Goal: Information Seeking & Learning: Check status

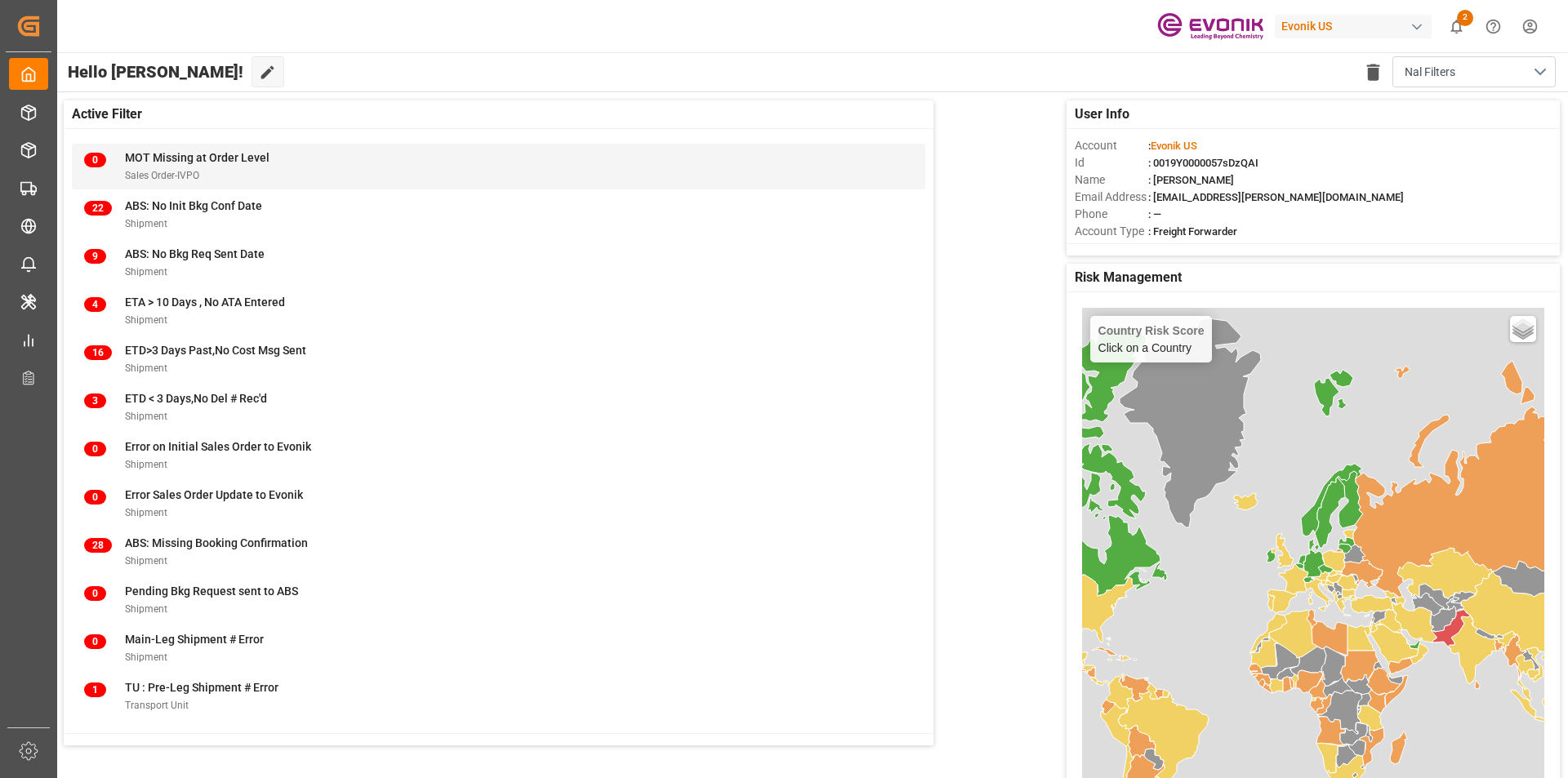
click at [479, 161] on div "0 MOT Missing at Order Level Sales Order-IVPO" at bounding box center [499, 166] width 830 height 34
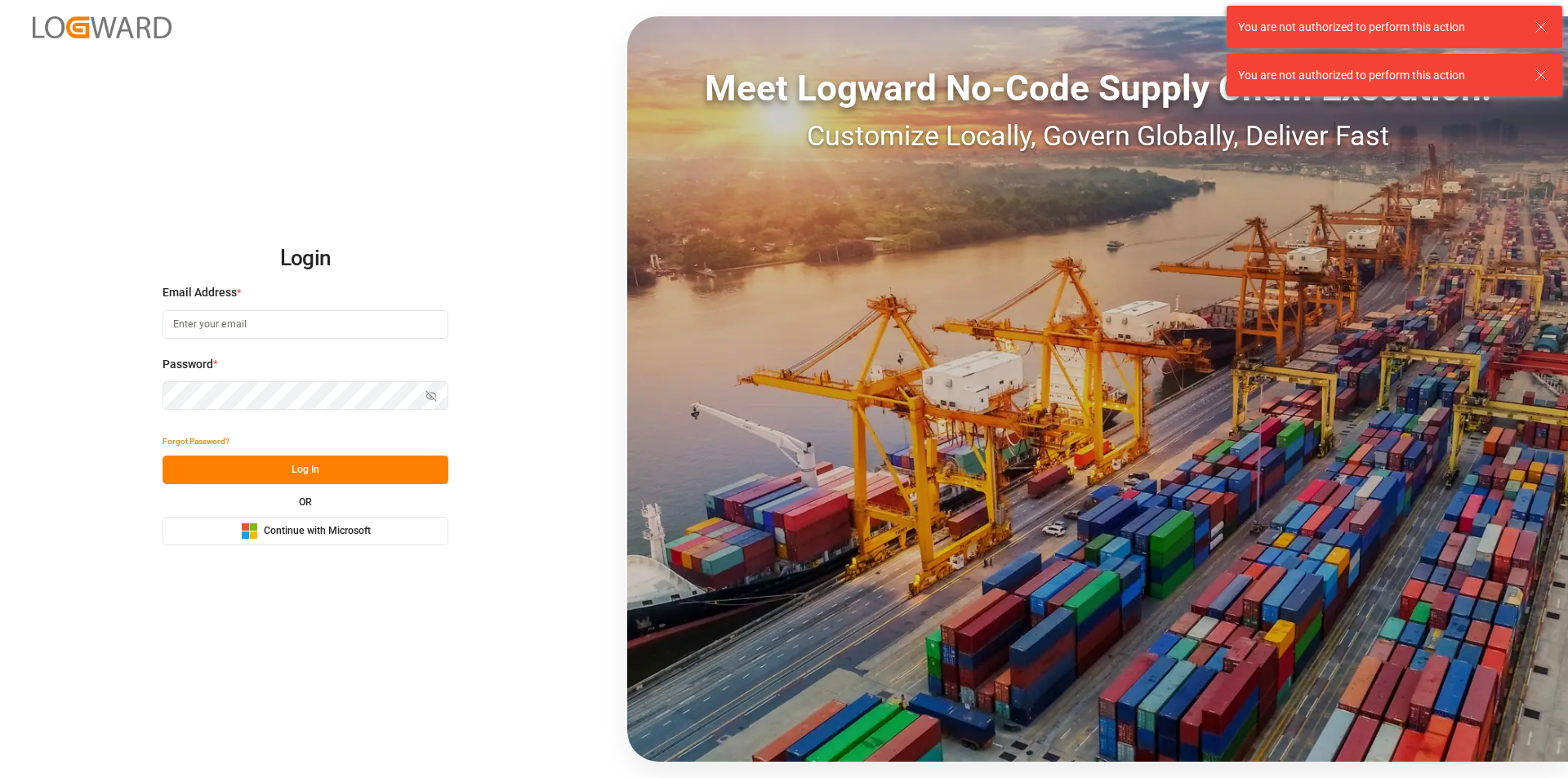
type input "nalini.basdeo@leschaco.com"
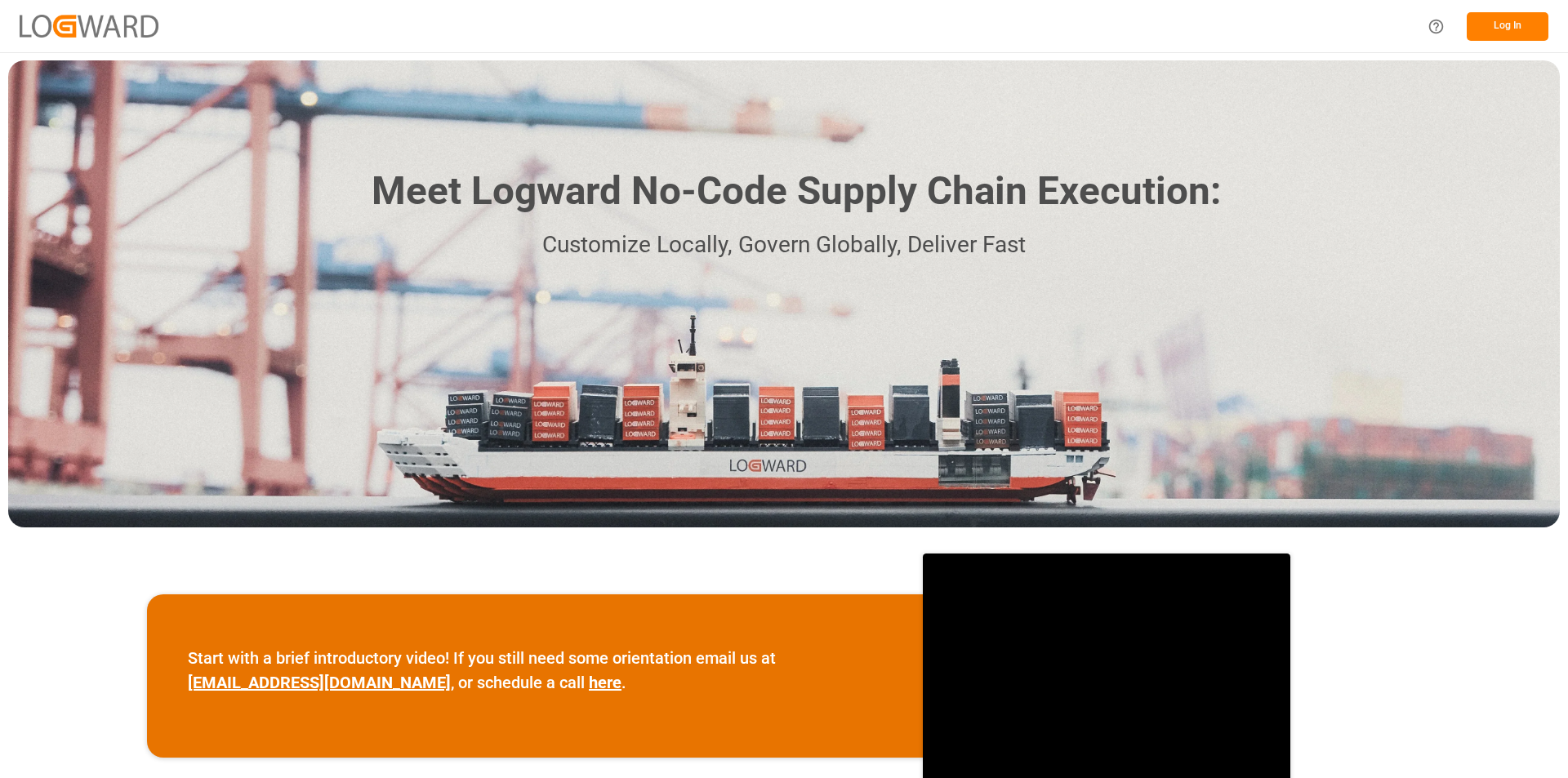
click at [1527, 31] on button "Log In" at bounding box center [1508, 27] width 82 height 28
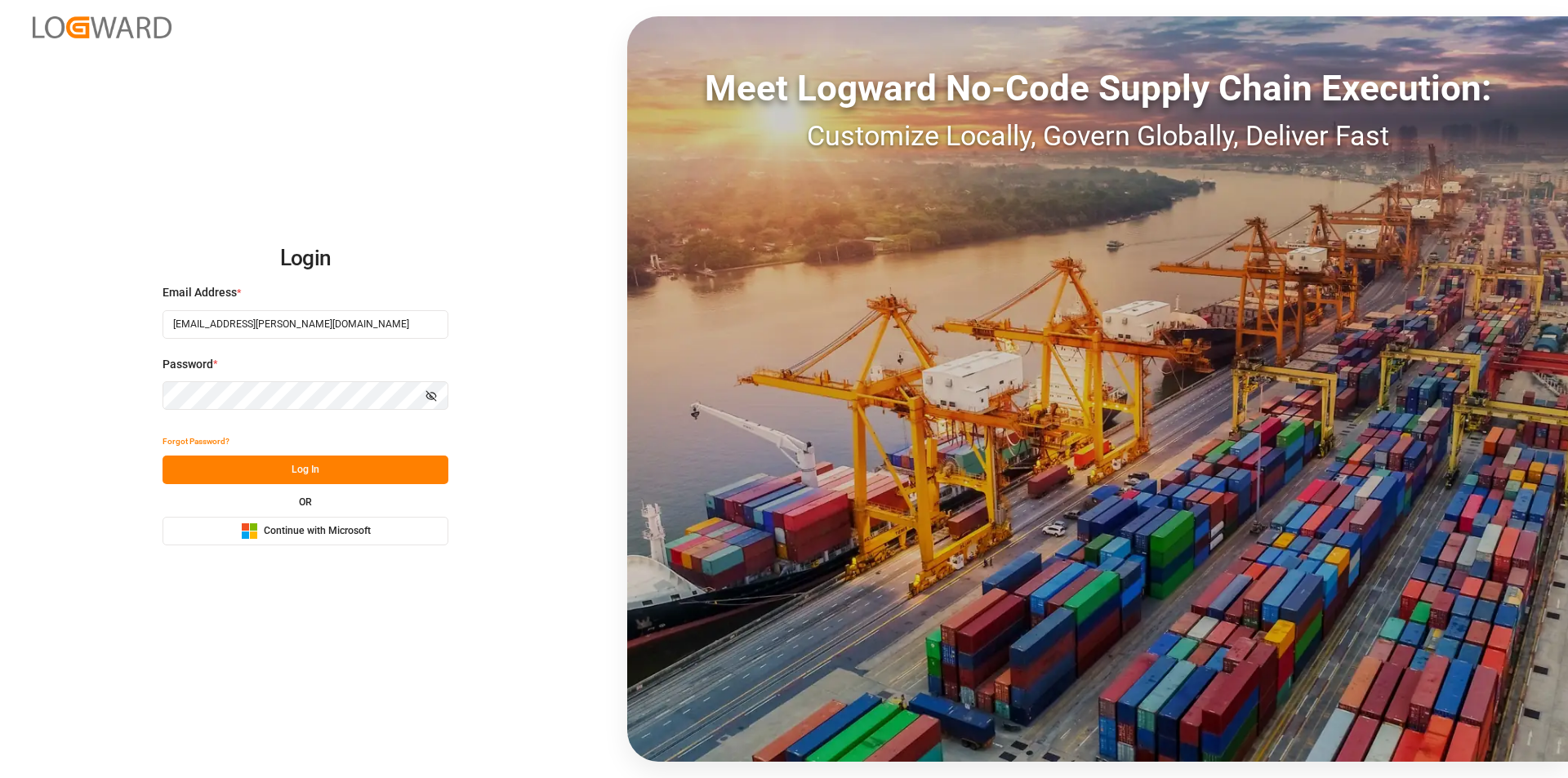
click at [316, 463] on button "Log In" at bounding box center [305, 470] width 286 height 28
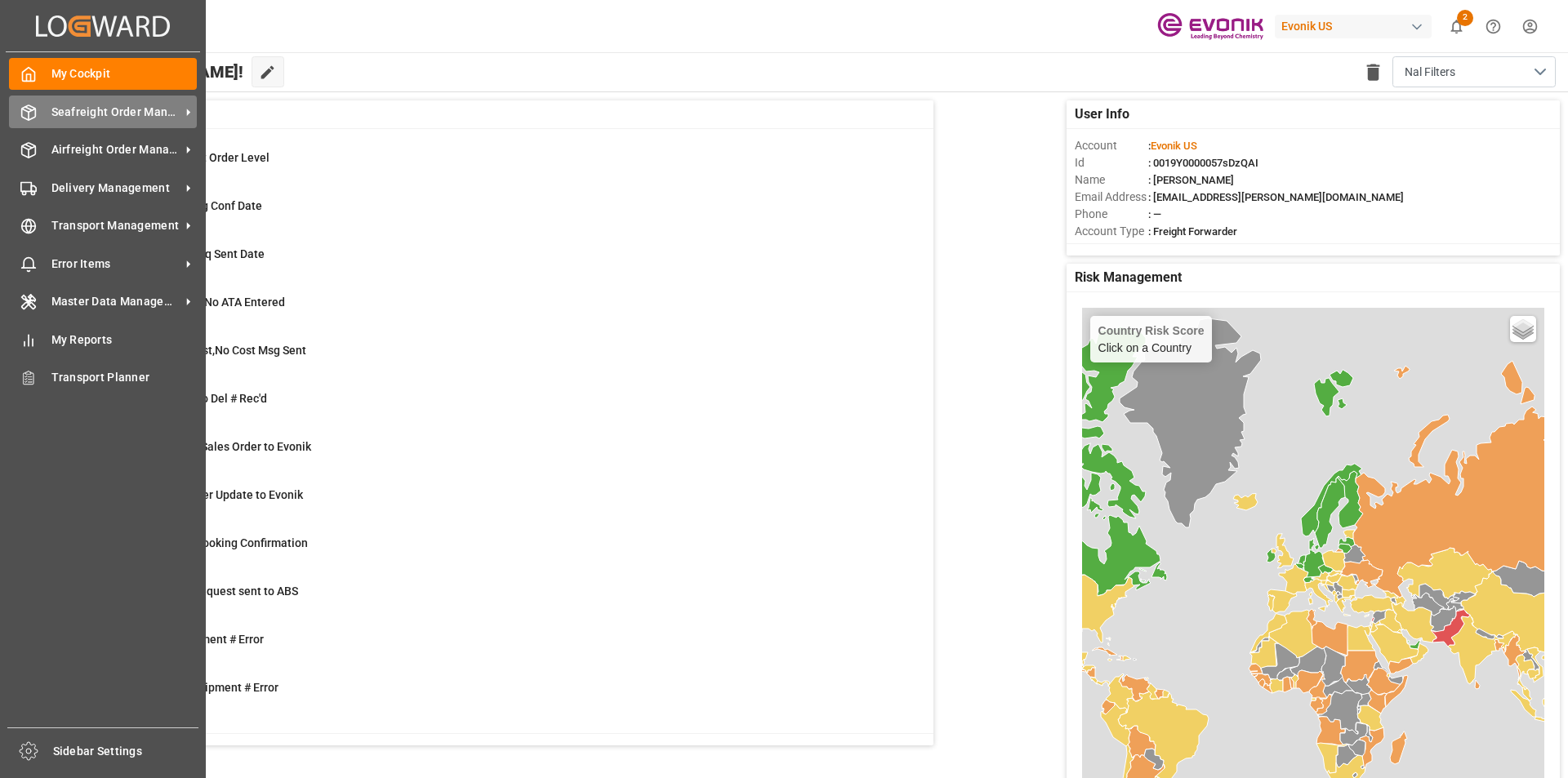
click at [137, 102] on div "Seafreight Order Management Seafreight Order Management" at bounding box center [103, 112] width 188 height 32
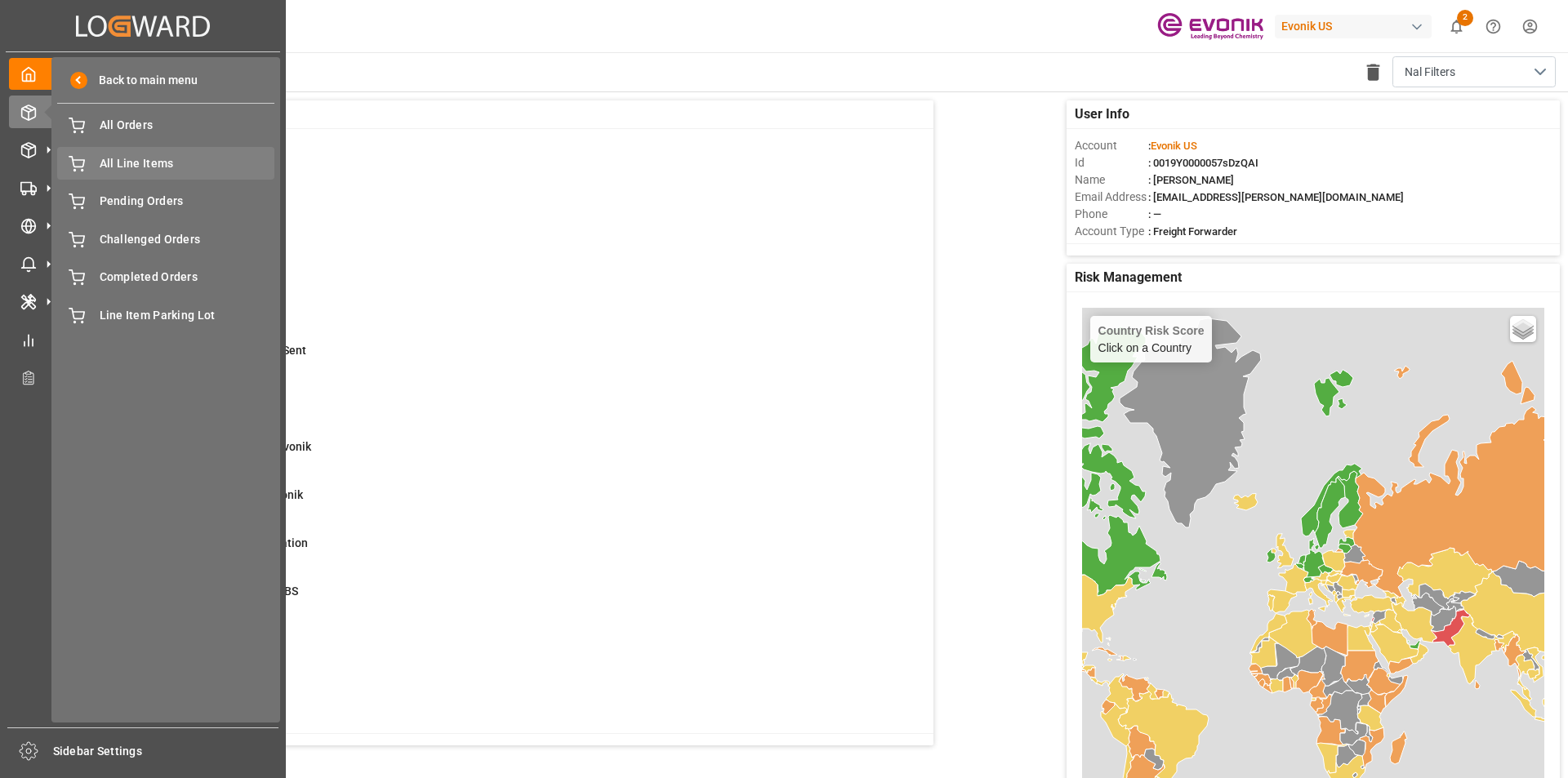
click at [131, 167] on span "All Line Items" at bounding box center [187, 163] width 176 height 17
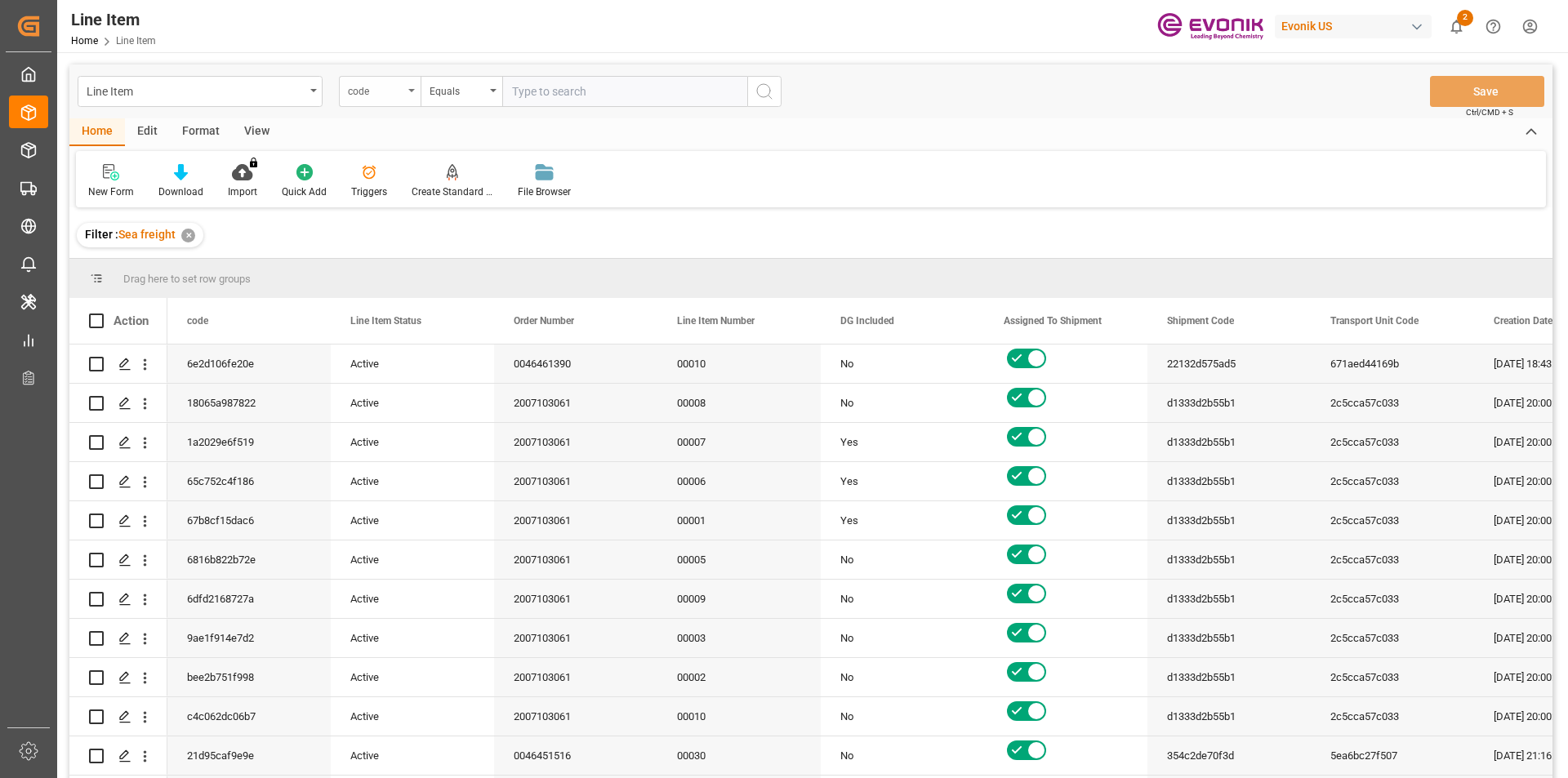
click at [364, 82] on div "code" at bounding box center [375, 89] width 55 height 19
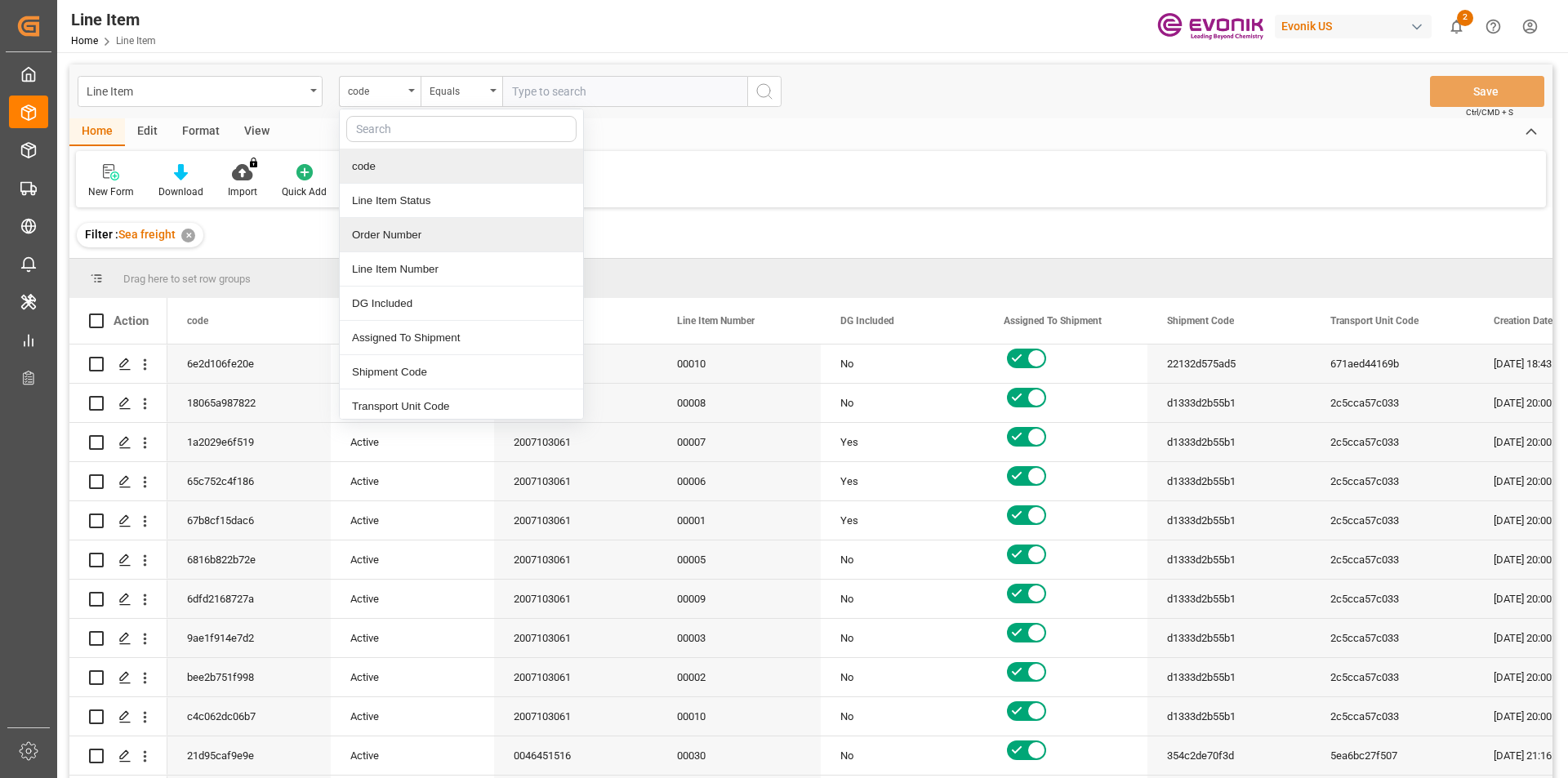
click at [451, 241] on div "Order Number" at bounding box center [462, 236] width 243 height 34
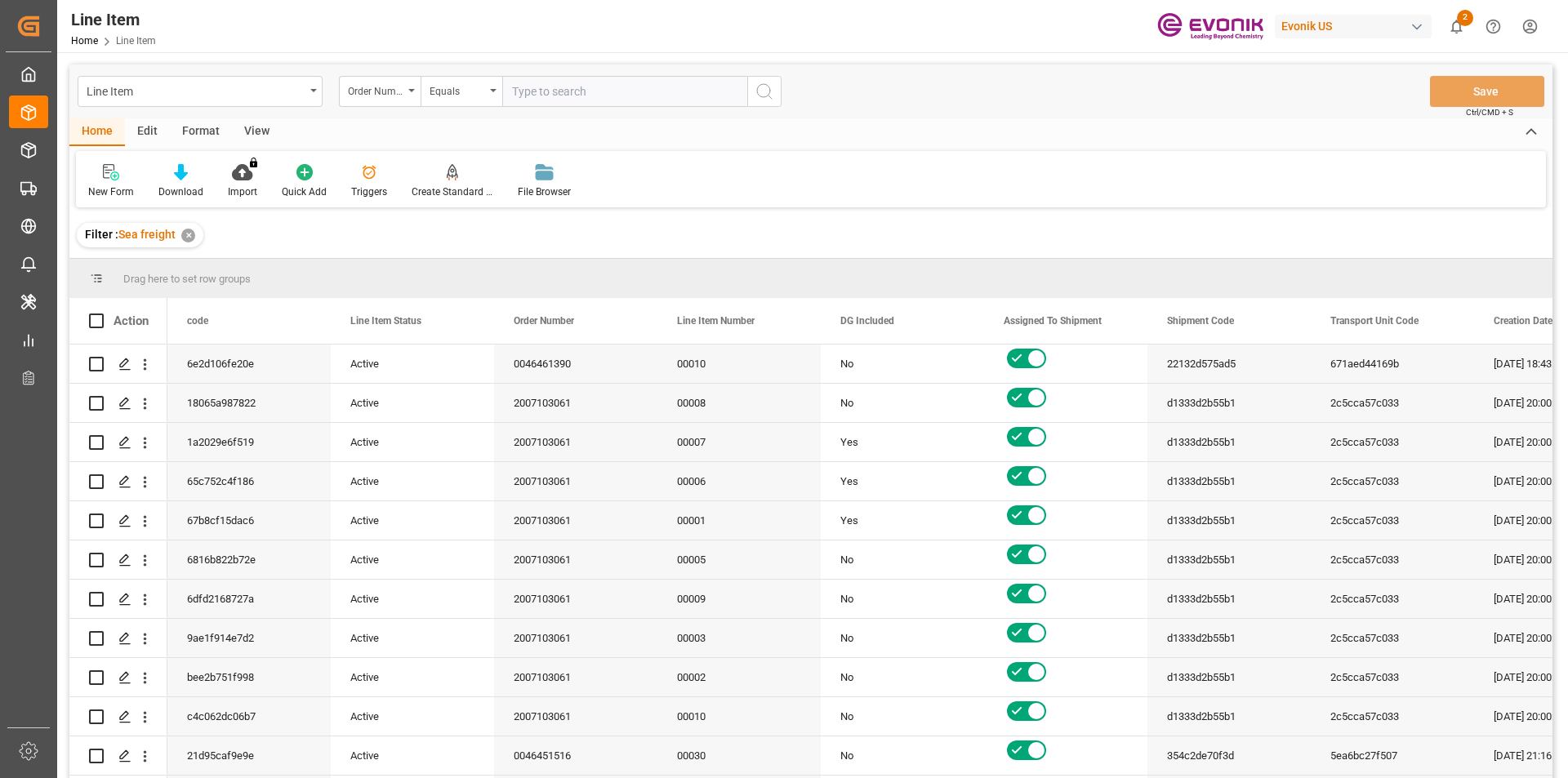
click at [587, 96] on input "text" at bounding box center [625, 91] width 245 height 31
paste input "4709864847"
type input "4709864847"
click at [775, 90] on button "search button" at bounding box center [765, 91] width 34 height 31
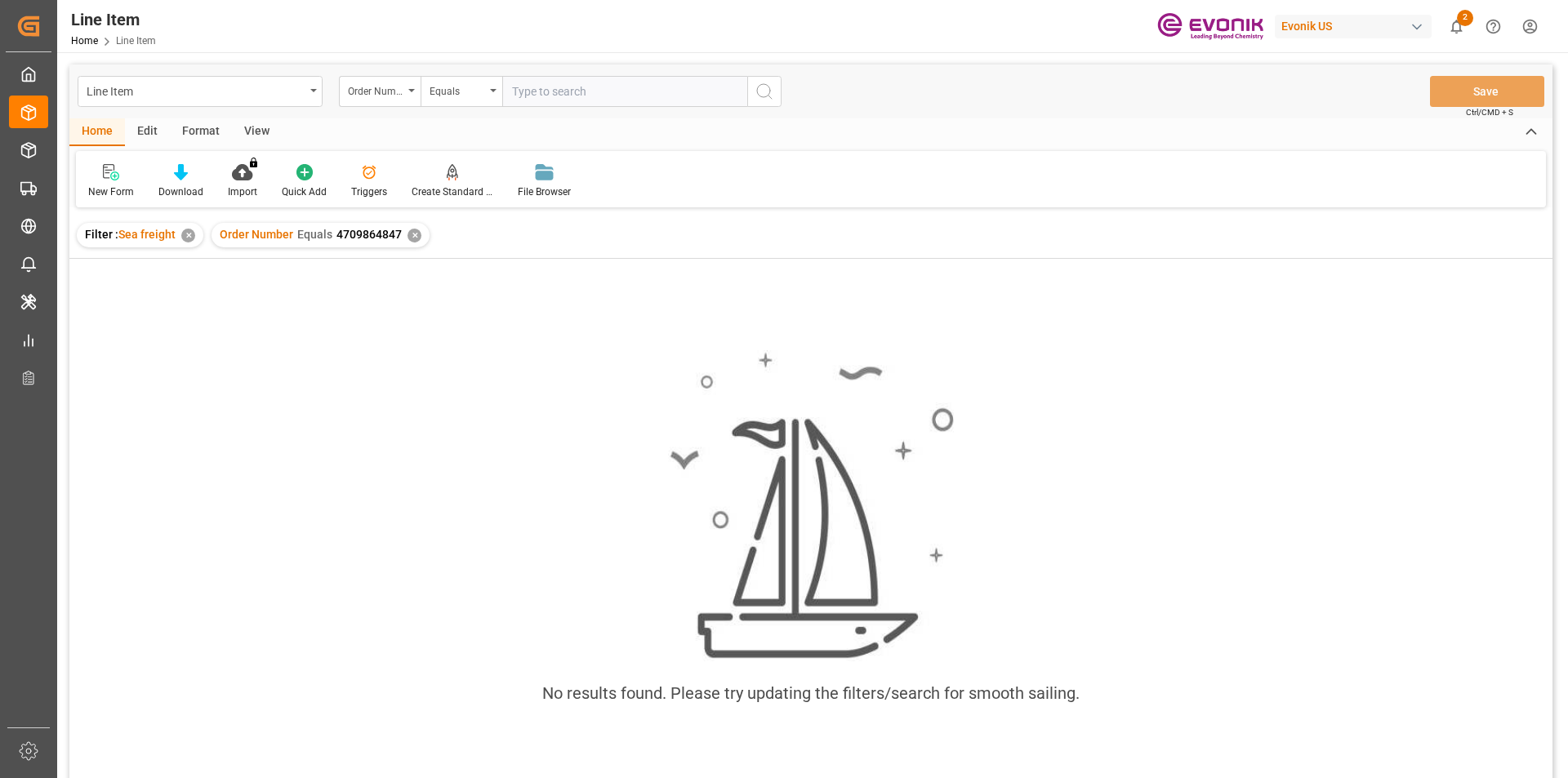
click at [273, 132] on div "View" at bounding box center [257, 132] width 49 height 28
click at [193, 161] on div "Default Standard Templates Save Template Reset Template" at bounding box center [811, 179] width 1470 height 56
click at [184, 172] on icon at bounding box center [185, 172] width 16 height 16
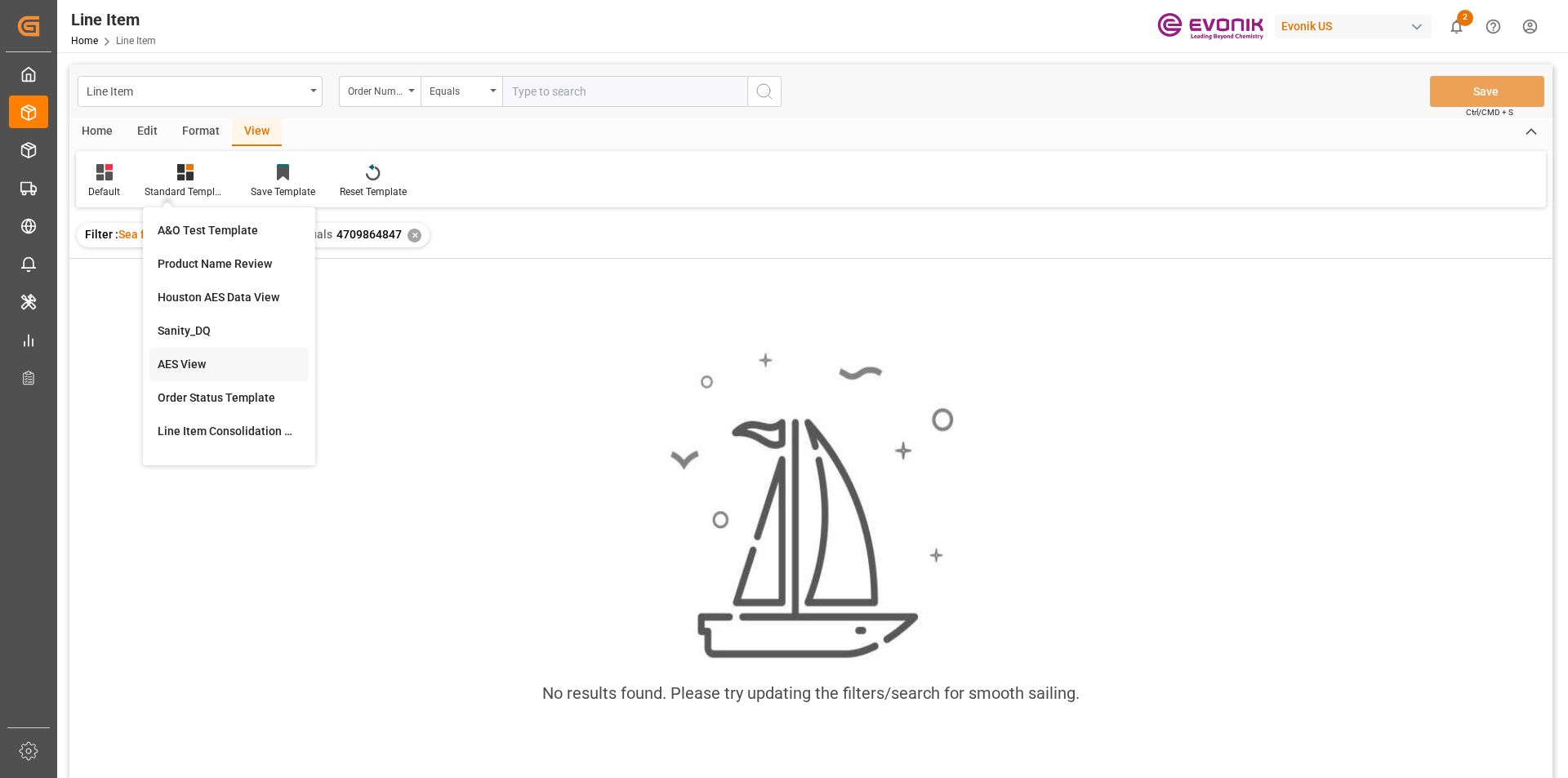
click at [202, 366] on div "AES View" at bounding box center [229, 365] width 143 height 17
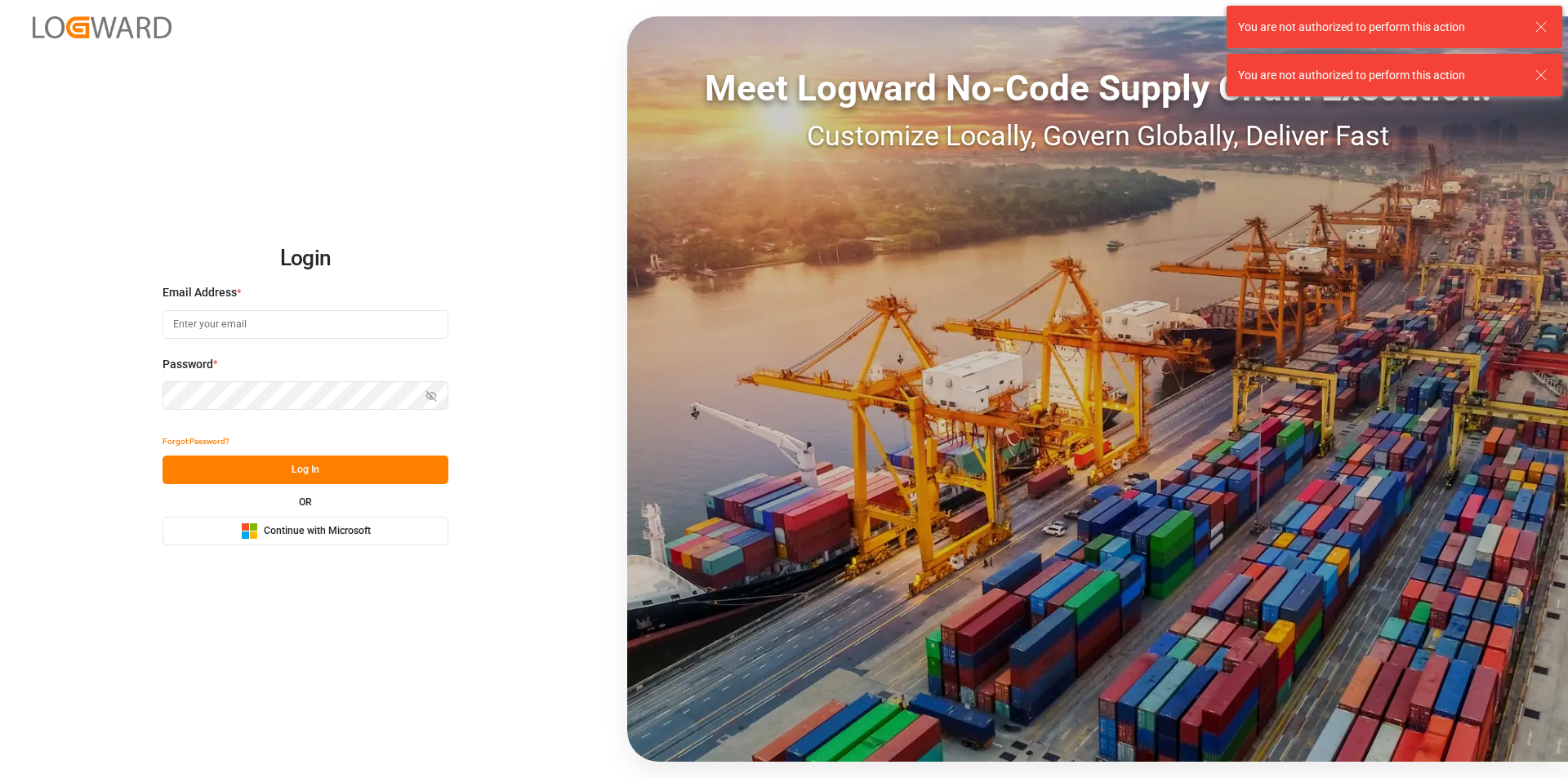
type input "[EMAIL_ADDRESS][PERSON_NAME][DOMAIN_NAME]"
click at [357, 475] on button "Log In" at bounding box center [305, 470] width 286 height 28
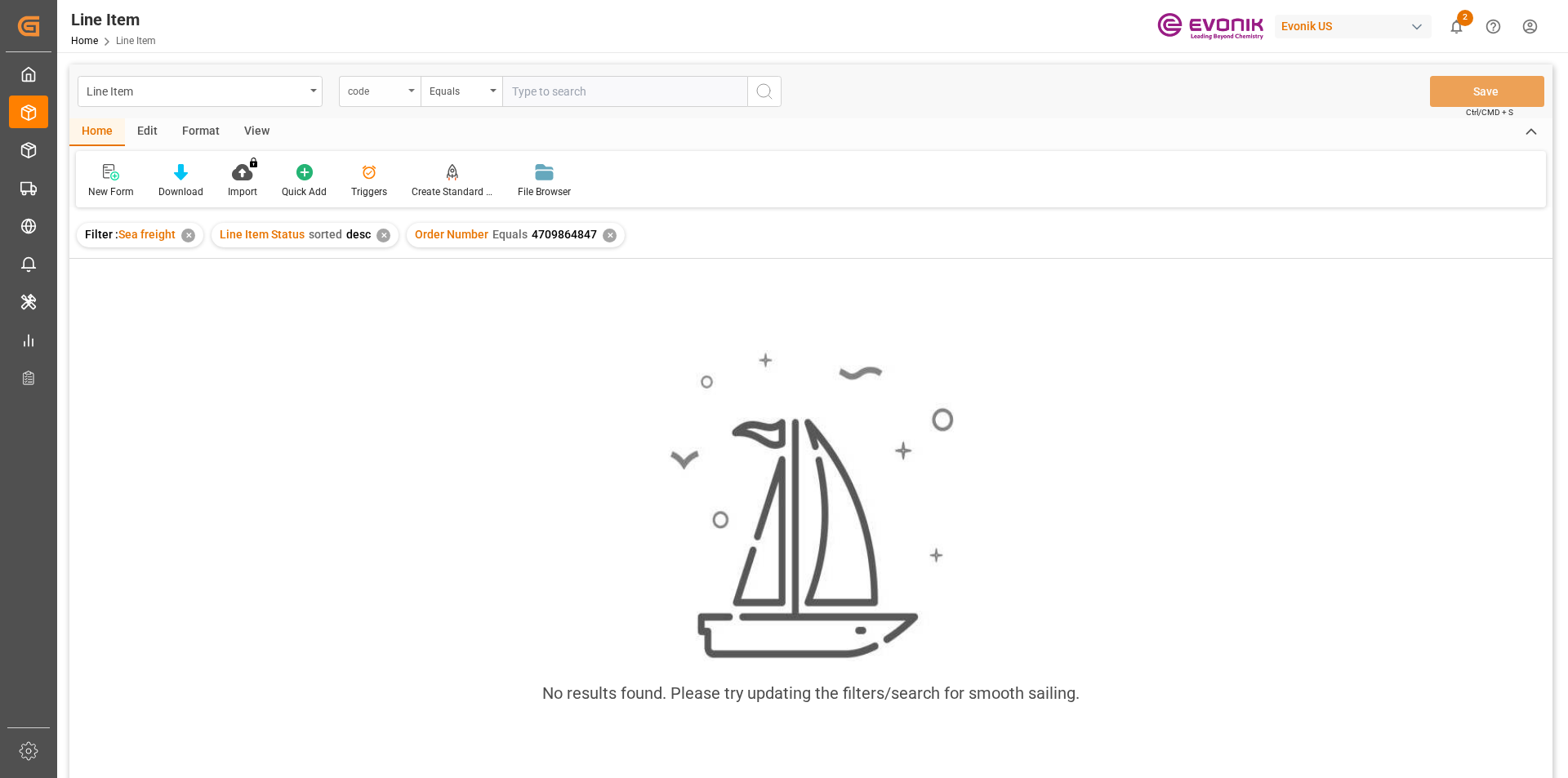
click at [382, 84] on div "code" at bounding box center [375, 89] width 55 height 19
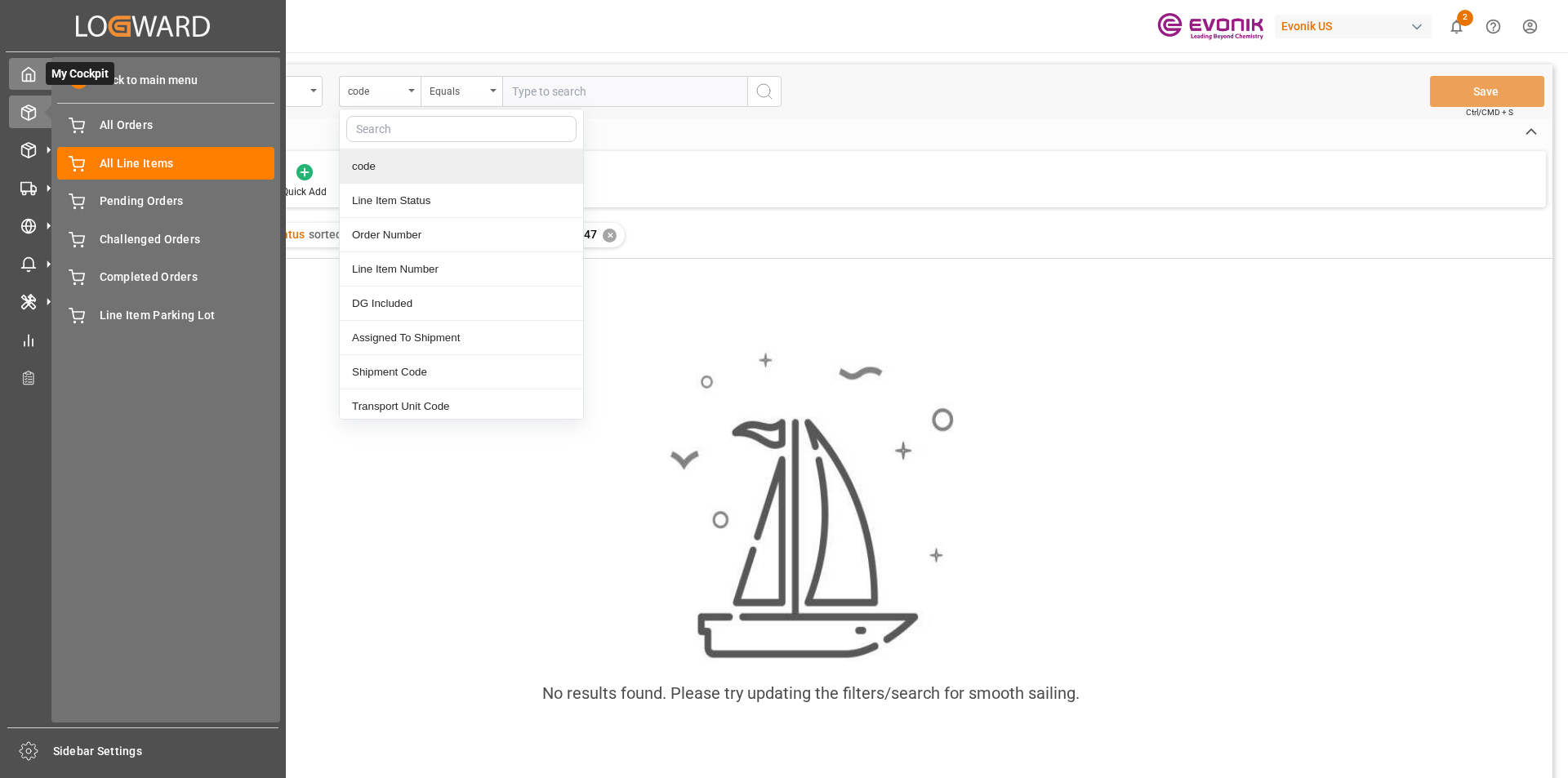
click at [32, 76] on icon at bounding box center [28, 74] width 16 height 16
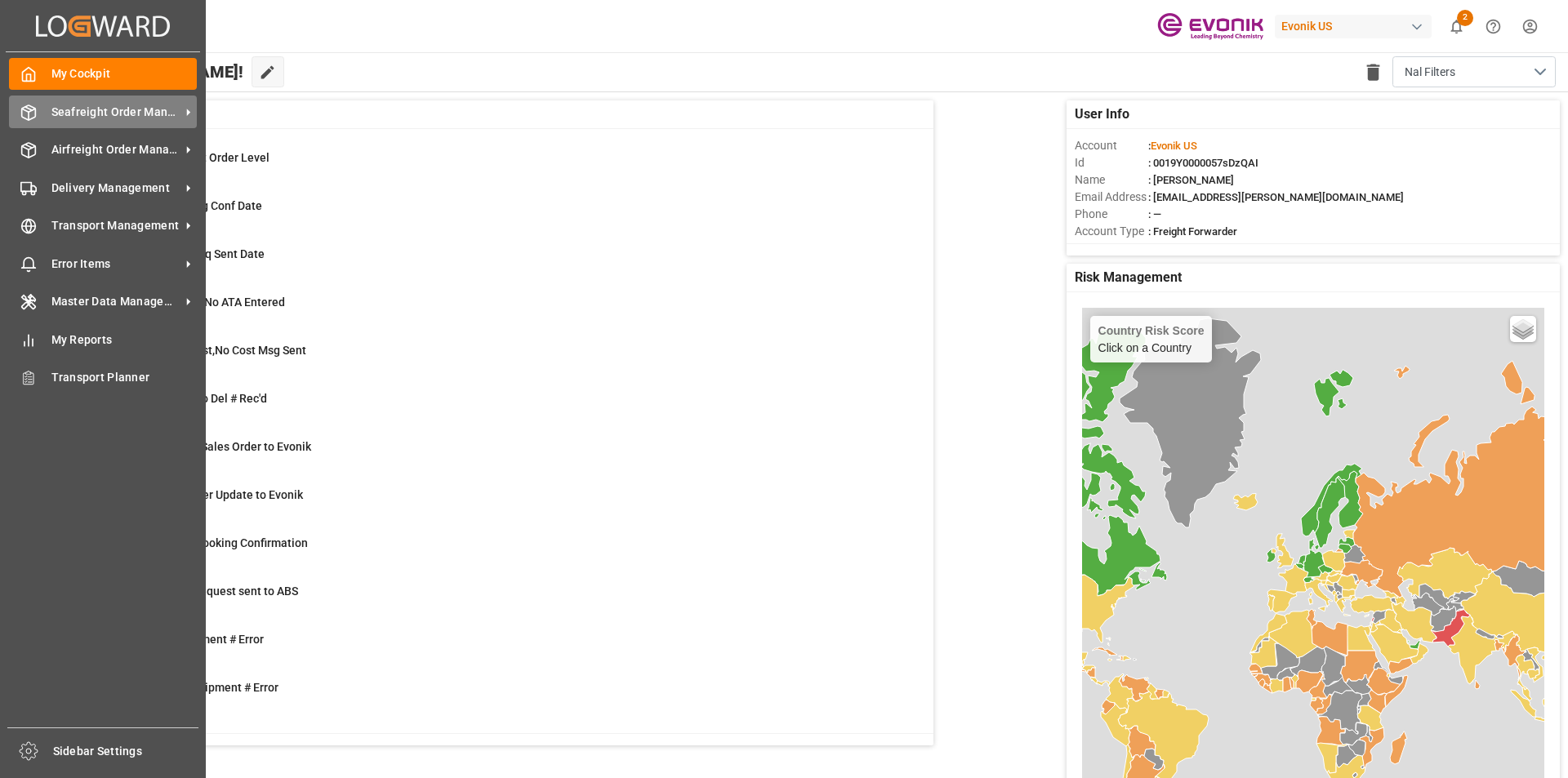
click at [71, 102] on div "Seafreight Order Management Seafreight Order Management" at bounding box center [103, 112] width 188 height 32
click at [113, 106] on span "Seafreight Order Management" at bounding box center [116, 112] width 129 height 17
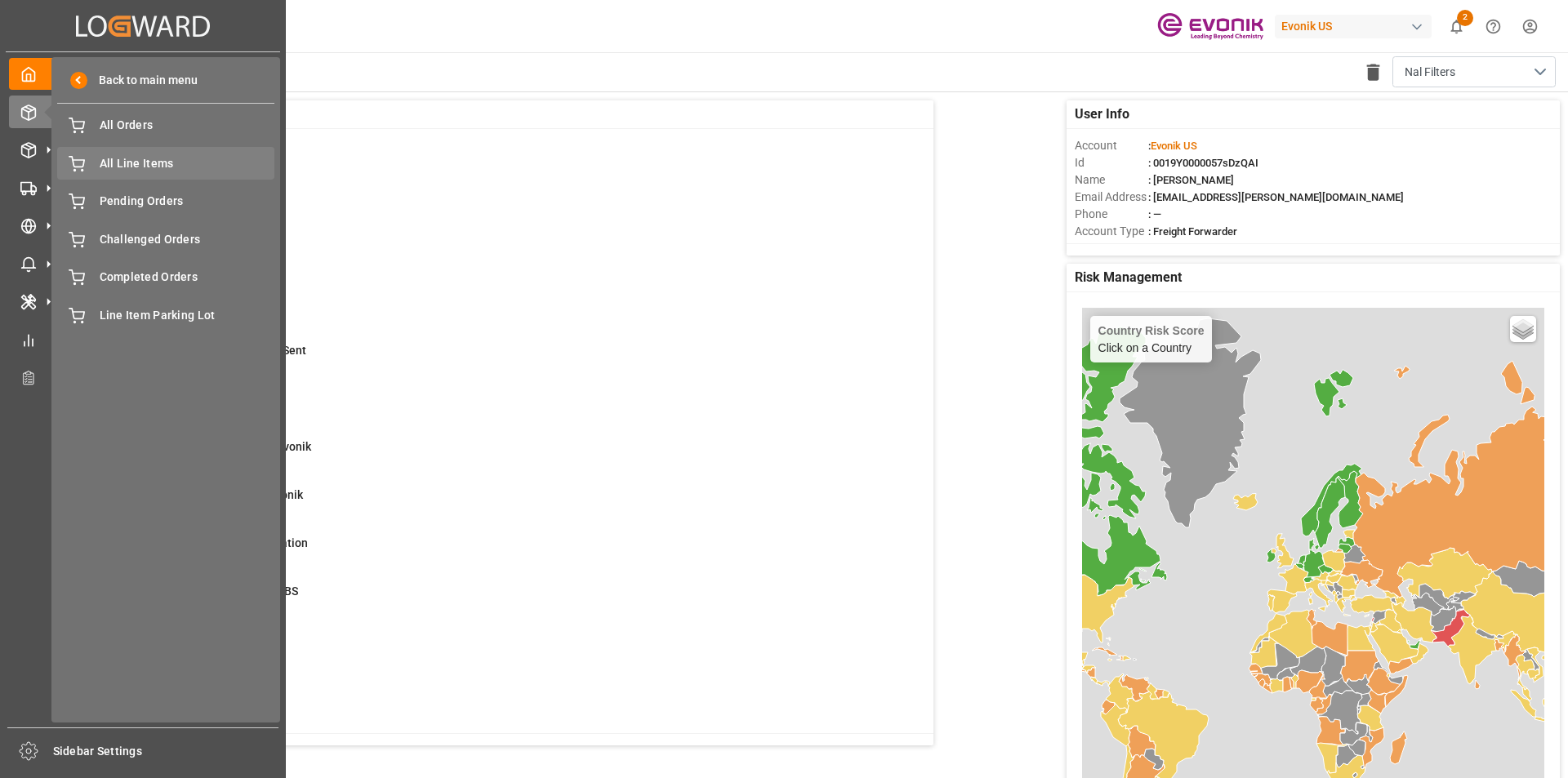
click at [152, 164] on span "All Line Items" at bounding box center [187, 163] width 176 height 17
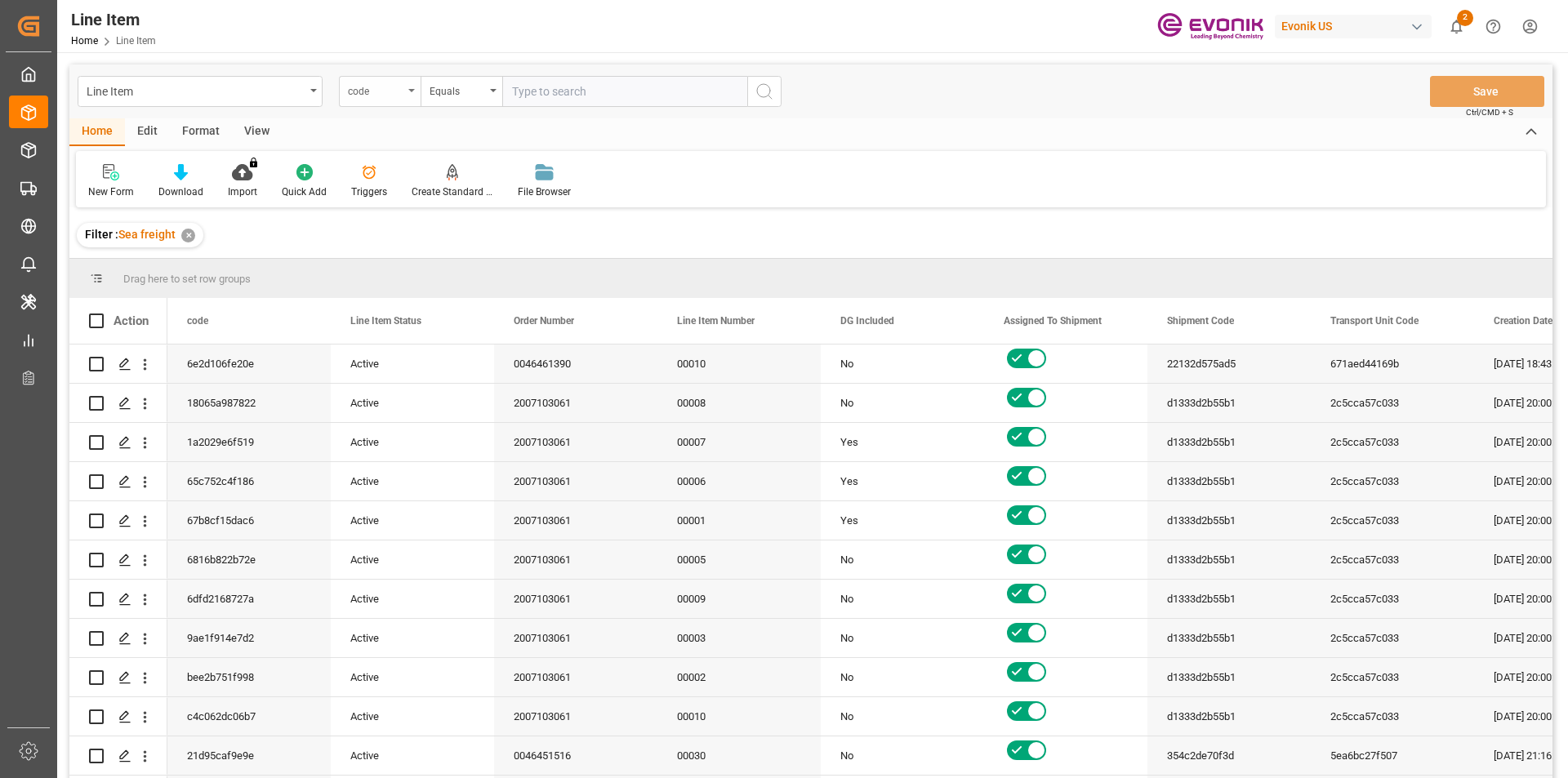
click at [388, 91] on div "code" at bounding box center [375, 89] width 55 height 19
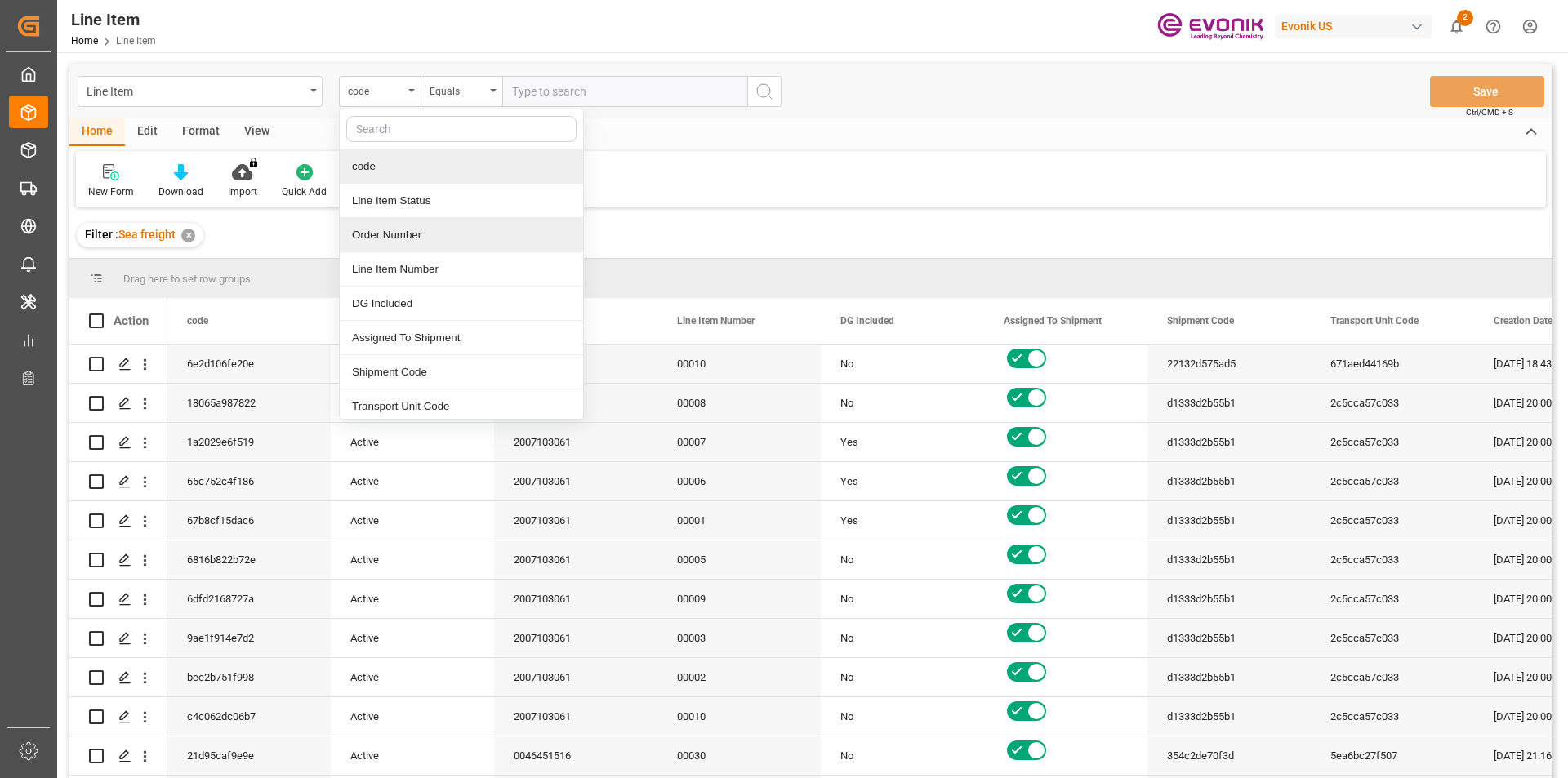
click at [424, 230] on div "Order Number" at bounding box center [462, 236] width 243 height 34
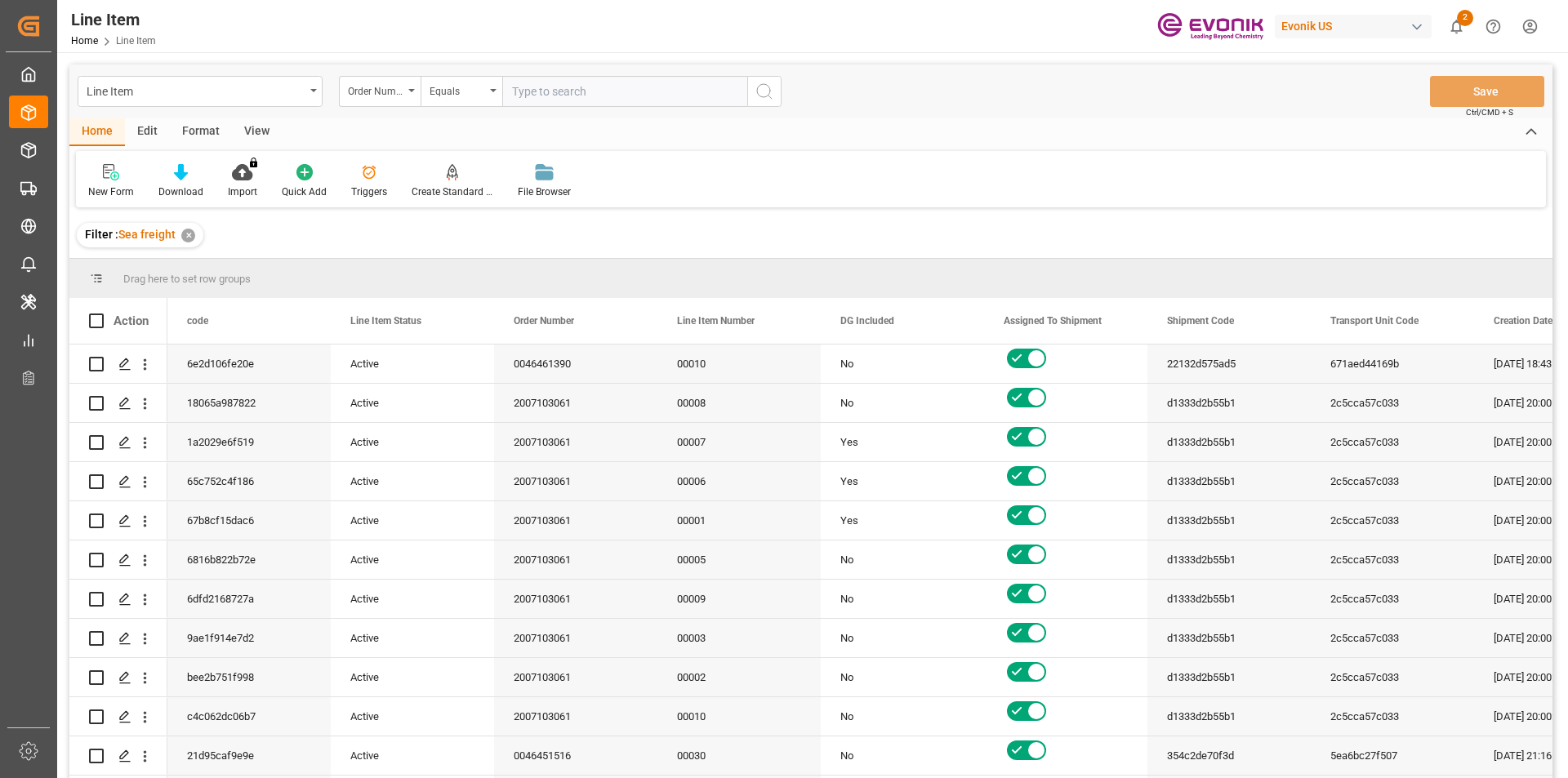
click at [526, 89] on input "text" at bounding box center [625, 91] width 245 height 31
paste input "4709864847"
type input "4709864847"
click at [755, 87] on icon "search button" at bounding box center [764, 91] width 20 height 20
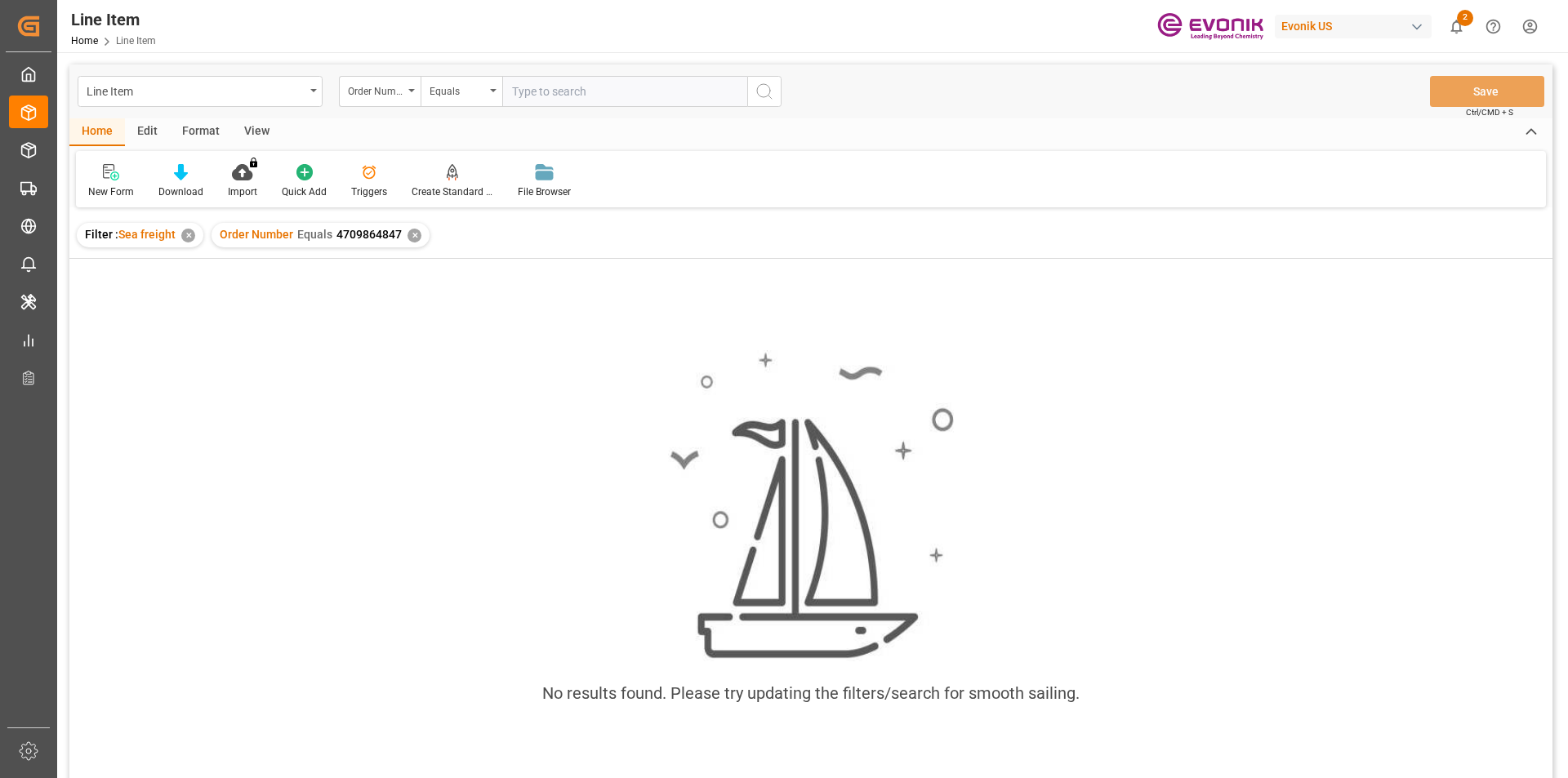
click at [263, 135] on div "View" at bounding box center [257, 132] width 49 height 28
click at [168, 170] on div at bounding box center [185, 172] width 82 height 17
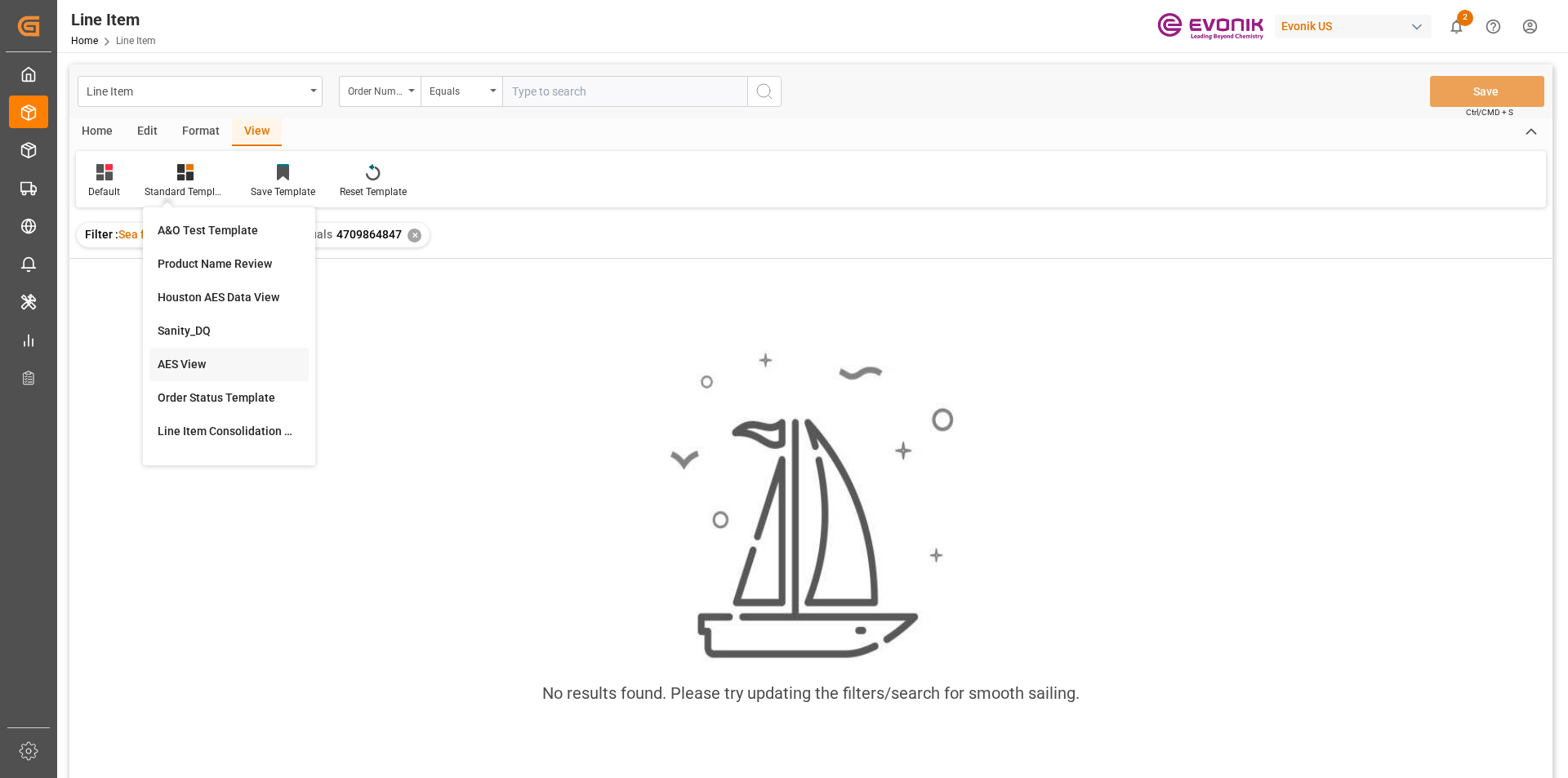
click at [218, 351] on div "AES View" at bounding box center [229, 364] width 160 height 33
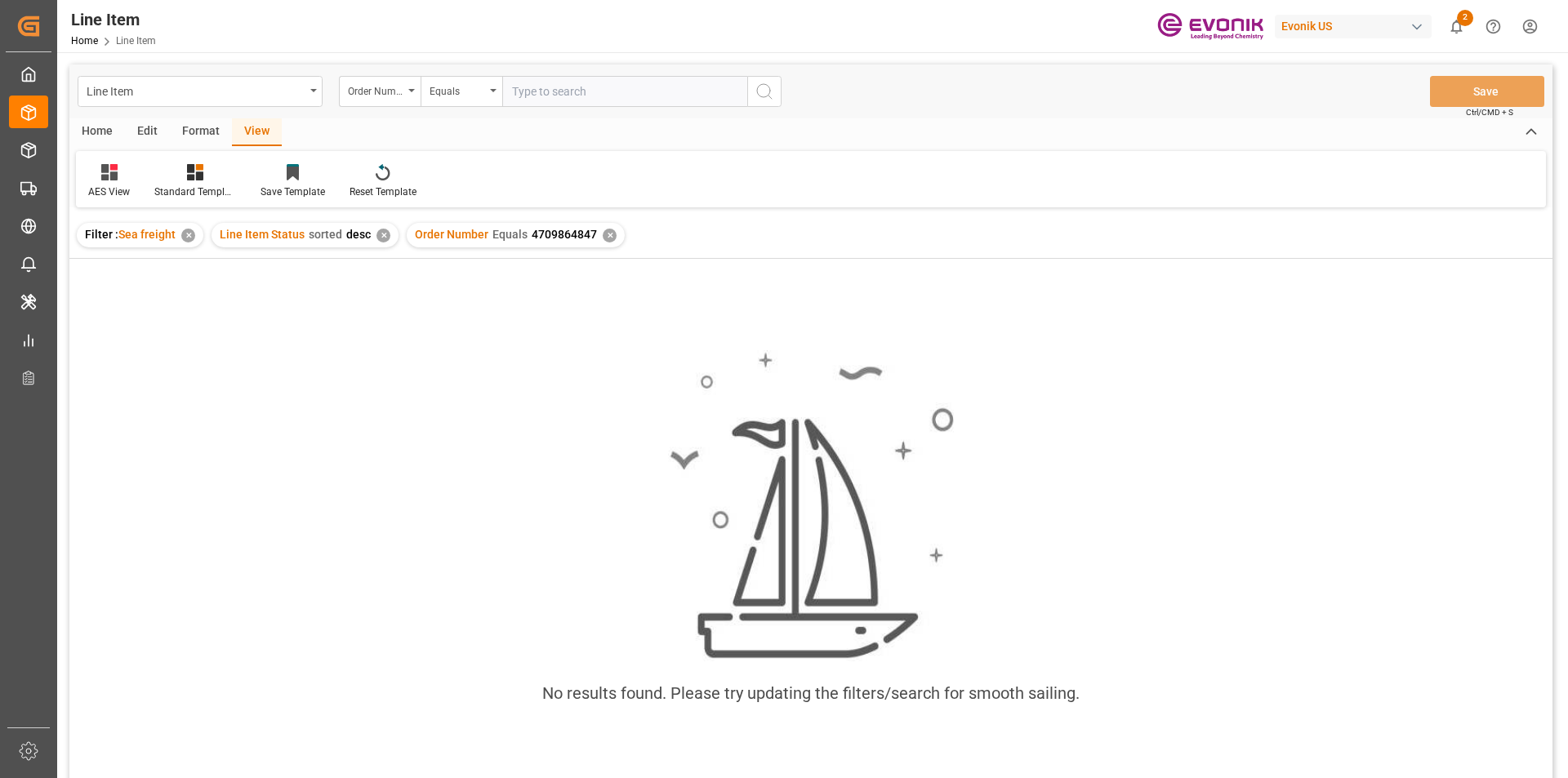
click at [608, 236] on div "✕" at bounding box center [609, 236] width 14 height 14
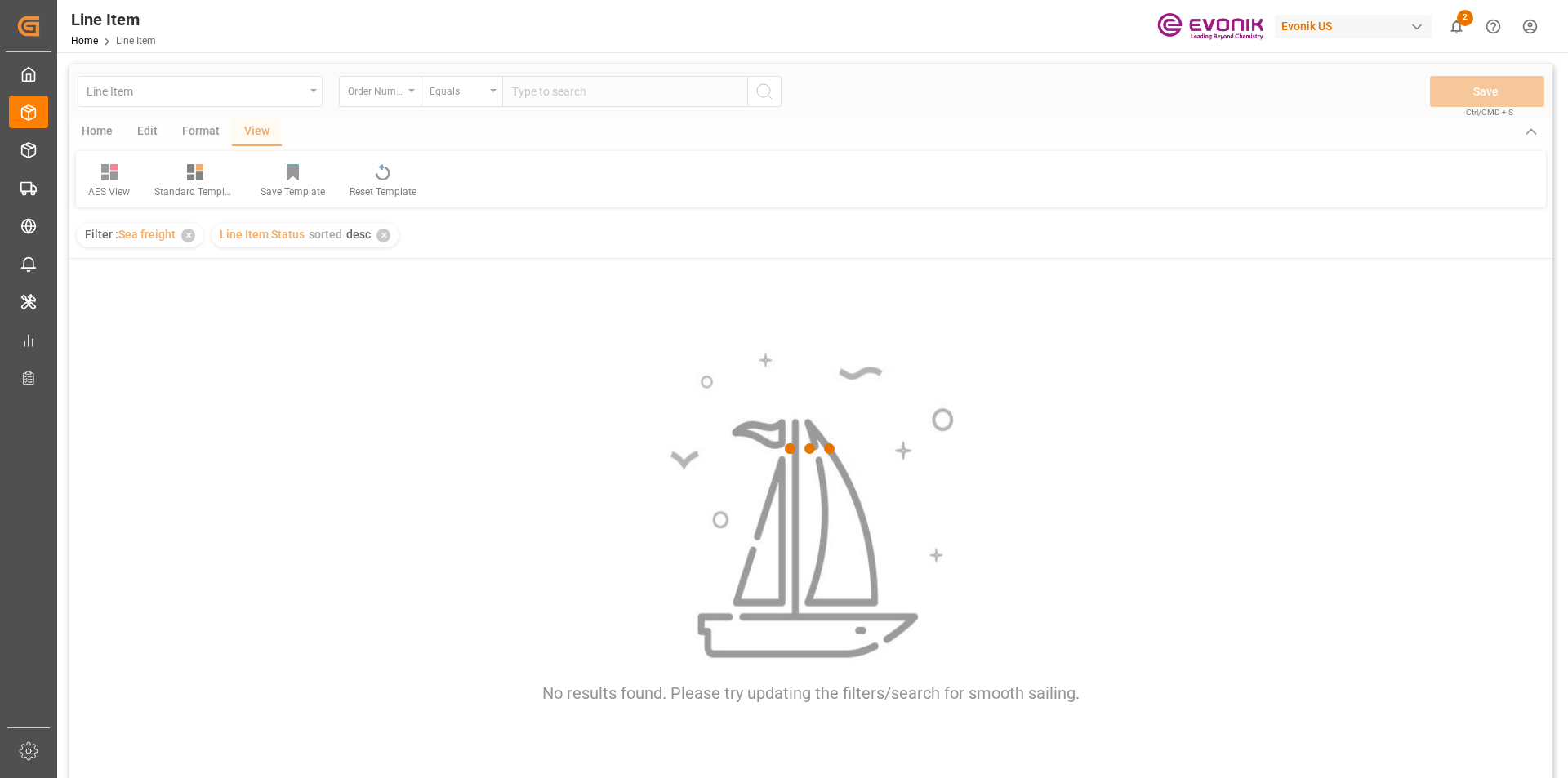
click at [568, 92] on div at bounding box center [811, 448] width 1483 height 769
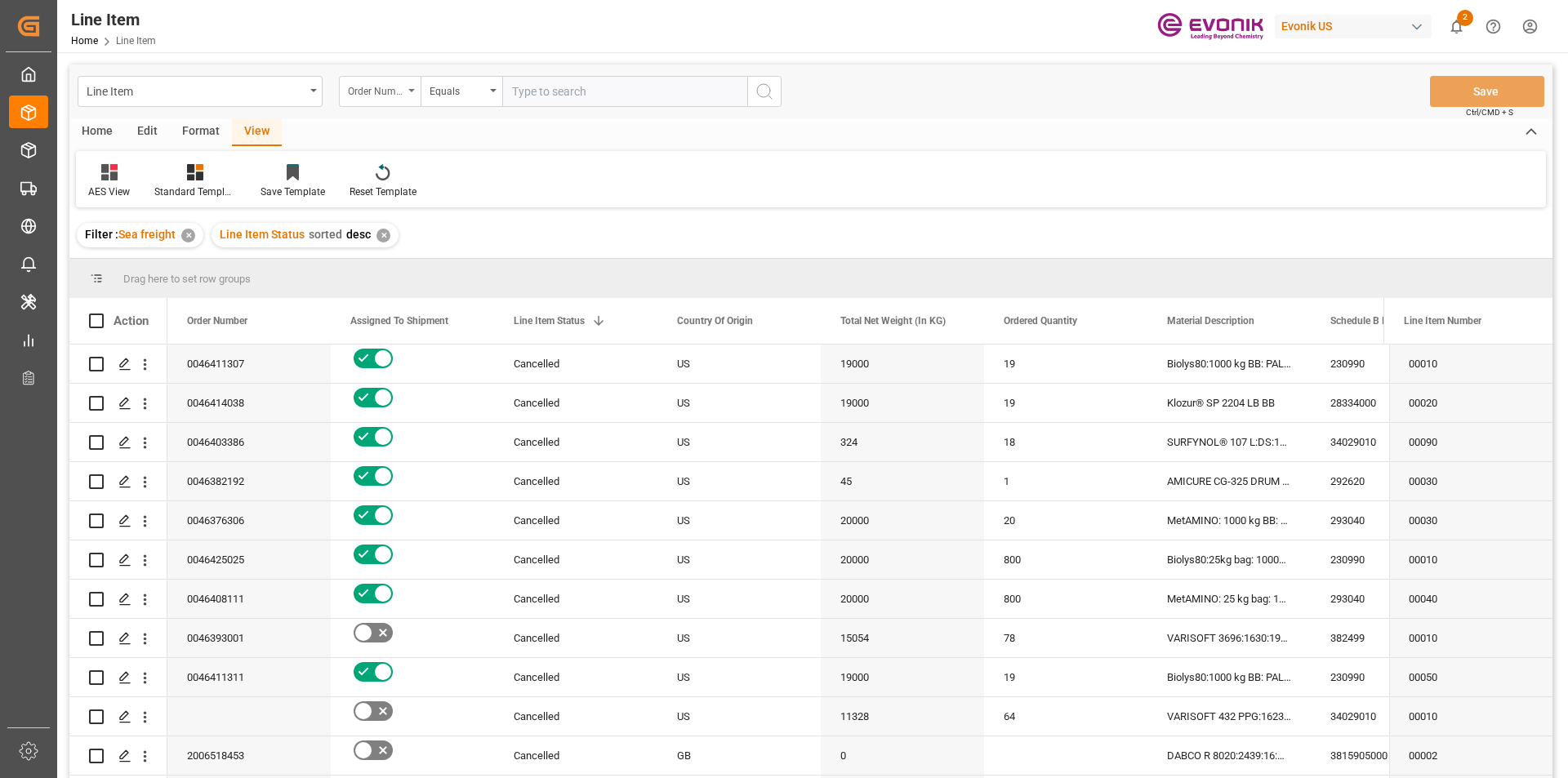
click at [404, 90] on div "Order Number" at bounding box center [380, 91] width 82 height 31
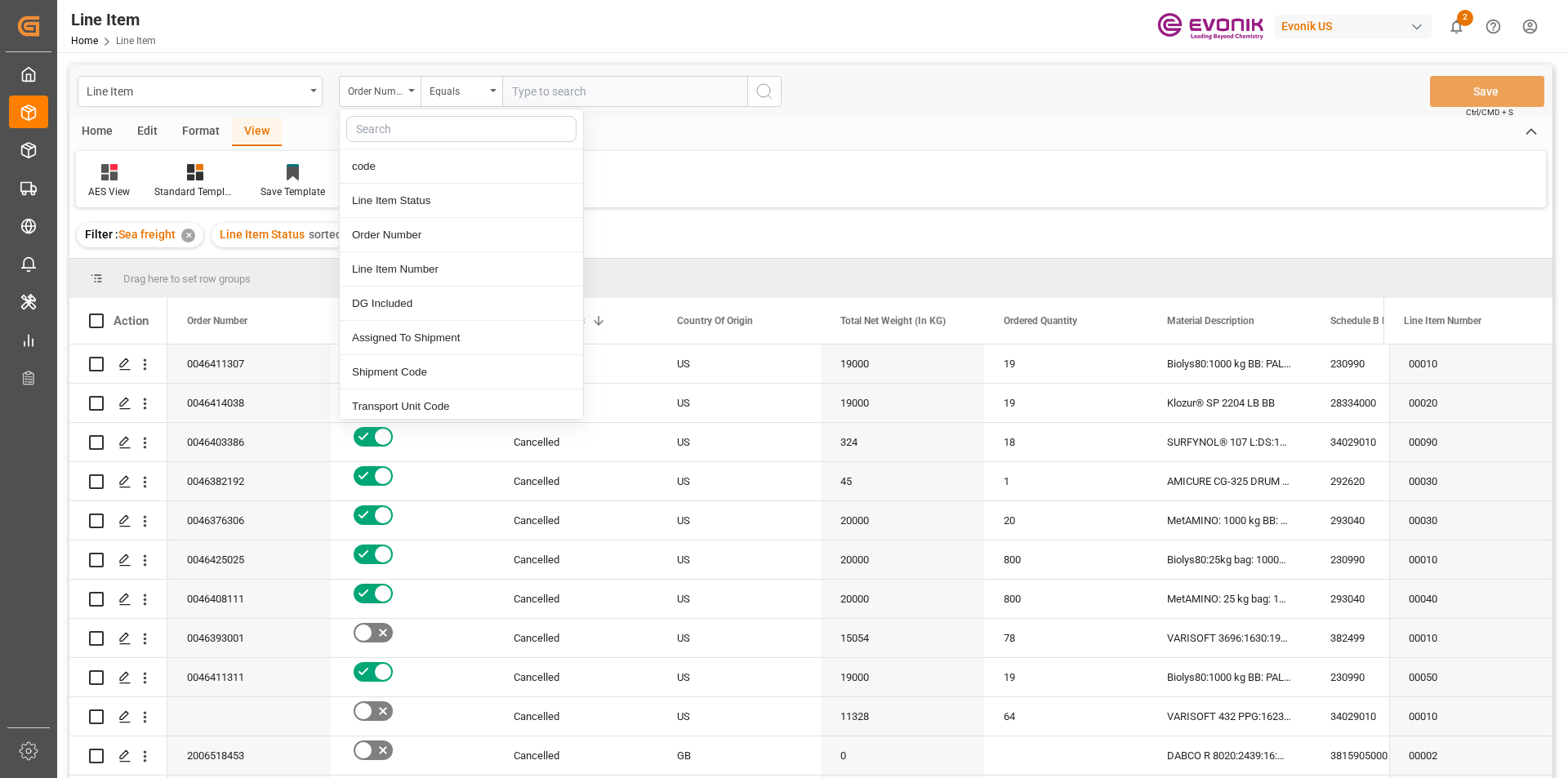
click at [579, 86] on input "text" at bounding box center [625, 91] width 245 height 31
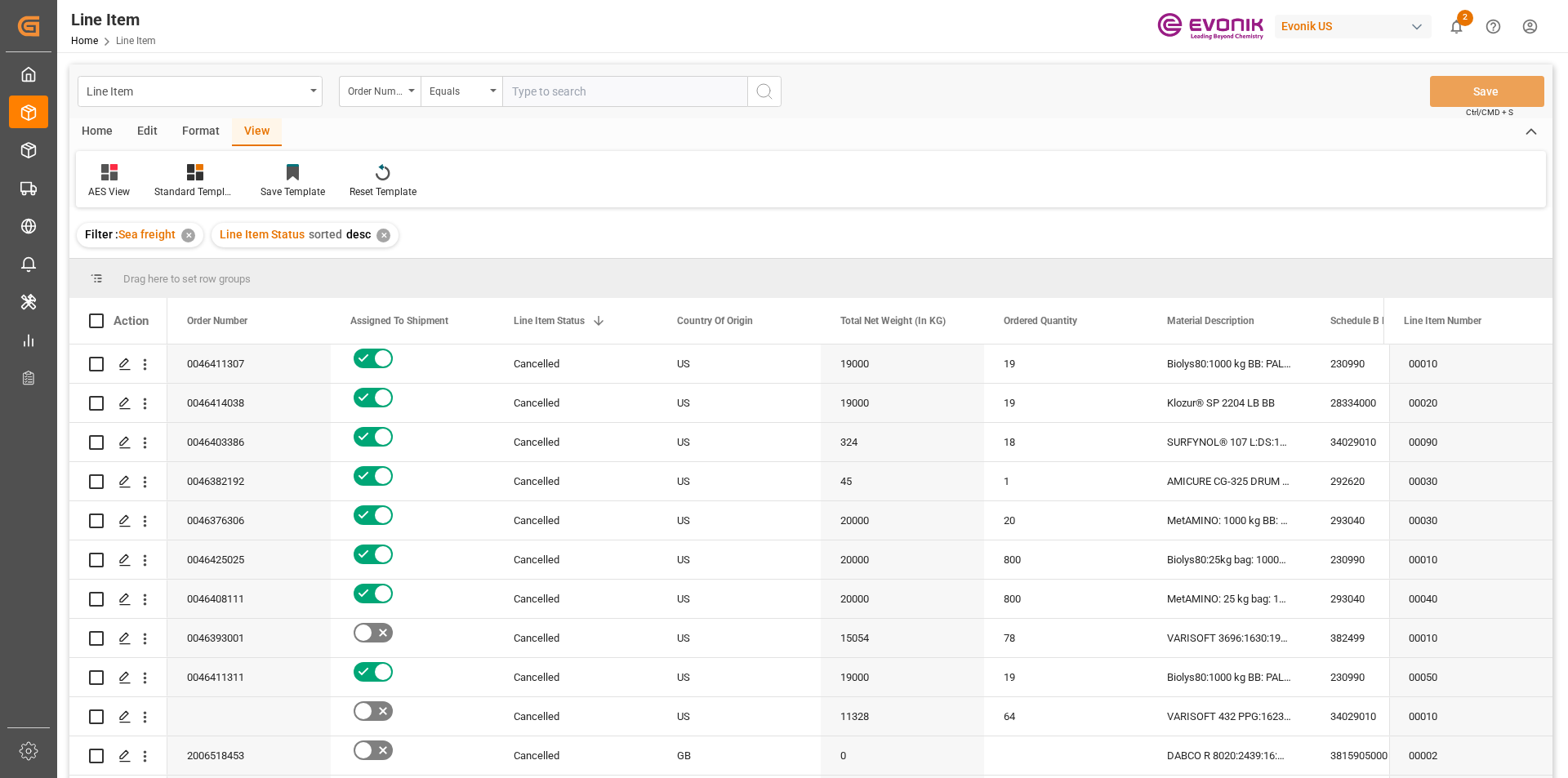
click at [579, 85] on input "text" at bounding box center [625, 91] width 245 height 31
paste input "250905000292"
type input "250905000292"
click at [772, 91] on icon "search button" at bounding box center [764, 91] width 20 height 20
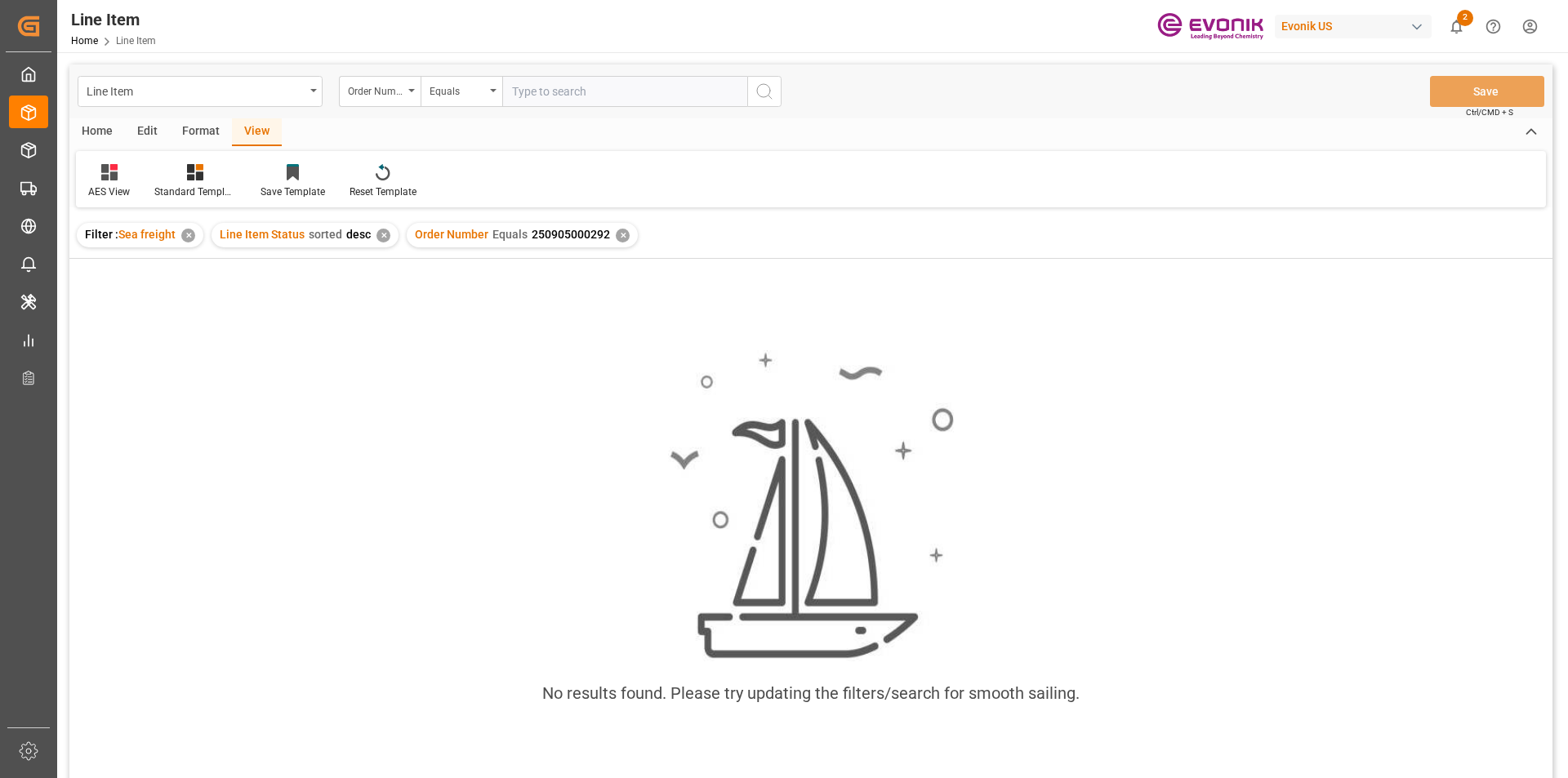
click at [178, 161] on div "AES View Standard Templates Save Template Reset Template" at bounding box center [811, 179] width 1470 height 56
click at [202, 172] on icon at bounding box center [195, 172] width 16 height 16
click at [200, 358] on div "AES View" at bounding box center [239, 365] width 143 height 17
click at [609, 232] on div "Order Number Equals 250905000292 ✕" at bounding box center [522, 236] width 231 height 25
click at [621, 237] on div "✕" at bounding box center [622, 236] width 14 height 14
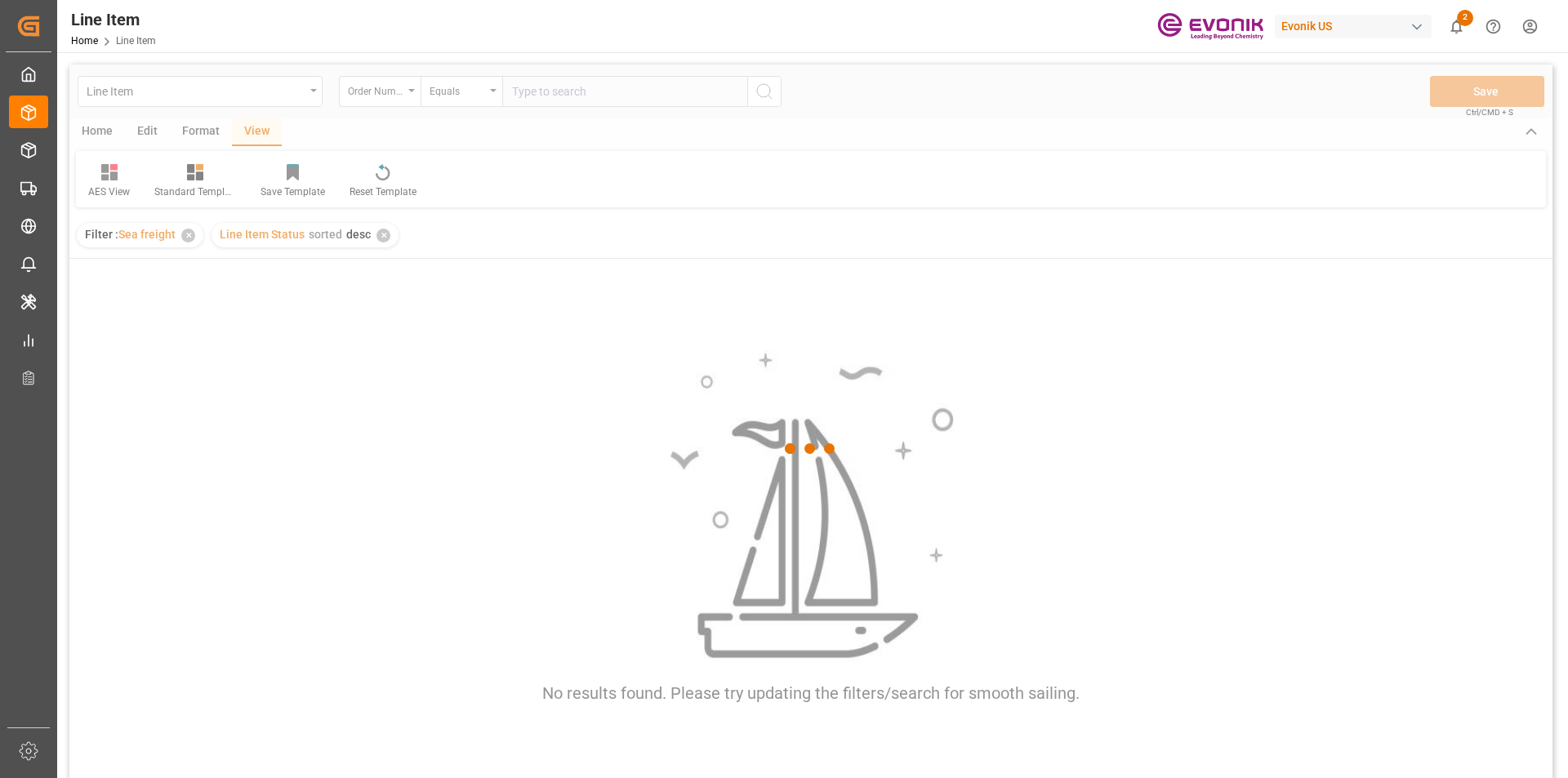
click at [546, 96] on div at bounding box center [811, 448] width 1483 height 769
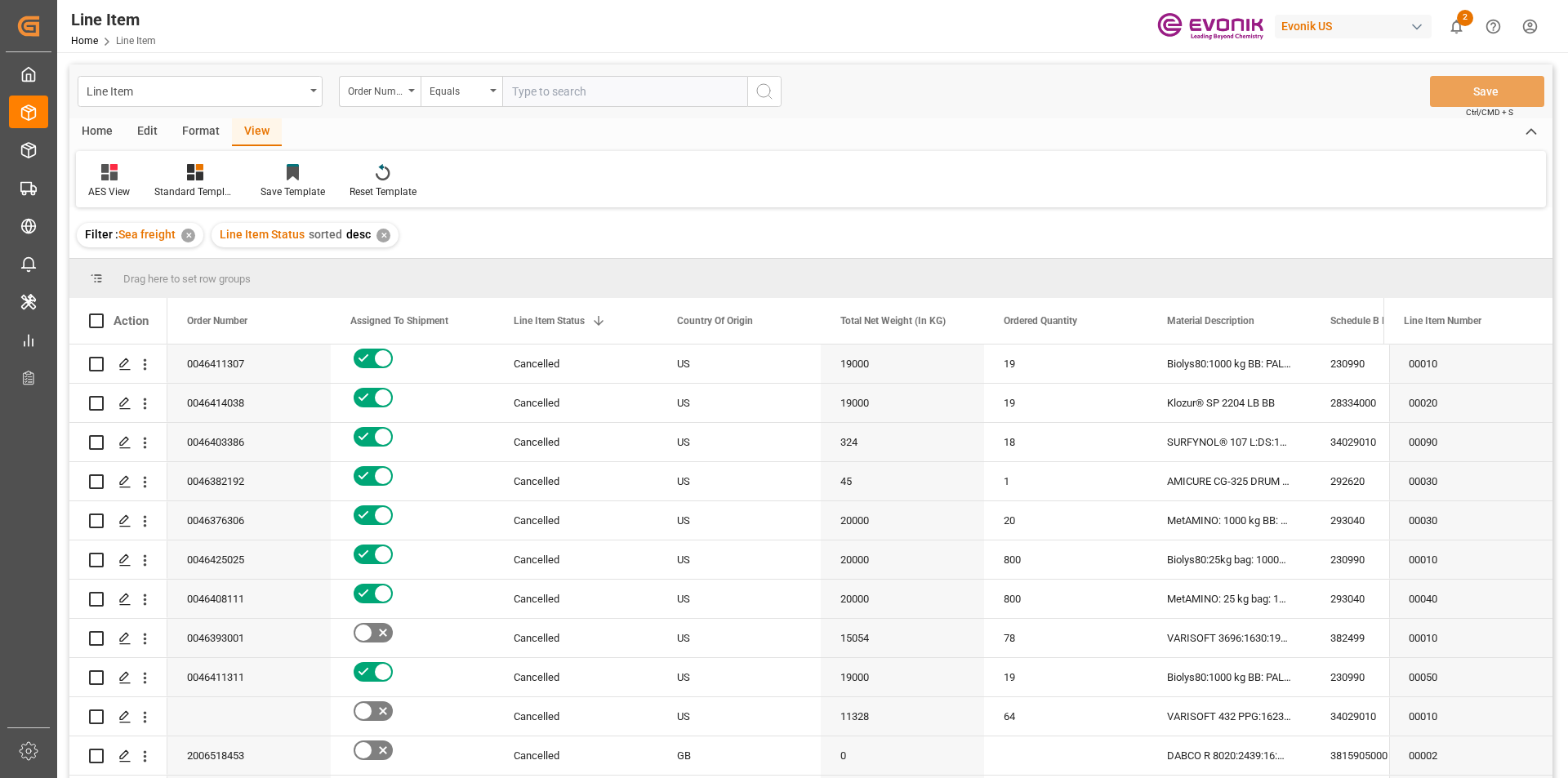
click at [546, 96] on input "text" at bounding box center [625, 91] width 245 height 31
paste input "4709864847"
type input "4709864847"
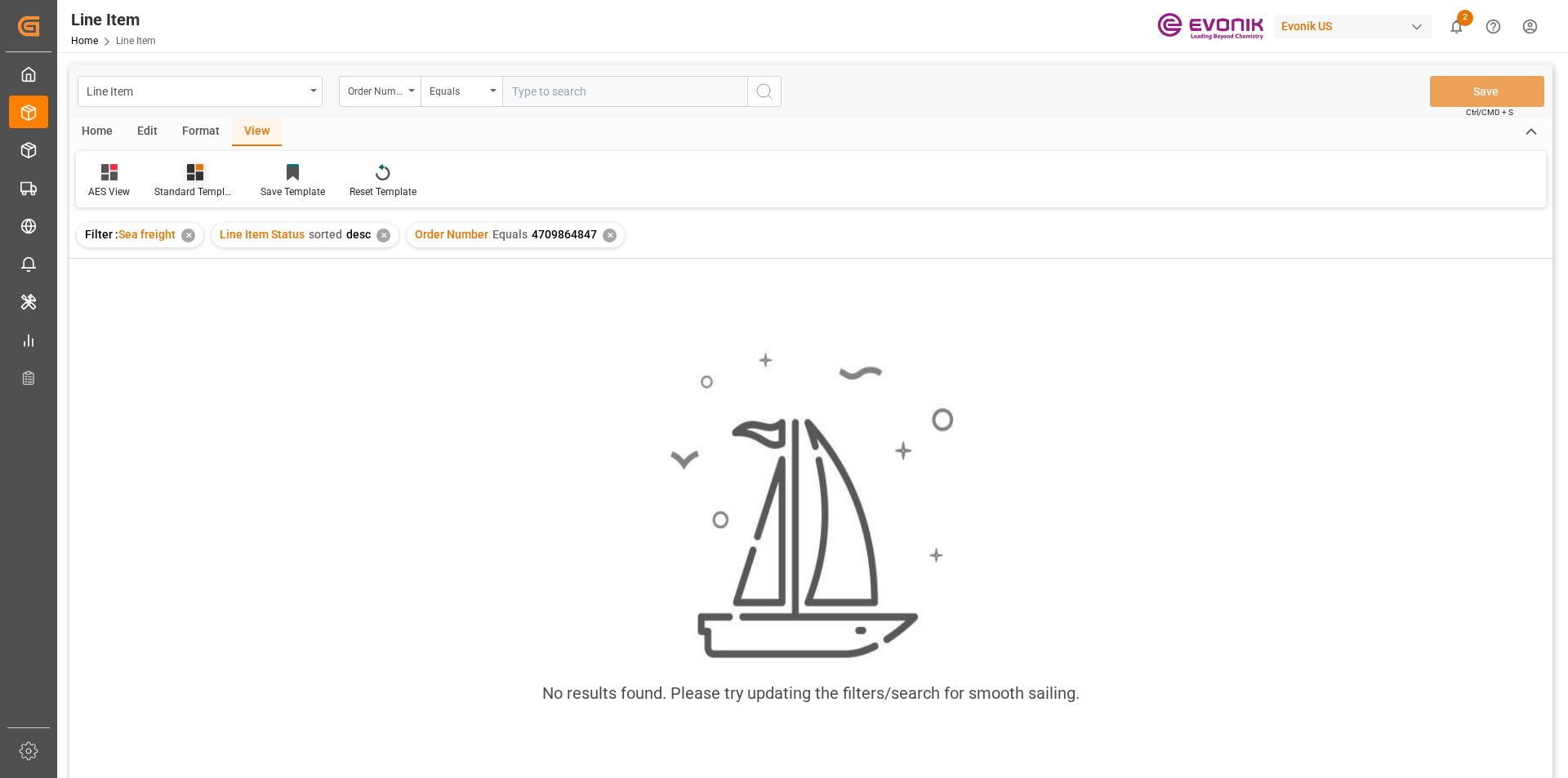
click at [195, 178] on icon at bounding box center [195, 172] width 16 height 16
click at [235, 363] on div "AES View" at bounding box center [239, 365] width 143 height 17
click at [637, 313] on div "No results found. Please try updating the filters/search for smooth sailing." at bounding box center [811, 540] width 1483 height 562
click at [602, 99] on input "text" at bounding box center [625, 91] width 245 height 31
paste input "0046466573"
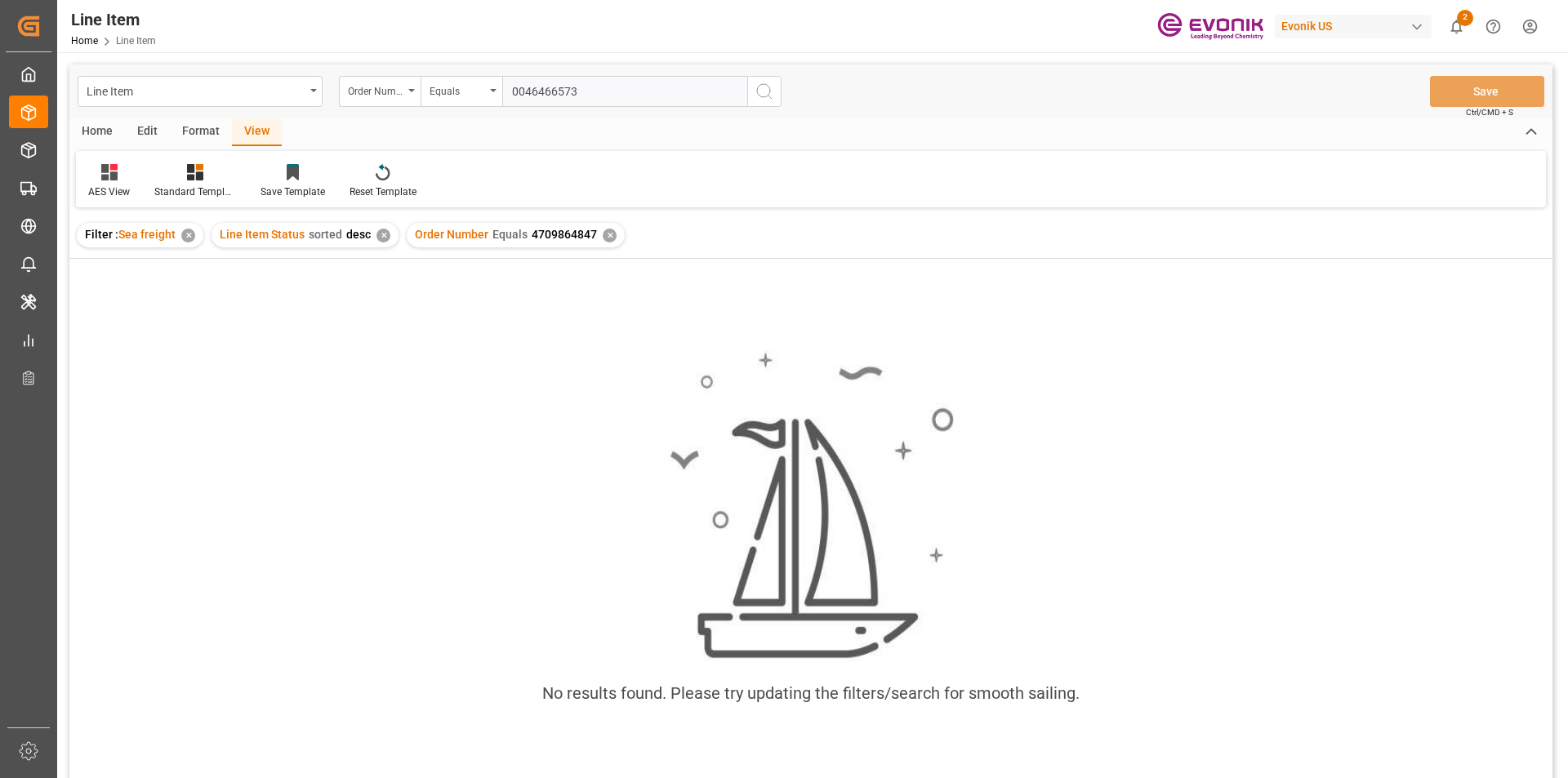
type input "0046466573"
click at [761, 90] on icon "search button" at bounding box center [764, 91] width 20 height 20
click at [610, 233] on div "✕" at bounding box center [609, 236] width 14 height 14
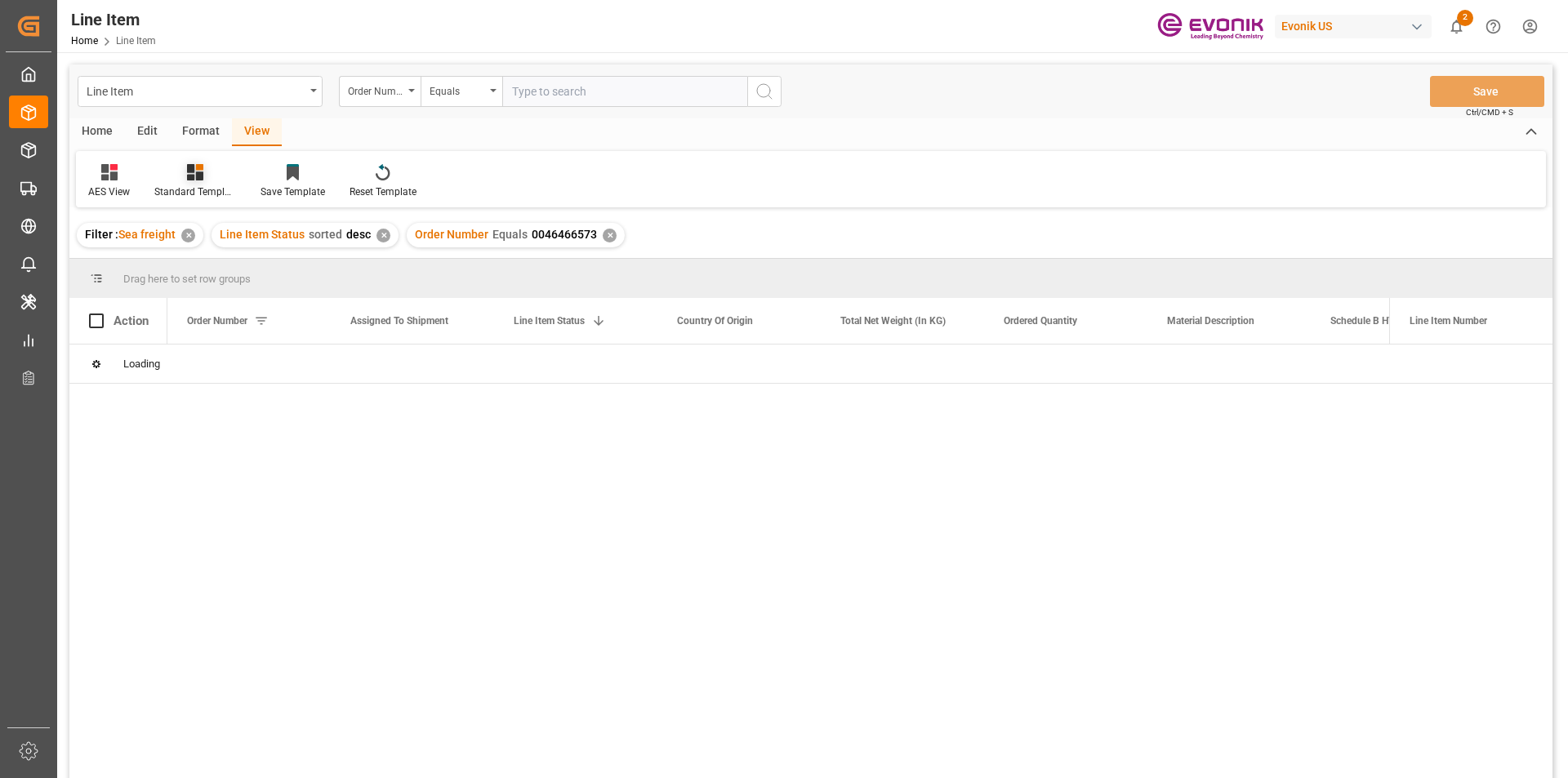
click at [205, 183] on div "Standard Templates" at bounding box center [196, 181] width 106 height 36
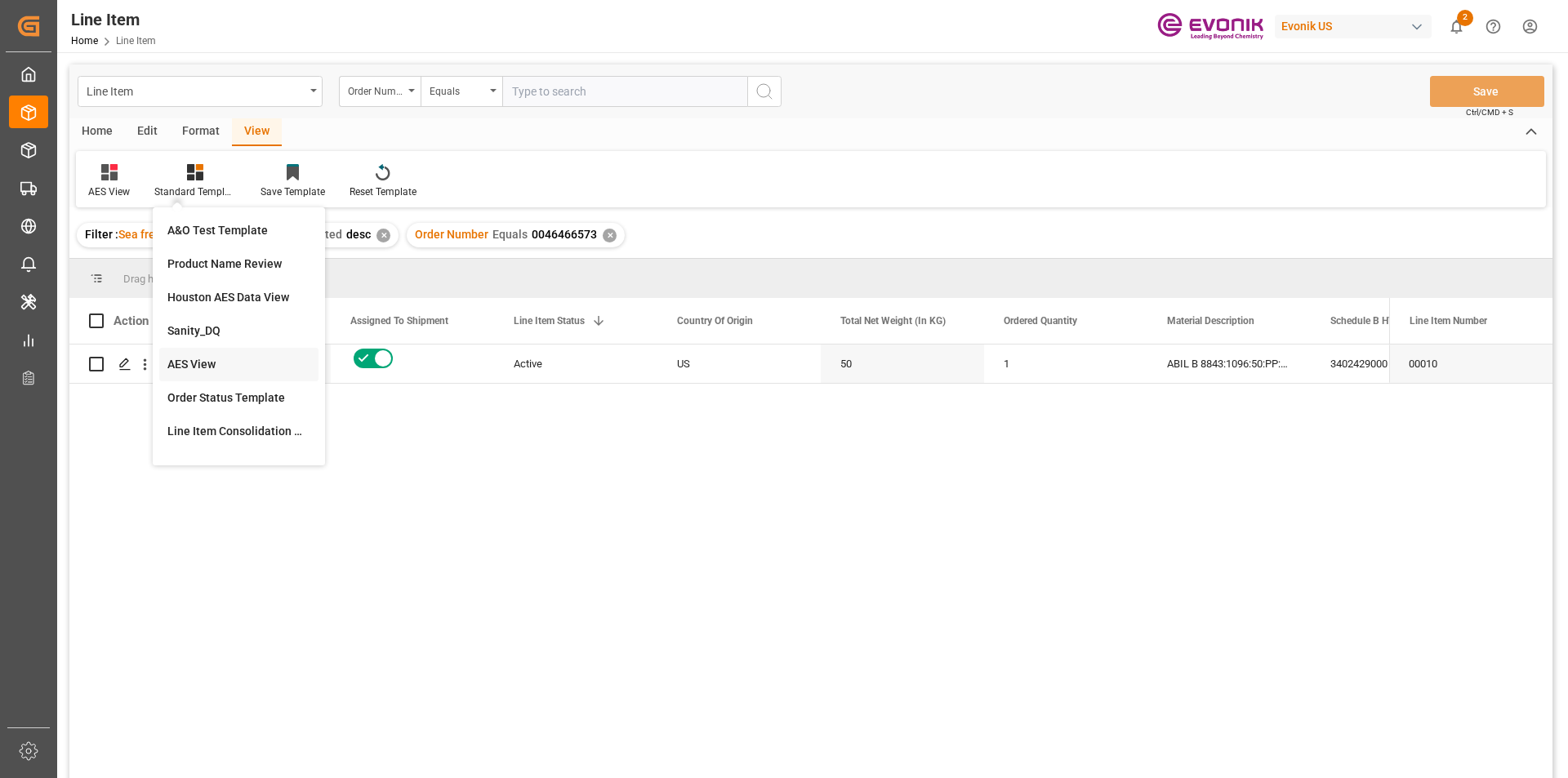
click at [200, 370] on div "AES View" at bounding box center [239, 365] width 143 height 17
click at [745, 370] on div "US" at bounding box center [739, 364] width 163 height 38
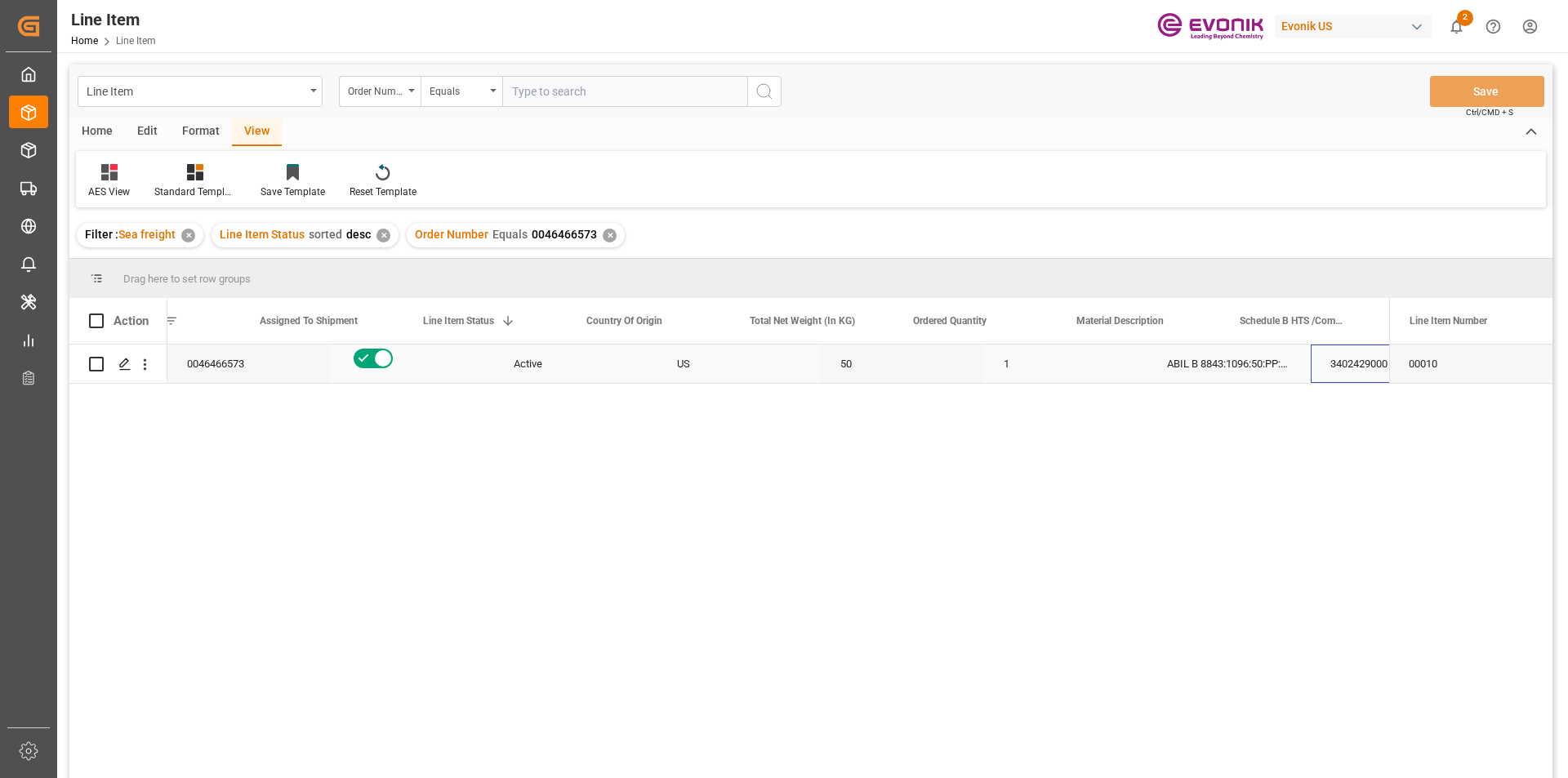
scroll to position [0, 90]
click at [1376, 298] on div "Schedule B HTS /Commodity Code (HS Code)" at bounding box center [1302, 321] width 163 height 46
click at [1282, 353] on div "3402429000" at bounding box center [1302, 364] width 163 height 38
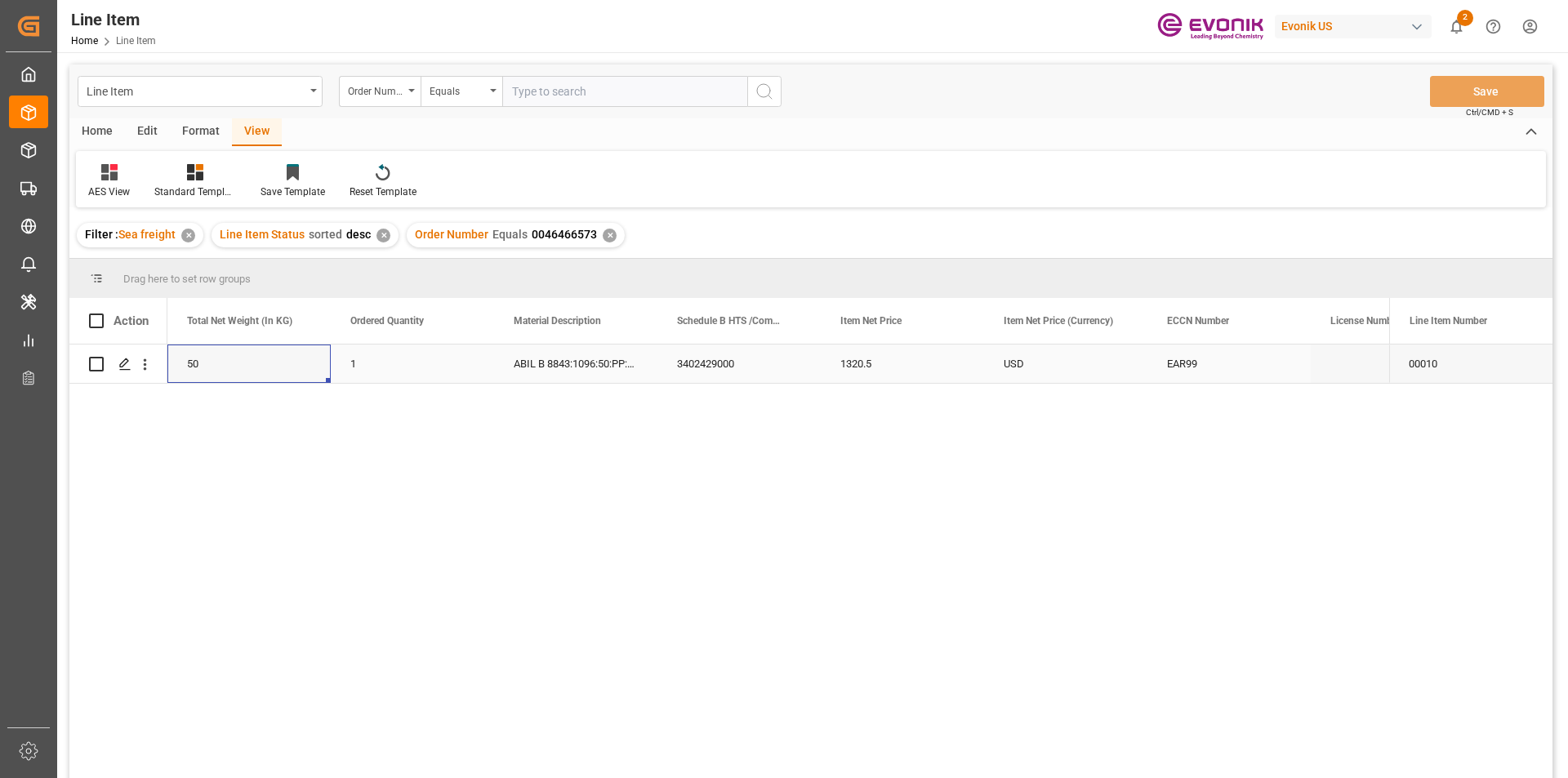
scroll to position [0, 490]
click at [145, 370] on icon "open menu" at bounding box center [145, 365] width 17 height 17
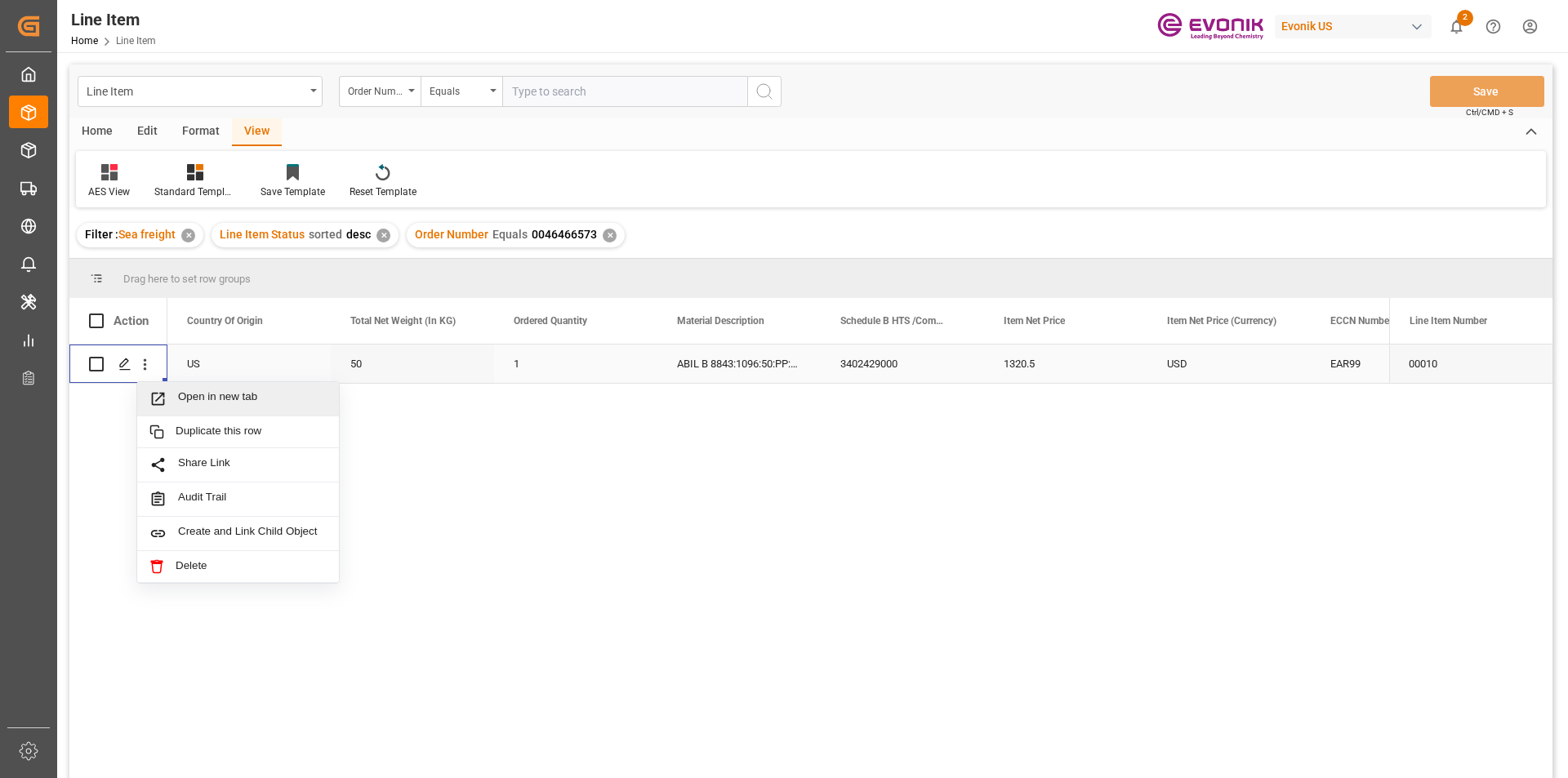
click at [247, 409] on div "Open in new tab" at bounding box center [238, 399] width 201 height 34
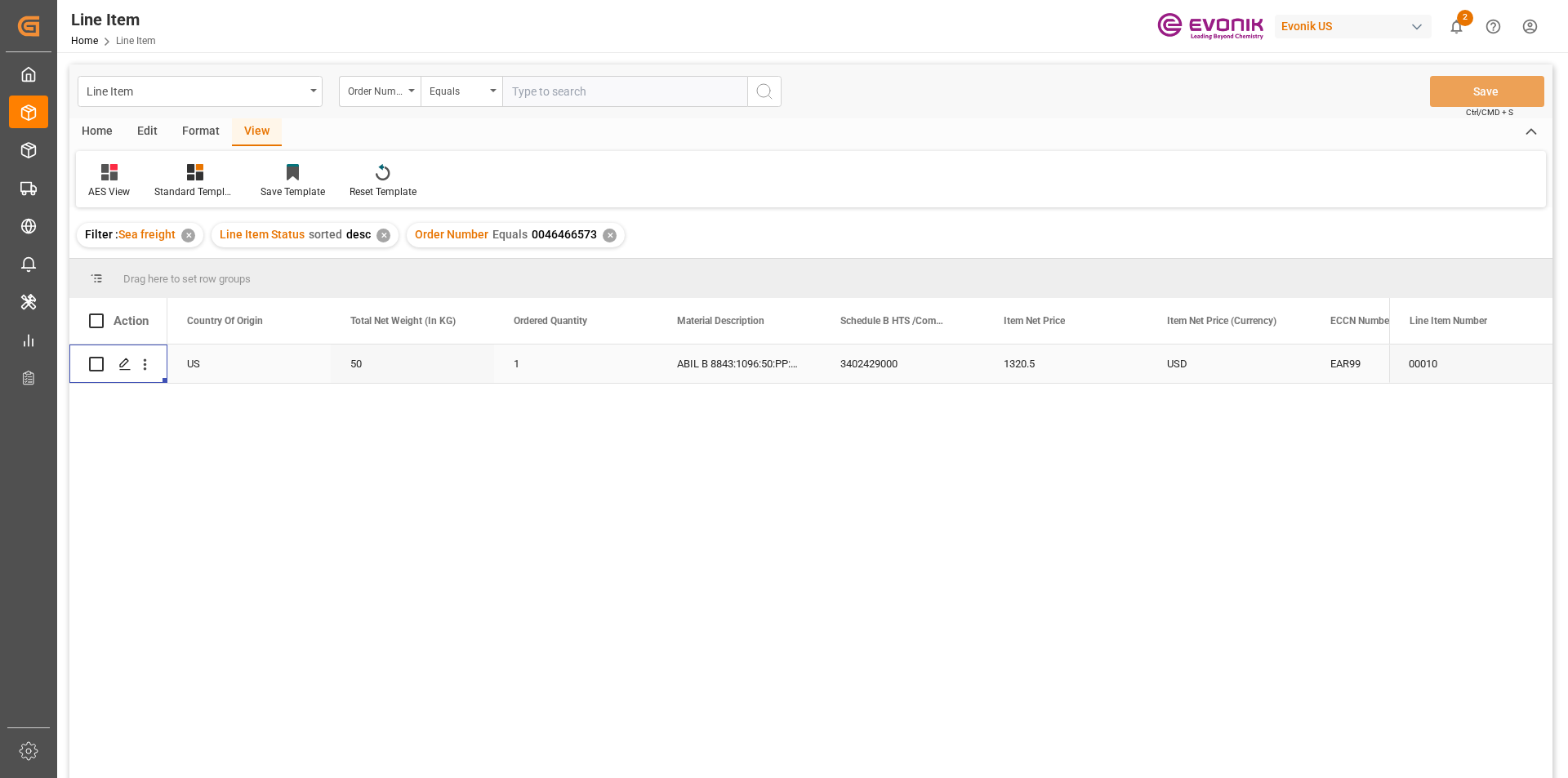
click at [379, 357] on div "50" at bounding box center [412, 364] width 163 height 38
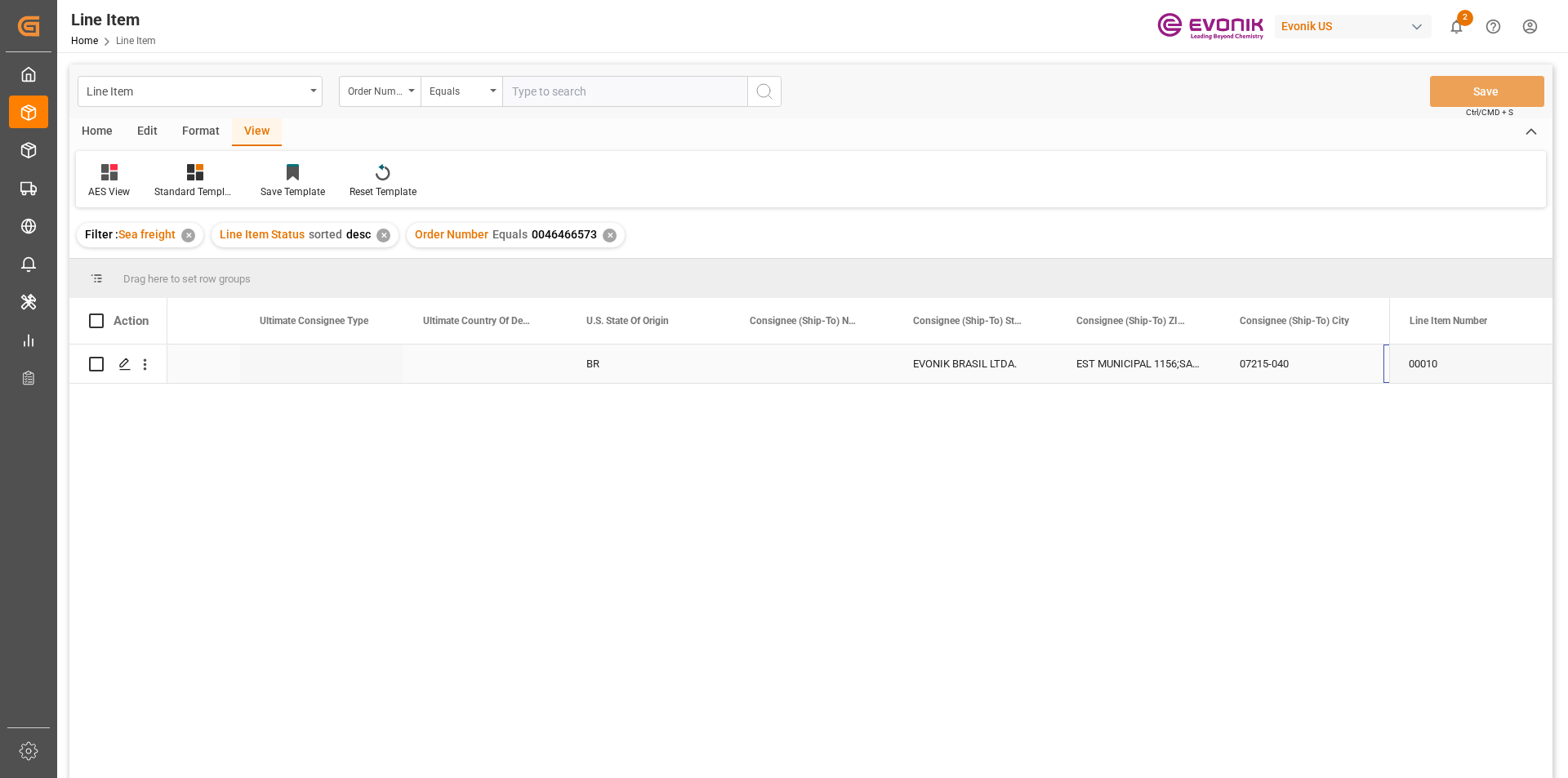
scroll to position [0, 1883]
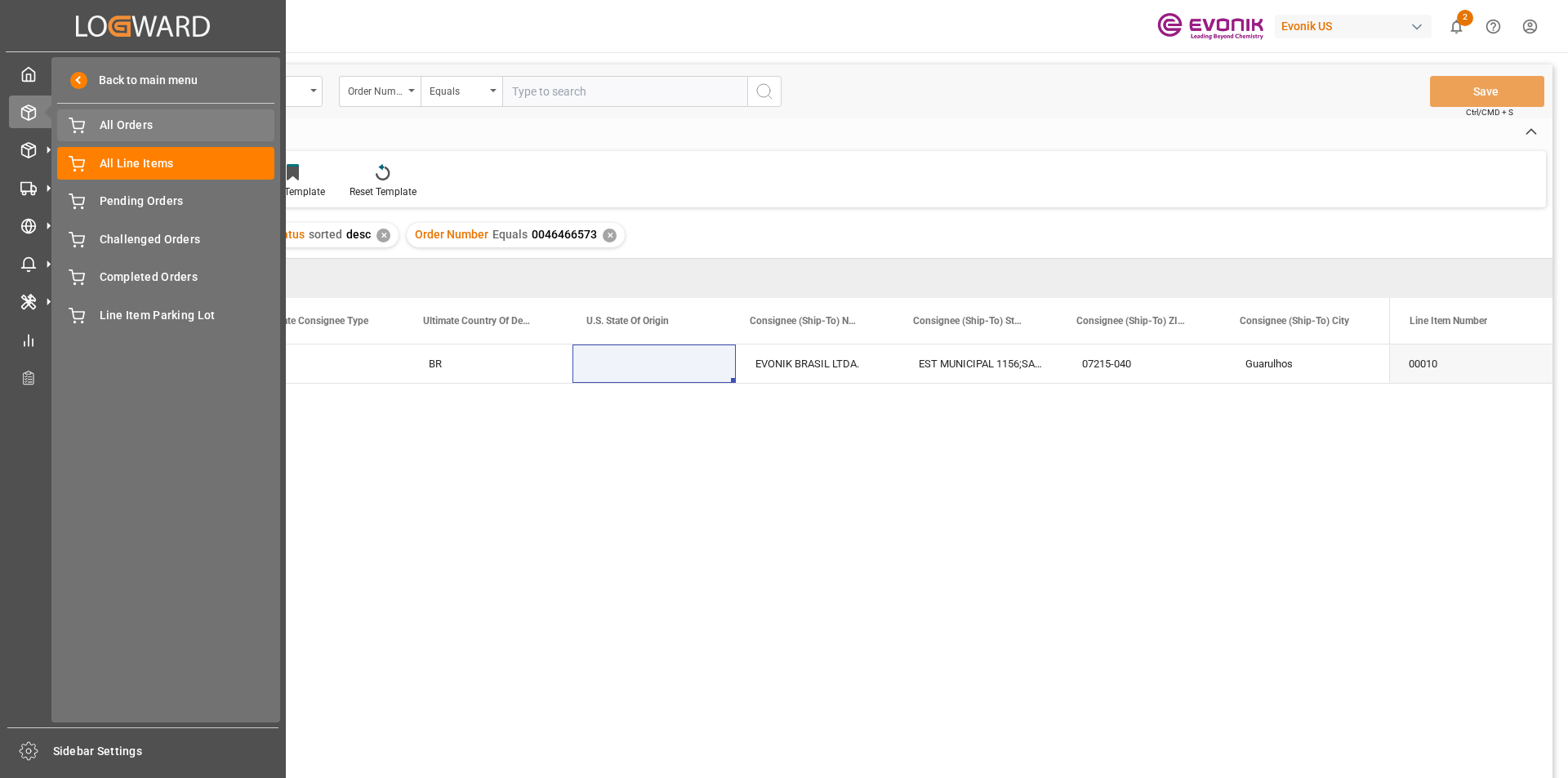
click at [165, 131] on span "All Orders" at bounding box center [187, 125] width 176 height 17
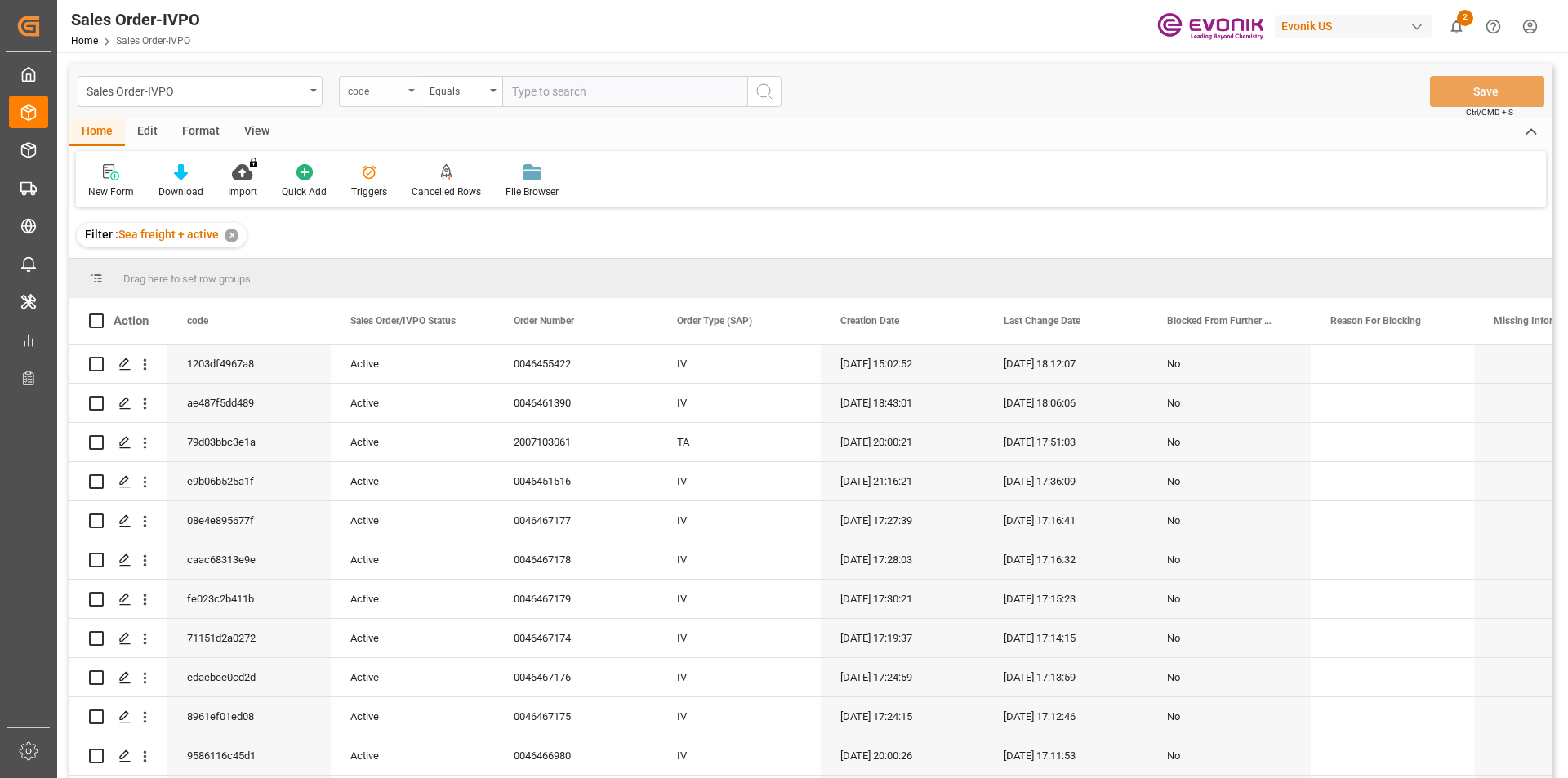
click at [356, 86] on div "code" at bounding box center [375, 89] width 55 height 19
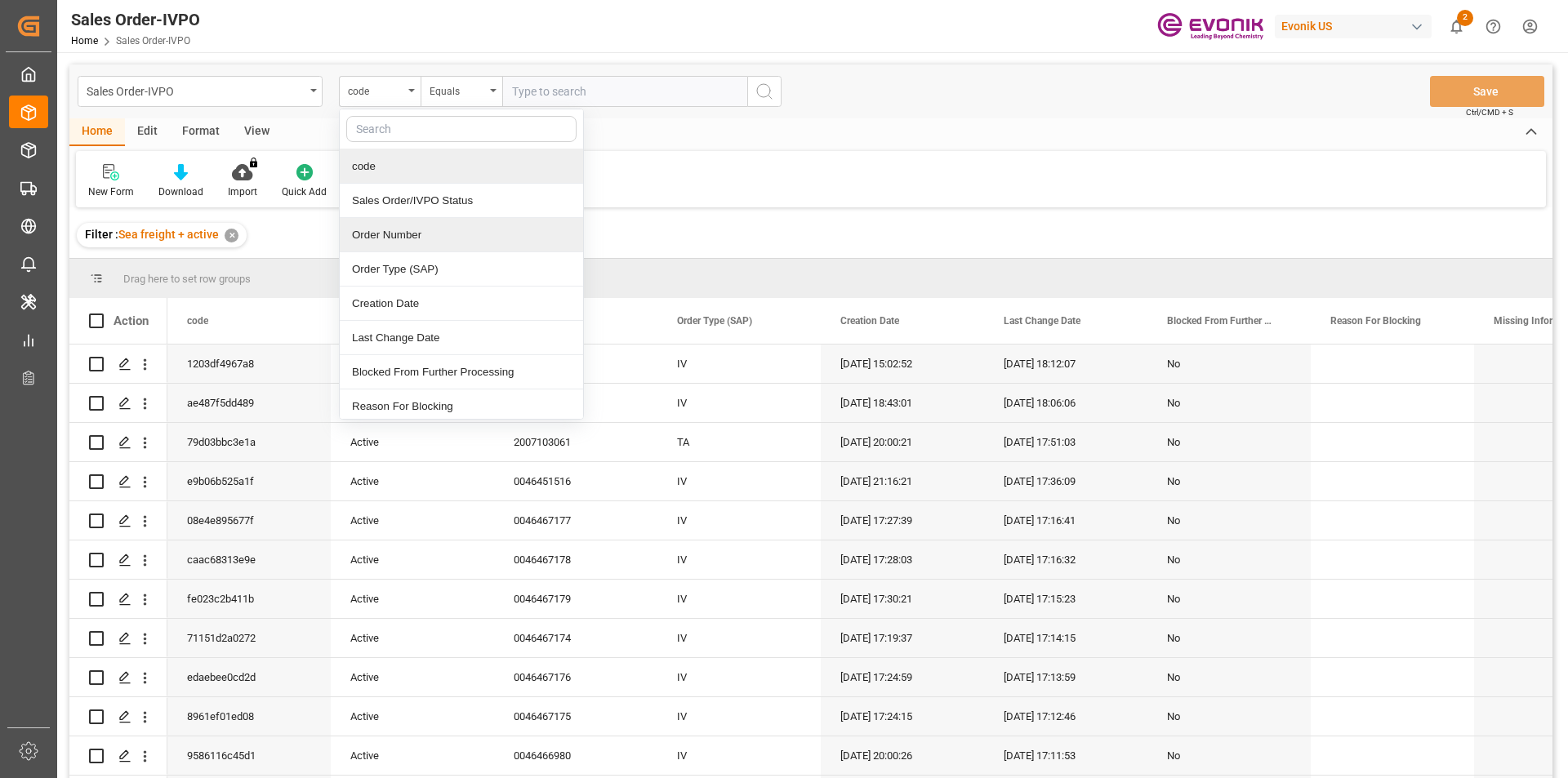
drag, startPoint x: 412, startPoint y: 245, endPoint x: 422, endPoint y: 236, distance: 13.5
click at [414, 243] on div "Order Number" at bounding box center [462, 236] width 243 height 34
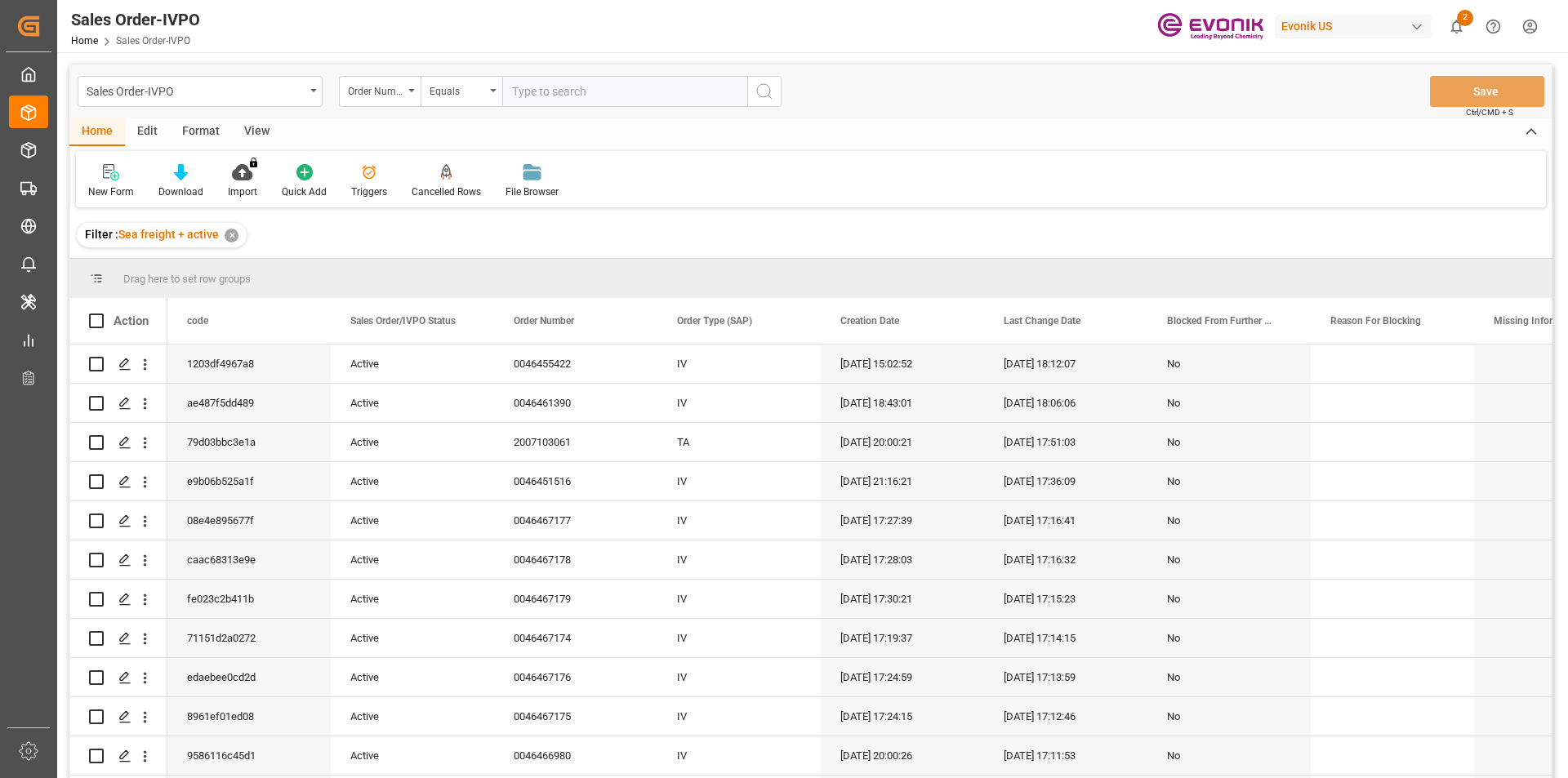
click at [551, 91] on input "text" at bounding box center [625, 91] width 245 height 31
paste input "0046466573"
type input "0046466573"
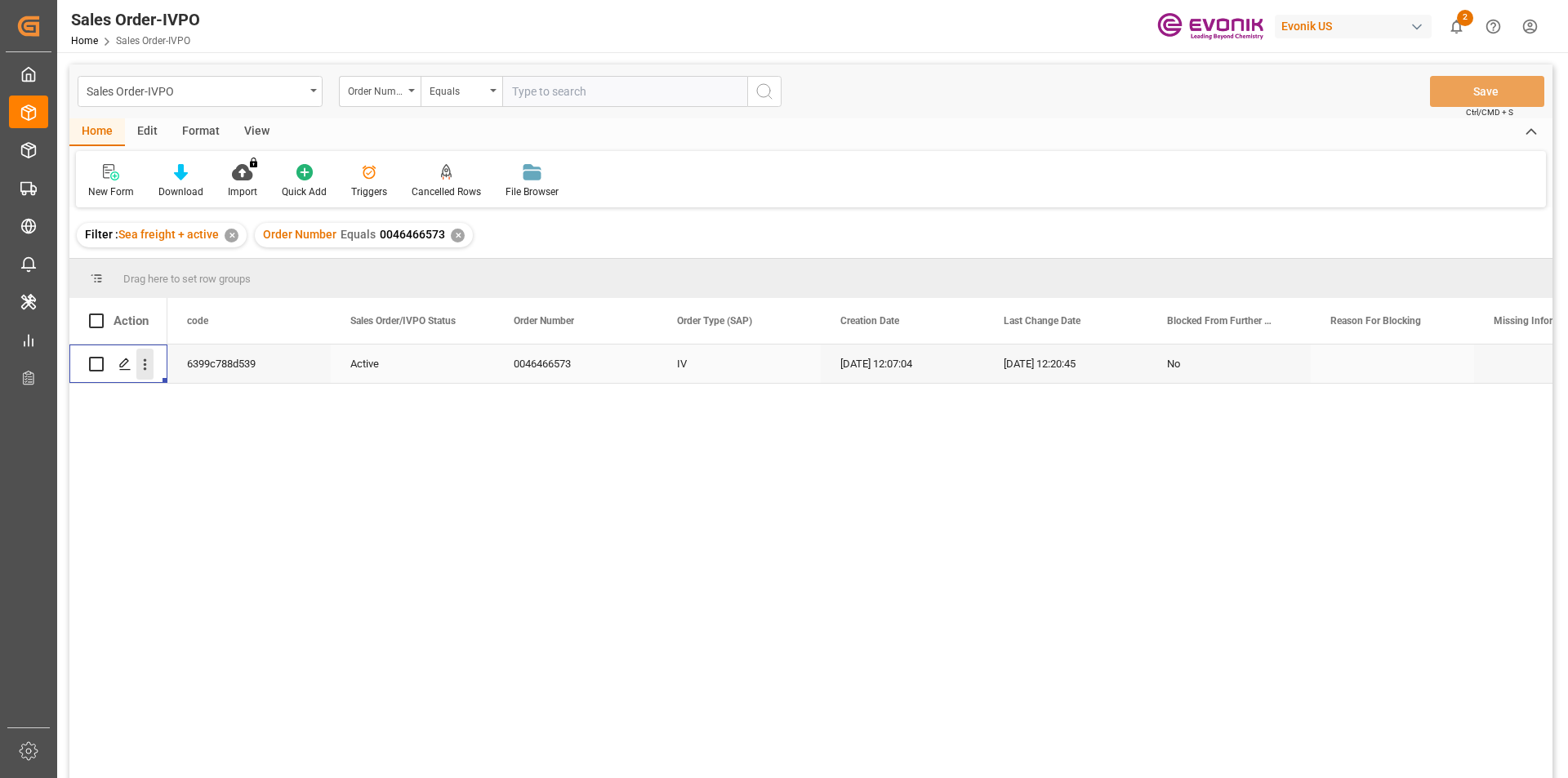
click at [143, 364] on icon "open menu" at bounding box center [144, 365] width 3 height 11
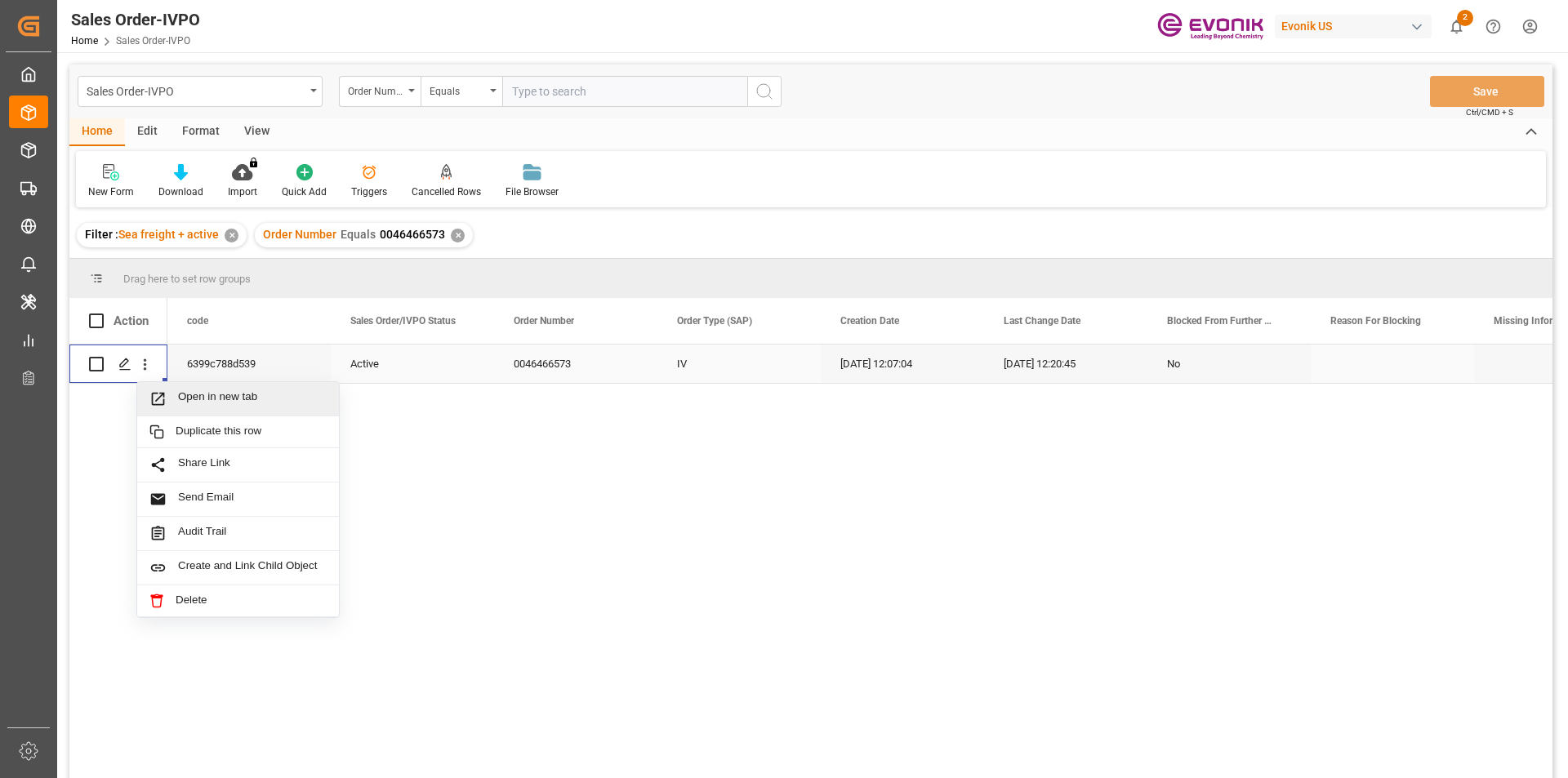
click at [265, 403] on span "Open in new tab" at bounding box center [252, 399] width 148 height 17
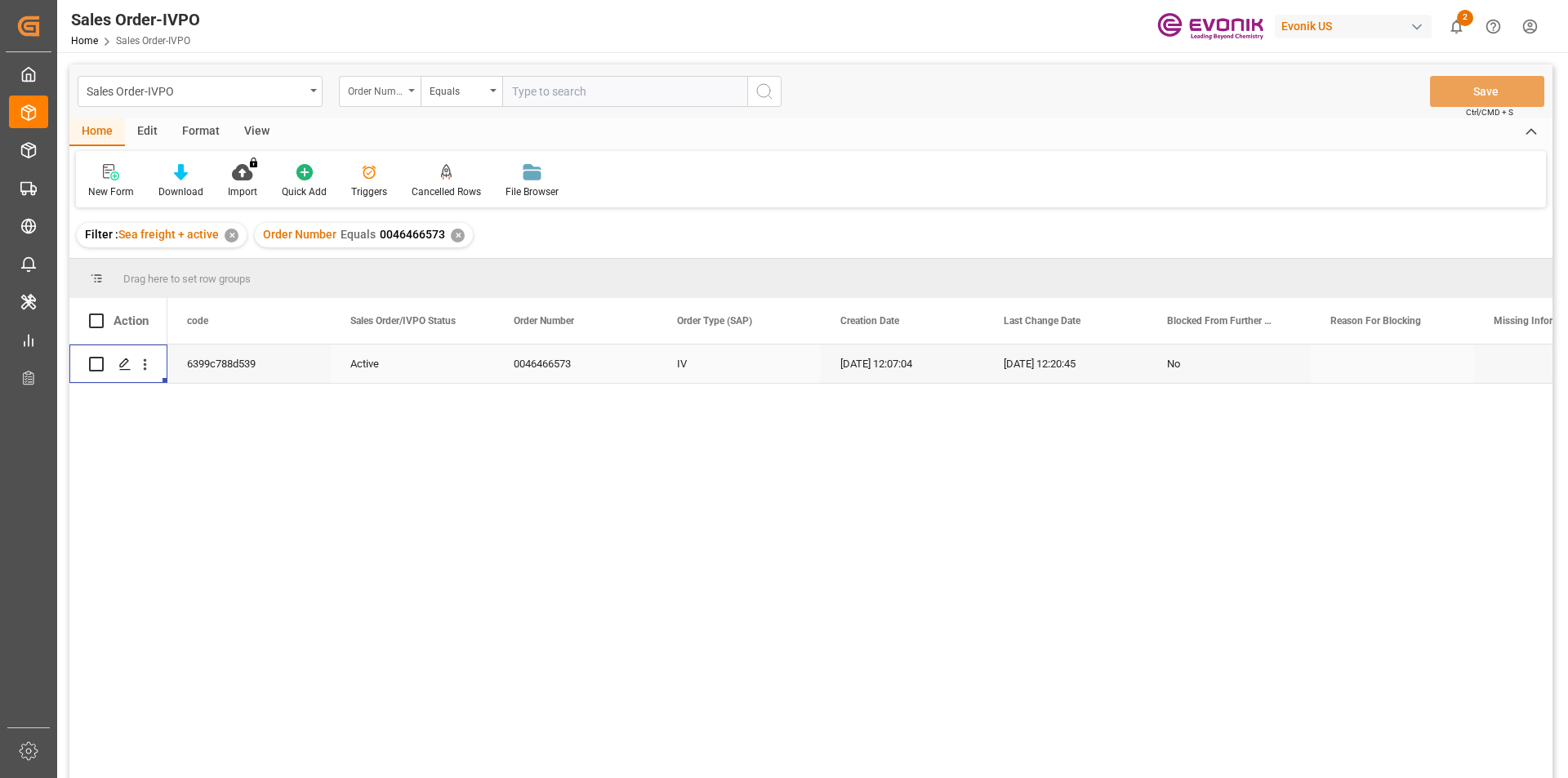
click at [407, 93] on div "Order Number" at bounding box center [380, 91] width 82 height 31
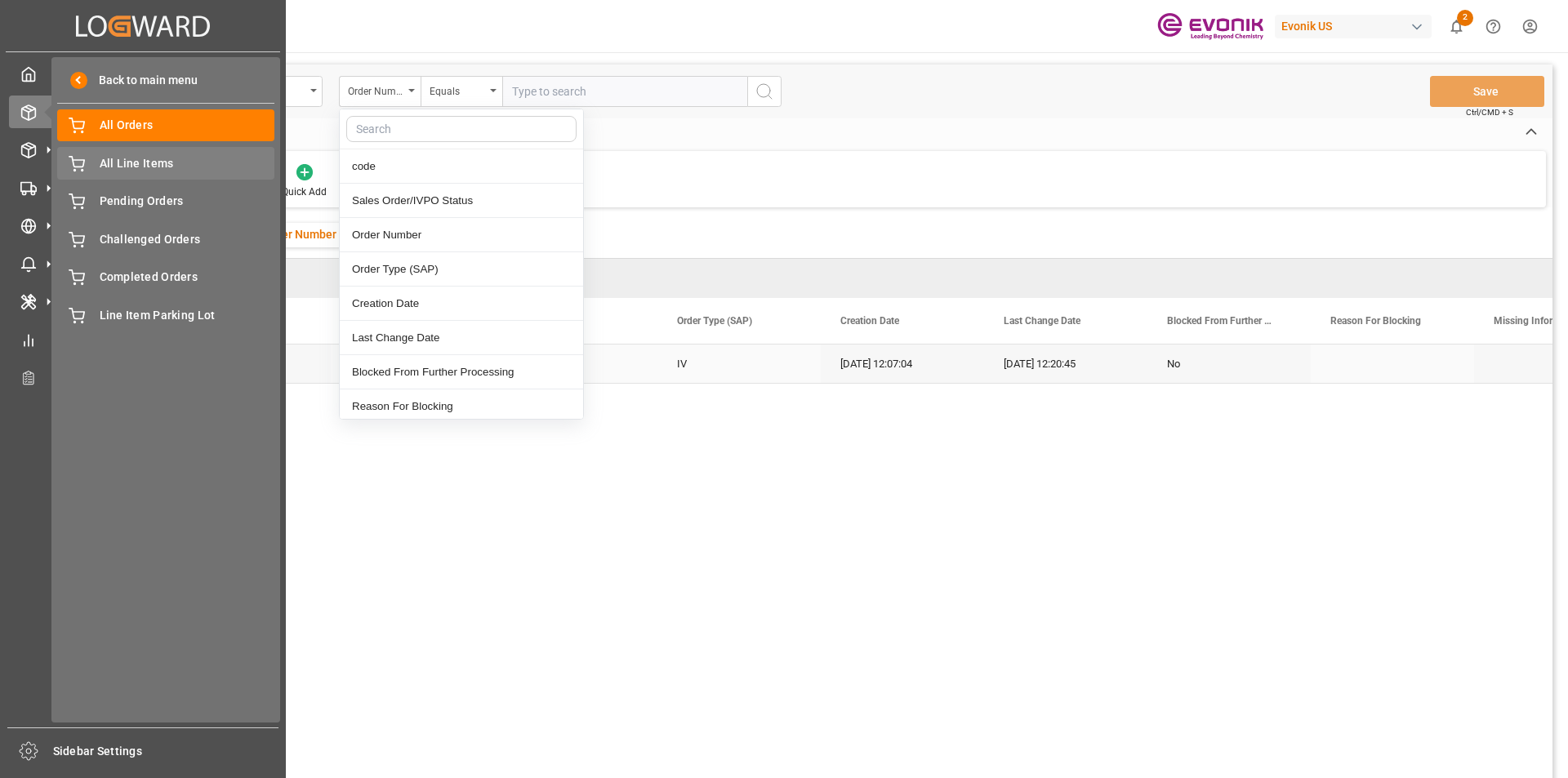
click at [139, 155] on span "All Line Items" at bounding box center [187, 163] width 176 height 17
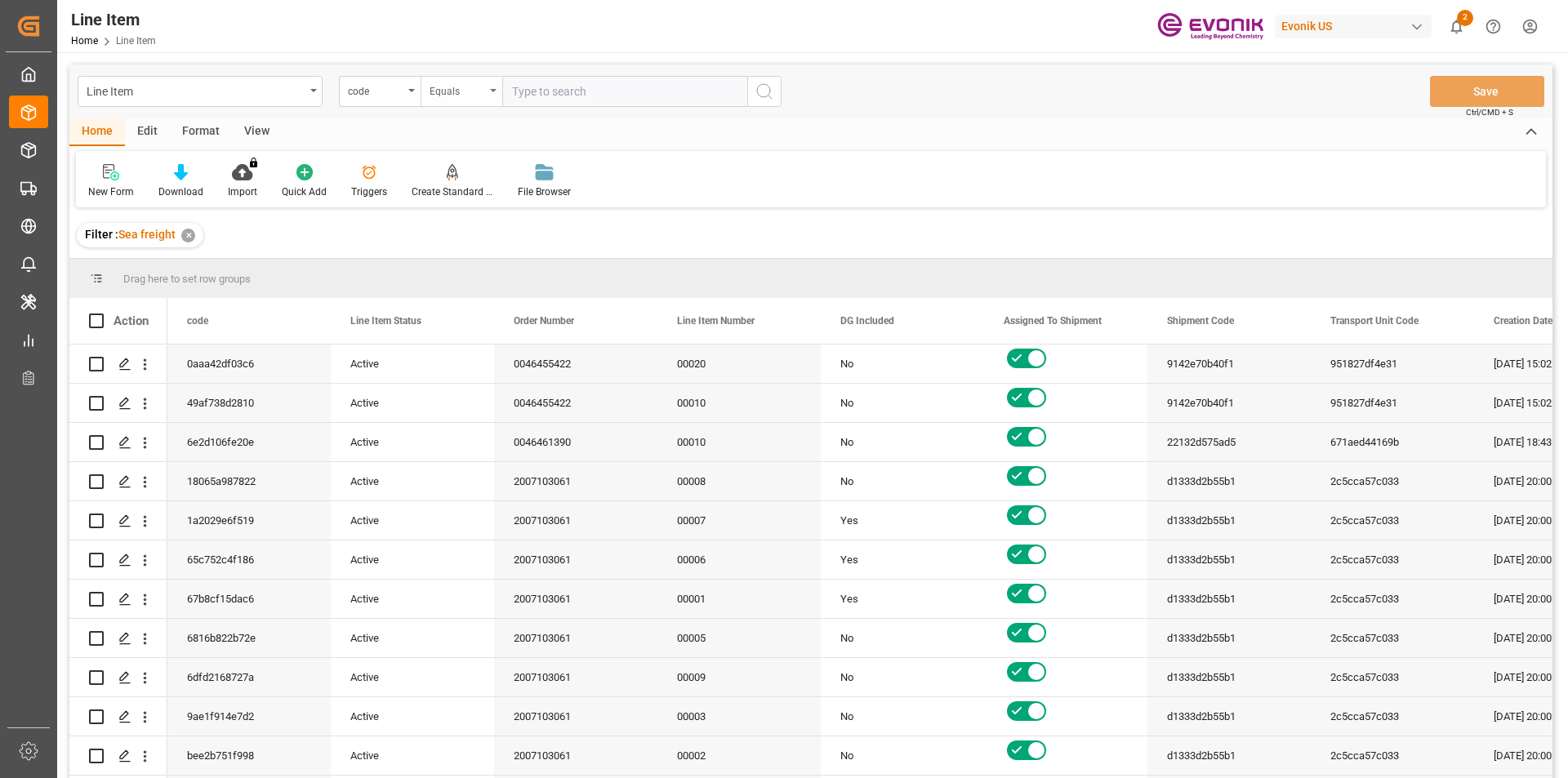
click at [451, 91] on div "Equals" at bounding box center [457, 89] width 55 height 19
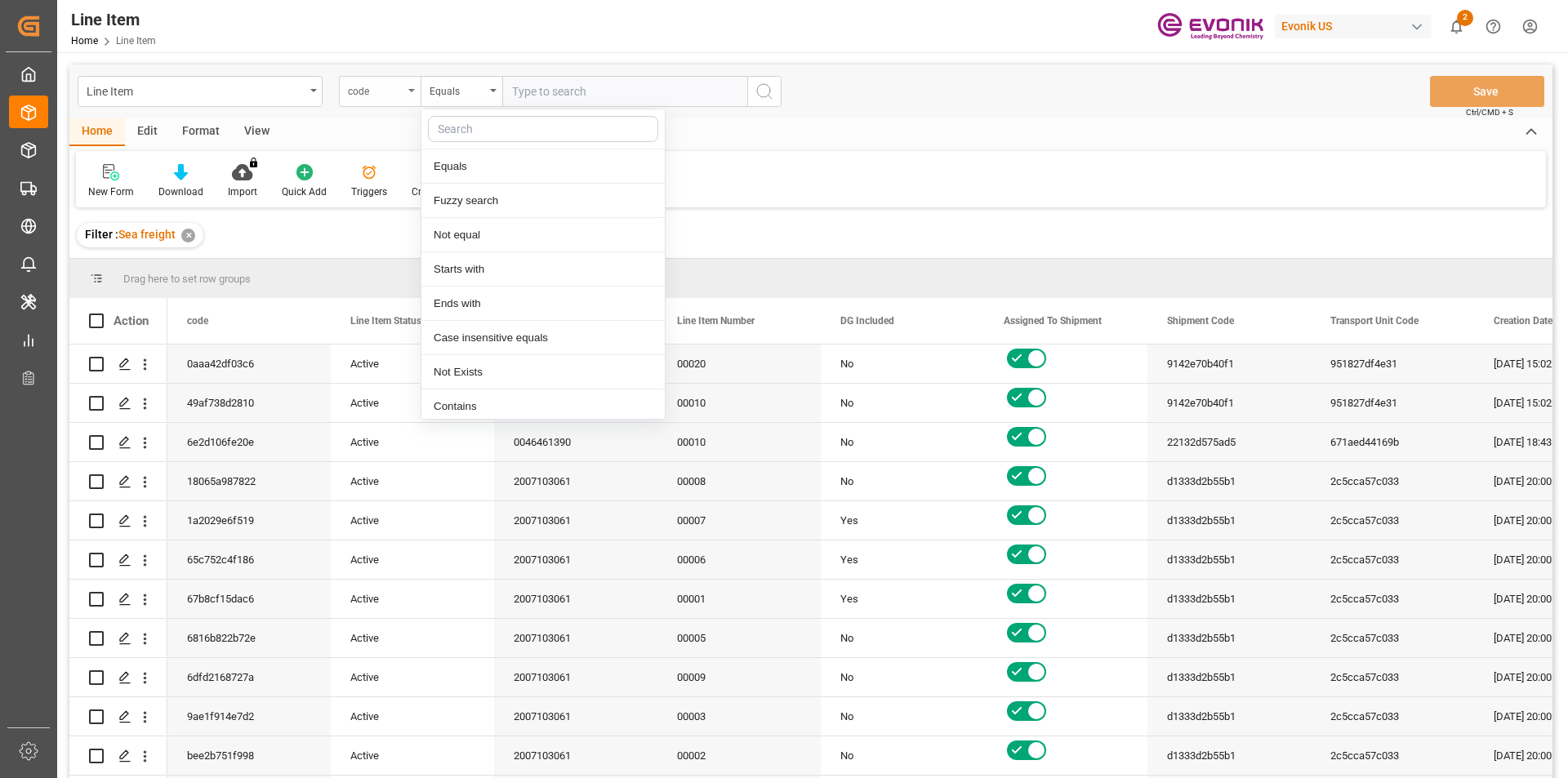
click at [393, 87] on div "code" at bounding box center [375, 89] width 55 height 19
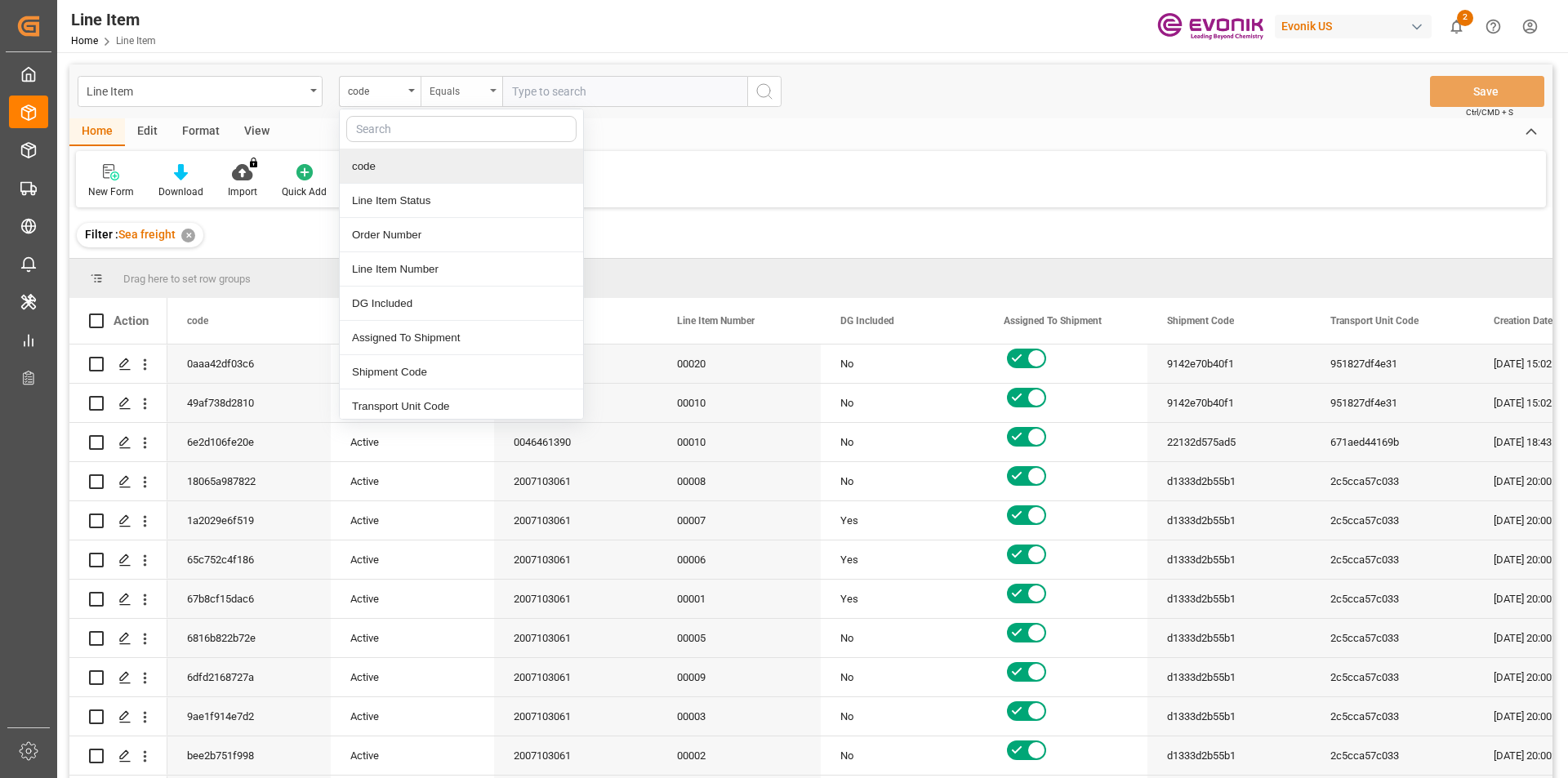
click at [480, 88] on div "Equals" at bounding box center [457, 89] width 55 height 19
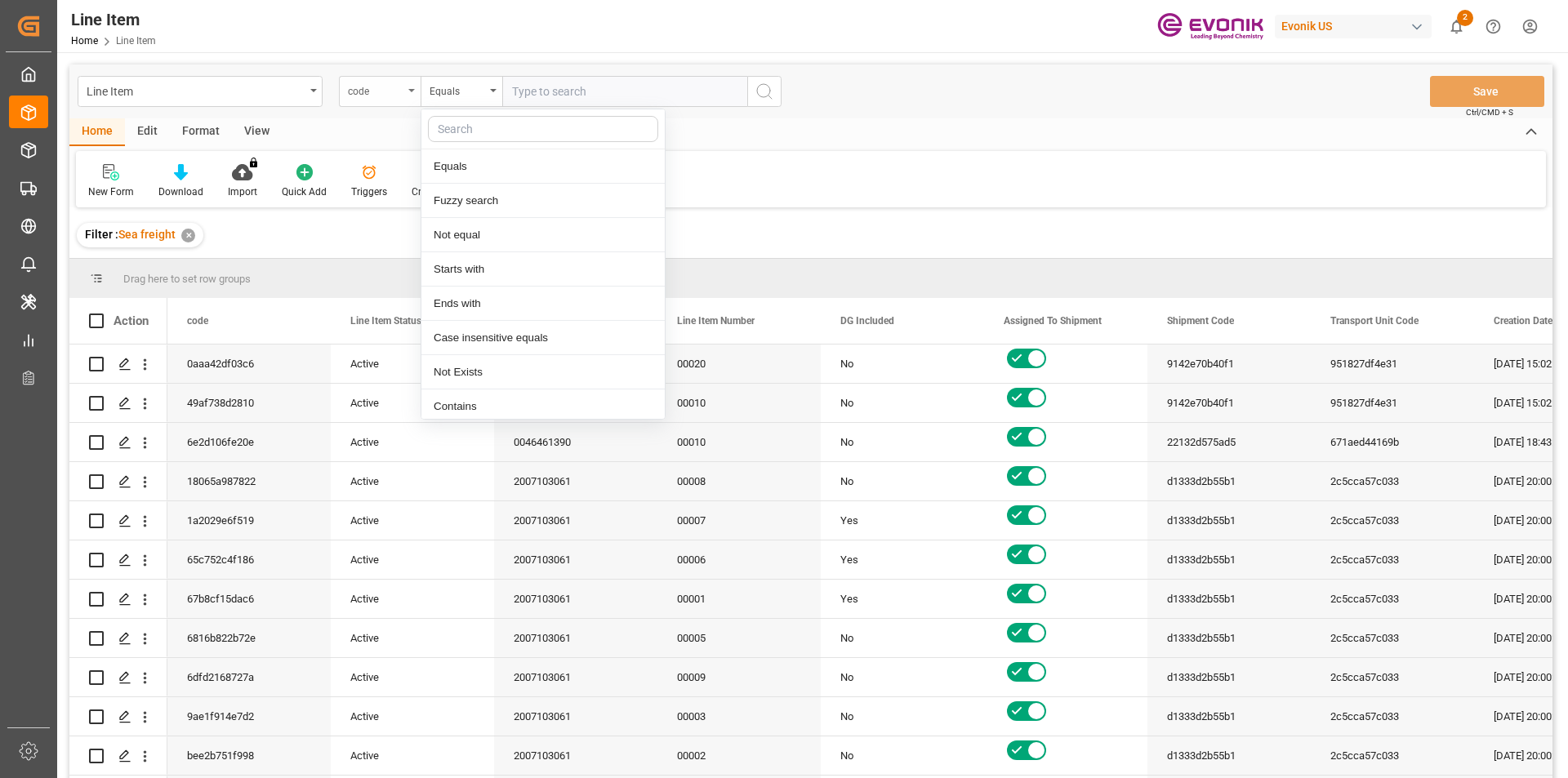
click at [380, 88] on div "code" at bounding box center [375, 89] width 55 height 19
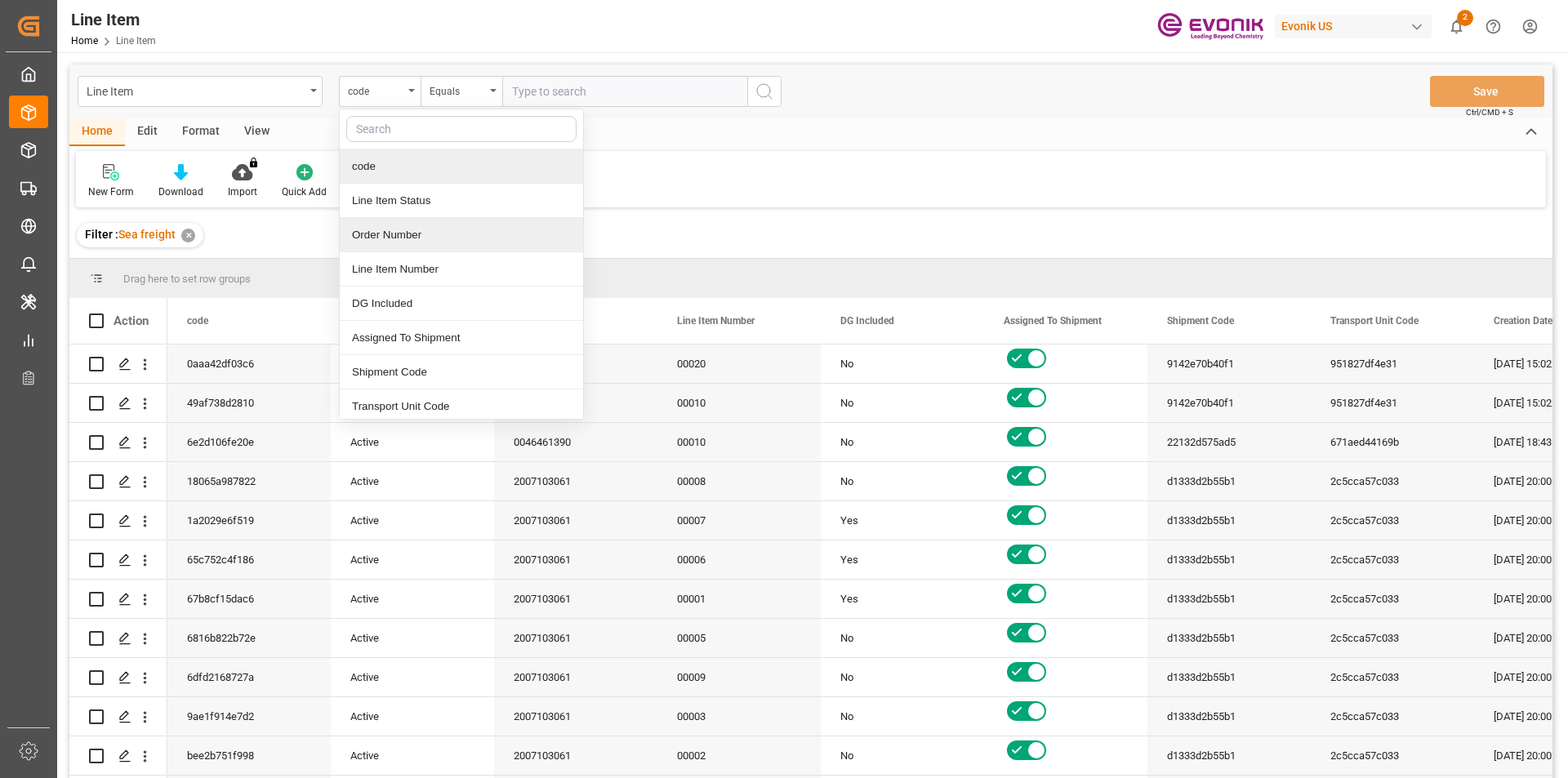
click at [413, 243] on div "Order Number" at bounding box center [462, 236] width 243 height 34
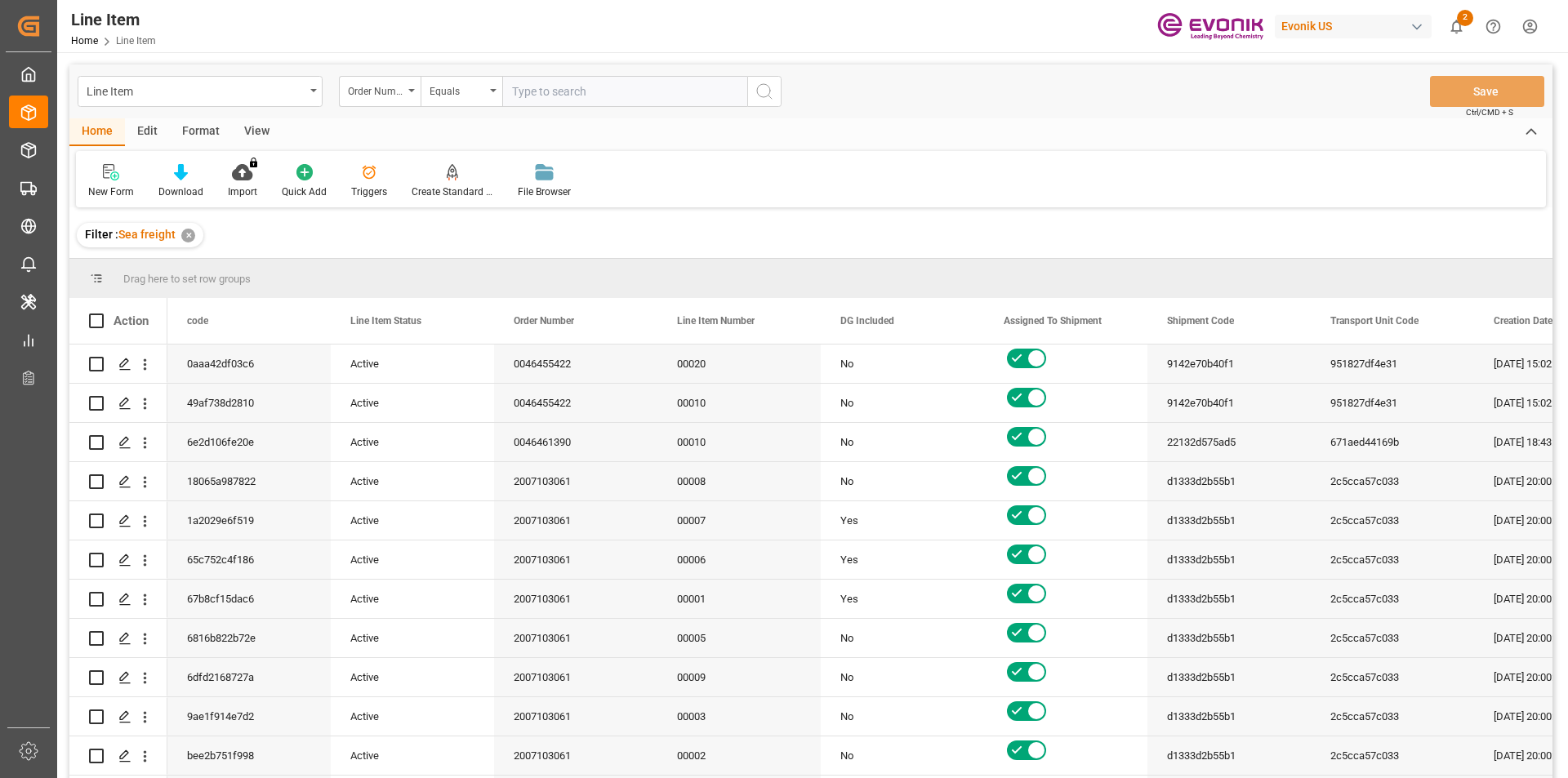
click at [548, 93] on input "text" at bounding box center [625, 91] width 245 height 31
paste input "0046470400"
type input "0046470400"
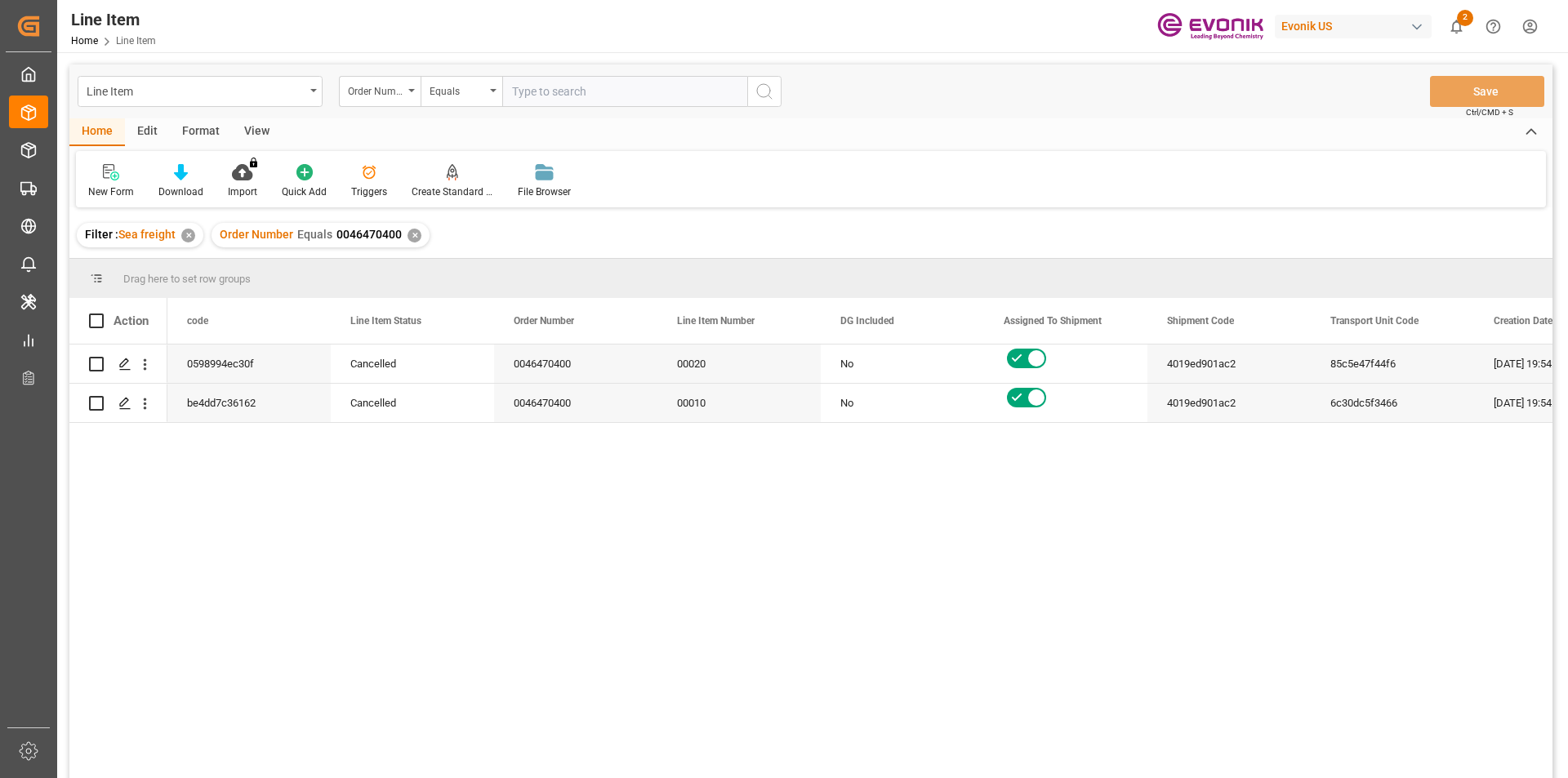
click at [253, 125] on div "View" at bounding box center [257, 132] width 49 height 28
click at [172, 170] on div at bounding box center [185, 172] width 82 height 17
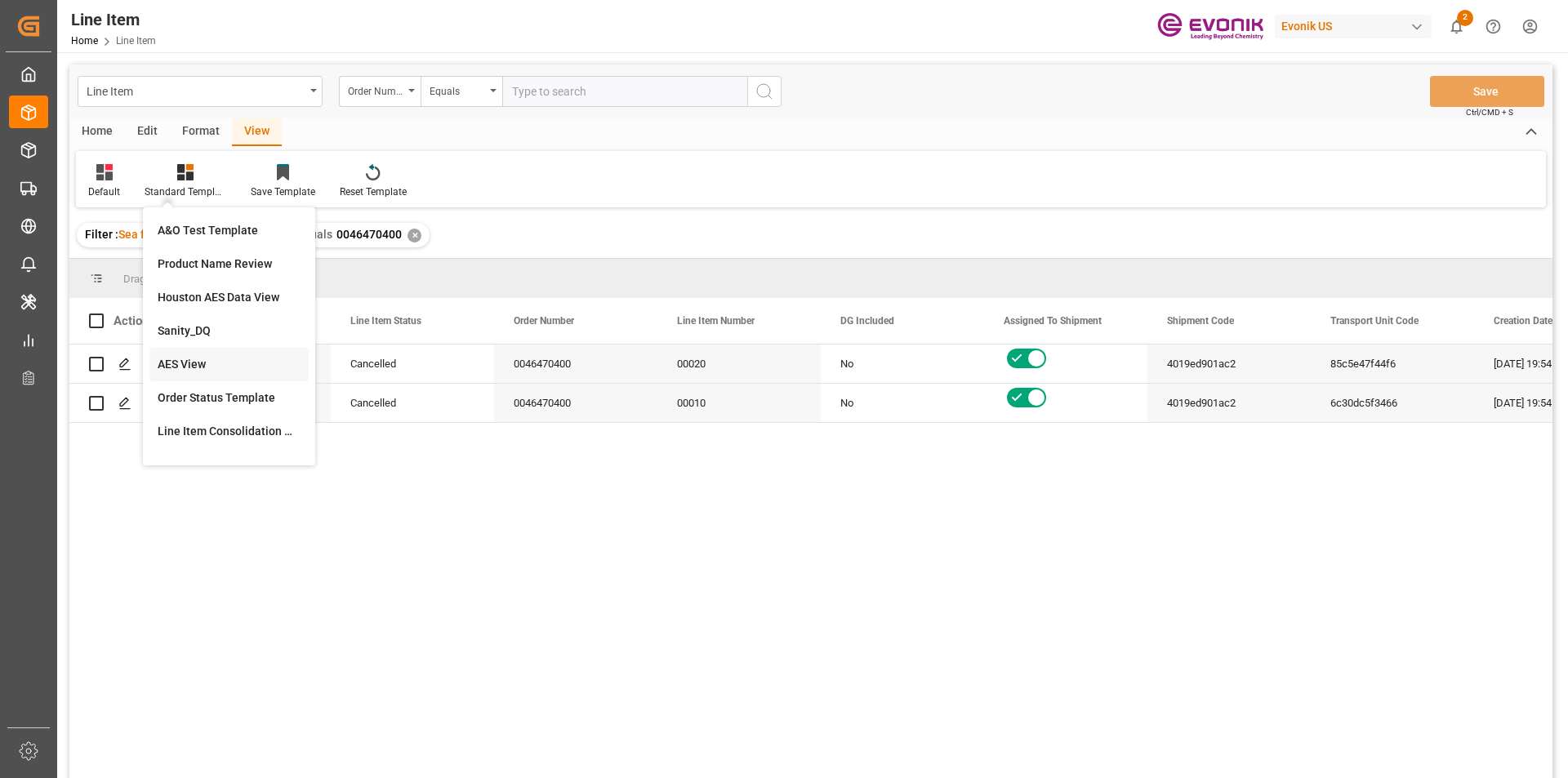
click at [234, 360] on div "AES View" at bounding box center [229, 365] width 143 height 17
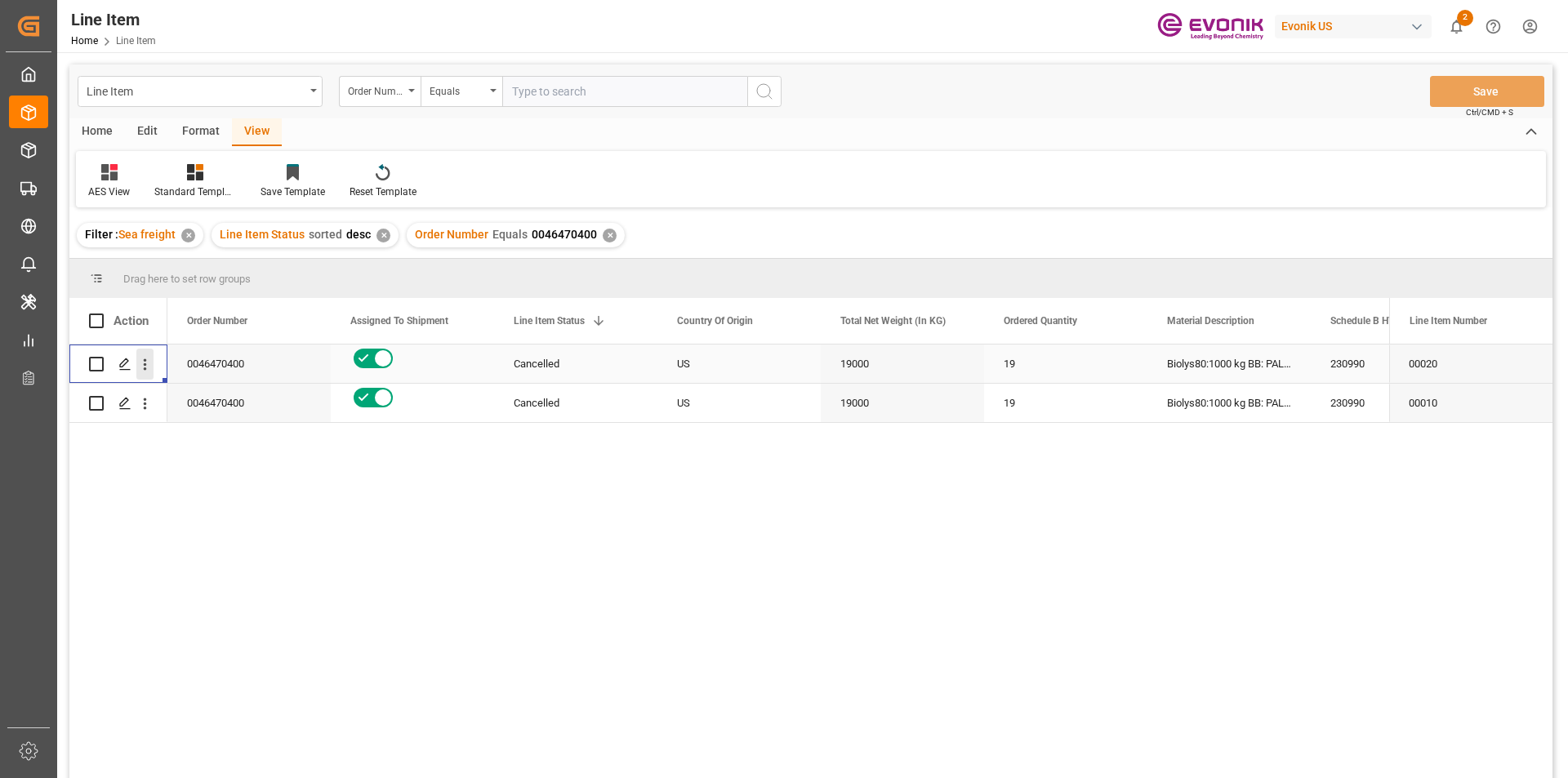
click at [139, 368] on icon "open menu" at bounding box center [145, 365] width 17 height 17
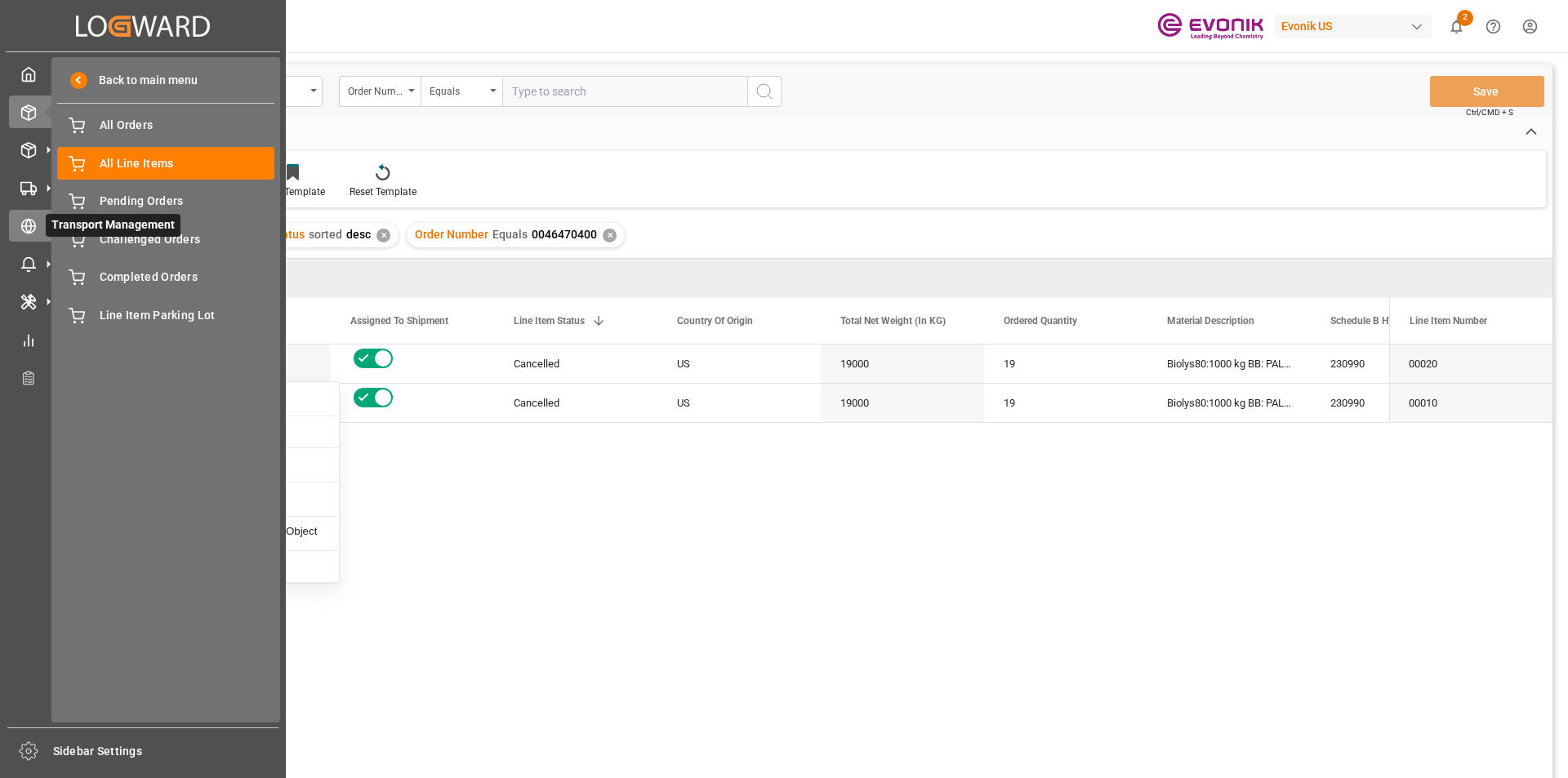
click at [32, 218] on icon at bounding box center [28, 226] width 16 height 16
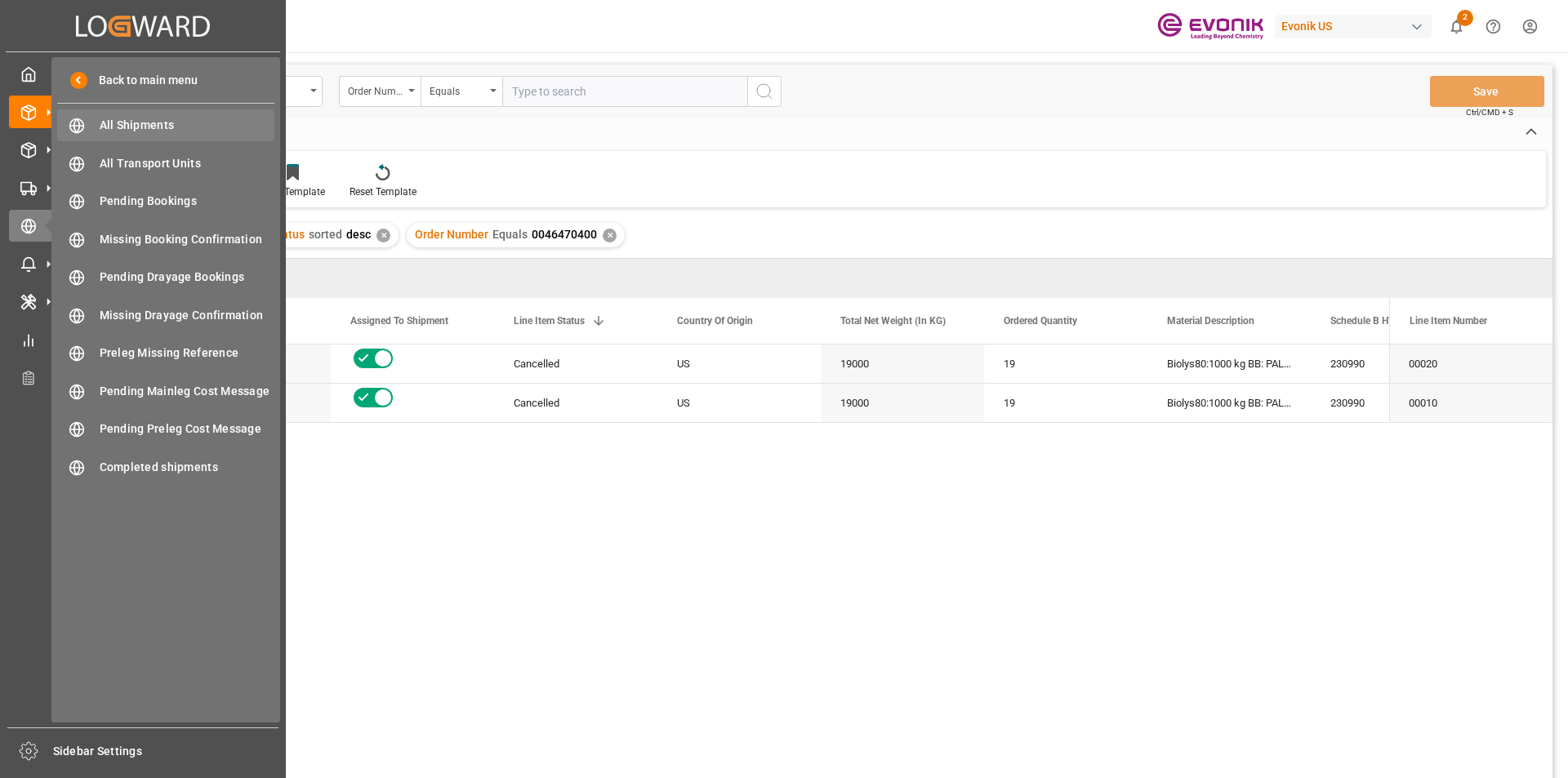
click at [149, 123] on span "All Shipments" at bounding box center [187, 125] width 176 height 17
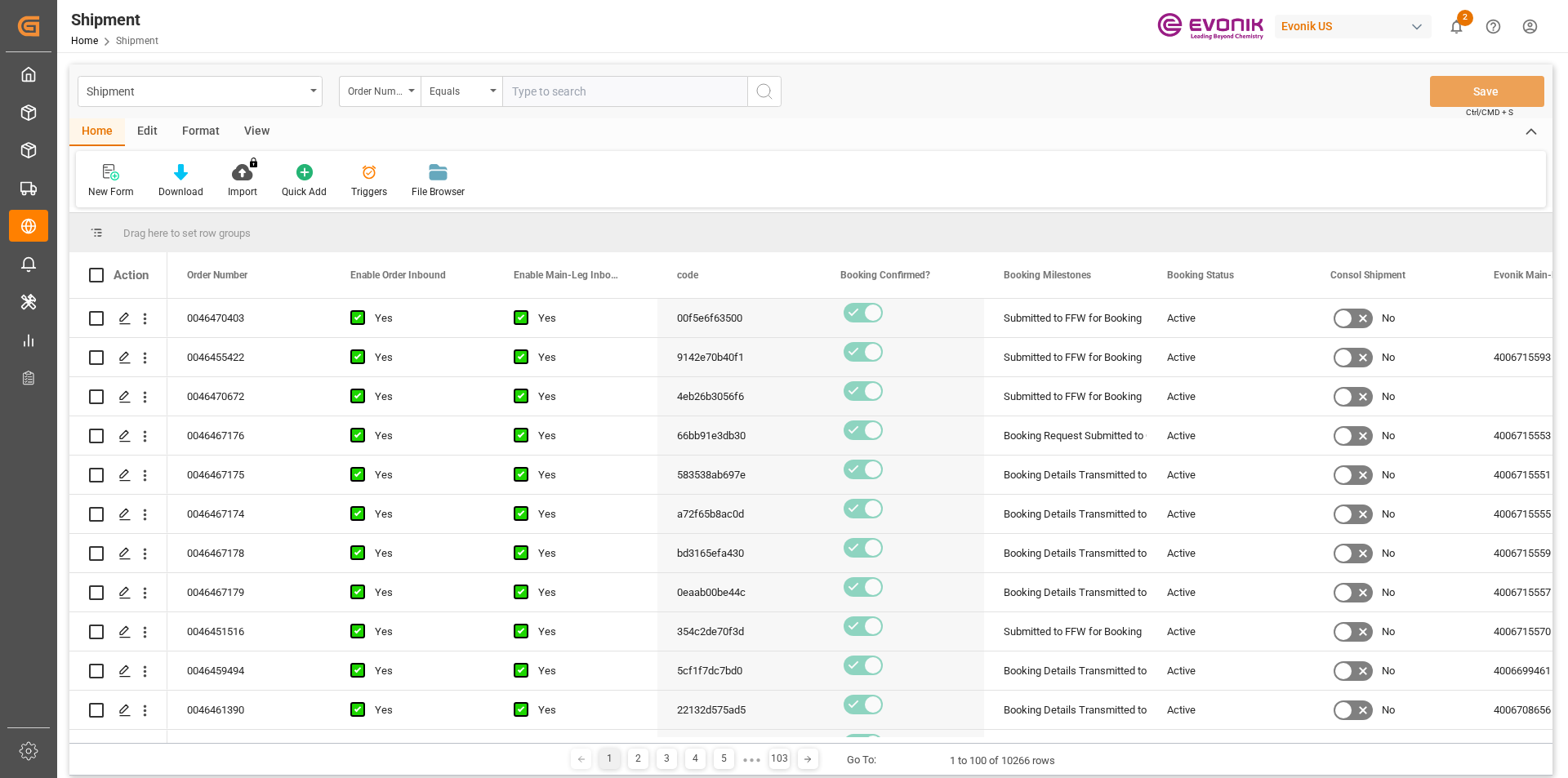
click at [602, 85] on input "text" at bounding box center [625, 91] width 245 height 31
paste input "0046470400"
type input "0046470400"
click at [759, 96] on icon "search button" at bounding box center [764, 91] width 20 height 20
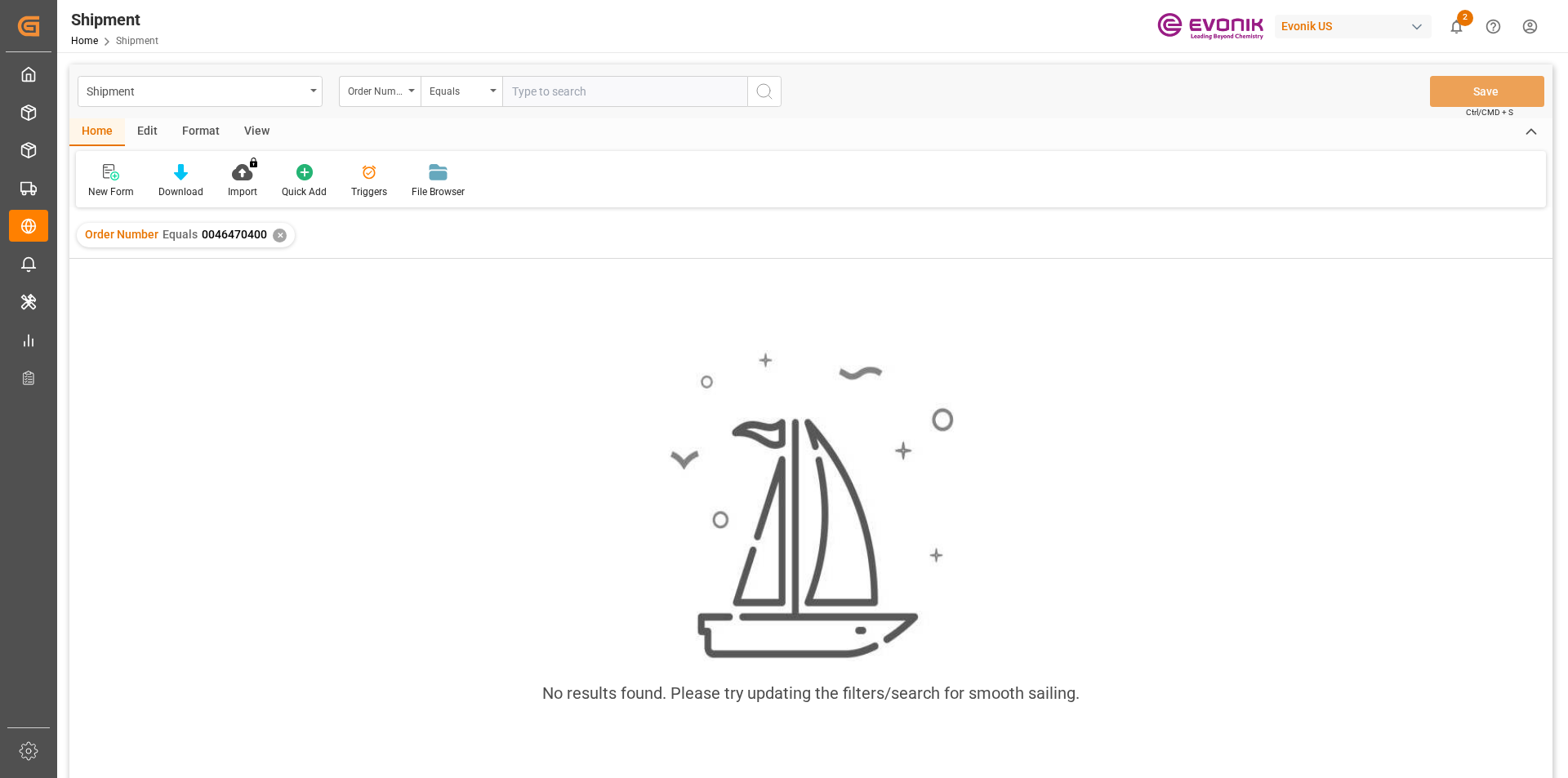
click at [548, 86] on input "text" at bounding box center [625, 91] width 245 height 31
paste input "250905000300"
type input "250905000300"
click at [402, 87] on div "Order Number" at bounding box center [375, 89] width 55 height 19
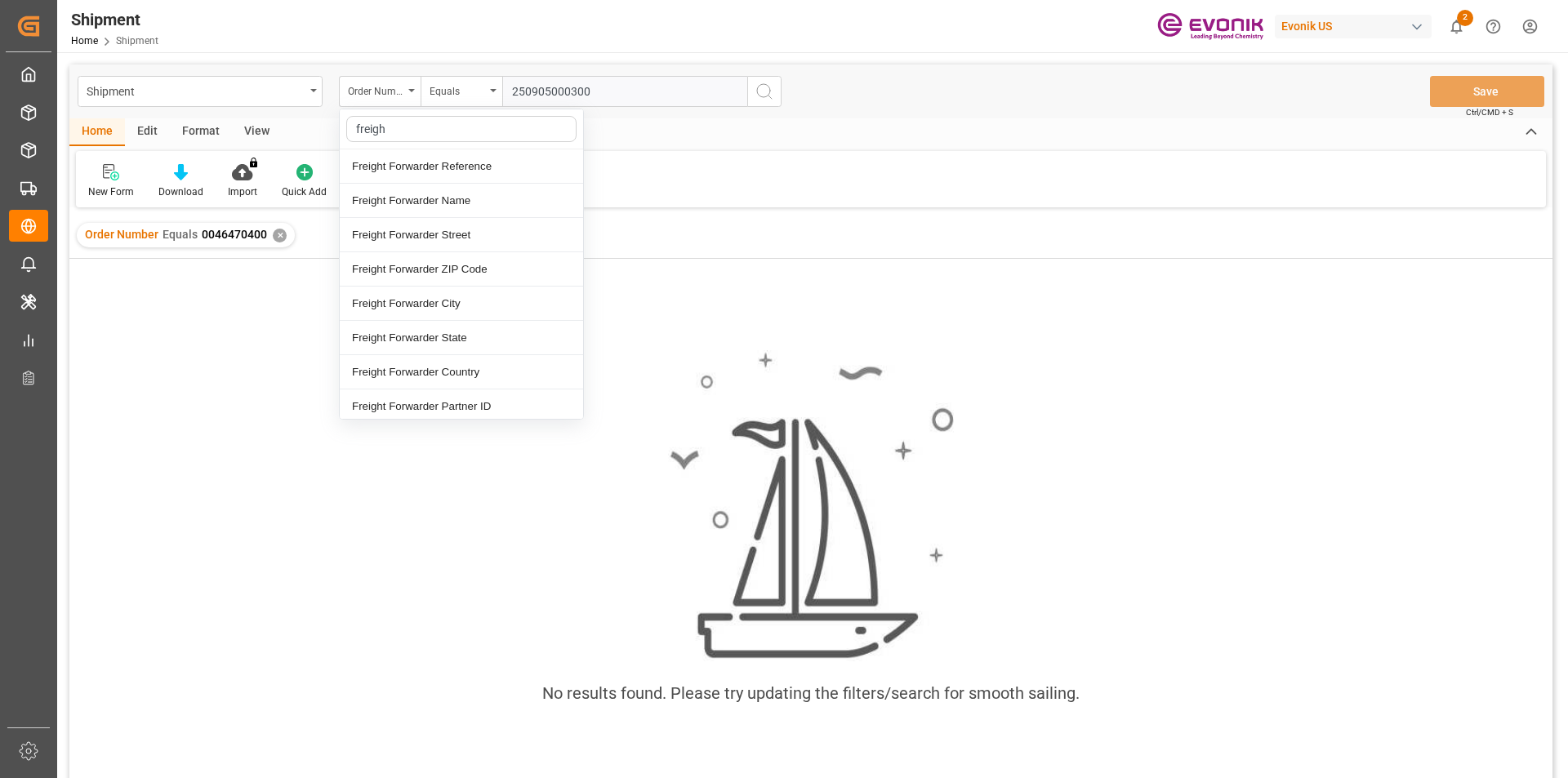
type input "freight"
click at [422, 172] on div "Freight Forwarder Reference" at bounding box center [462, 166] width 243 height 34
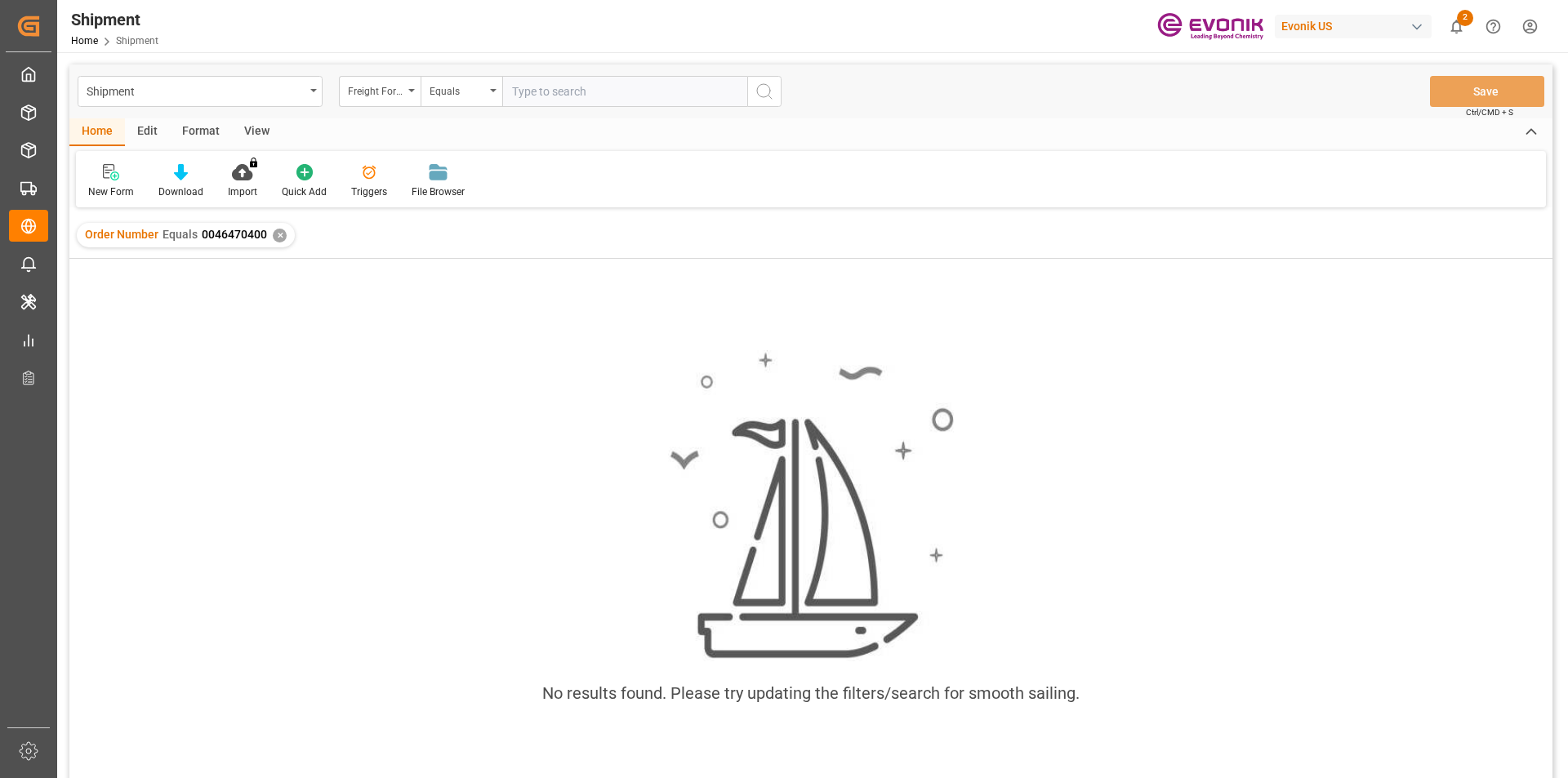
click at [682, 94] on input "text" at bounding box center [625, 91] width 245 height 31
paste input "250905000300"
type input "250905000300"
click at [762, 95] on icon "search button" at bounding box center [764, 91] width 20 height 20
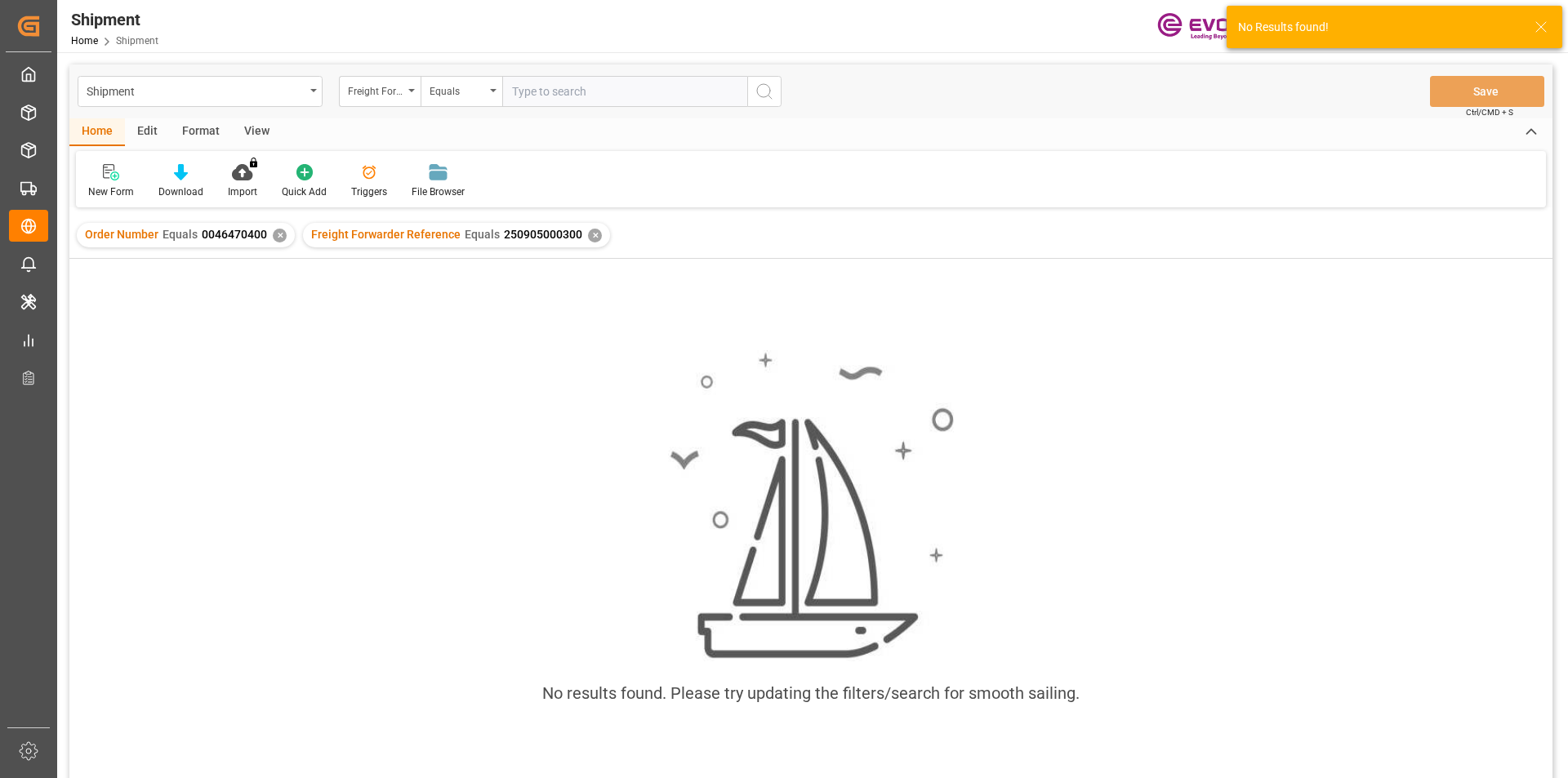
click at [274, 239] on div "✕" at bounding box center [279, 236] width 14 height 14
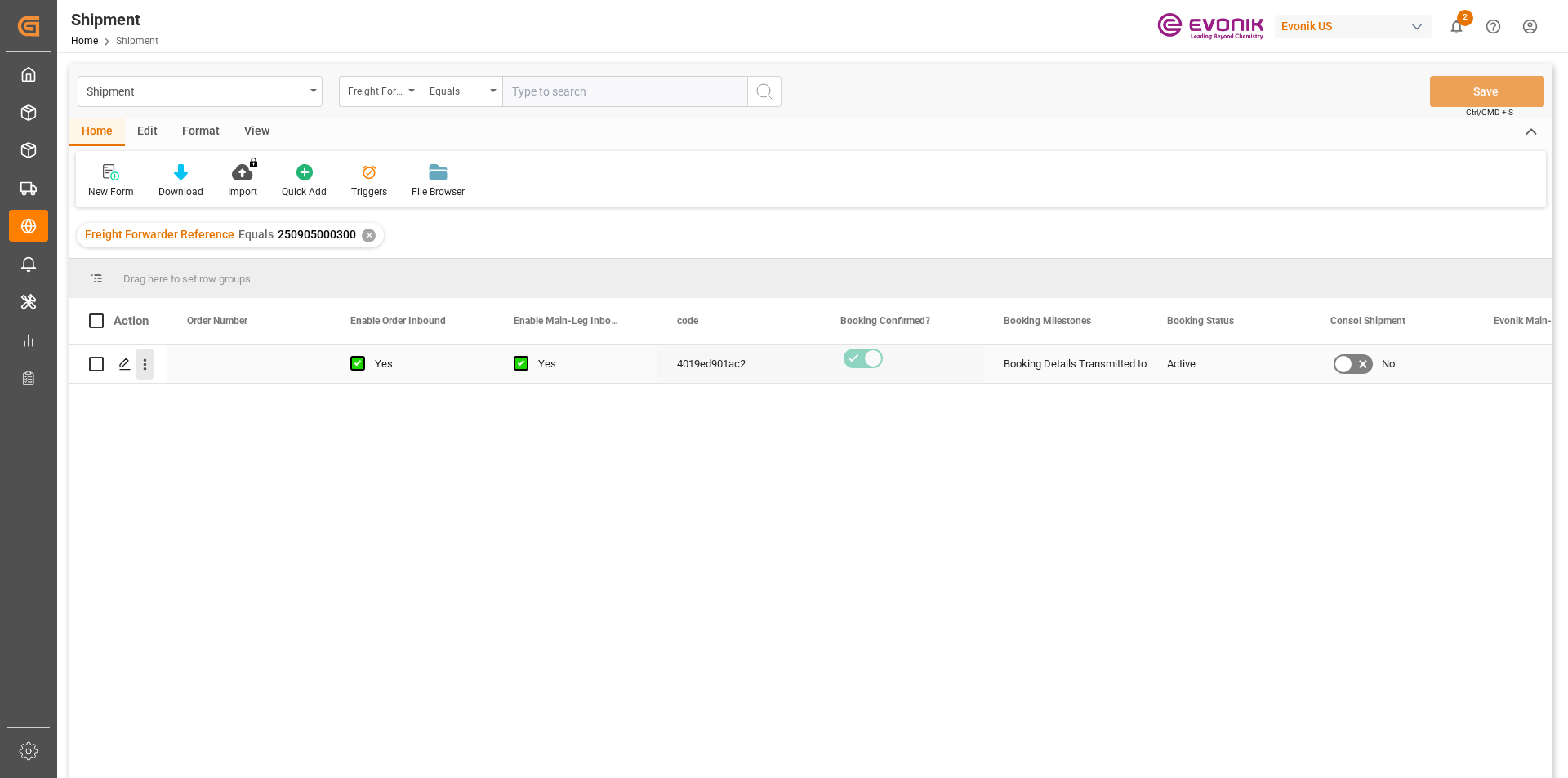
click at [152, 366] on icon "open menu" at bounding box center [145, 365] width 17 height 17
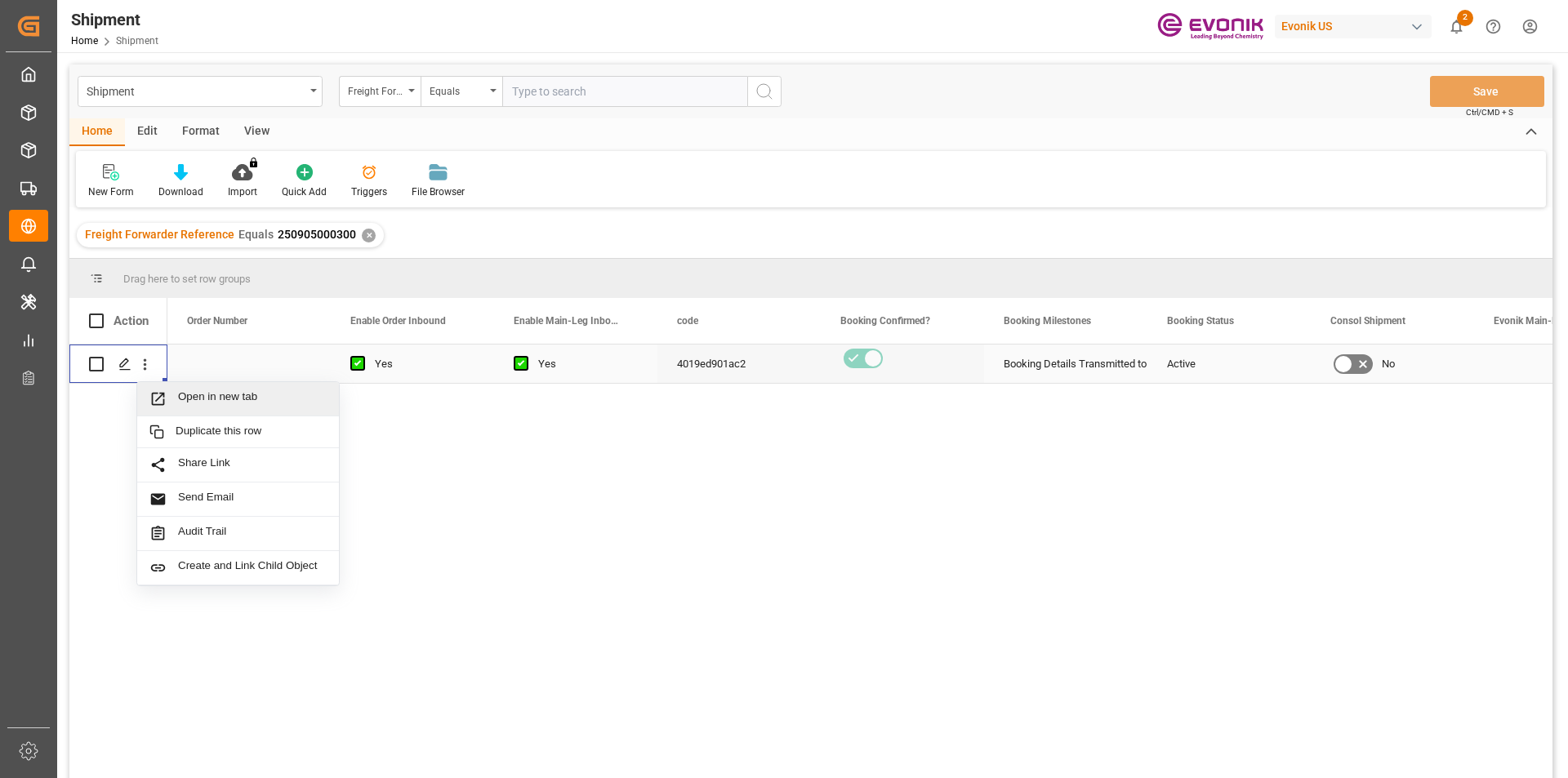
click at [211, 398] on span "Open in new tab" at bounding box center [252, 399] width 148 height 17
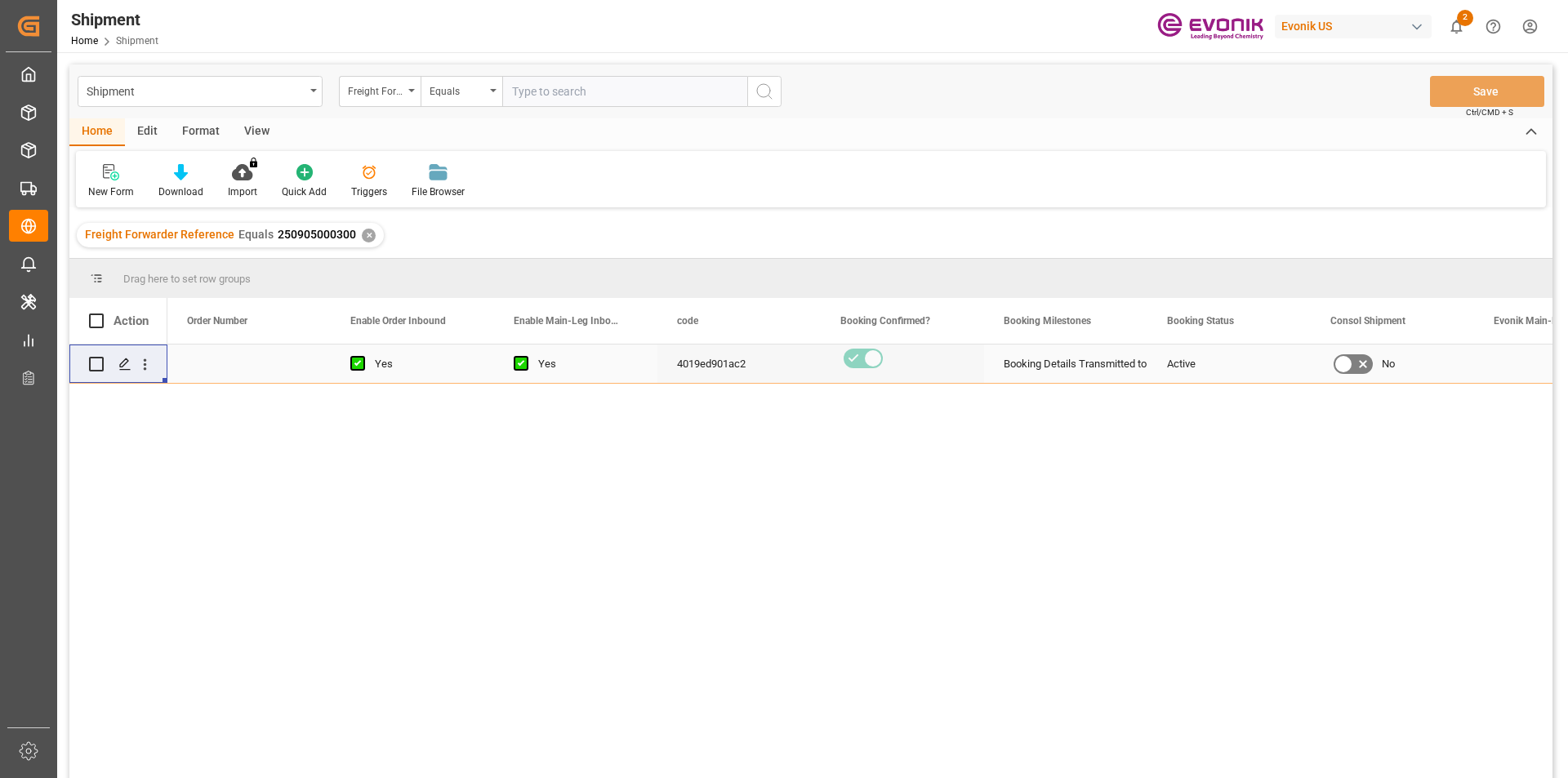
click at [591, 90] on input "text" at bounding box center [625, 91] width 245 height 31
click at [144, 360] on icon "open menu" at bounding box center [144, 365] width 3 height 11
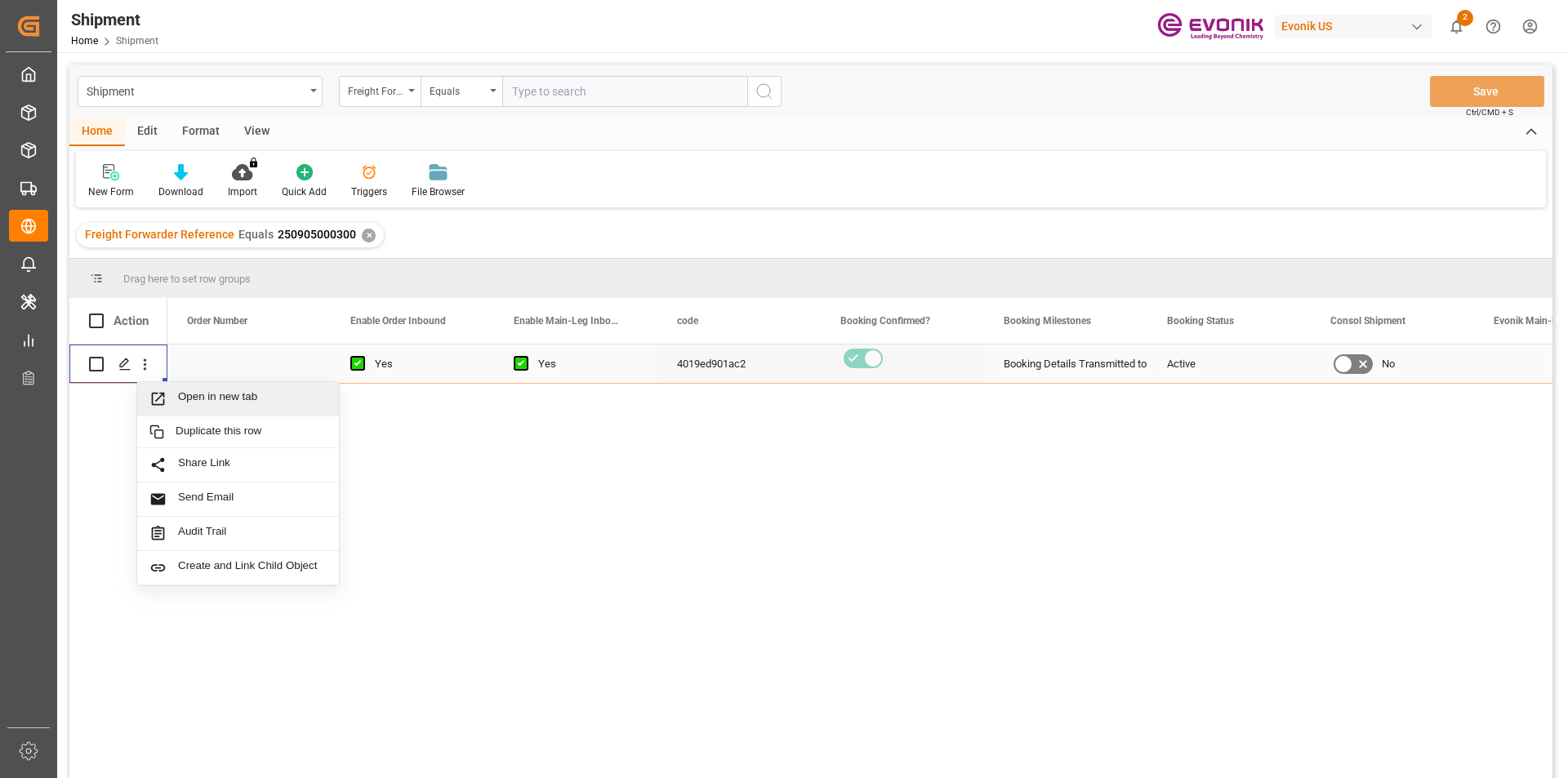
click at [260, 396] on span "Open in new tab" at bounding box center [252, 399] width 148 height 17
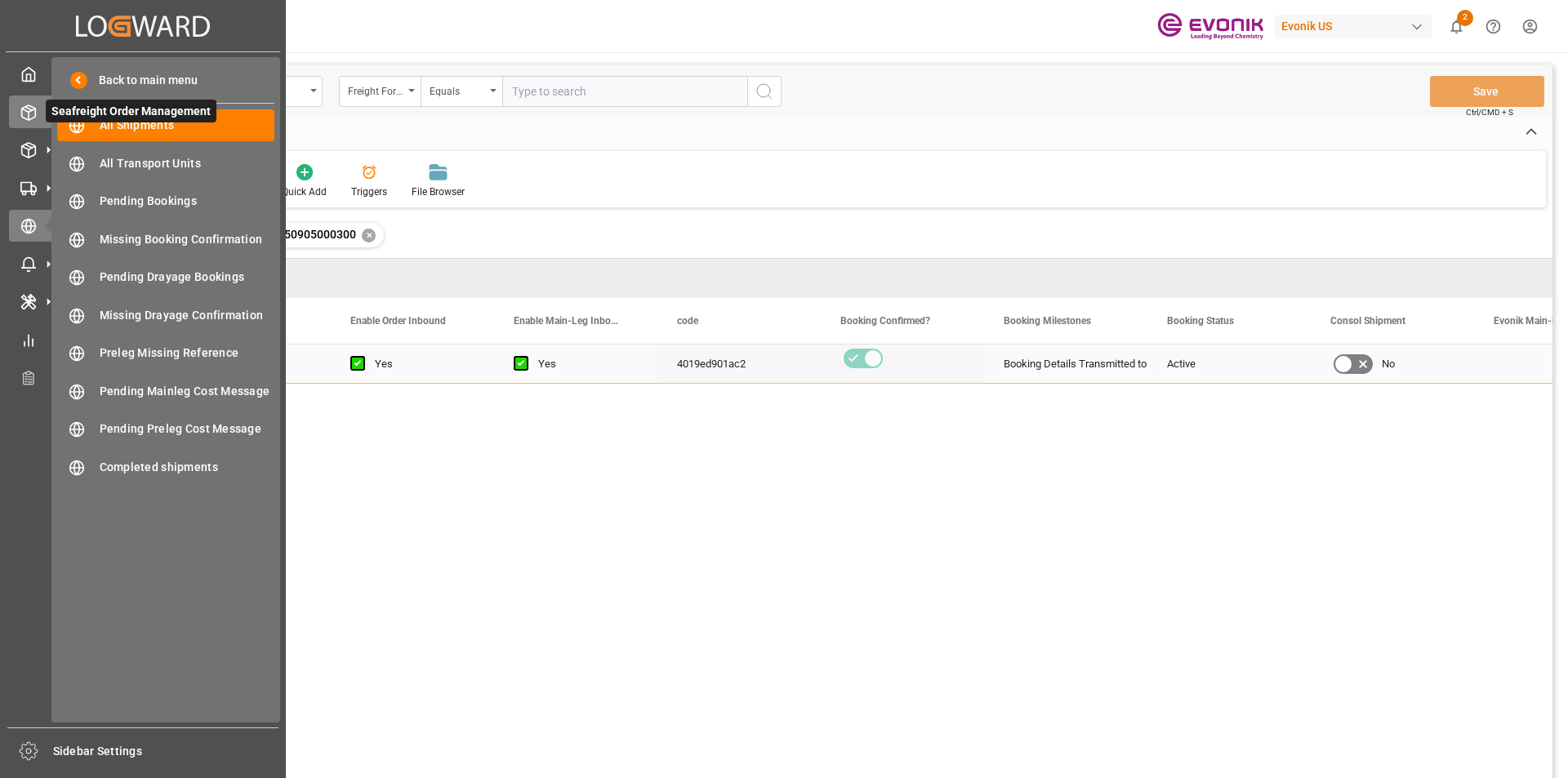
click at [34, 97] on div "Seafreight Order Management Seafreight Order Management" at bounding box center [143, 112] width 268 height 32
click at [125, 120] on span "All Shipments" at bounding box center [187, 125] width 176 height 17
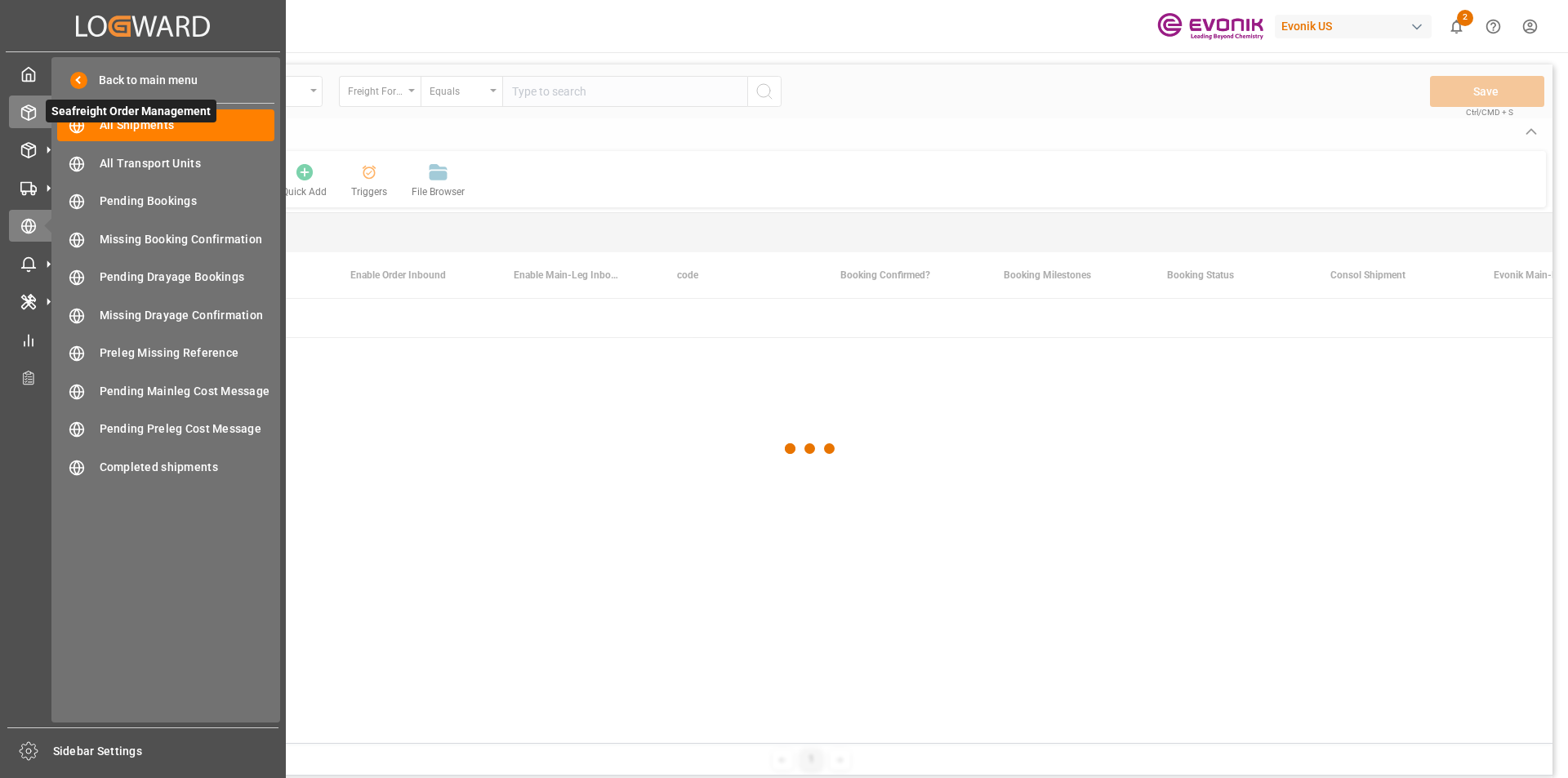
click at [30, 108] on line at bounding box center [29, 108] width 7 height 3
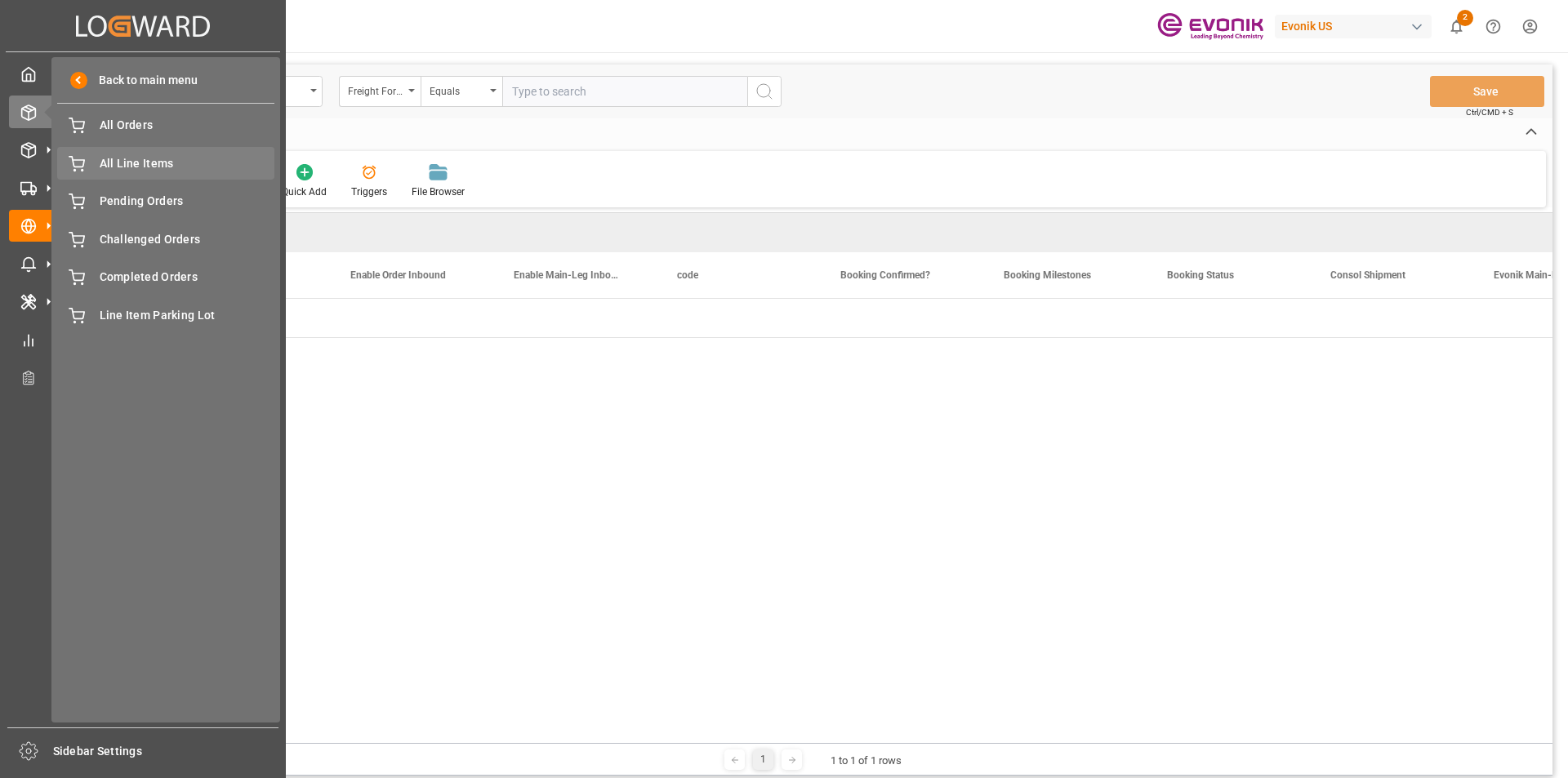
click at [170, 161] on span "All Line Items" at bounding box center [187, 163] width 176 height 17
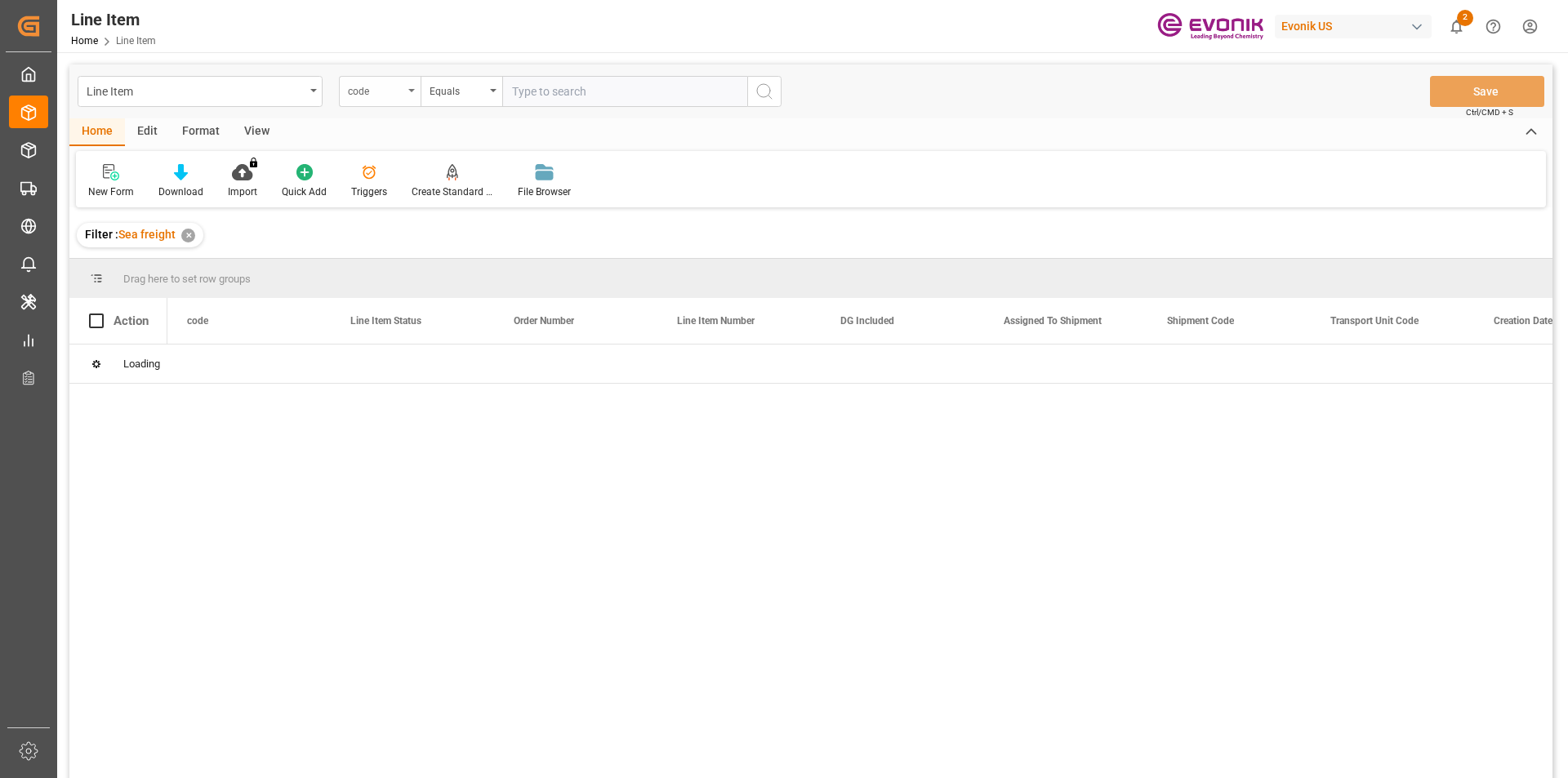
click at [404, 95] on div "code" at bounding box center [380, 91] width 82 height 31
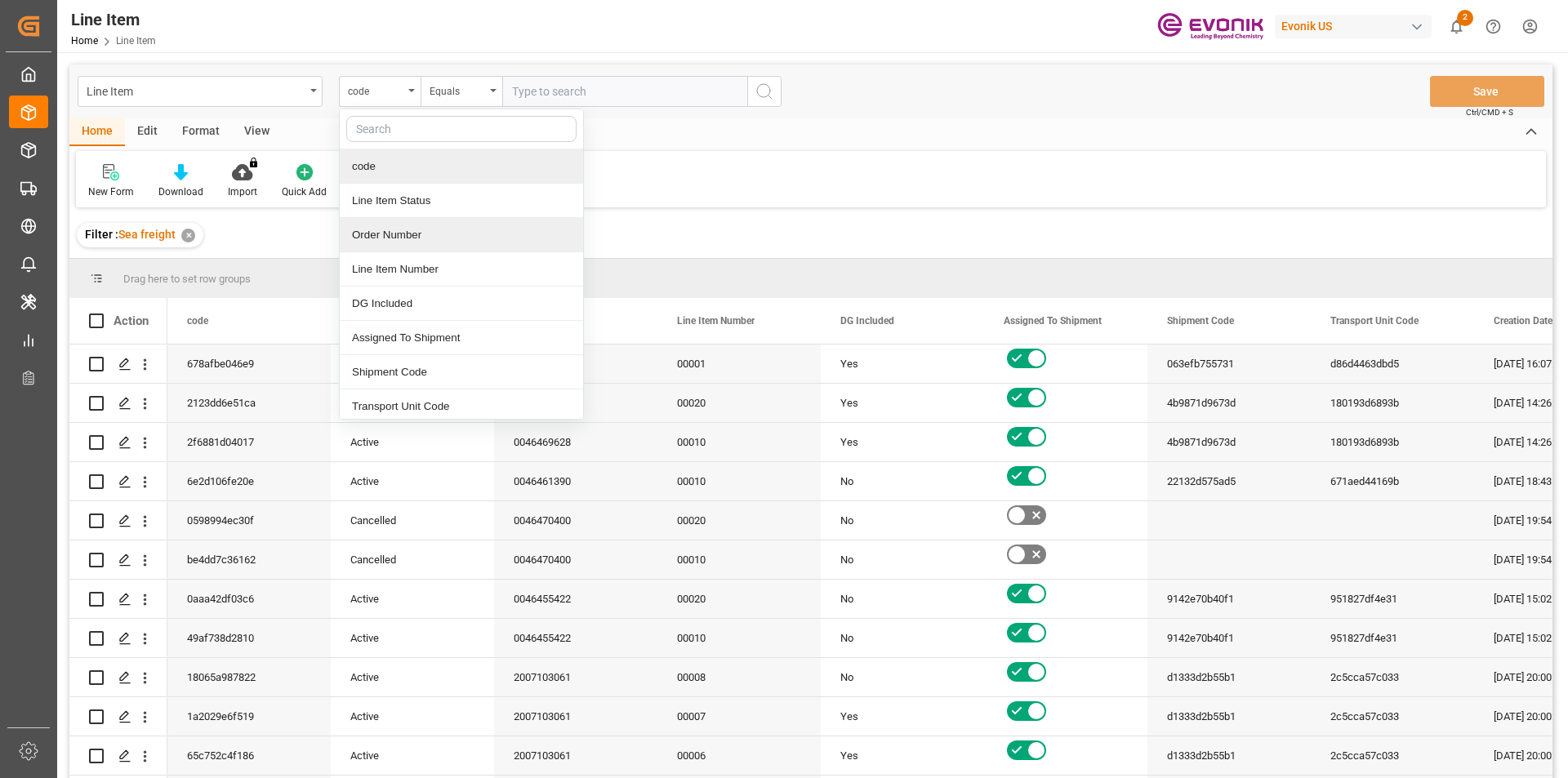
click at [396, 239] on div "Order Number" at bounding box center [462, 236] width 243 height 34
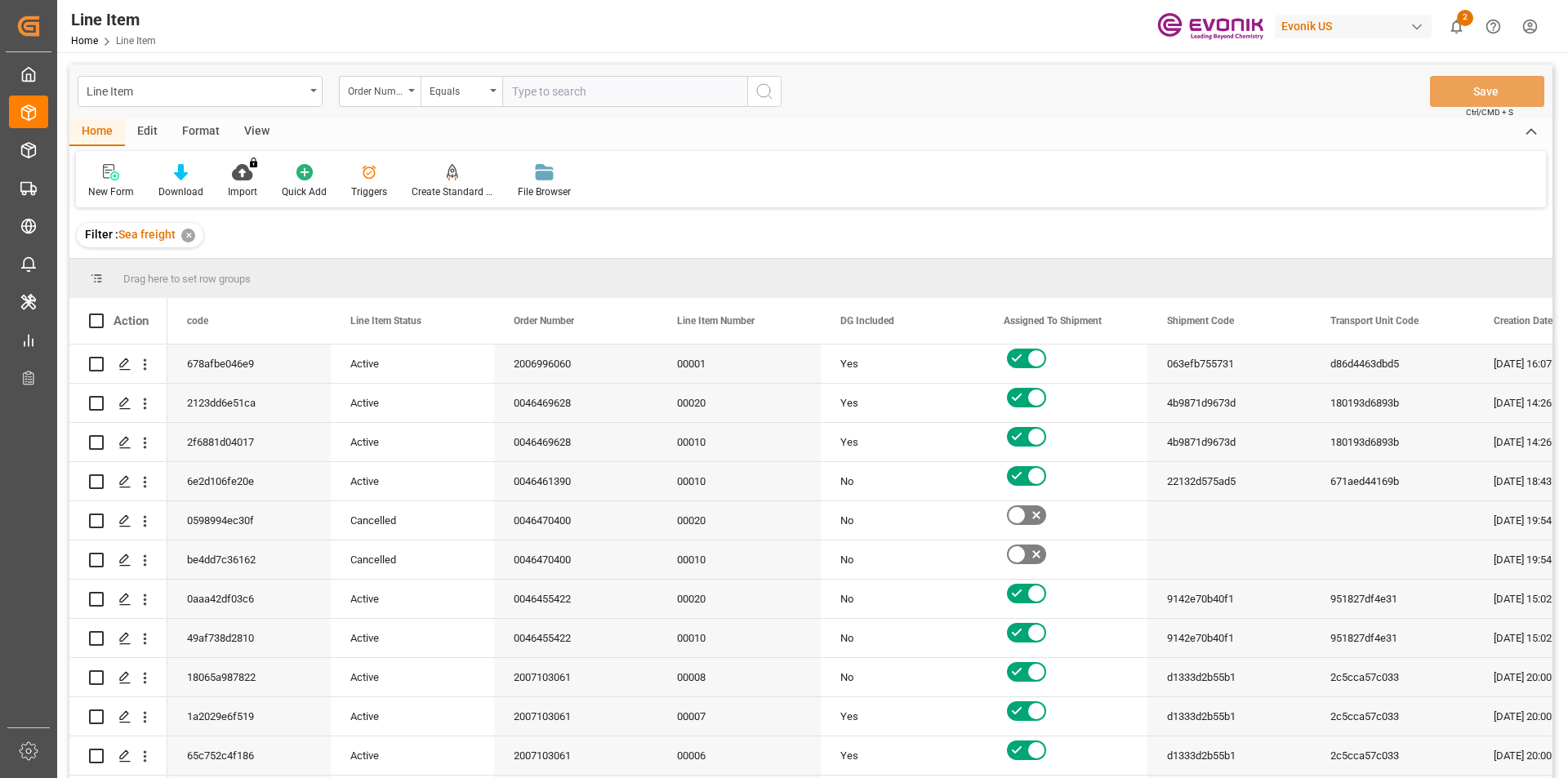
click at [571, 96] on input "text" at bounding box center [625, 91] width 245 height 31
paste input "0046470551"
type input "0046470551"
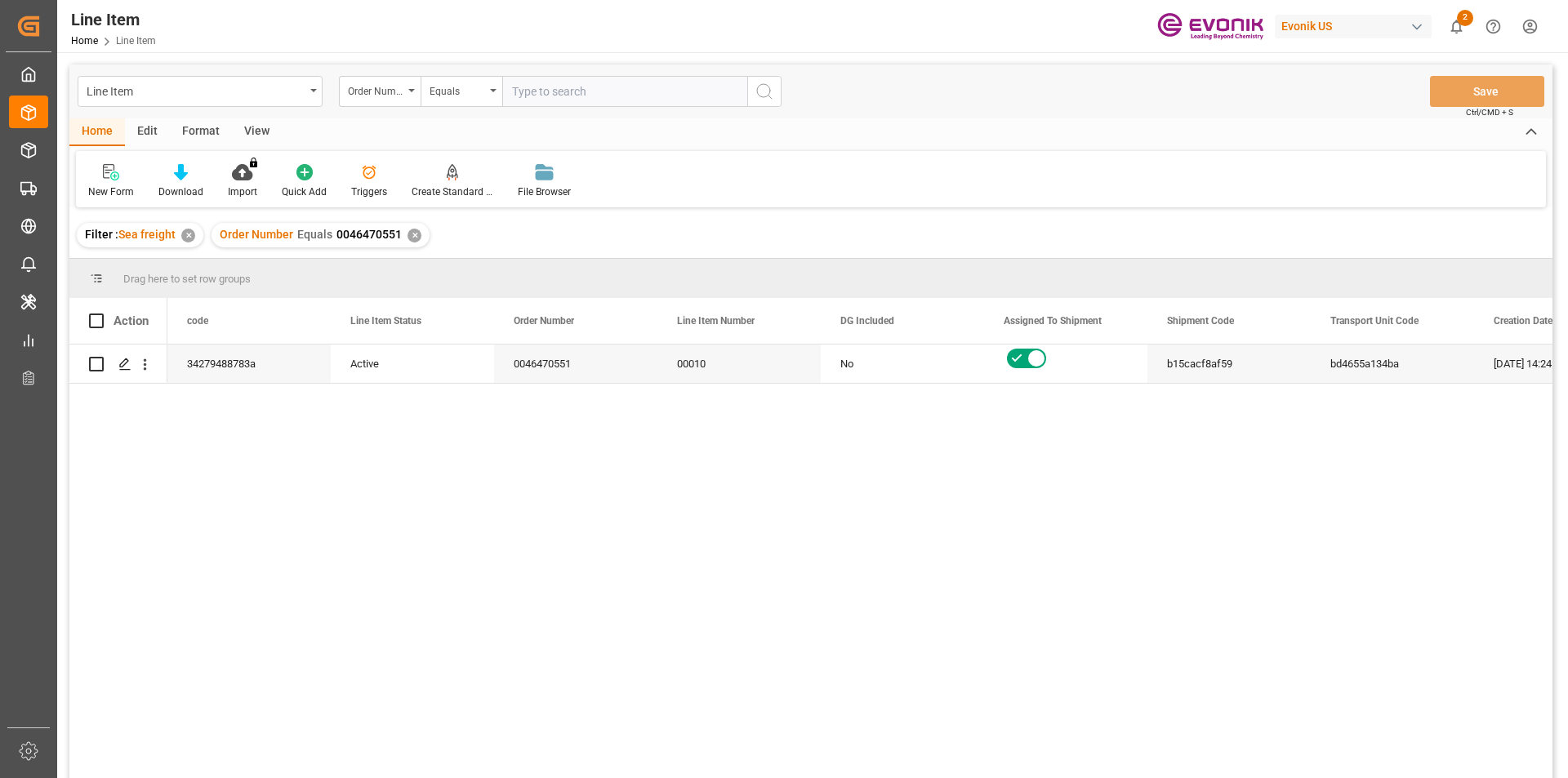
click at [257, 132] on div "View" at bounding box center [257, 132] width 49 height 28
click at [178, 175] on icon at bounding box center [185, 172] width 16 height 16
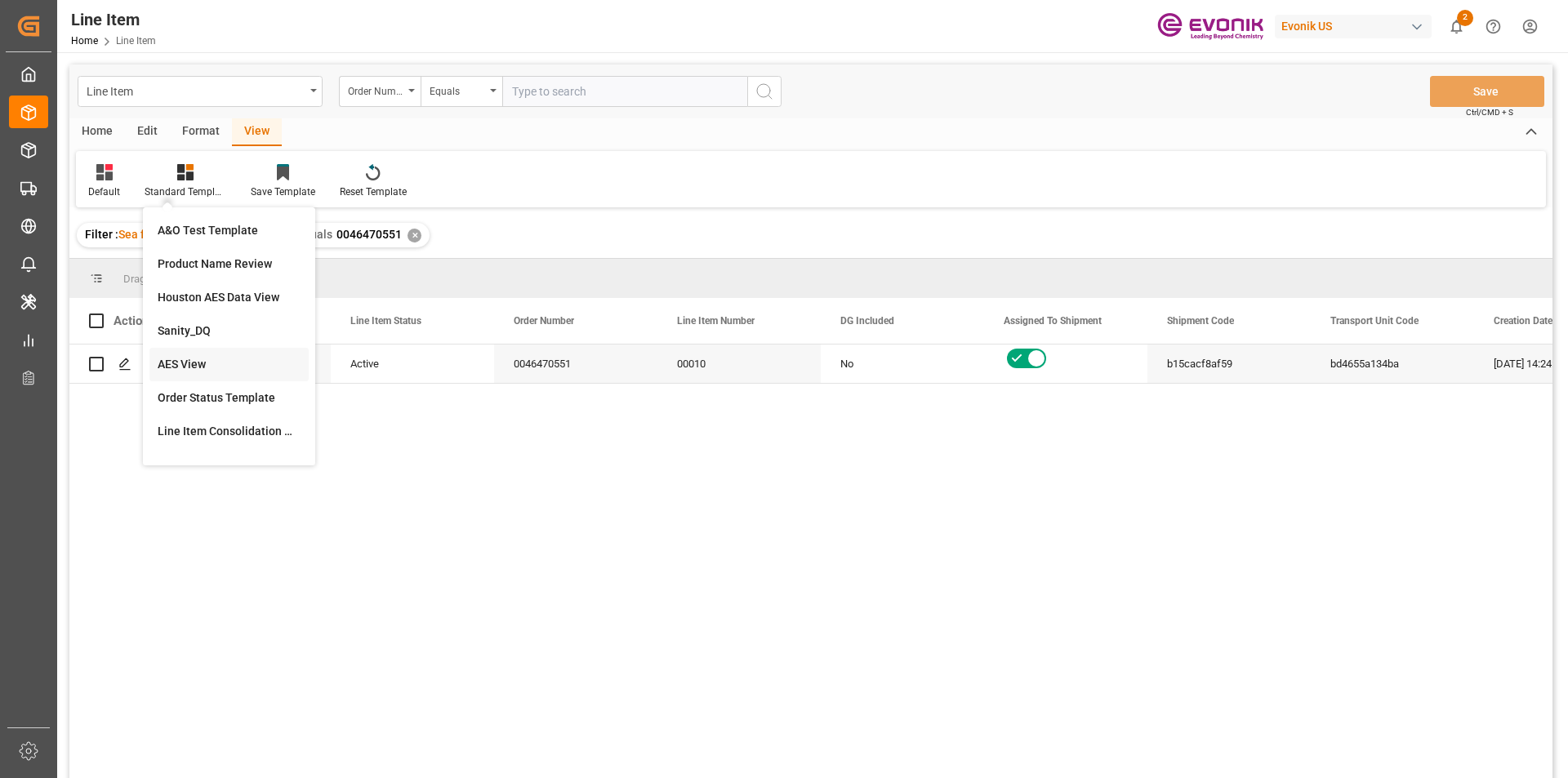
click at [209, 374] on div "AES View" at bounding box center [229, 364] width 160 height 33
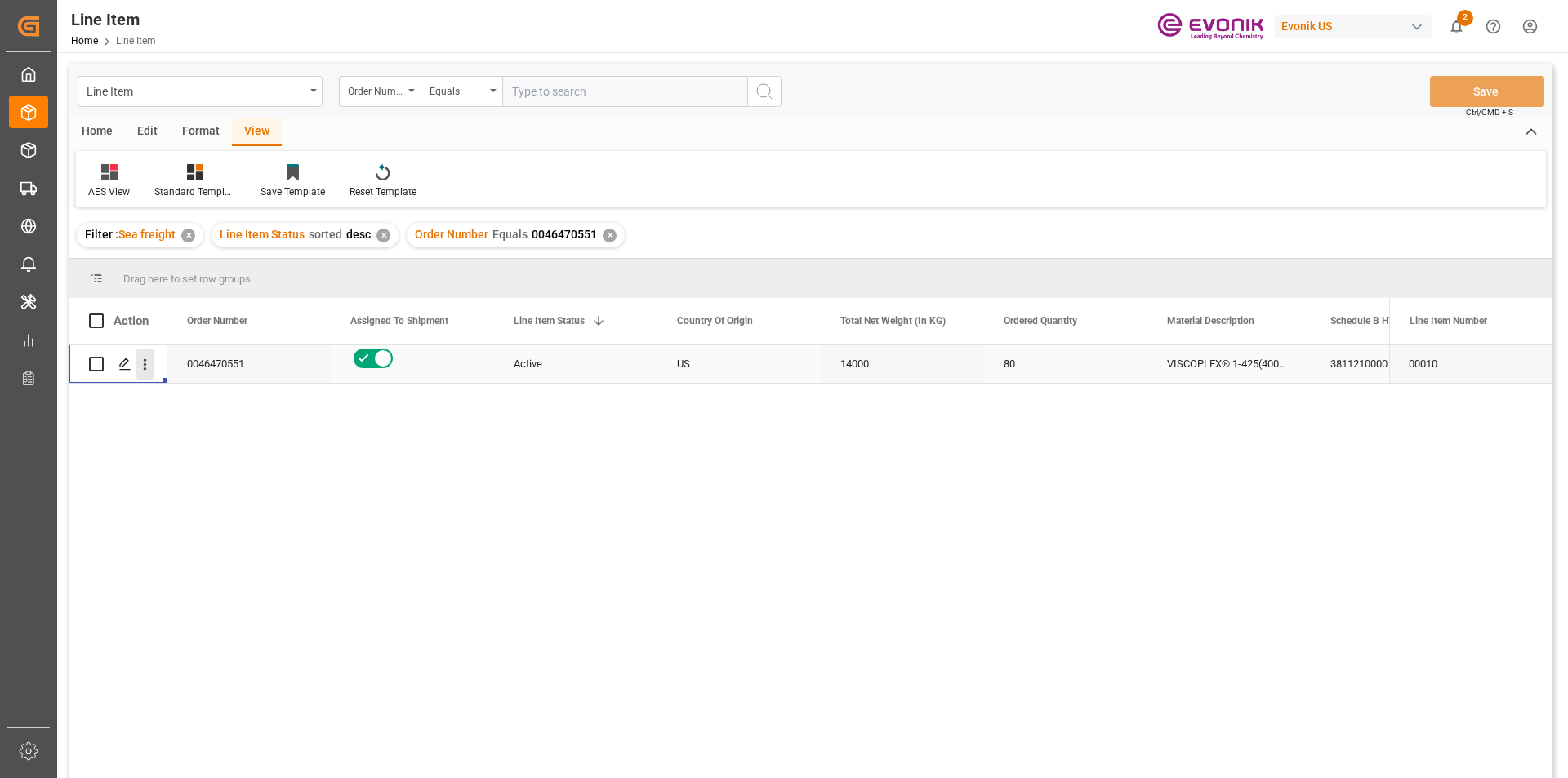
click at [148, 364] on icon "open menu" at bounding box center [145, 365] width 17 height 17
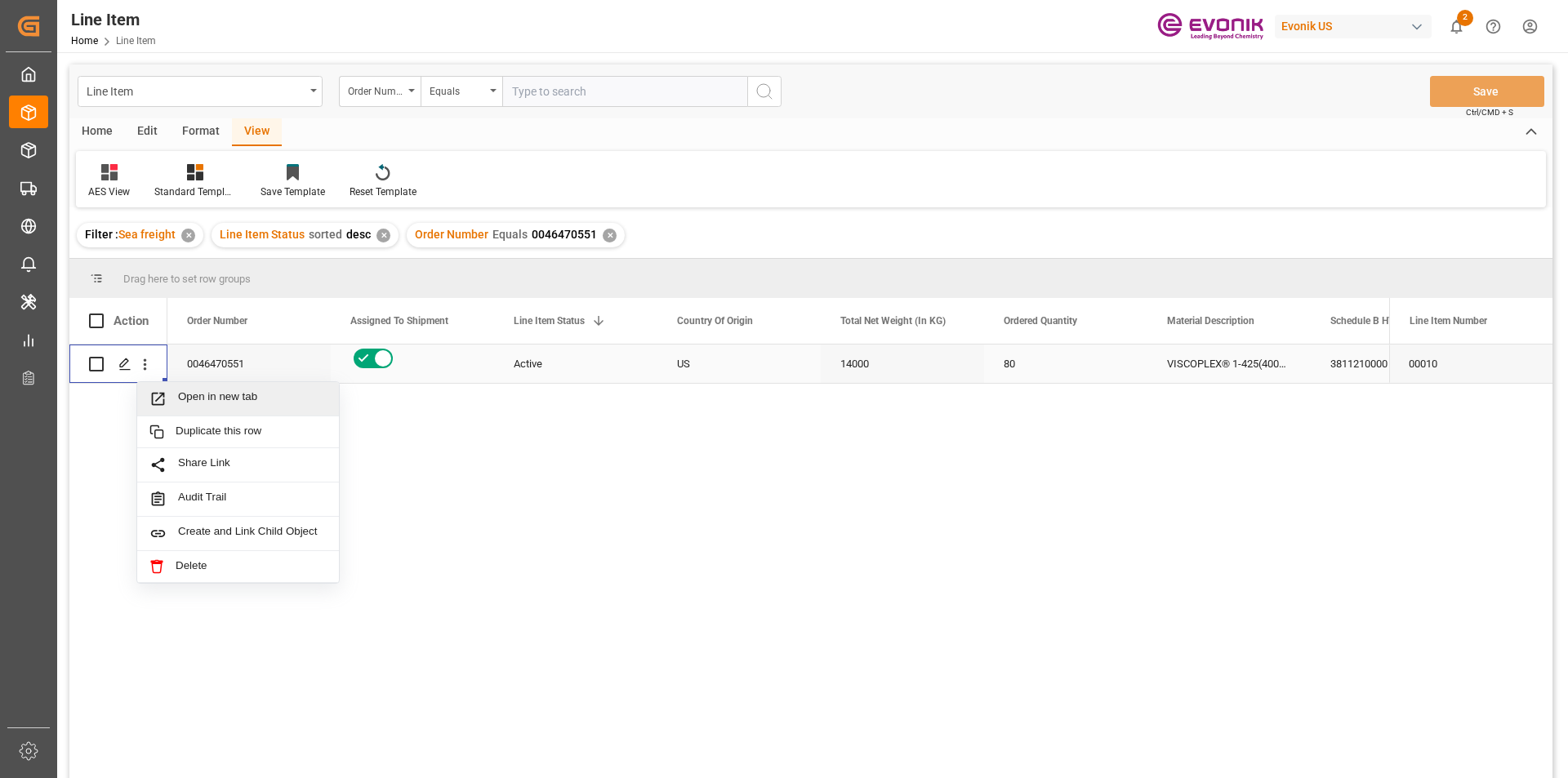
click at [209, 396] on span "Open in new tab" at bounding box center [252, 399] width 148 height 17
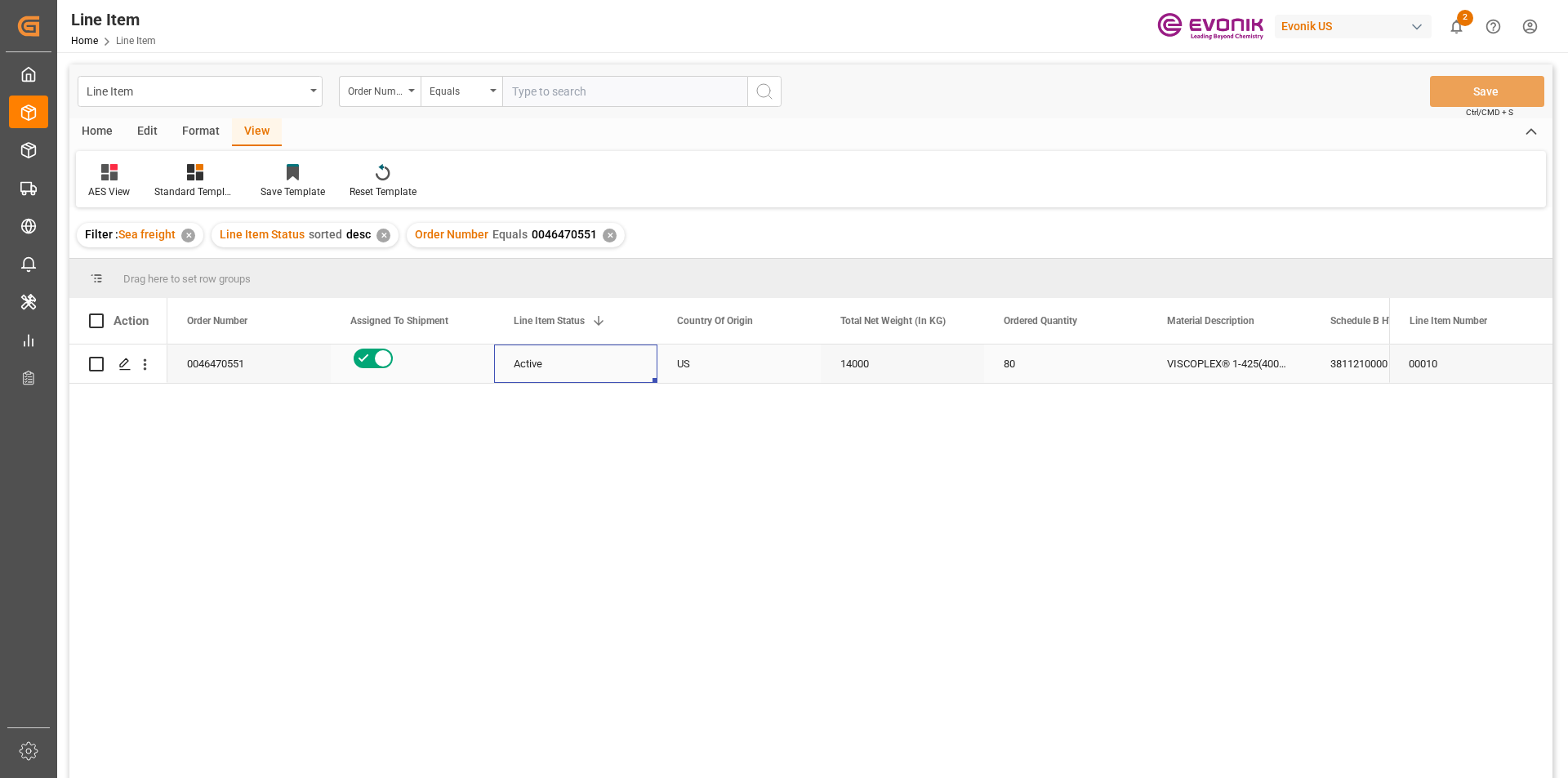
click at [623, 372] on div "Active" at bounding box center [576, 365] width 124 height 38
click at [779, 363] on div "US" at bounding box center [739, 364] width 163 height 38
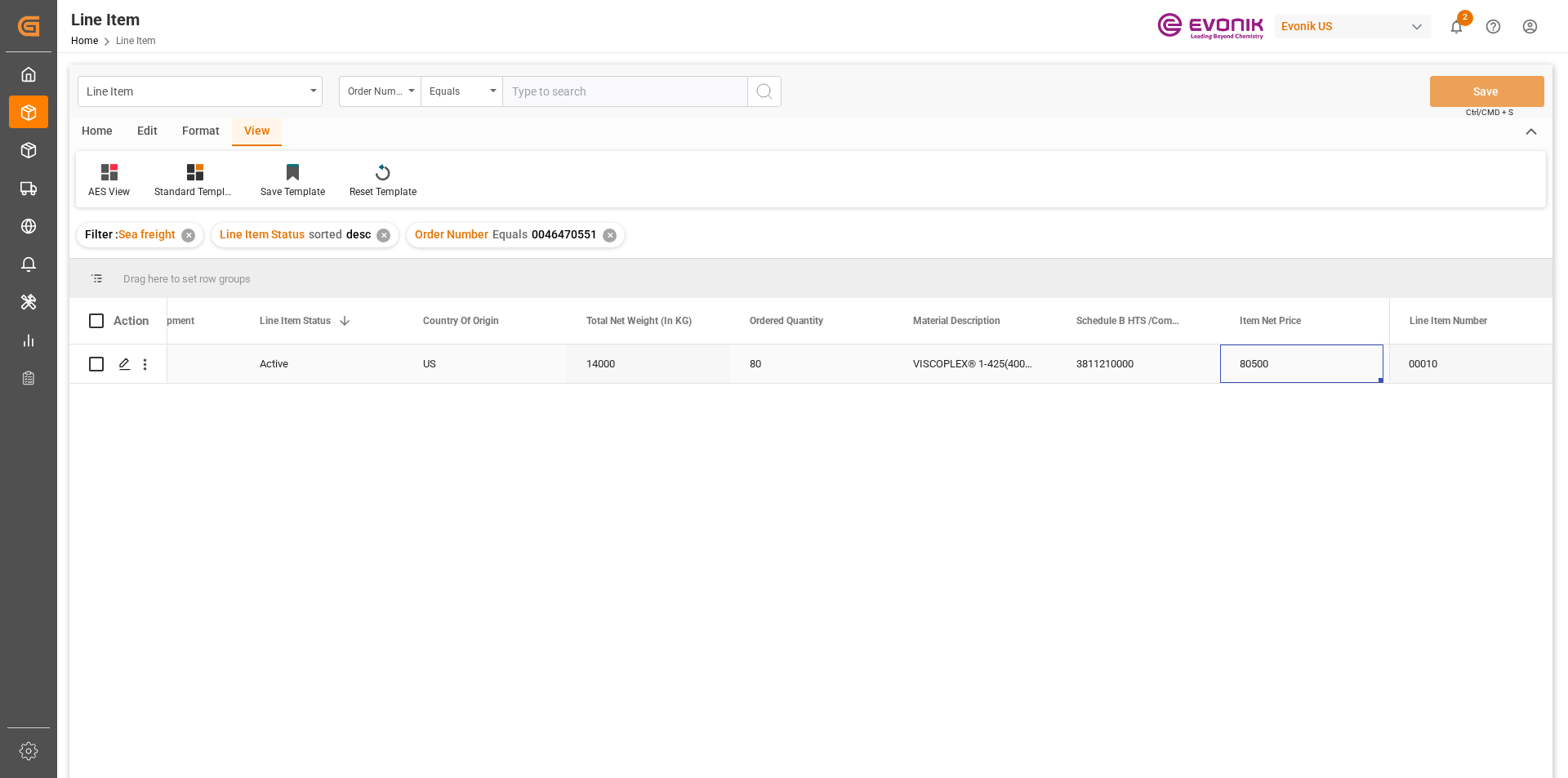
scroll to position [0, 417]
click at [1101, 357] on div "80500" at bounding box center [1138, 364] width 163 height 38
click at [494, 367] on div "14000" at bounding box center [486, 364] width 163 height 38
click at [1289, 364] on div "USD" at bounding box center [1302, 364] width 163 height 38
click at [1160, 362] on div "80500" at bounding box center [1138, 364] width 163 height 38
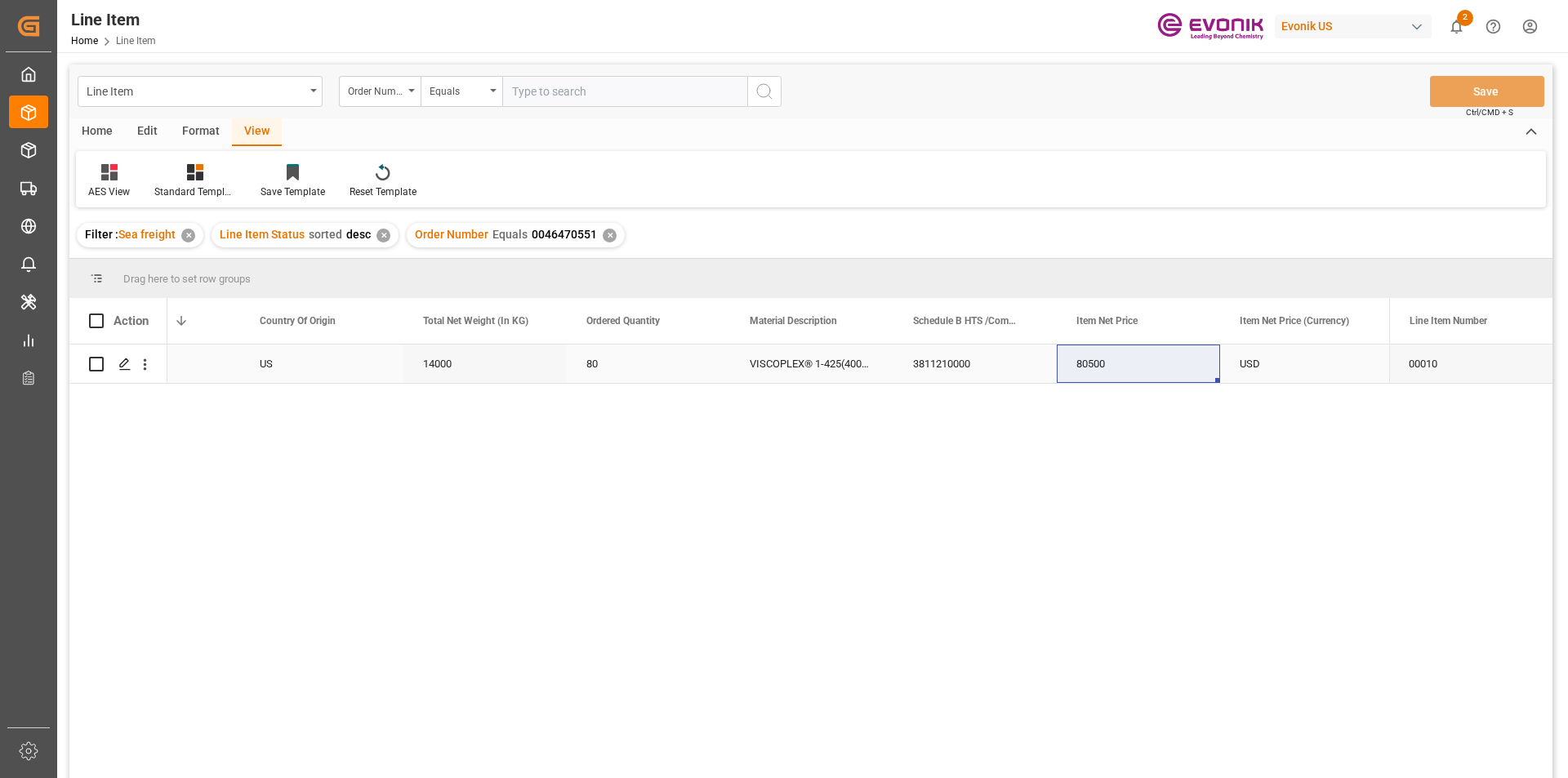
click at [1233, 357] on div "USD" at bounding box center [1302, 364] width 163 height 38
click at [144, 369] on icon "open menu" at bounding box center [144, 365] width 3 height 11
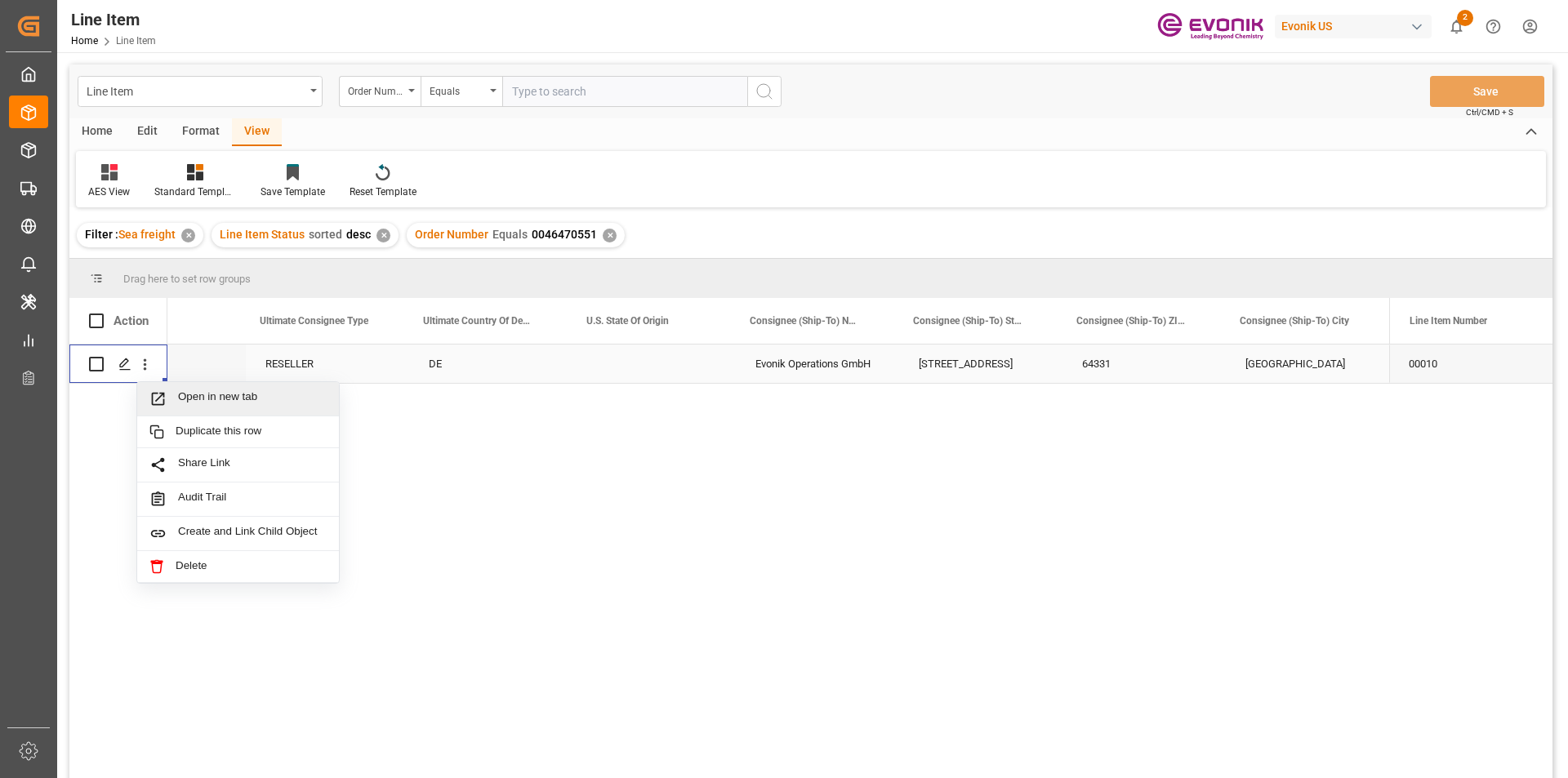
click at [272, 402] on span "Open in new tab" at bounding box center [252, 399] width 148 height 17
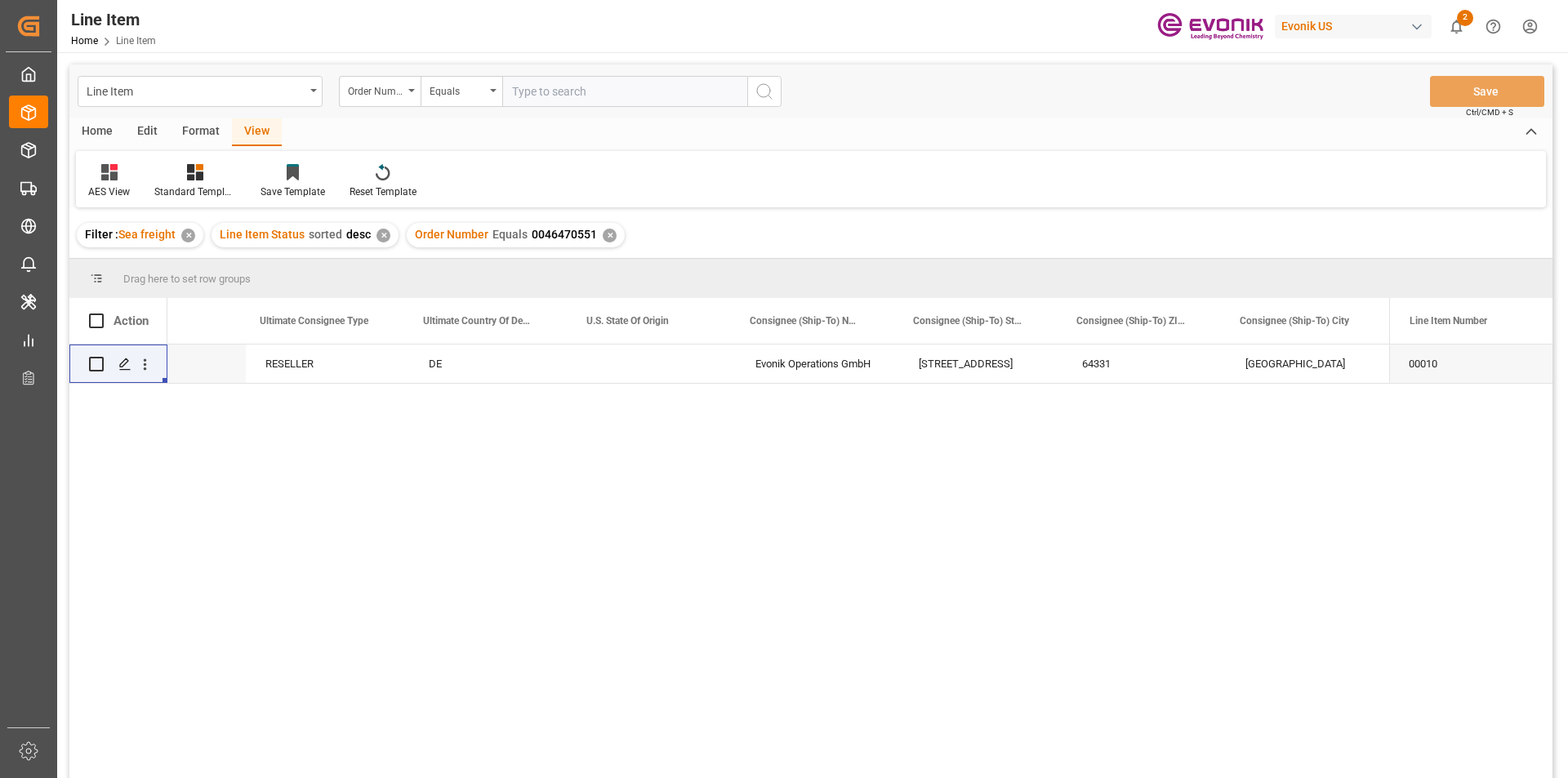
click at [545, 91] on input "text" at bounding box center [625, 91] width 245 height 31
click at [602, 236] on div "✕" at bounding box center [609, 236] width 14 height 14
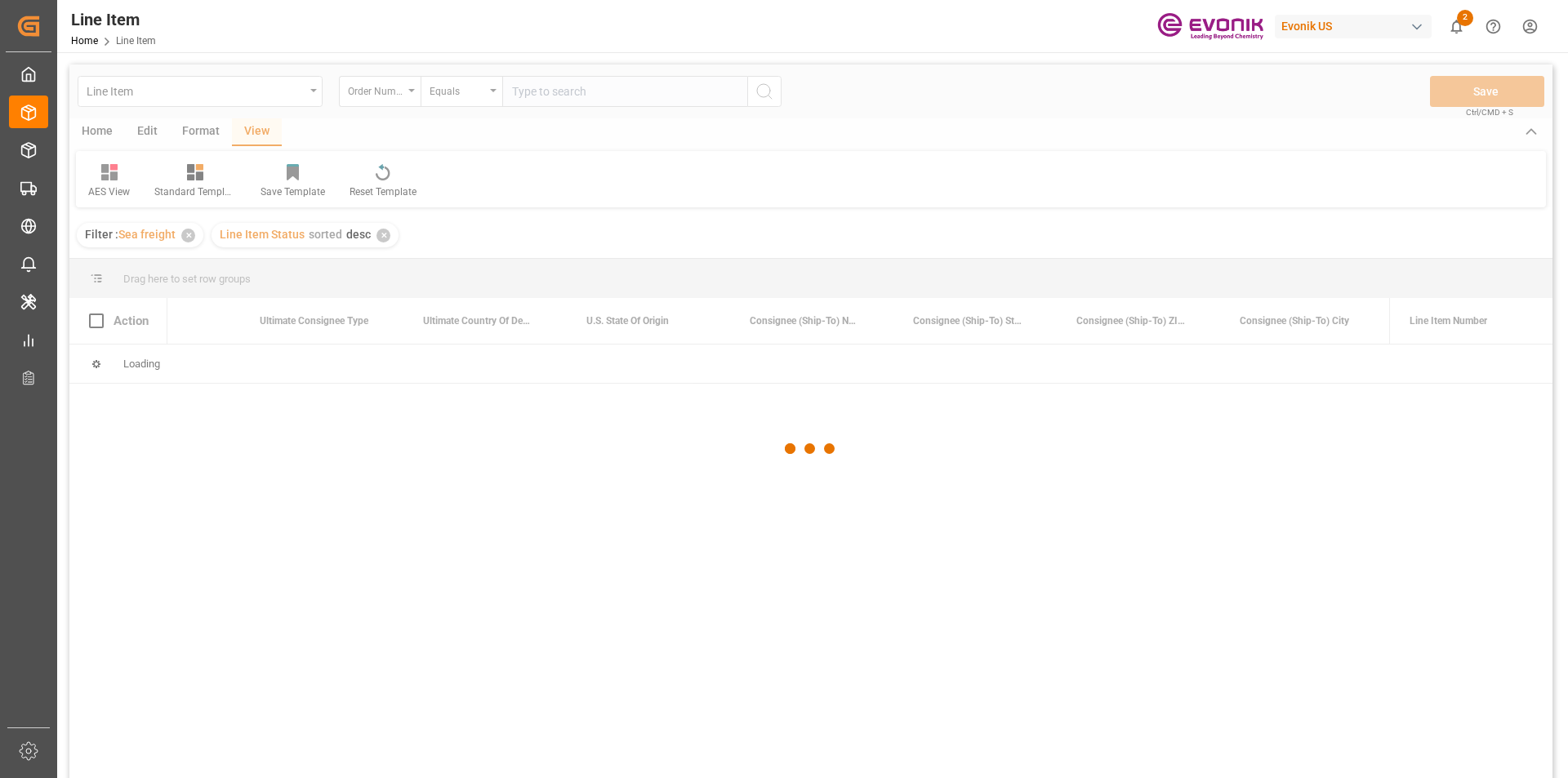
click at [590, 96] on div at bounding box center [811, 448] width 1483 height 769
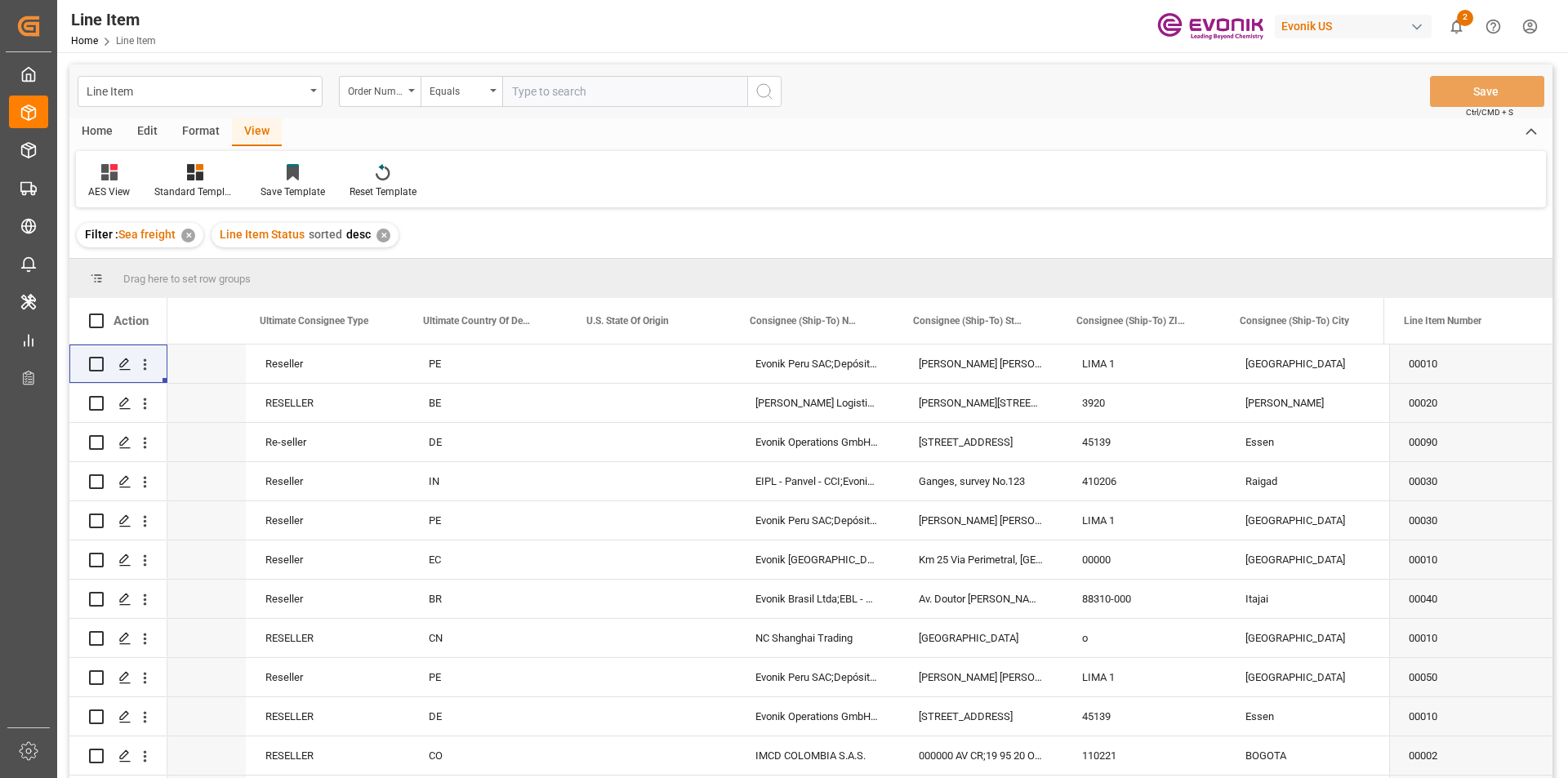
click at [558, 99] on input "text" at bounding box center [625, 91] width 245 height 31
paste input "0046469888"
type input "0046469888"
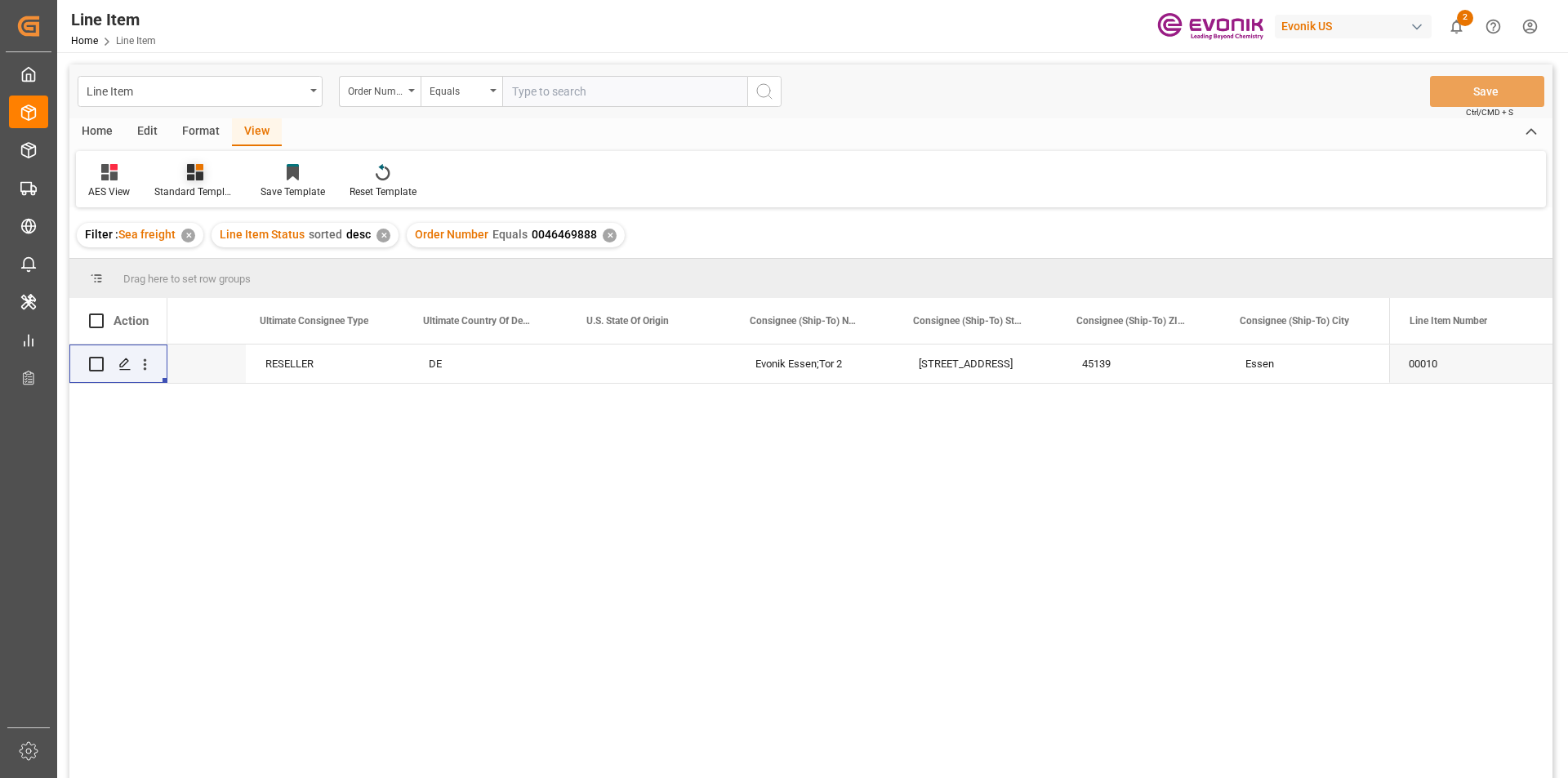
click at [180, 175] on div at bounding box center [195, 172] width 82 height 17
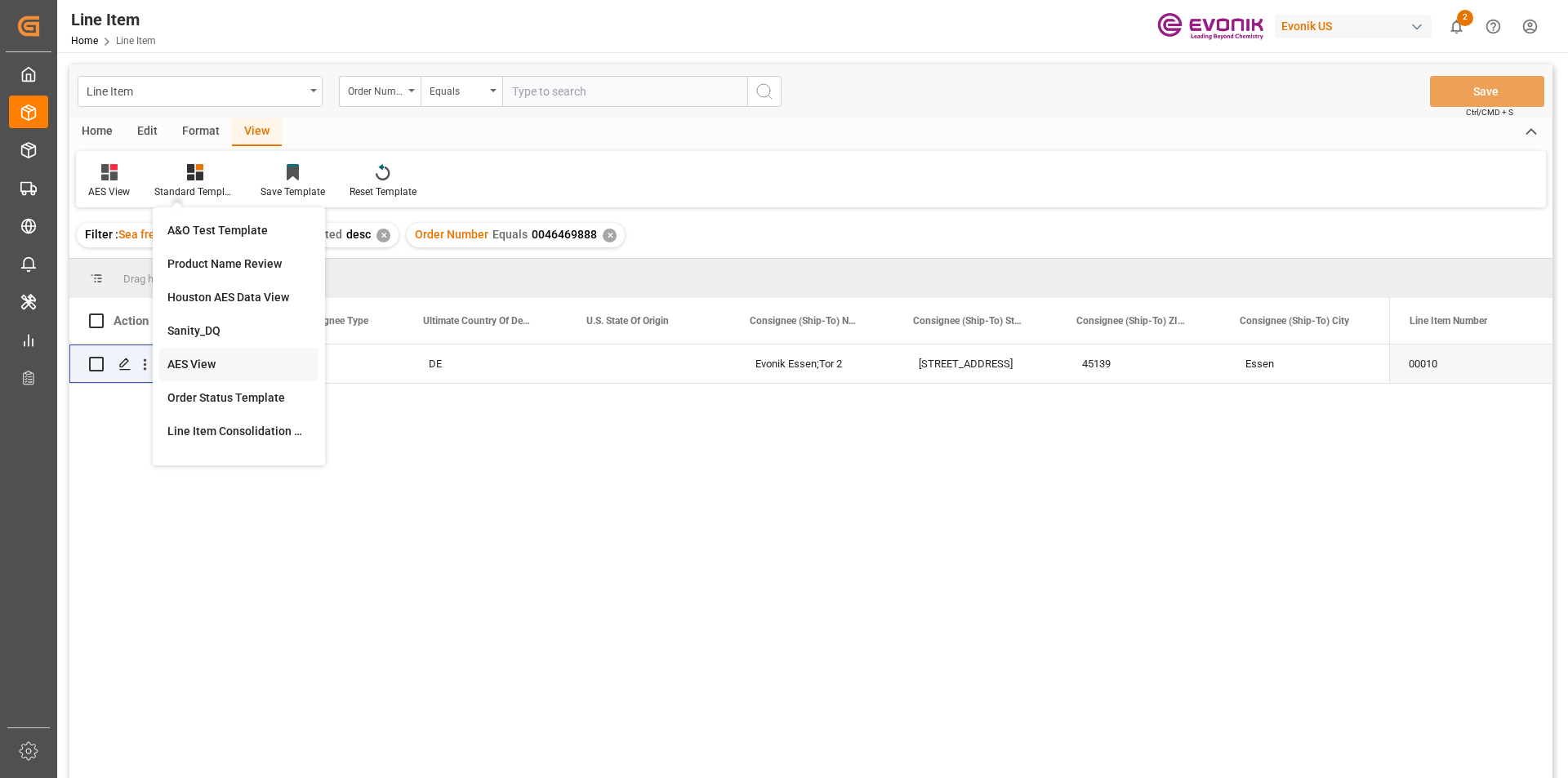
click at [207, 358] on div "AES View" at bounding box center [239, 365] width 143 height 17
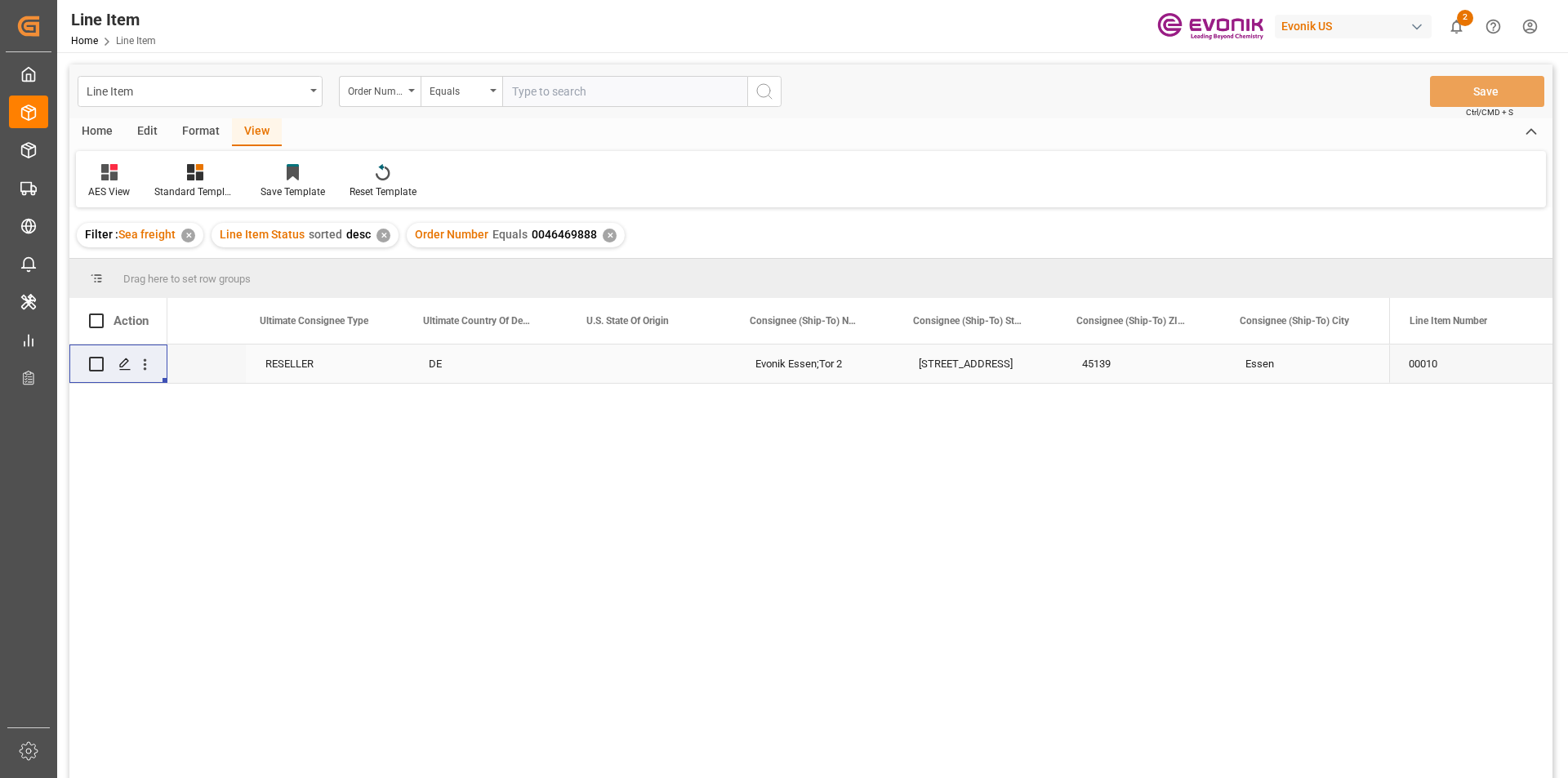
click at [422, 346] on div "DE" at bounding box center [491, 364] width 163 height 38
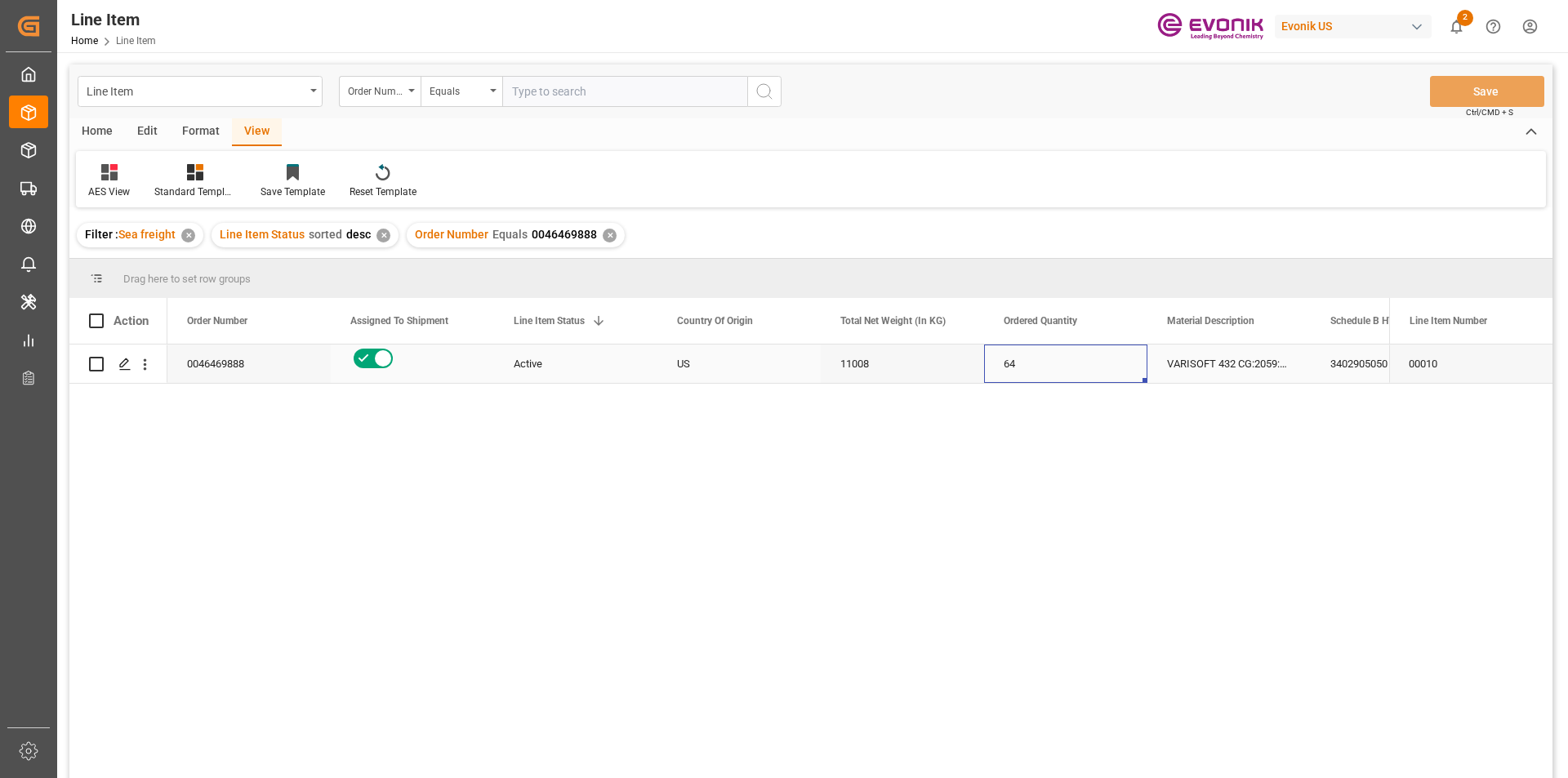
click at [1131, 364] on div "64" at bounding box center [1066, 364] width 163 height 38
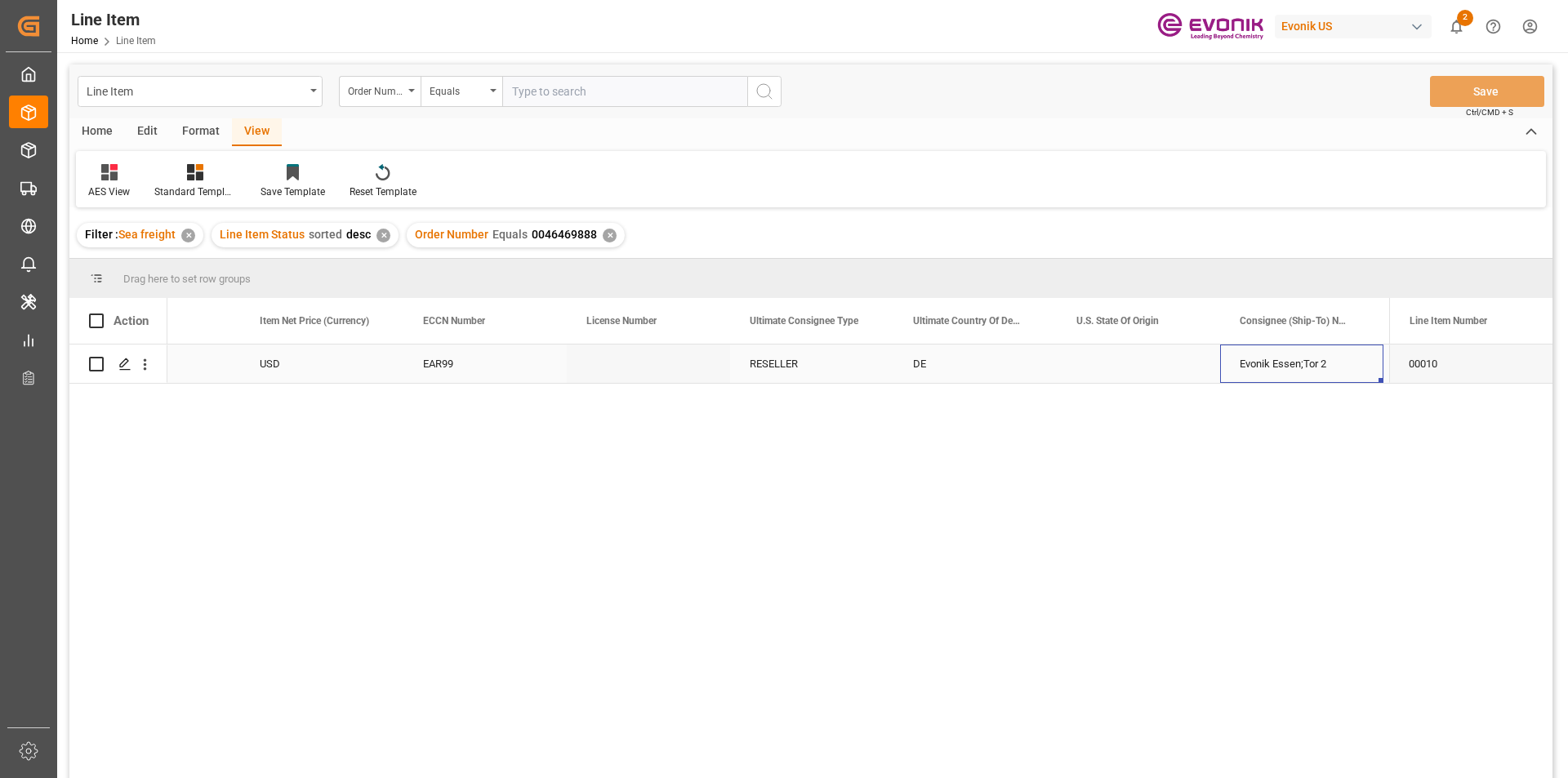
scroll to position [0, 1561]
click at [144, 377] on button "open menu" at bounding box center [145, 364] width 17 height 31
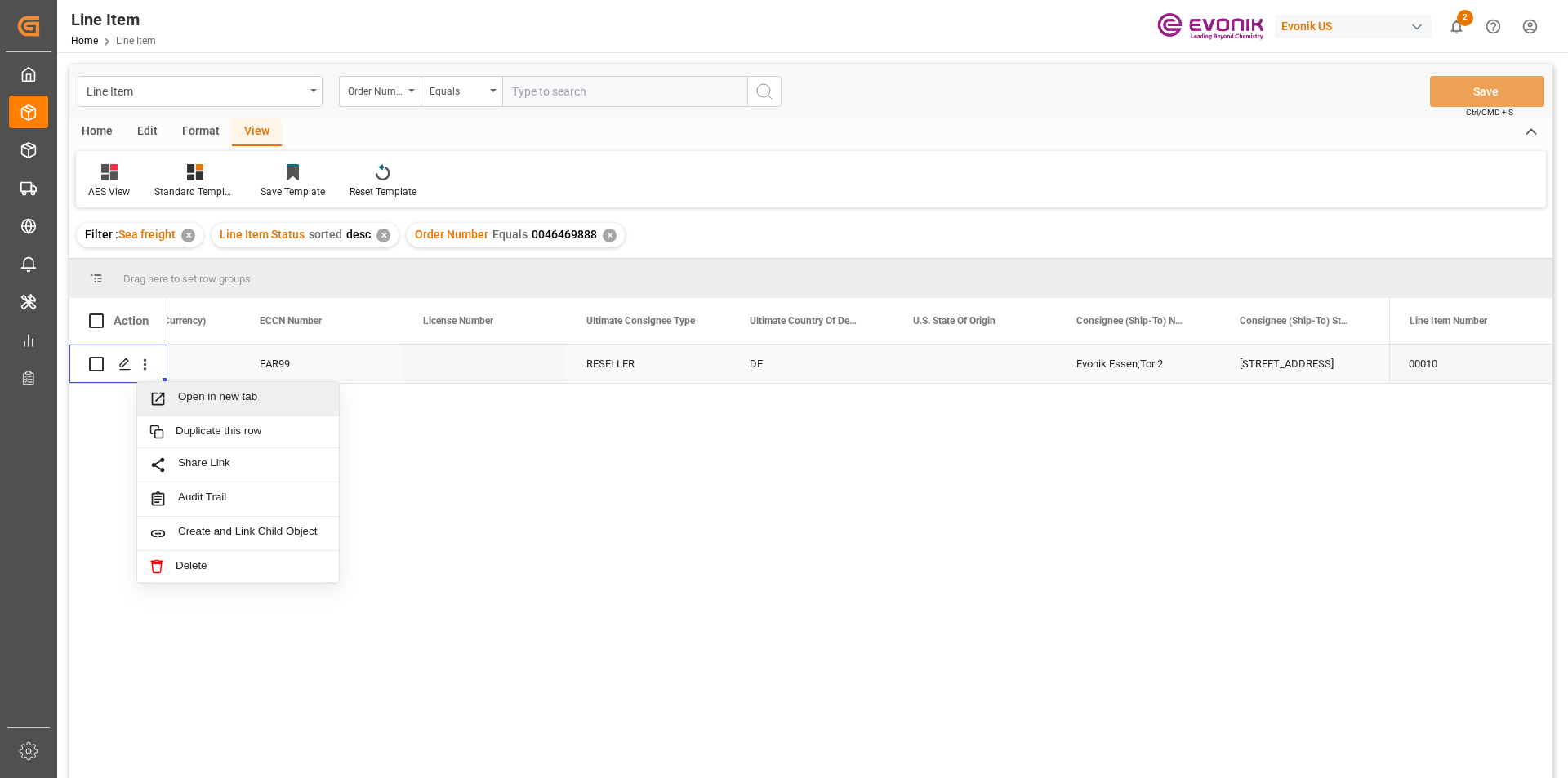
click at [237, 398] on span "Open in new tab" at bounding box center [252, 399] width 148 height 17
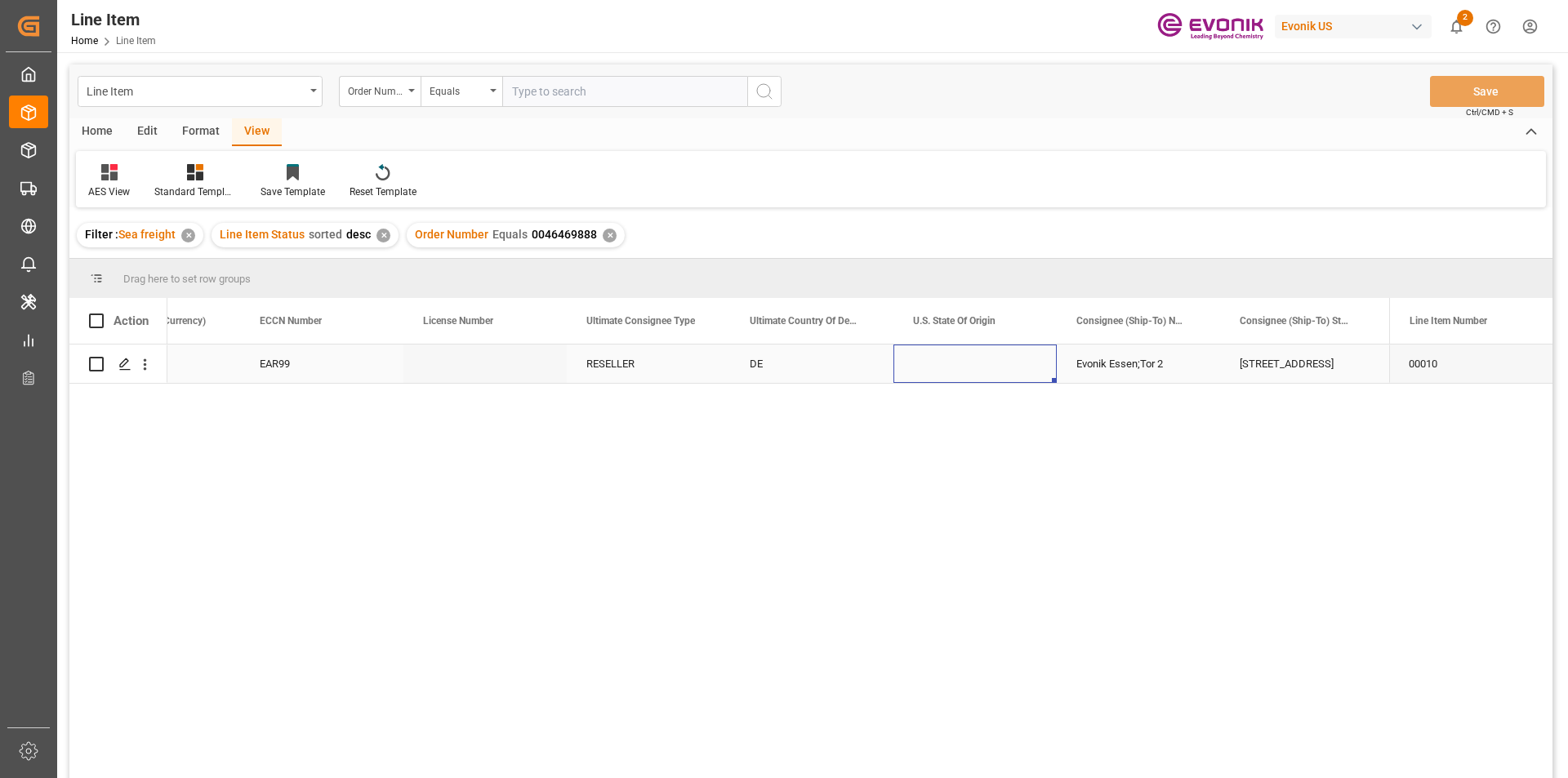
click at [929, 349] on div "Press SPACE to select this row." at bounding box center [975, 364] width 163 height 38
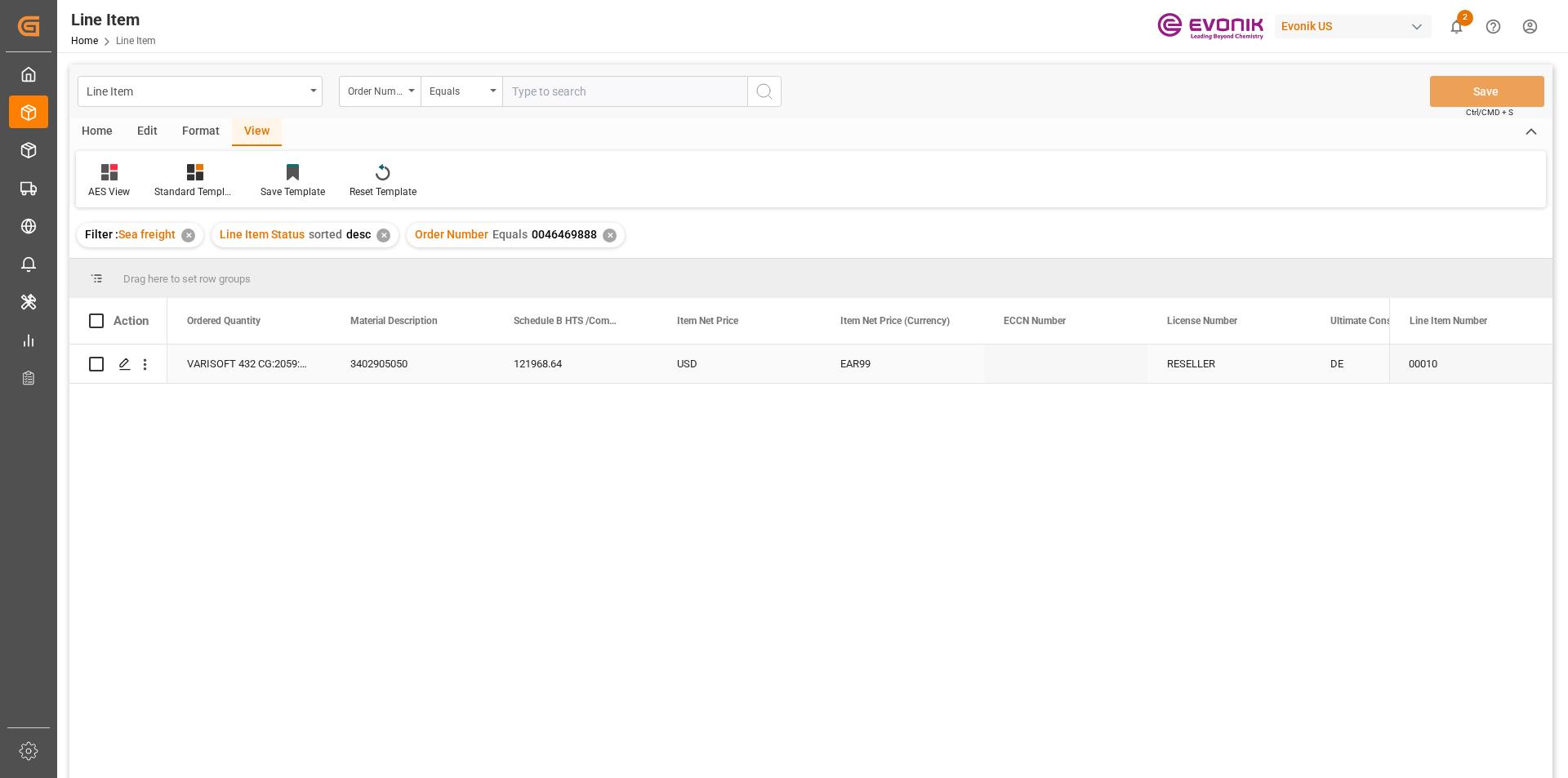
scroll to position [0, 817]
click at [947, 355] on div "USD" at bounding box center [903, 364] width 163 height 38
click at [726, 353] on div "121968.64" at bounding box center [739, 364] width 163 height 38
click at [528, 95] on input "text" at bounding box center [625, 91] width 245 height 31
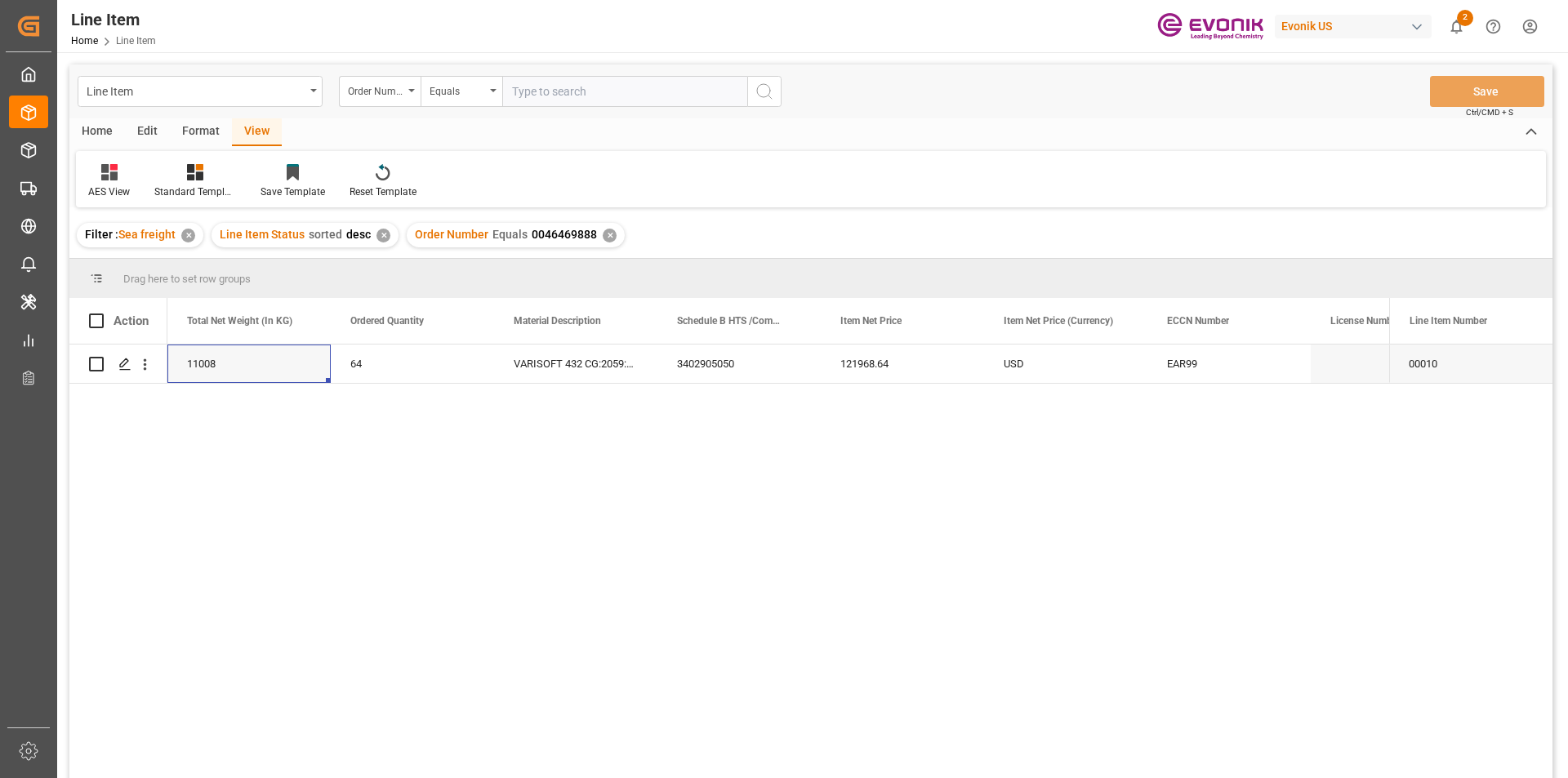
paste input "250905010070"
click at [606, 236] on div "✕" at bounding box center [609, 236] width 14 height 14
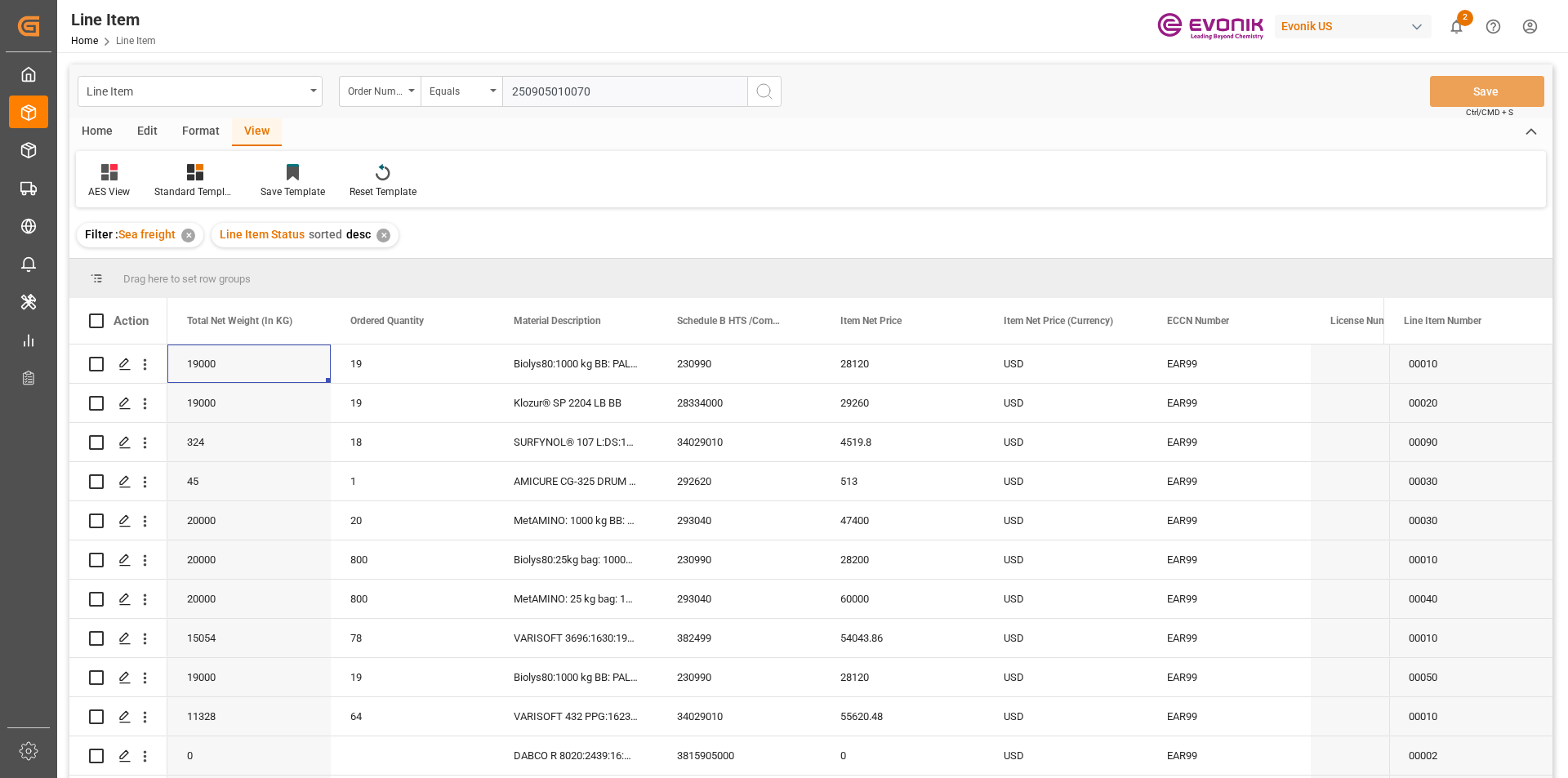
click at [547, 93] on input "250905010070" at bounding box center [625, 91] width 245 height 31
paste input "0046463974"
type input "0046463974"
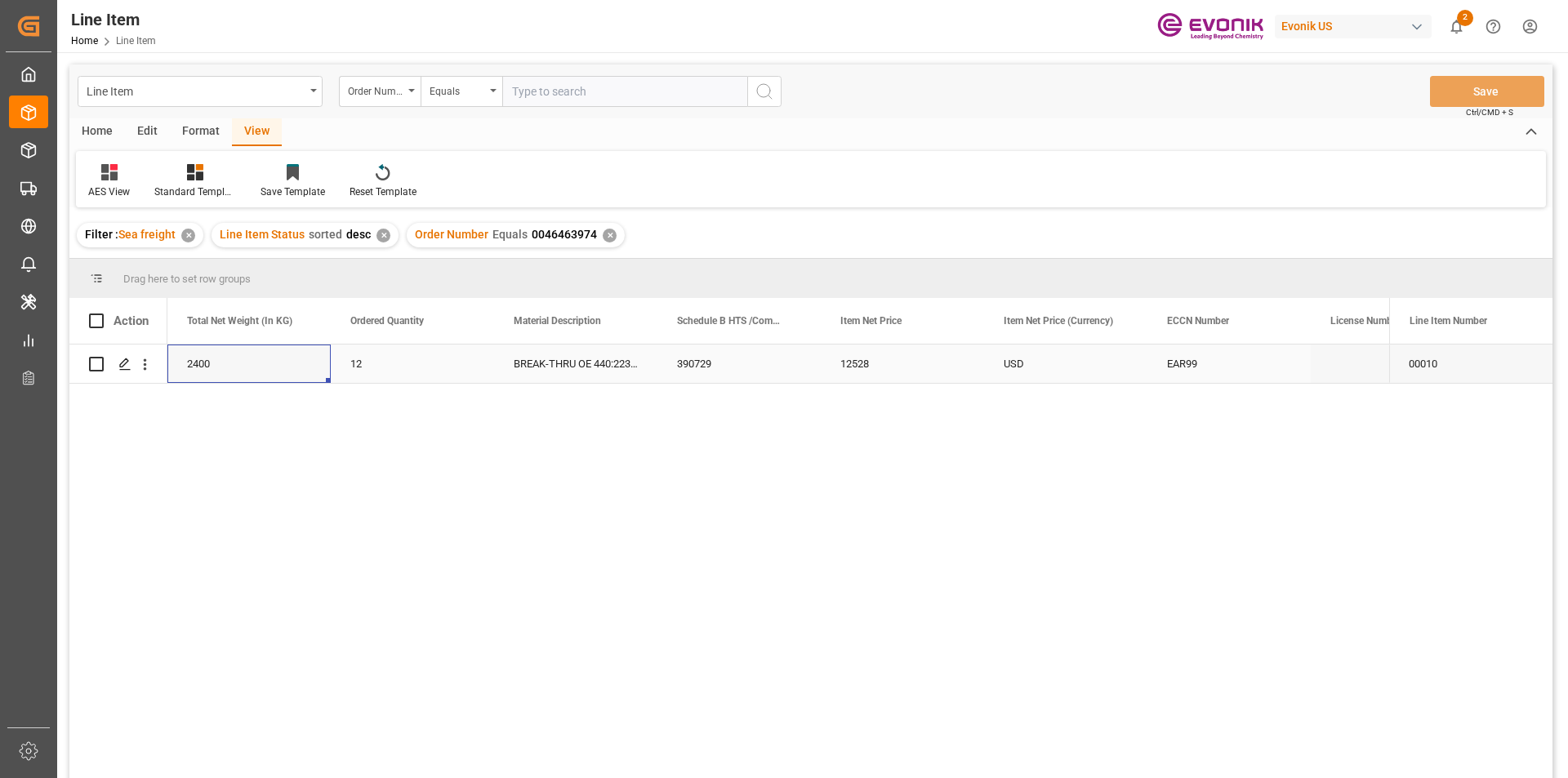
click at [1014, 351] on div "USD" at bounding box center [1066, 364] width 163 height 38
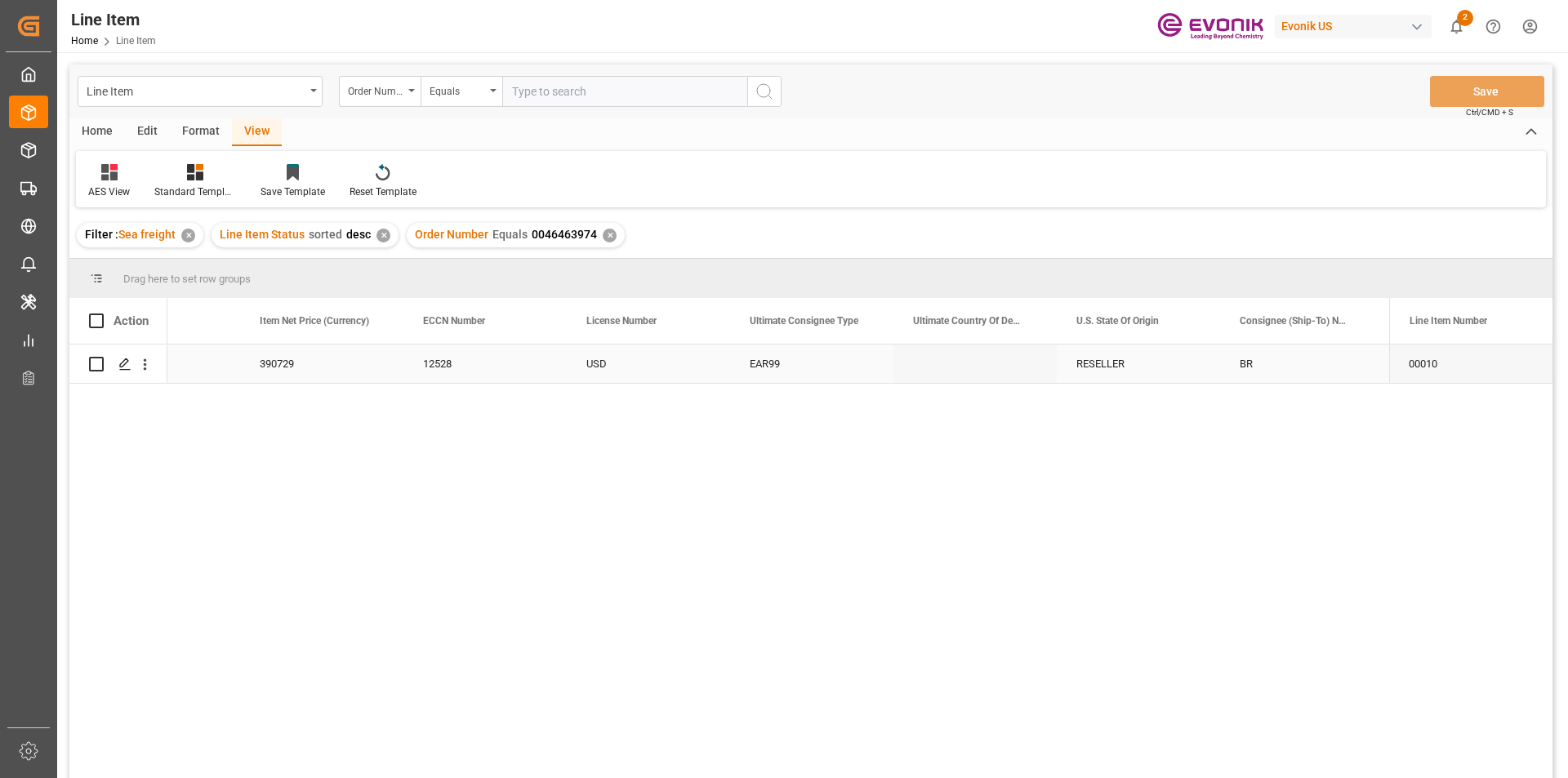
scroll to position [0, 1398]
click at [845, 384] on div "390729 12528 USD EAR99 RESELLER BR Evonik Brasil Ltda.;Ebamag Estrada Municipal…" at bounding box center [321, 364] width 3105 height 39
click at [943, 371] on div "BR" at bounding box center [975, 364] width 163 height 38
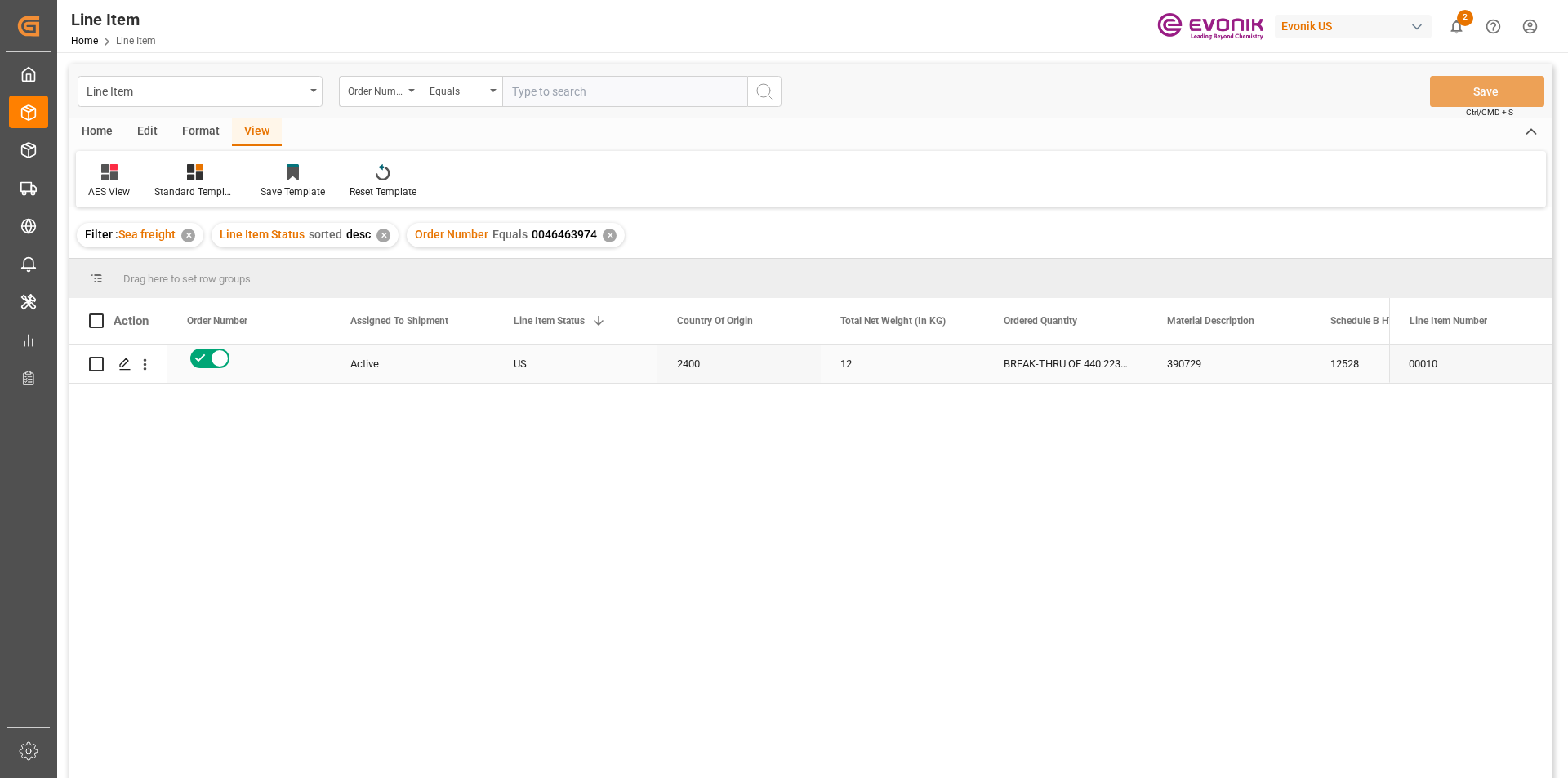
scroll to position [0, 0]
click at [603, 236] on div "✕" at bounding box center [609, 236] width 14 height 14
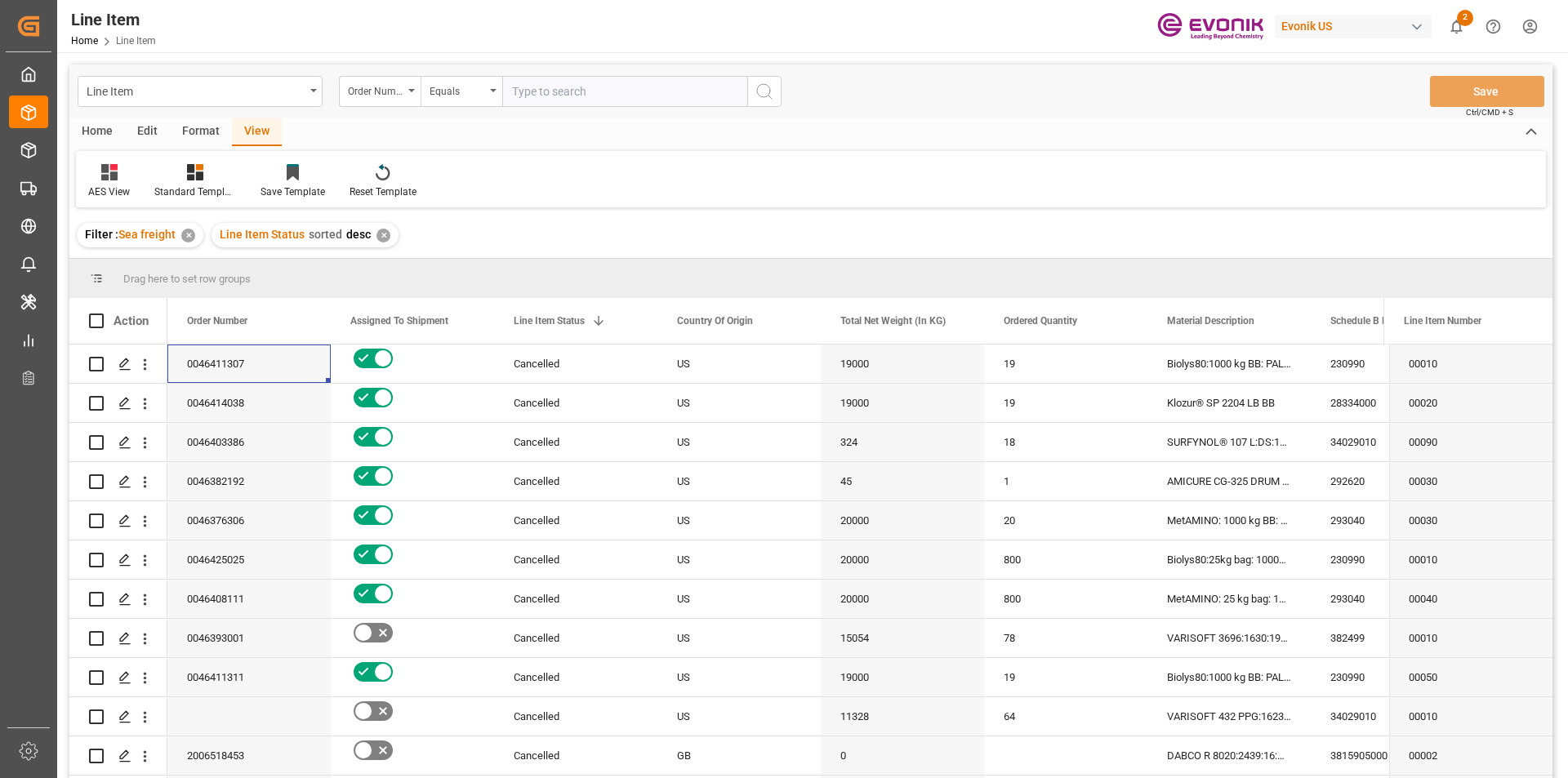
click at [526, 86] on input "text" at bounding box center [625, 91] width 245 height 31
paste input "2007119820"
type input "2007119820"
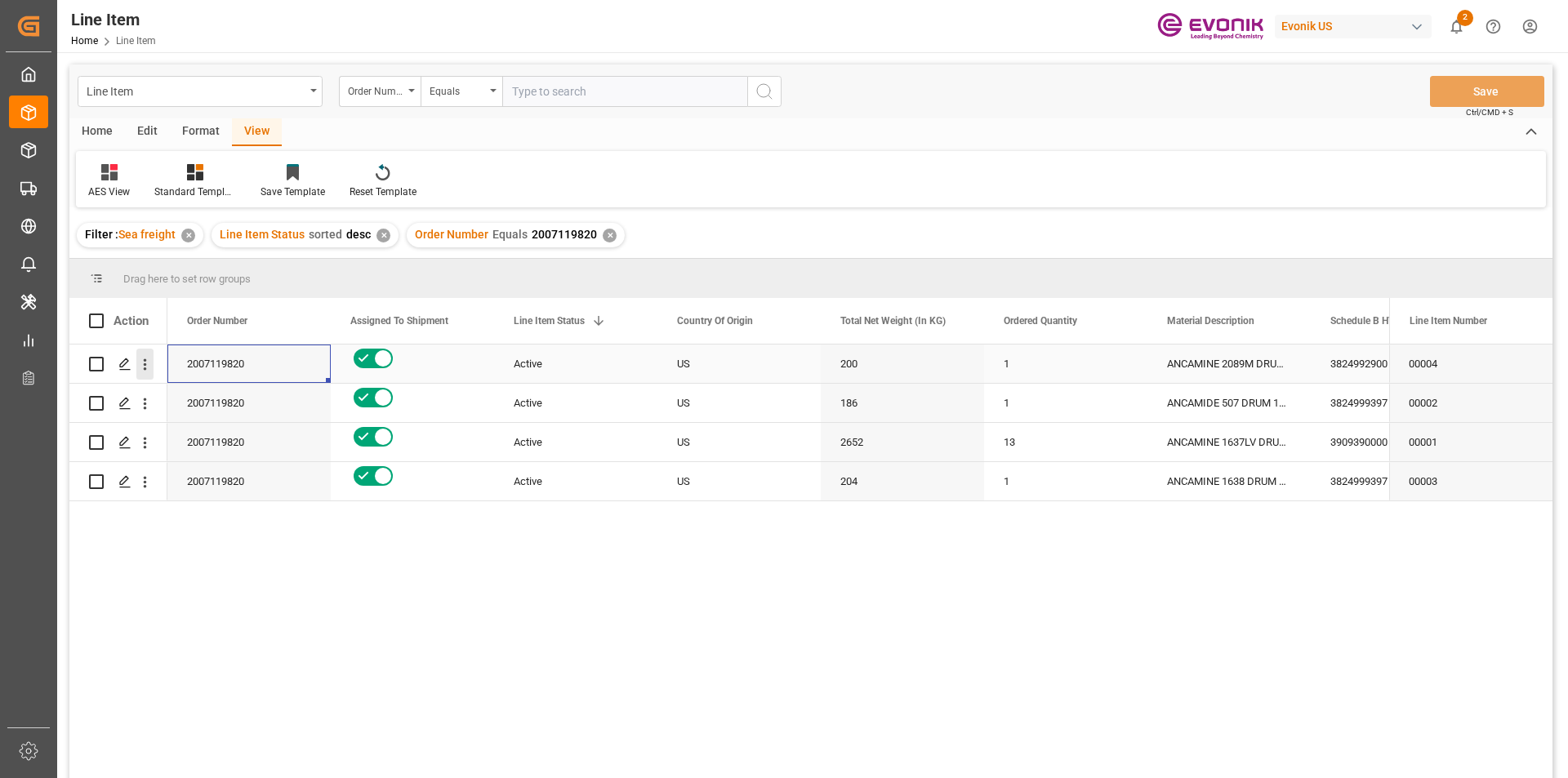
click at [149, 367] on icon "open menu" at bounding box center [145, 365] width 17 height 17
click at [203, 391] on span "Open in new tab" at bounding box center [252, 399] width 148 height 17
click at [1201, 359] on div "ANCAMINE 2089M DRUM 200KG" at bounding box center [1230, 364] width 163 height 38
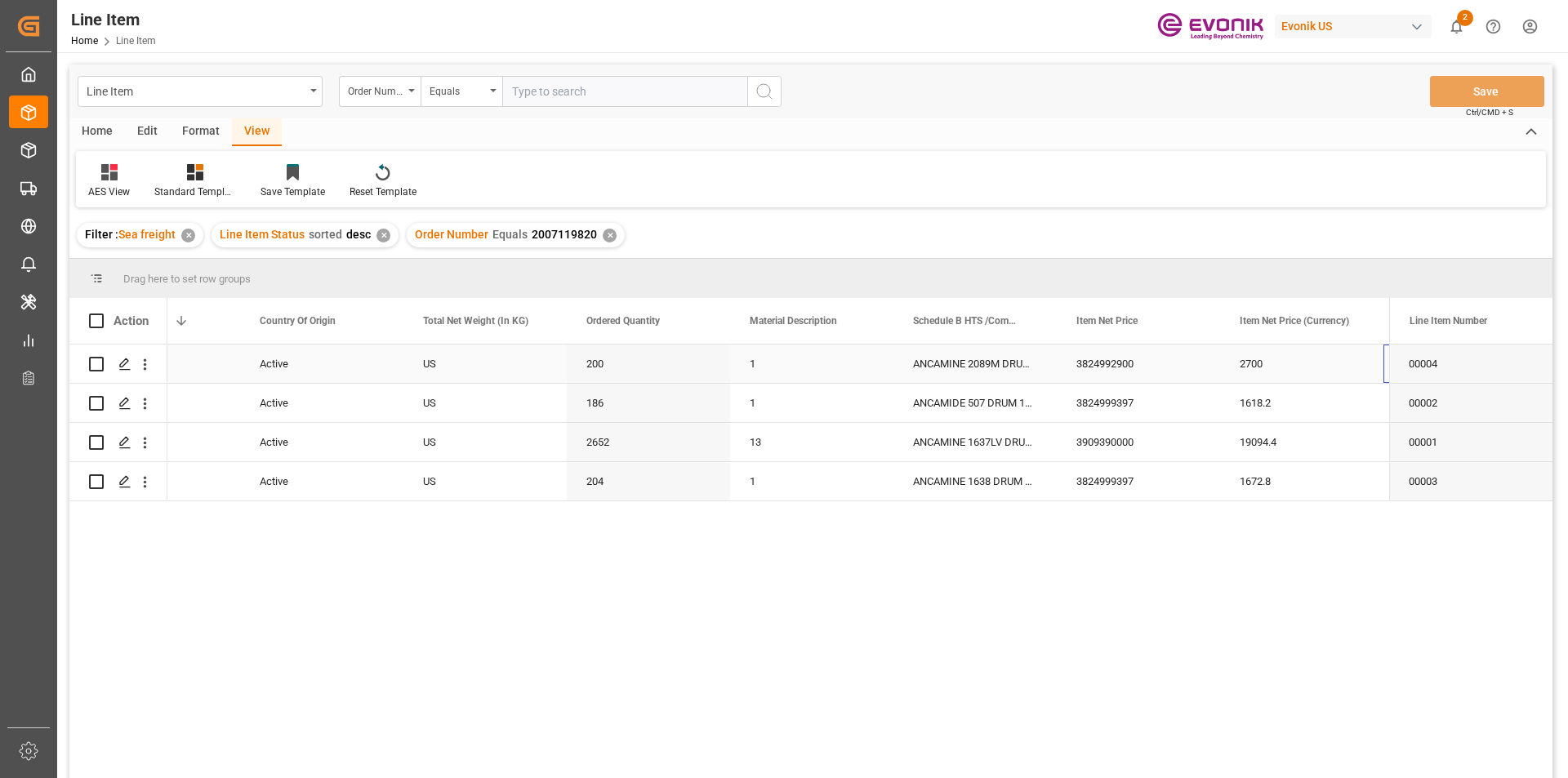
scroll to position [0, 417]
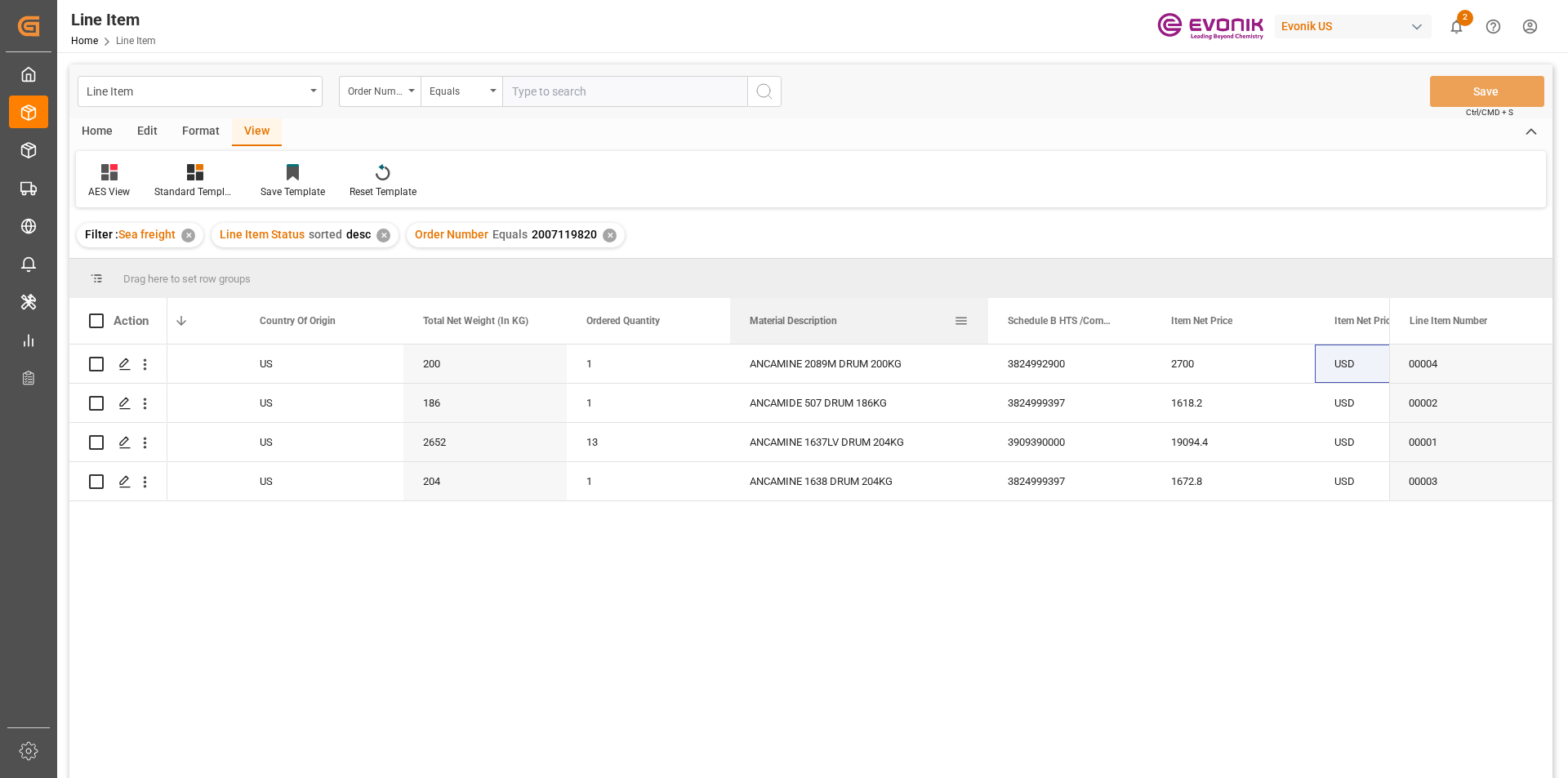
drag, startPoint x: 893, startPoint y: 312, endPoint x: 999, endPoint y: 314, distance: 106.0
click at [992, 314] on div at bounding box center [988, 321] width 7 height 46
click at [848, 450] on div "ANCAMINE 1637LV DRUM 204KG" at bounding box center [865, 442] width 270 height 38
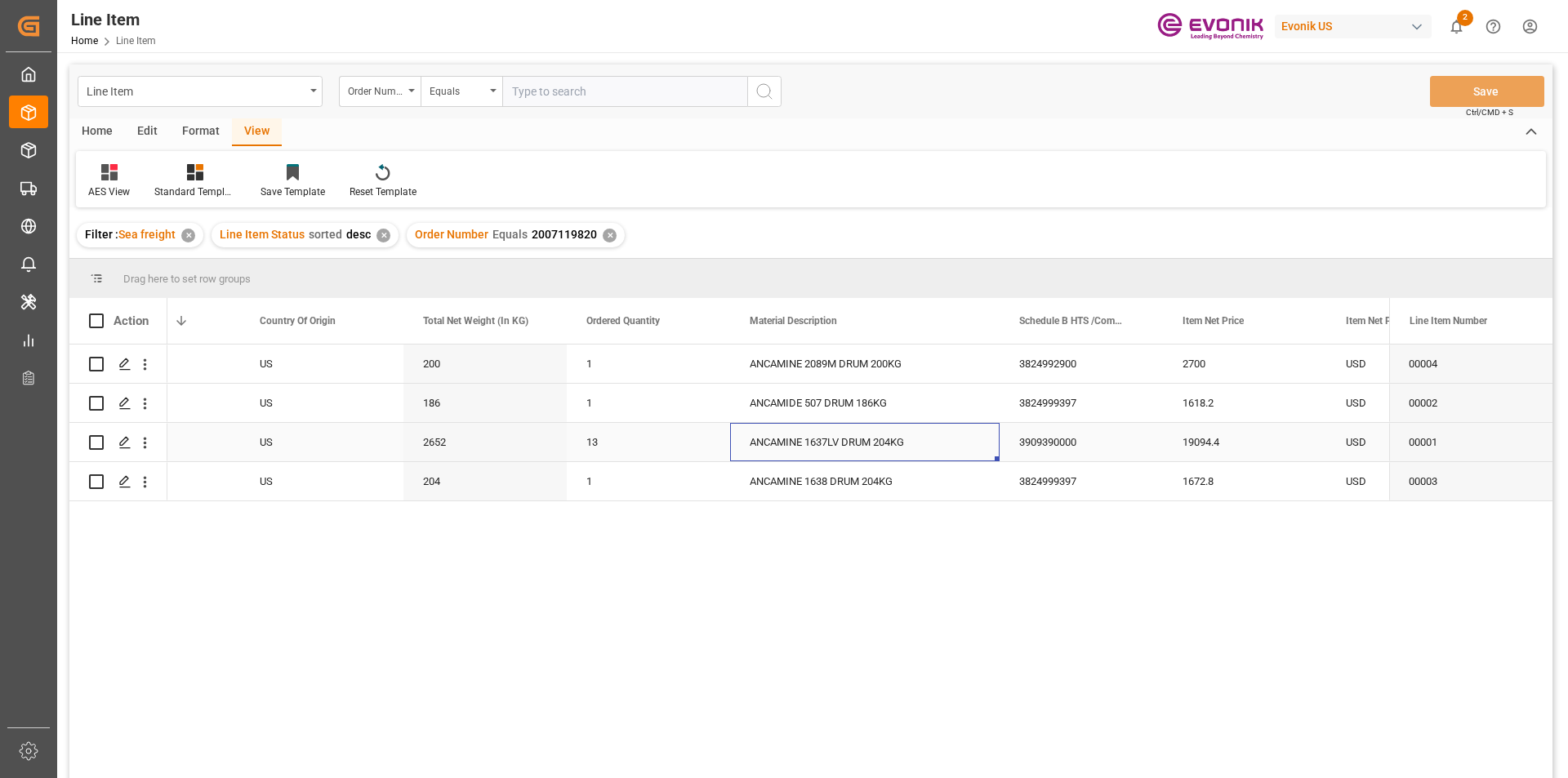
click at [407, 441] on div "2652" at bounding box center [486, 442] width 163 height 38
click at [1259, 434] on div "19094.4" at bounding box center [1245, 442] width 163 height 38
click at [856, 490] on div "ANCAMINE 1638 DRUM 204KG" at bounding box center [865, 482] width 270 height 38
click at [493, 495] on div "204" at bounding box center [486, 482] width 163 height 38
click at [1231, 470] on div "1672.8" at bounding box center [1245, 482] width 163 height 38
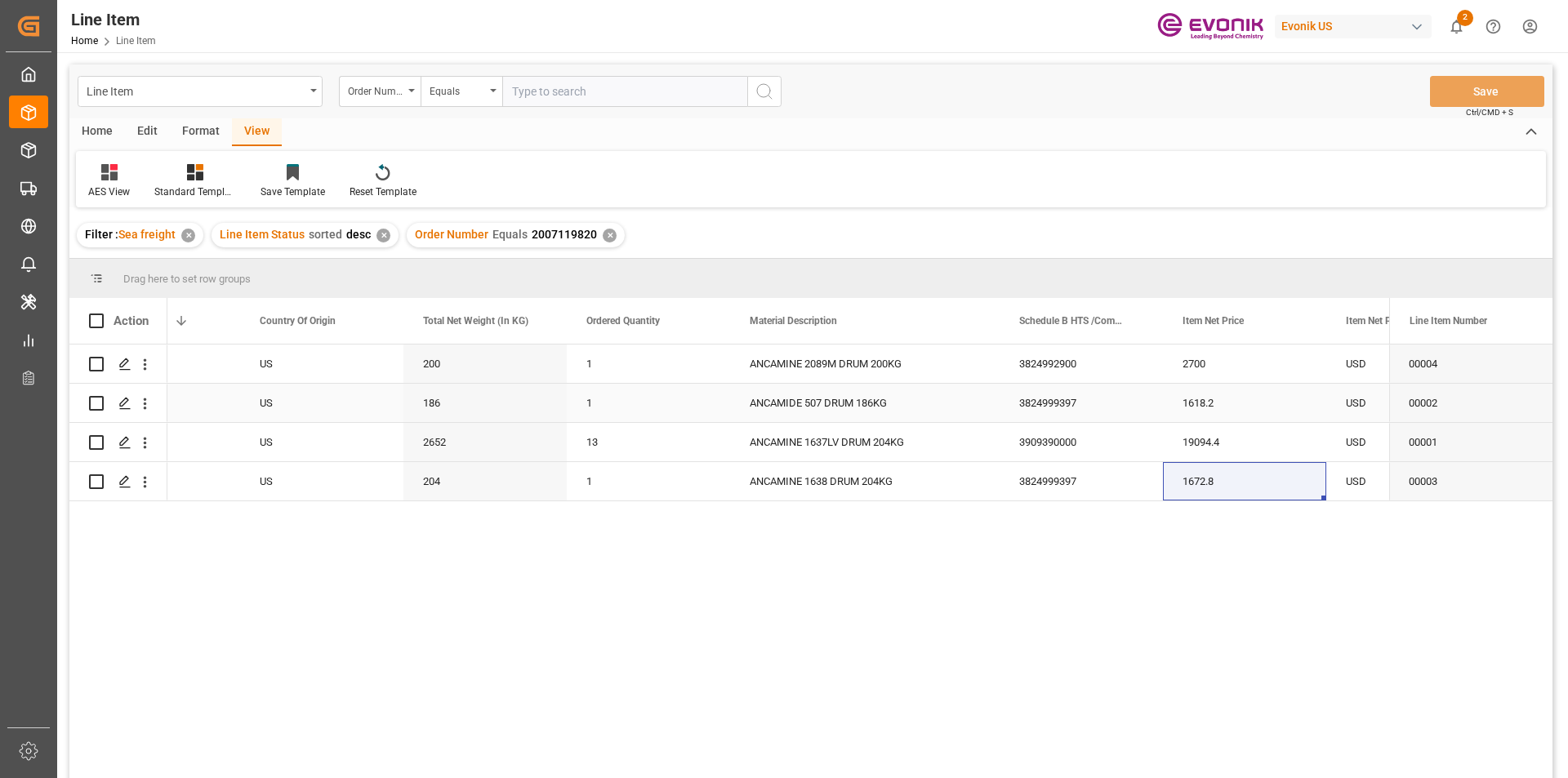
click at [815, 397] on div "ANCAMIDE 507 DRUM 186KG" at bounding box center [865, 403] width 270 height 38
click at [445, 408] on div "186" at bounding box center [486, 403] width 163 height 38
click at [1293, 403] on div "1618.2" at bounding box center [1245, 403] width 163 height 38
click at [810, 367] on div "ANCAMINE 2089M DRUM 200KG" at bounding box center [865, 364] width 270 height 38
click at [1217, 374] on div "2700" at bounding box center [1245, 364] width 163 height 38
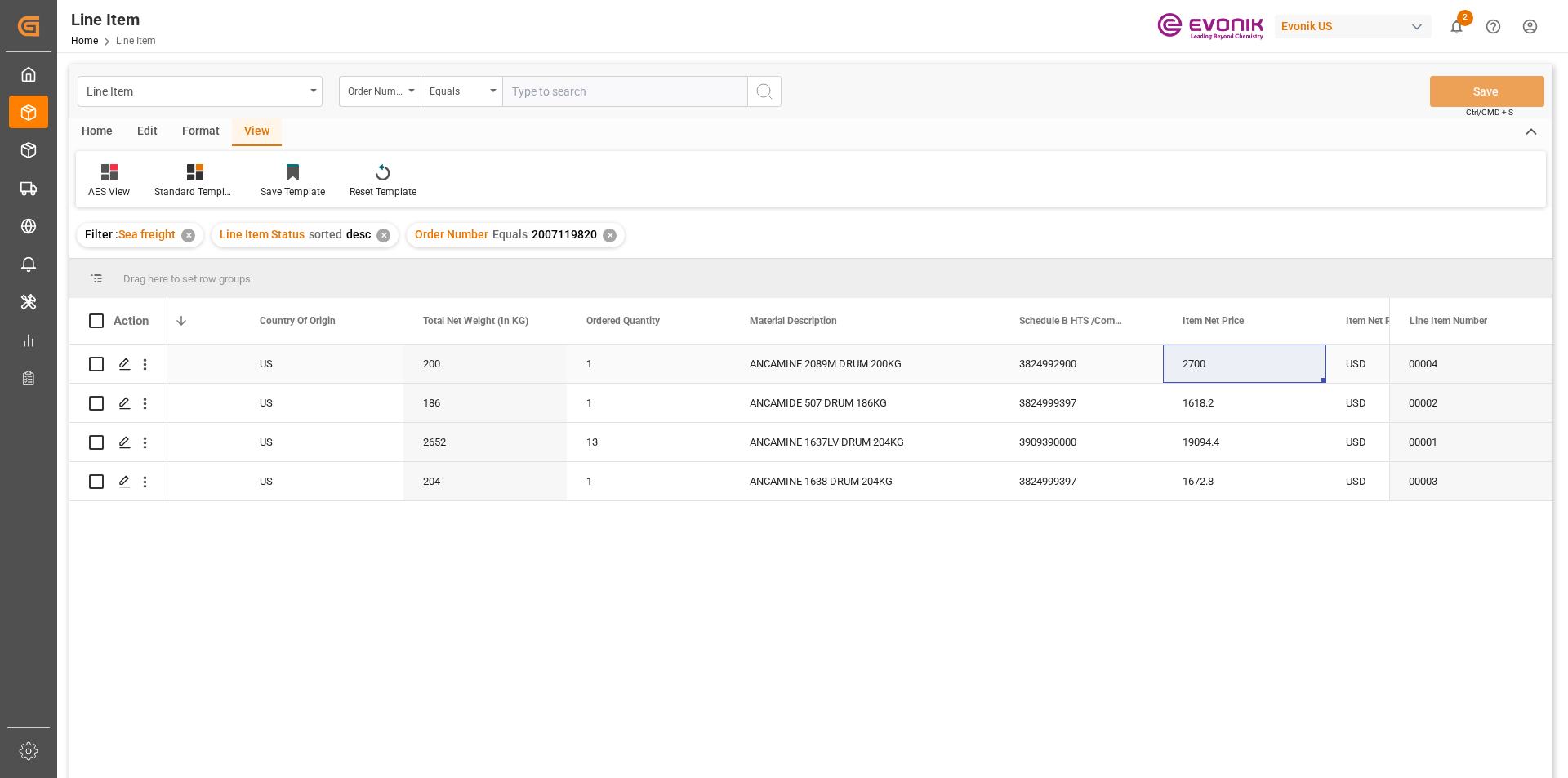
drag, startPoint x: 422, startPoint y: 370, endPoint x: 448, endPoint y: 370, distance: 26.0
click at [422, 370] on div "200" at bounding box center [486, 364] width 163 height 38
click at [1142, 433] on div "3909390000" at bounding box center [1081, 442] width 163 height 38
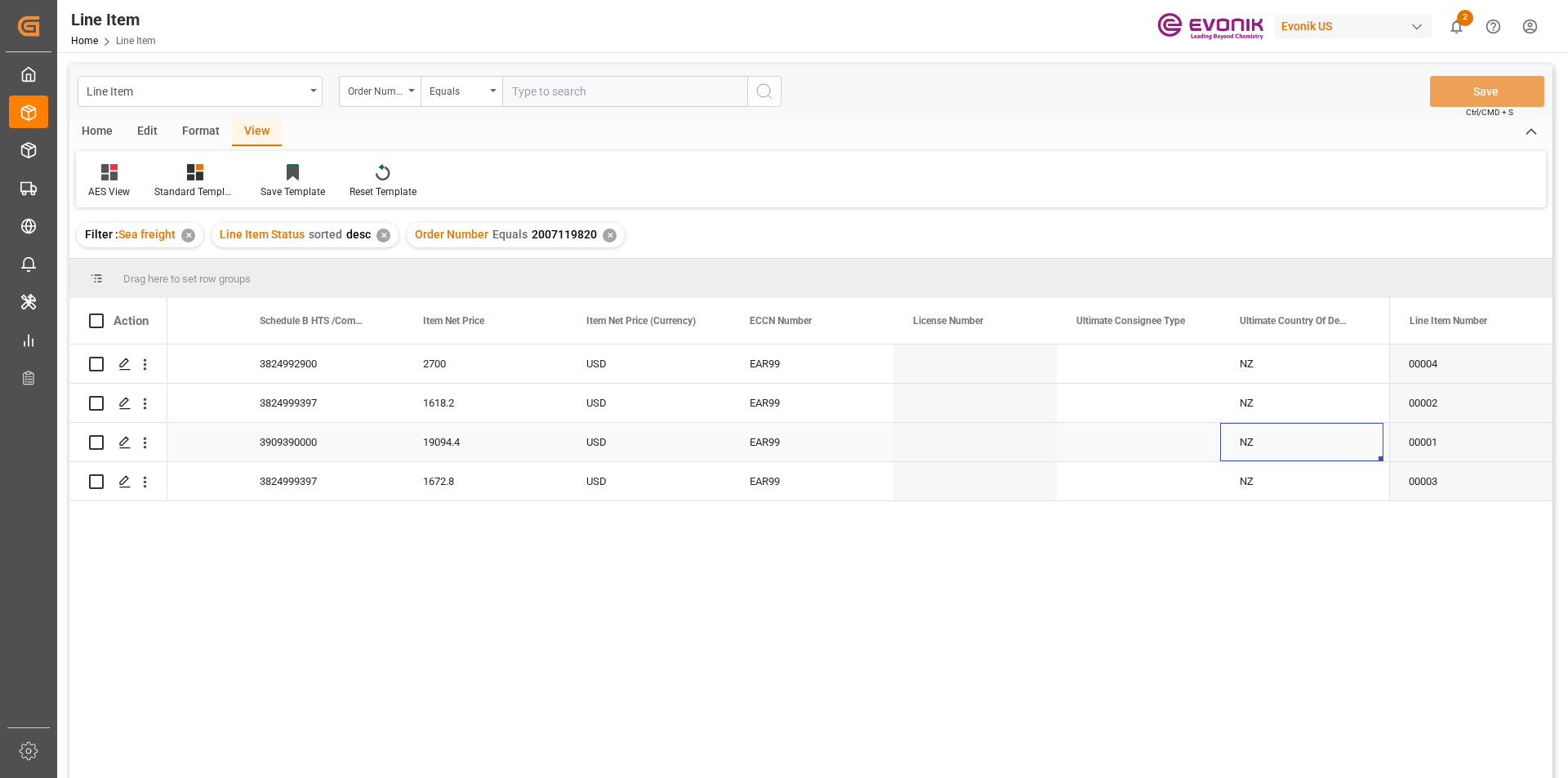
scroll to position [0, 1341]
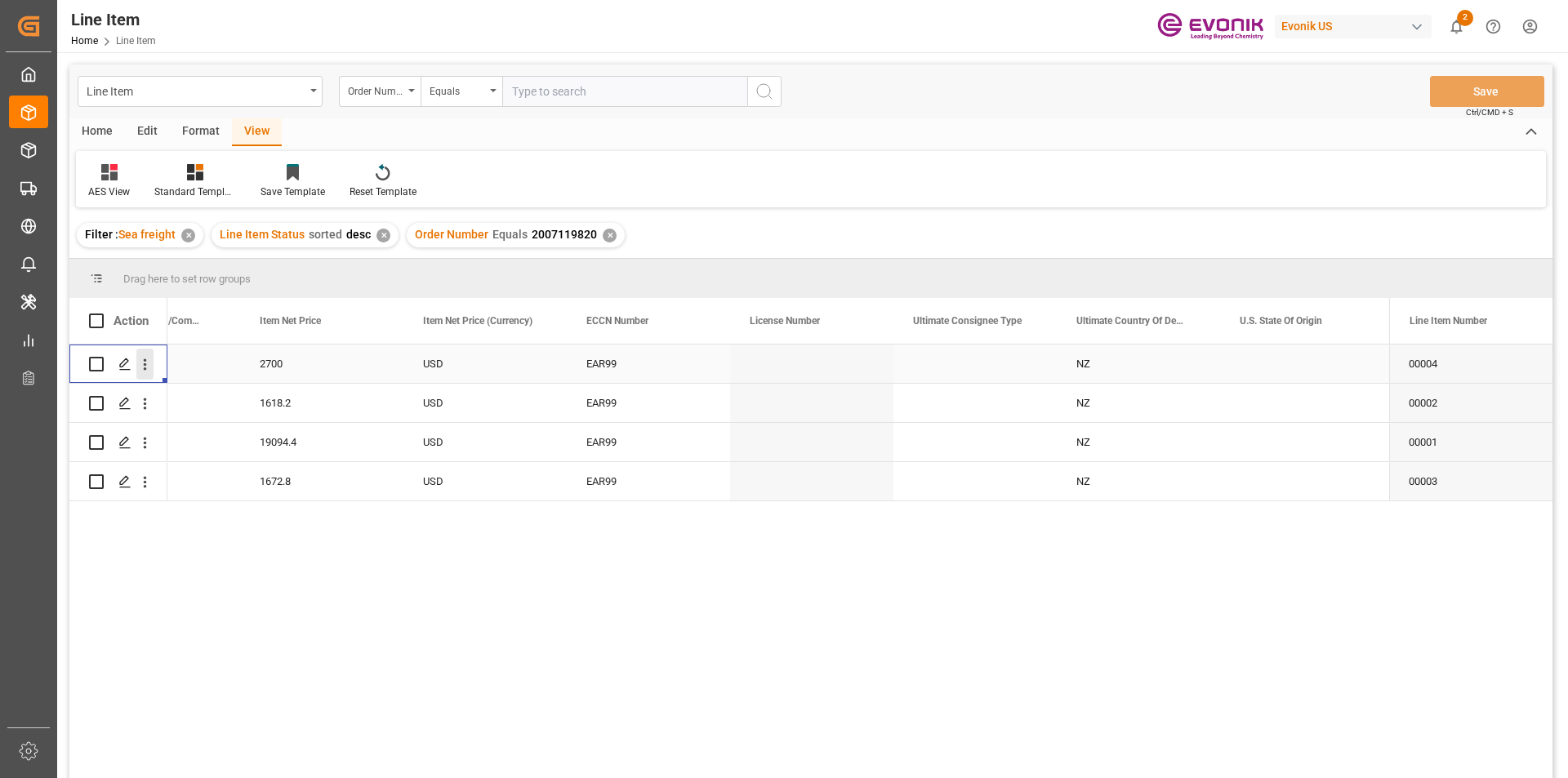
click at [143, 366] on icon "open menu" at bounding box center [145, 365] width 17 height 17
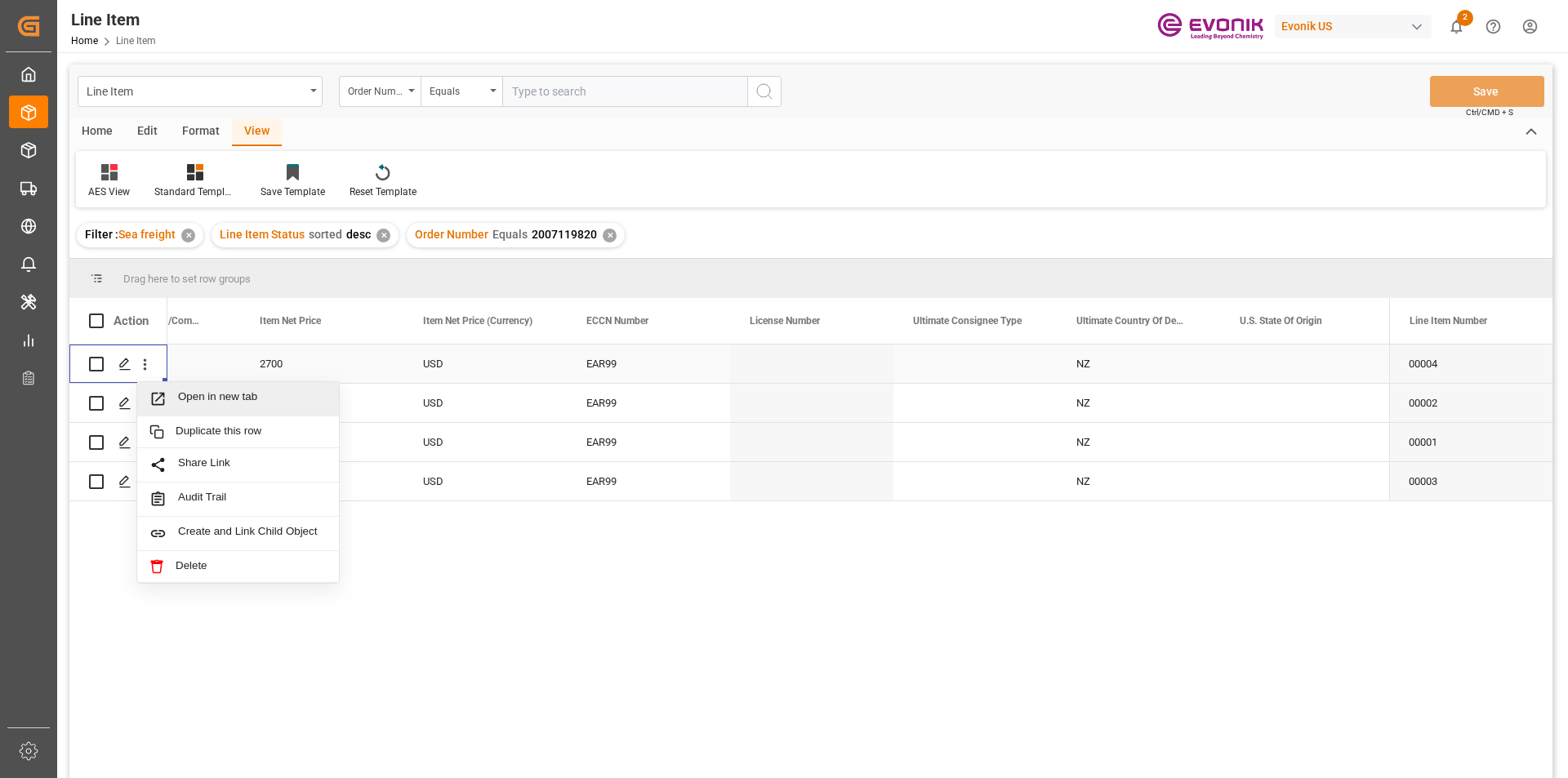
click at [263, 404] on span "Open in new tab" at bounding box center [252, 399] width 148 height 17
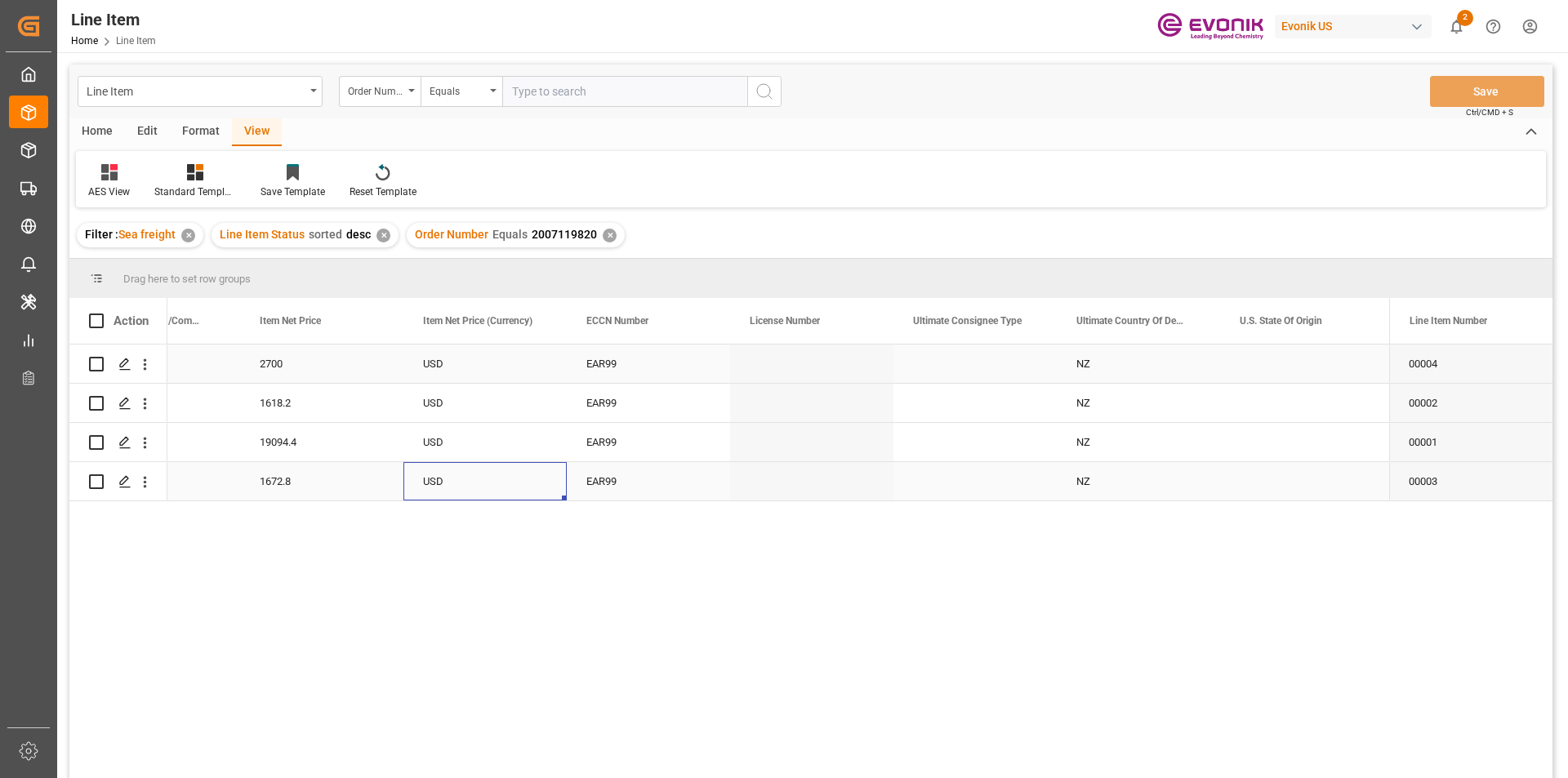
click at [450, 468] on div "USD" at bounding box center [486, 482] width 163 height 38
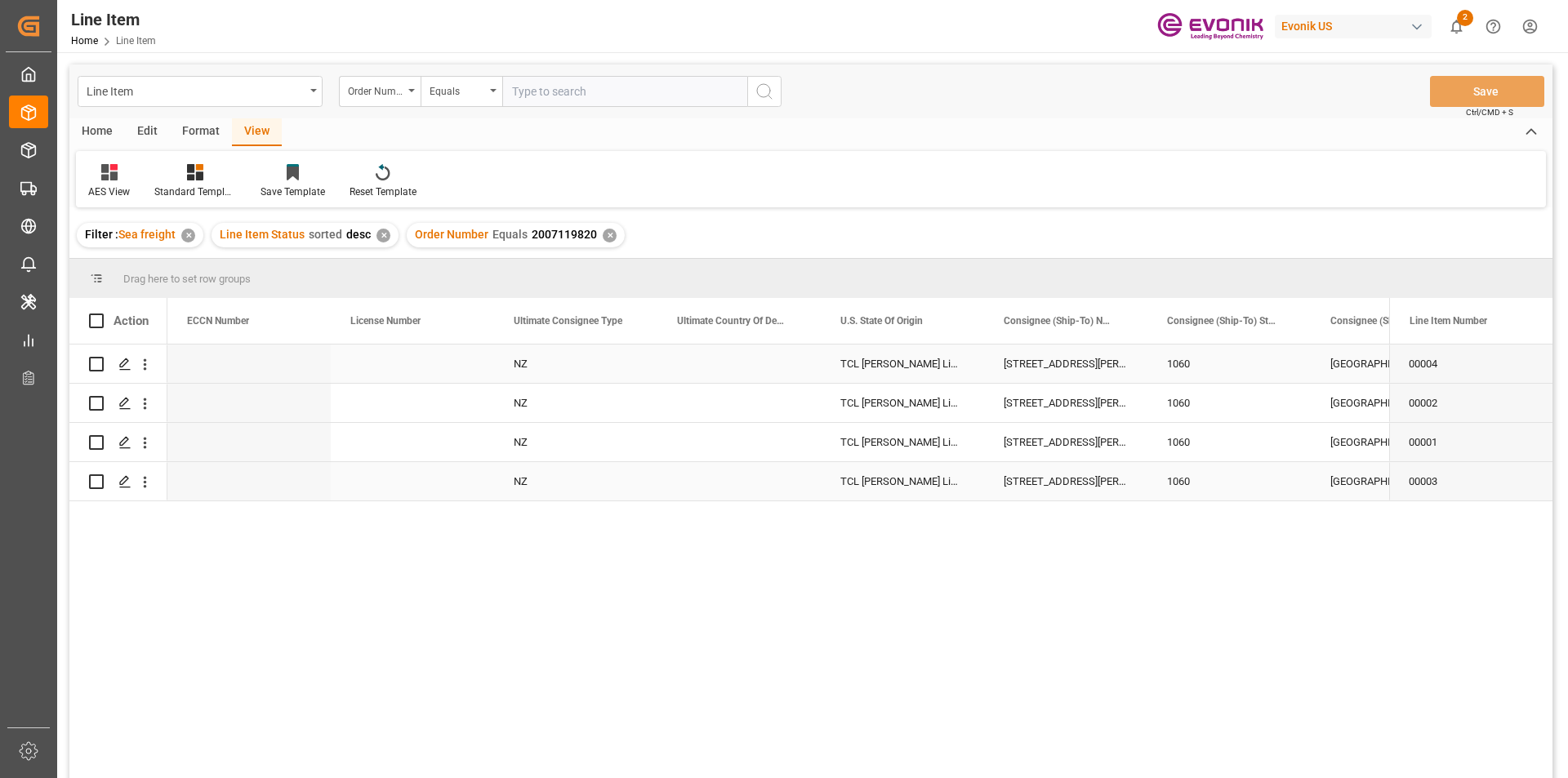
scroll to position [0, 1740]
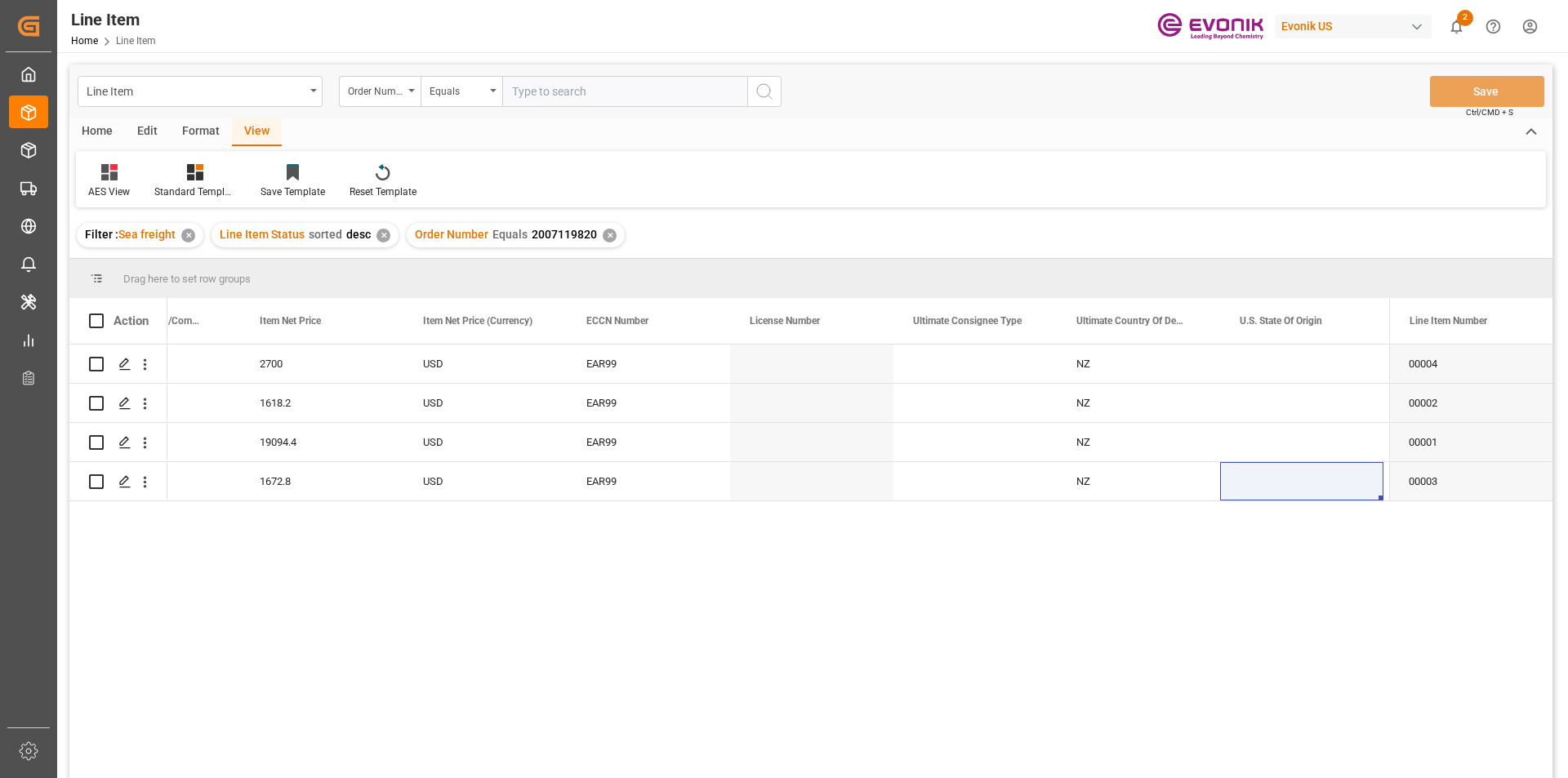
click at [596, 233] on div "Order Number Equals 2007119820 ✕" at bounding box center [516, 236] width 219 height 25
click at [603, 233] on div "✕" at bounding box center [609, 236] width 14 height 14
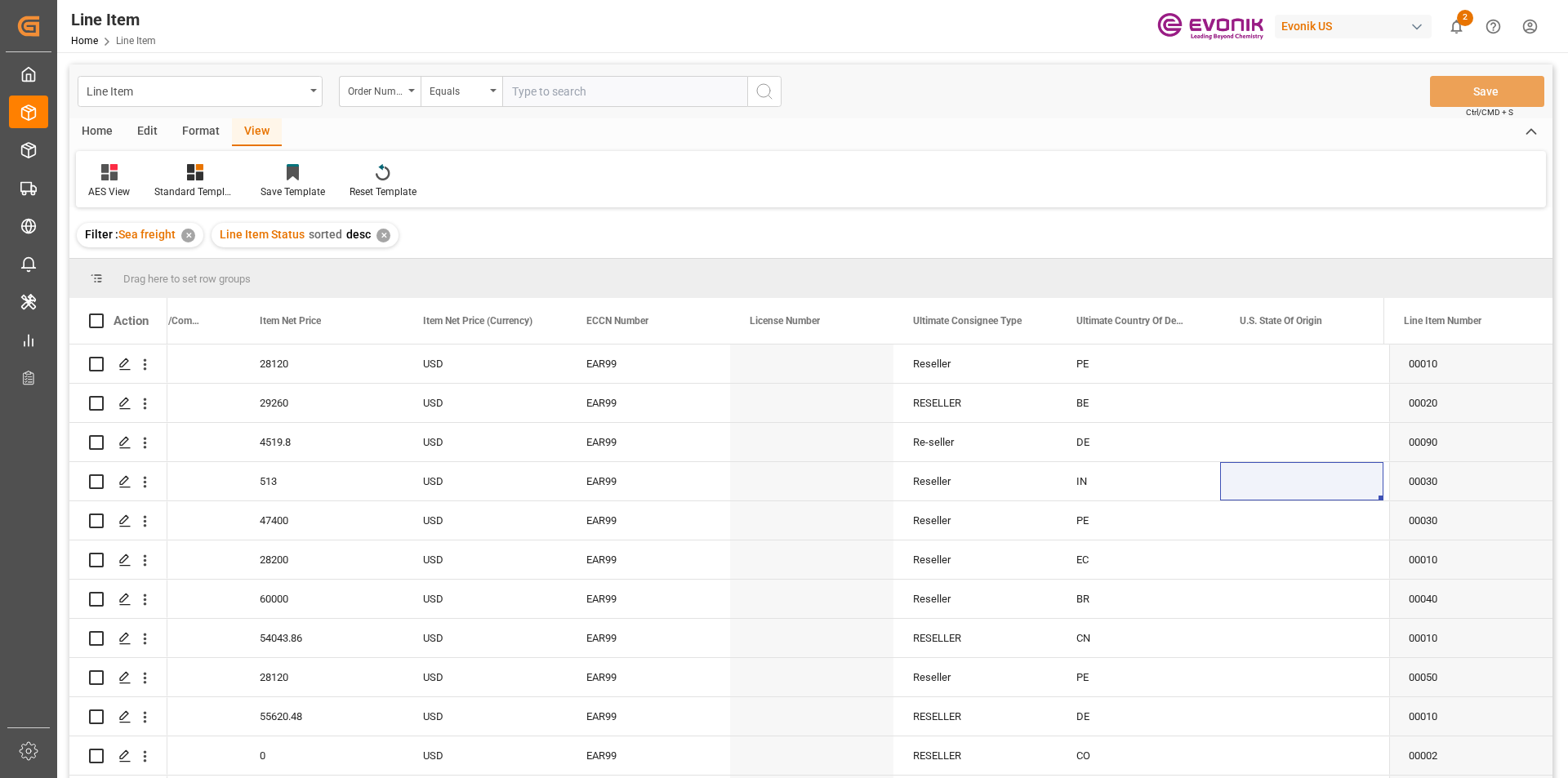
click at [532, 85] on input "text" at bounding box center [625, 91] width 245 height 31
paste input "0046464300"
type input "0046464300"
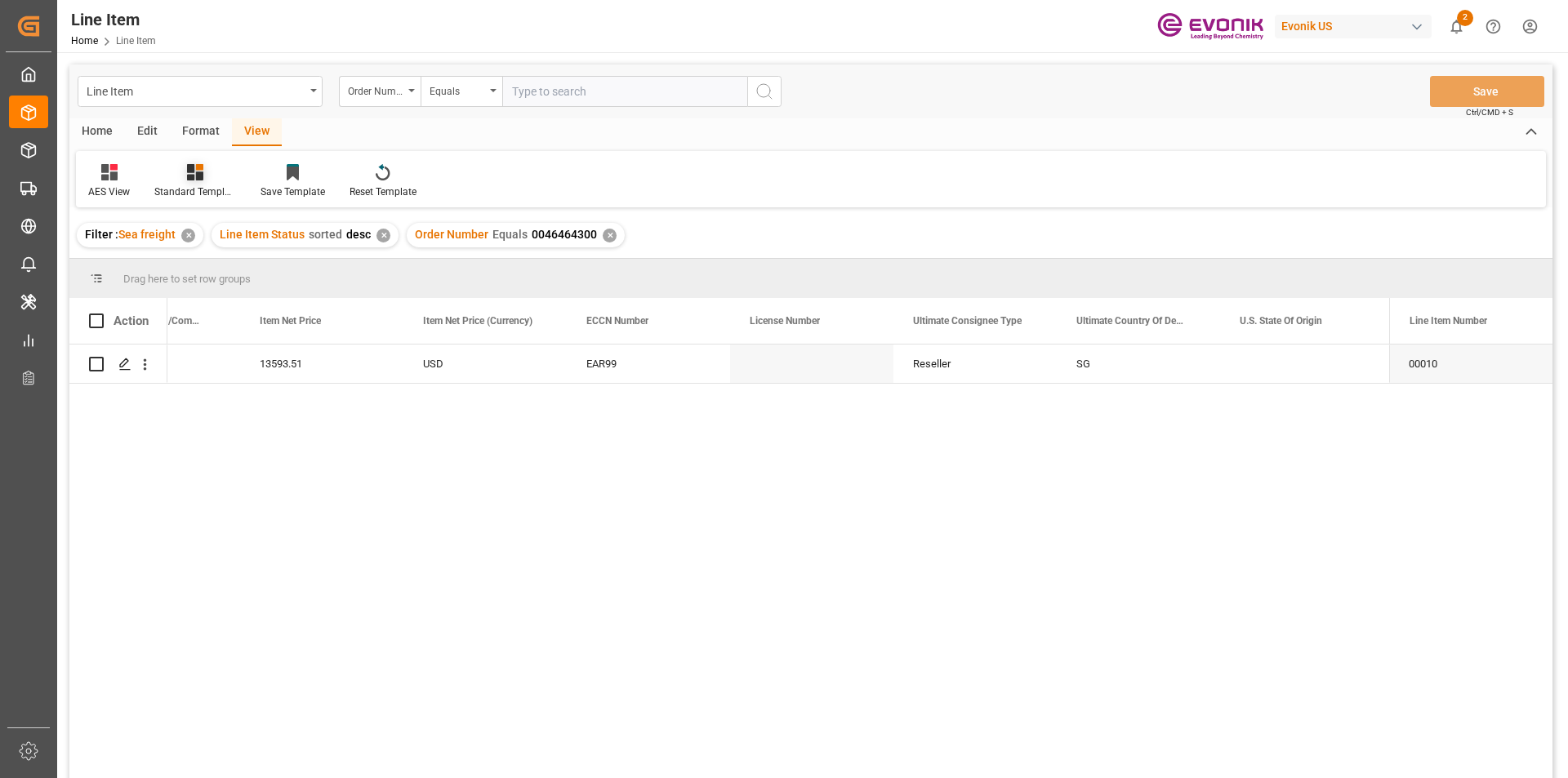
click at [201, 174] on icon at bounding box center [195, 172] width 16 height 16
click at [226, 373] on div "AES View" at bounding box center [239, 365] width 143 height 17
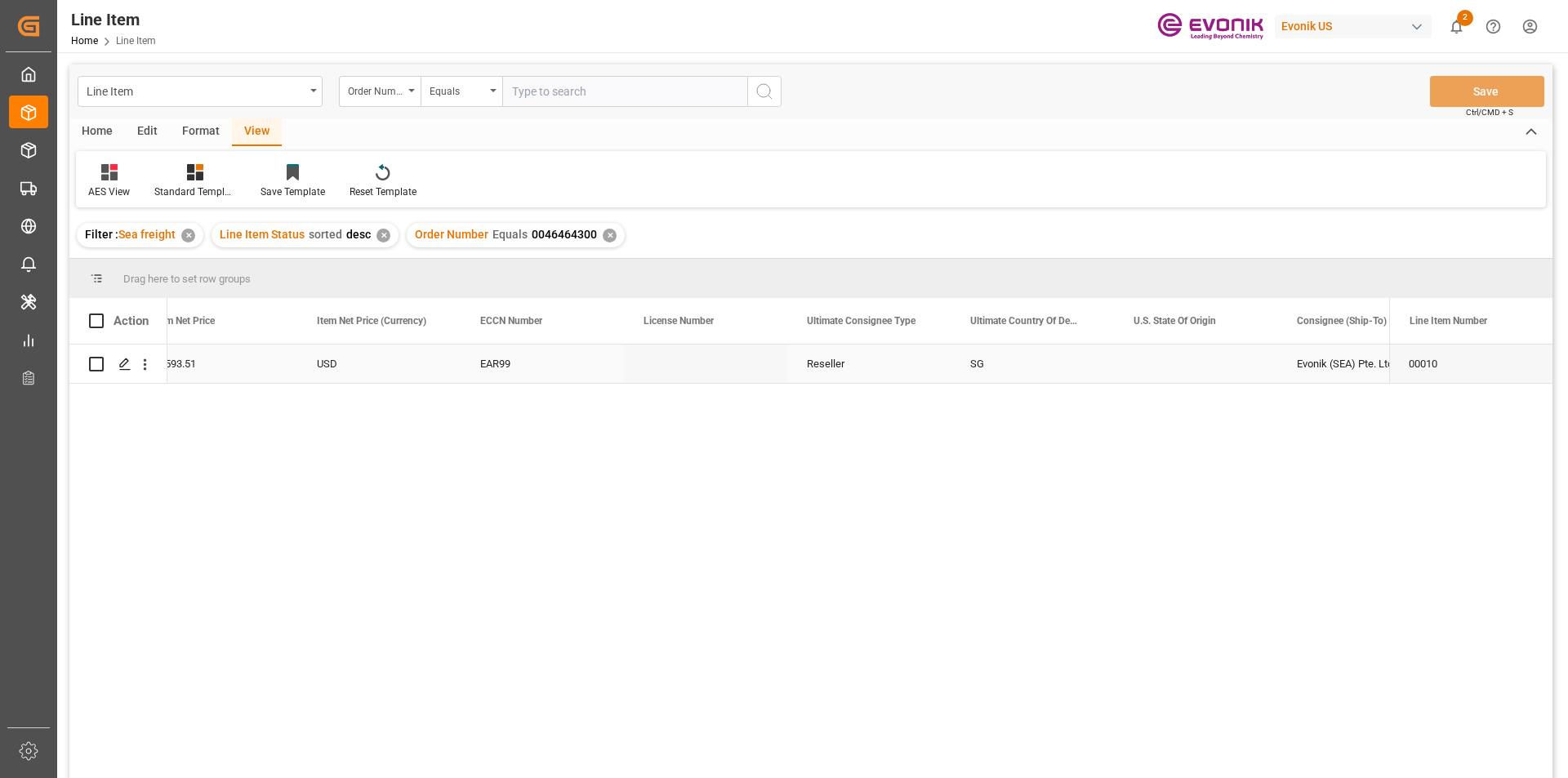
click at [1117, 373] on div "Press SPACE to select this row." at bounding box center [1196, 364] width 163 height 38
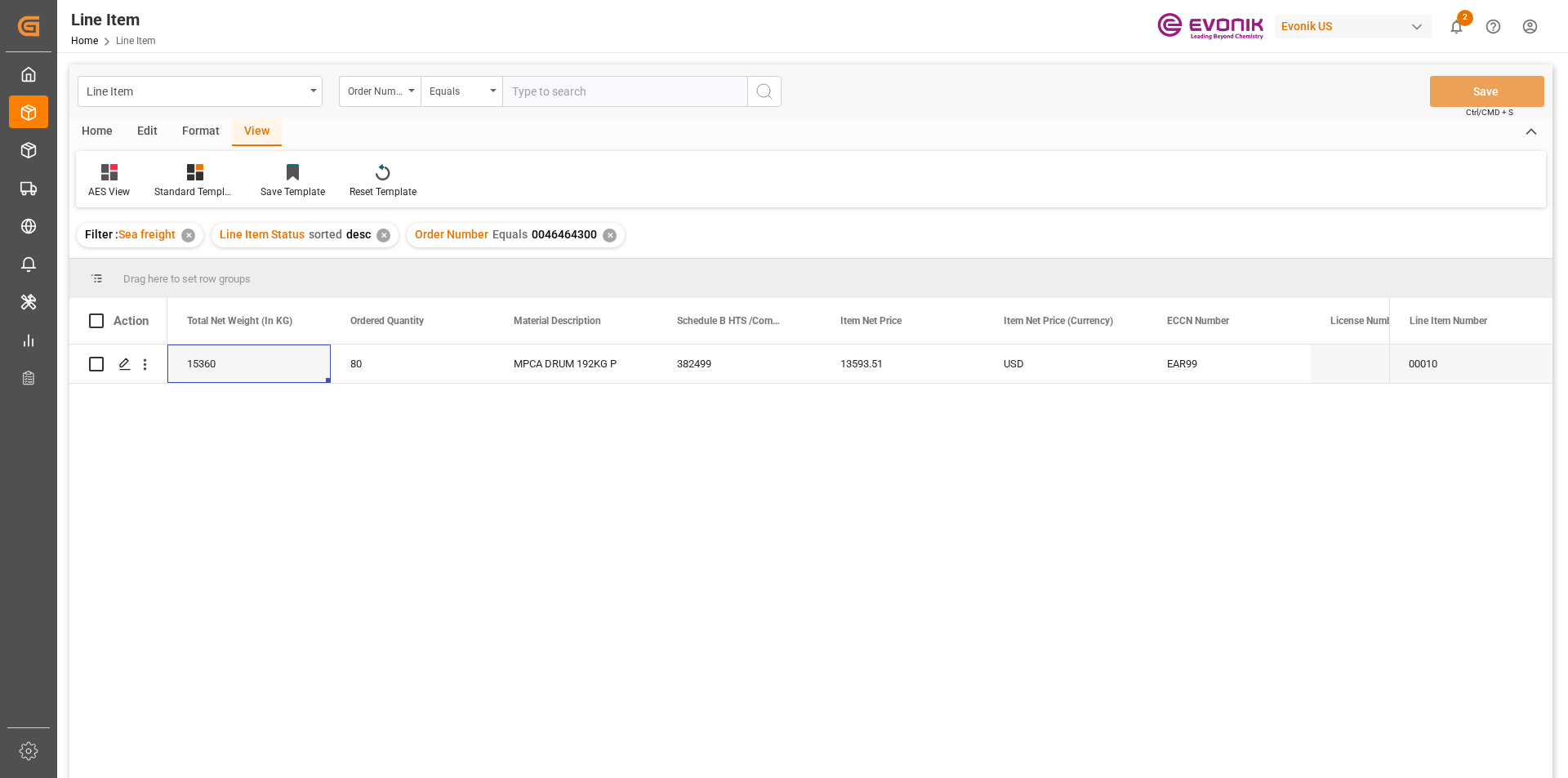
drag, startPoint x: 606, startPoint y: 234, endPoint x: 603, endPoint y: 211, distance: 23.2
click at [607, 230] on div "✕" at bounding box center [609, 236] width 14 height 14
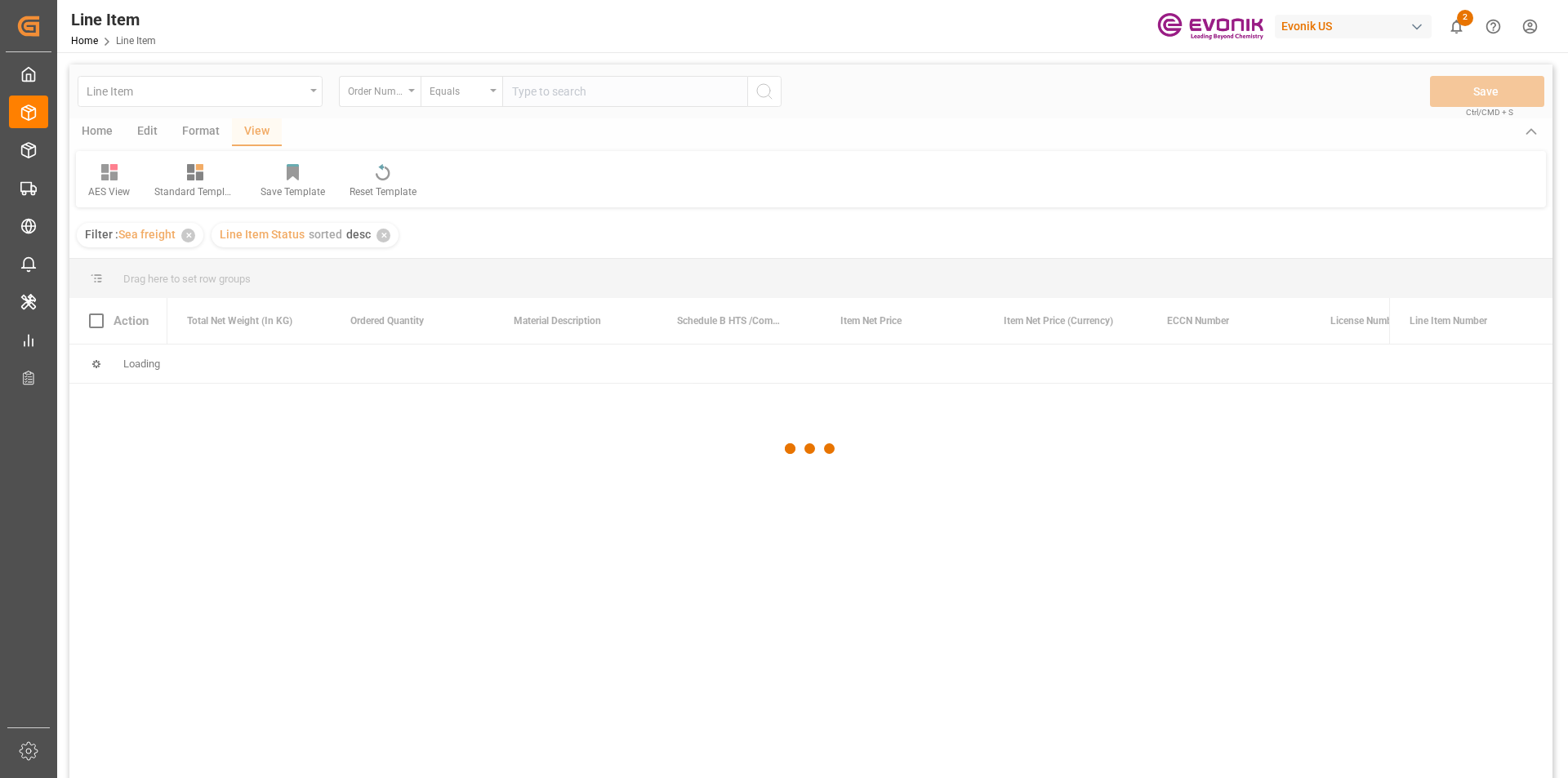
click at [547, 102] on div at bounding box center [811, 448] width 1483 height 769
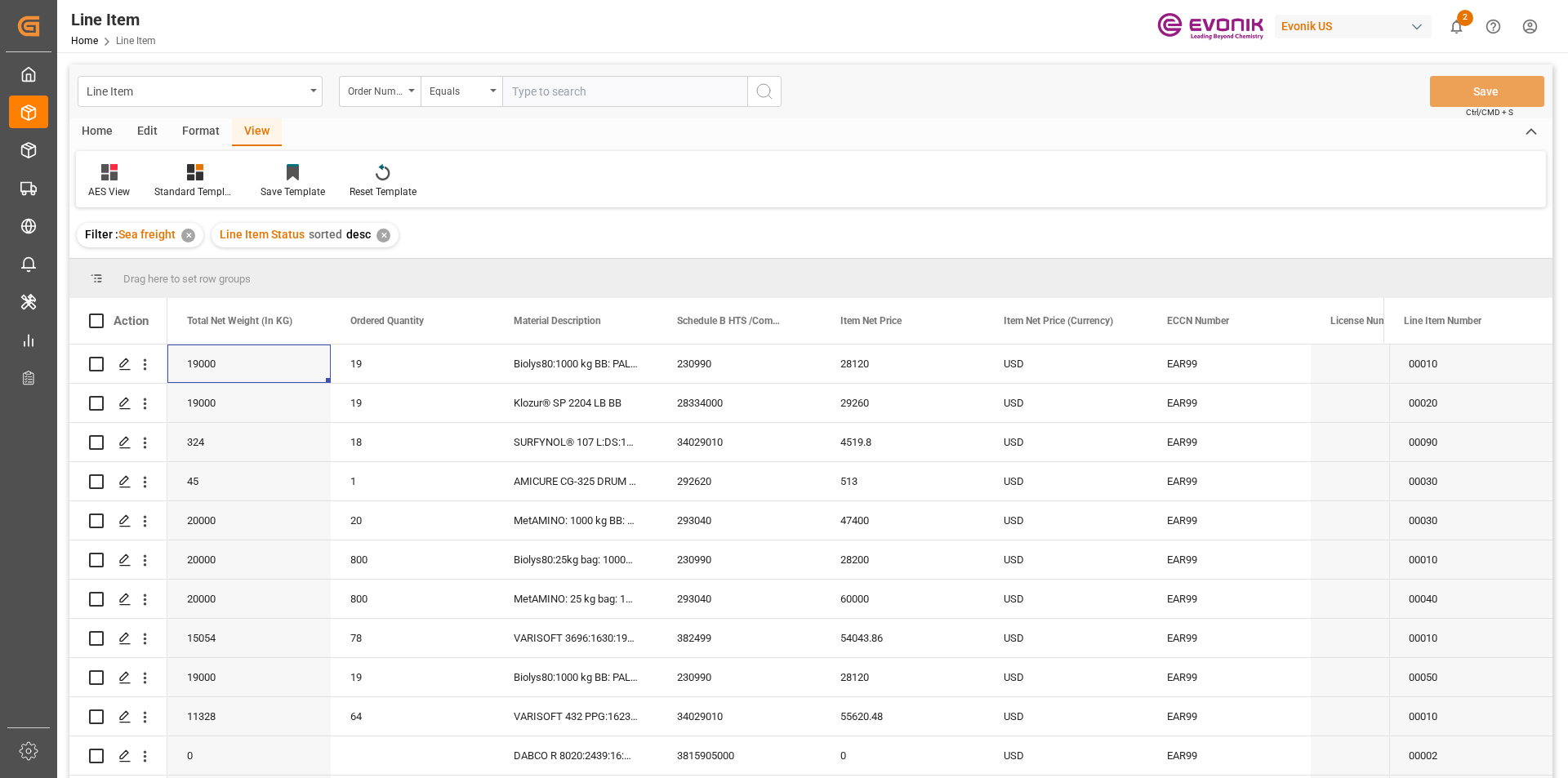
click at [555, 96] on input "text" at bounding box center [625, 91] width 245 height 31
paste input "0046468358"
type input "0046468358"
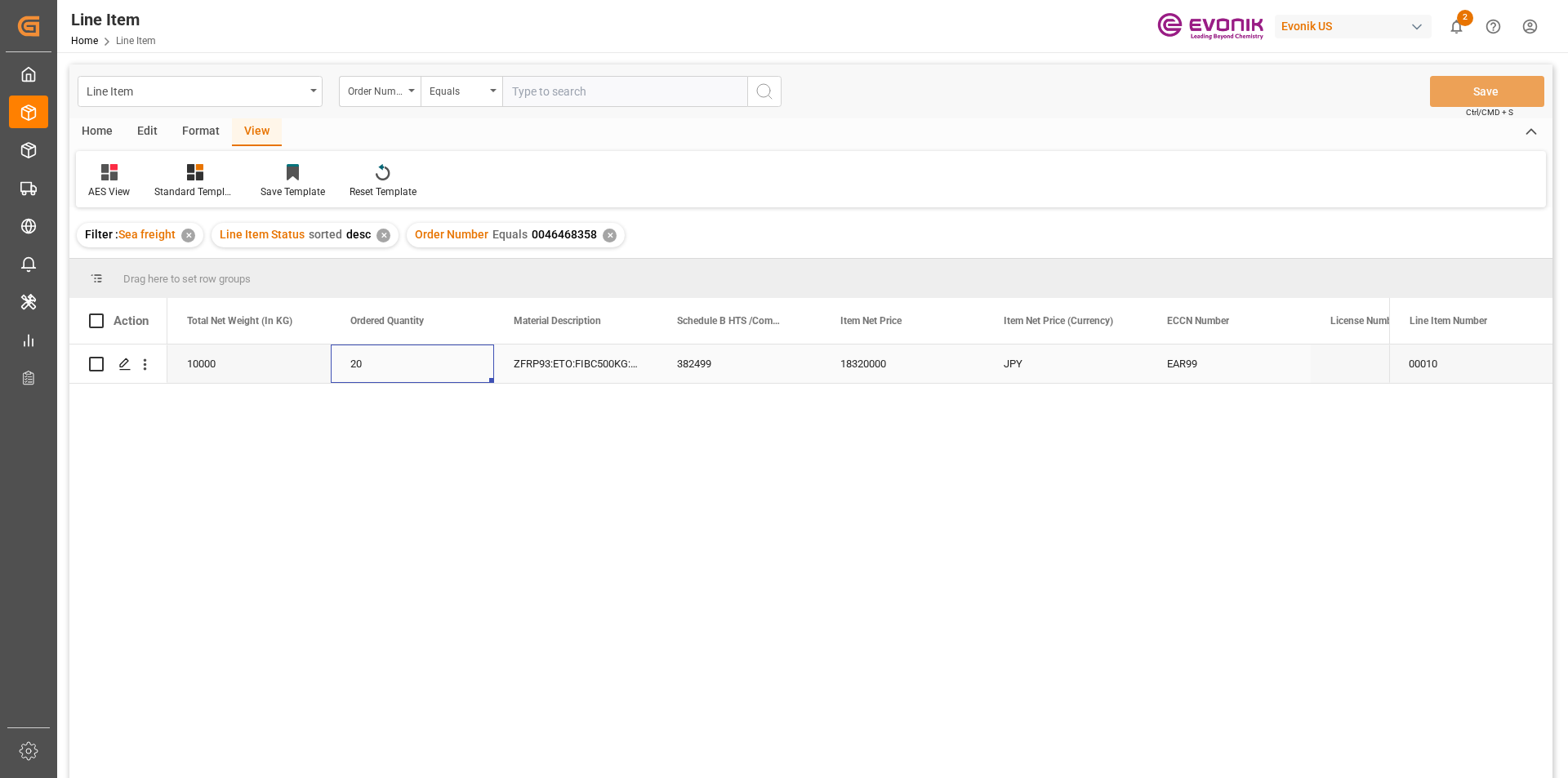
click at [358, 370] on div "20" at bounding box center [412, 364] width 163 height 38
click at [928, 368] on div "10000" at bounding box center [903, 364] width 163 height 38
click at [1042, 371] on div "20" at bounding box center [1066, 364] width 163 height 38
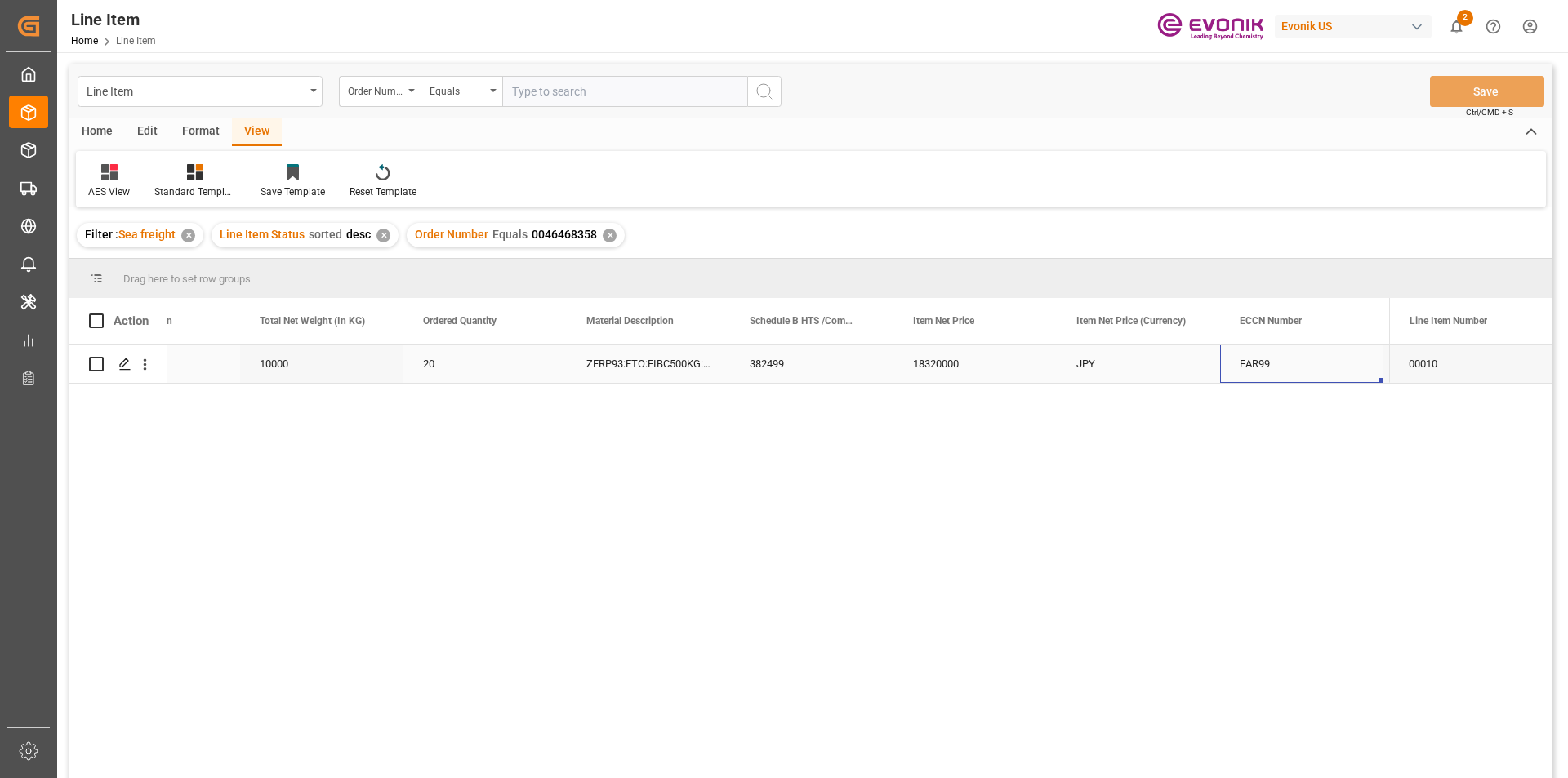
scroll to position [0, 581]
click at [606, 361] on div "18320000" at bounding box center [649, 364] width 163 height 38
click at [793, 369] on div "JPY" at bounding box center [812, 364] width 163 height 38
click at [628, 364] on div "18320000" at bounding box center [649, 364] width 163 height 38
click at [991, 359] on div "EAR99" at bounding box center [975, 365] width 124 height 38
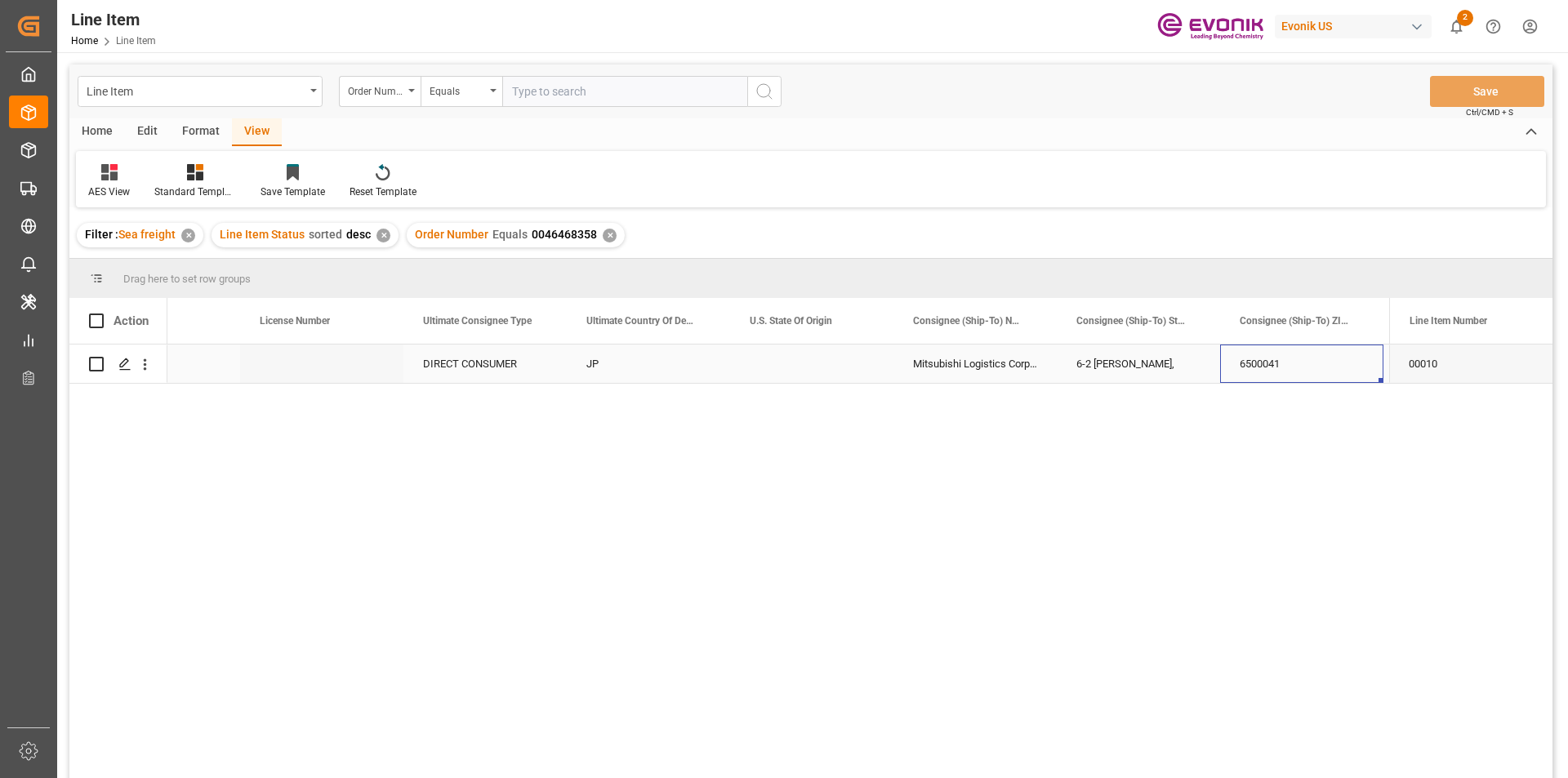
scroll to position [0, 1883]
click at [818, 358] on div "Mitsubishi Logistics Corporation;Kobe Branch Shinko office" at bounding box center [818, 364] width 163 height 38
click at [143, 369] on icon "open menu" at bounding box center [145, 365] width 17 height 17
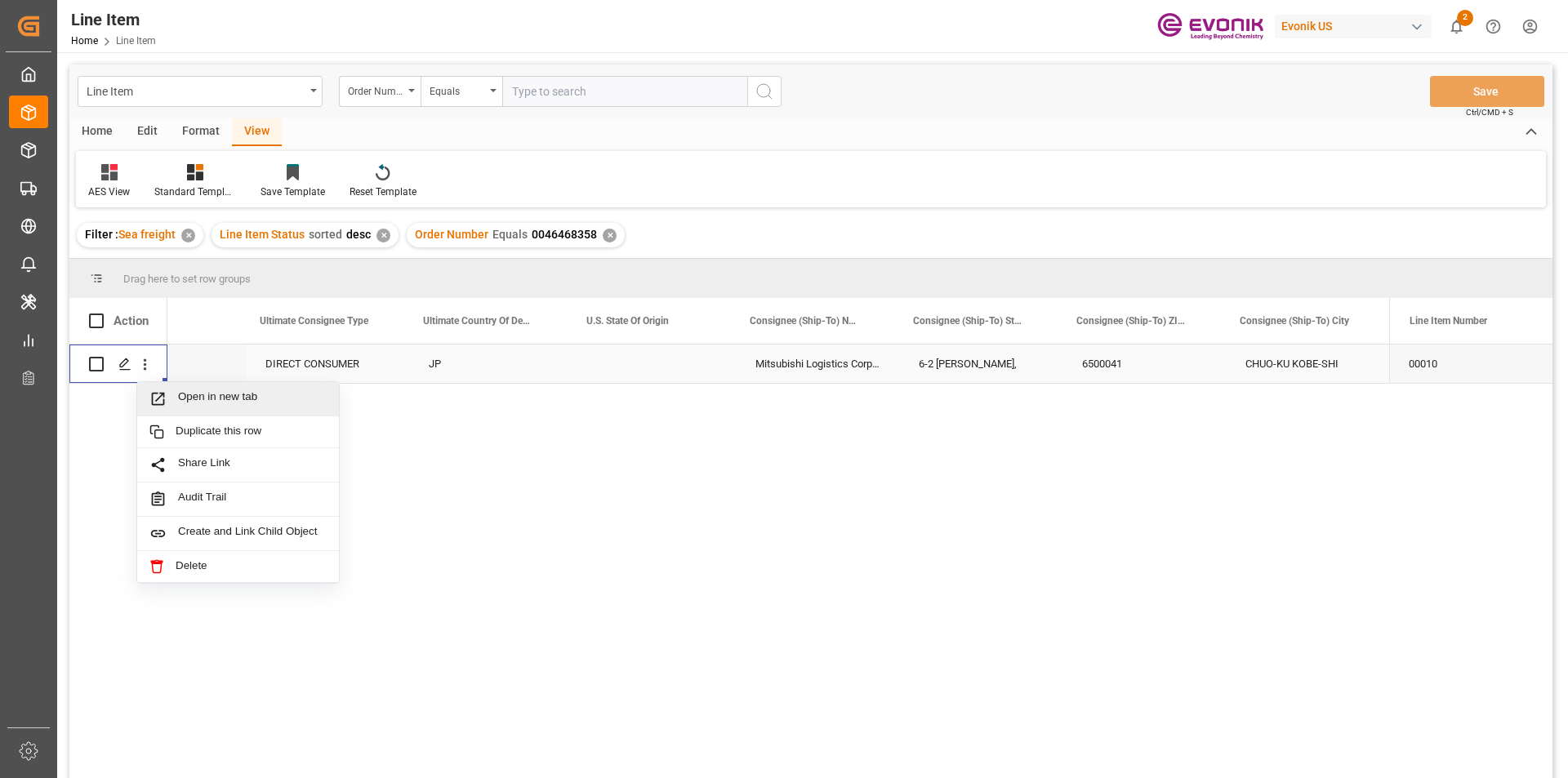
click at [242, 402] on span "Open in new tab" at bounding box center [252, 399] width 148 height 17
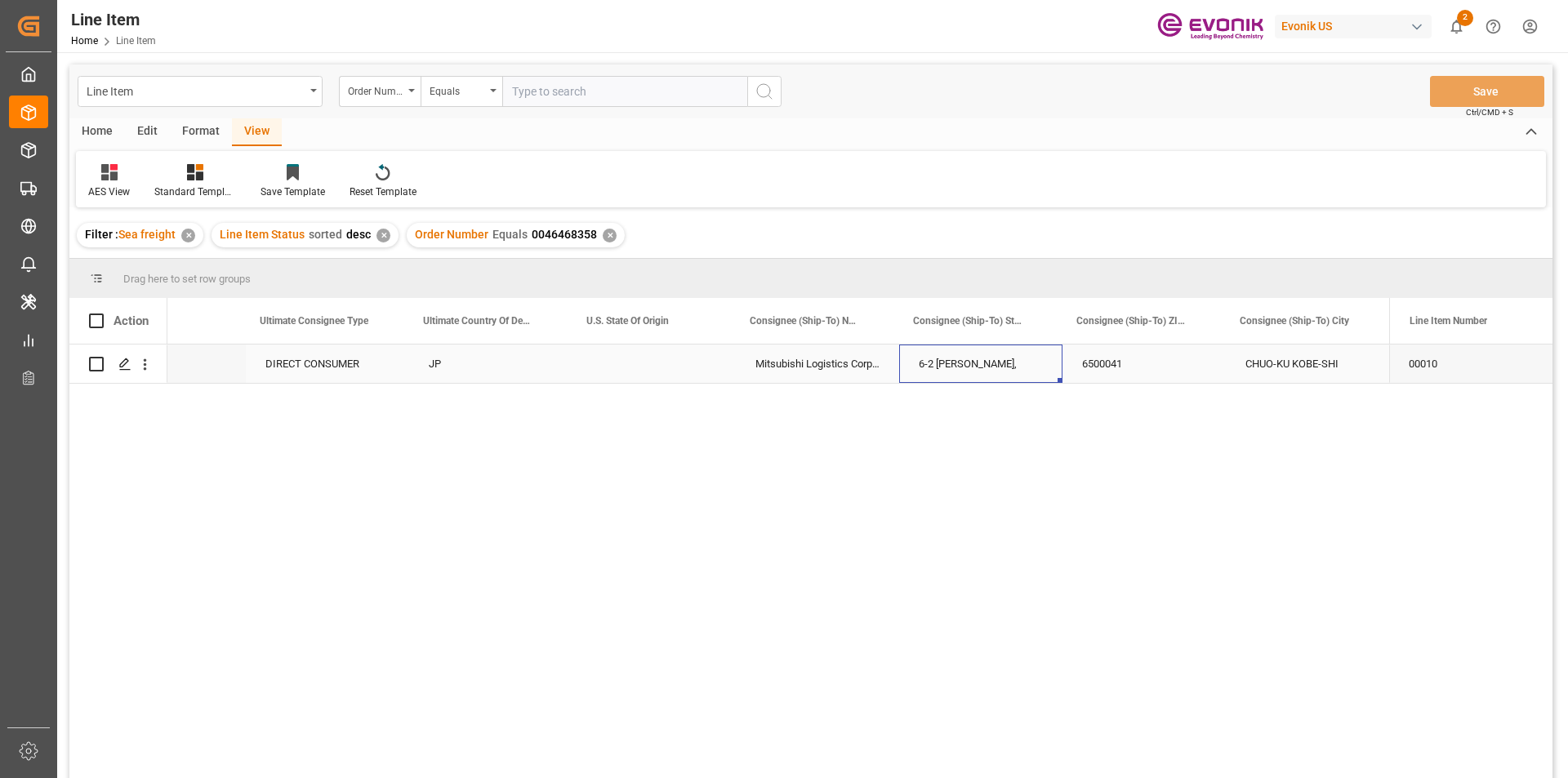
click at [970, 366] on div "6-2 SHINKO-CHO," at bounding box center [981, 364] width 163 height 38
click at [902, 363] on div "382499" at bounding box center [975, 364] width 163 height 38
click at [1118, 382] on div "EAR99" at bounding box center [1138, 365] width 124 height 38
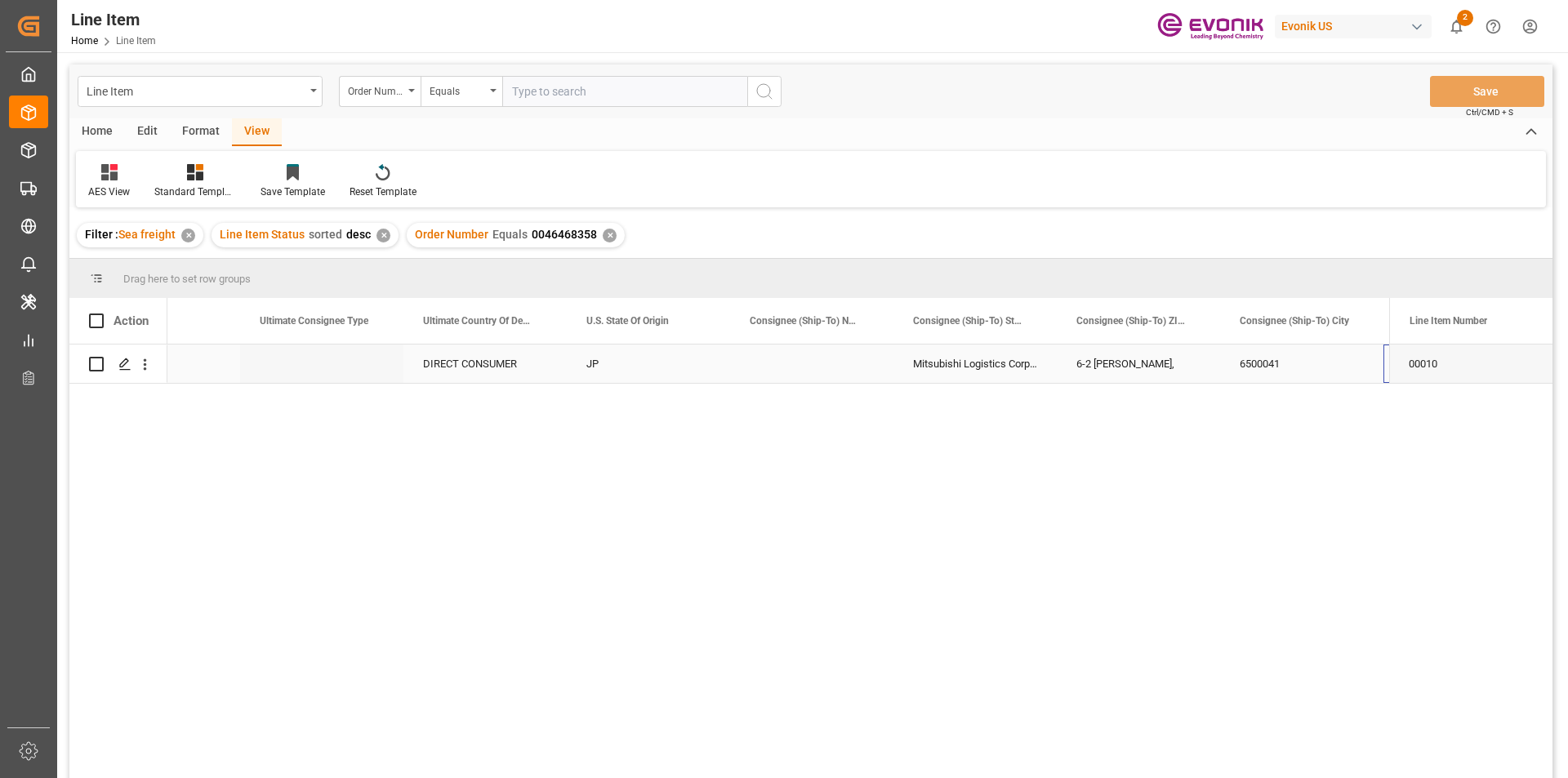
scroll to position [0, 1883]
click at [1350, 359] on div "CHUO-KU KOBE-SHI" at bounding box center [1308, 364] width 163 height 38
click at [148, 366] on icon "open menu" at bounding box center [145, 365] width 17 height 17
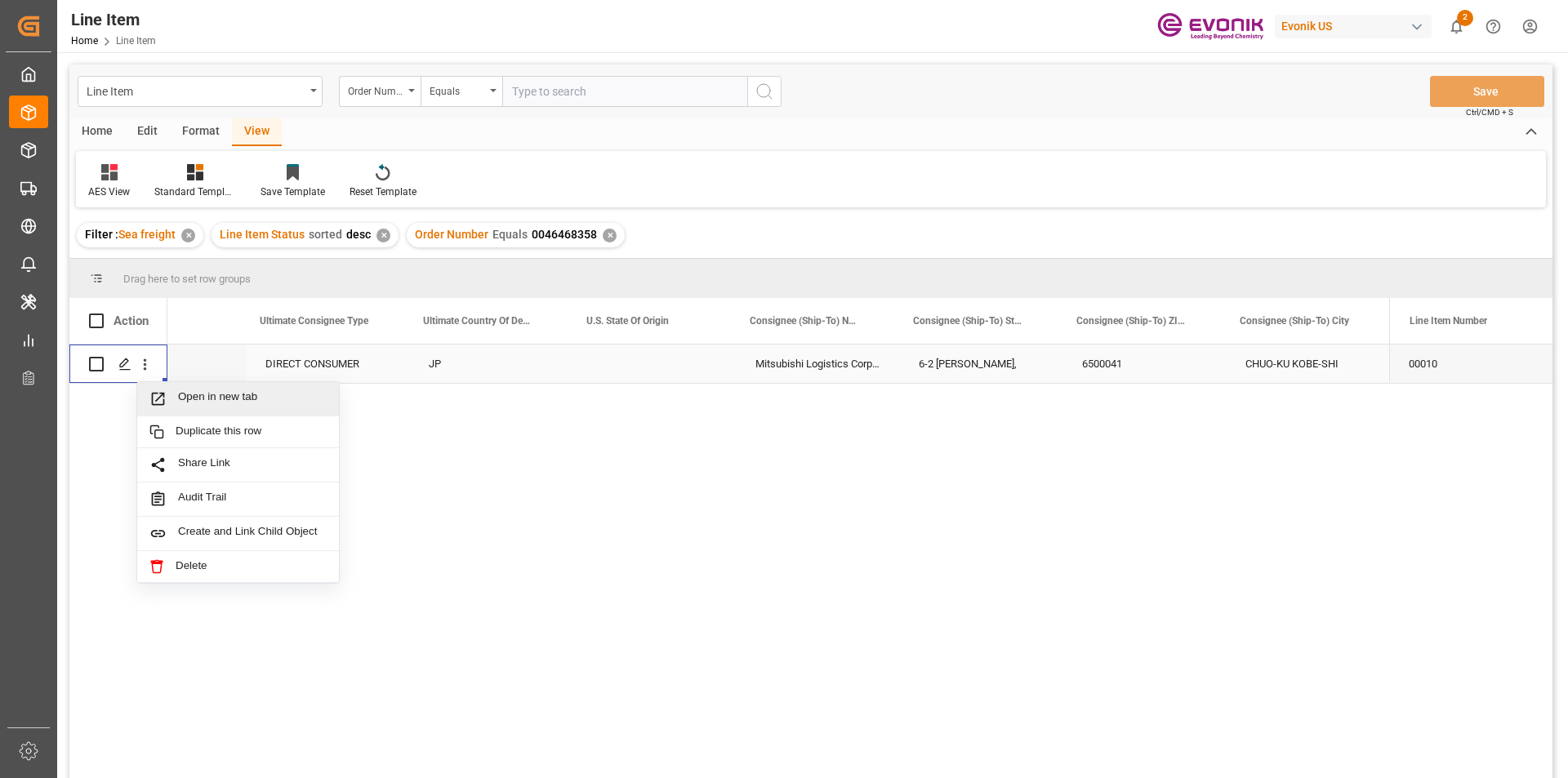
click at [189, 399] on span "Open in new tab" at bounding box center [252, 399] width 148 height 17
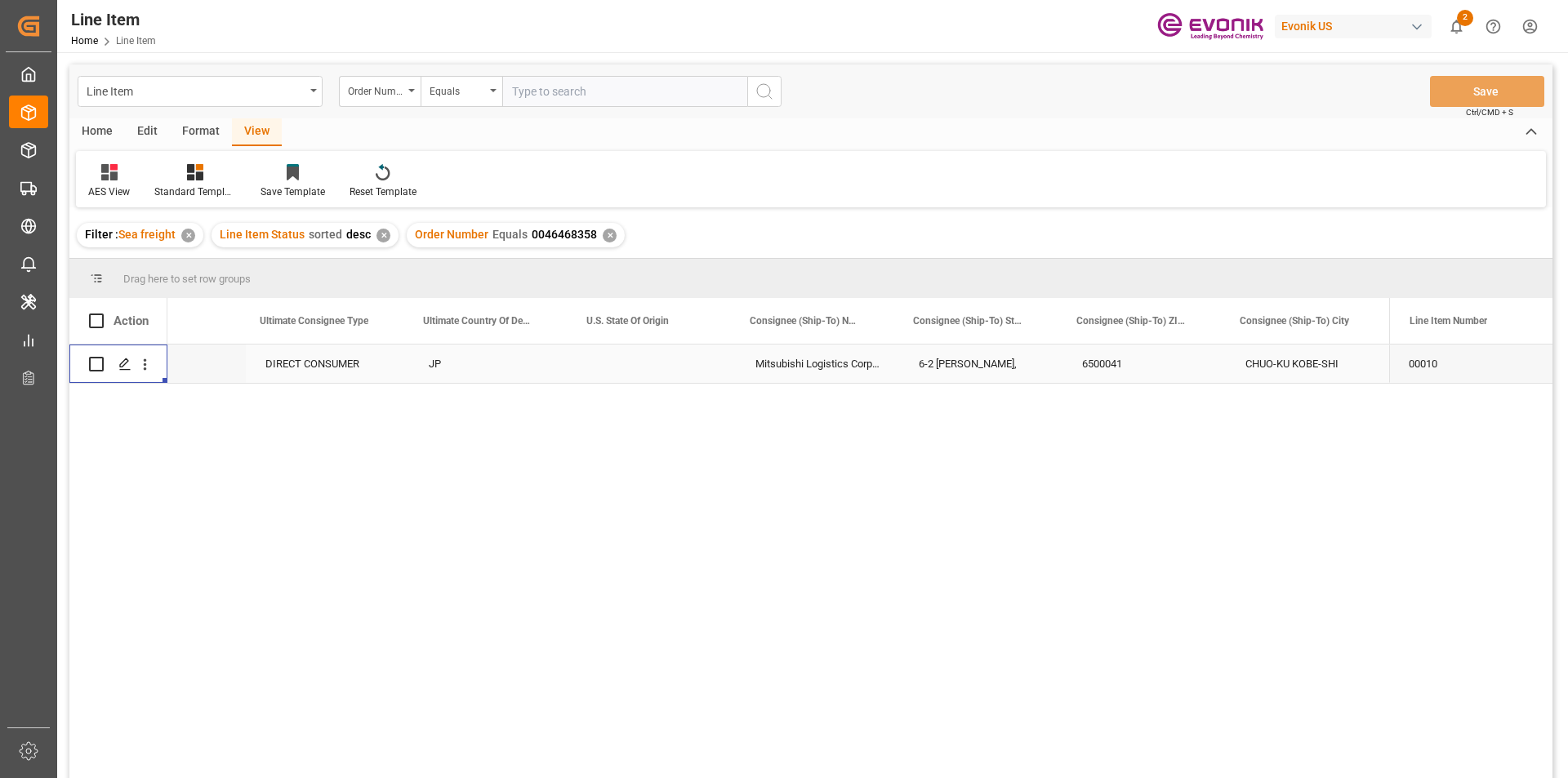
click at [1452, 25] on icon "show 2 new notifications" at bounding box center [1457, 27] width 17 height 17
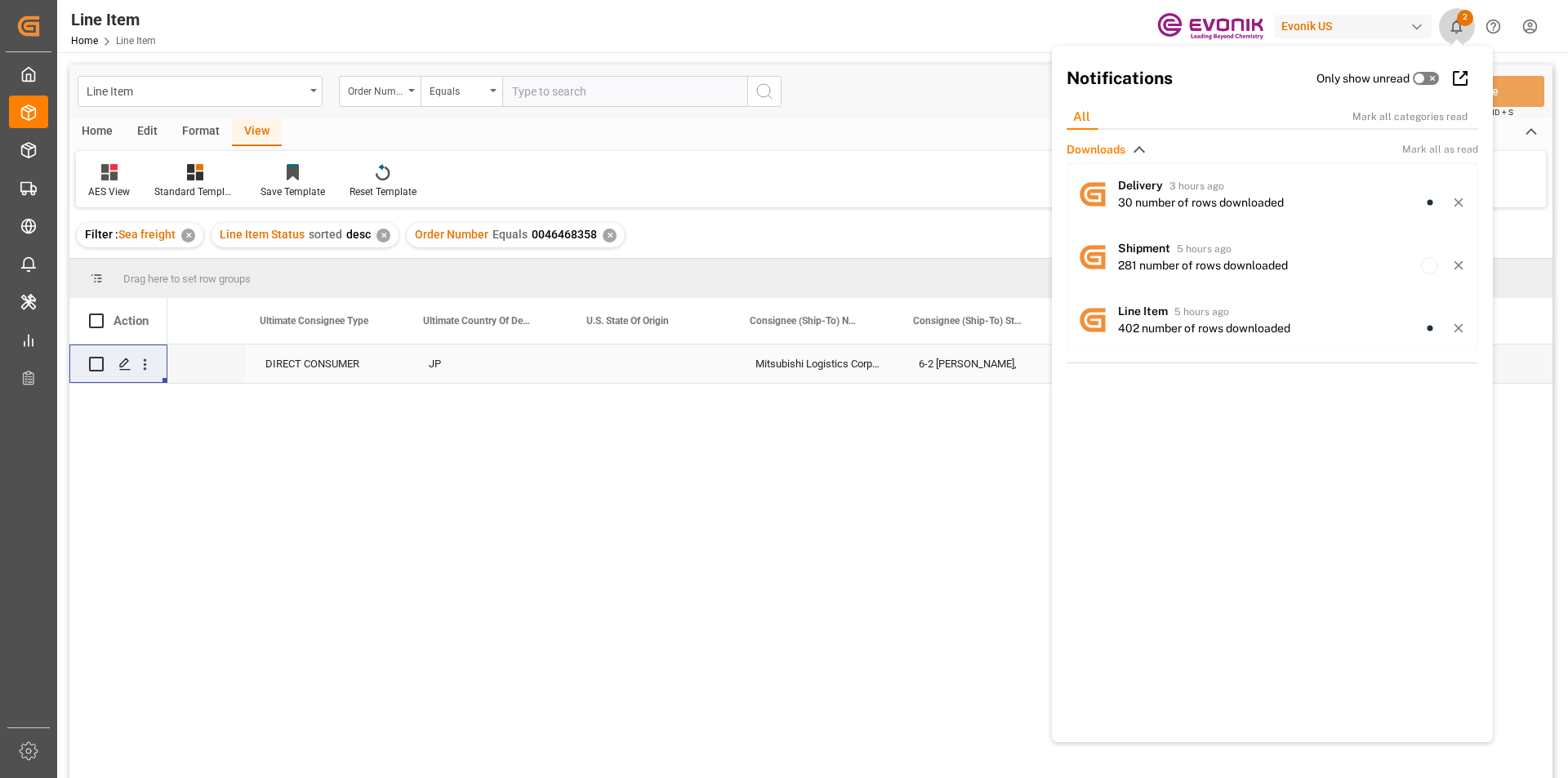
click at [1452, 25] on icon "show 2 new notifications" at bounding box center [1457, 27] width 17 height 17
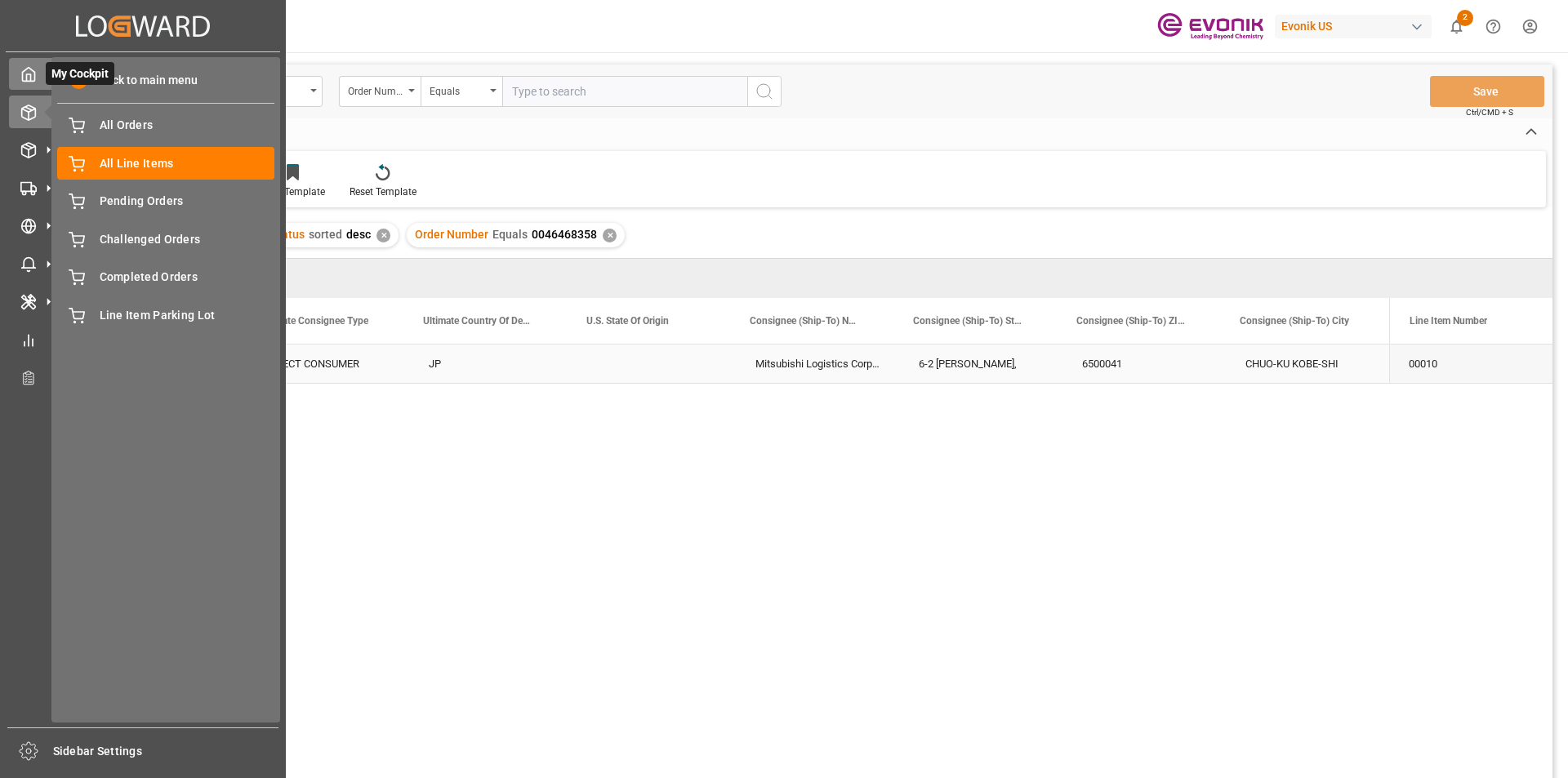
click at [21, 72] on icon at bounding box center [28, 74] width 16 height 16
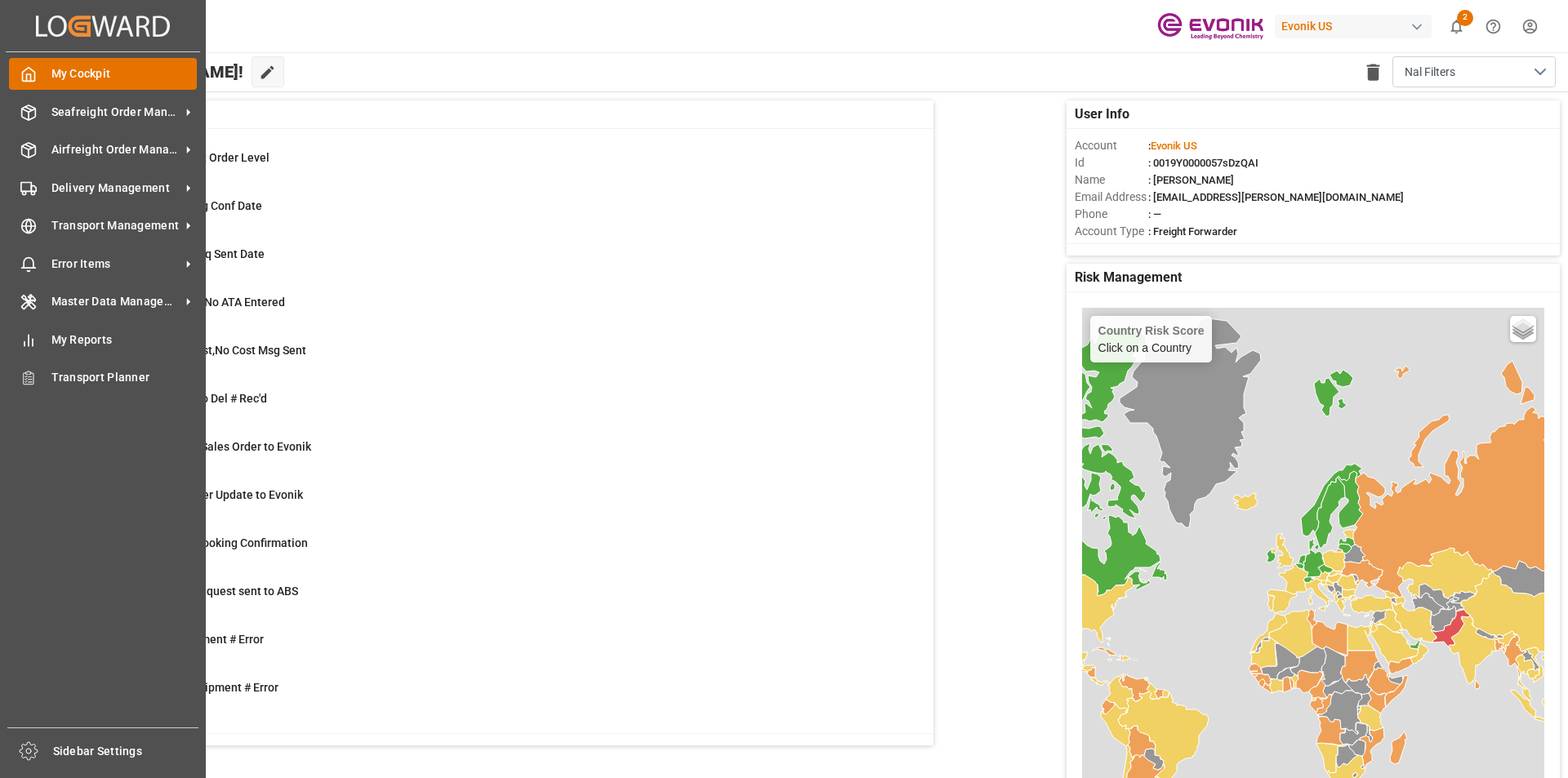
click at [131, 74] on span "My Cockpit" at bounding box center [124, 74] width 146 height 17
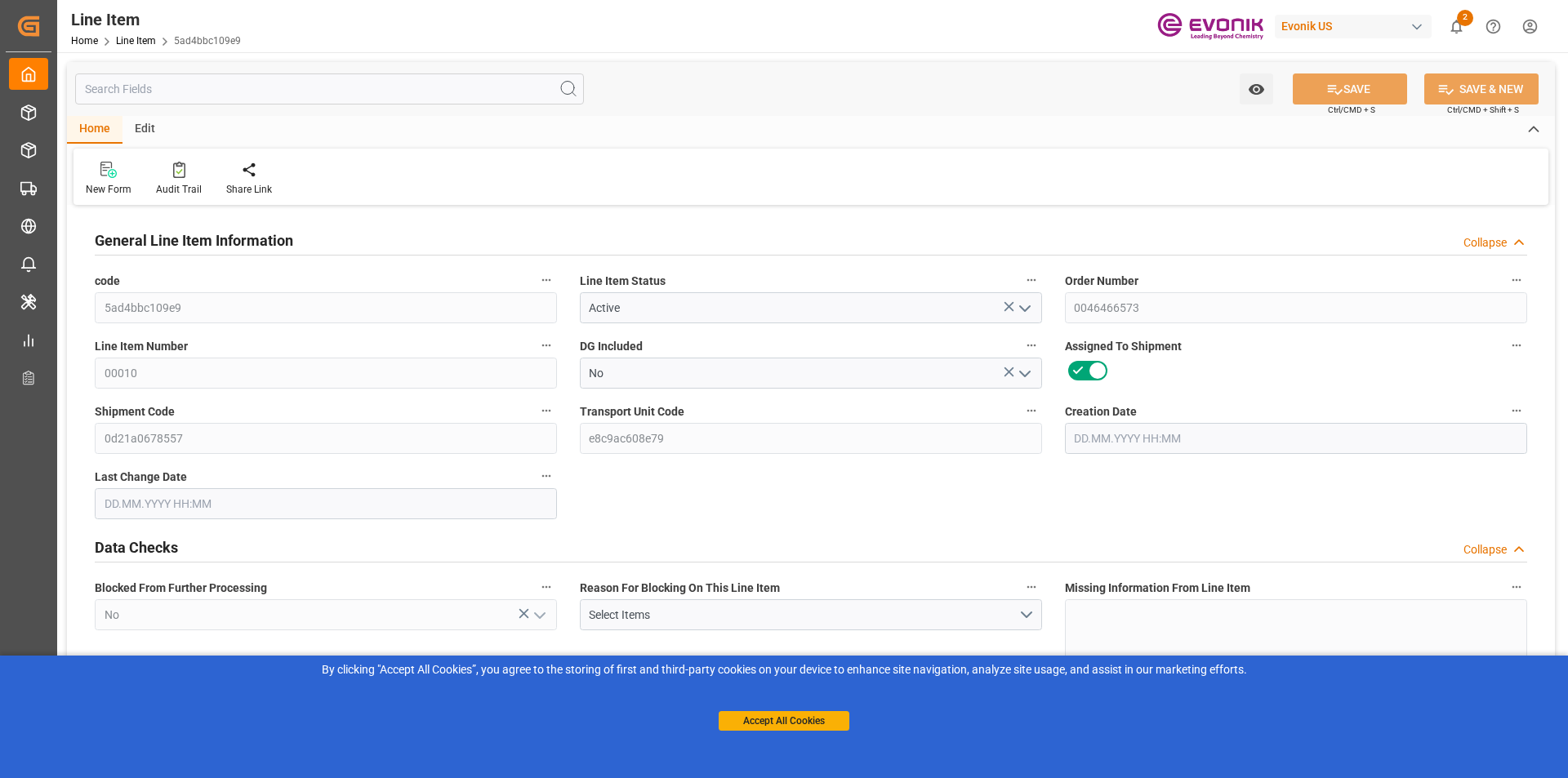
type input "1"
type input "53.5"
type input "50"
type input "0.0733"
type input "1"
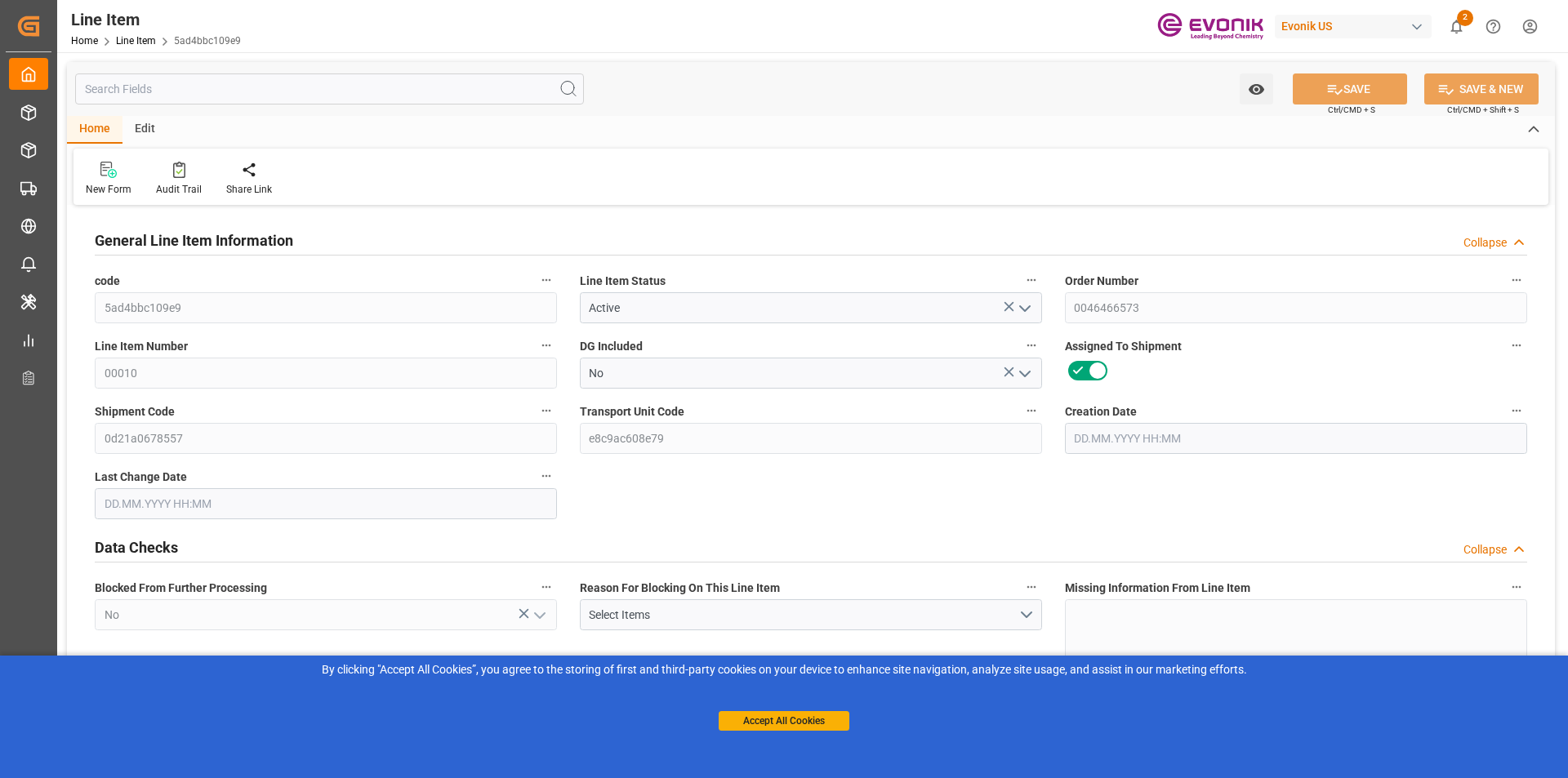
type input "1320.5"
type input "1"
type input "50"
type input "53.5"
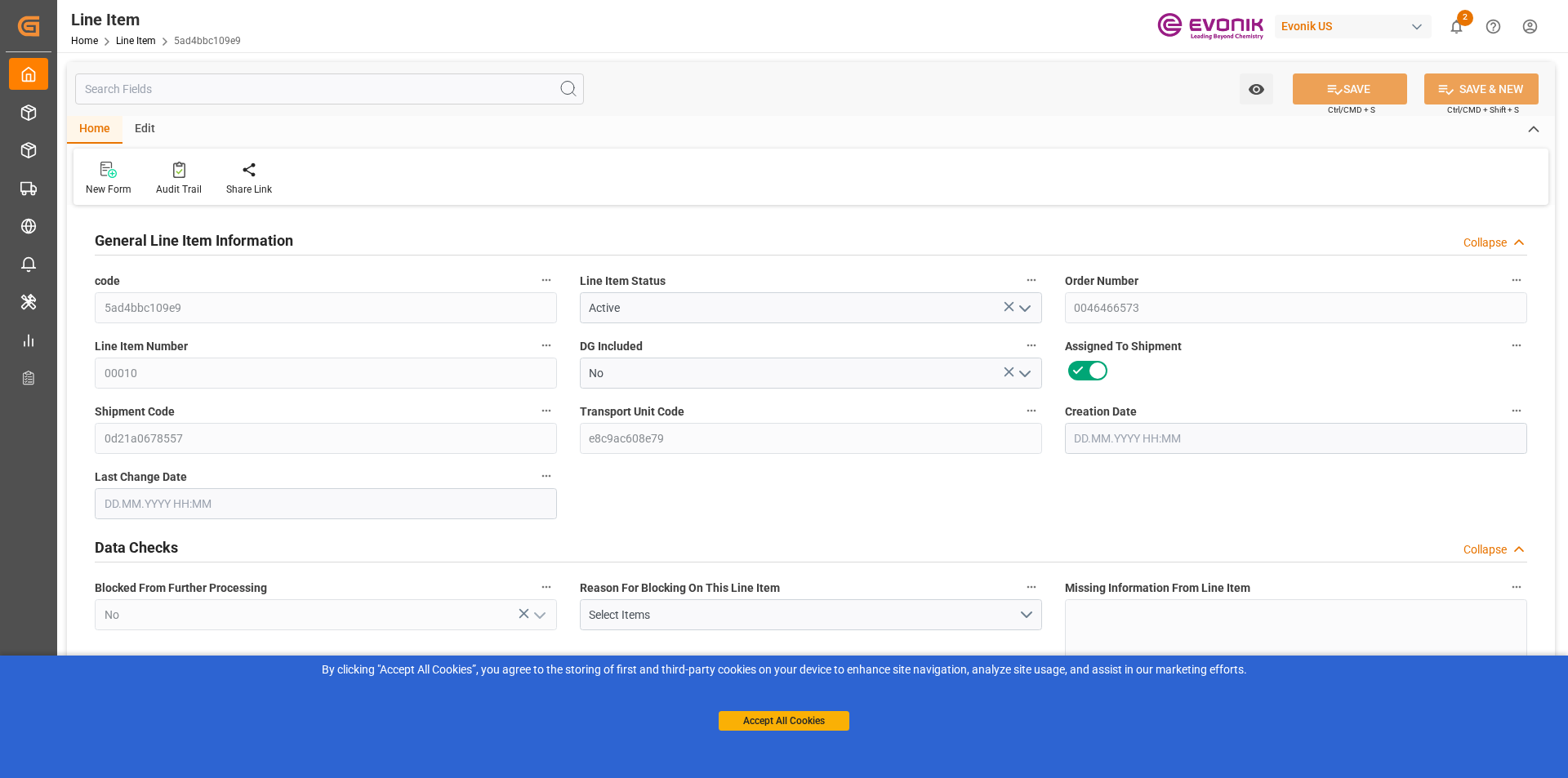
type input "73.5"
type input "50"
type input "0.0733"
type input "73.35"
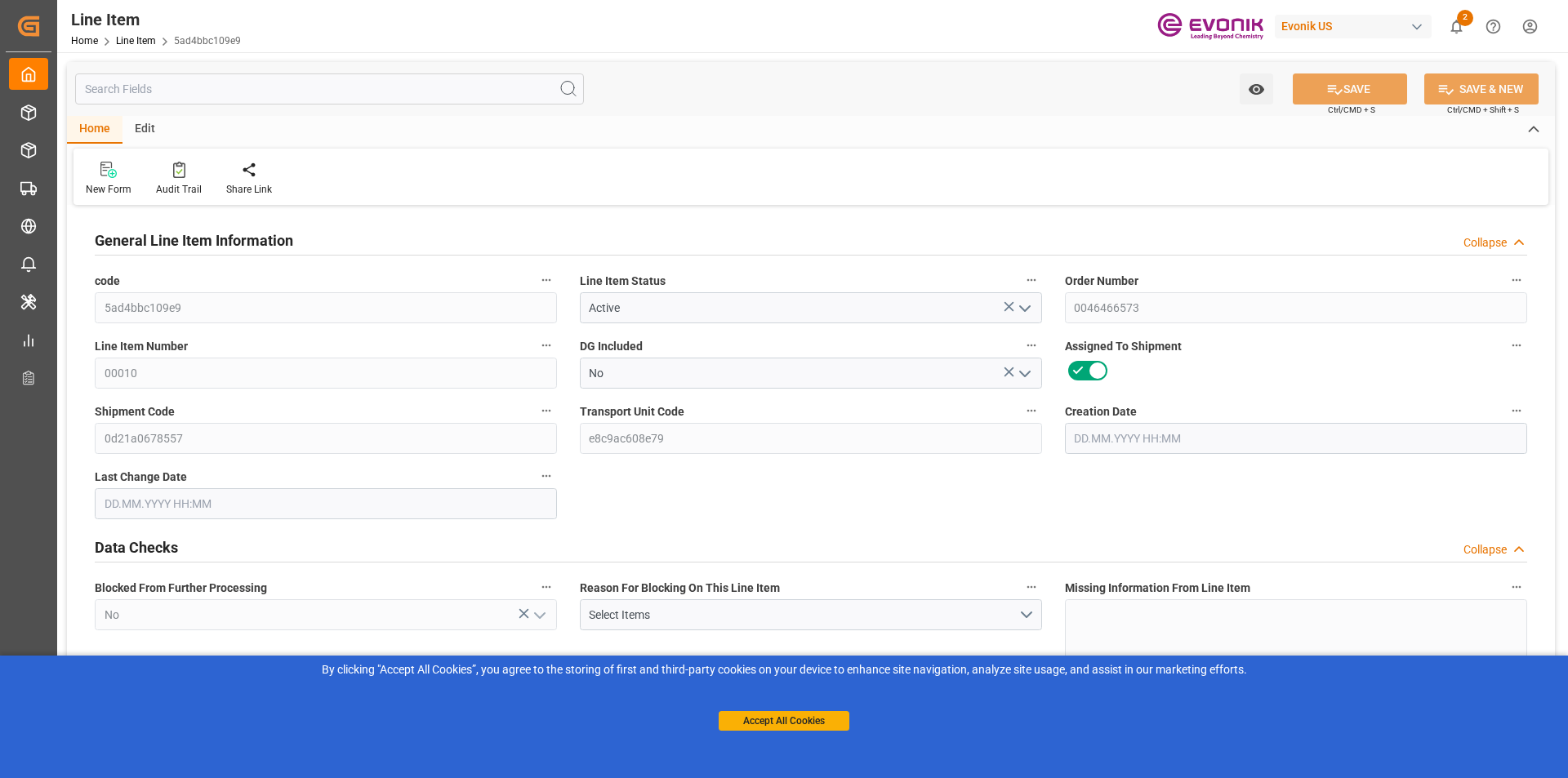
type input "1"
type input "53.5"
type input "50"
type input "0.0733"
type input "05.08.2025 12:07"
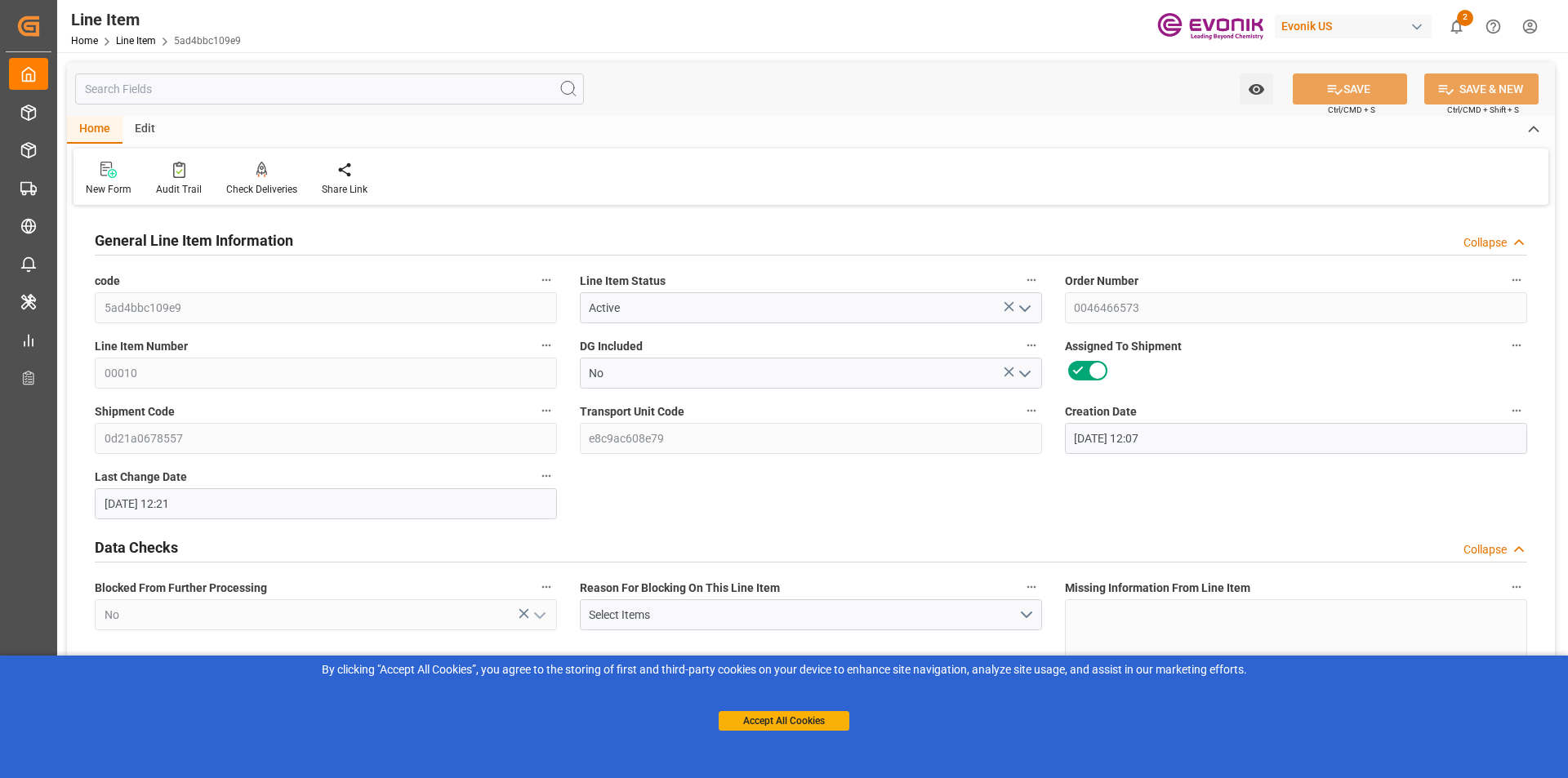
type input "25.08.2025 12:21"
type input "09.10.2025"
type input "02.09.2025"
click at [173, 83] on input "text" at bounding box center [330, 88] width 509 height 31
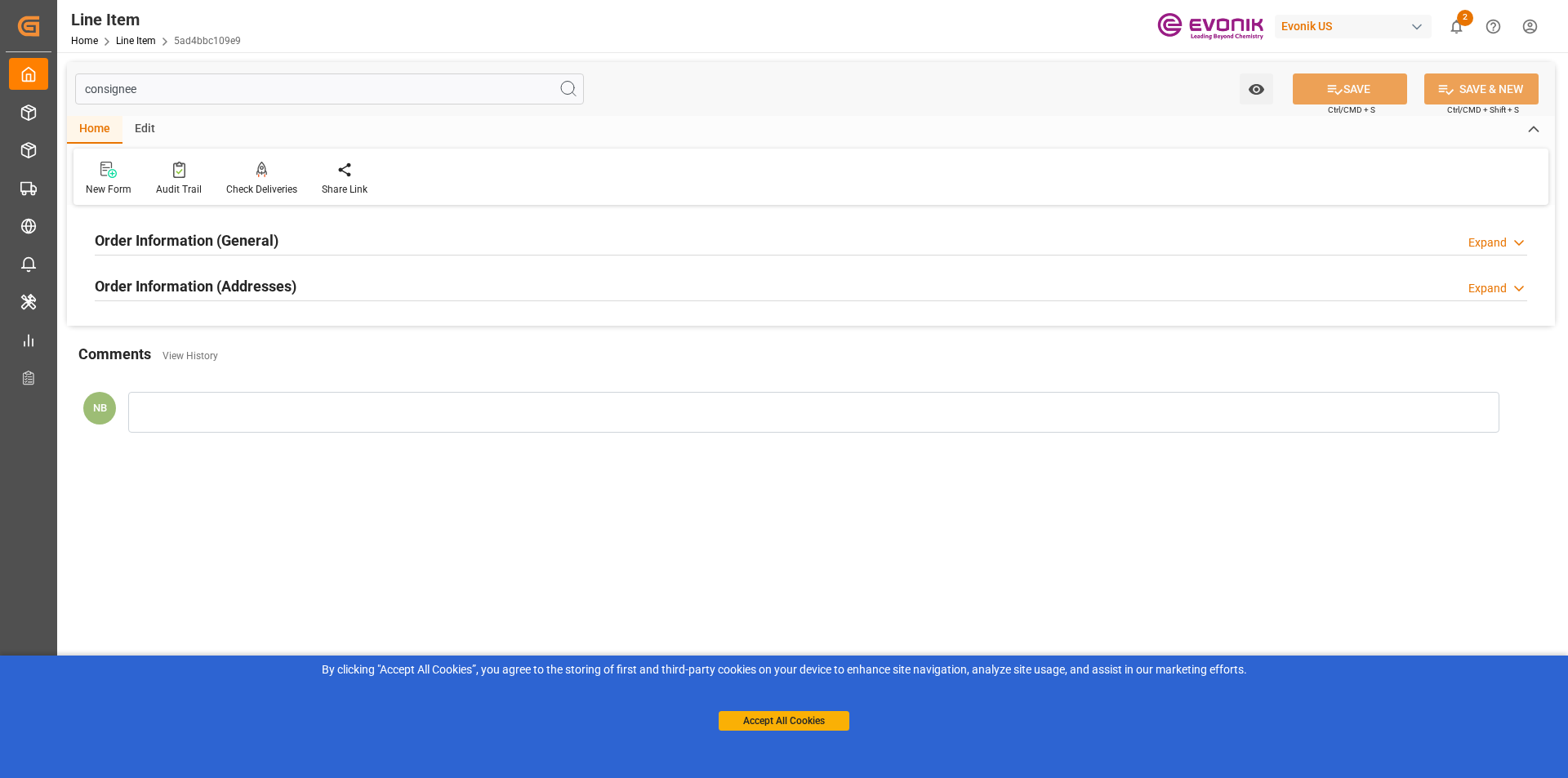
type input "consignee"
click at [484, 294] on div "Order Information (Addresses) Expand" at bounding box center [812, 285] width 1433 height 31
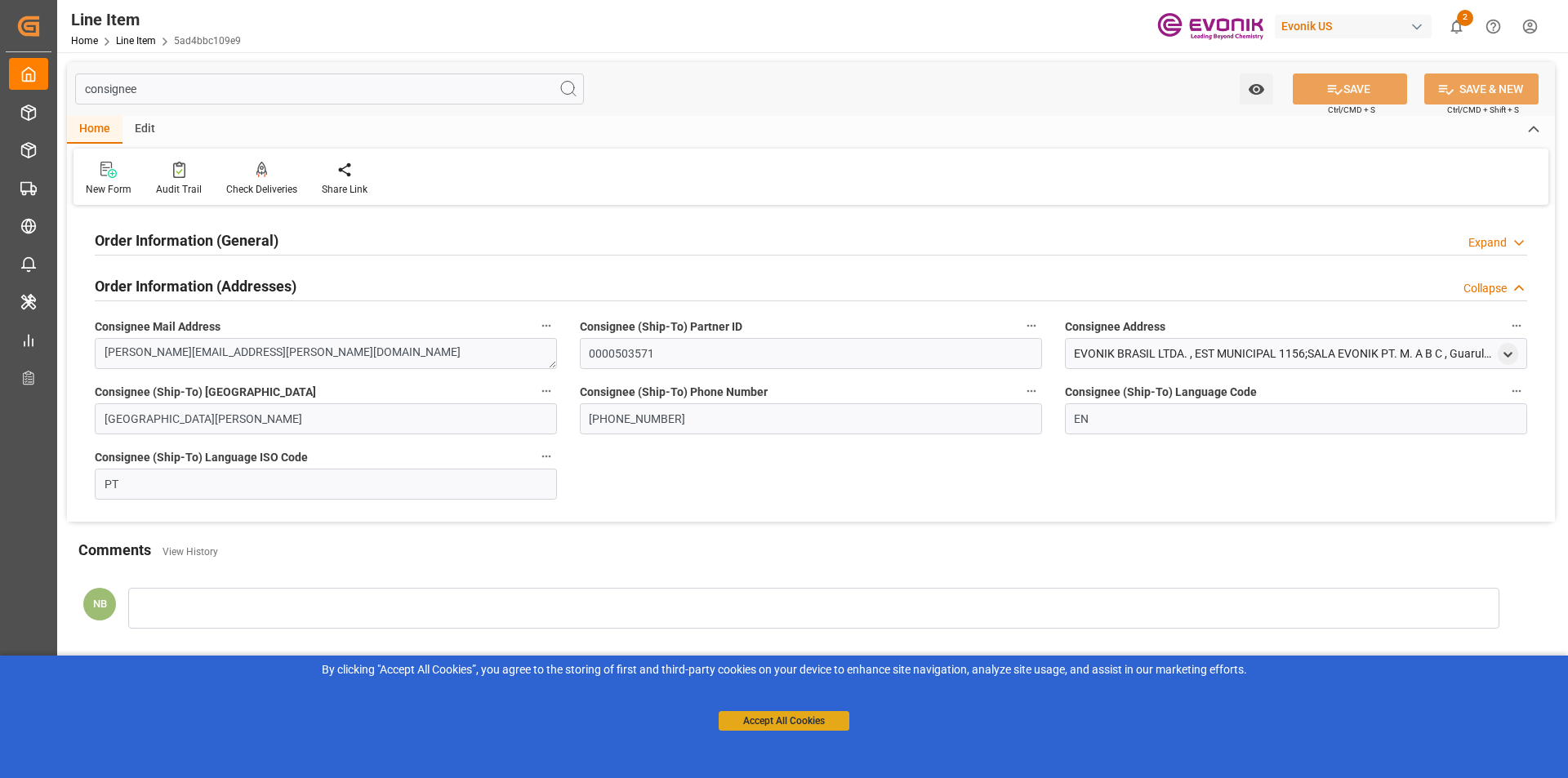
click at [794, 724] on button "Accept All Cookies" at bounding box center [784, 721] width 131 height 20
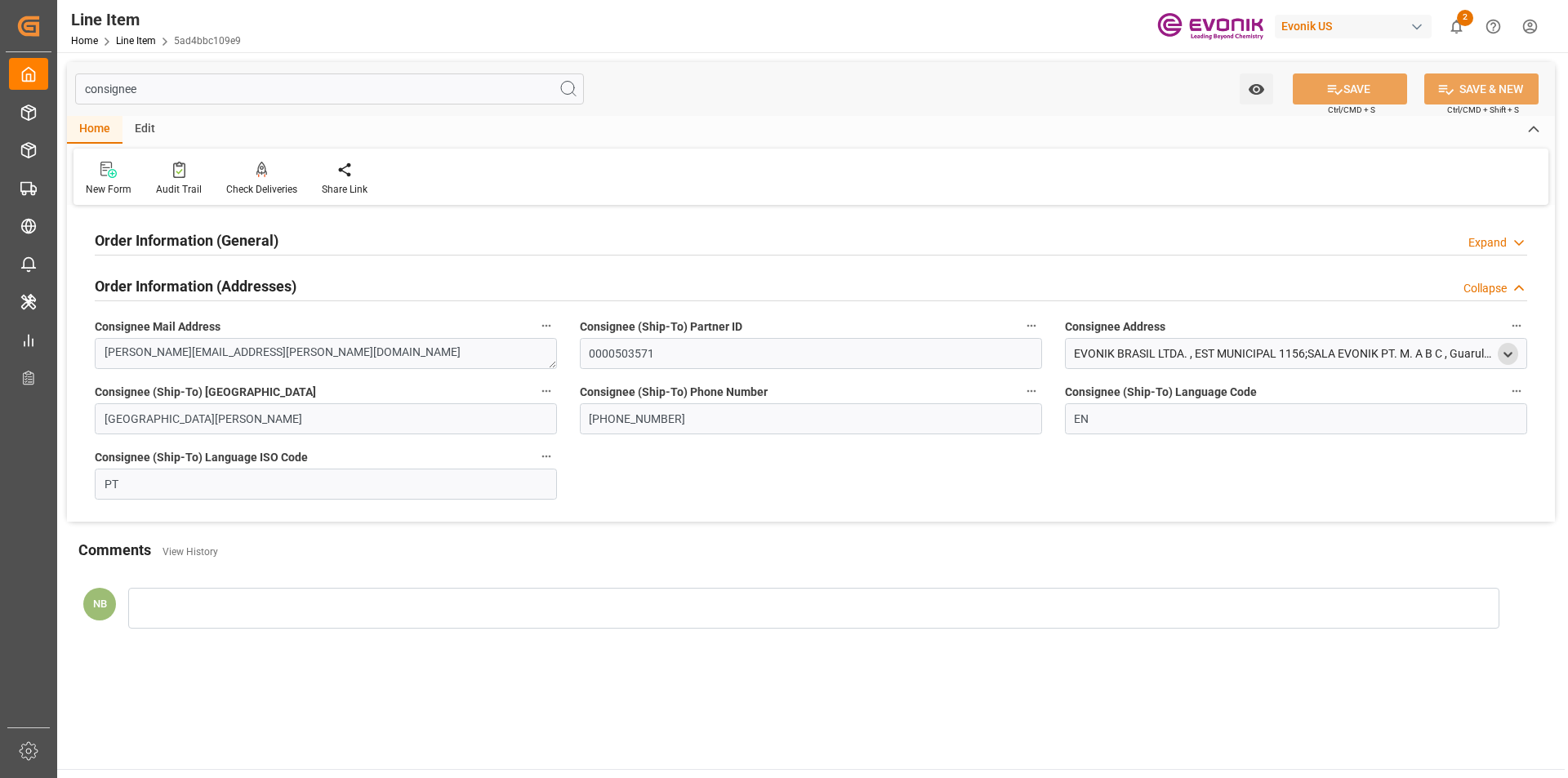
click at [1512, 350] on icon "open menu" at bounding box center [1508, 354] width 14 height 14
click at [265, 237] on h2 "Order Information (General)" at bounding box center [186, 240] width 183 height 22
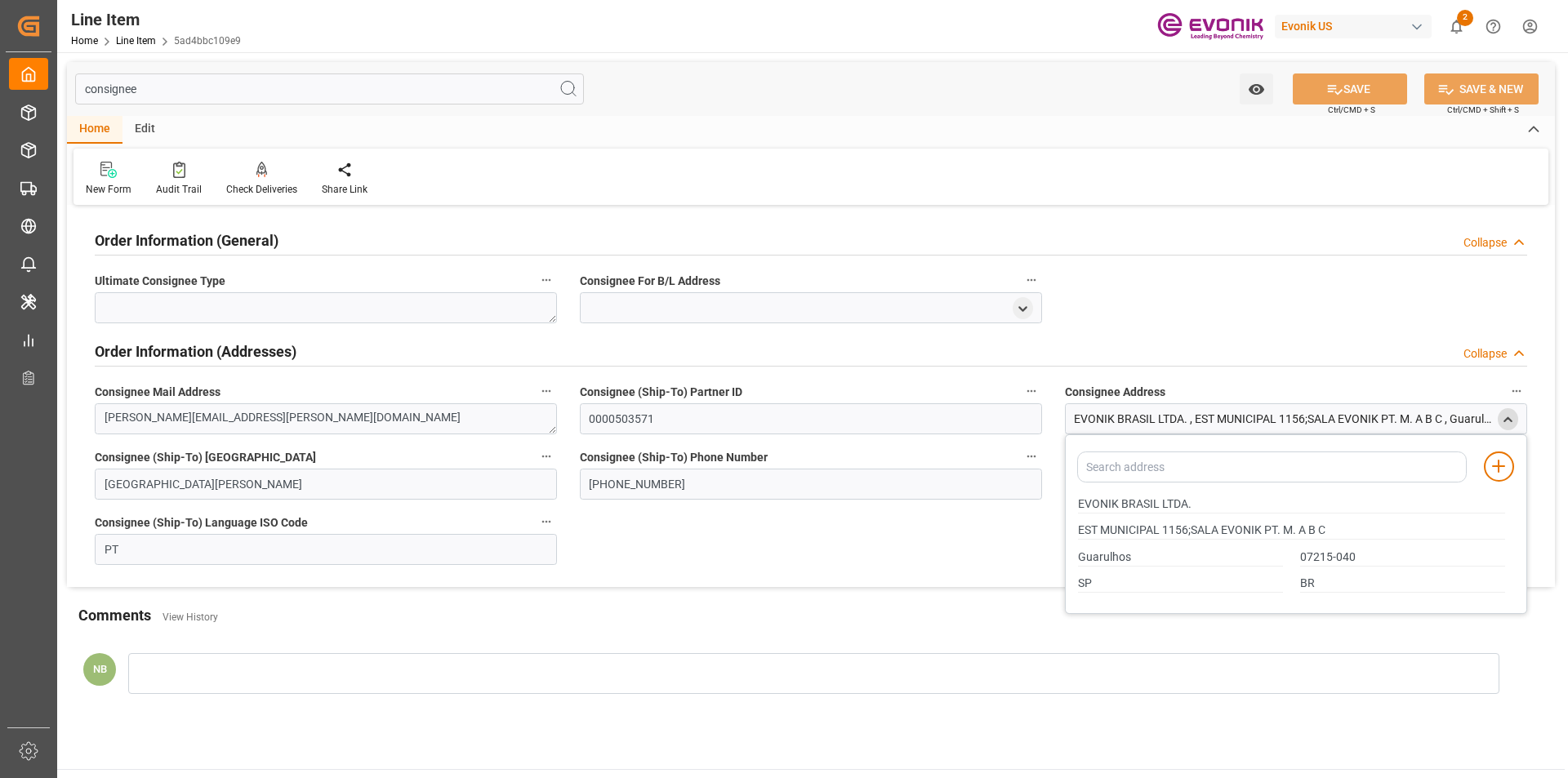
click at [265, 237] on h2 "Order Information (General)" at bounding box center [186, 240] width 183 height 22
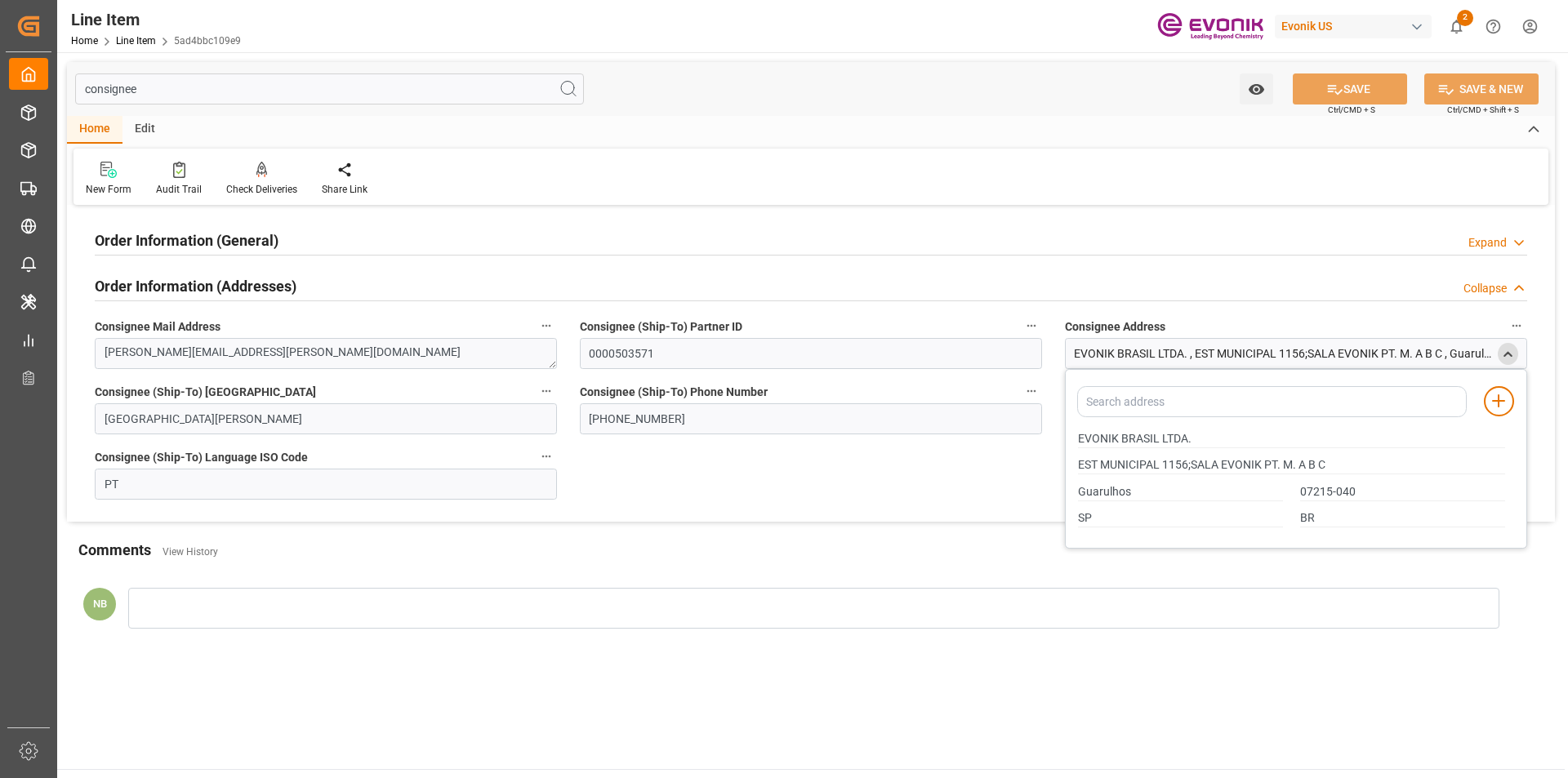
click at [280, 240] on div "Order Information (General) Expand" at bounding box center [812, 239] width 1433 height 31
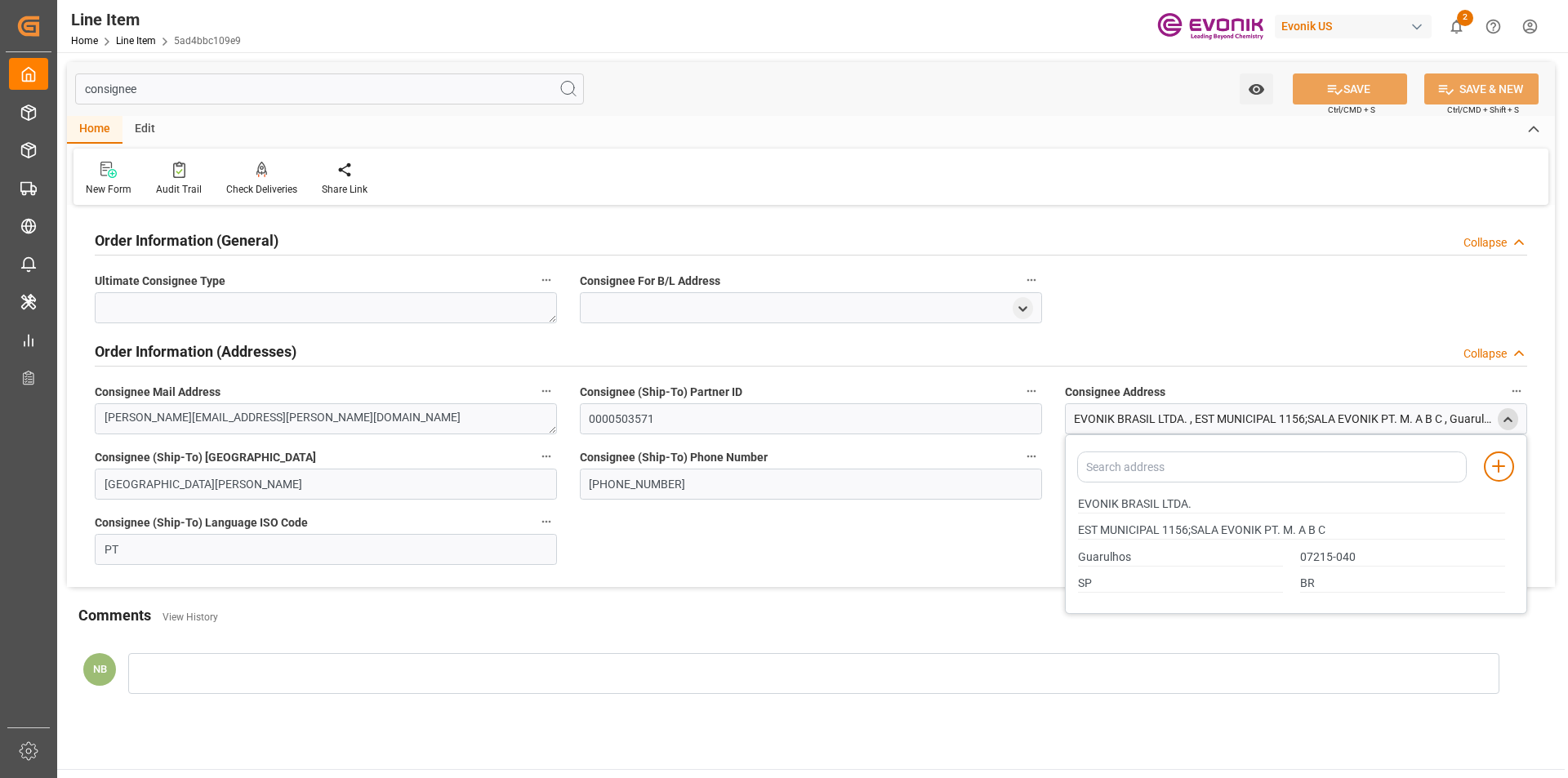
click at [1478, 241] on div "Collapse" at bounding box center [1485, 243] width 44 height 17
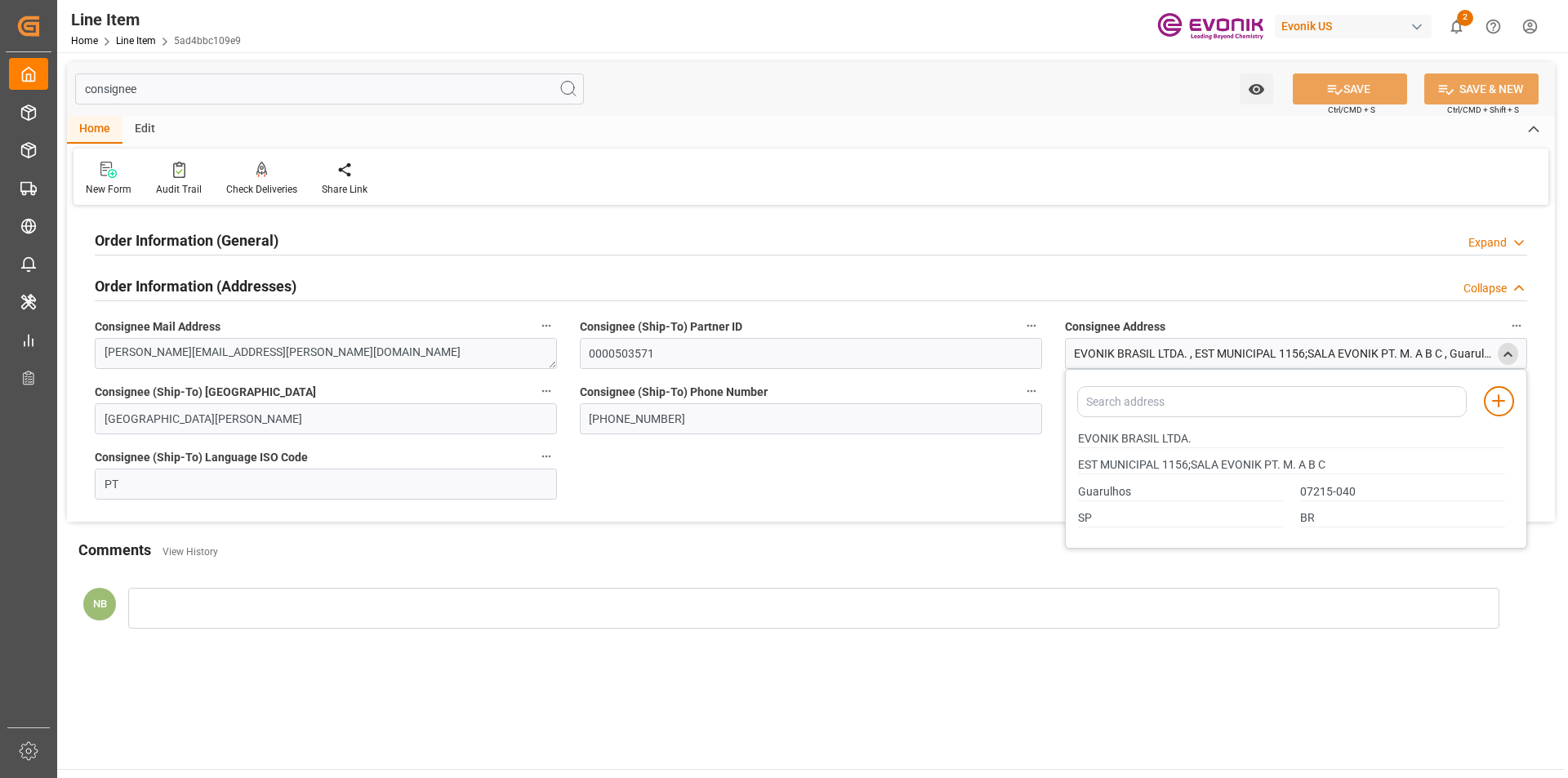
drag, startPoint x: 1490, startPoint y: 293, endPoint x: 1492, endPoint y: 274, distance: 19.1
click at [1490, 288] on div "Collapse" at bounding box center [1485, 289] width 44 height 17
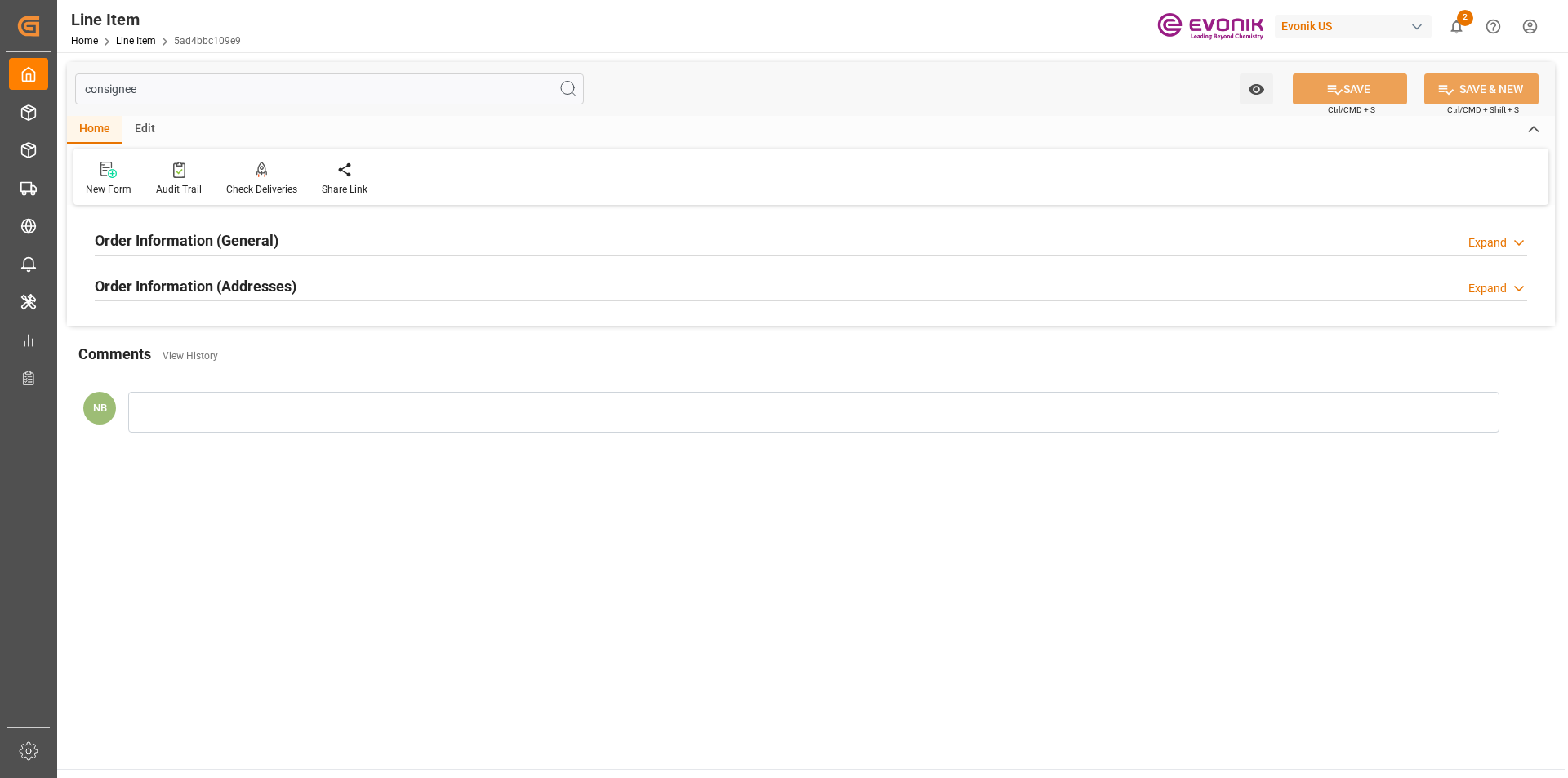
click at [1493, 249] on div "Expand" at bounding box center [1488, 243] width 38 height 17
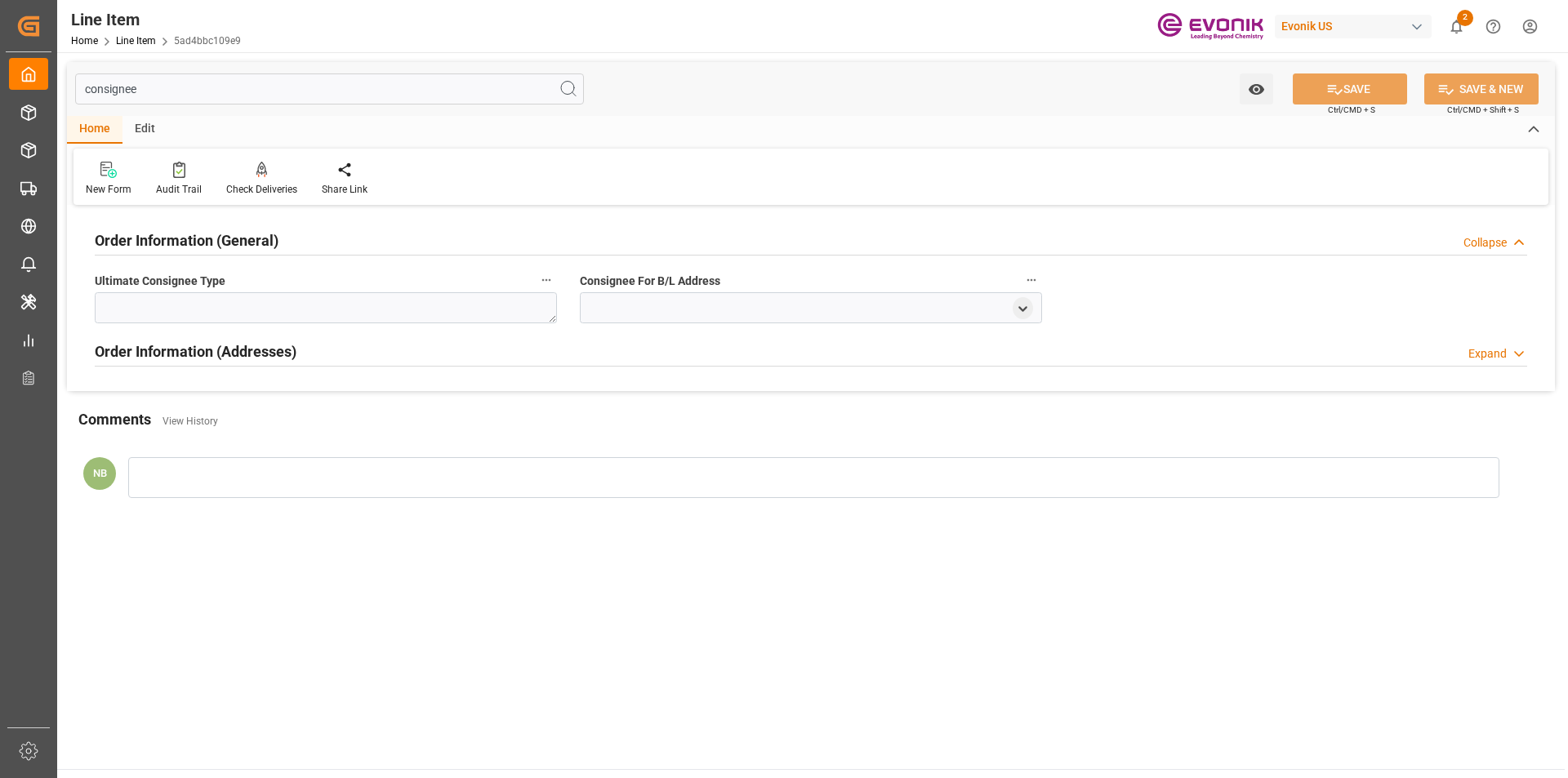
click at [1506, 351] on div "Expand" at bounding box center [1488, 354] width 38 height 17
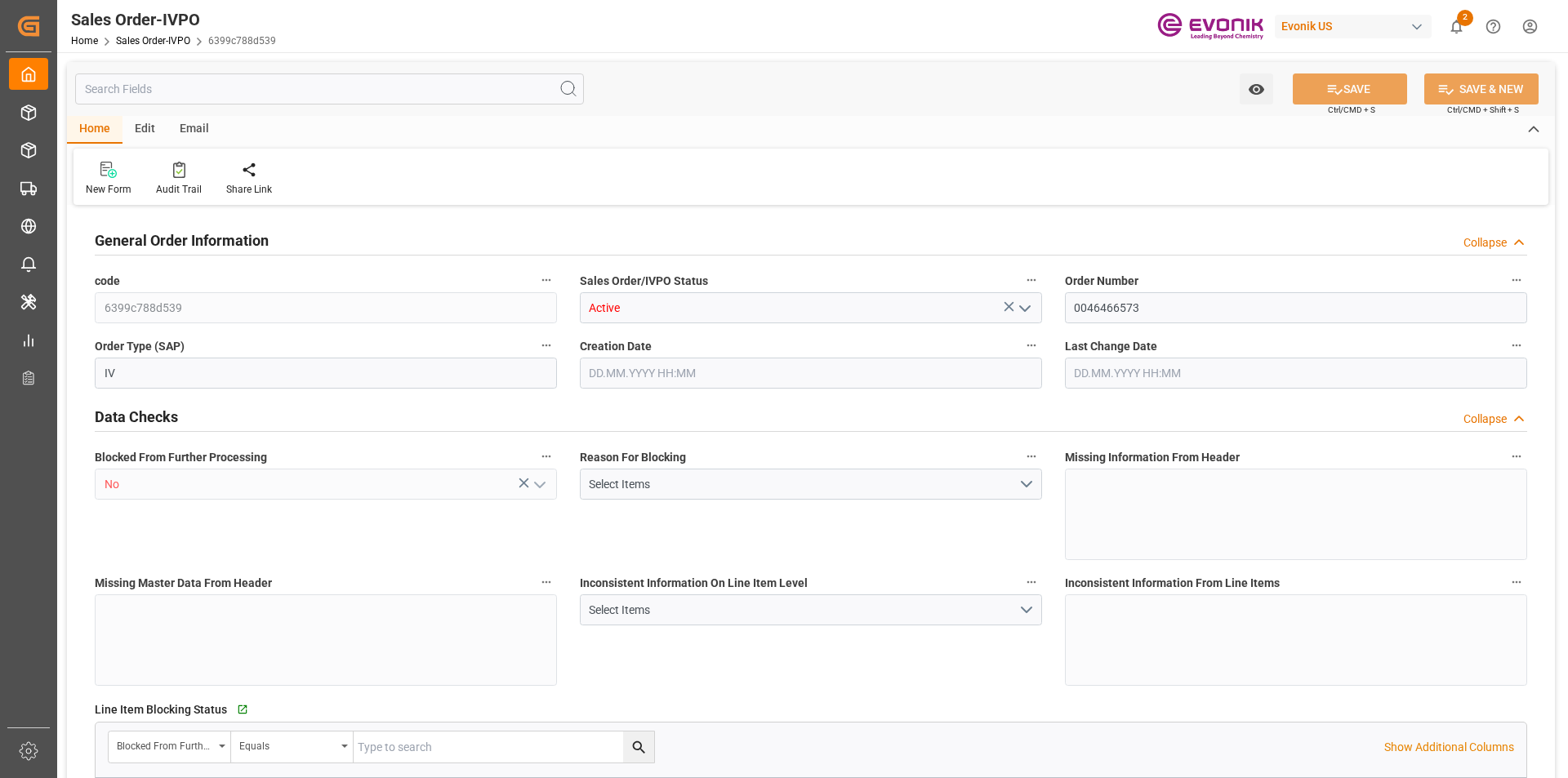
type input "BRSSZ"
type input "0"
type input "1"
type input "73.5"
type input "[DATE] 12:07"
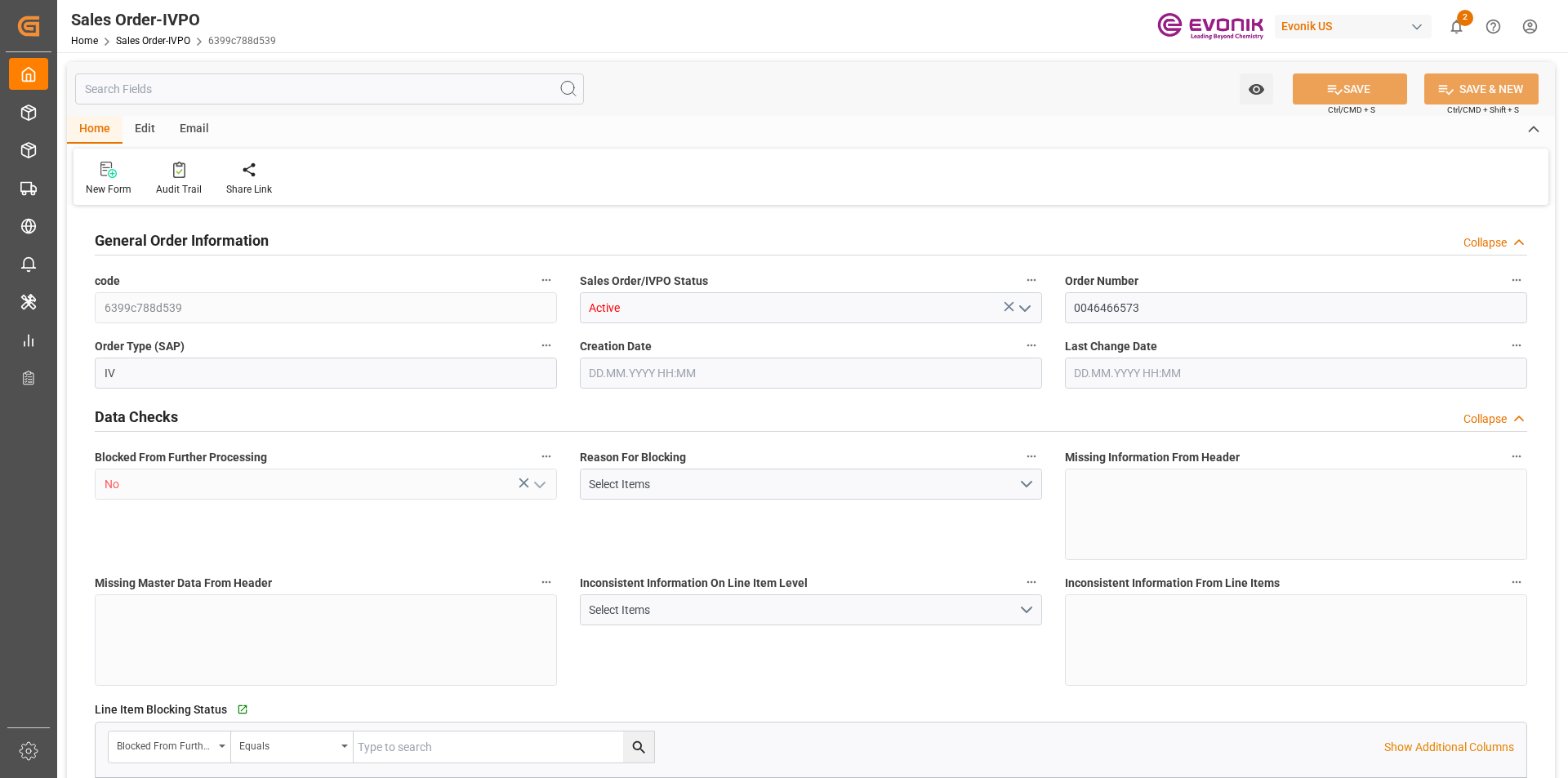
type input "[DATE] 12:20"
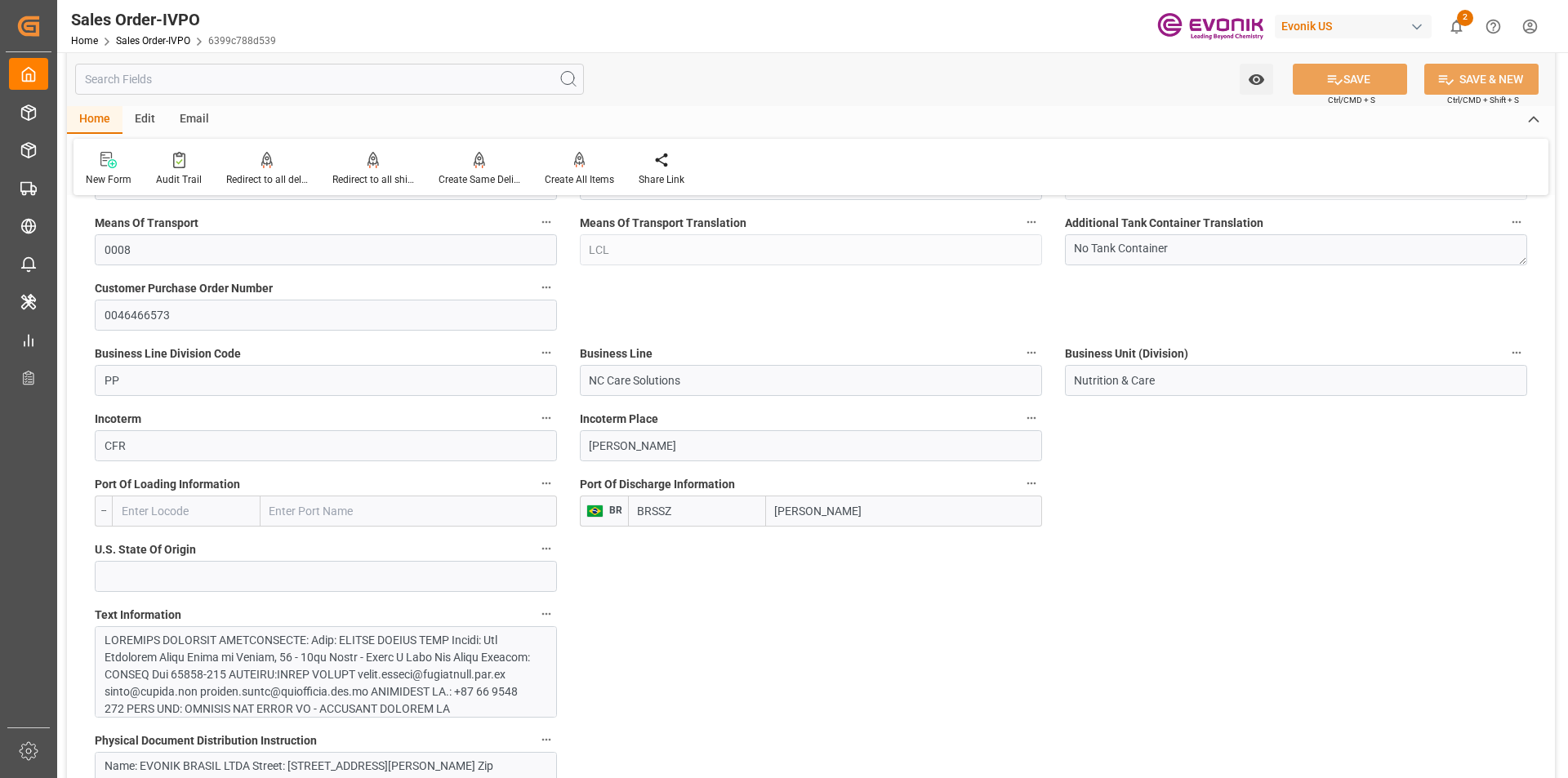
scroll to position [1143, 0]
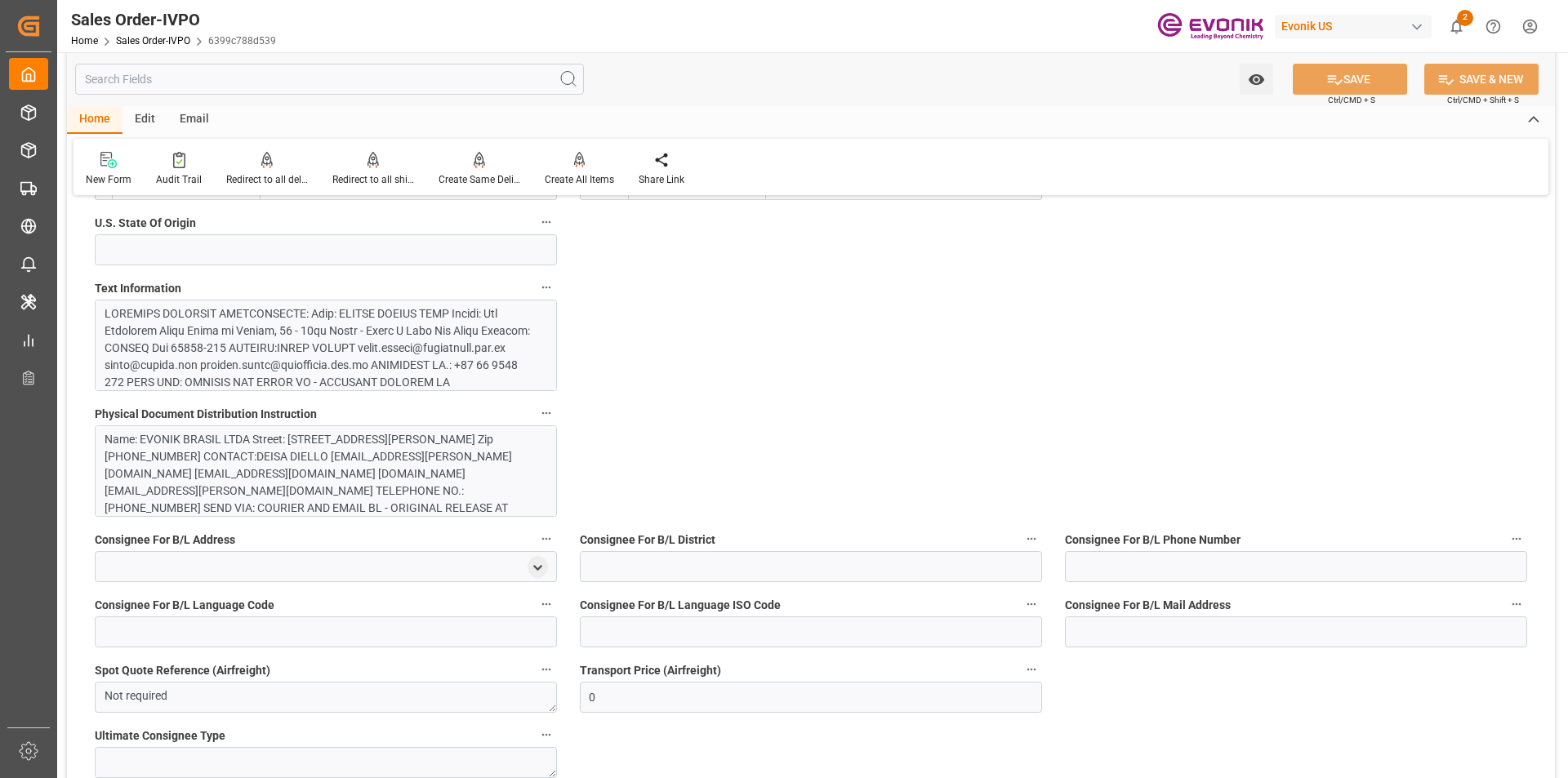
click at [368, 358] on div at bounding box center [319, 502] width 430 height 394
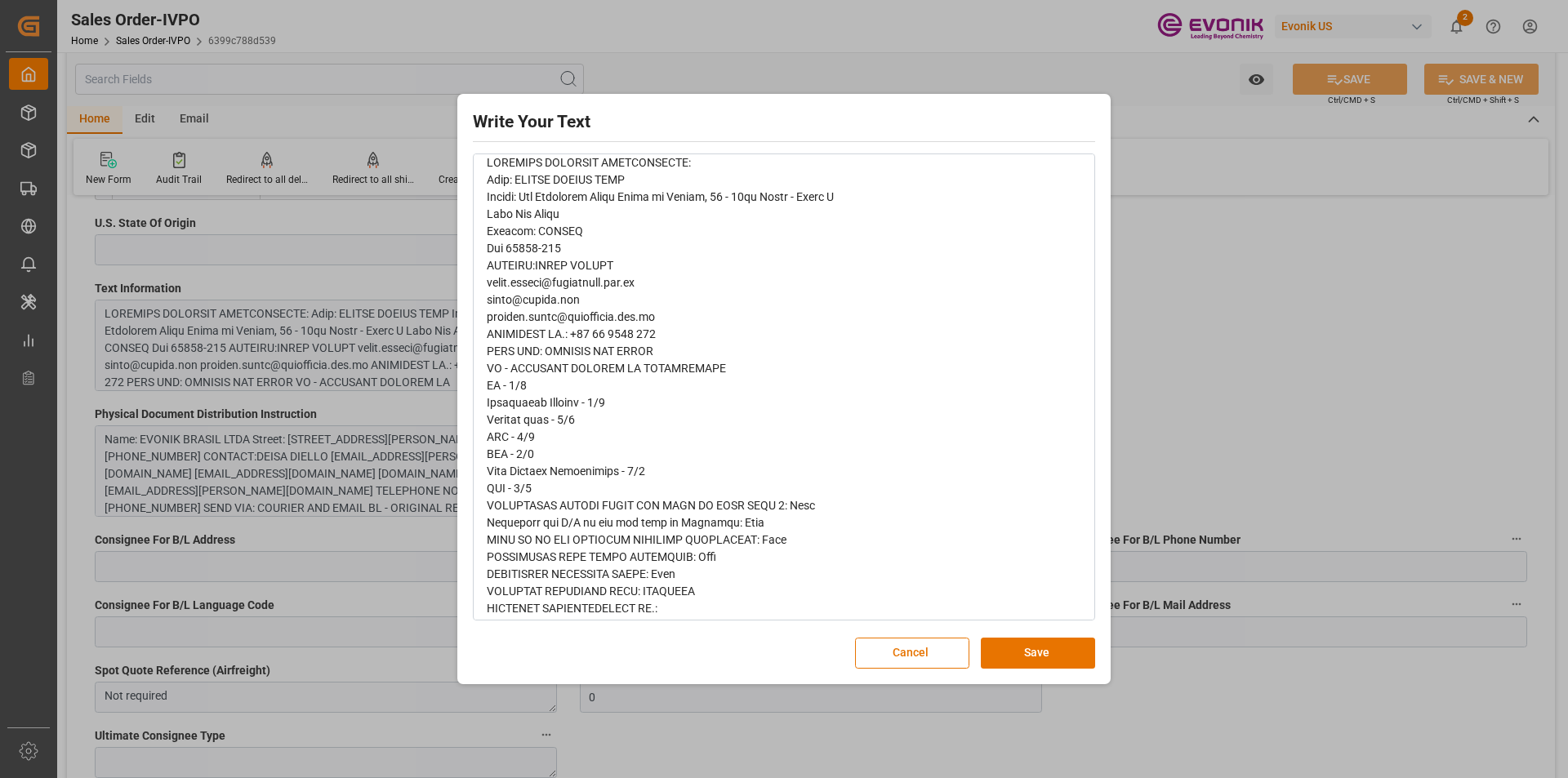
scroll to position [70, 0]
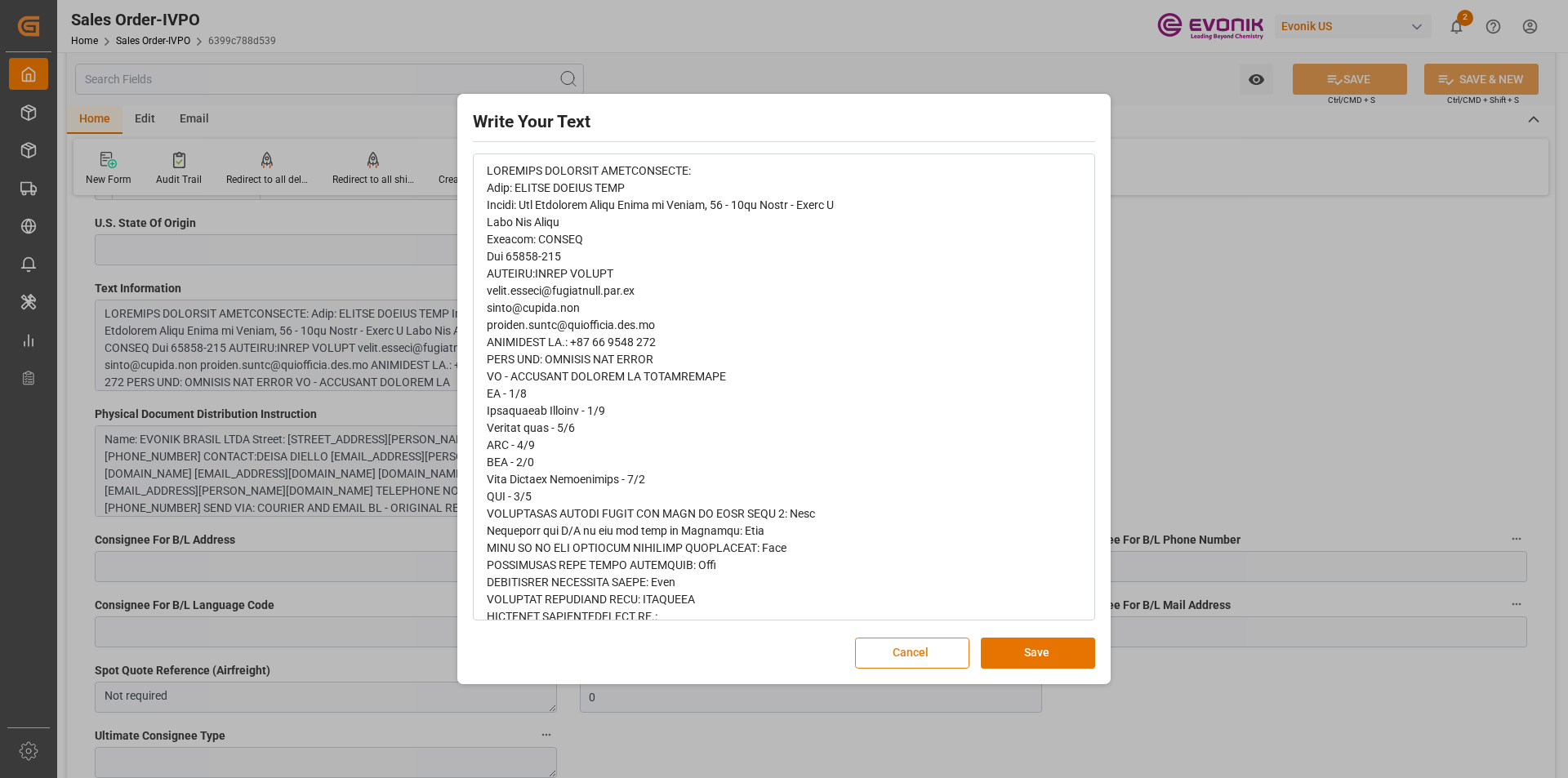
click at [899, 655] on button "Cancel" at bounding box center [912, 653] width 114 height 31
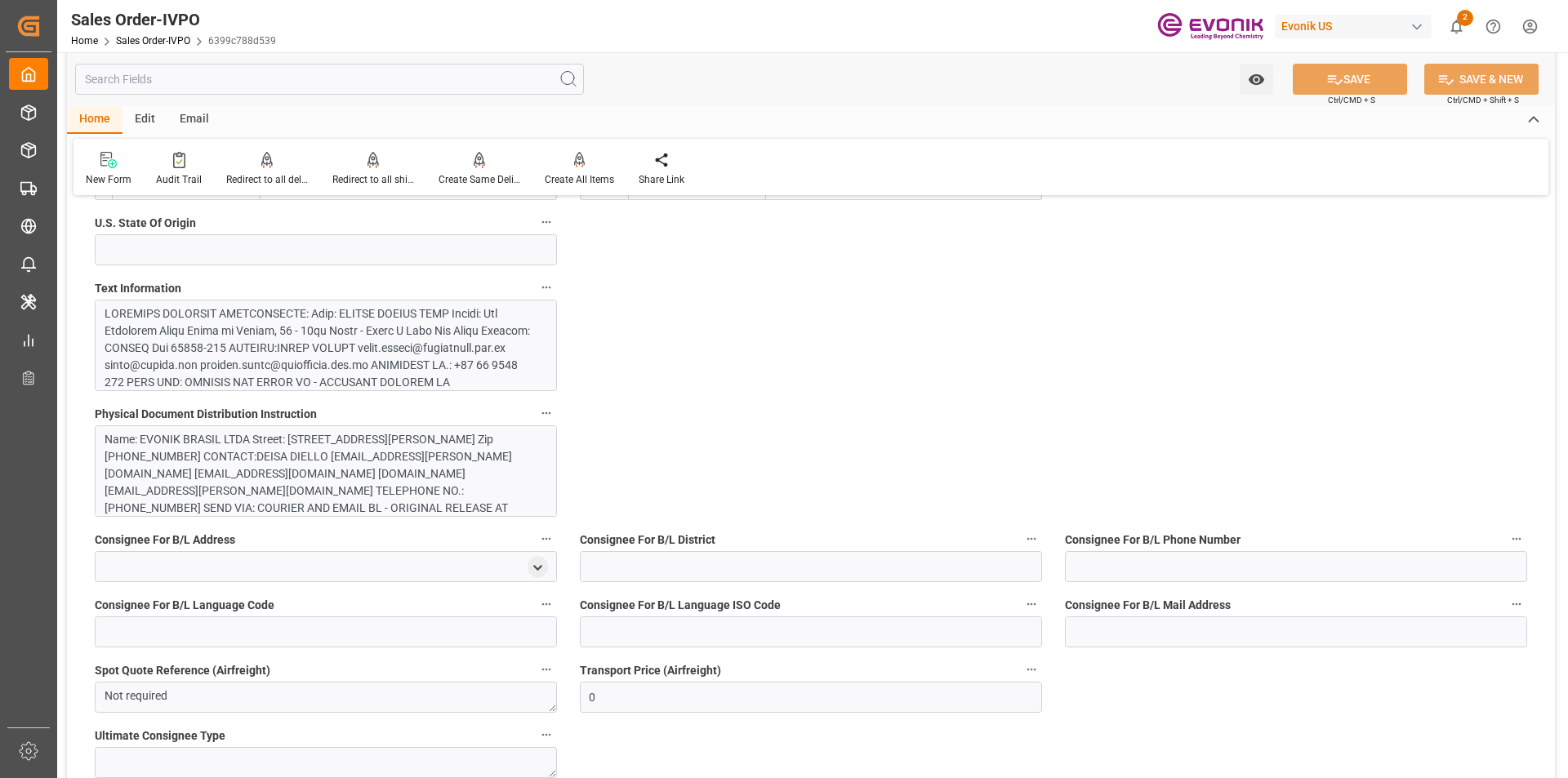
click at [273, 333] on div at bounding box center [319, 502] width 430 height 394
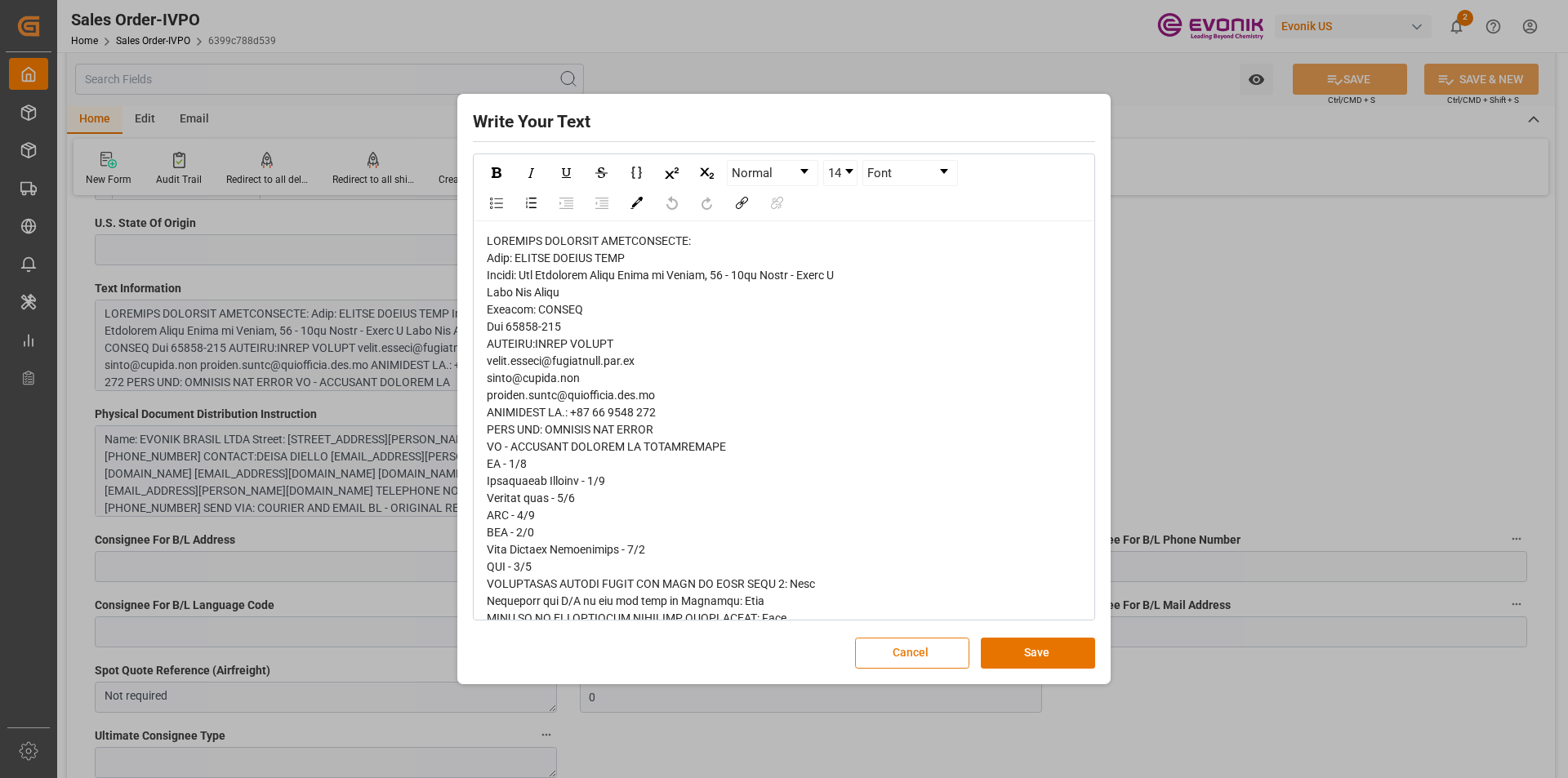
drag, startPoint x: 928, startPoint y: 655, endPoint x: 530, endPoint y: 552, distance: 411.1
click at [920, 652] on button "Cancel" at bounding box center [912, 653] width 114 height 31
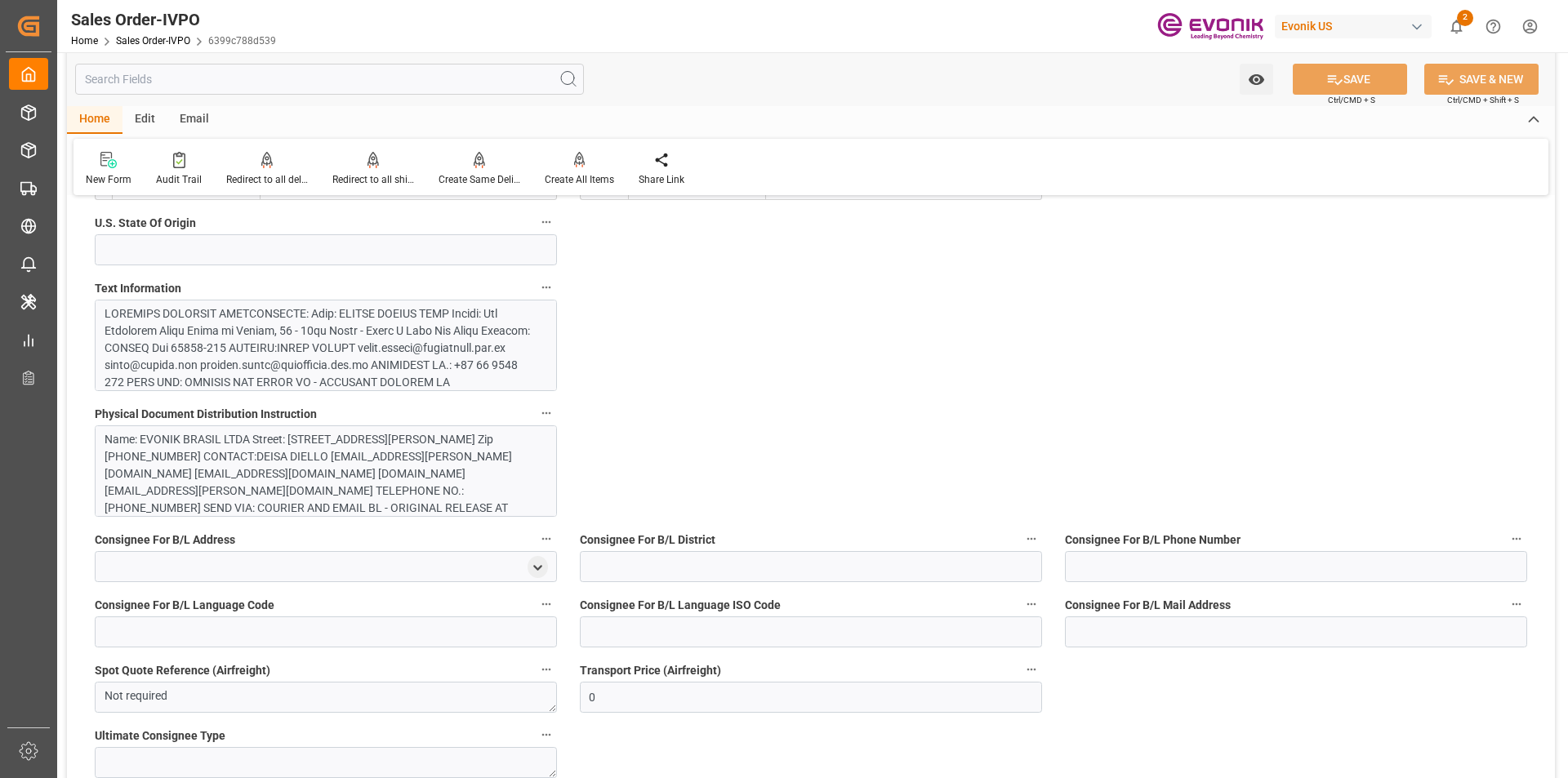
click at [388, 473] on div "Name: EVONIK BRASIL LTDA Street: Rua Arquiteto Olavo Redig de Campos, 05 - 13th…" at bounding box center [319, 491] width 430 height 120
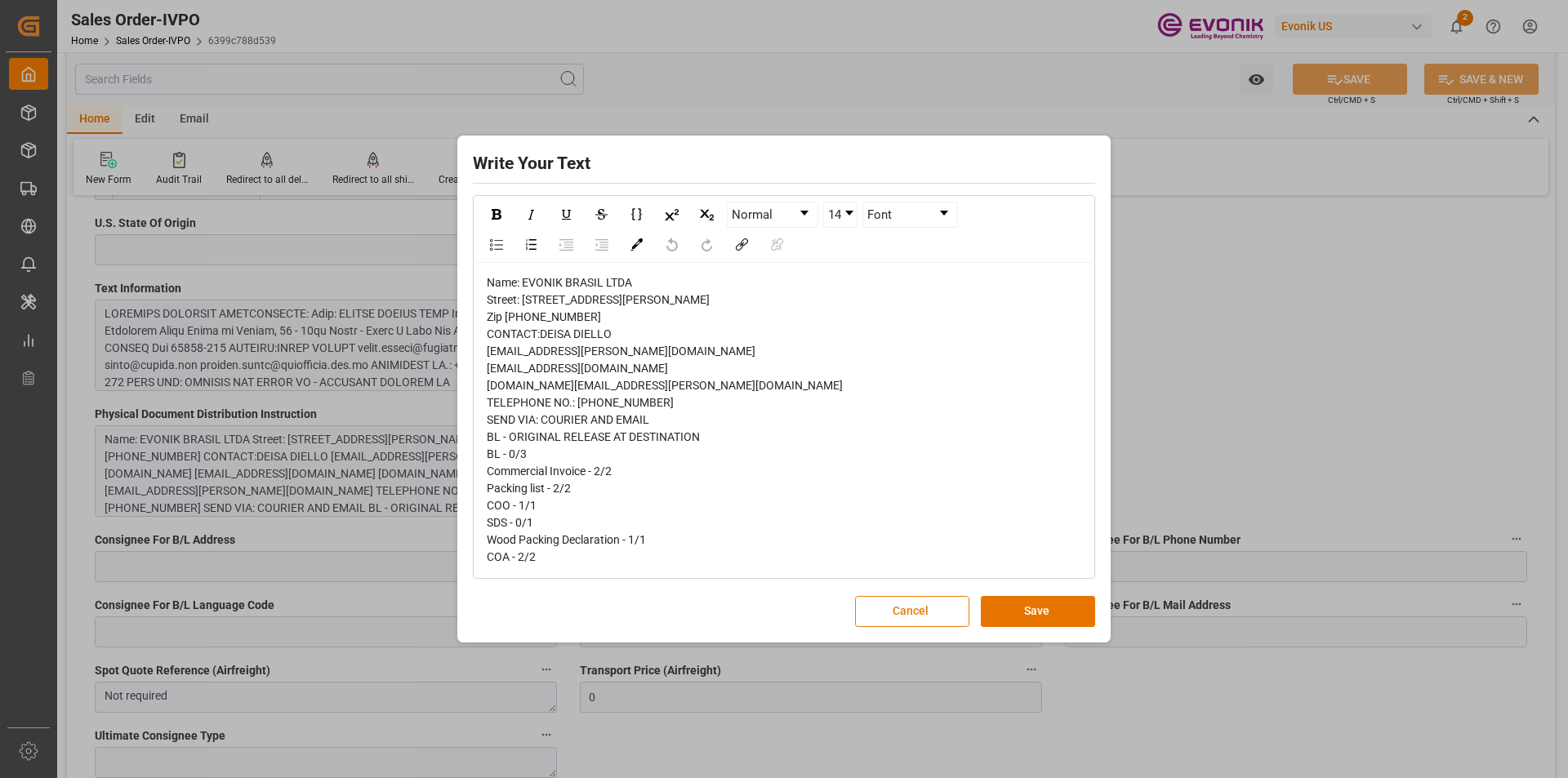
drag, startPoint x: 933, startPoint y: 623, endPoint x: 511, endPoint y: 446, distance: 457.6
click at [932, 621] on button "Cancel" at bounding box center [912, 612] width 114 height 31
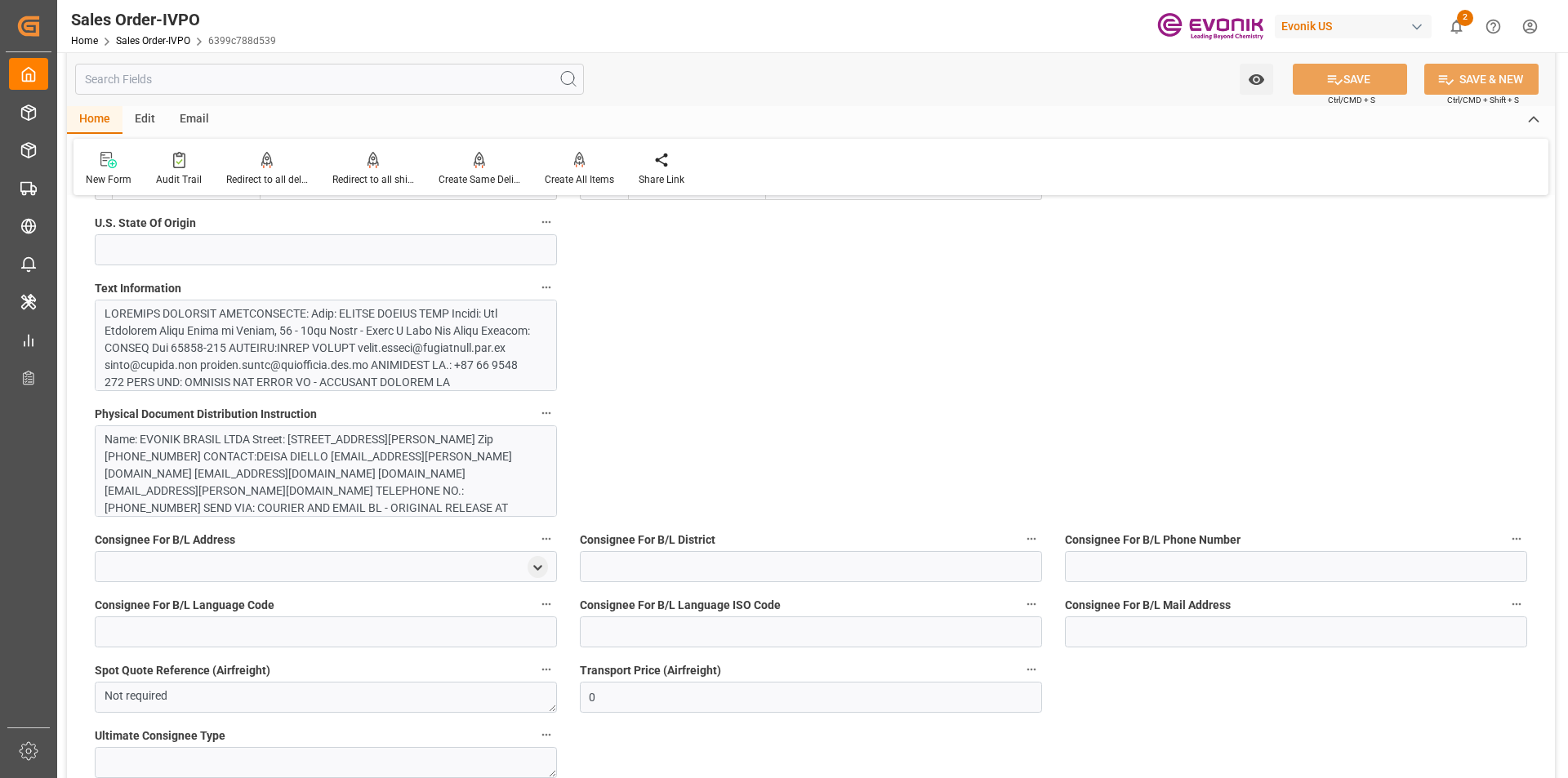
click at [292, 370] on div at bounding box center [319, 502] width 430 height 394
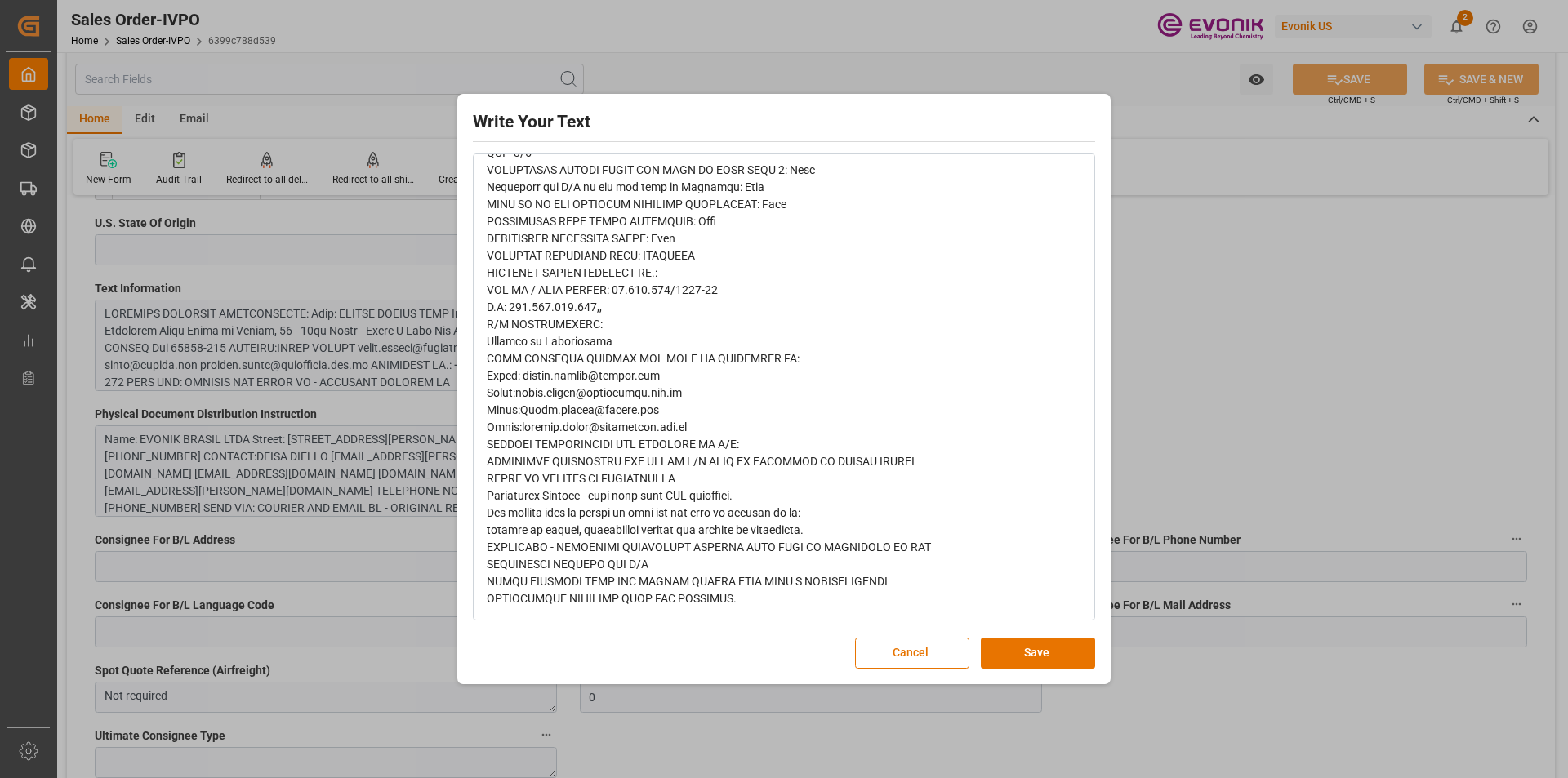
scroll to position [0, 0]
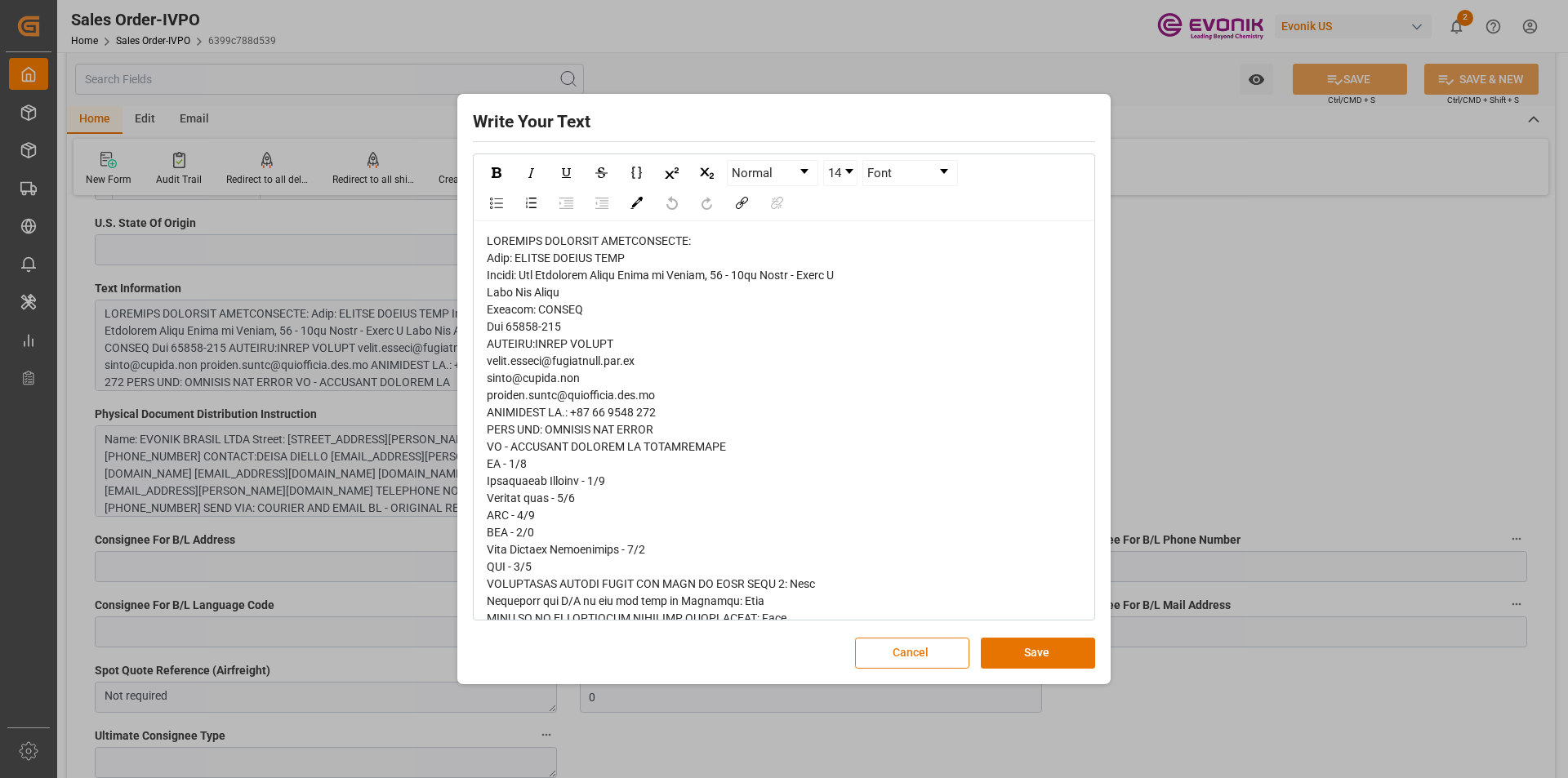
click at [938, 652] on button "Cancel" at bounding box center [912, 653] width 114 height 31
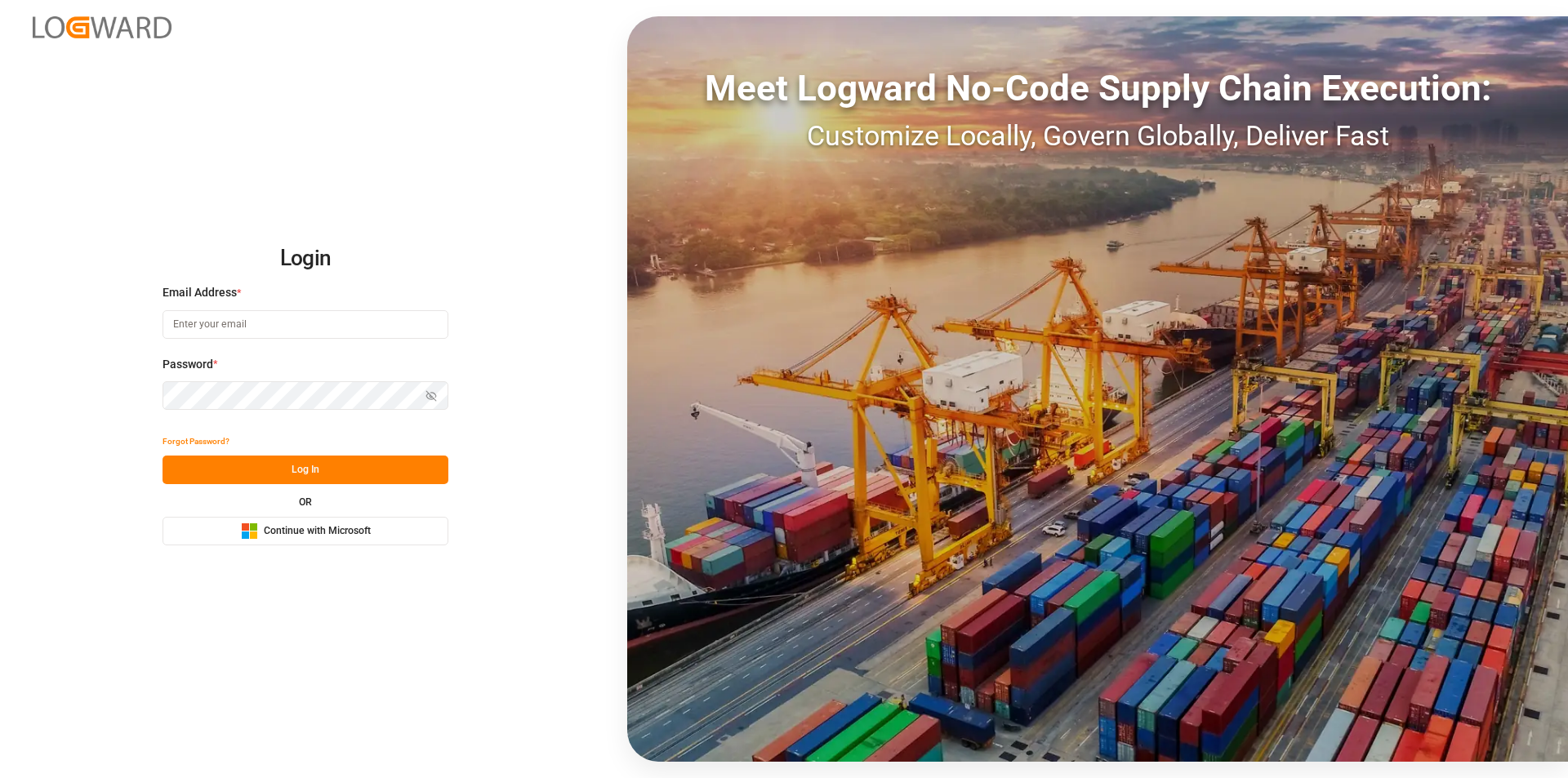
type input "[EMAIL_ADDRESS][PERSON_NAME][DOMAIN_NAME]"
drag, startPoint x: 335, startPoint y: 464, endPoint x: 406, endPoint y: 284, distance: 193.5
click at [335, 463] on button "Log In" at bounding box center [305, 470] width 286 height 28
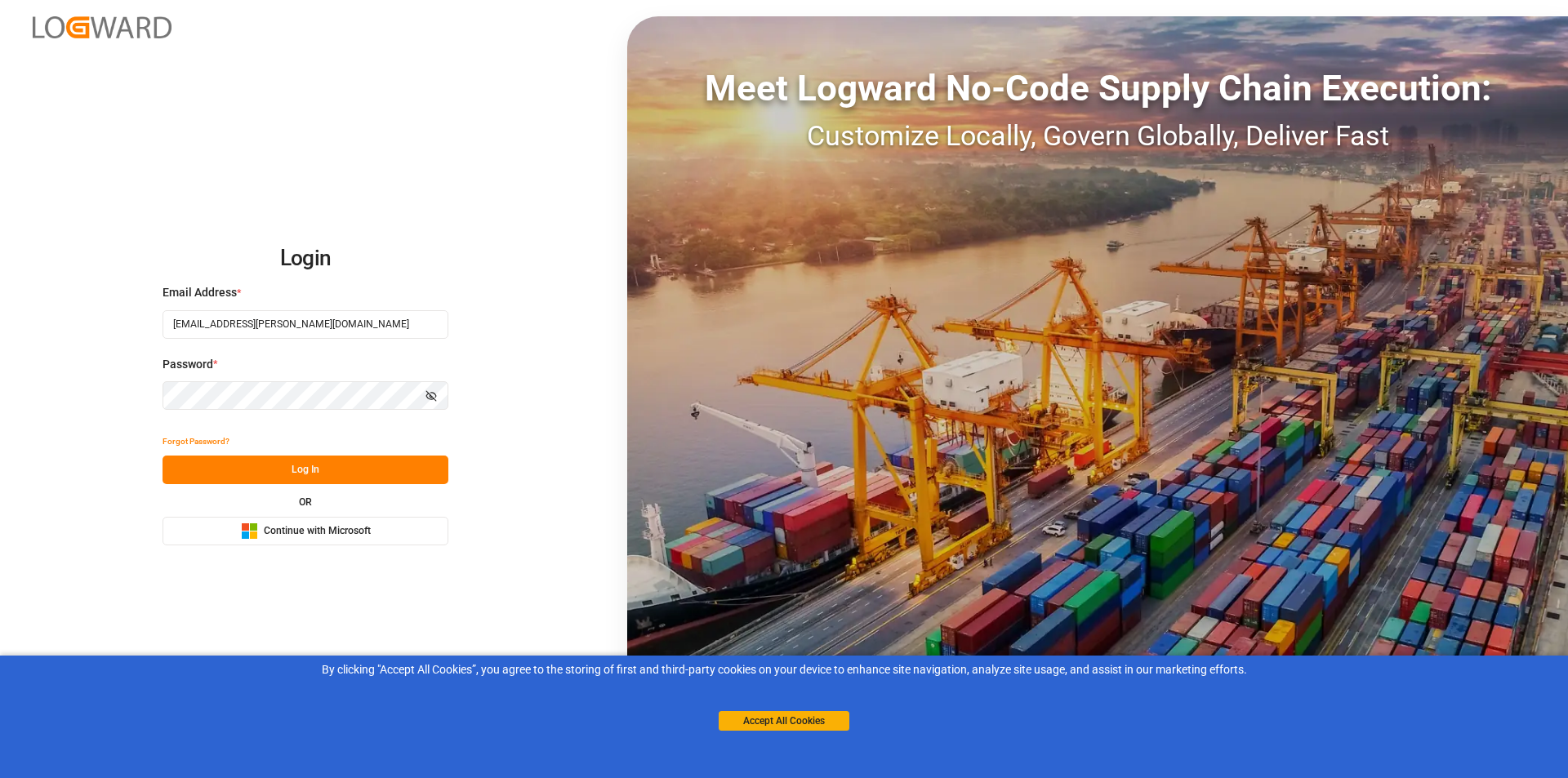
drag, startPoint x: 822, startPoint y: 716, endPoint x: 616, endPoint y: 432, distance: 350.8
click at [818, 707] on div "Accept All Cookies" at bounding box center [784, 704] width 131 height 52
click at [771, 721] on button "Accept All Cookies" at bounding box center [784, 721] width 131 height 20
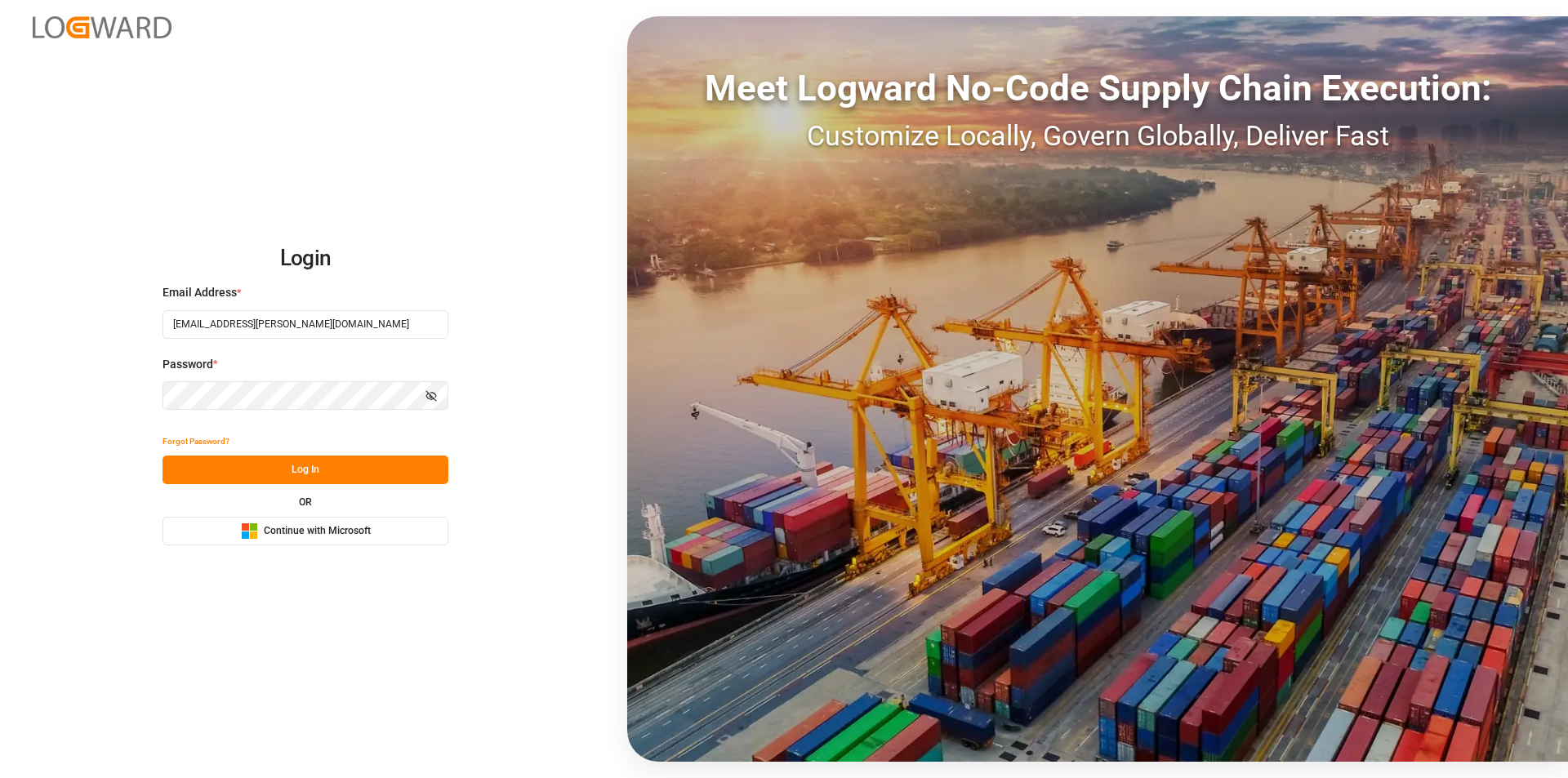
click at [370, 475] on button "Log In" at bounding box center [305, 470] width 286 height 28
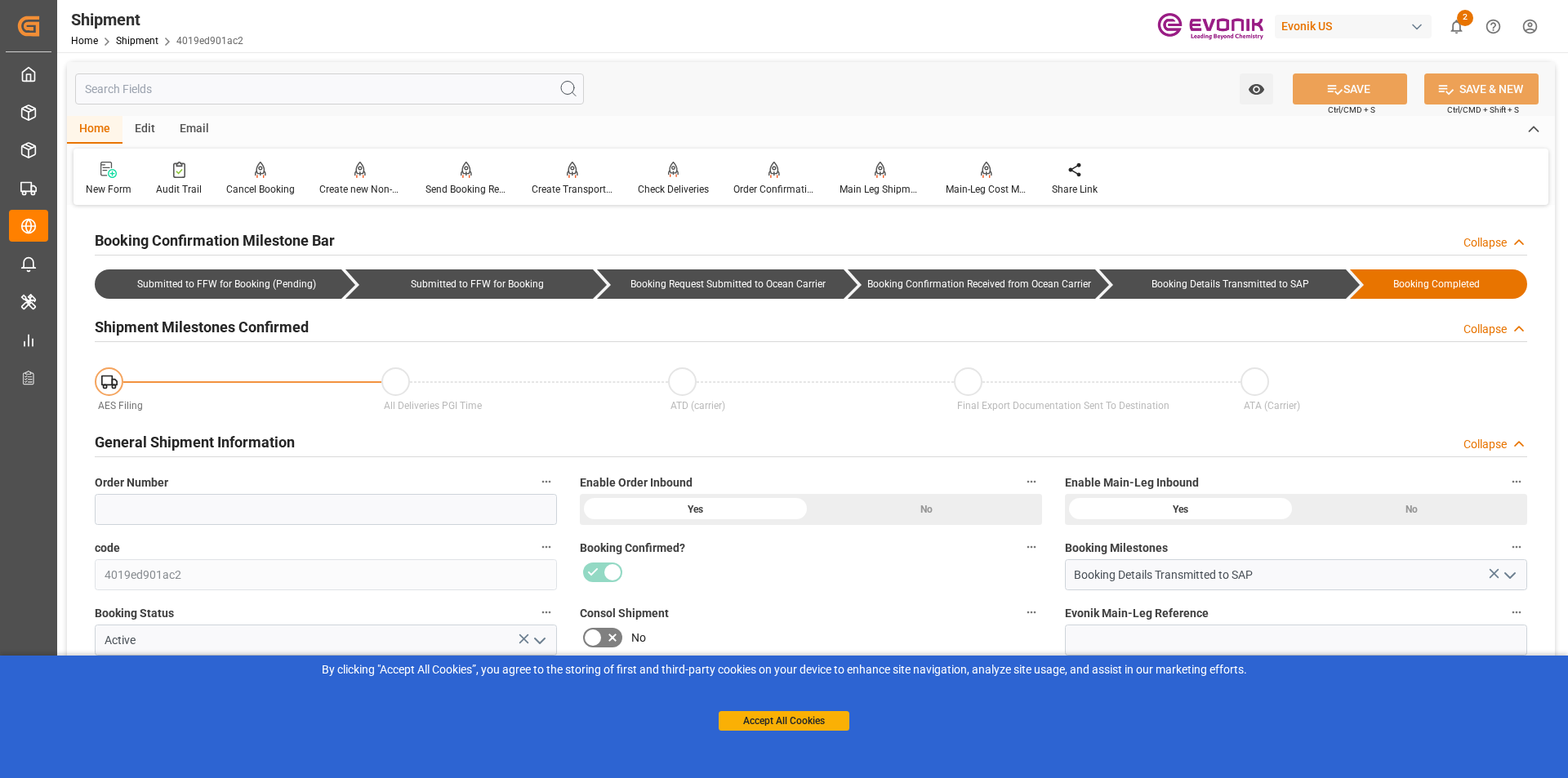
click at [749, 711] on div "Accept All Cookies" at bounding box center [784, 704] width 131 height 52
click at [814, 716] on button "Accept All Cookies" at bounding box center [784, 721] width 131 height 20
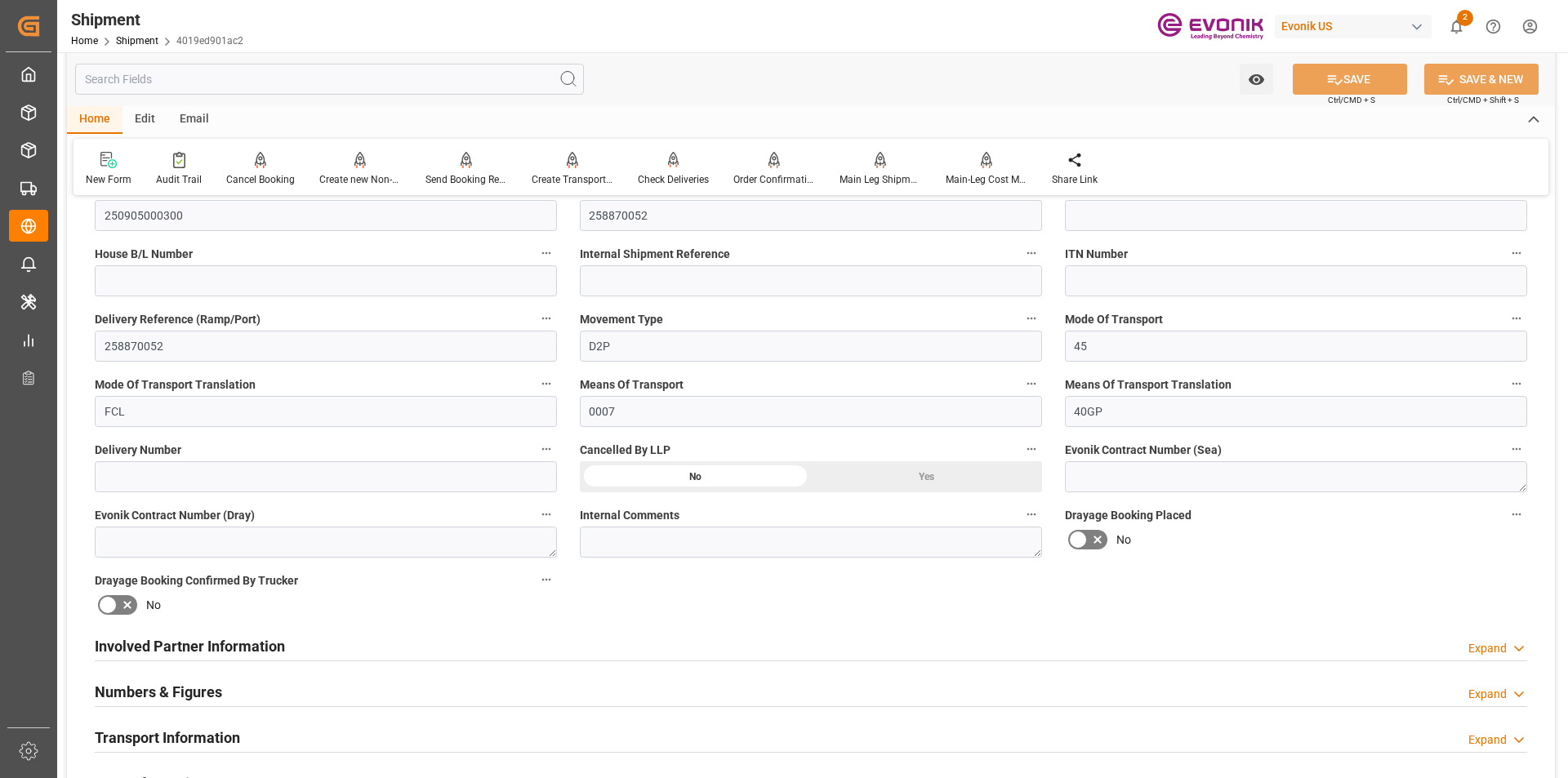
scroll to position [899, 0]
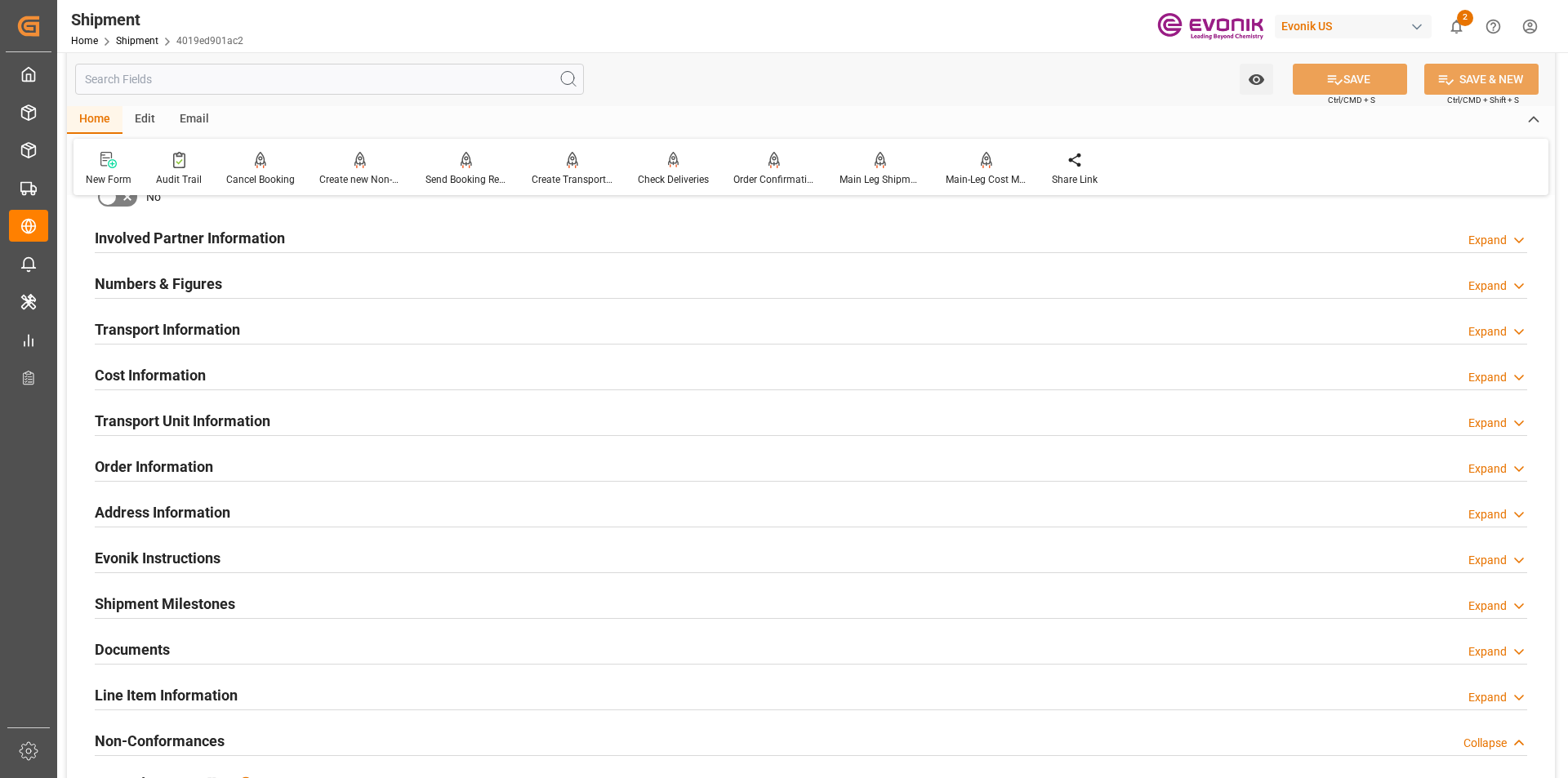
click at [278, 676] on div "Line Item Information Expand" at bounding box center [812, 695] width 1456 height 46
click at [1486, 694] on div "Expand" at bounding box center [1488, 698] width 38 height 17
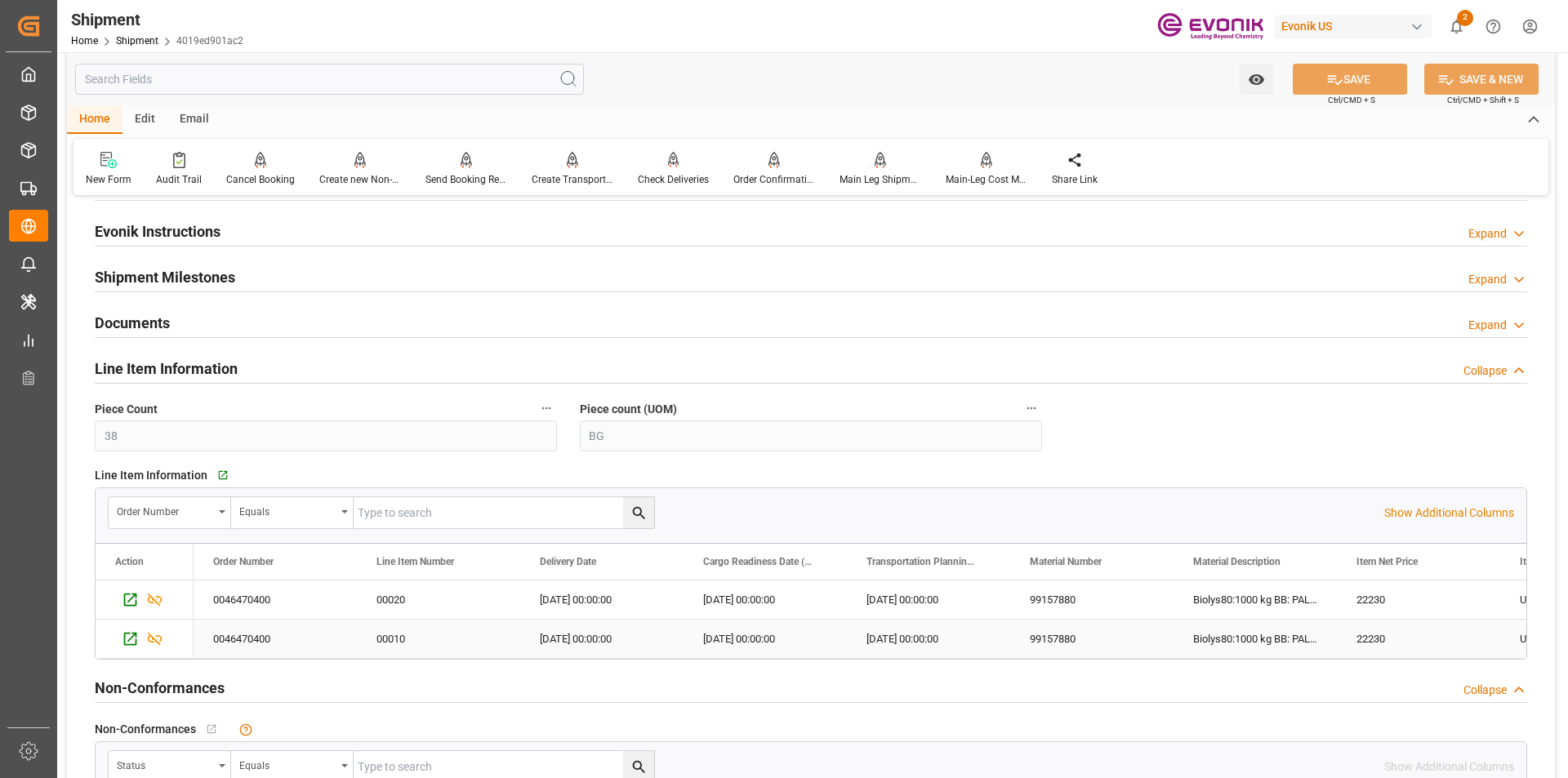
scroll to position [1306, 0]
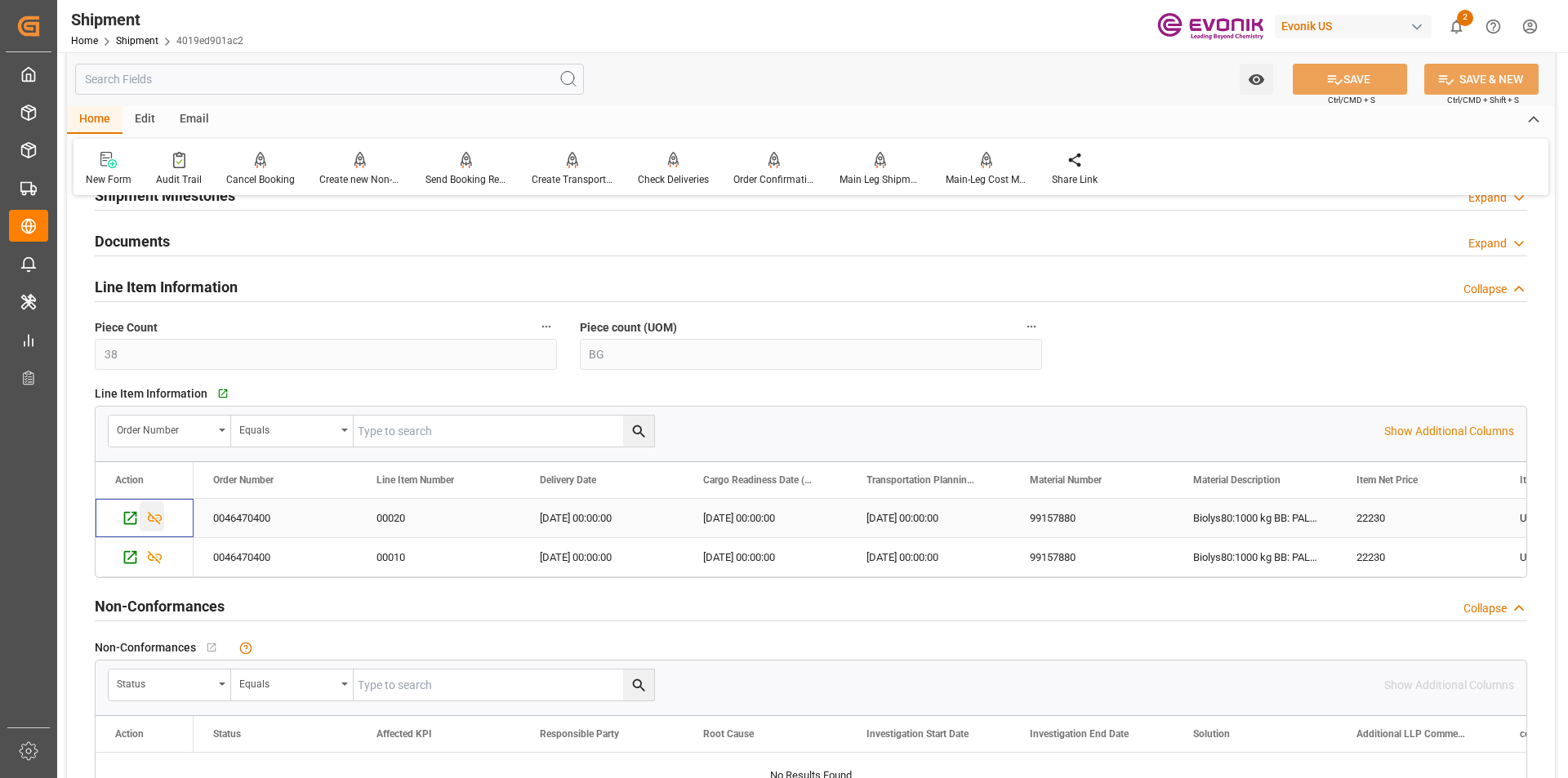
click at [154, 520] on icon "Press SPACE to select this row." at bounding box center [155, 518] width 17 height 17
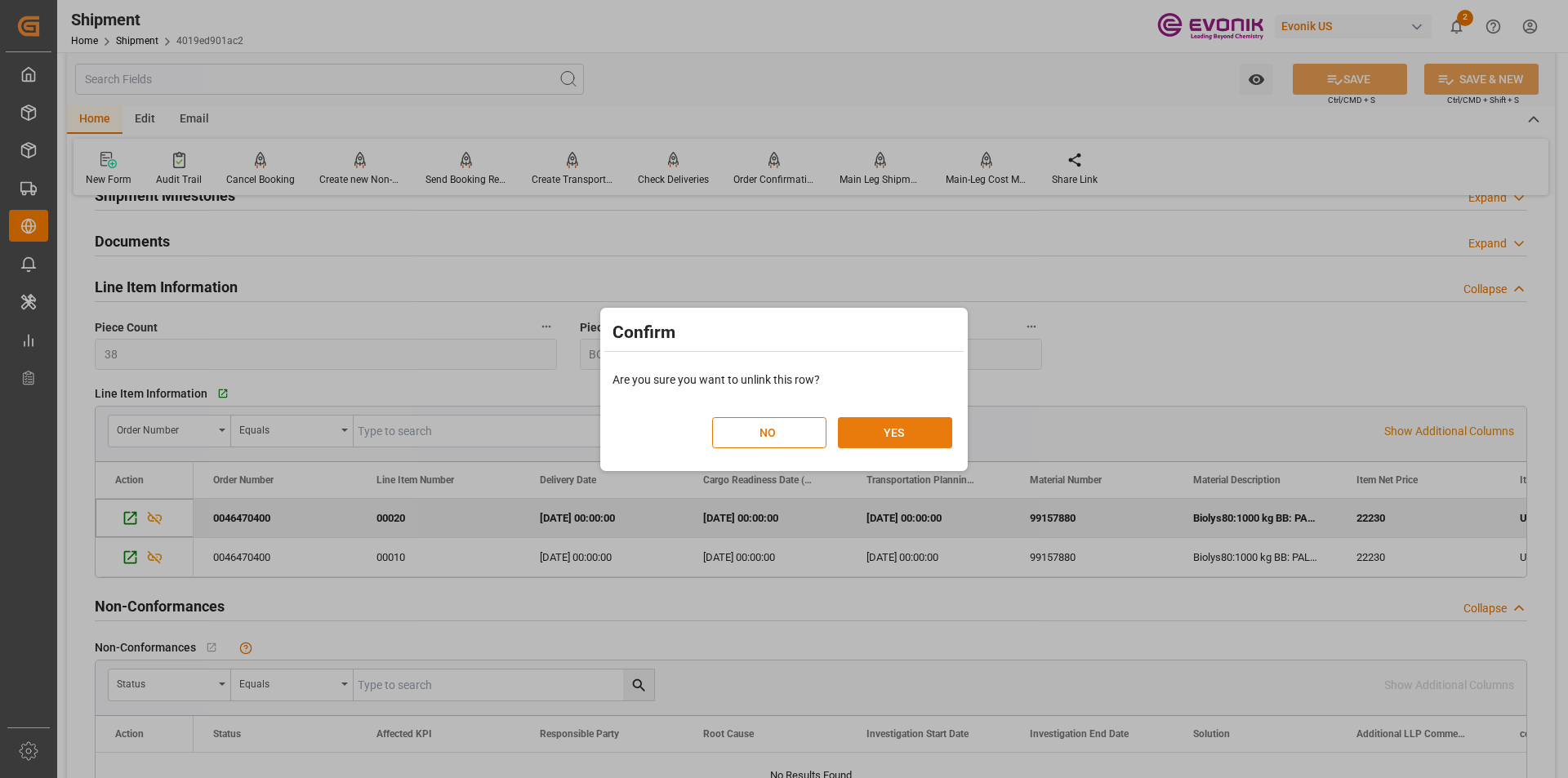
click at [889, 440] on button "YES" at bounding box center [895, 432] width 114 height 31
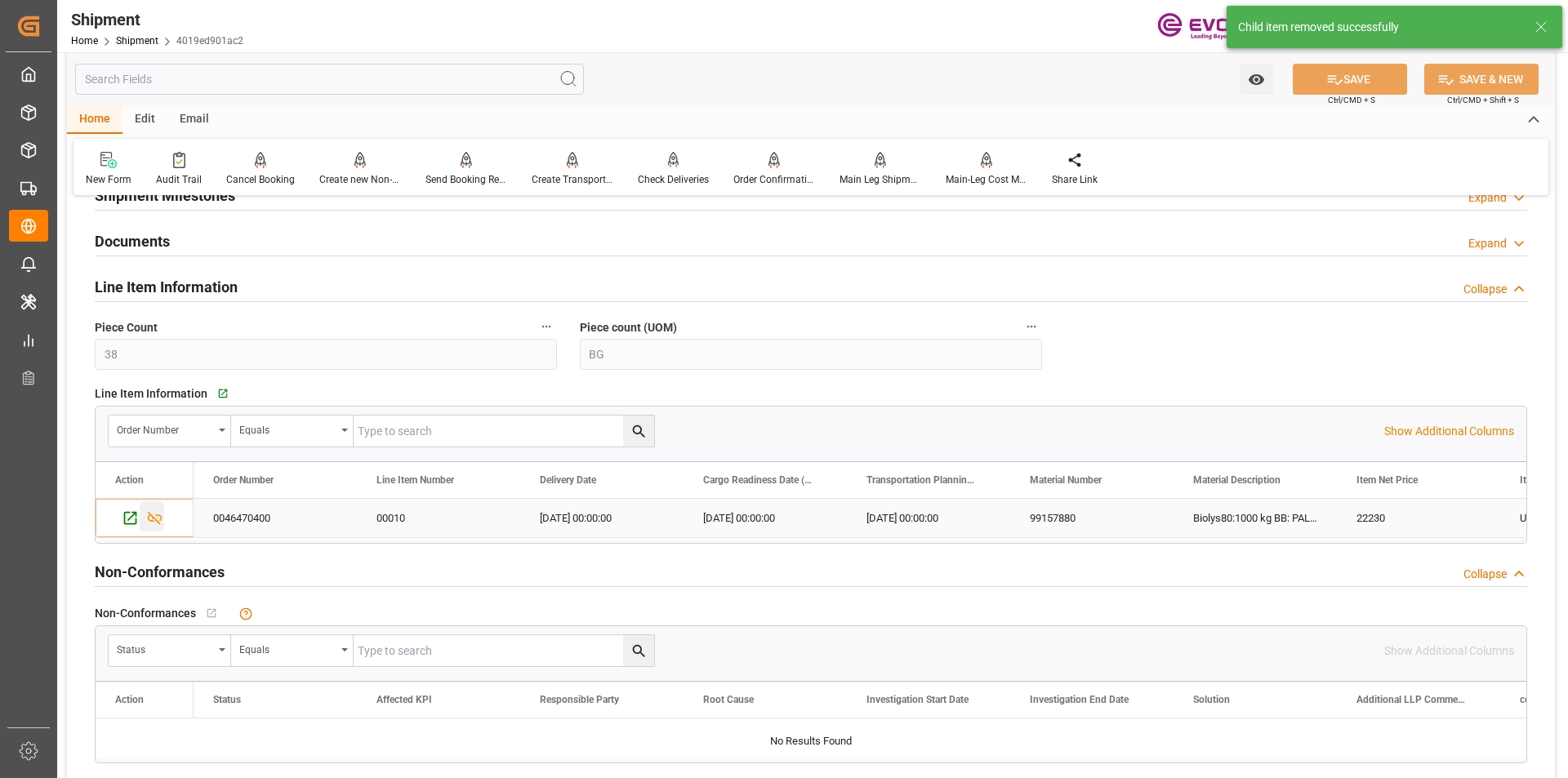
click at [154, 516] on icon "Press SPACE to select this row." at bounding box center [155, 518] width 17 height 17
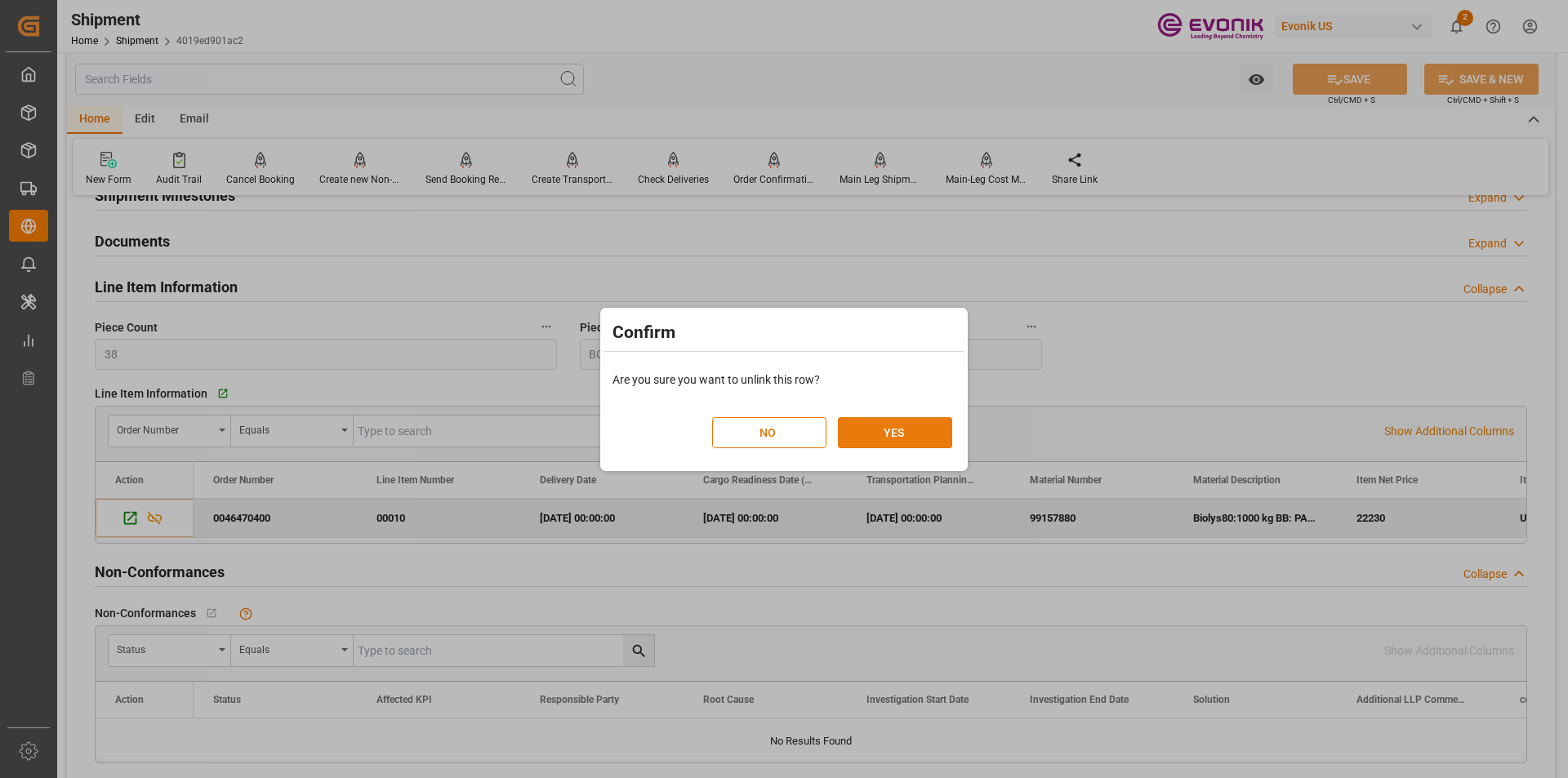
click at [929, 427] on button "YES" at bounding box center [895, 432] width 114 height 31
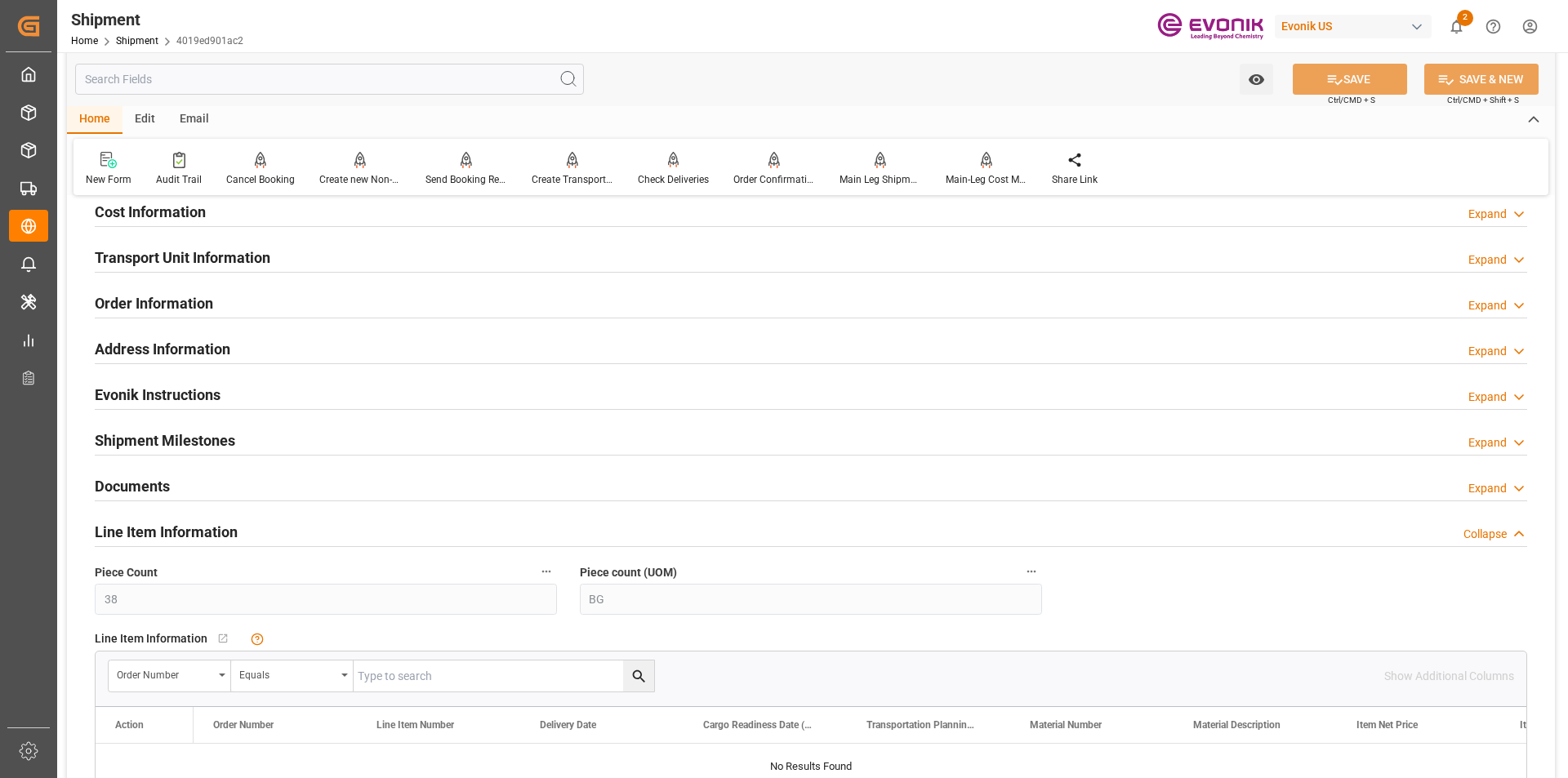
scroll to position [980, 0]
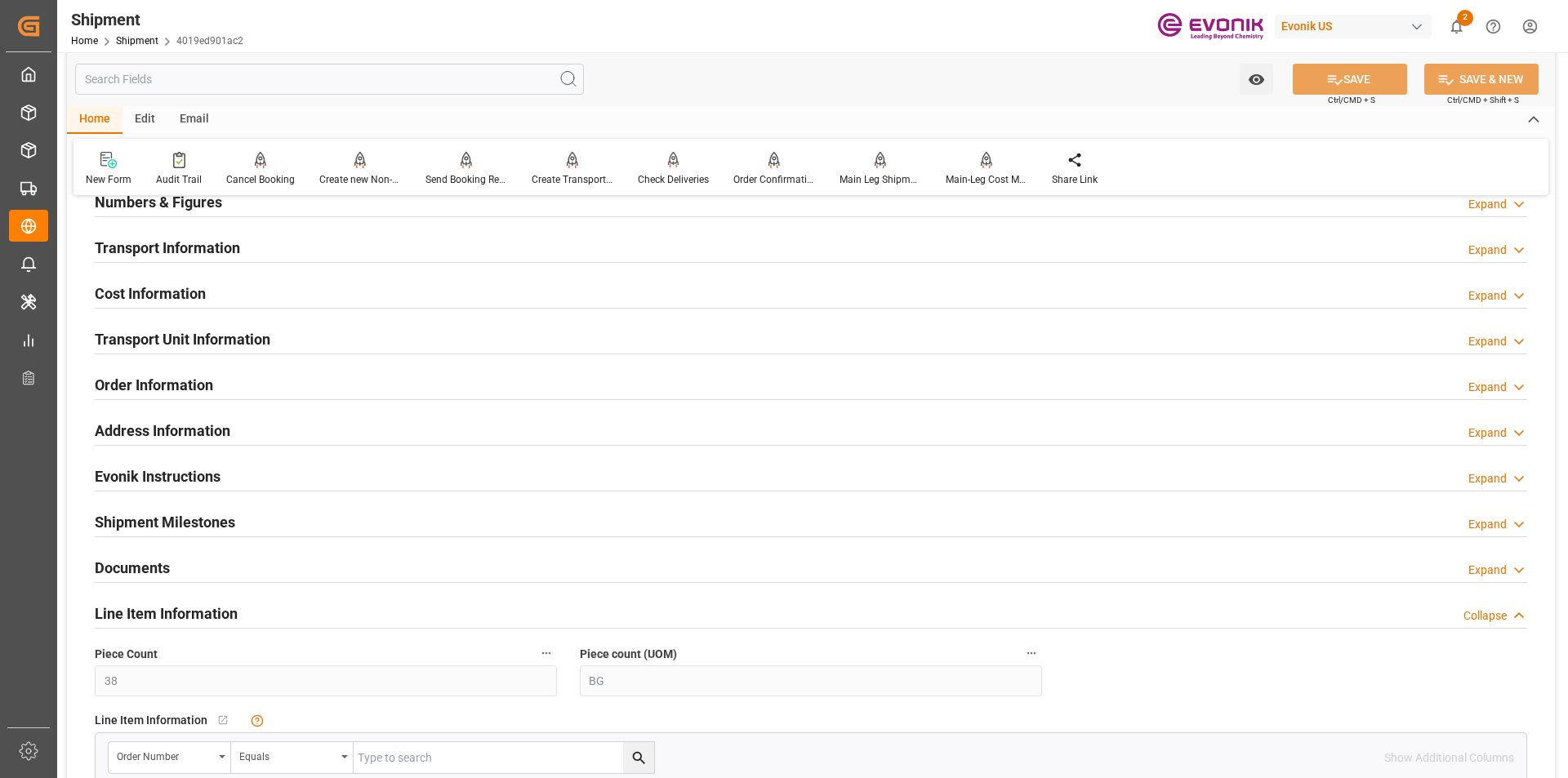
click at [1509, 344] on div "Expand" at bounding box center [1499, 342] width 59 height 17
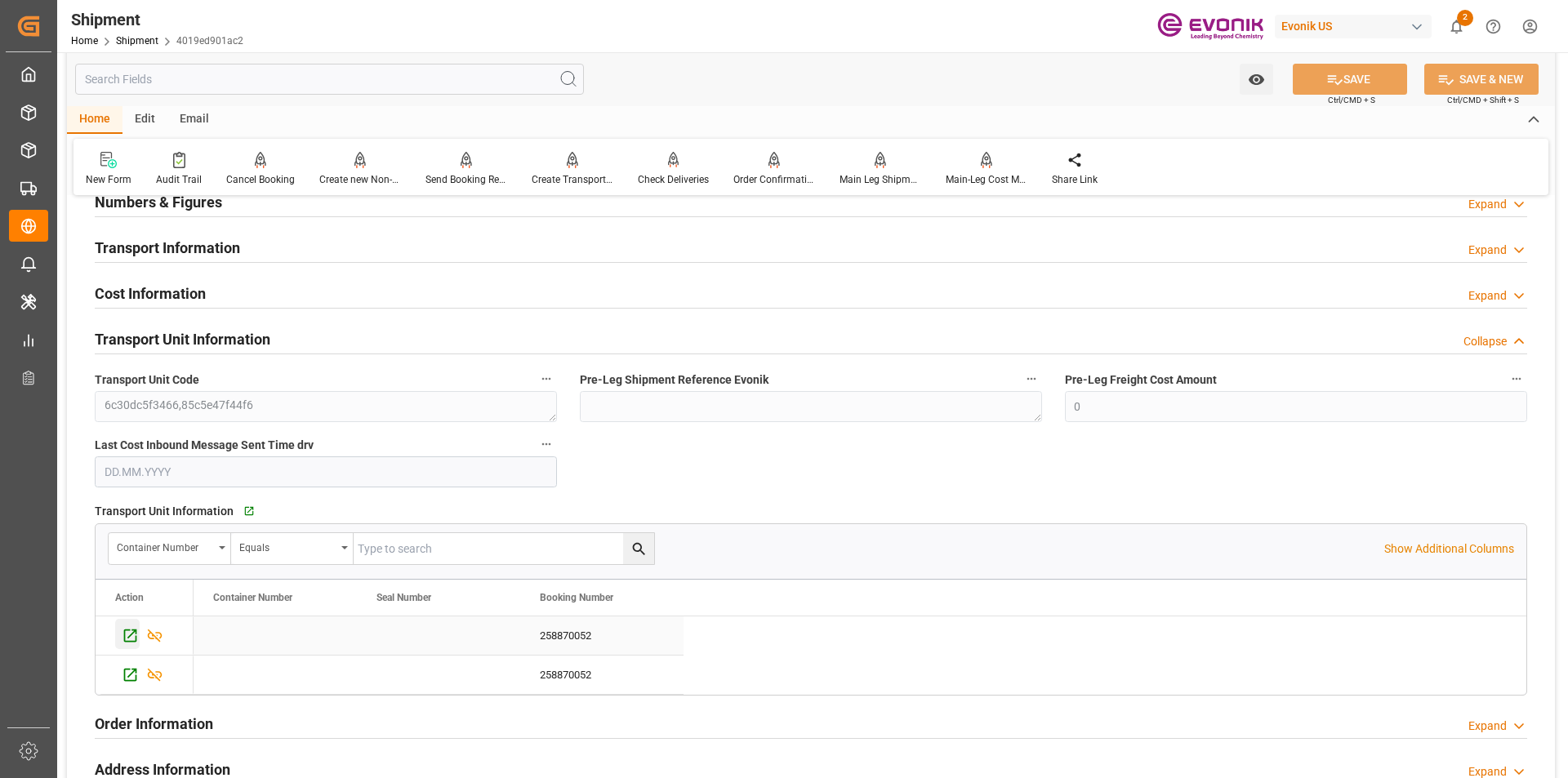
click at [133, 634] on icon "Press SPACE to select this row." at bounding box center [130, 636] width 17 height 17
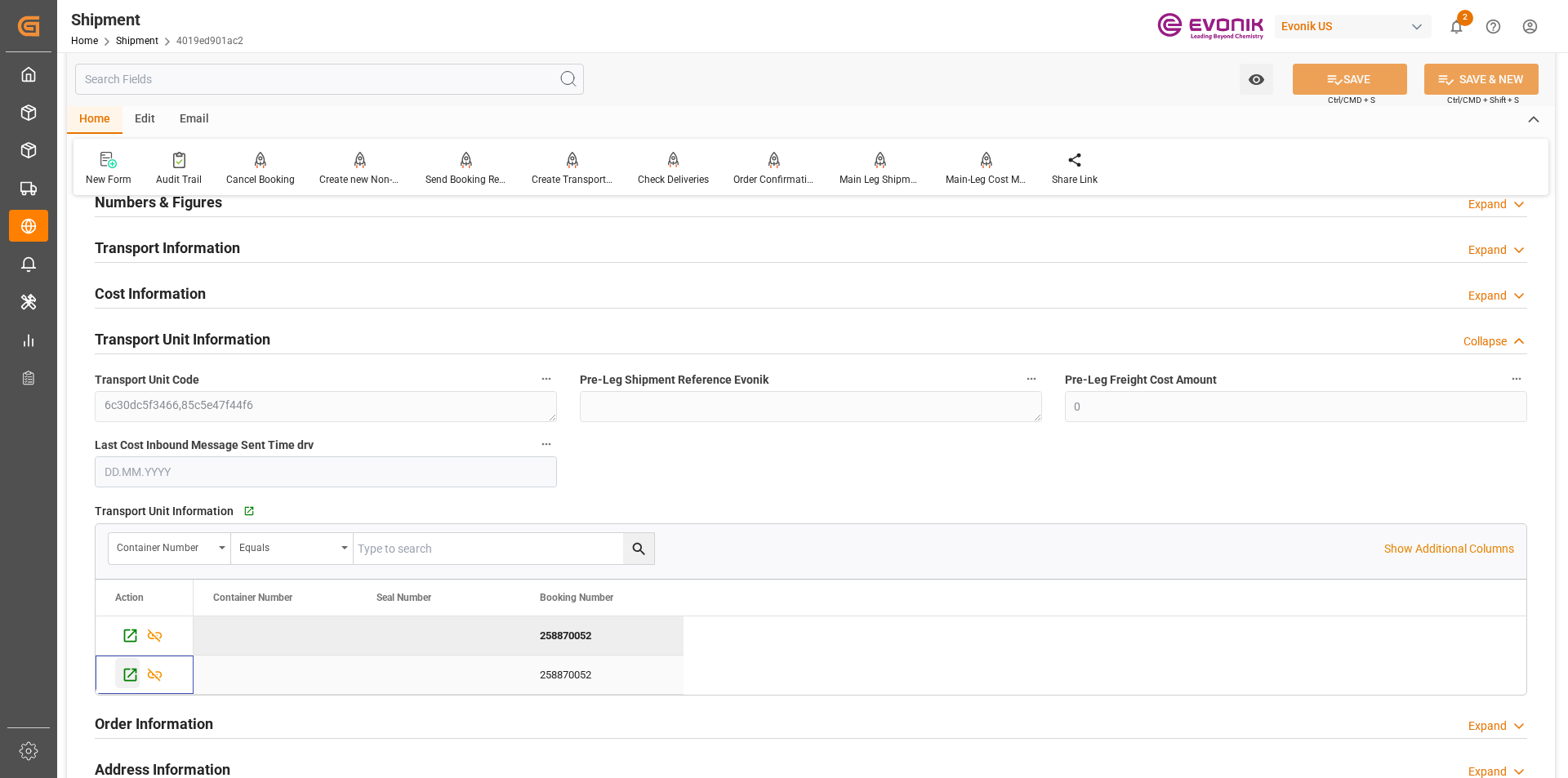
click at [133, 672] on icon "Press SPACE to select this row." at bounding box center [131, 675] width 13 height 13
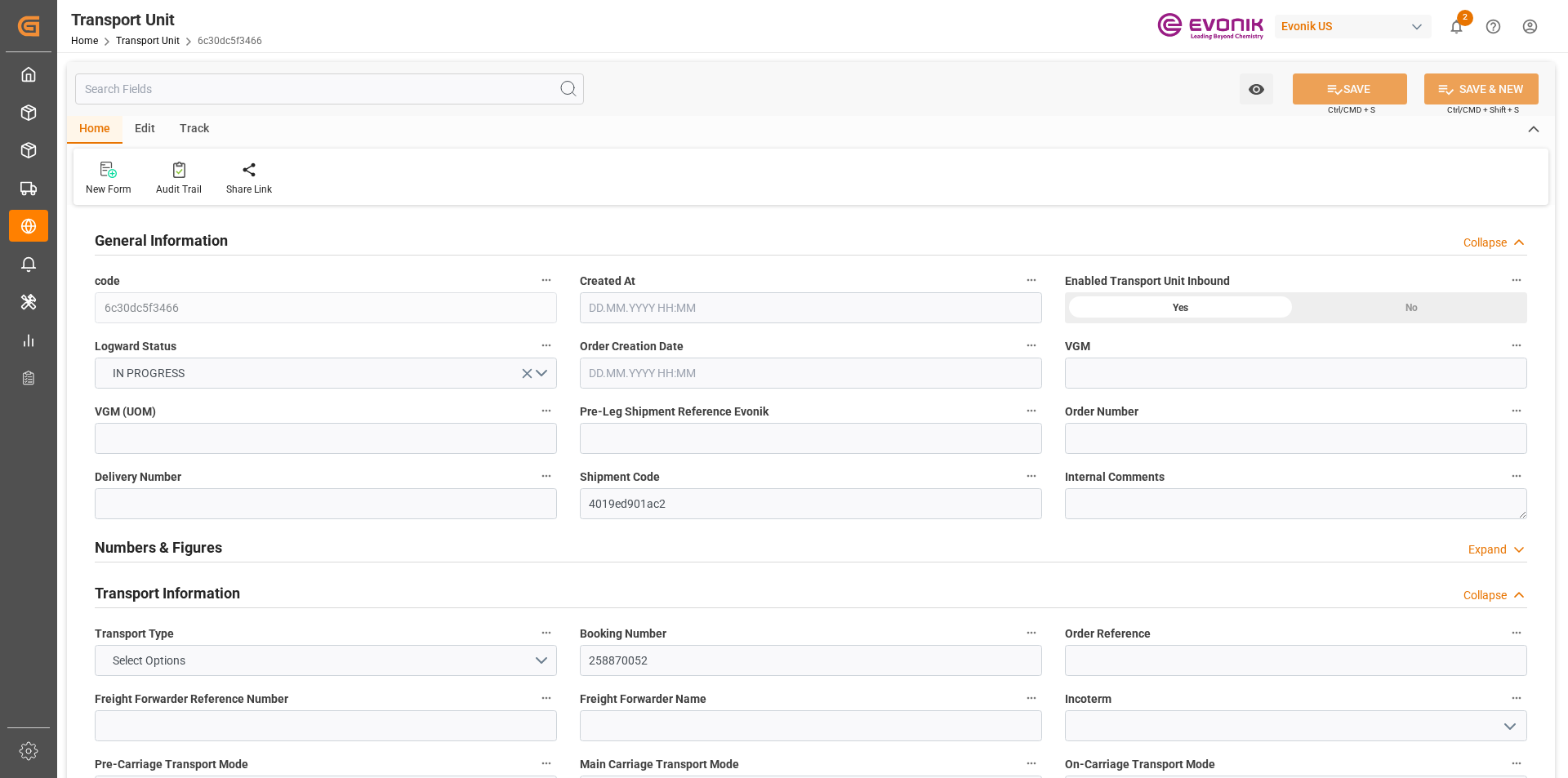
type input "[DATE] 06:39"
type input "[DATE]"
type input "[DATE] 00:00"
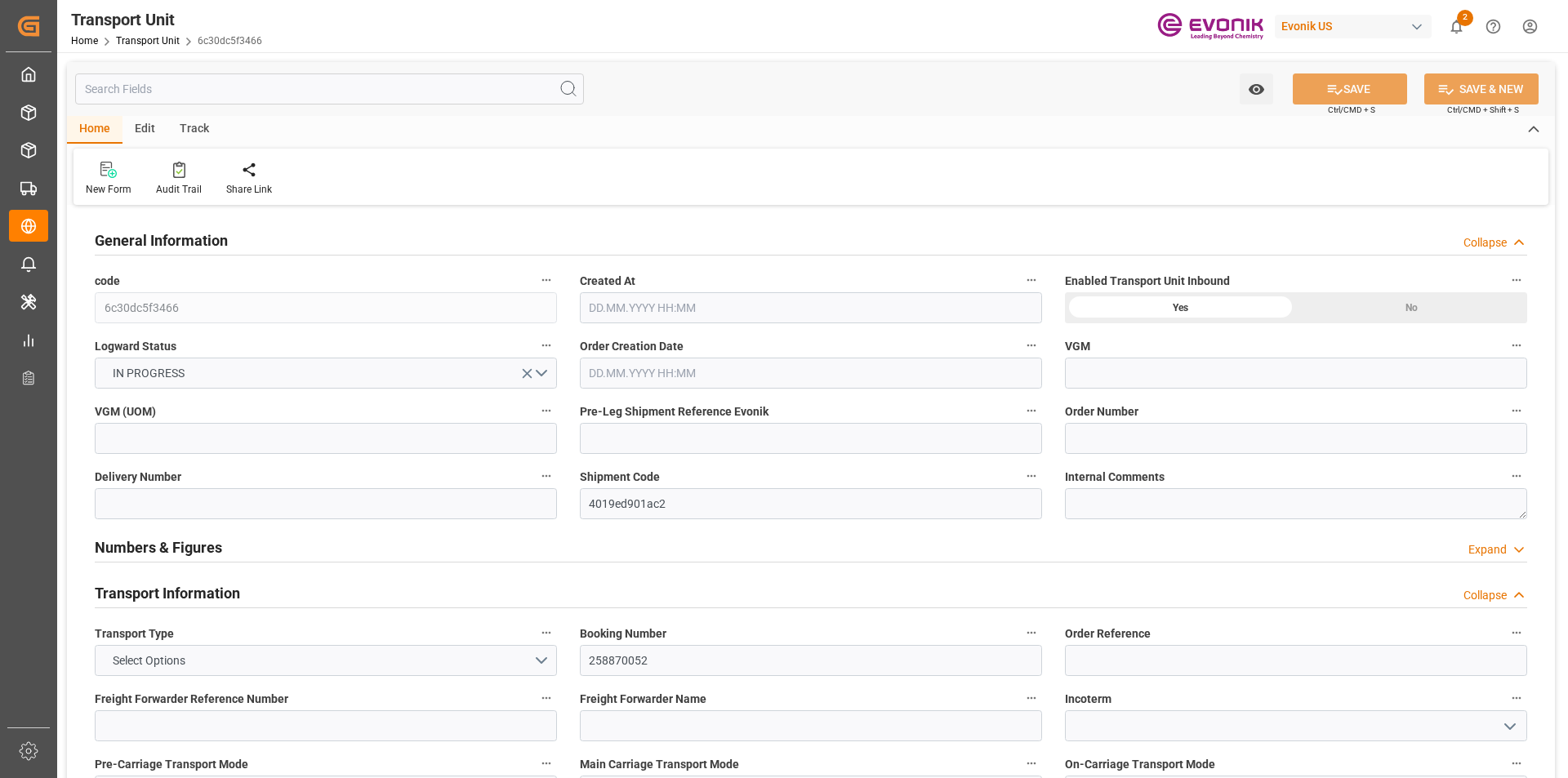
type input "[DATE] 00:00"
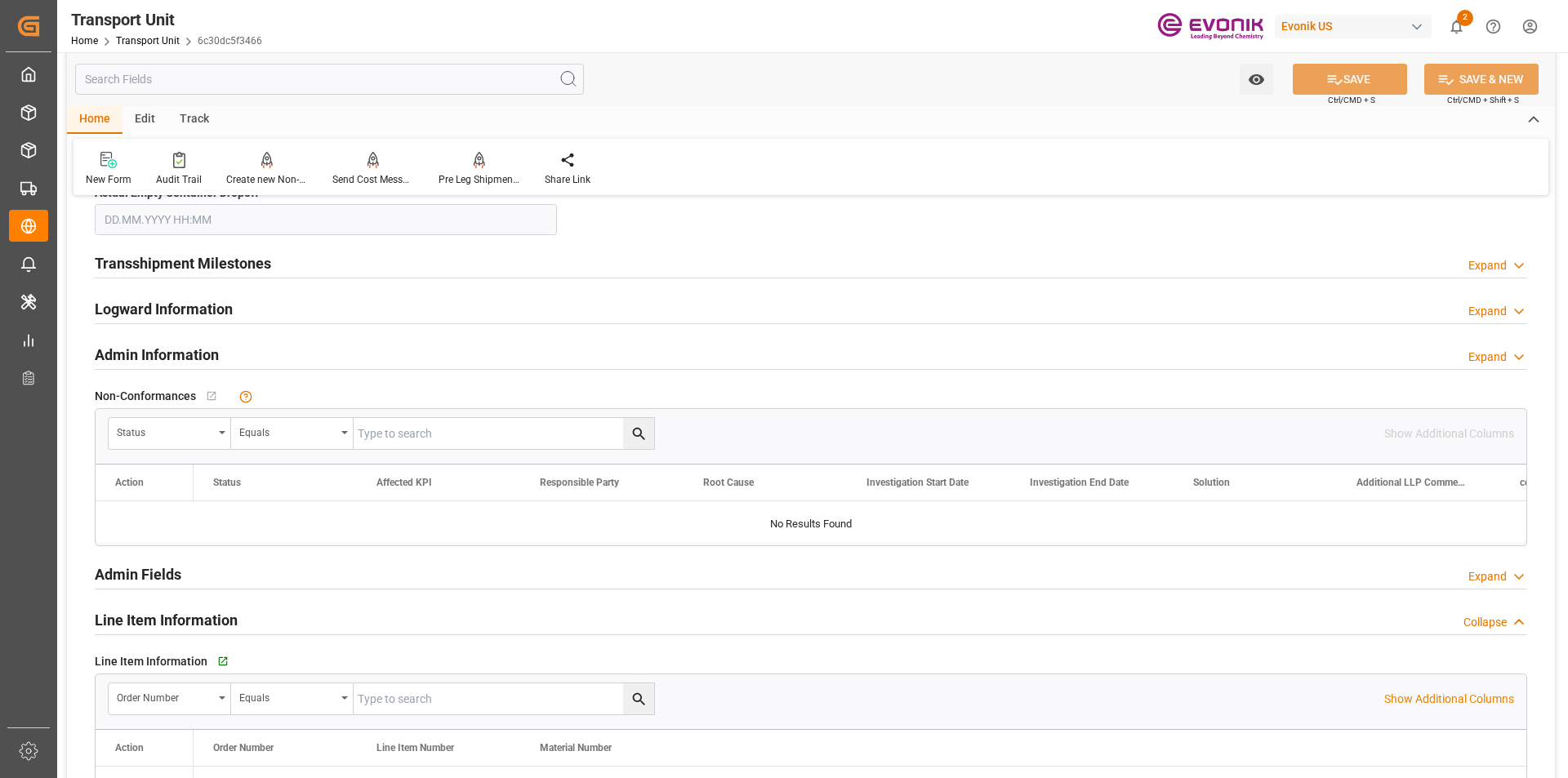
scroll to position [2205, 0]
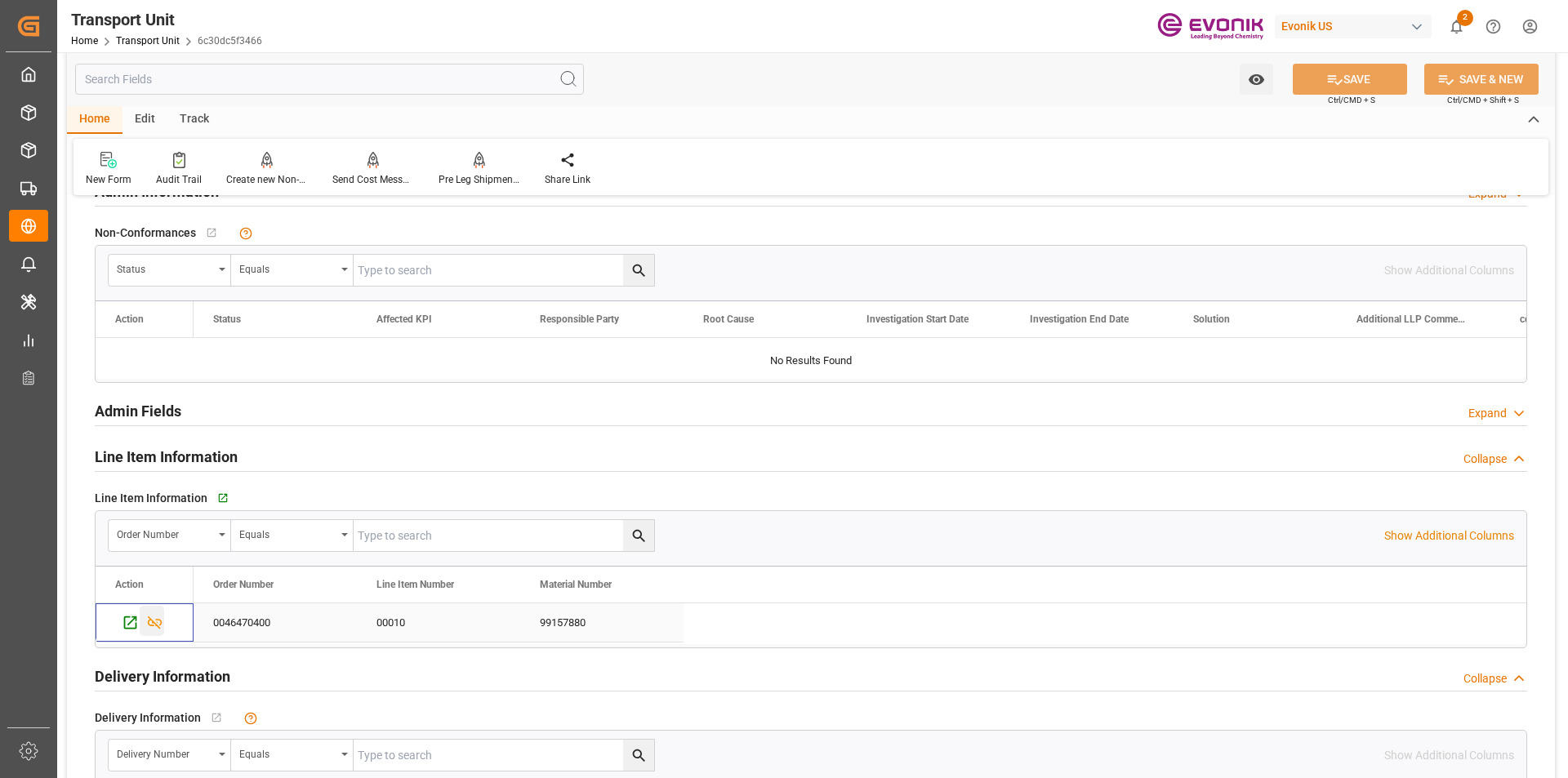
click at [150, 625] on icon "Press SPACE to select this row." at bounding box center [155, 622] width 17 height 17
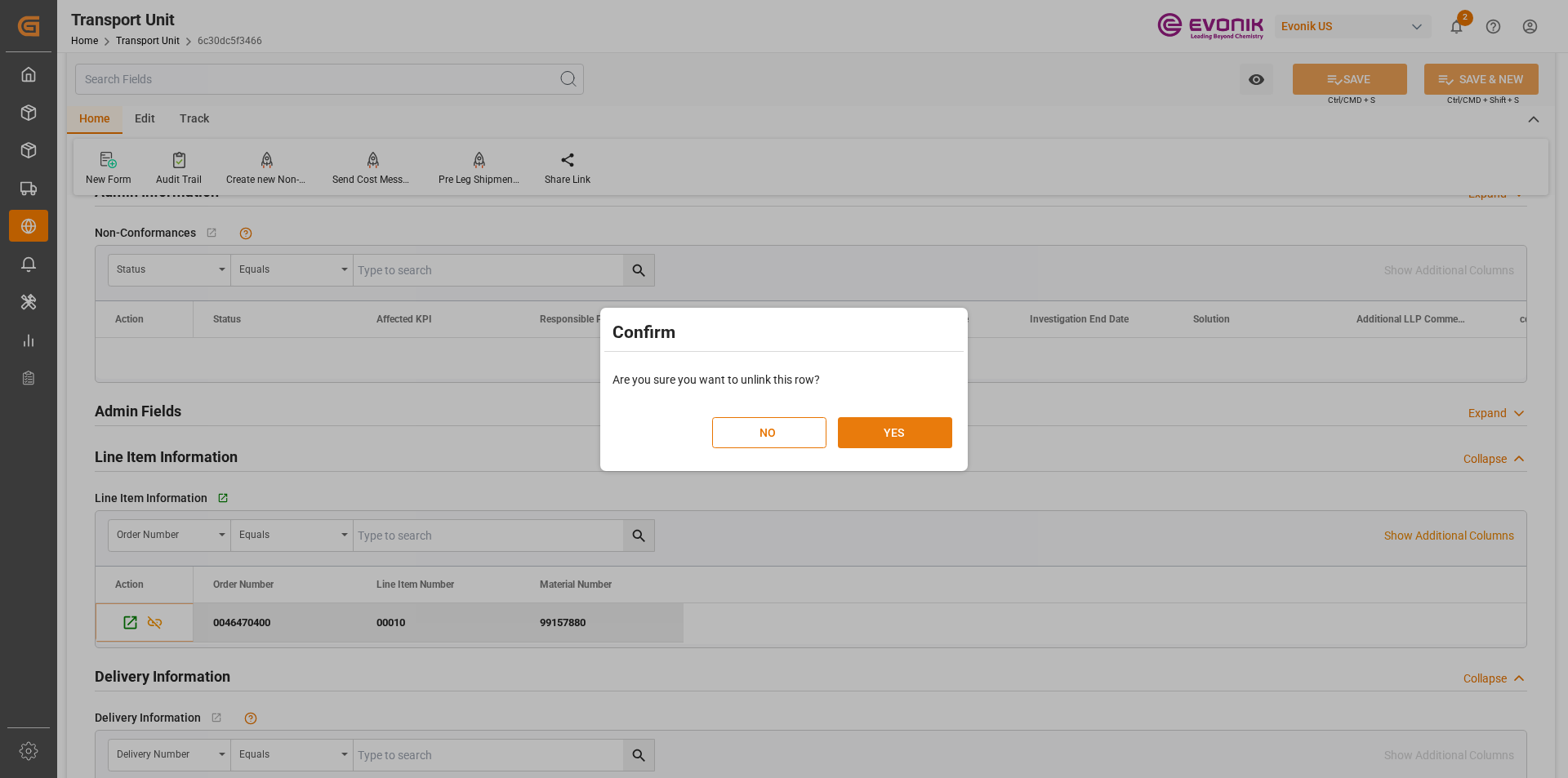
click at [900, 424] on button "YES" at bounding box center [895, 432] width 114 height 31
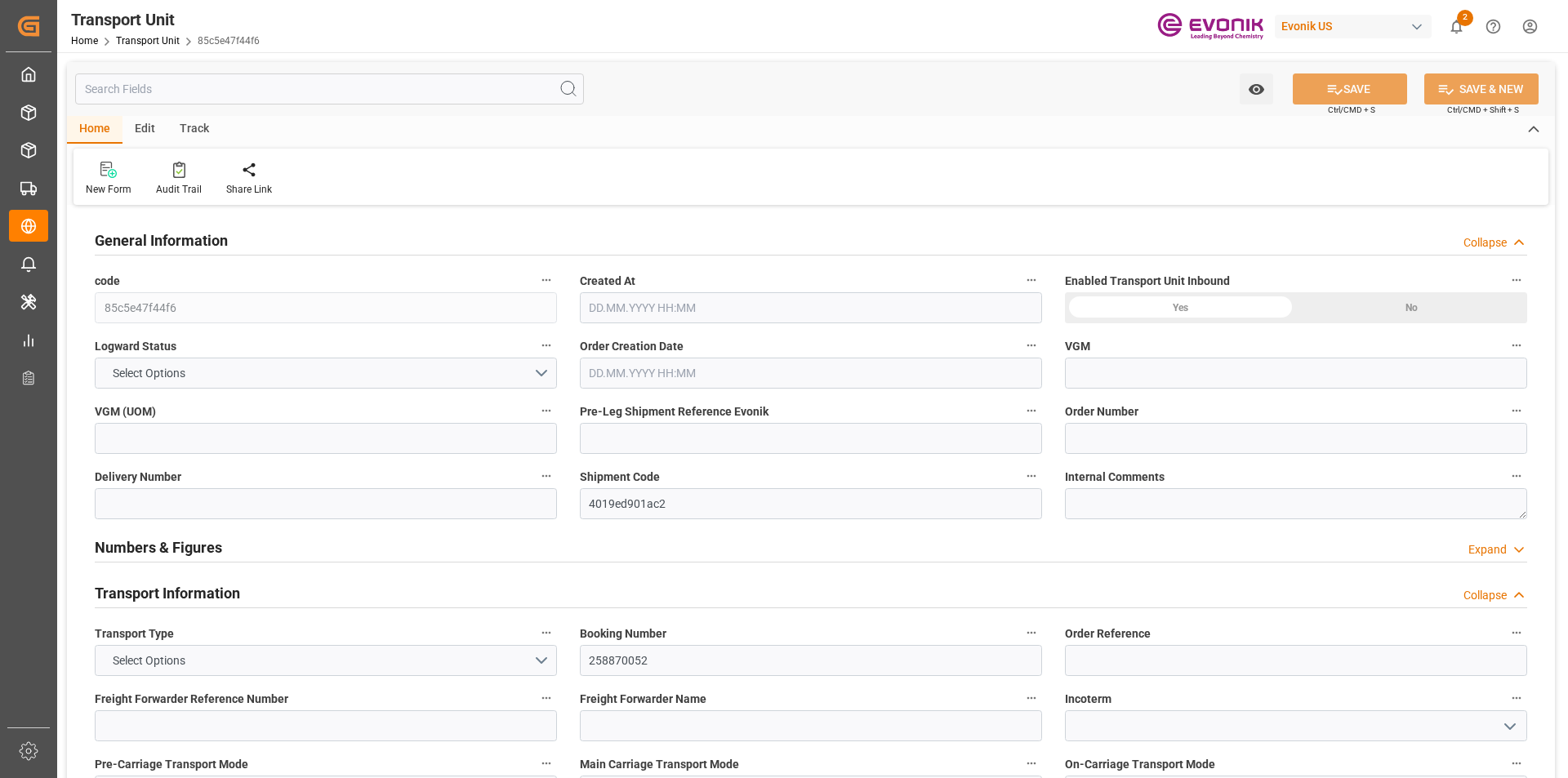
type input "Maersk"
type input "Maersk Line AS"
type input "USMOB"
type input "GTPRQ"
type input "0"
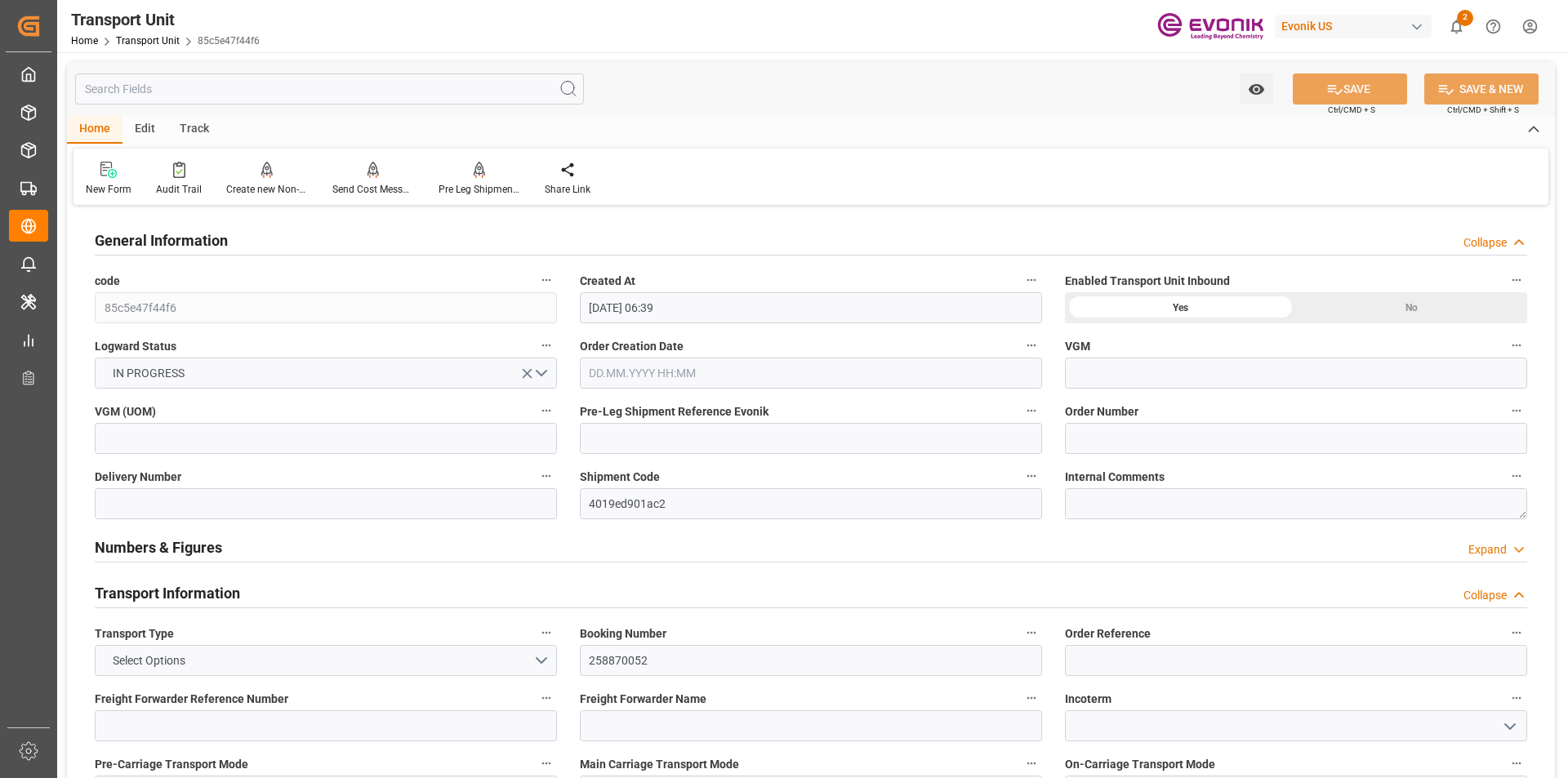
type input "[DATE] 06:39"
type input "[DATE]"
type input "[DATE] 00:00"
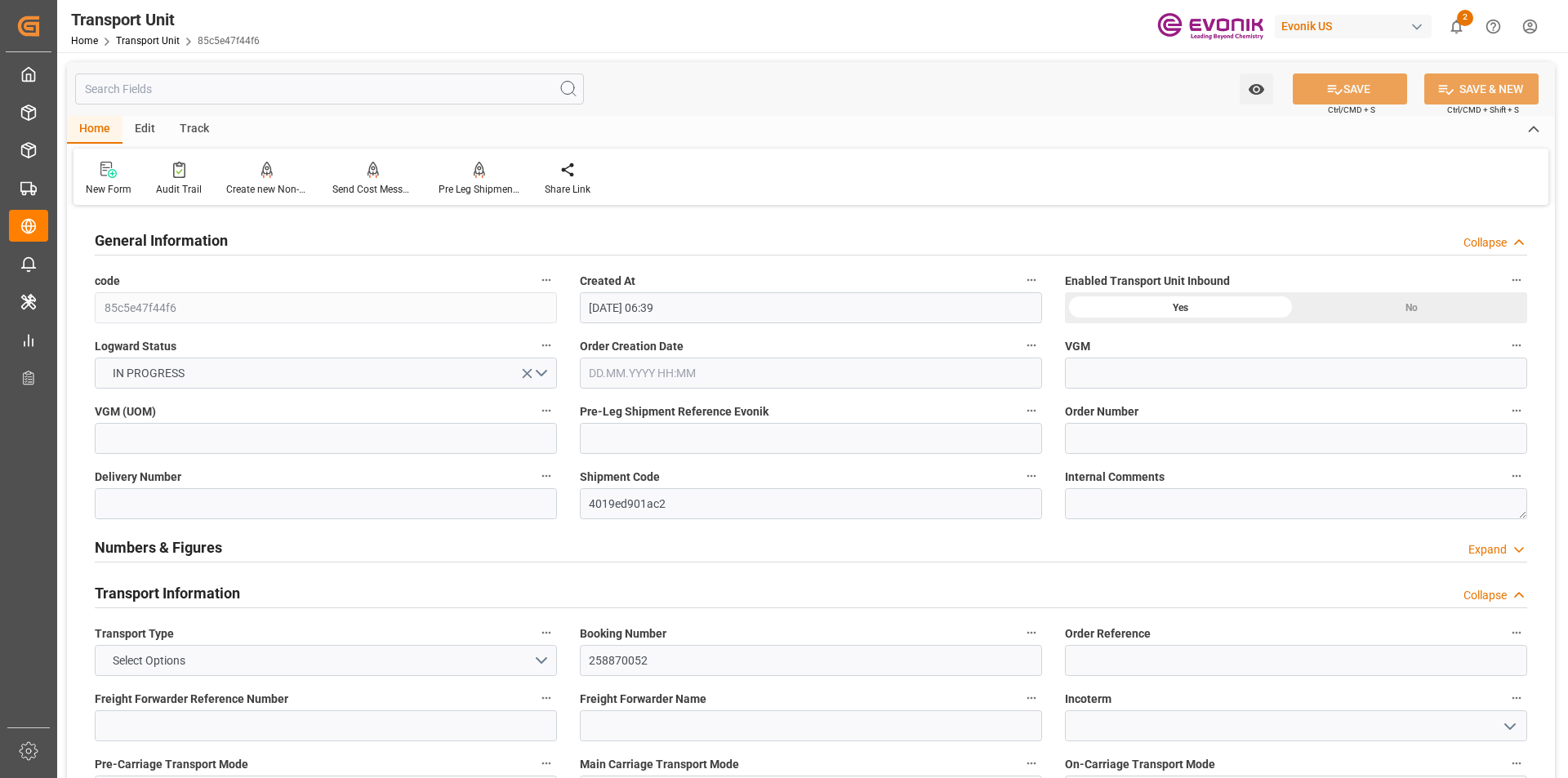
type input "[DATE] 00:00"
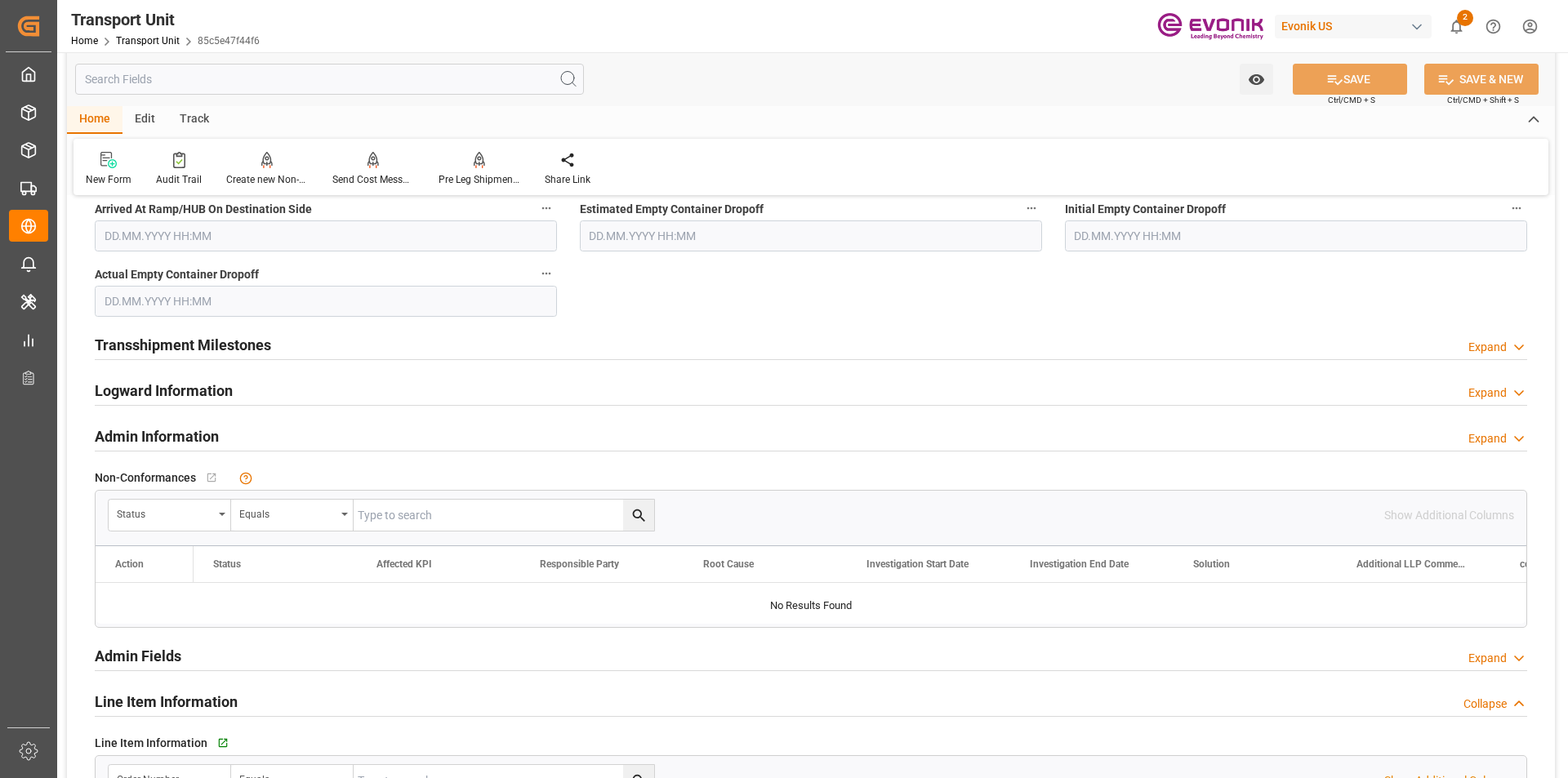
scroll to position [2450, 0]
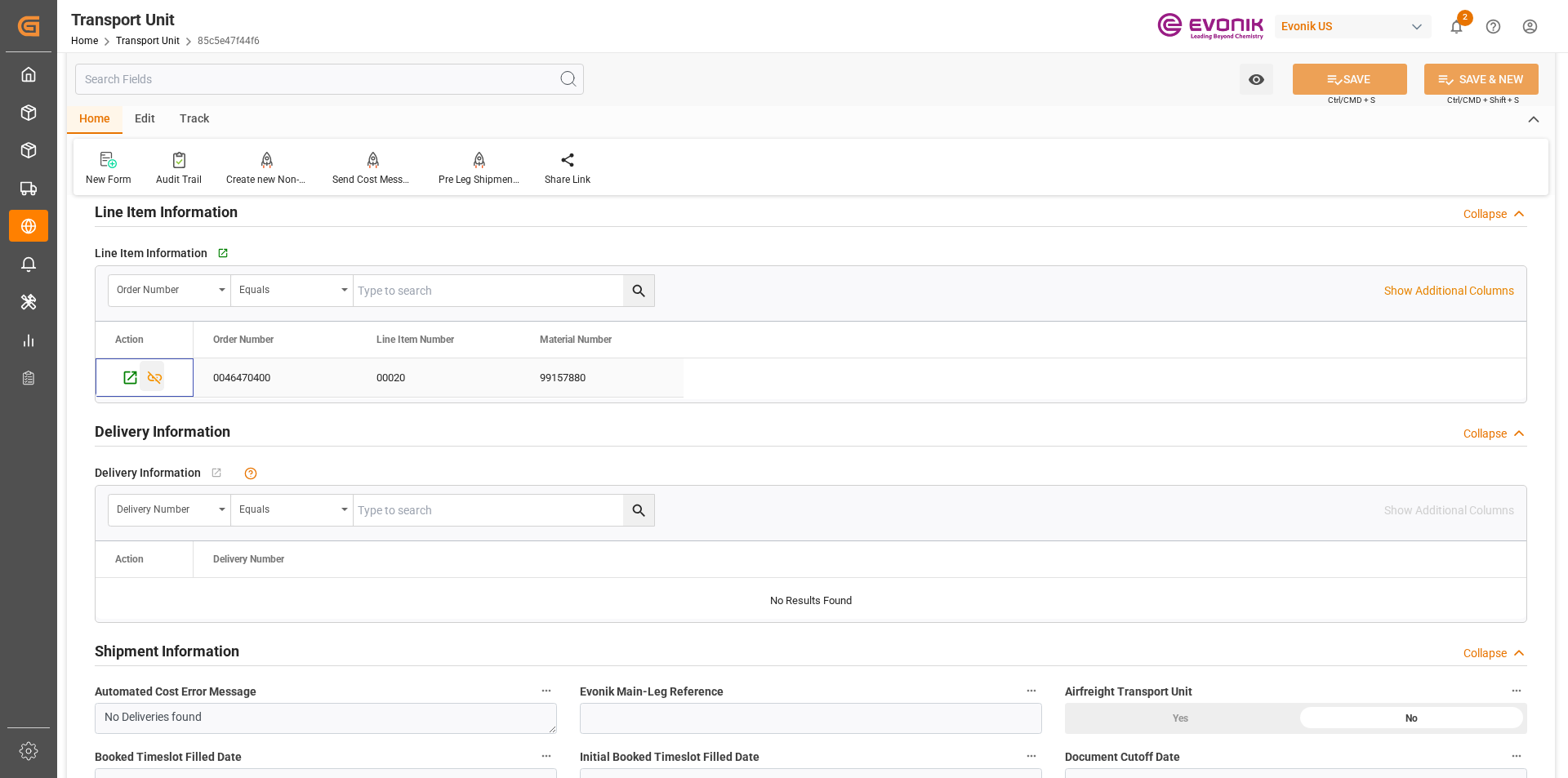
click at [154, 378] on icon "Press SPACE to select this row." at bounding box center [155, 378] width 14 height 13
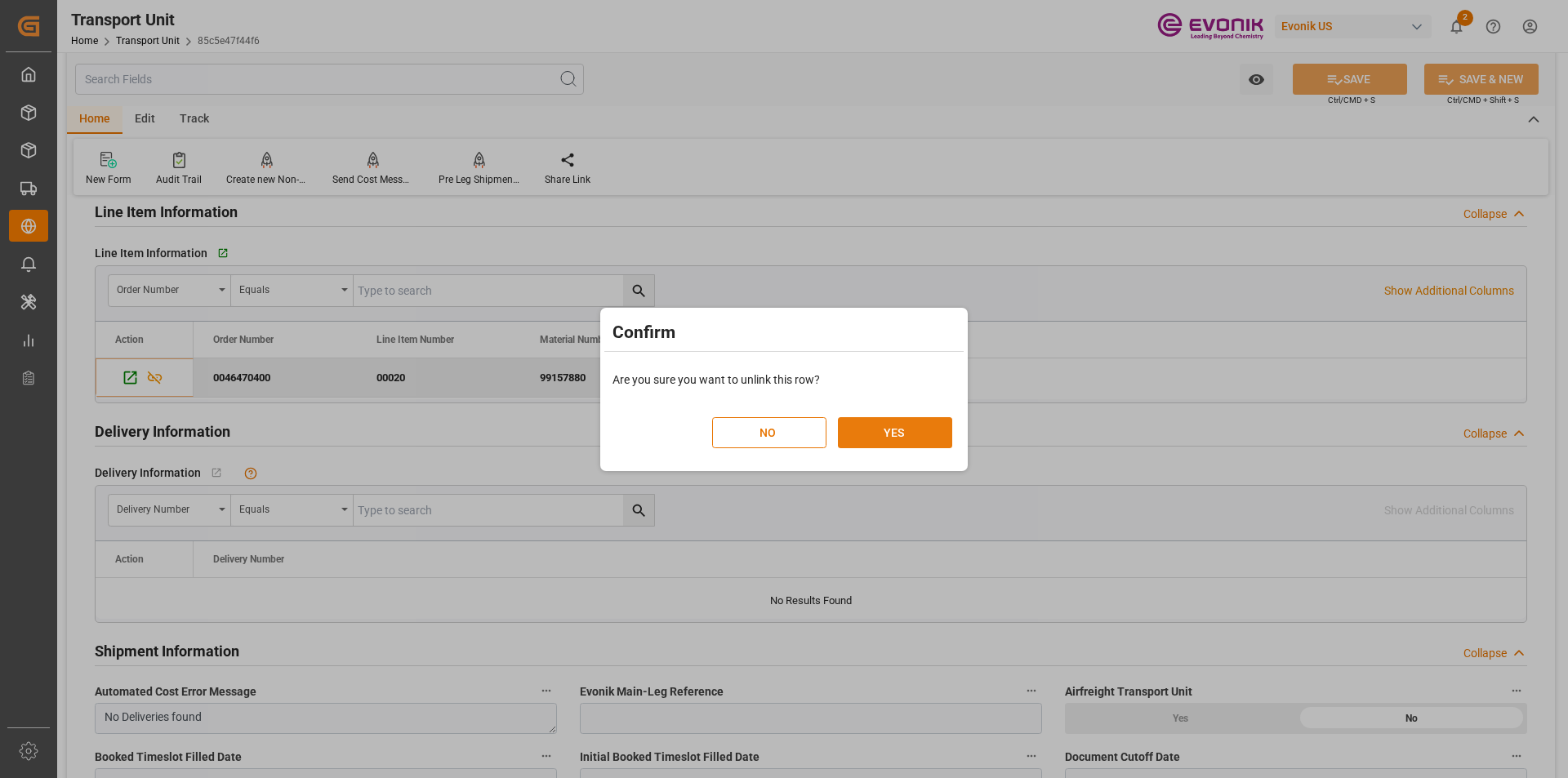
click at [923, 439] on button "YES" at bounding box center [895, 432] width 114 height 31
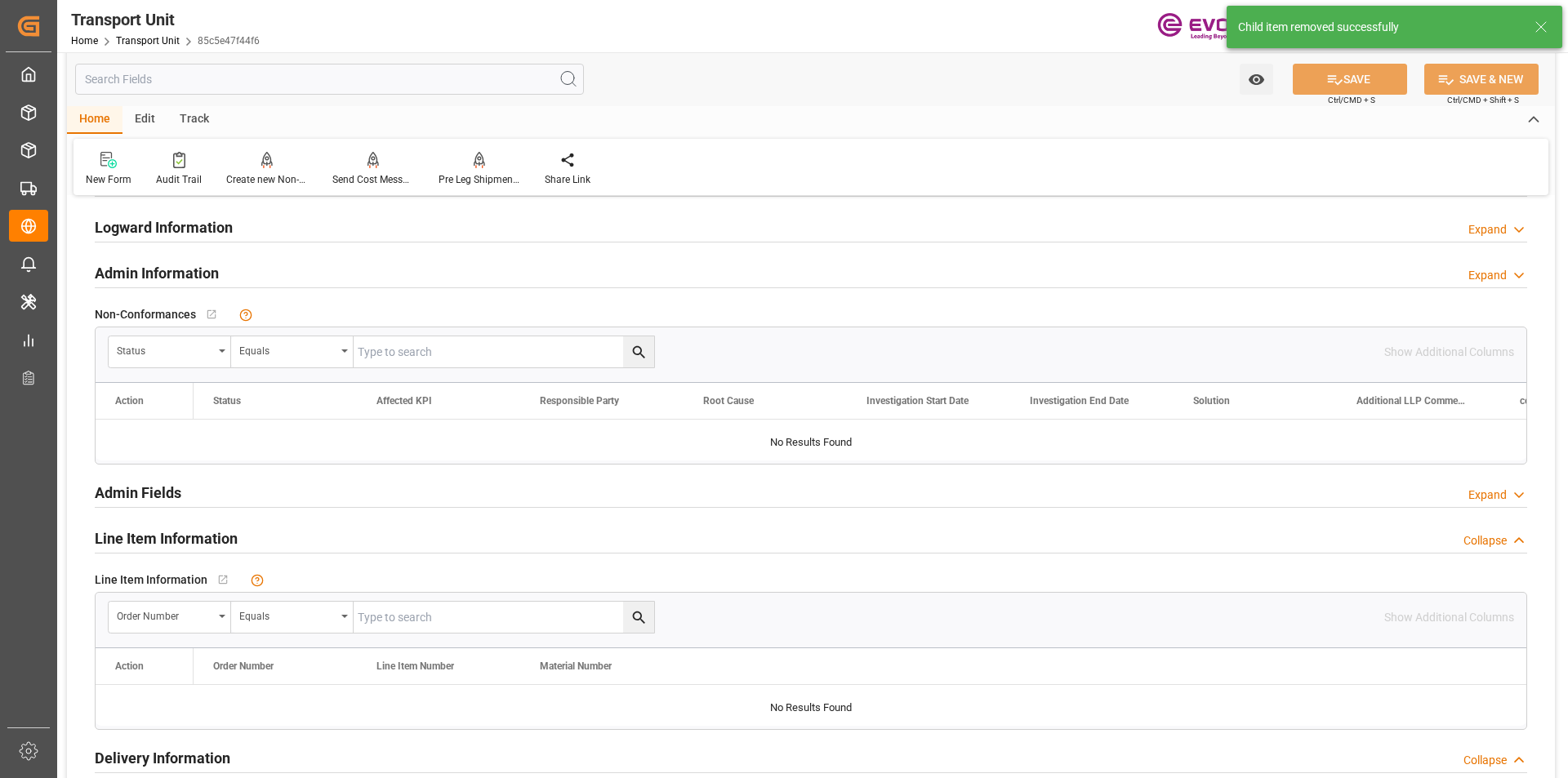
scroll to position [2041, 0]
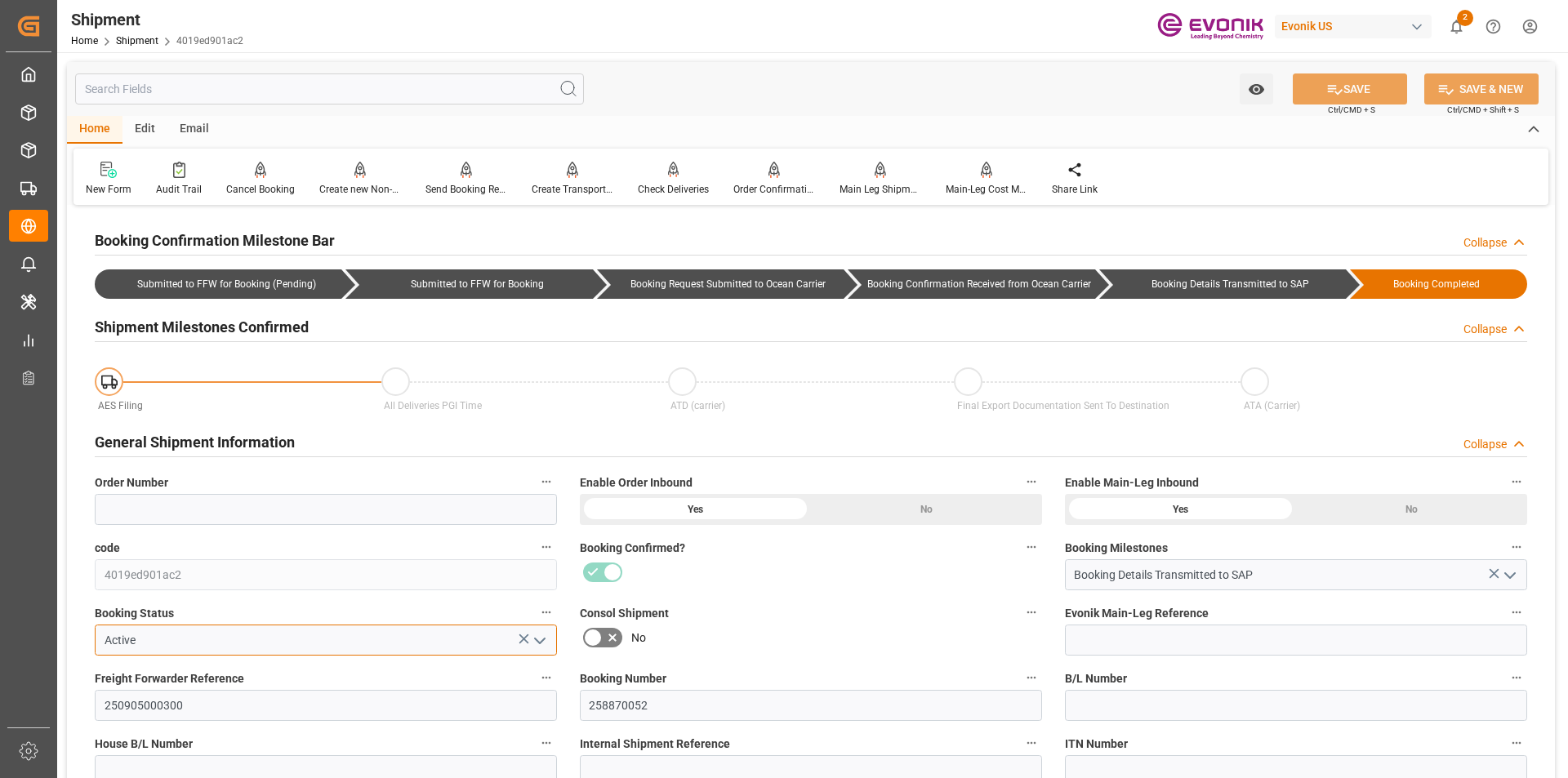
click at [155, 640] on input "Active" at bounding box center [326, 640] width 463 height 31
click at [523, 636] on icon at bounding box center [525, 639] width 10 height 9
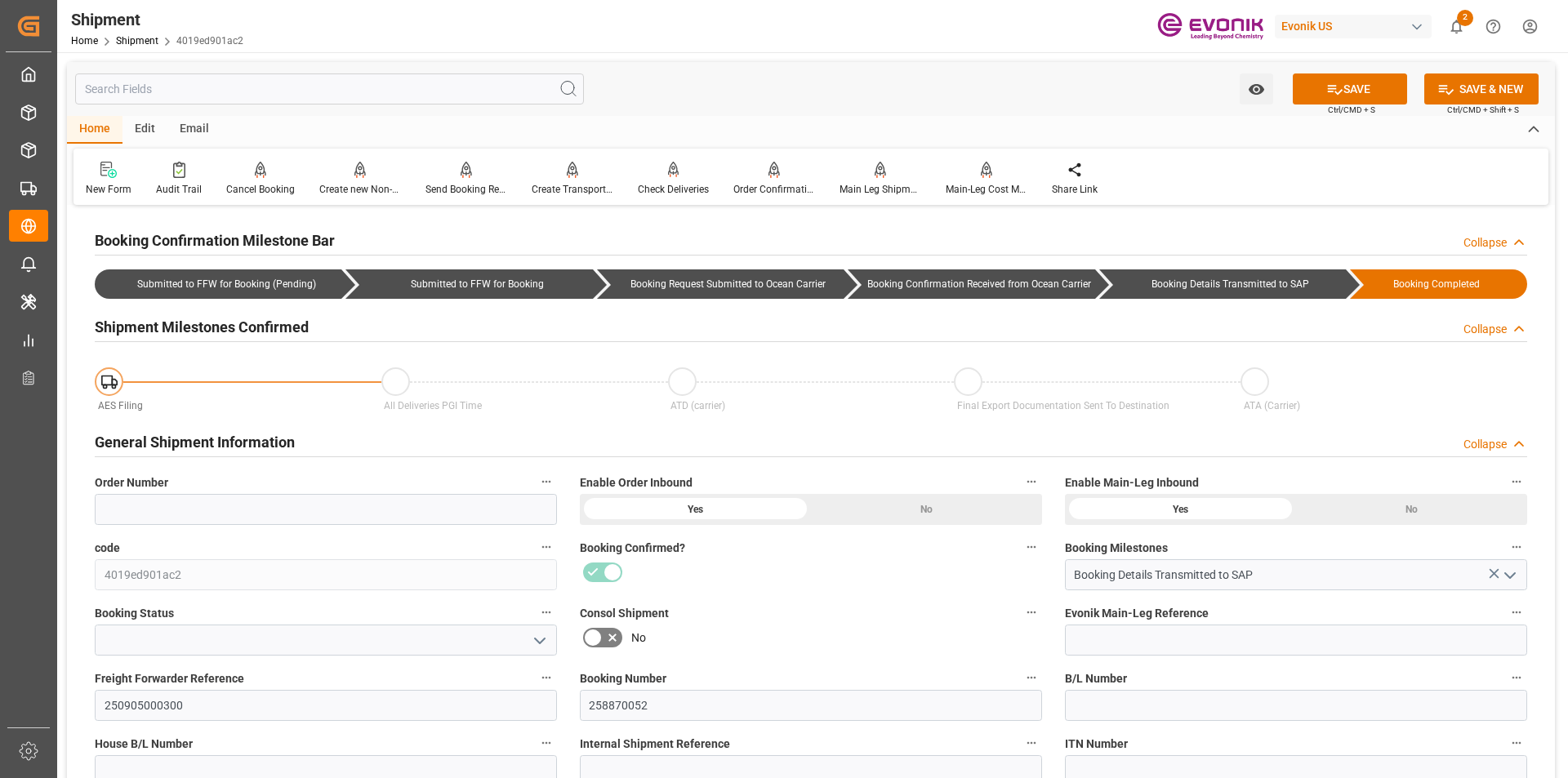
click at [537, 637] on icon "open menu" at bounding box center [540, 640] width 20 height 20
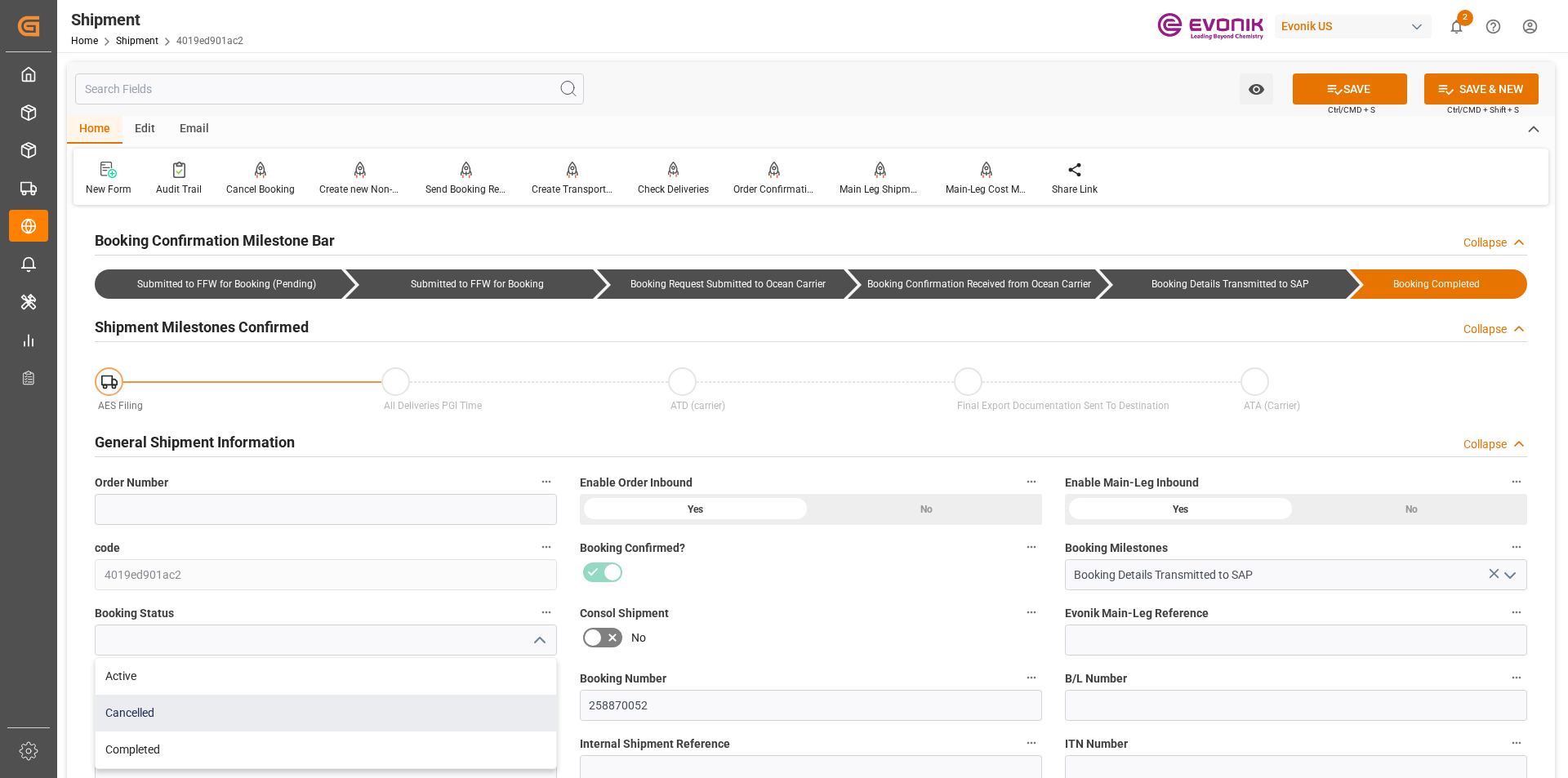
click at [140, 704] on div "Cancelled" at bounding box center [326, 713] width 461 height 37
type input "Cancelled"
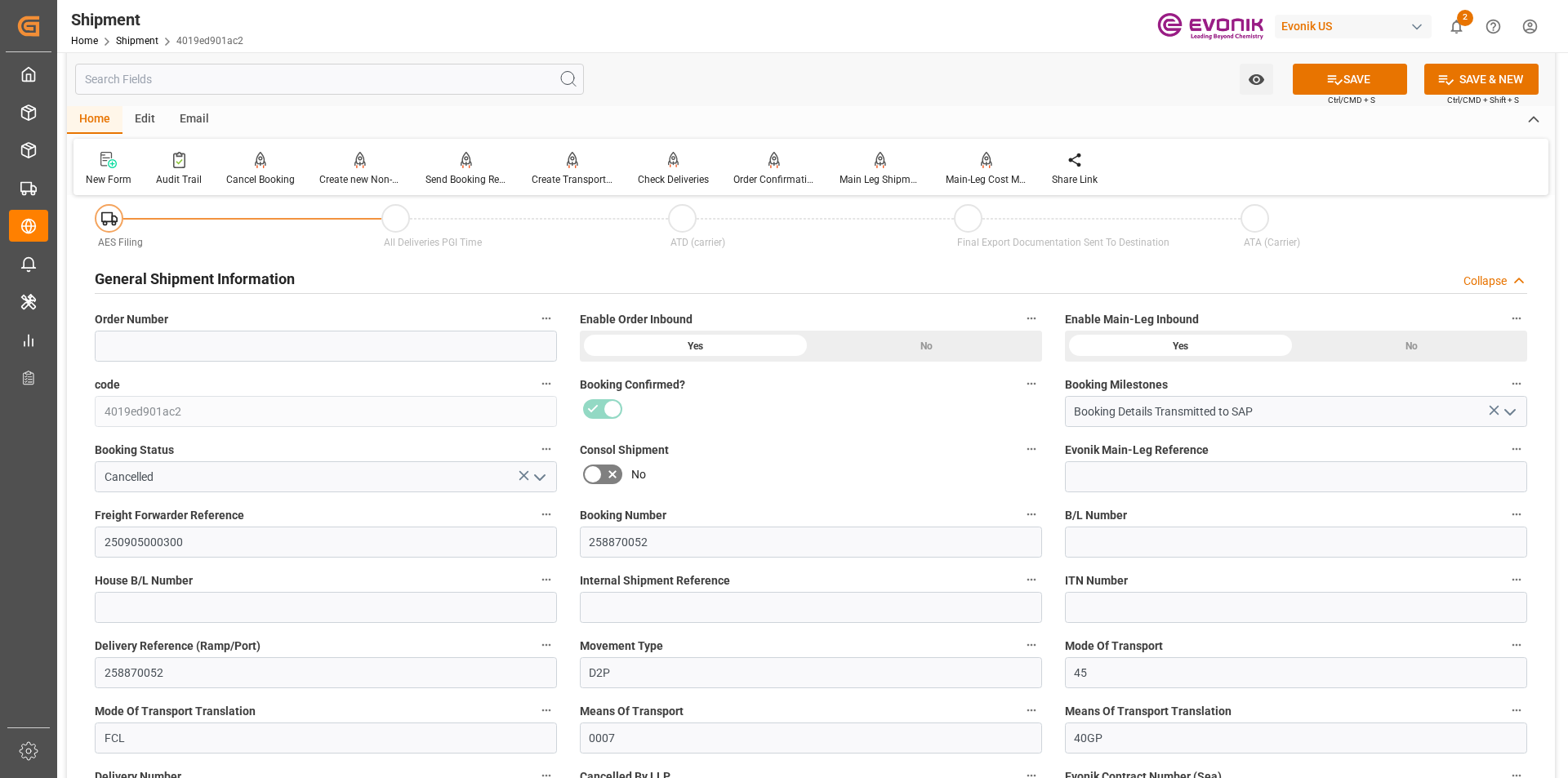
scroll to position [245, 0]
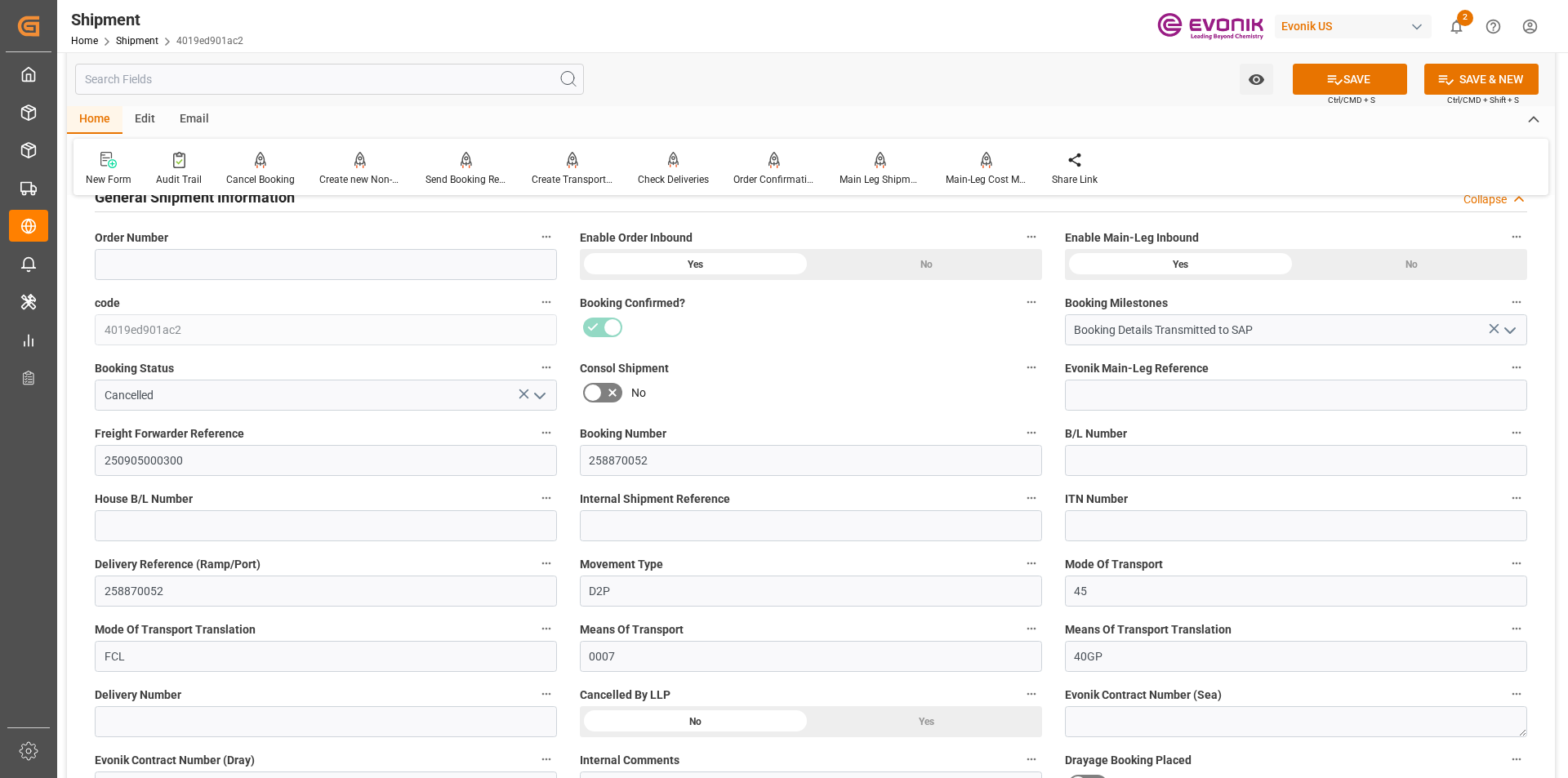
click at [857, 726] on div "Yes" at bounding box center [927, 722] width 231 height 31
click at [1348, 67] on button "SAVE" at bounding box center [1350, 79] width 114 height 31
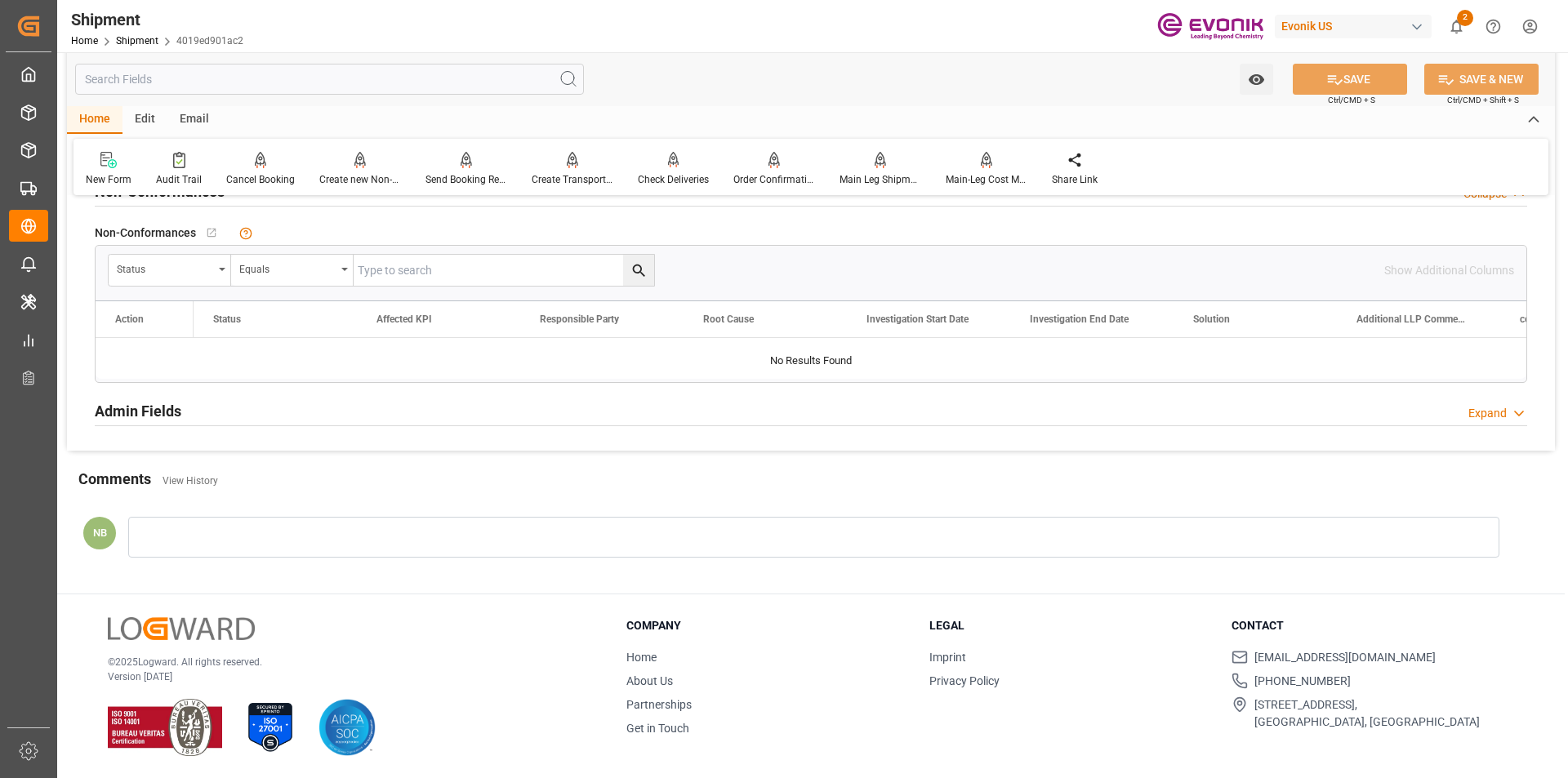
scroll to position [1203, 0]
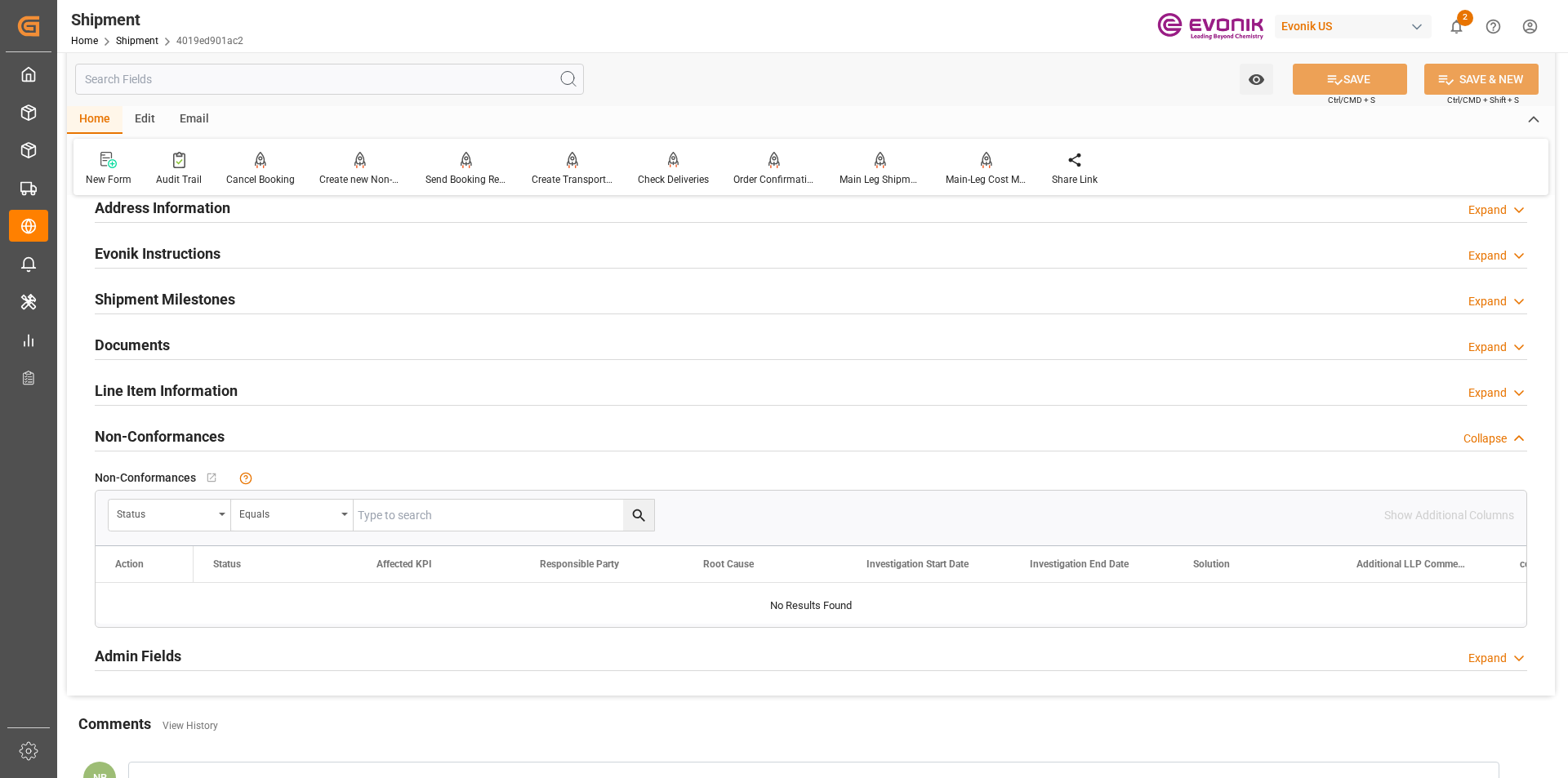
click at [1507, 391] on div "Expand" at bounding box center [1499, 393] width 59 height 17
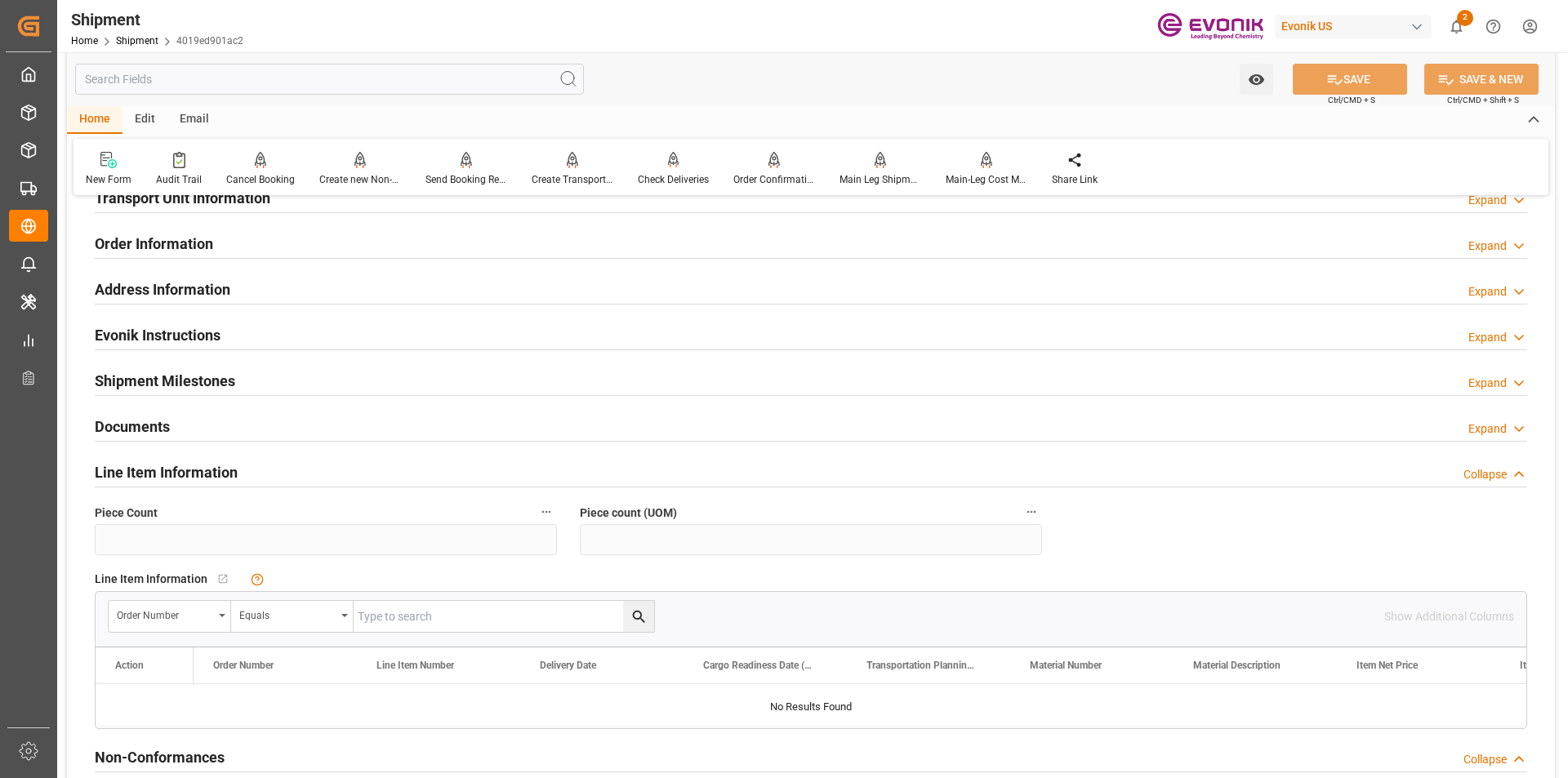
scroll to position [1039, 0]
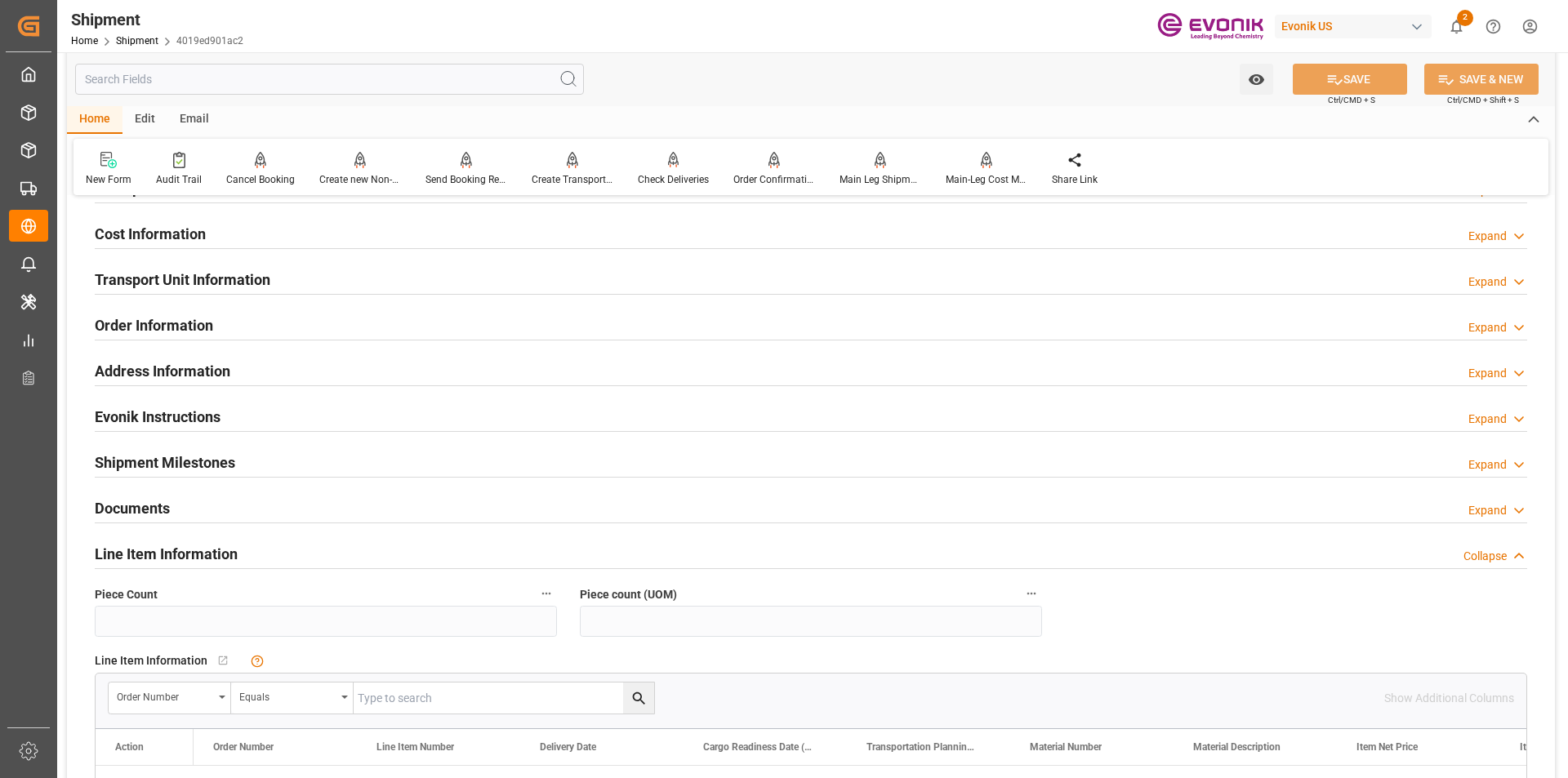
click at [1498, 278] on div "Expand" at bounding box center [1488, 282] width 38 height 17
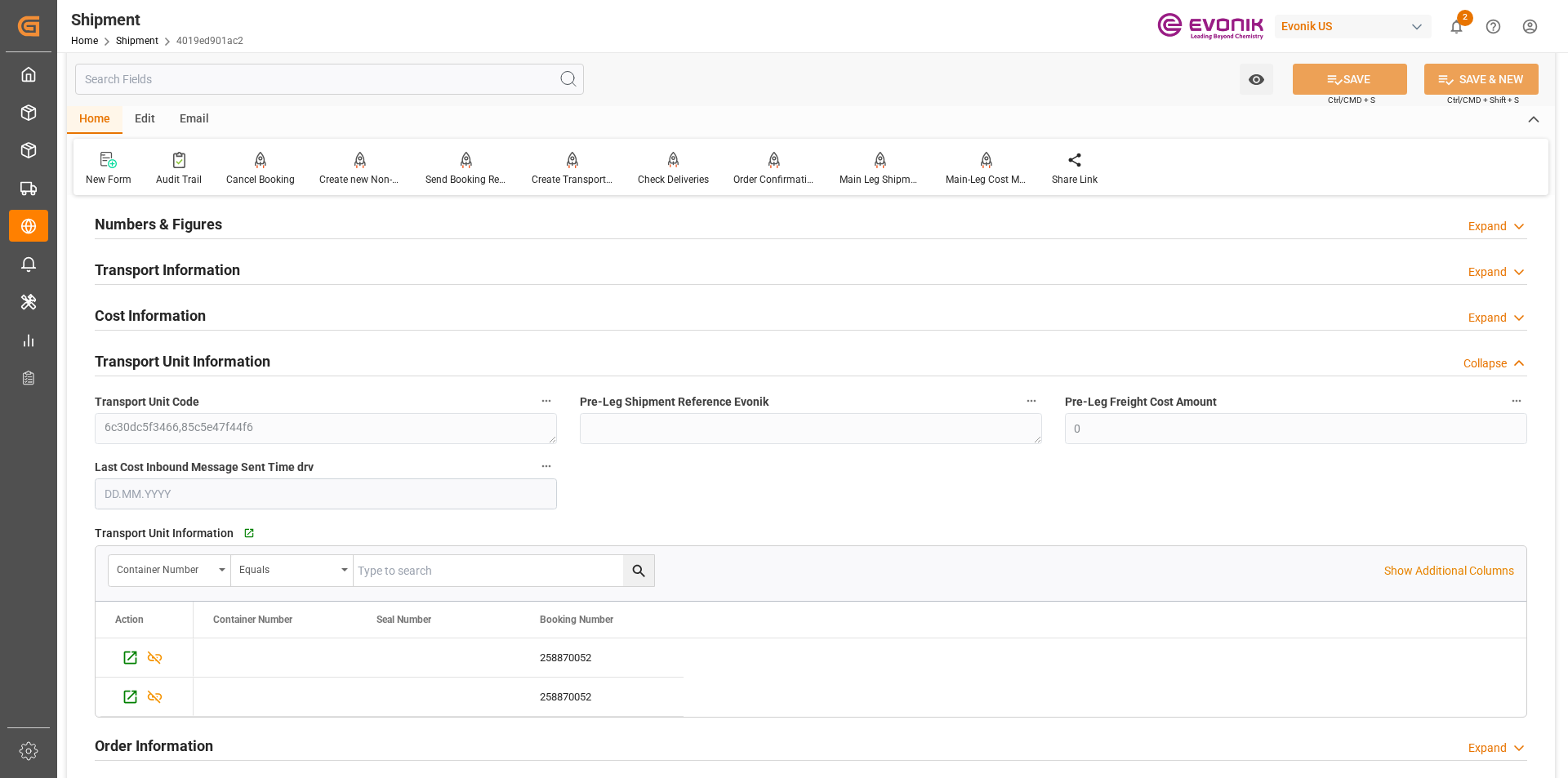
scroll to position [468, 0]
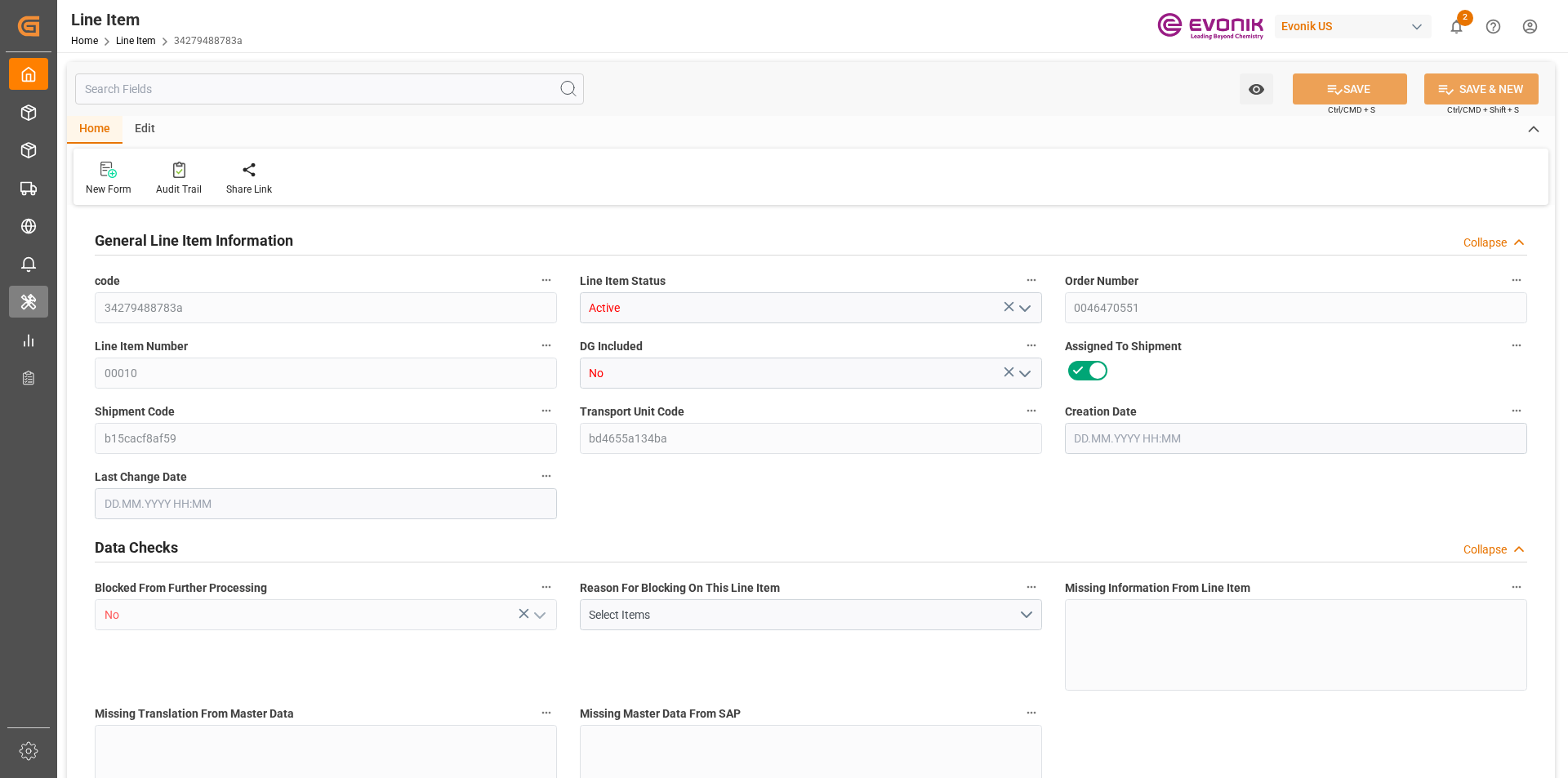
type input "20"
type input "15280"
type input "14000"
type input "26.4204"
type input "80"
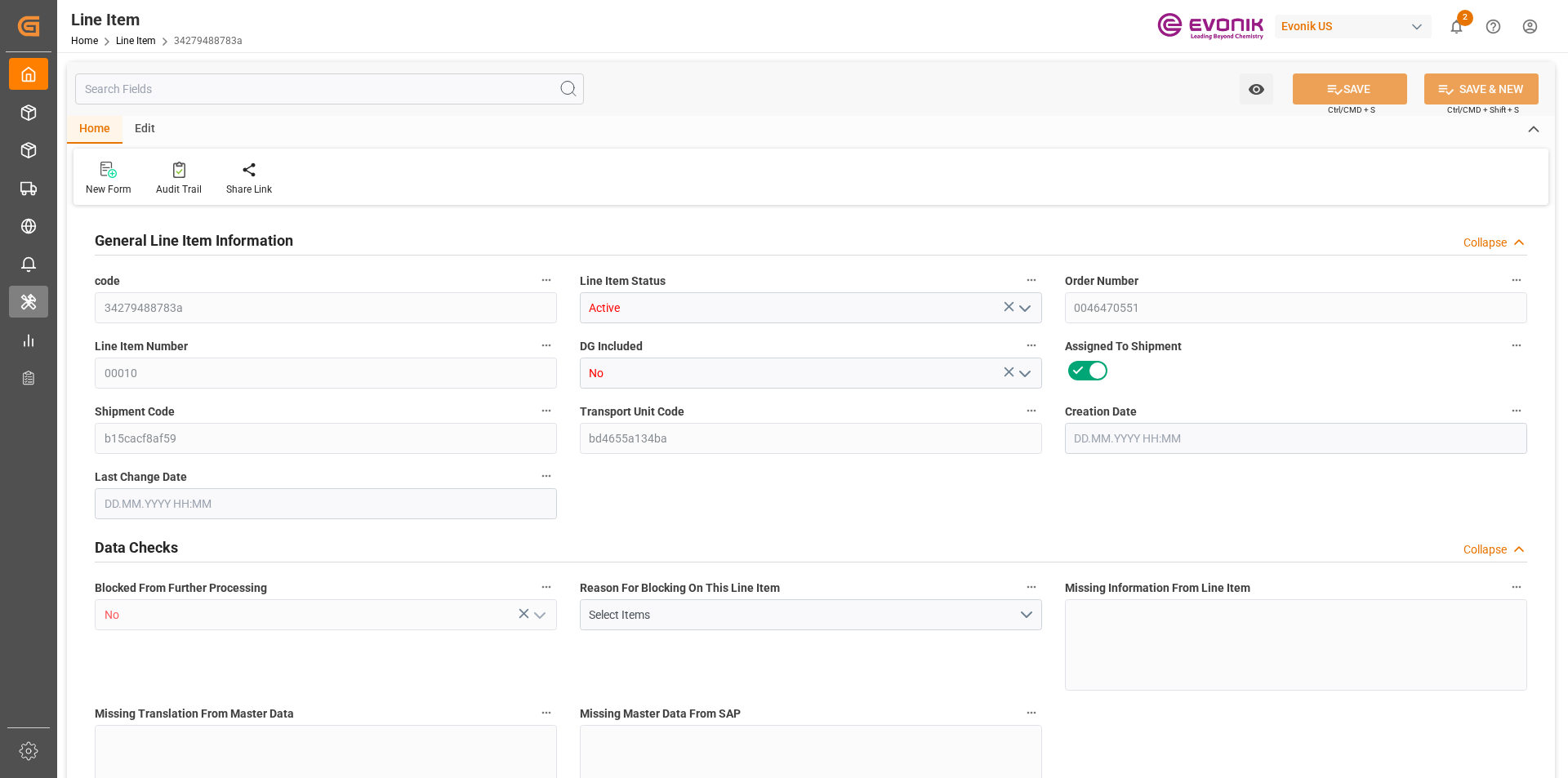
type input "80500"
type input "80"
type input "15280"
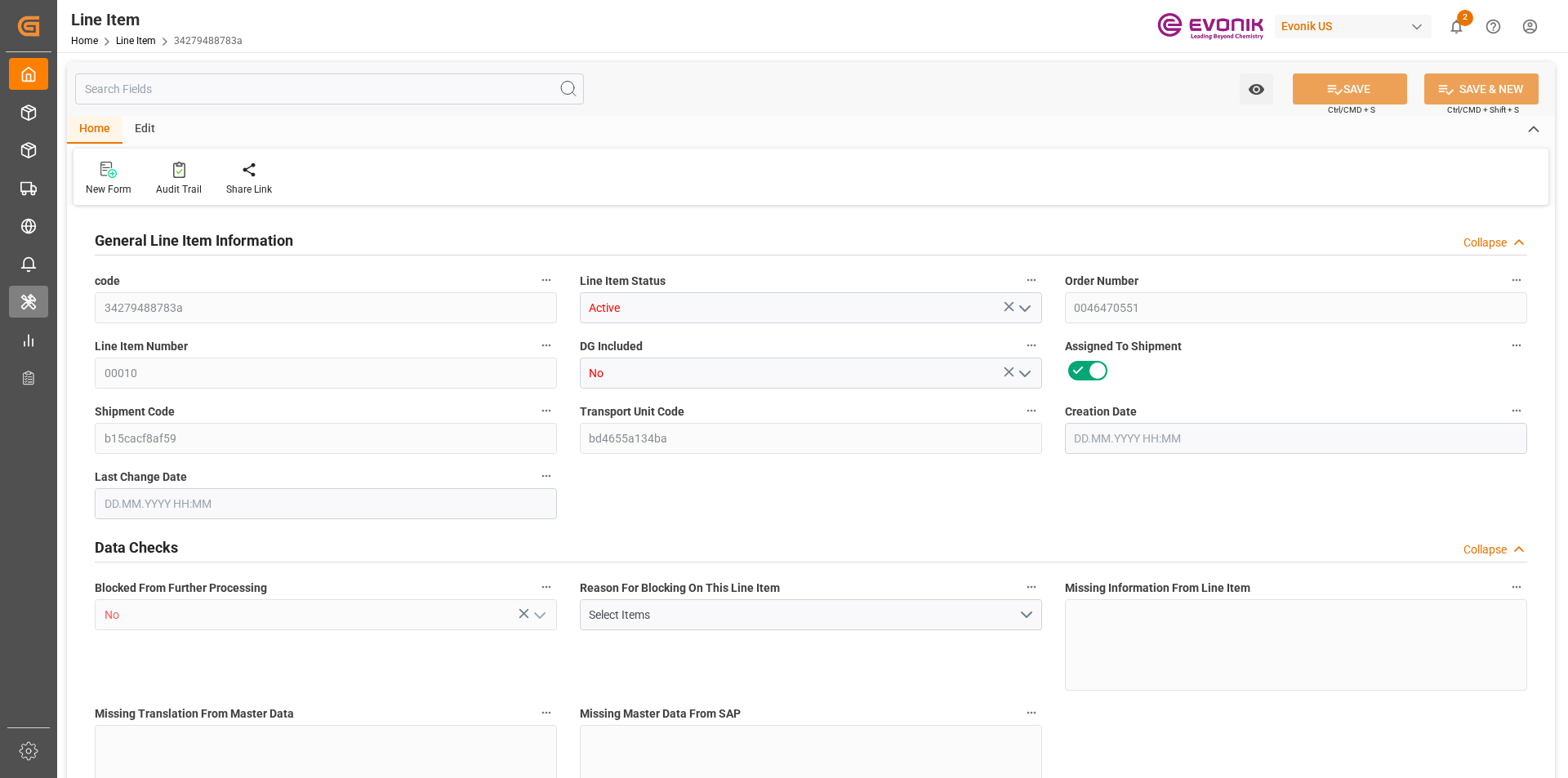
type input "16200"
type input "14000"
type input "26.4204"
type input "26420.4"
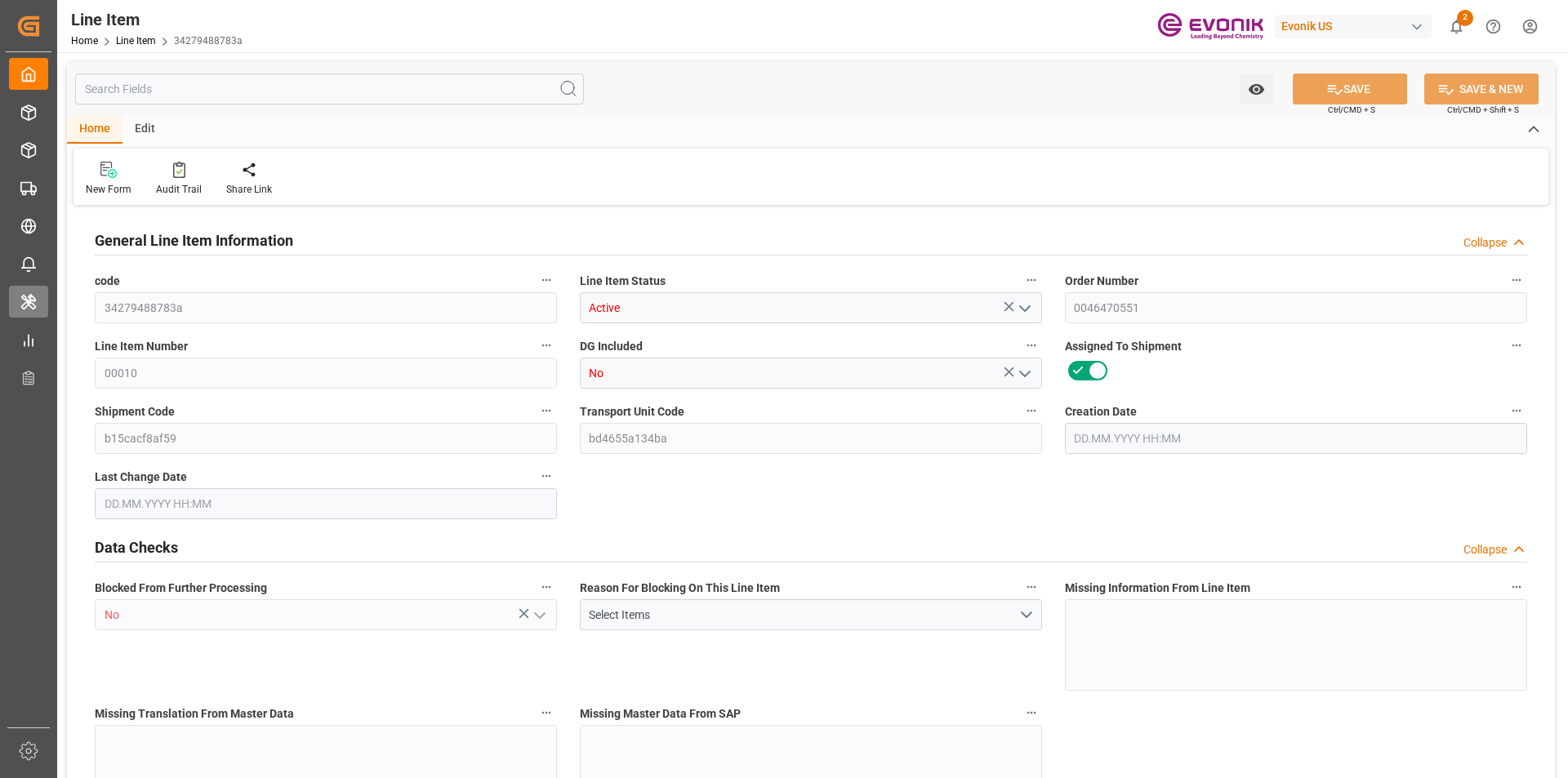
type input "80"
type input "15280"
type input "14000"
type input "26.4204"
type input "27.08.2025 14:24"
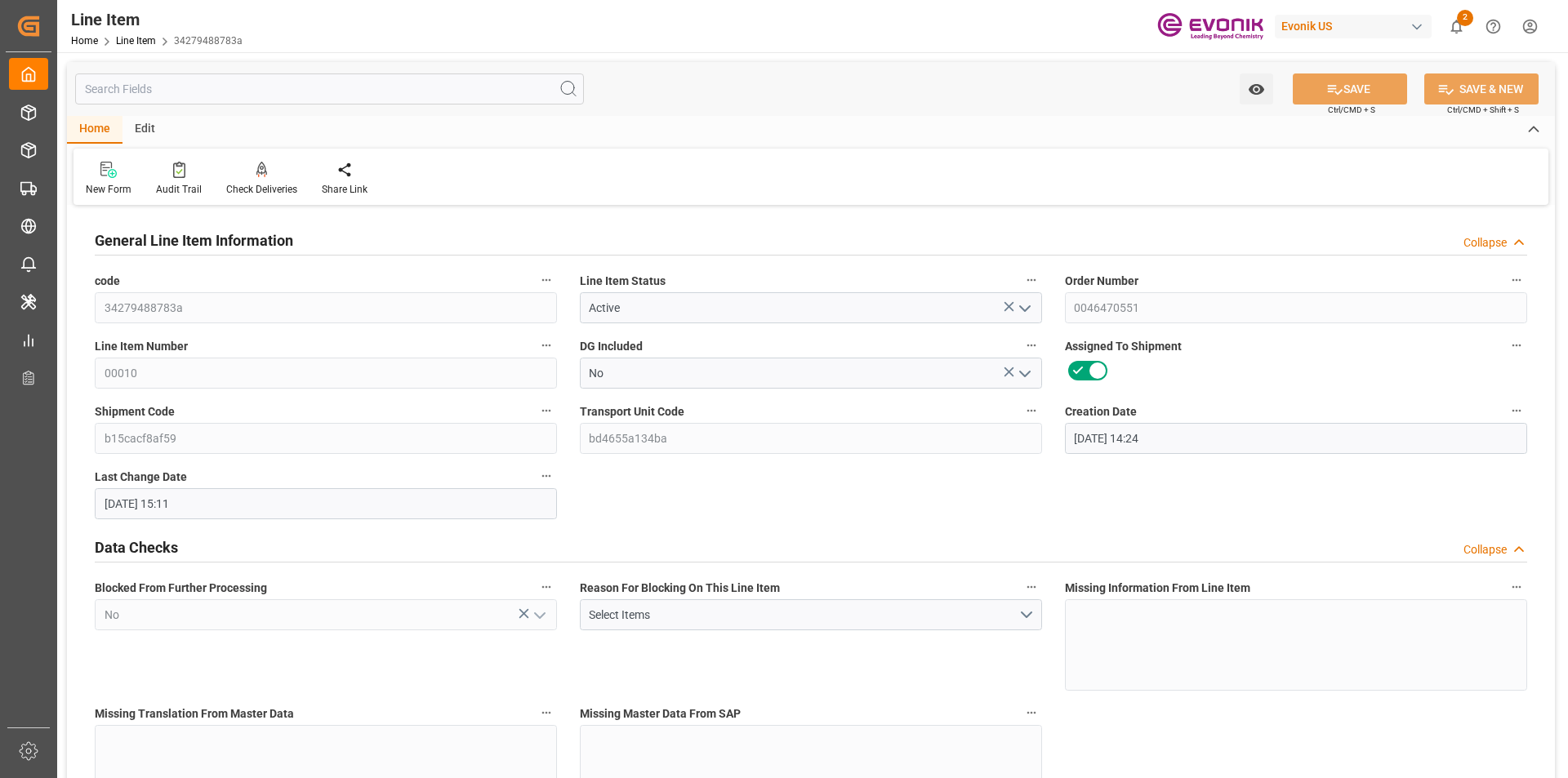
type input "28.08.2025 15:11"
type input "07.10.2025"
type input "[DATE]"
type input "28.08.2025"
click at [241, 94] on input "text" at bounding box center [330, 88] width 509 height 31
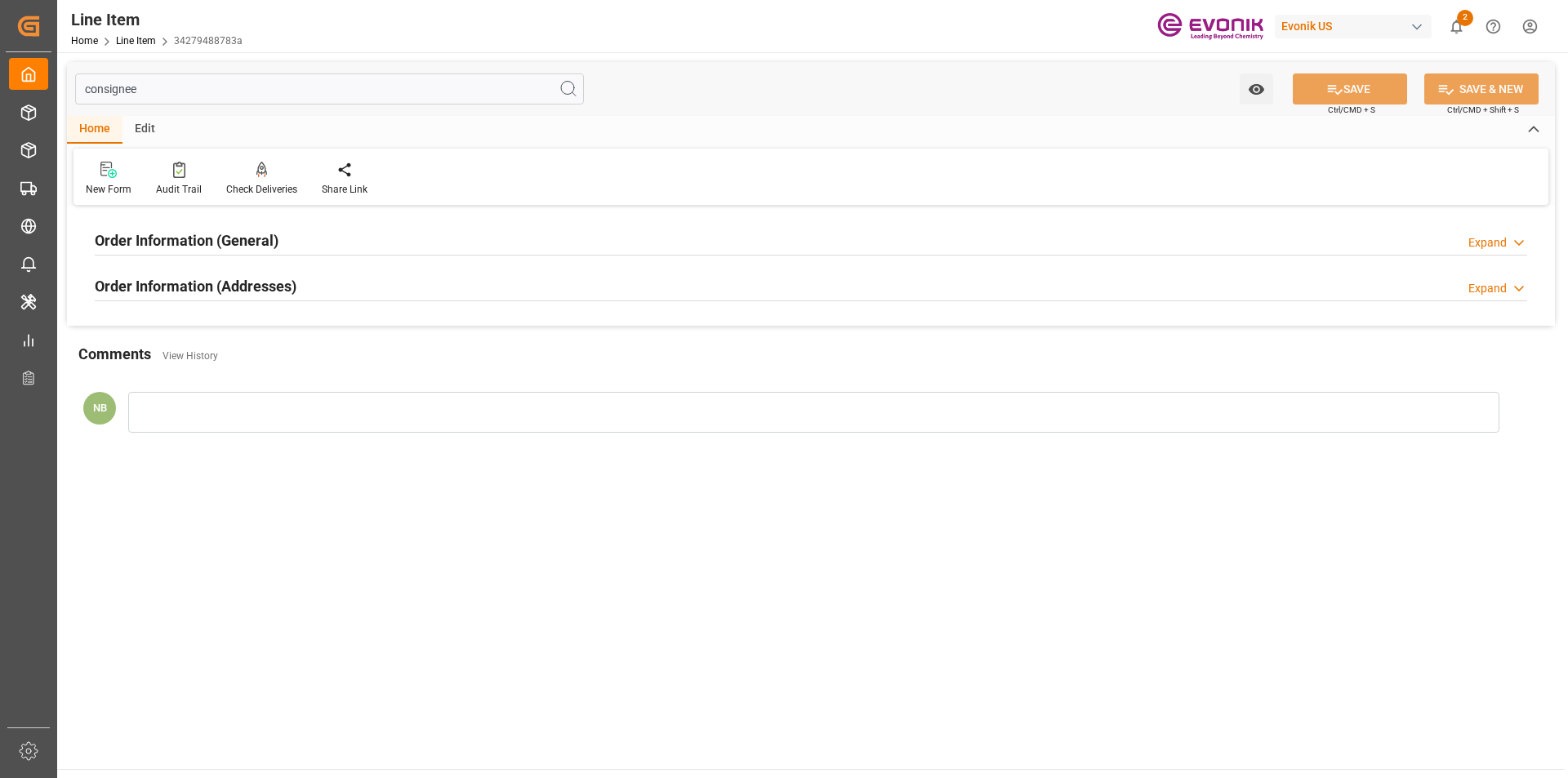
type input "consignee"
click at [153, 296] on h2 "Order Information (Addresses)" at bounding box center [196, 286] width 201 height 22
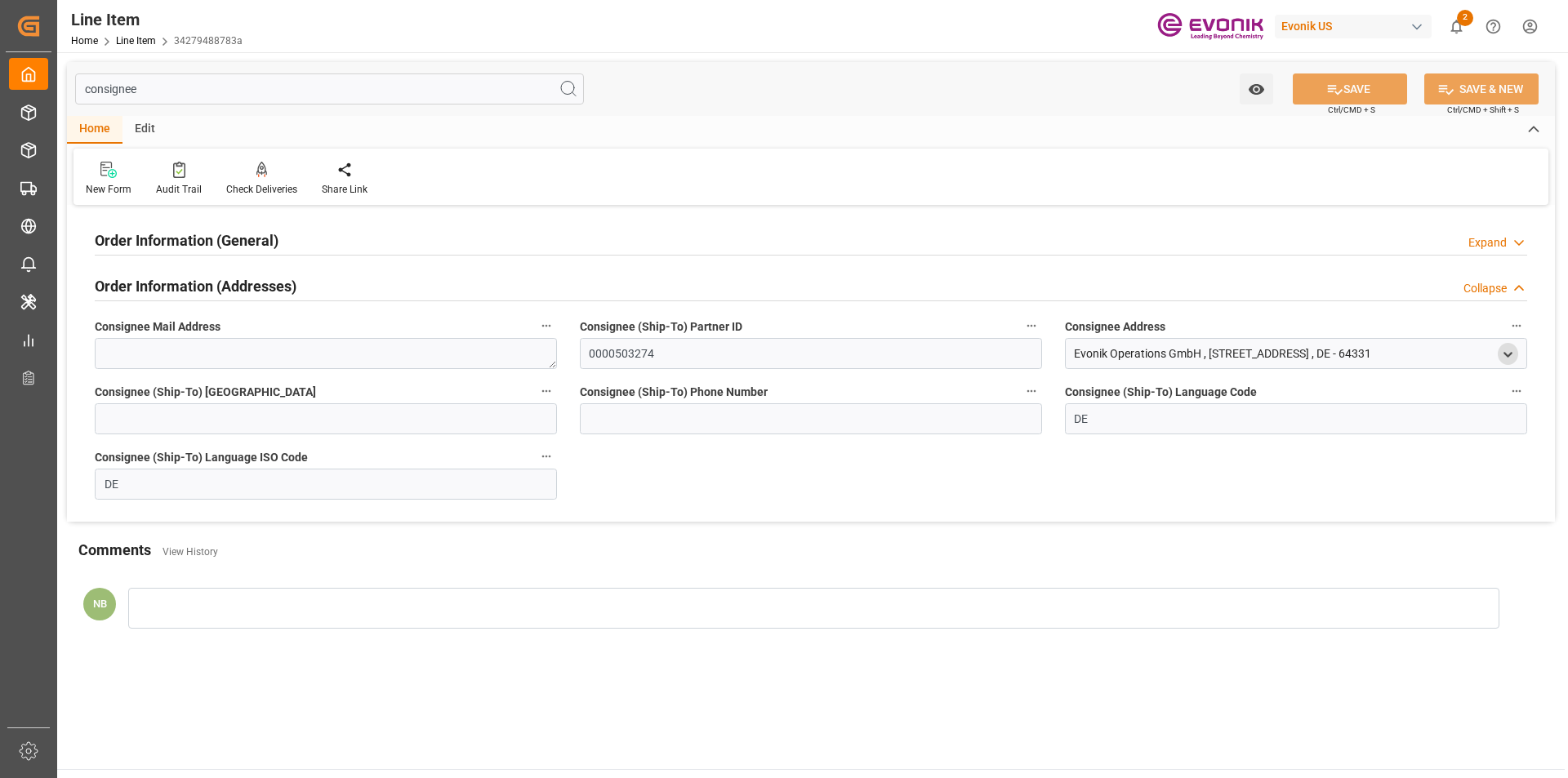
click at [1510, 354] on polyline "open menu" at bounding box center [1508, 353] width 8 height 3
click at [1312, 517] on input "DE" at bounding box center [1404, 518] width 205 height 18
click at [1101, 488] on input "Weiterstadt" at bounding box center [1181, 492] width 205 height 18
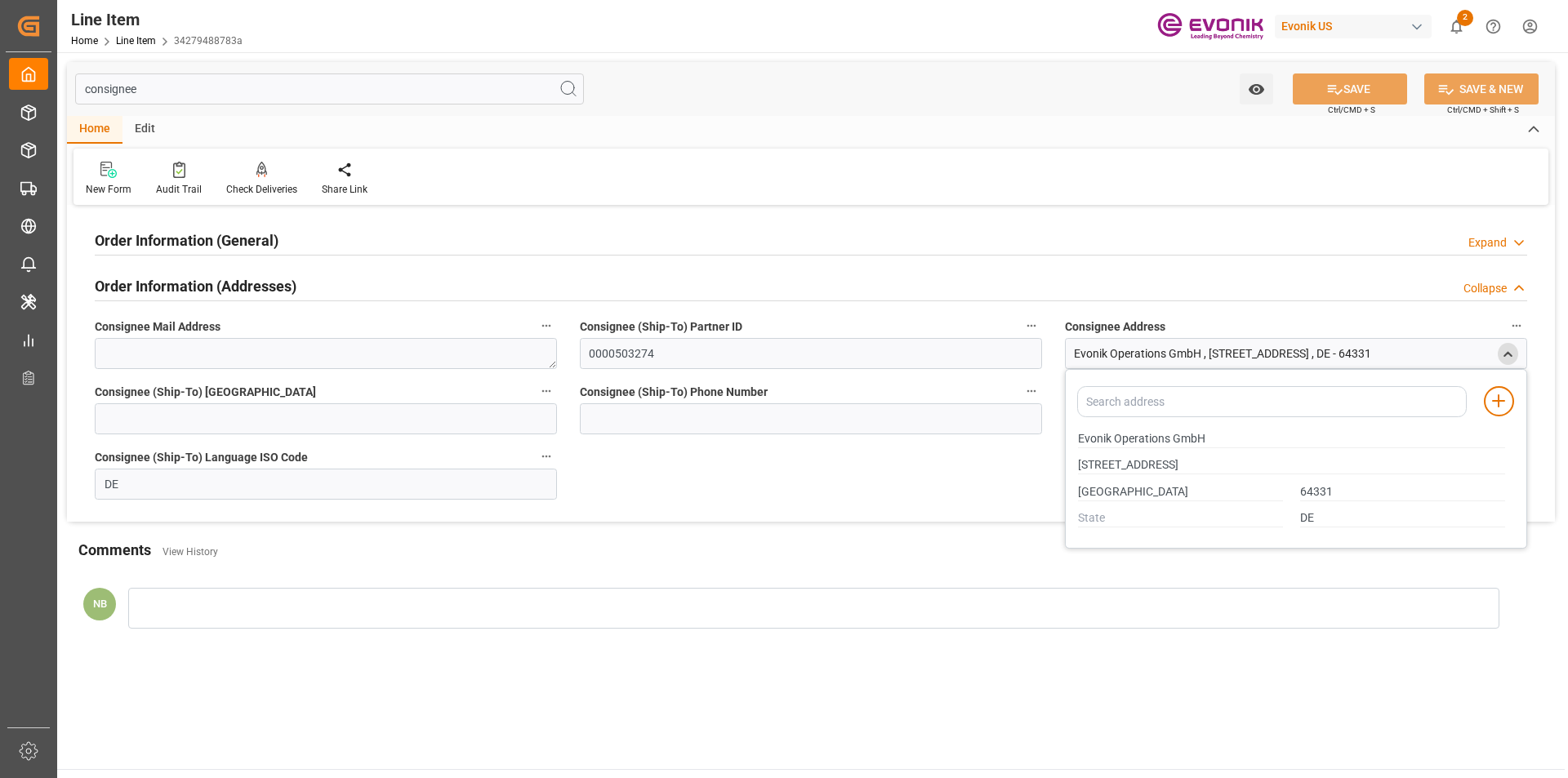
click at [499, 250] on div "Order Information (General) Expand" at bounding box center [812, 239] width 1433 height 31
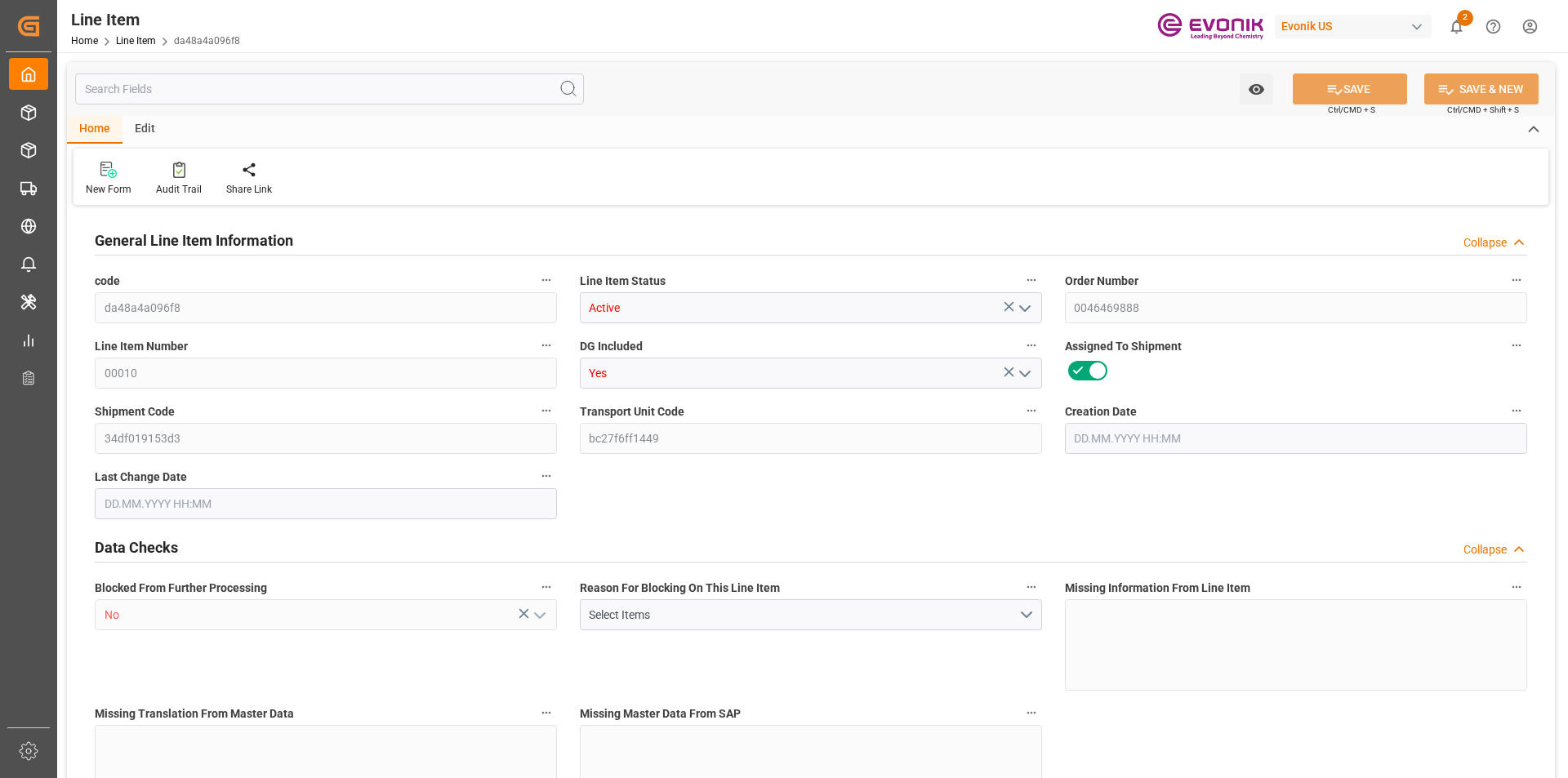
type input "16"
type input "12571.136"
type input "11008"
type input "18.7246"
type input "64"
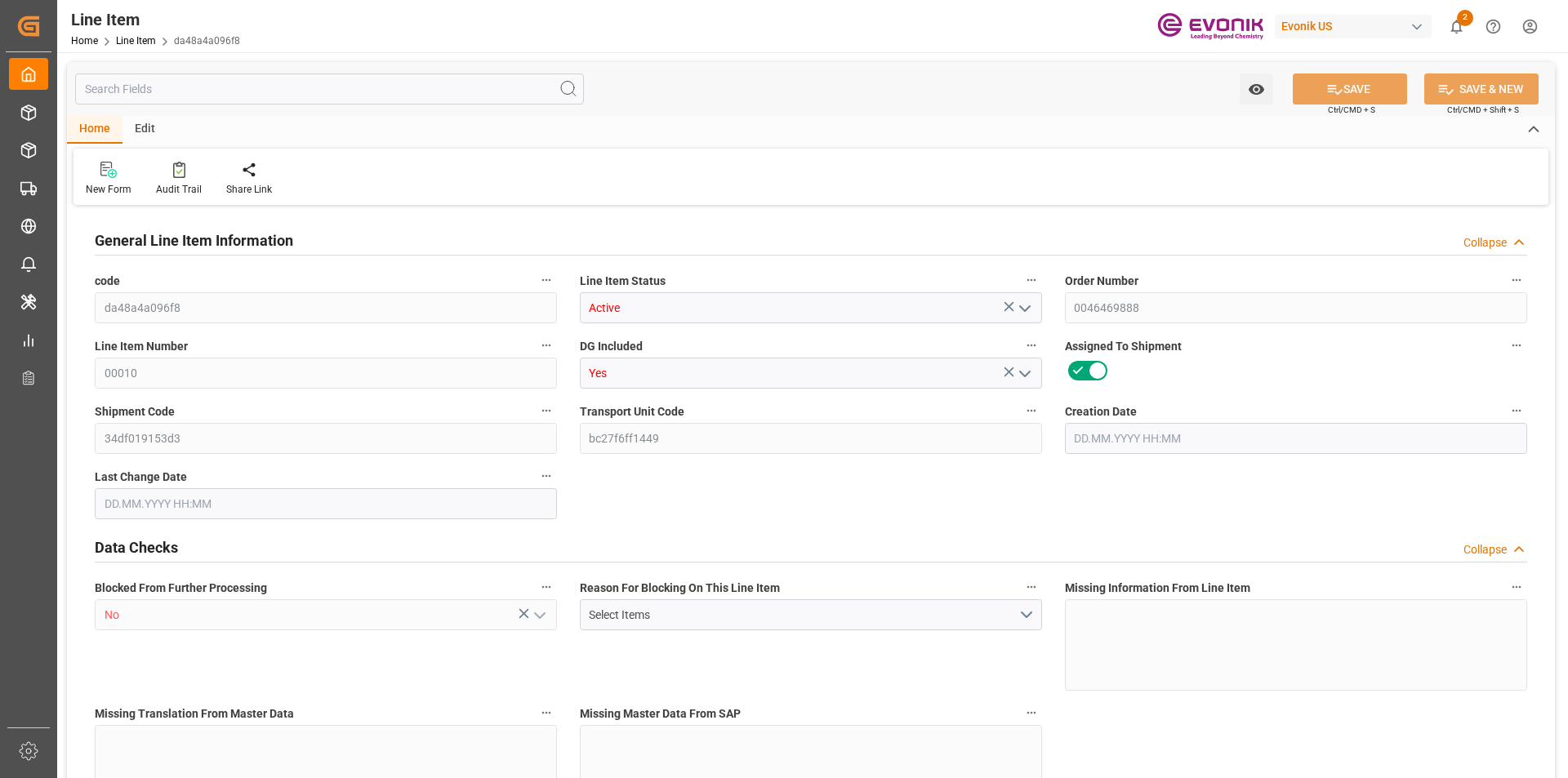
type input "121968.64"
type input "64"
type input "11008"
type input "12571.136"
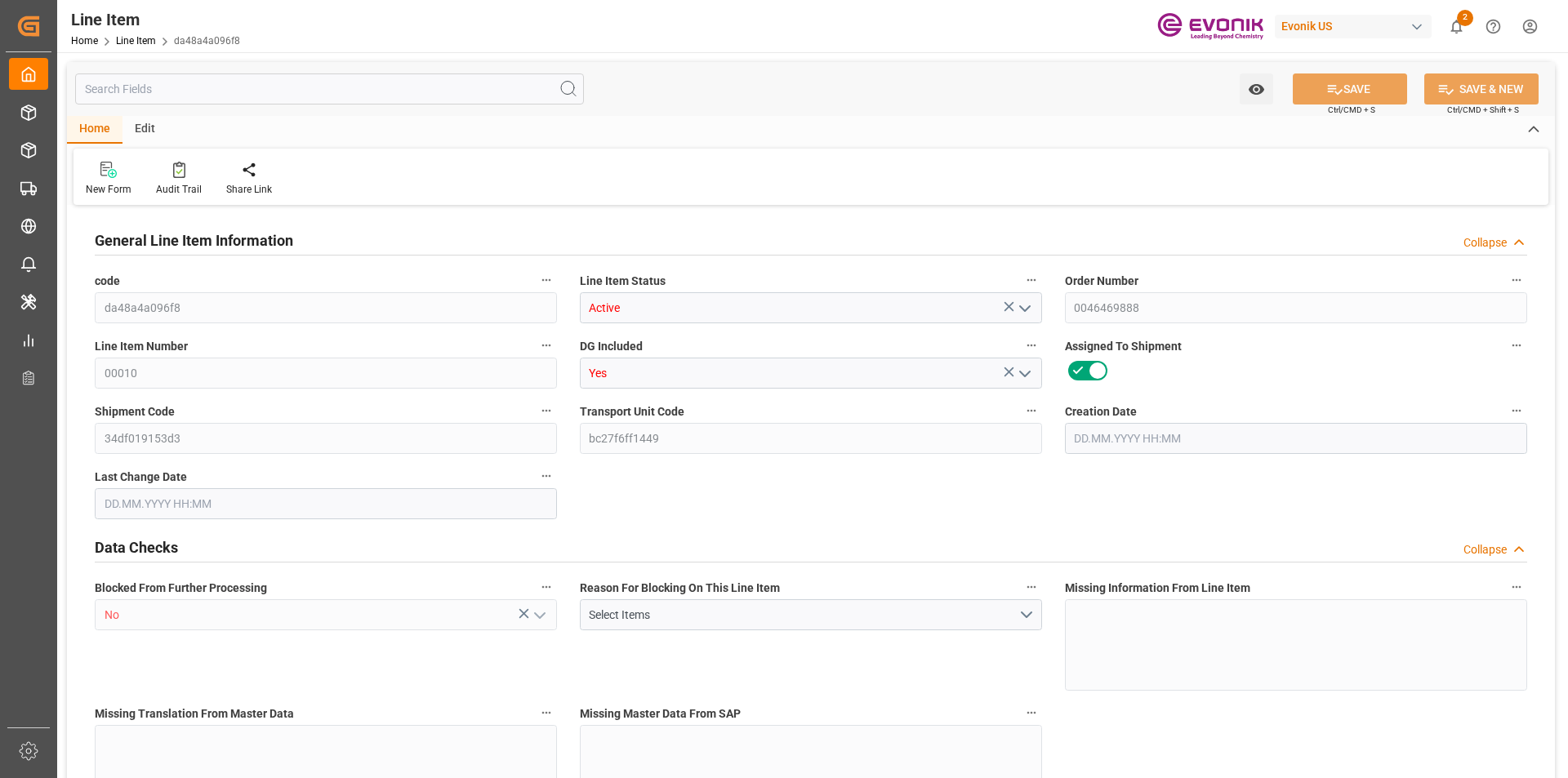
type input "12971.136"
type input "11008"
type input "18.7246"
type input "18724.608"
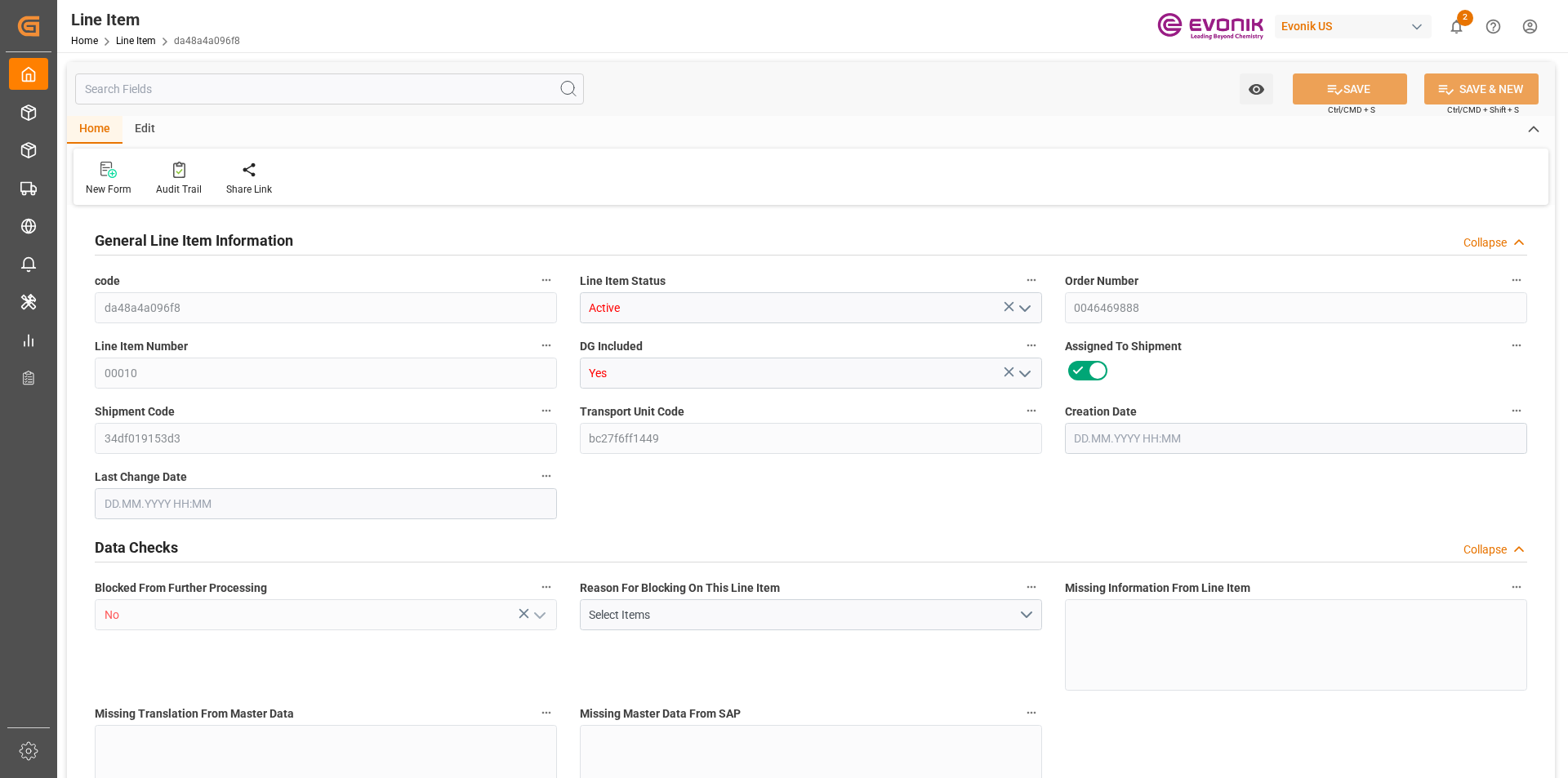
type input "39"
type input "7660.536"
type input "6708"
type input "11.4103"
type input "22.08.2025 17:49"
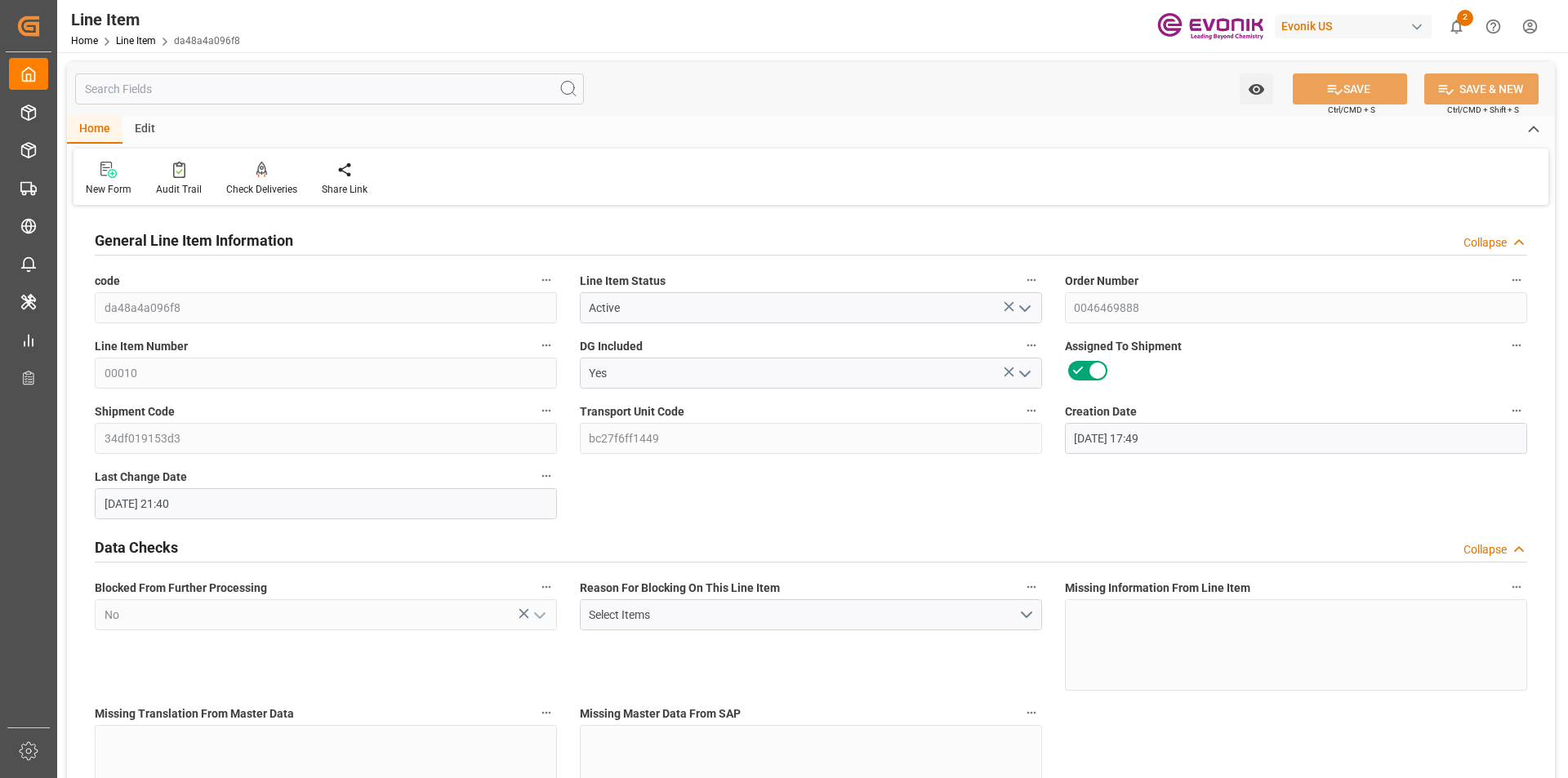
type input "28.08.2025 21:40"
type input "15.10.2025"
type input "05.09.2025"
type input "[DATE]"
click at [172, 86] on input "text" at bounding box center [330, 88] width 509 height 31
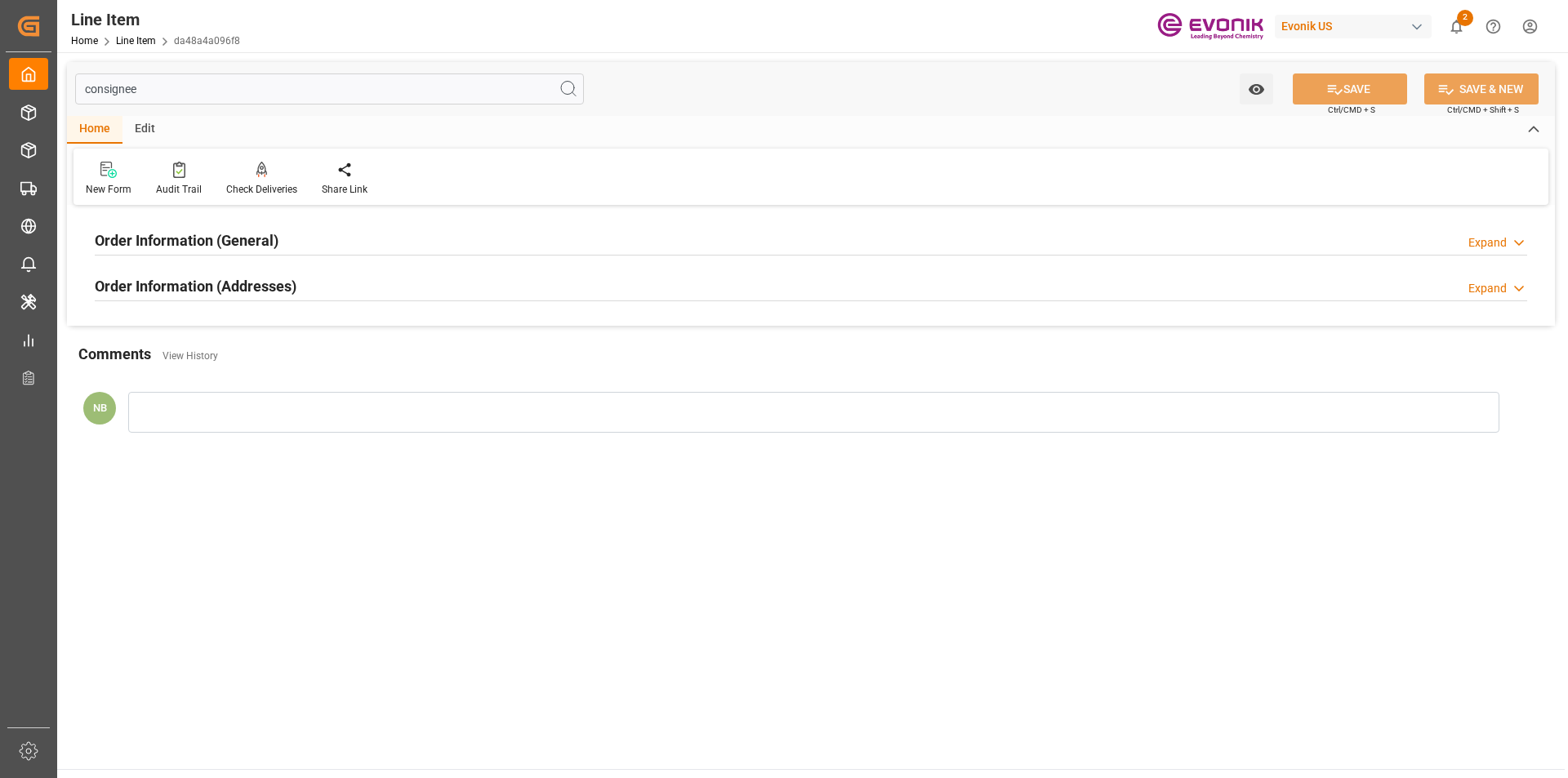
type input "consignee"
click at [212, 271] on div "Order Information (Addresses)" at bounding box center [196, 285] width 201 height 31
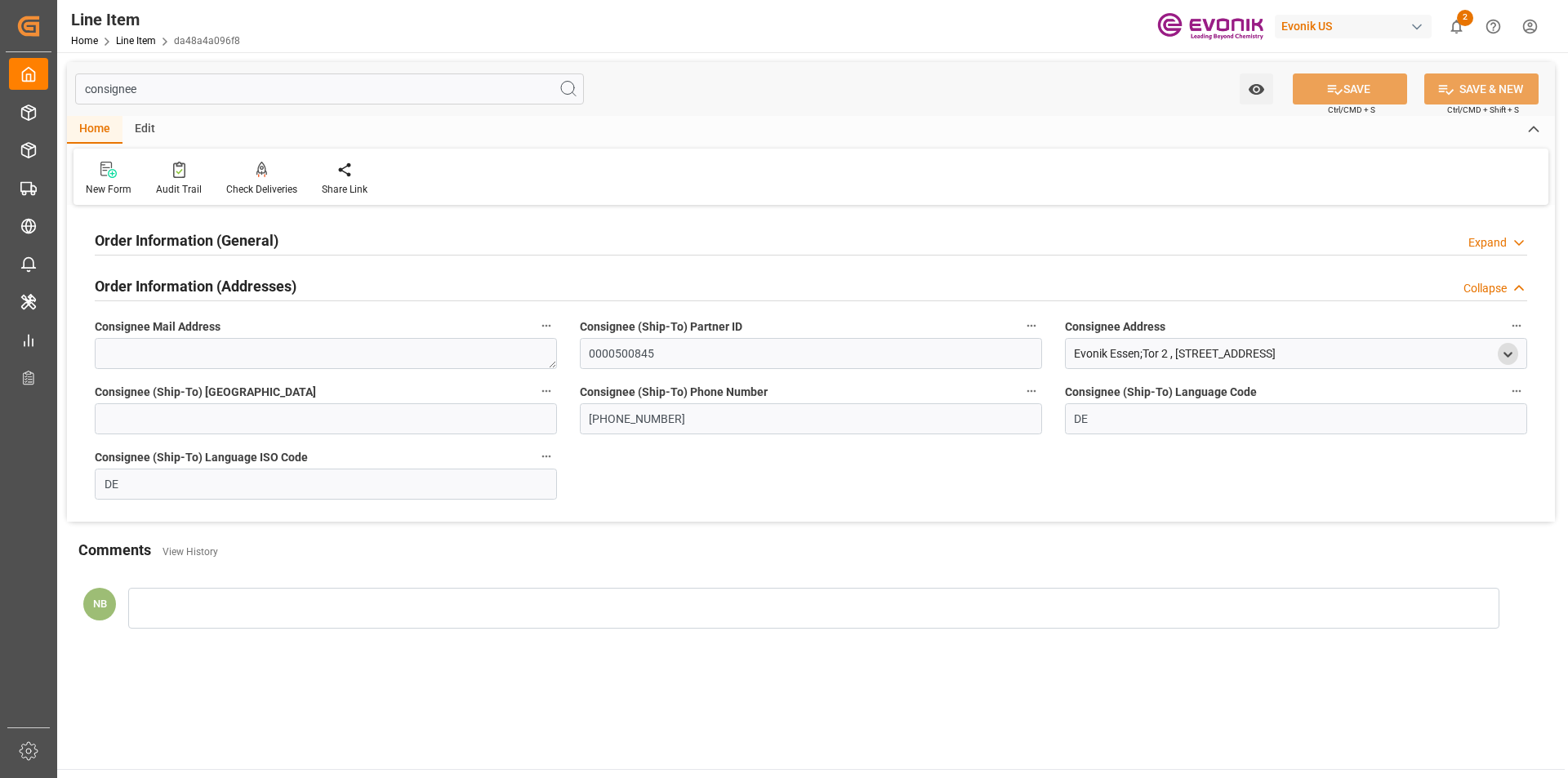
click at [1501, 352] on icon "open menu" at bounding box center [1508, 354] width 14 height 14
click at [1092, 491] on input "Essen" at bounding box center [1181, 492] width 205 height 18
click at [310, 245] on div "Order Information (General) Expand" at bounding box center [812, 239] width 1433 height 31
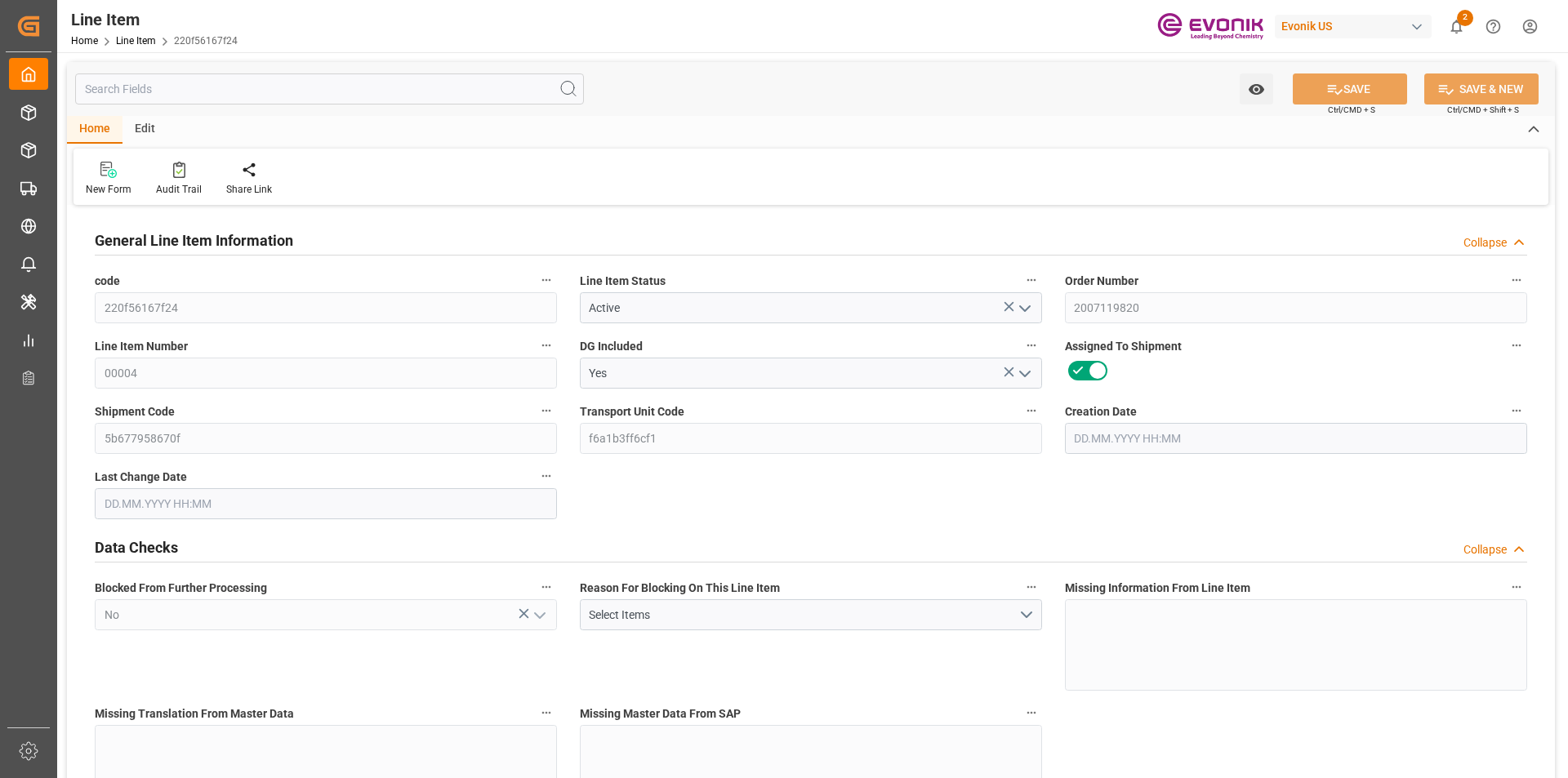
type input "1"
type input "216.8"
type input "200"
type input "0.2866"
type input "1"
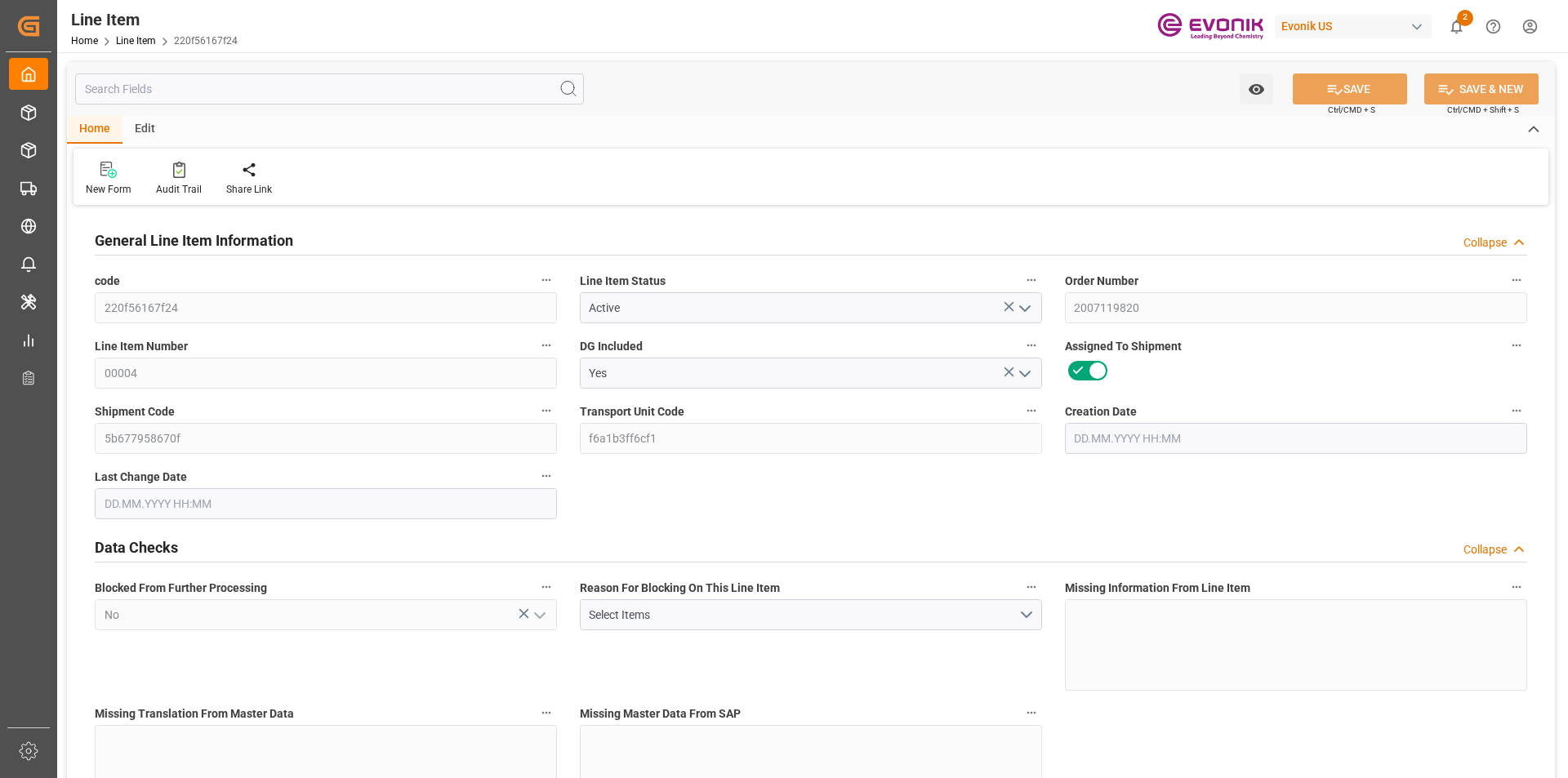
type input "2700"
type input "1"
type input "216.8"
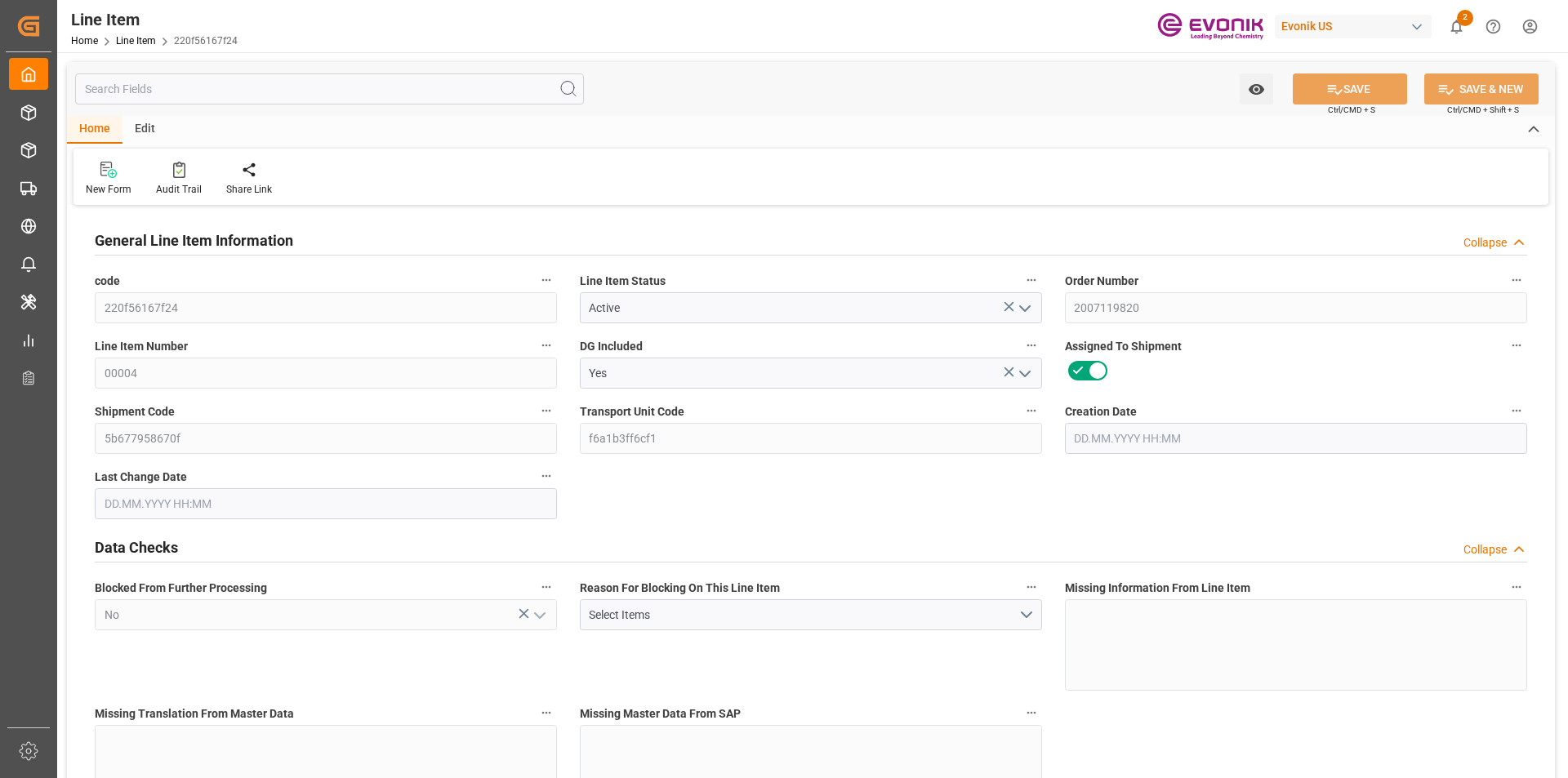
type input "236.8"
type input "200"
type input "0.2866"
type input "286.562"
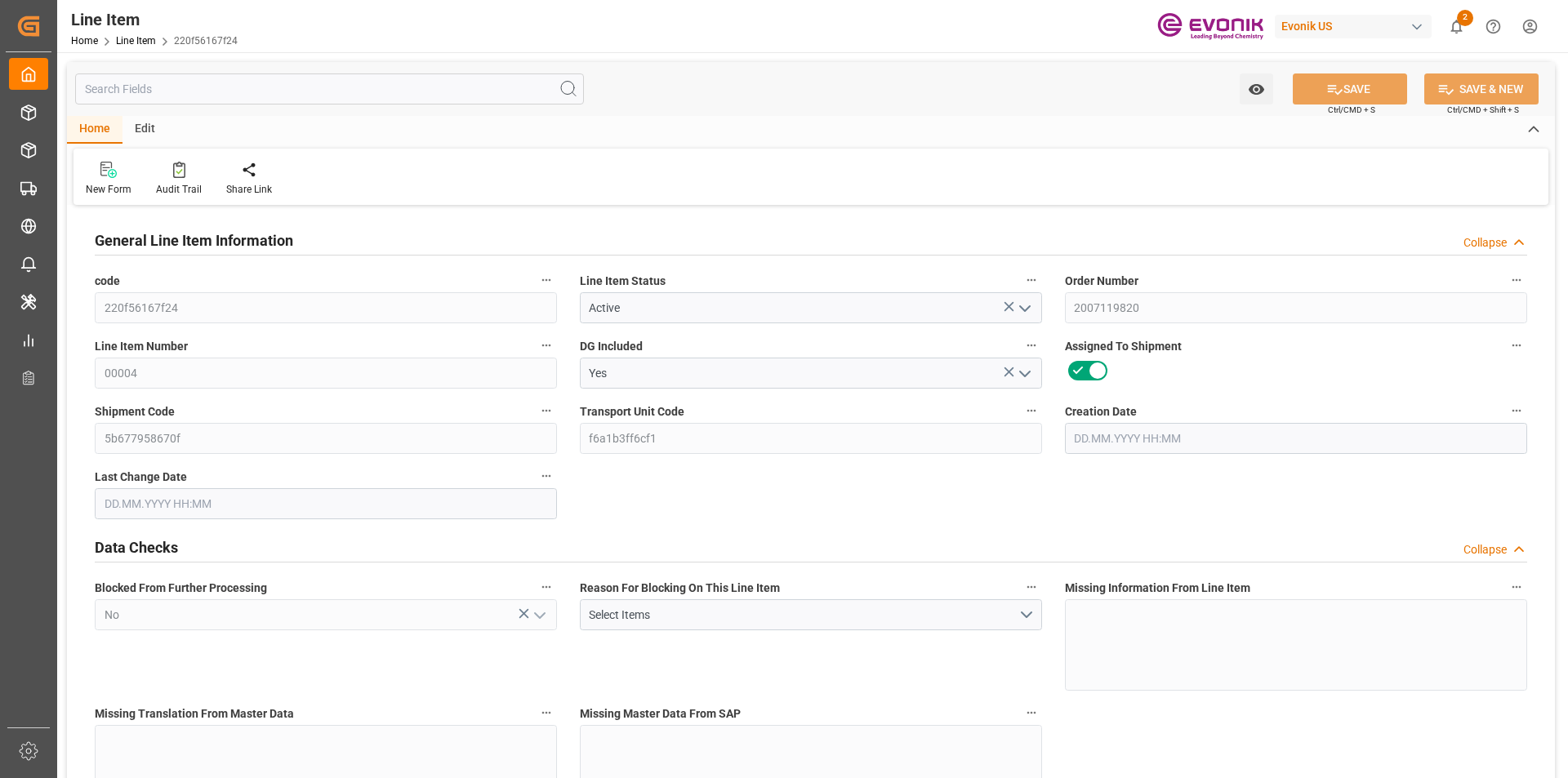
type input "1"
type input "216.8"
type input "200"
type input "0.2866"
type input "22.08.2025 12:51"
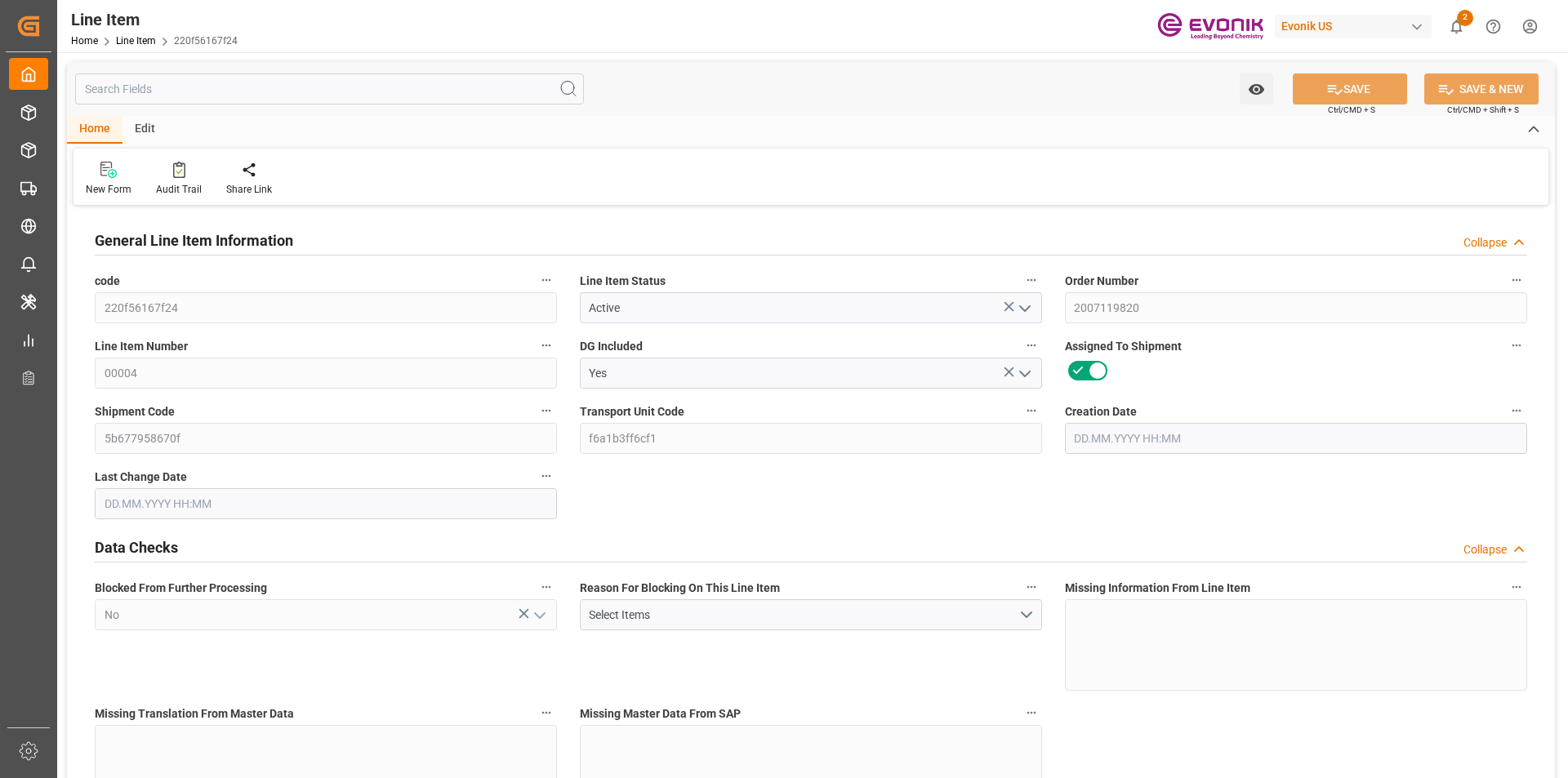
type input "29.08.2025 18:55"
type input "11.10.2025"
type input "09.09.2025"
type input "29.08.2025"
click at [198, 91] on input "text" at bounding box center [330, 88] width 509 height 31
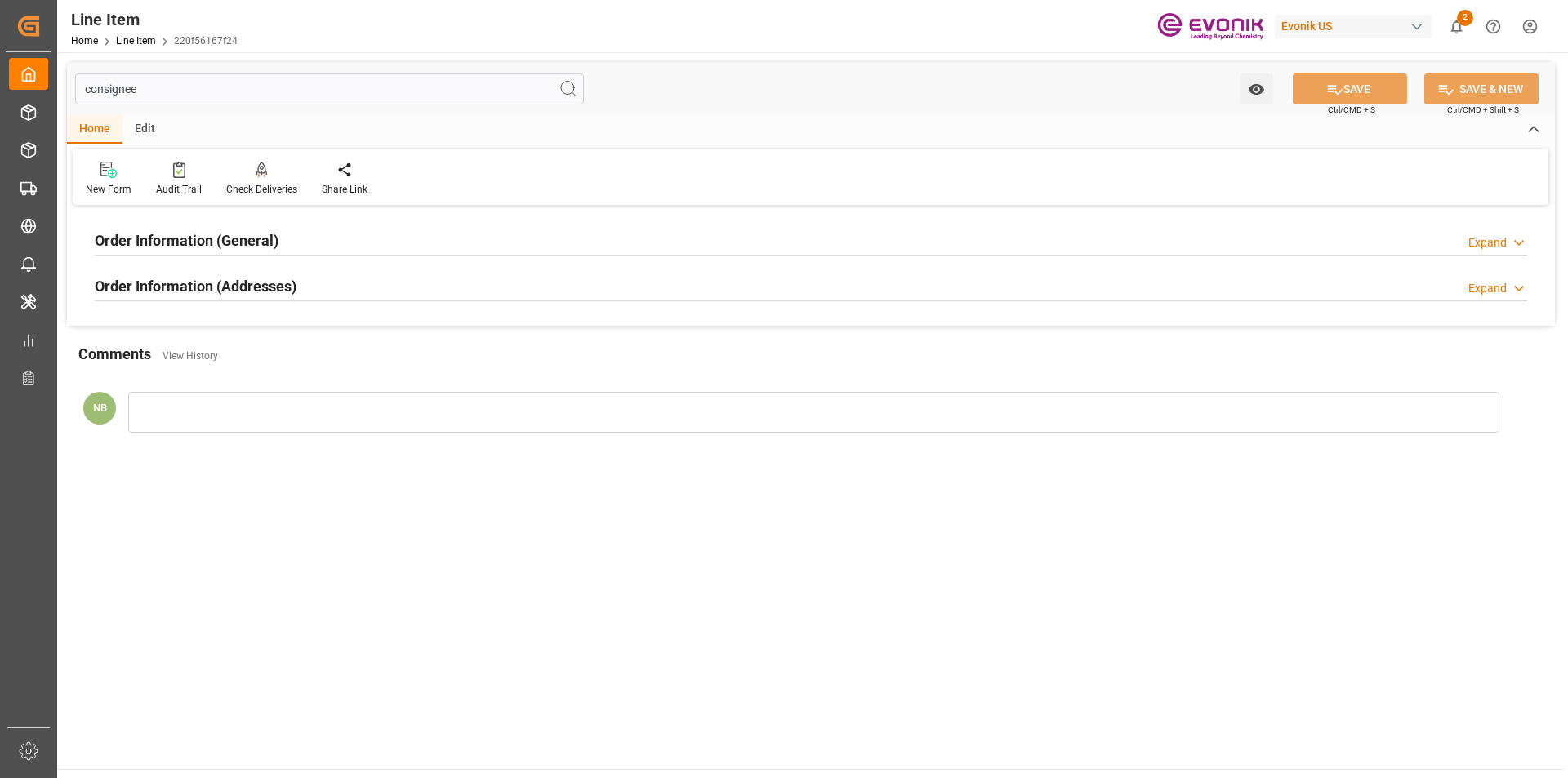
type input "consignee"
click at [1463, 292] on div "Order Information (Addresses) Expand" at bounding box center [812, 285] width 1433 height 31
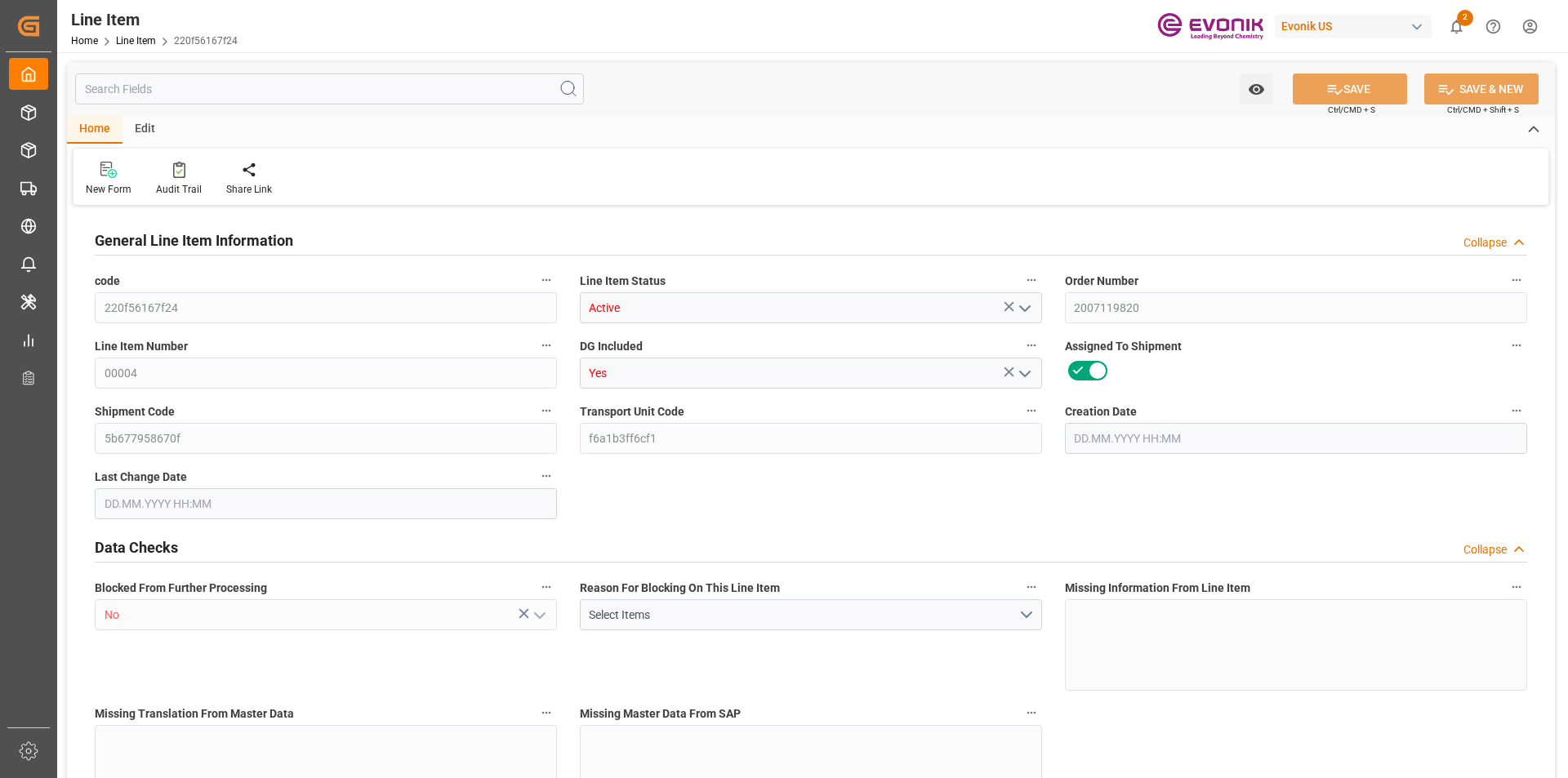
type input "1"
type input "216.8"
type input "200"
type input "0.2866"
type input "1"
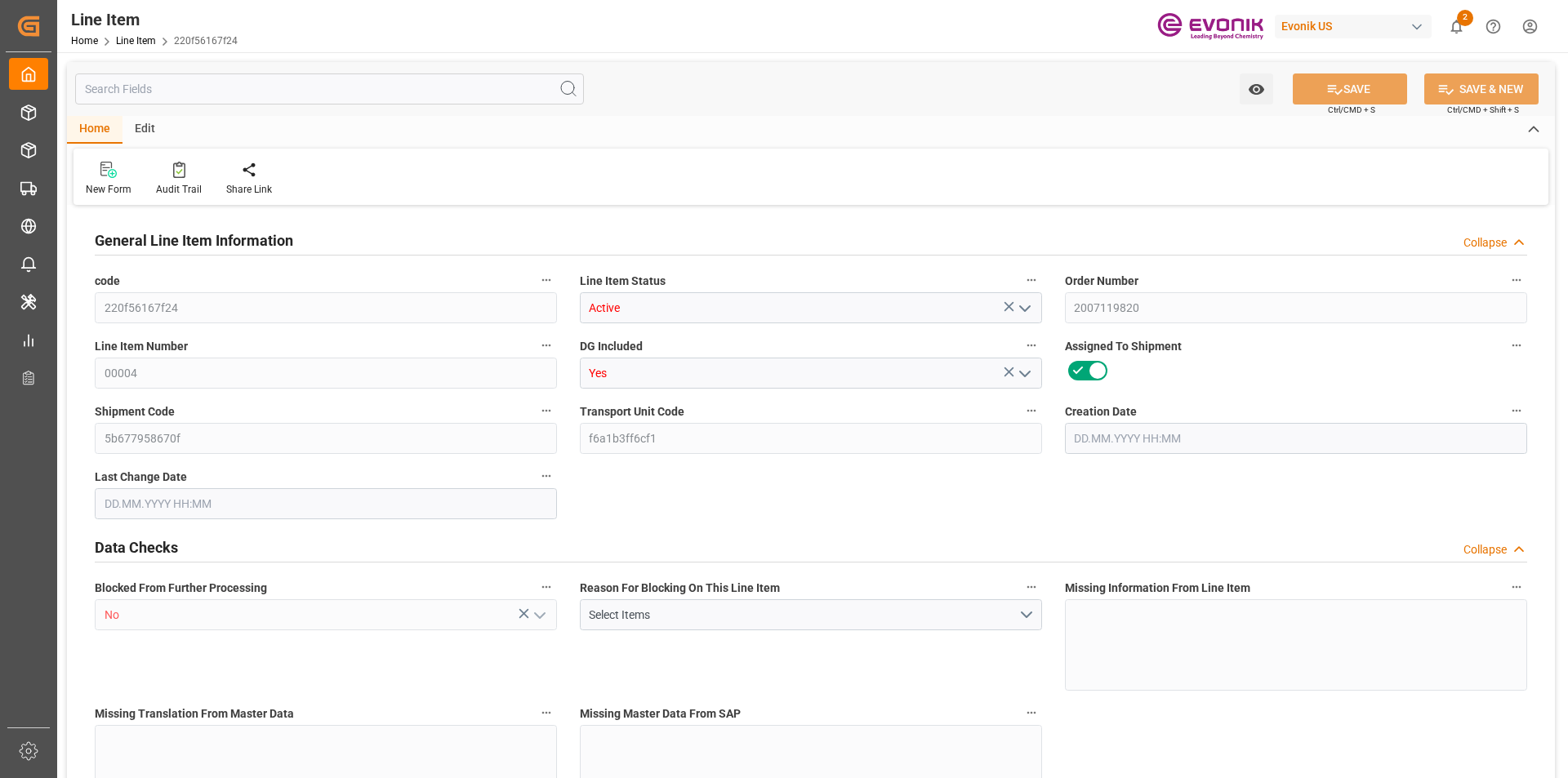
type input "2700"
type input "1"
type input "216.8"
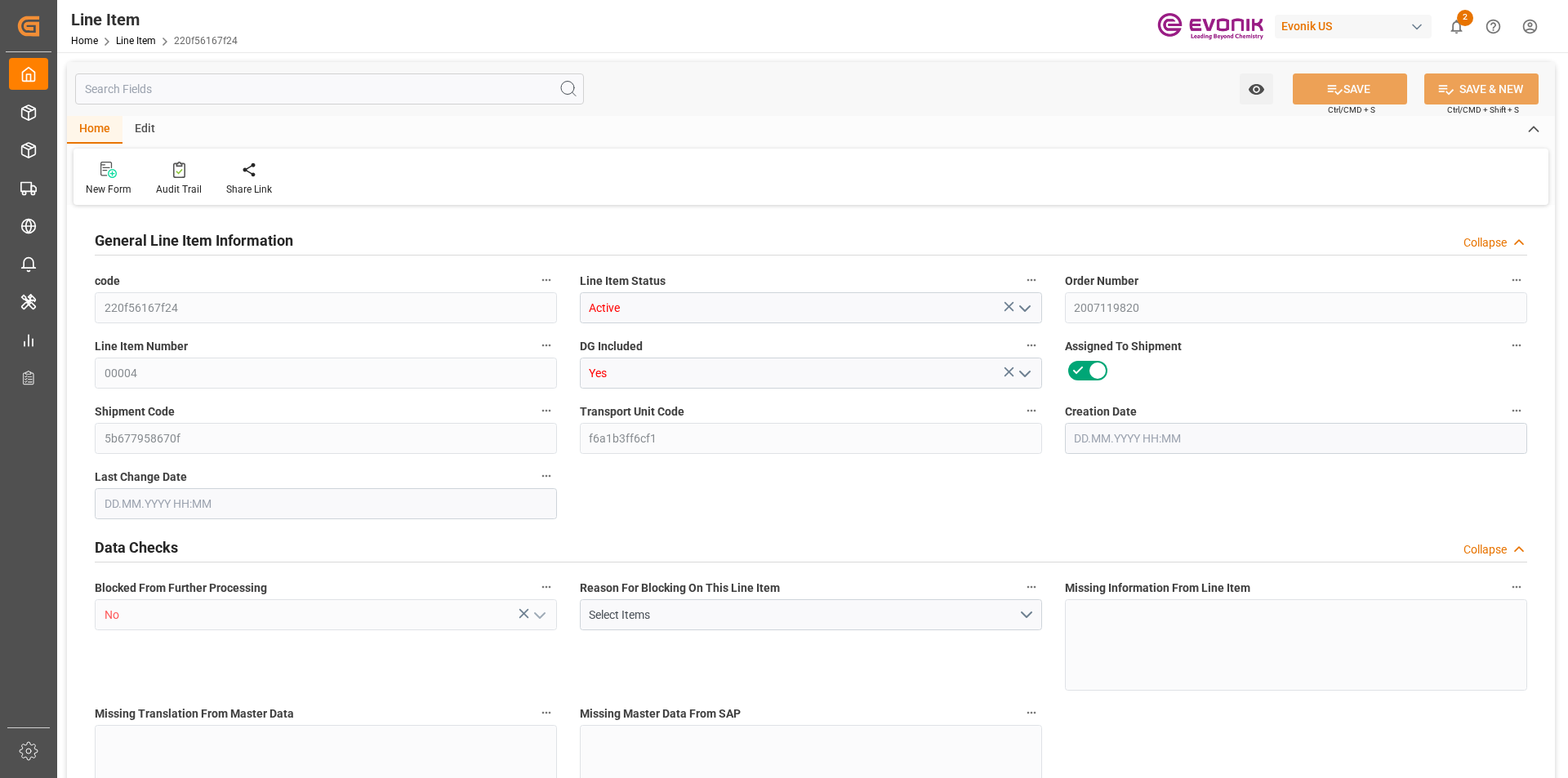
type input "236.8"
type input "200"
type input "0.2866"
type input "286.562"
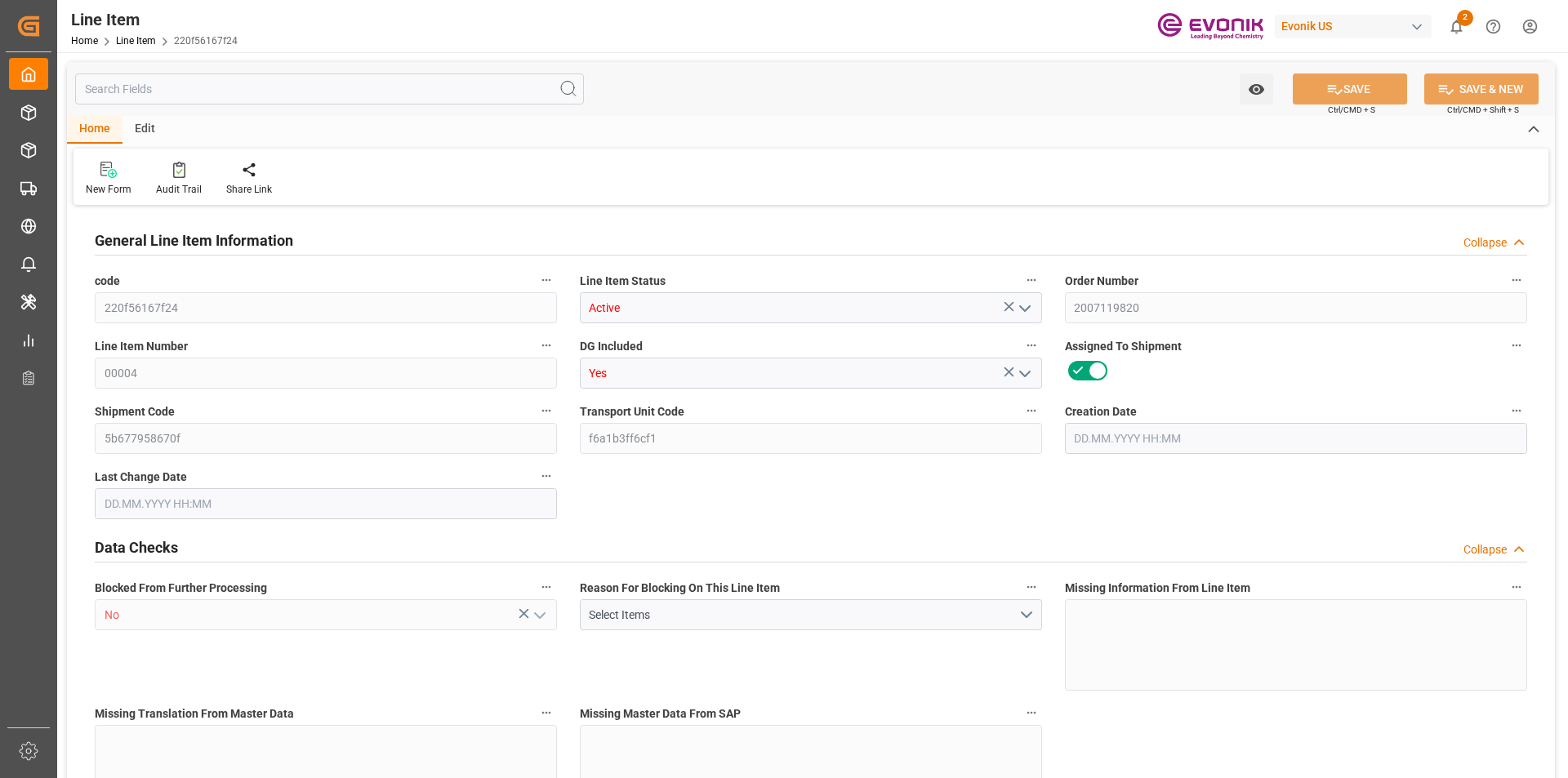
type input "1"
type input "216.8"
type input "200"
type input "0.2866"
type input "[DATE] 12:51"
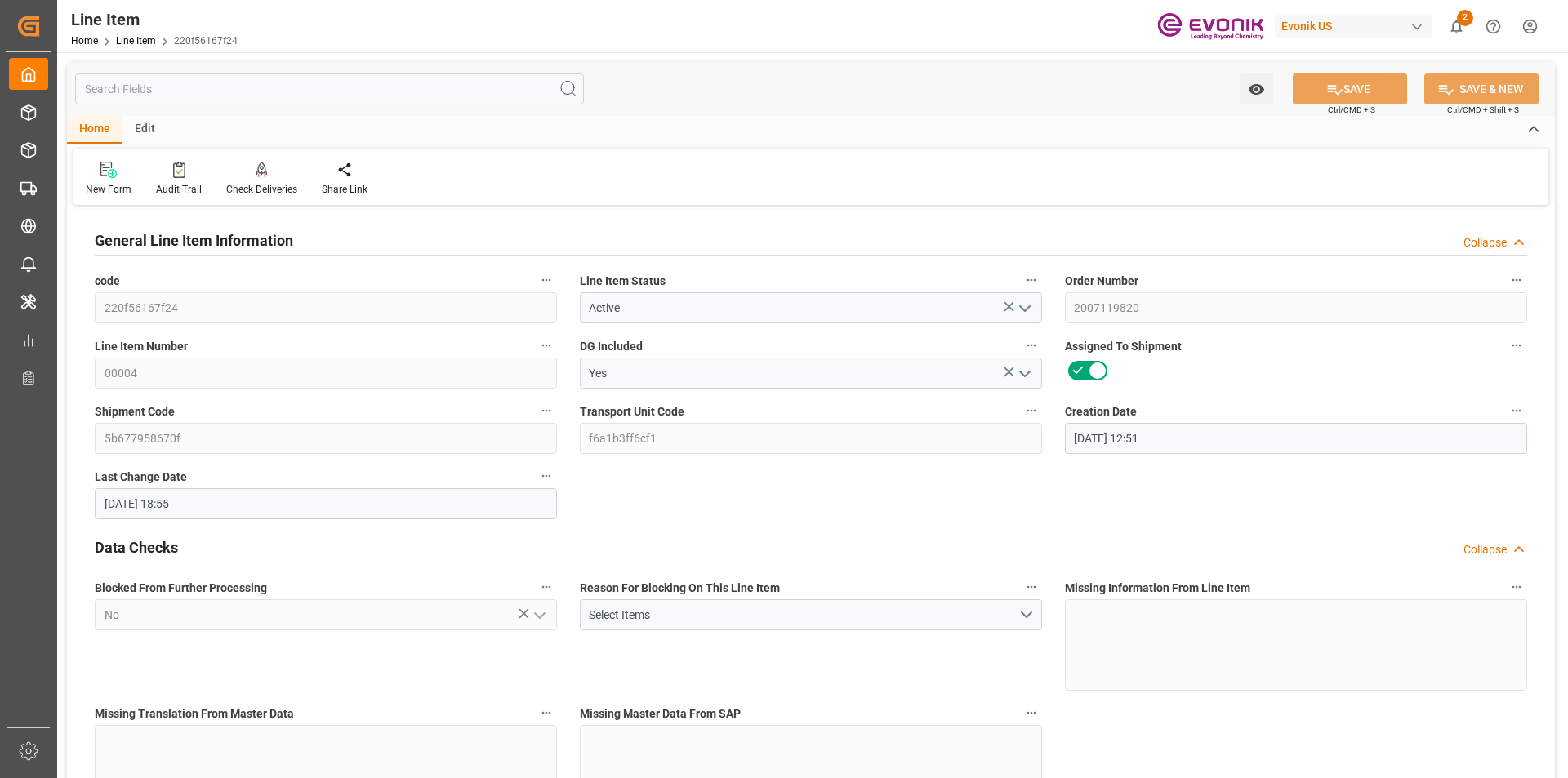
type input "[DATE] 18:55"
type input "[DATE]"
click at [329, 90] on input "text" at bounding box center [330, 88] width 509 height 31
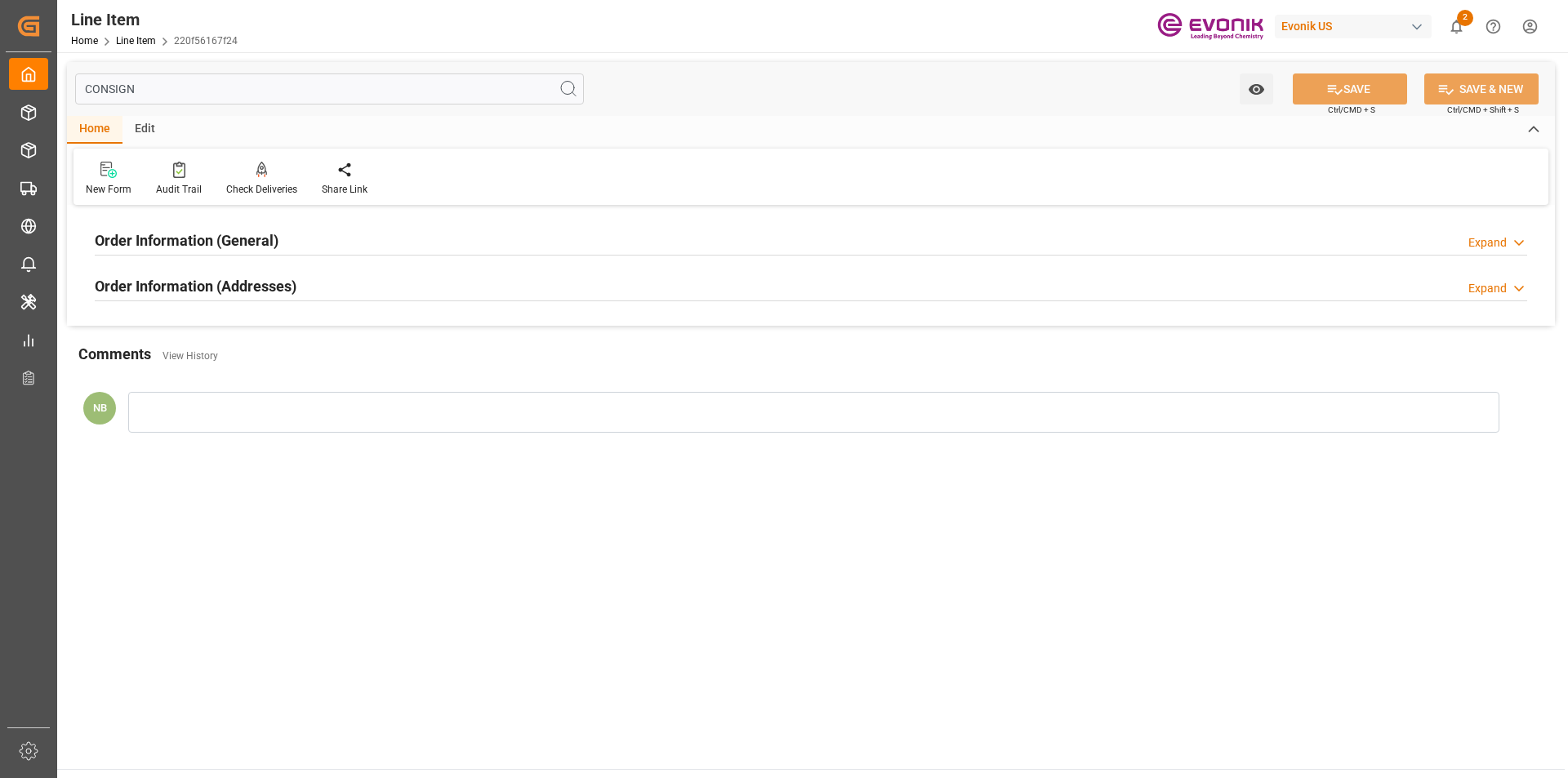
type input "CONSIGN"
click at [236, 267] on div "Order Information (Addresses) Expand" at bounding box center [812, 287] width 1456 height 46
click at [247, 291] on h2 "Order Information (Addresses)" at bounding box center [196, 286] width 201 height 22
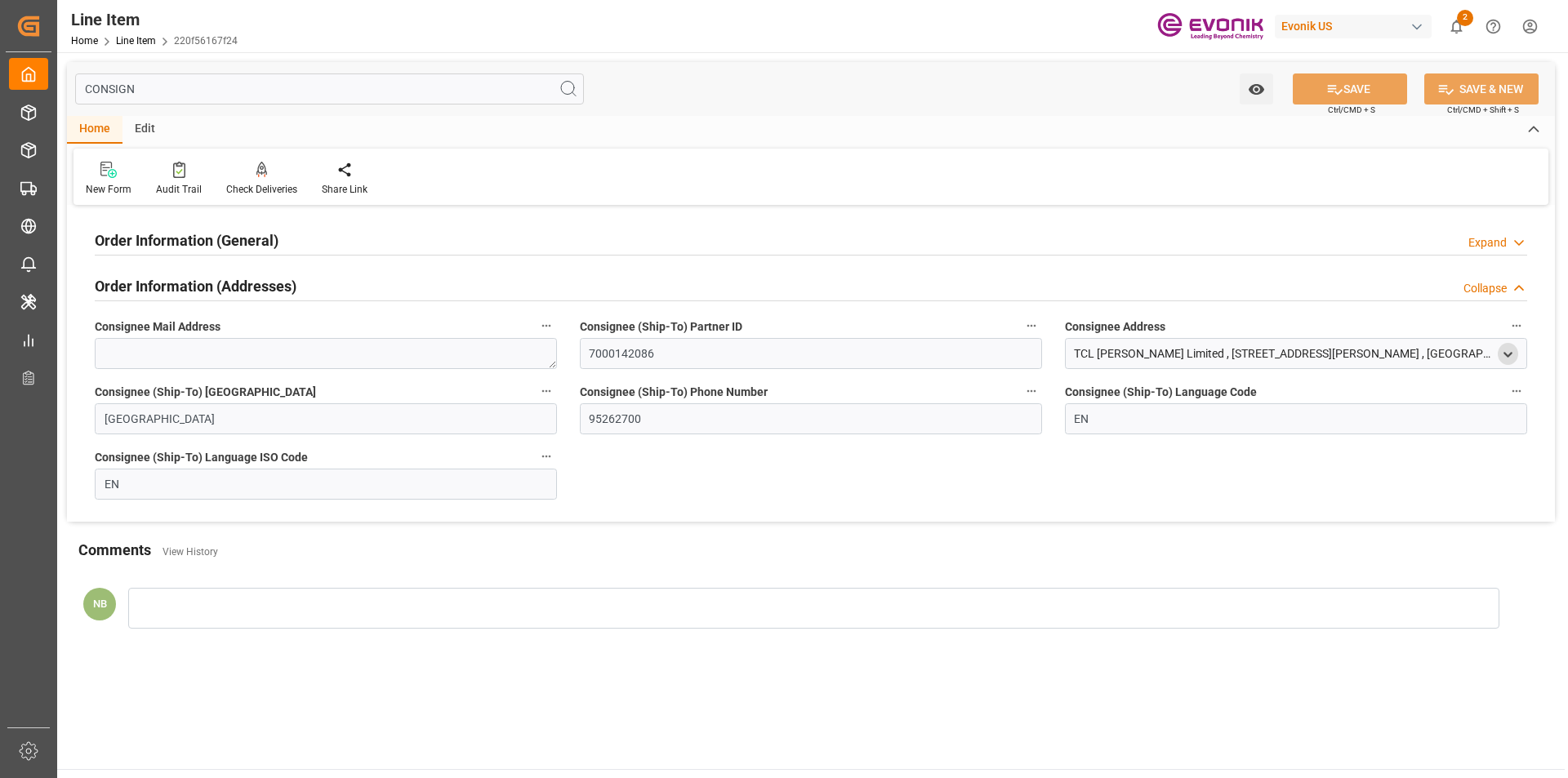
click at [1501, 349] on icon "open menu" at bounding box center [1508, 354] width 14 height 14
click at [249, 241] on h2 "Order Information (General)" at bounding box center [186, 240] width 183 height 22
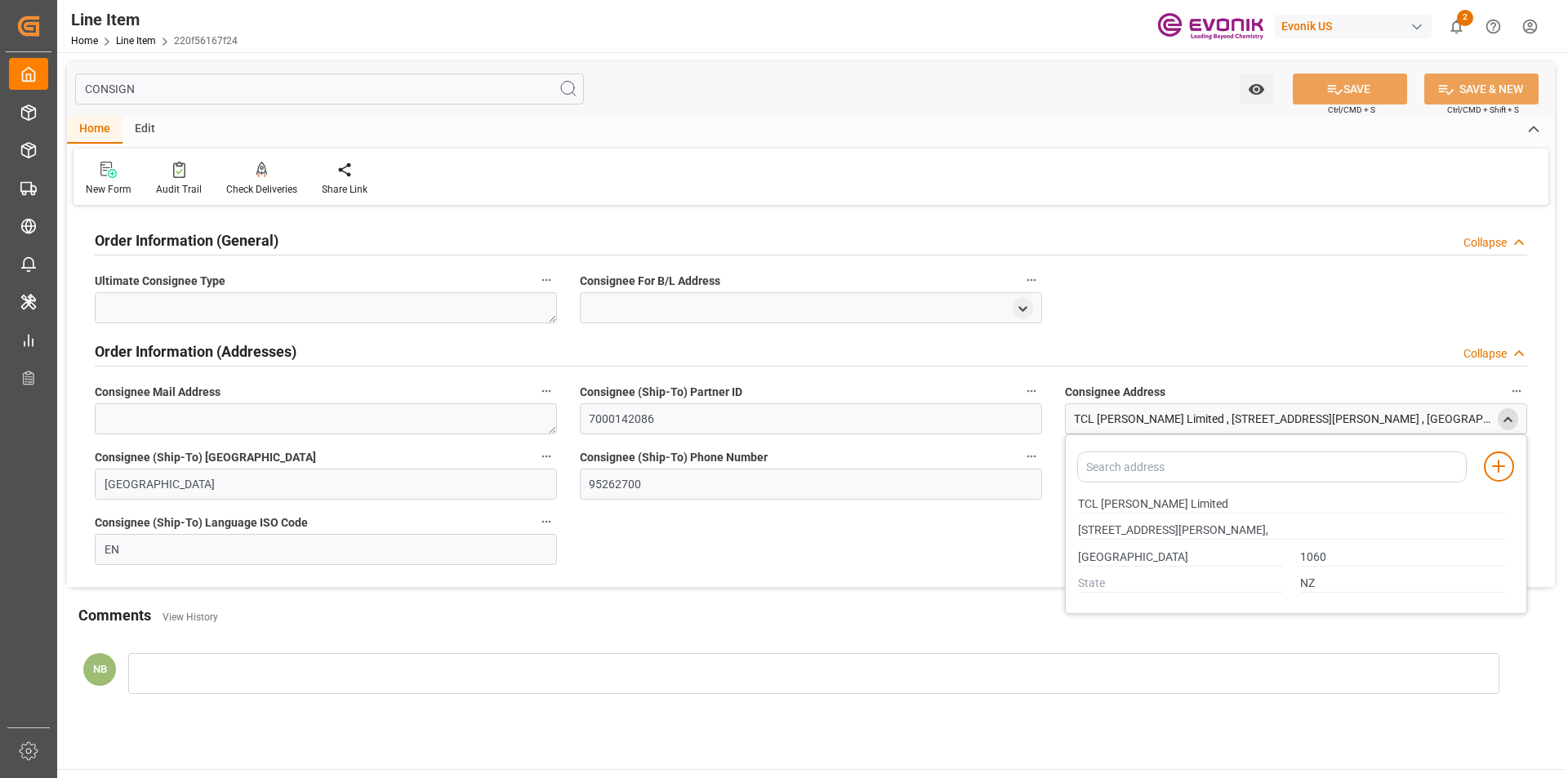
click at [1490, 247] on div "Collapse" at bounding box center [1485, 243] width 44 height 17
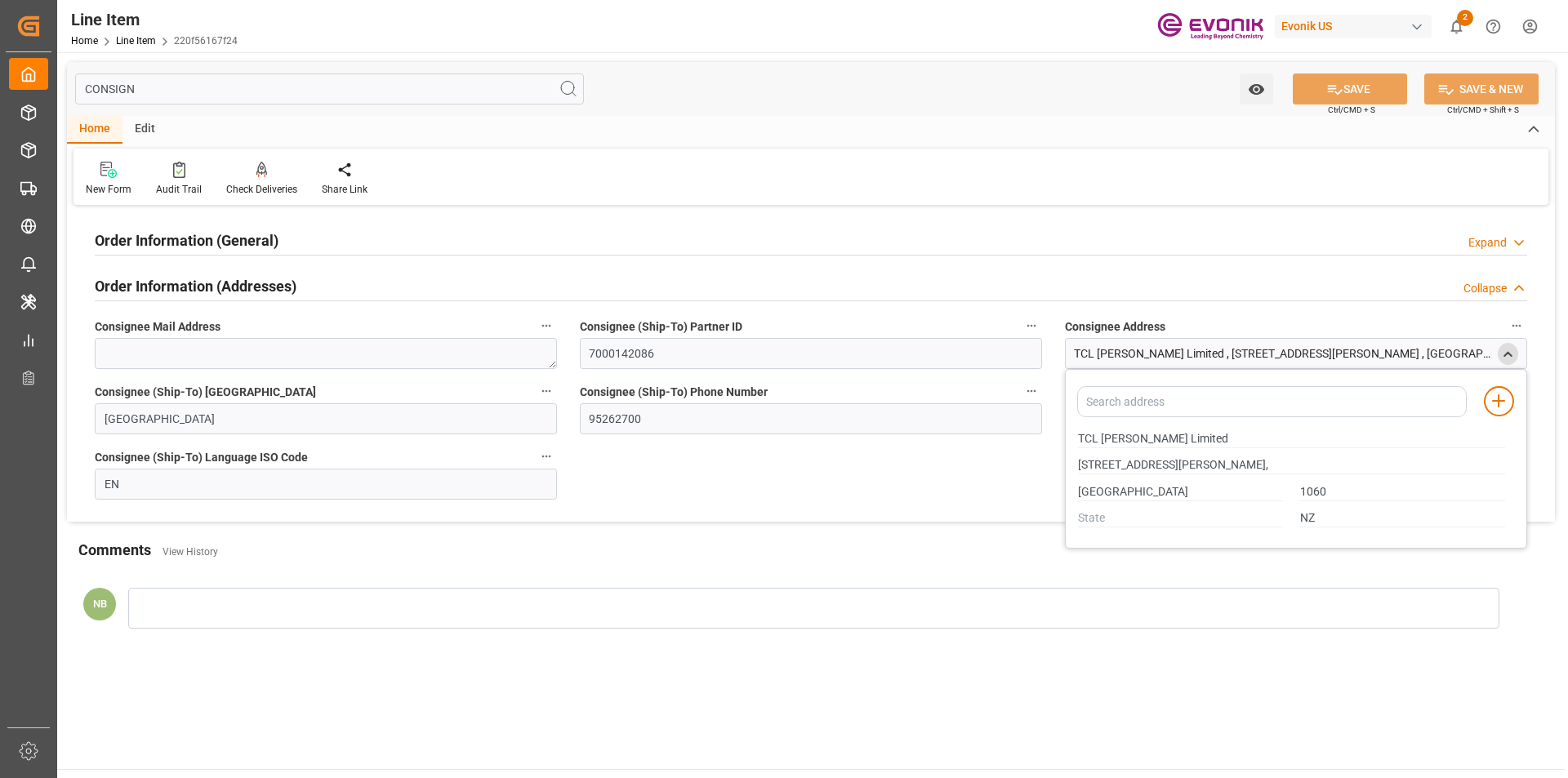
click at [1490, 247] on div "Expand" at bounding box center [1488, 243] width 38 height 17
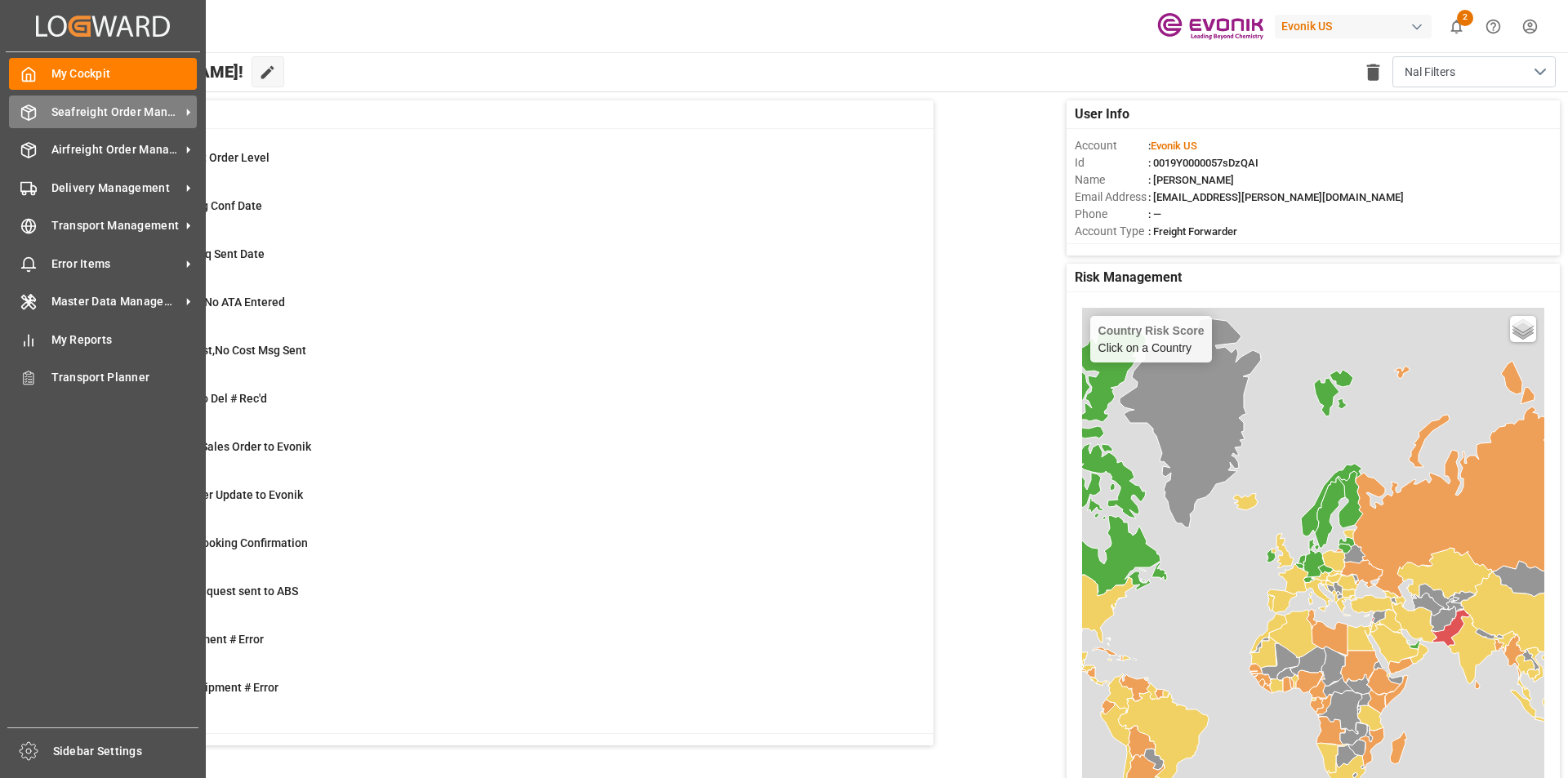
click at [109, 116] on span "Seafreight Order Management" at bounding box center [116, 112] width 129 height 17
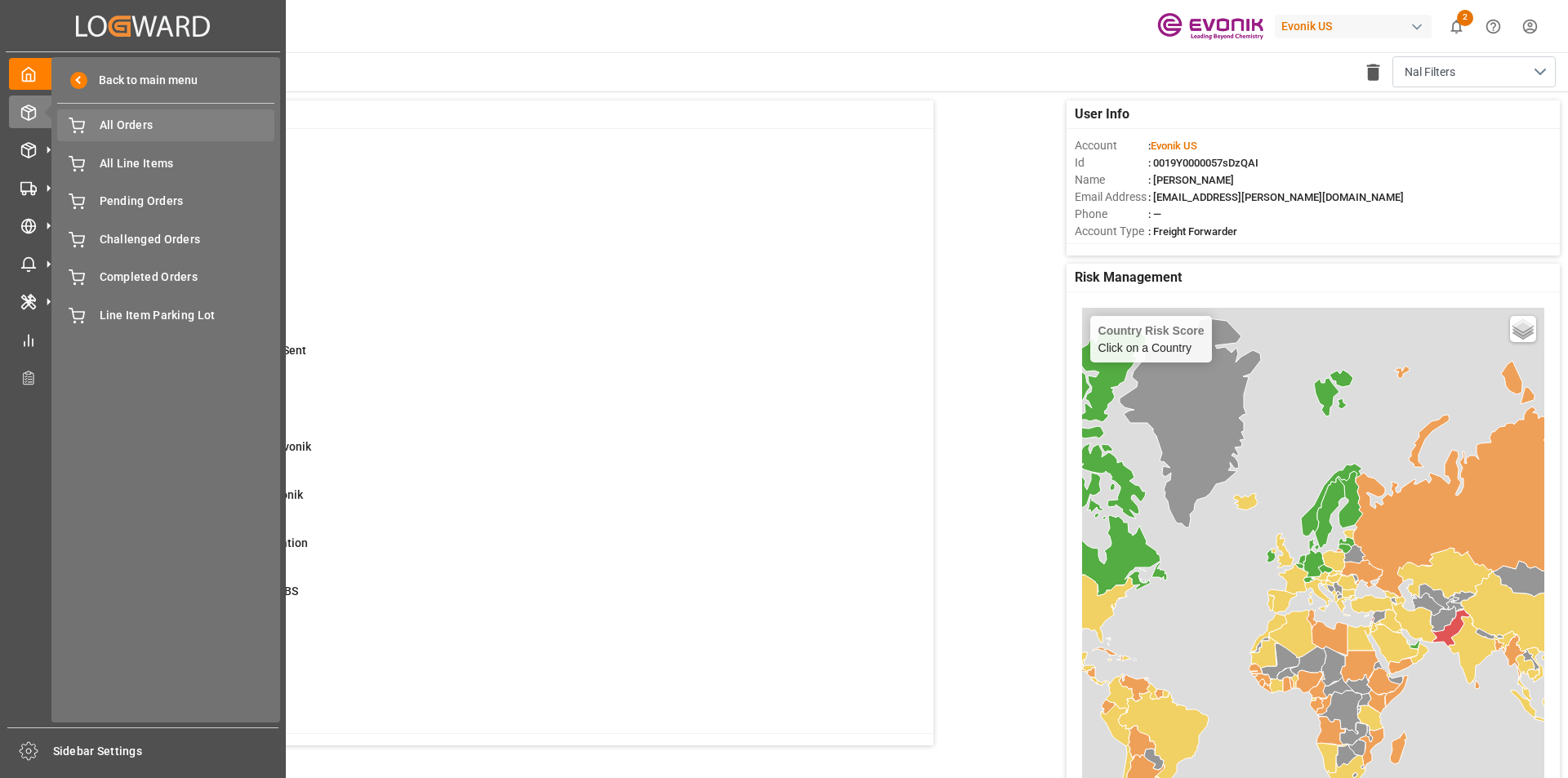
click at [163, 116] on div "All Orders All Orders" at bounding box center [165, 125] width 218 height 32
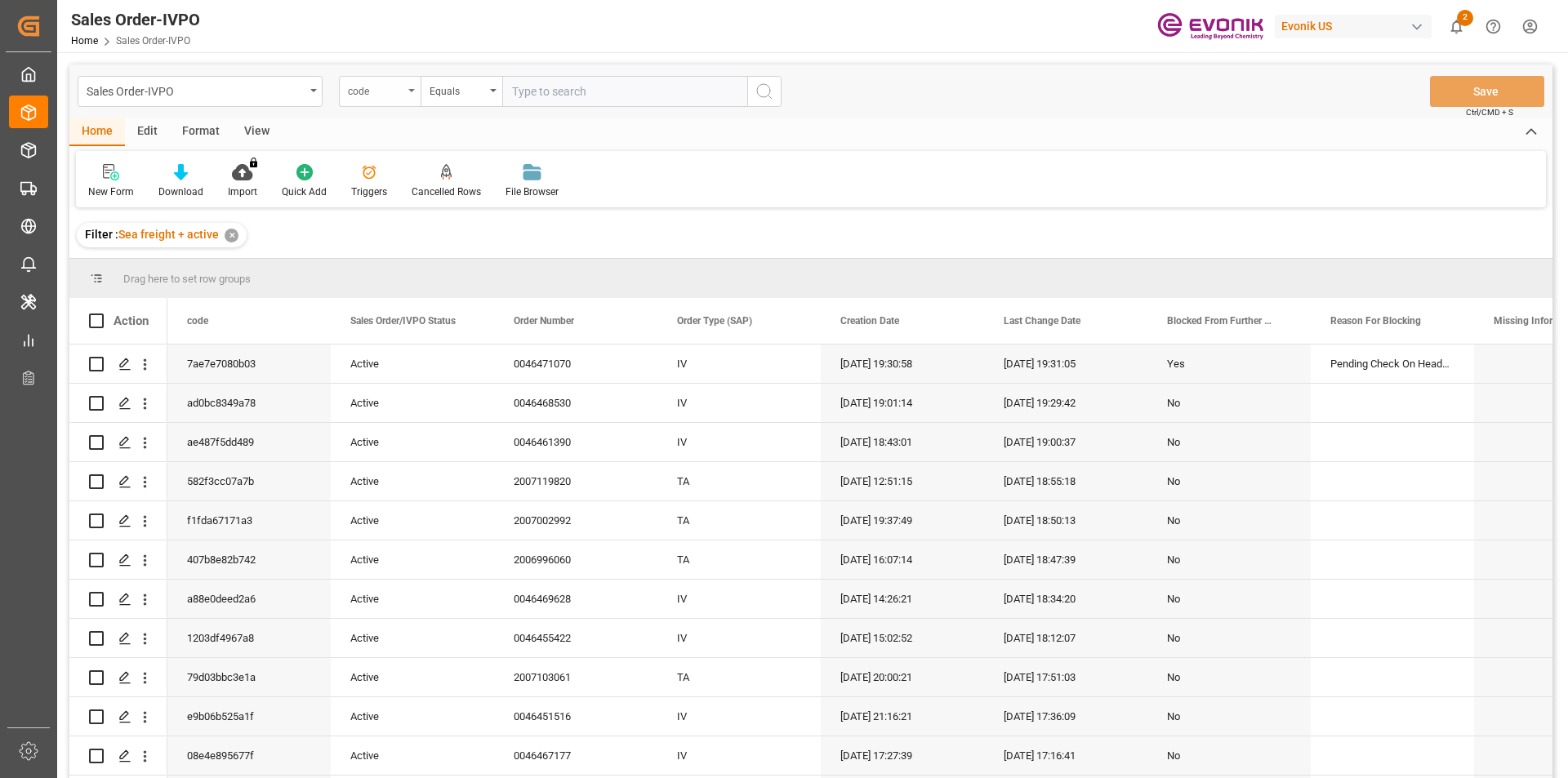
click at [392, 94] on div "code" at bounding box center [375, 89] width 55 height 19
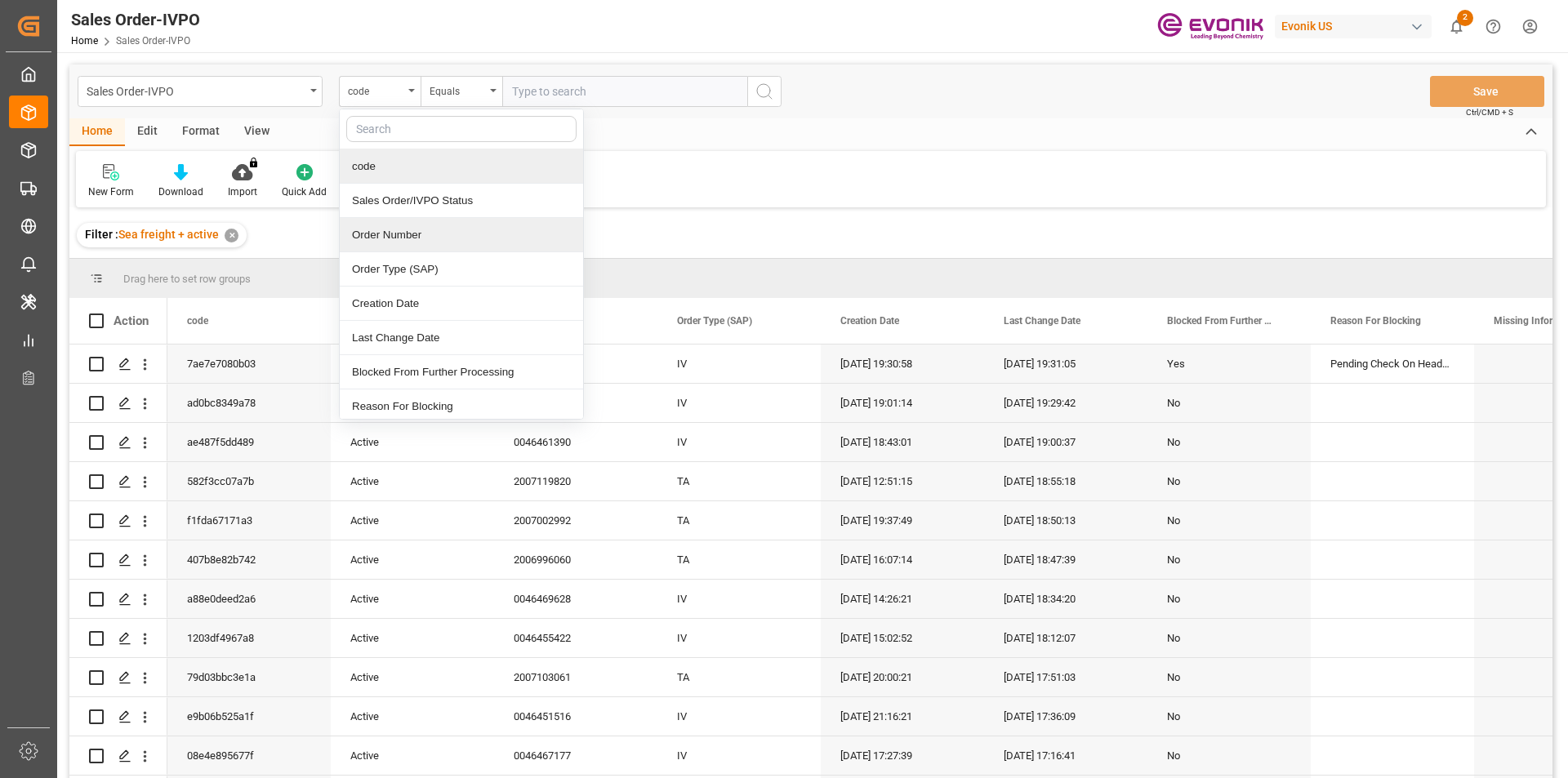
click at [416, 233] on div "Order Number" at bounding box center [462, 236] width 243 height 34
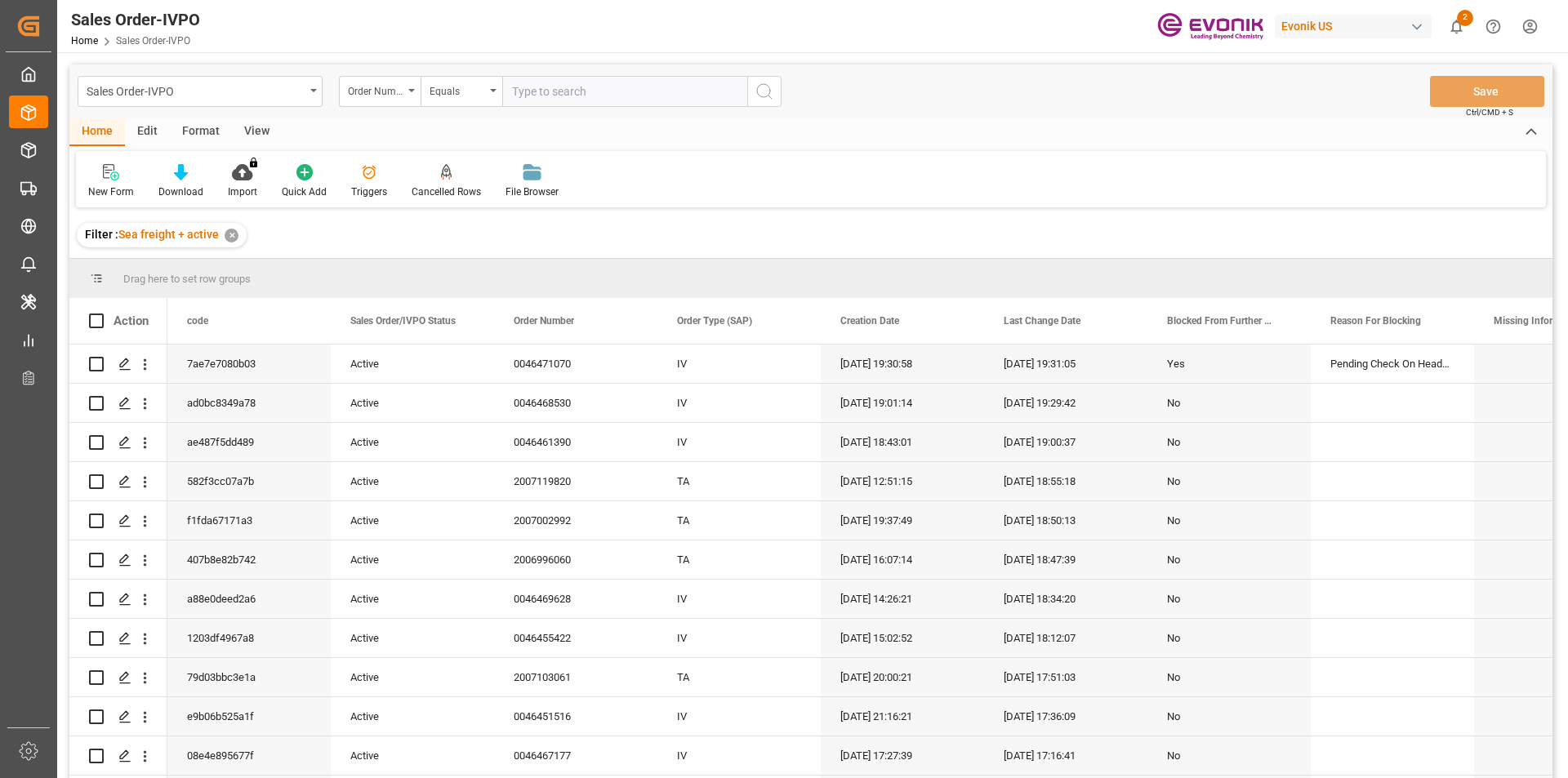
click at [576, 89] on input "text" at bounding box center [625, 91] width 245 height 31
paste input "2007119820"
type input "2007119820"
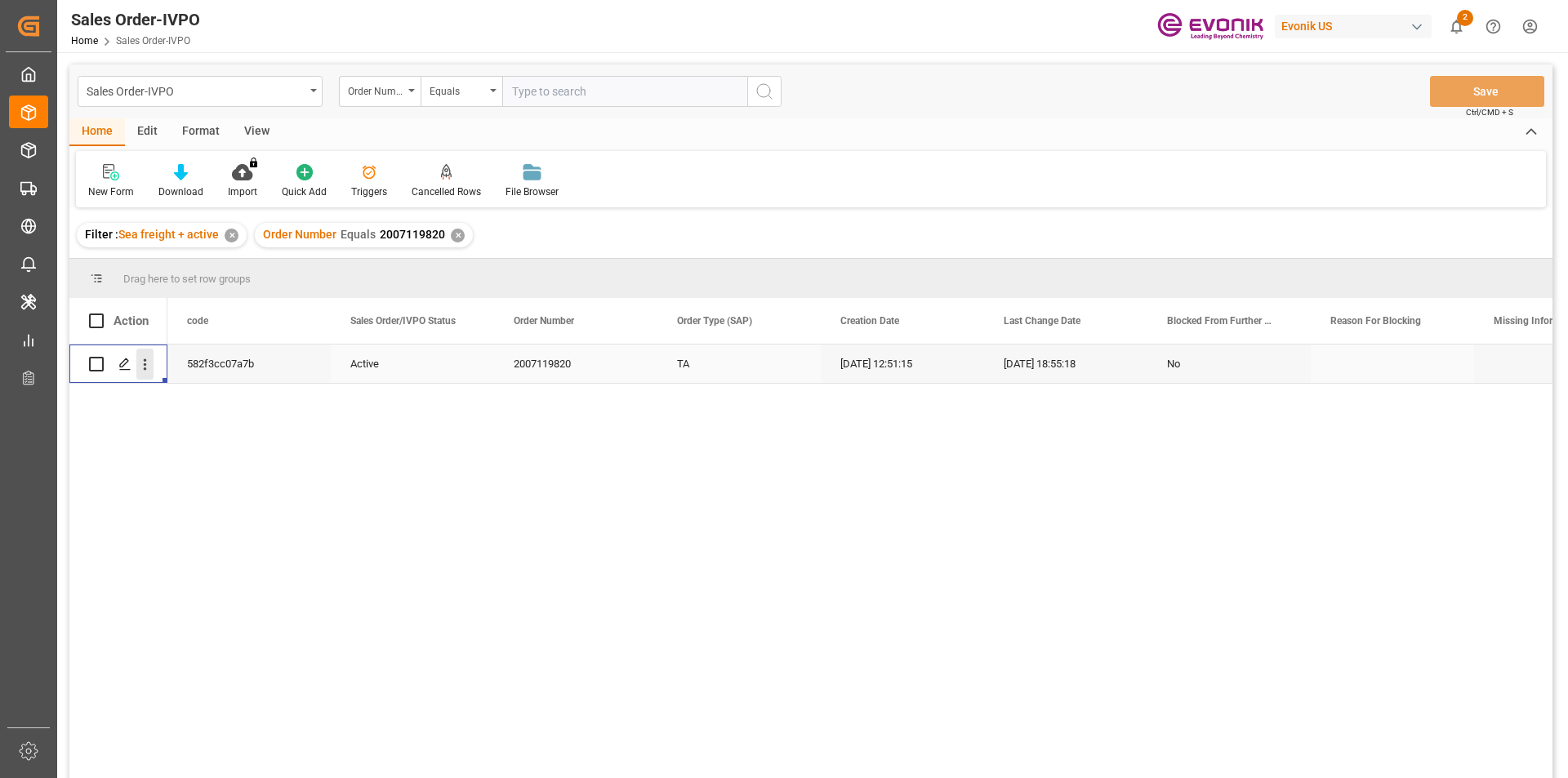
click at [142, 362] on icon "open menu" at bounding box center [145, 365] width 17 height 17
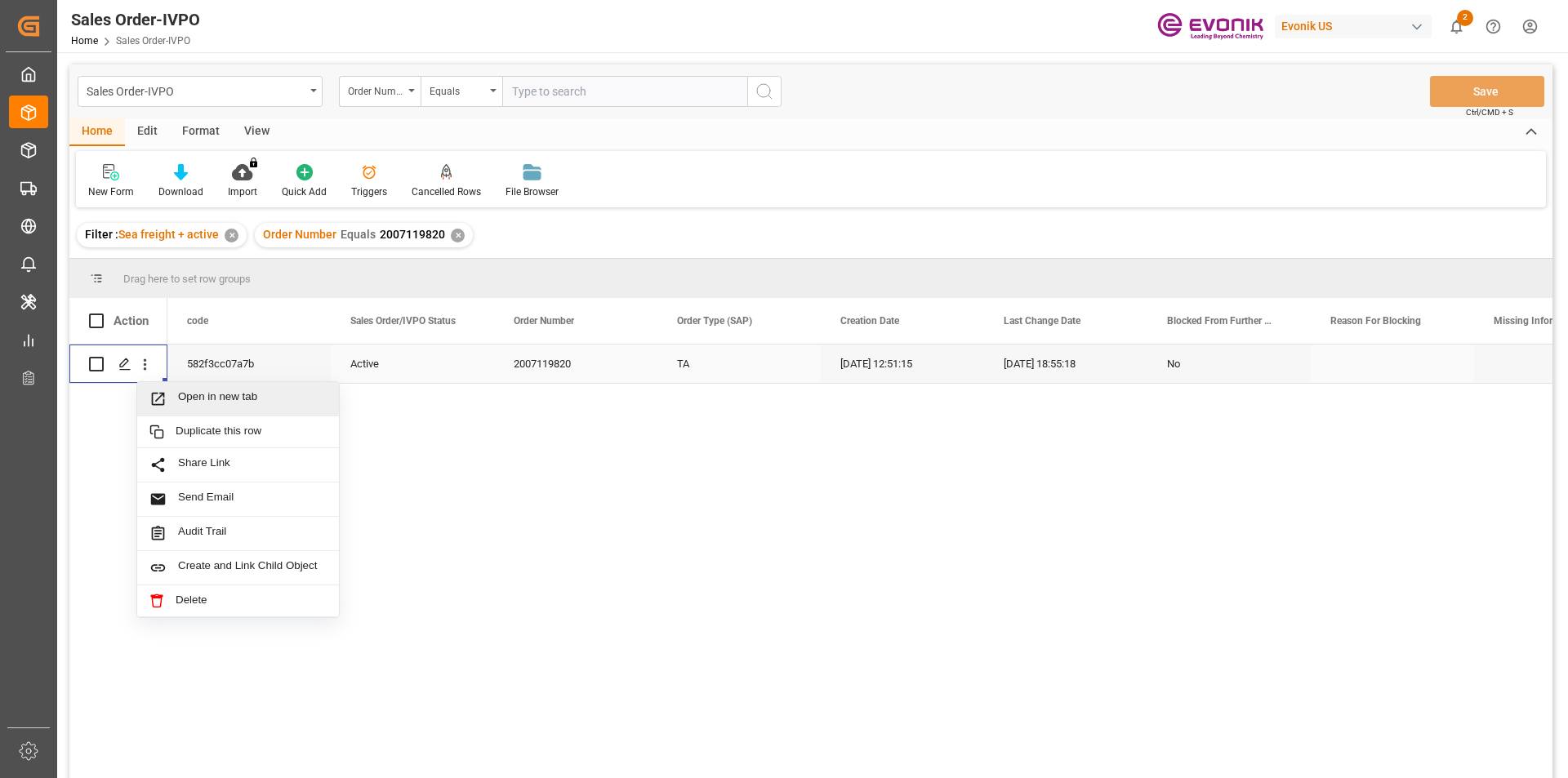
click at [215, 393] on span "Open in new tab" at bounding box center [252, 399] width 148 height 17
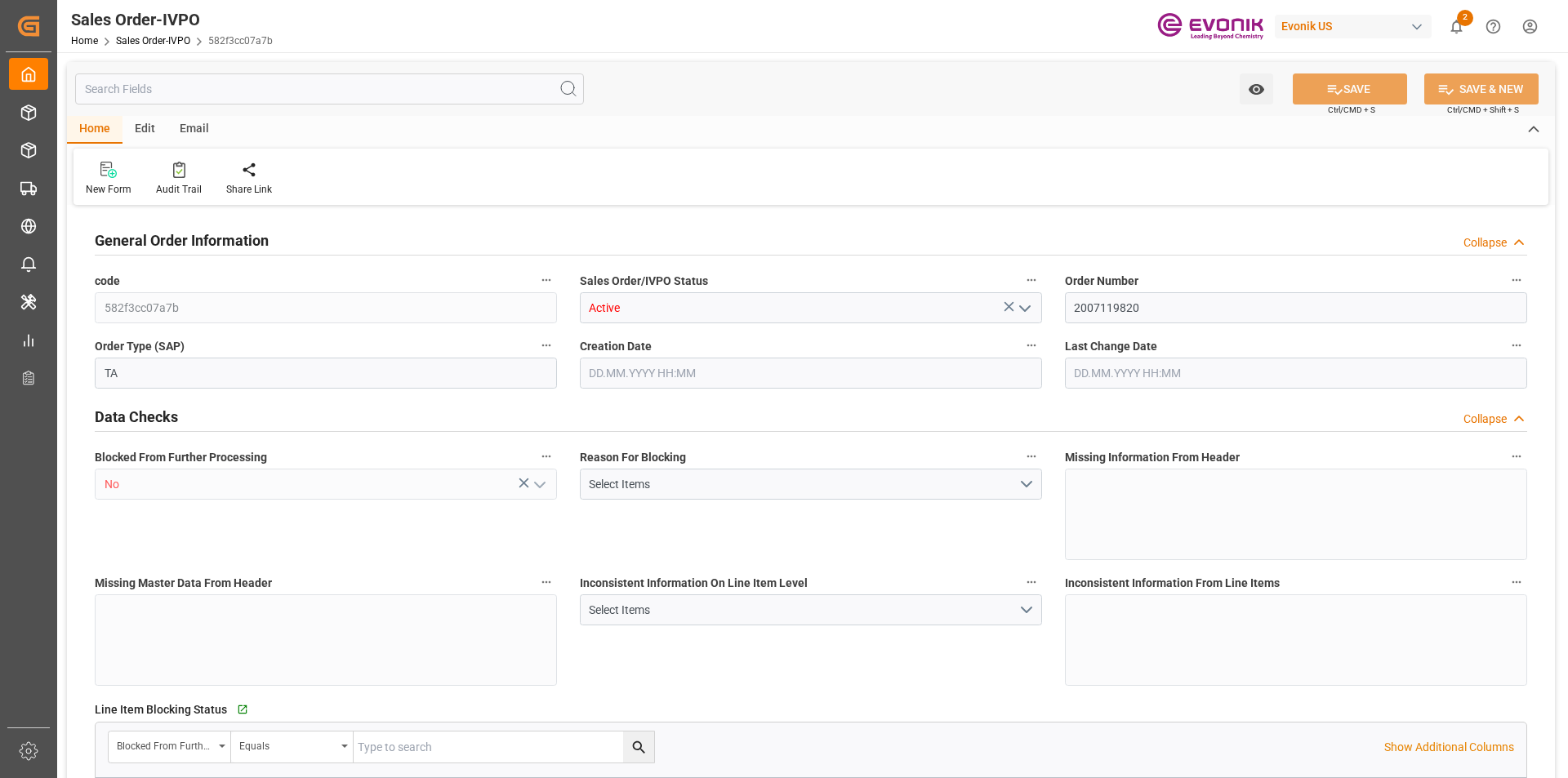
type input "NZAKL"
type input "0"
type input "1"
type input "3650.8"
type input "22.08.2025 12:51"
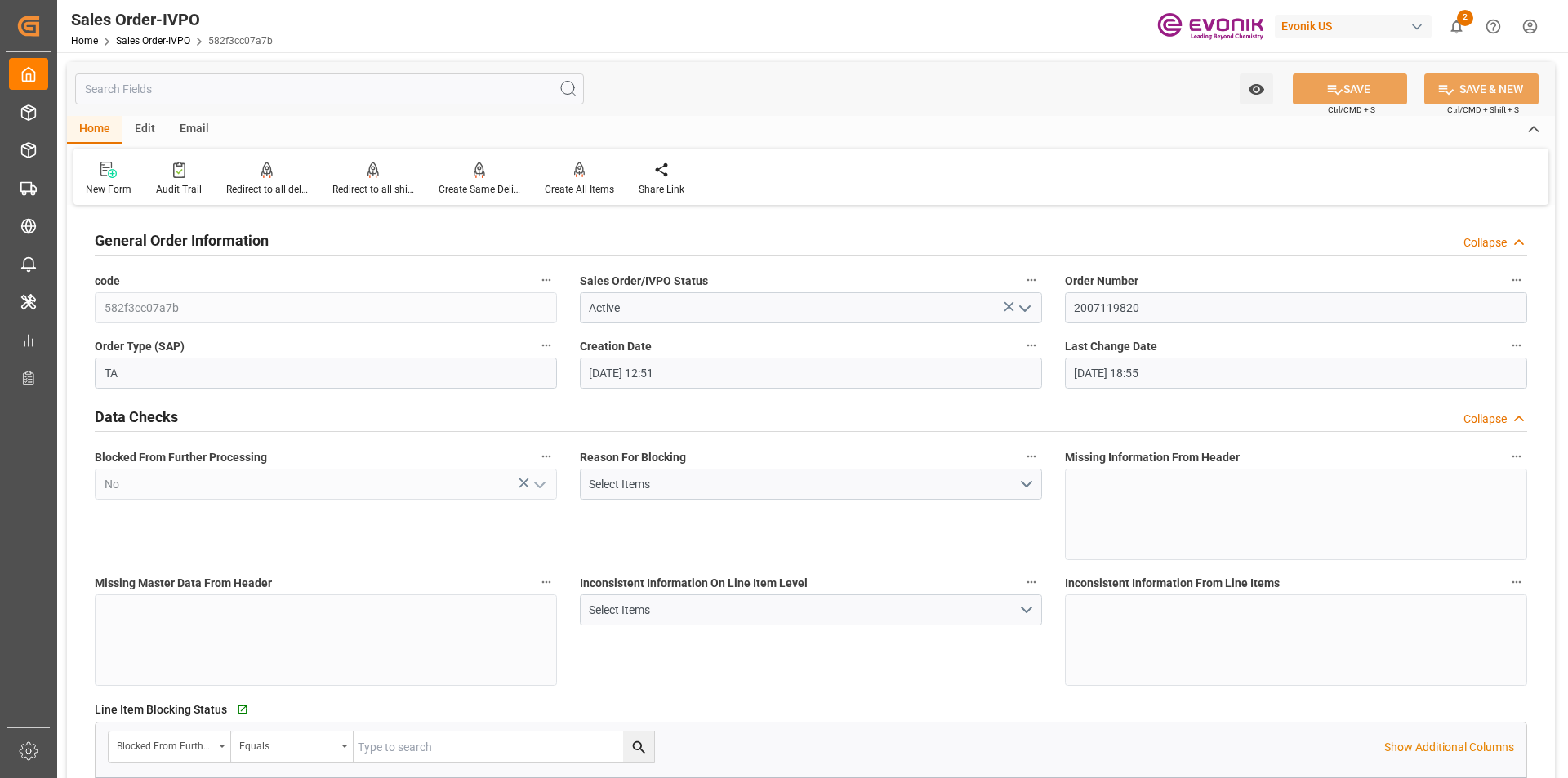
type input "29.08.2025 18:55"
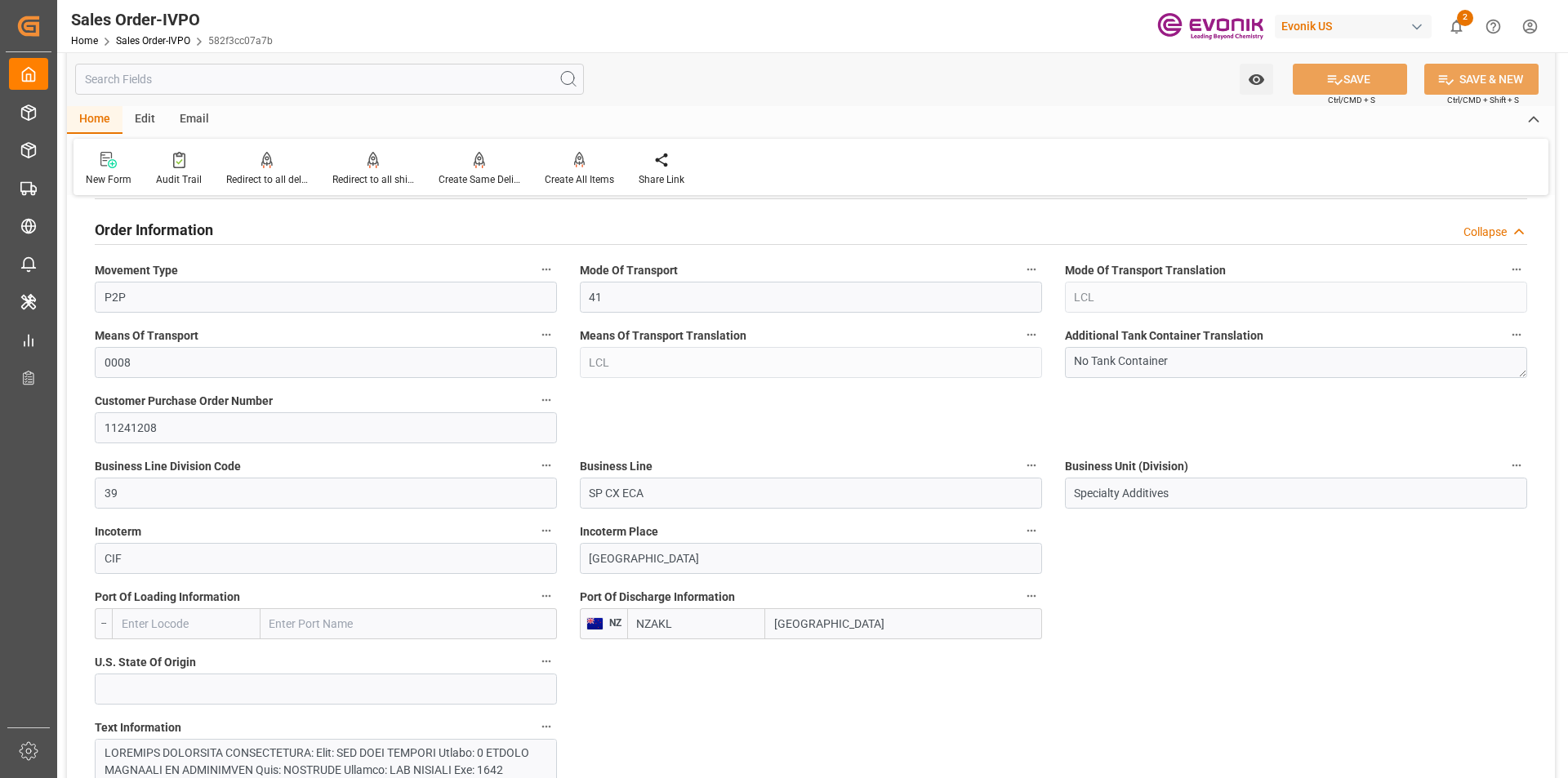
scroll to position [1143, 0]
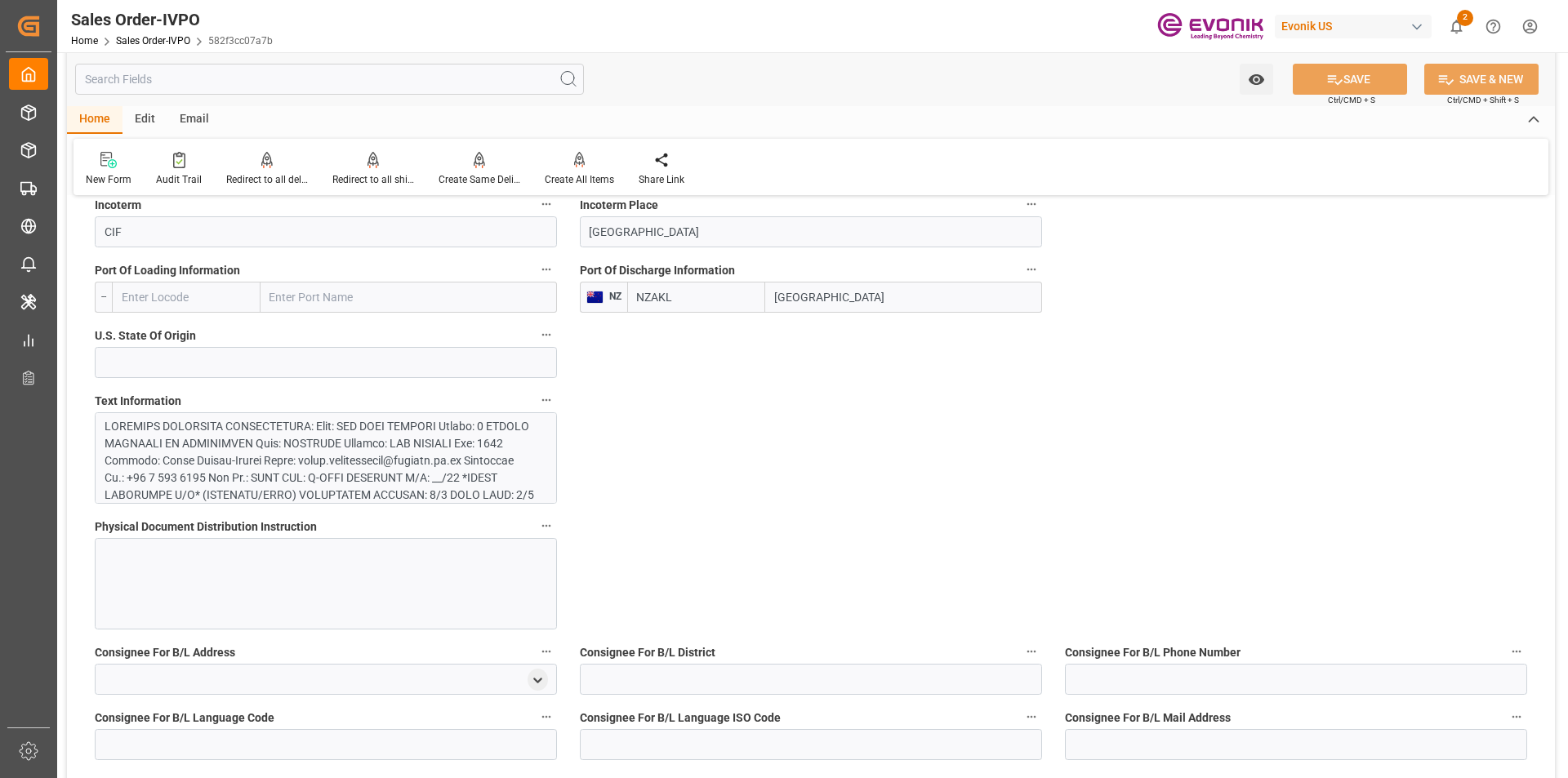
click at [380, 458] on div at bounding box center [319, 632] width 430 height 428
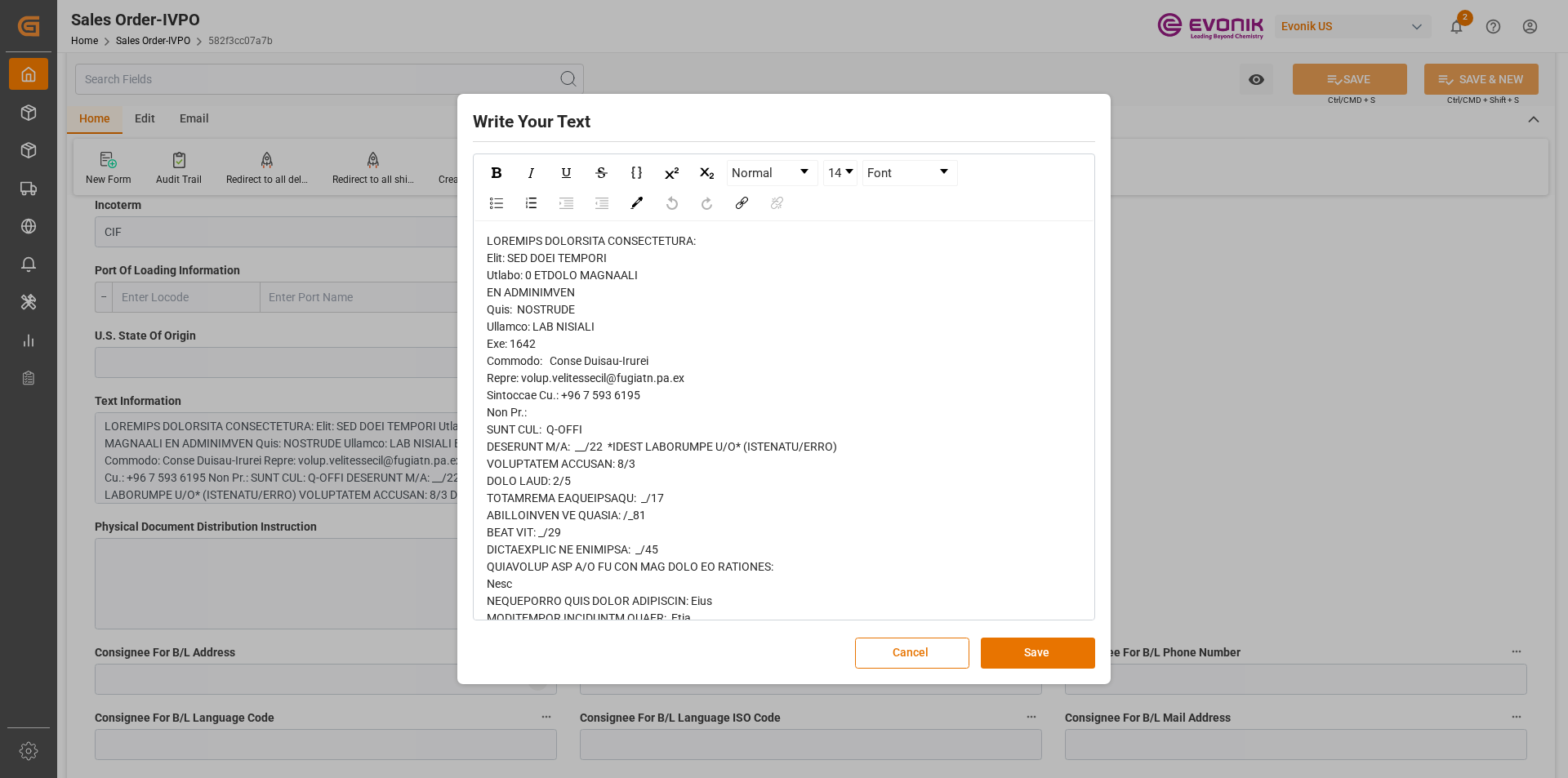
click at [566, 308] on span "rdw-editor" at bounding box center [706, 653] width 440 height 836
copy span "AUCKLAND"
click at [880, 646] on button "Cancel" at bounding box center [912, 653] width 114 height 31
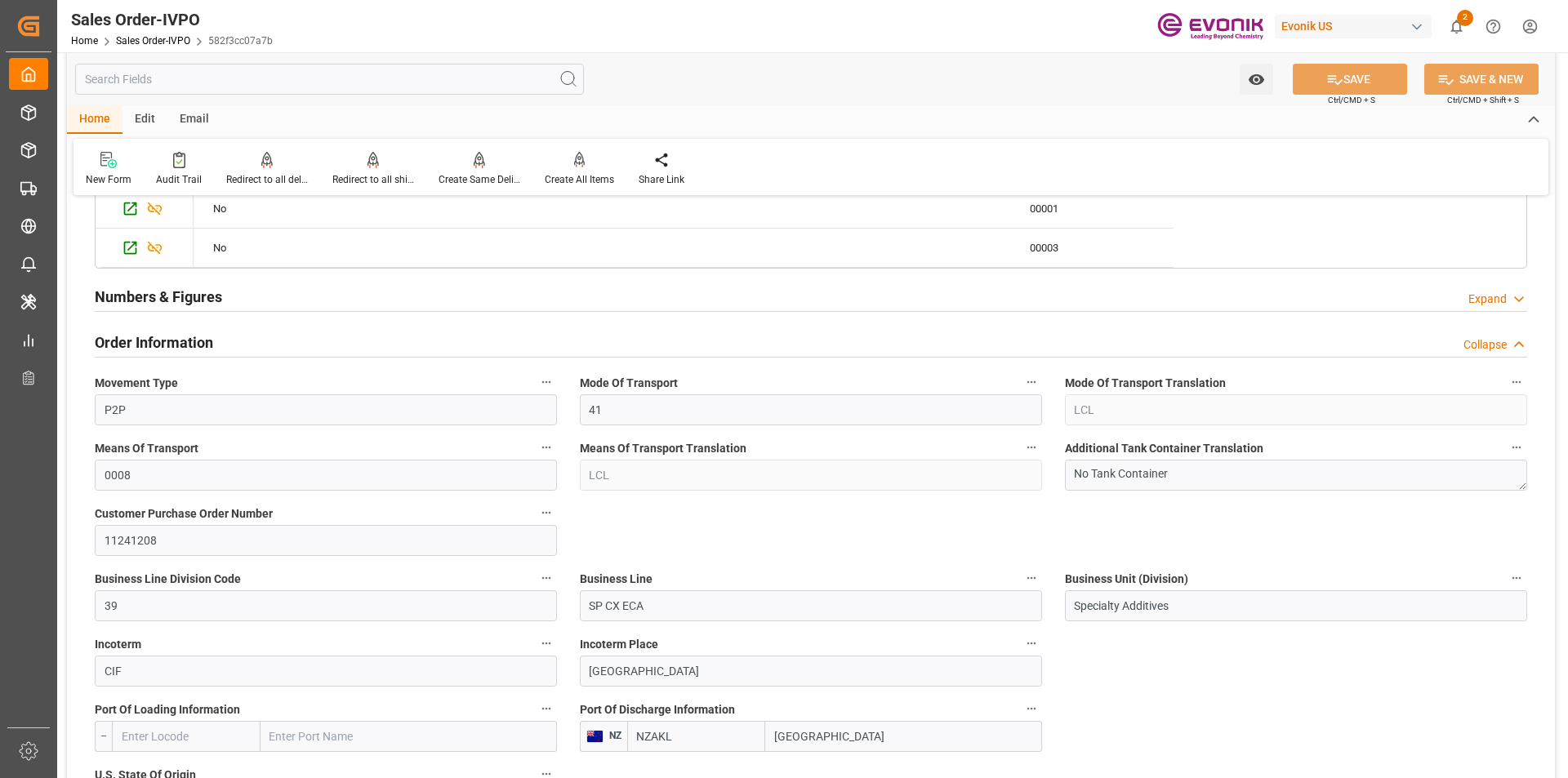
scroll to position [1194, 0]
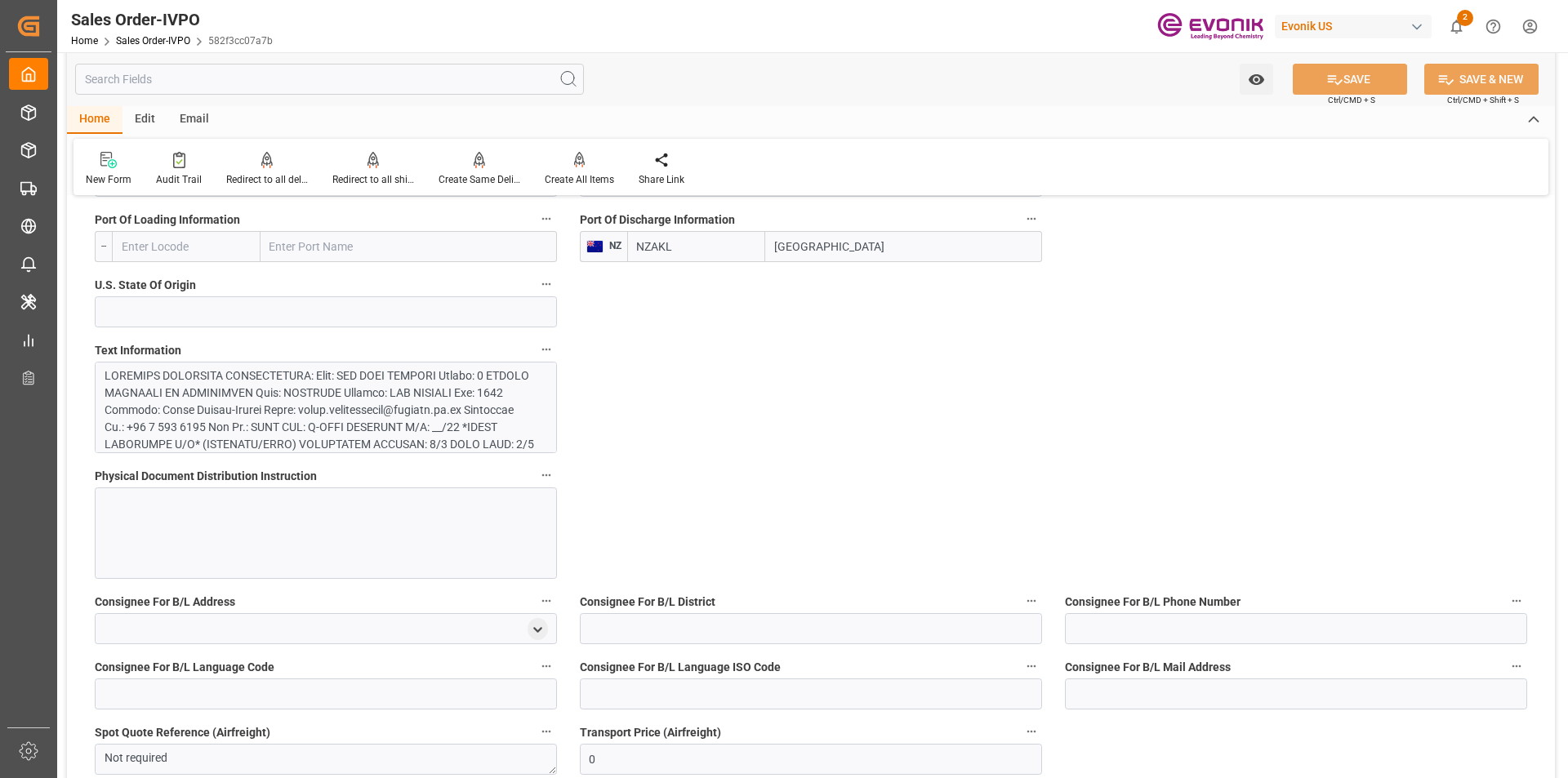
click at [323, 419] on div at bounding box center [319, 581] width 430 height 428
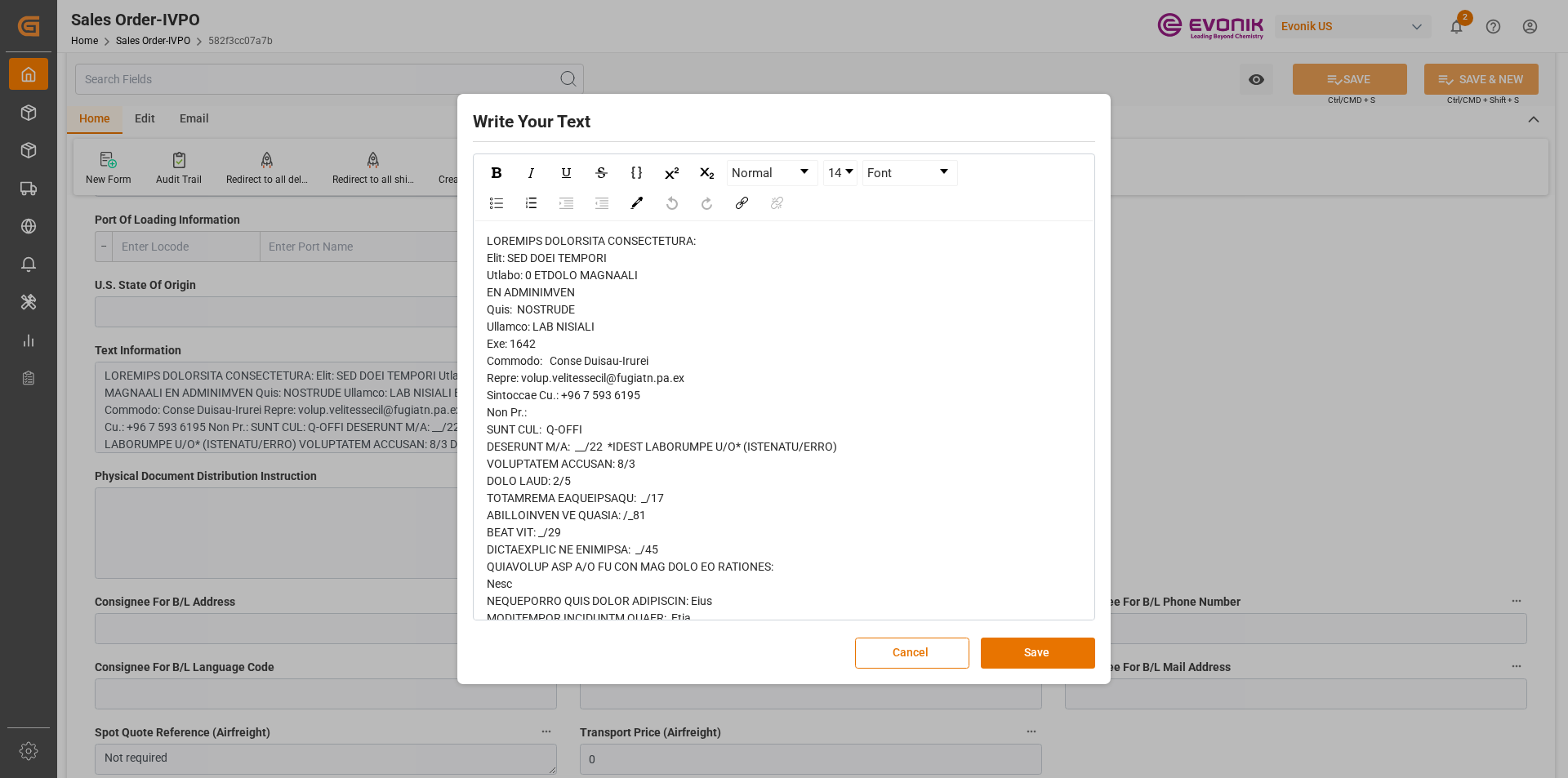
scroll to position [82, 0]
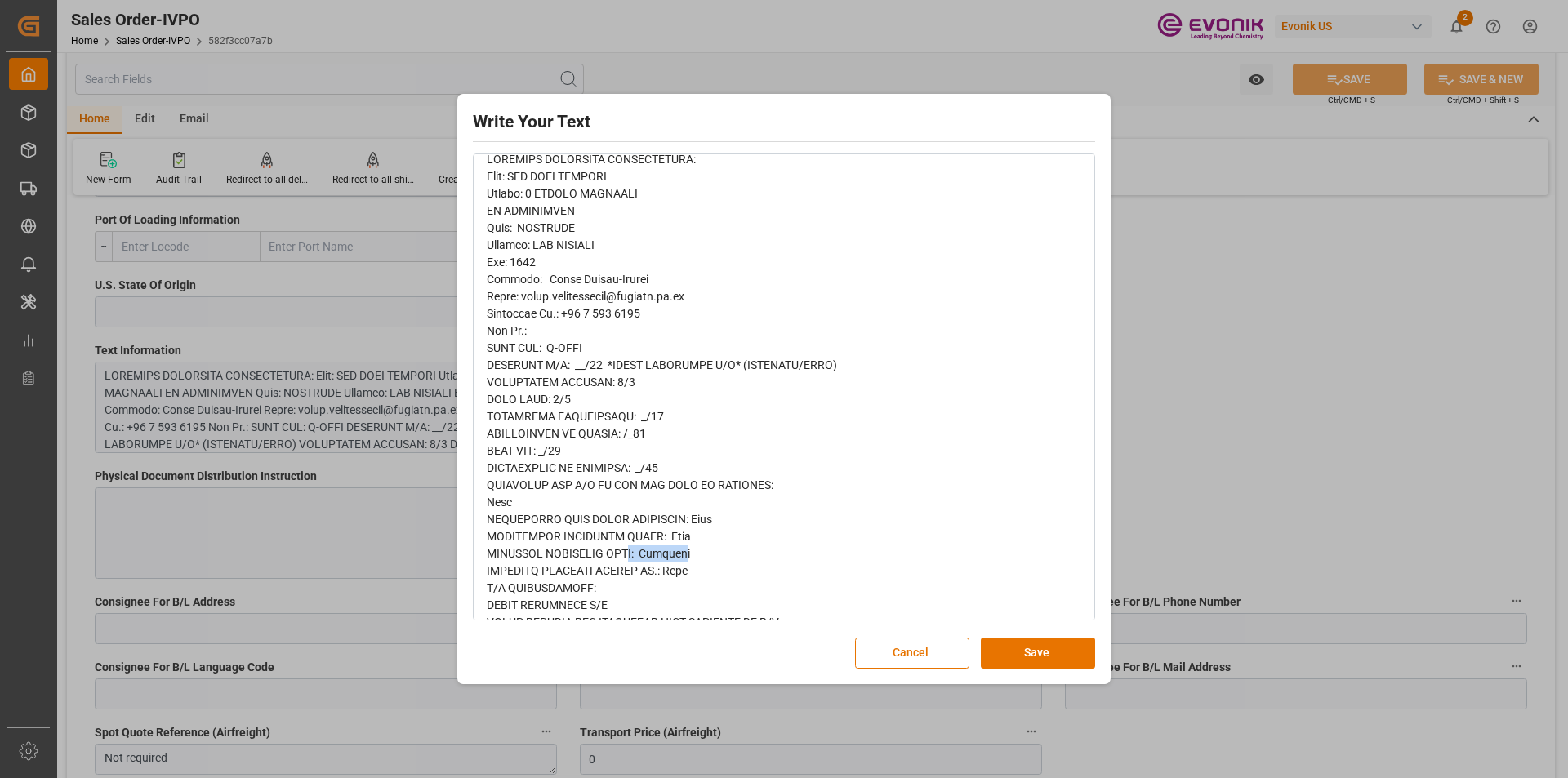
drag, startPoint x: 679, startPoint y: 553, endPoint x: 629, endPoint y: 550, distance: 50.1
click at [629, 550] on span "rdw-editor" at bounding box center [706, 571] width 440 height 836
click at [724, 557] on div "rdw-editor" at bounding box center [784, 571] width 596 height 841
drag, startPoint x: 697, startPoint y: 552, endPoint x: 613, endPoint y: 542, distance: 84.6
click at [491, 548] on div "rdw-editor" at bounding box center [784, 571] width 596 height 841
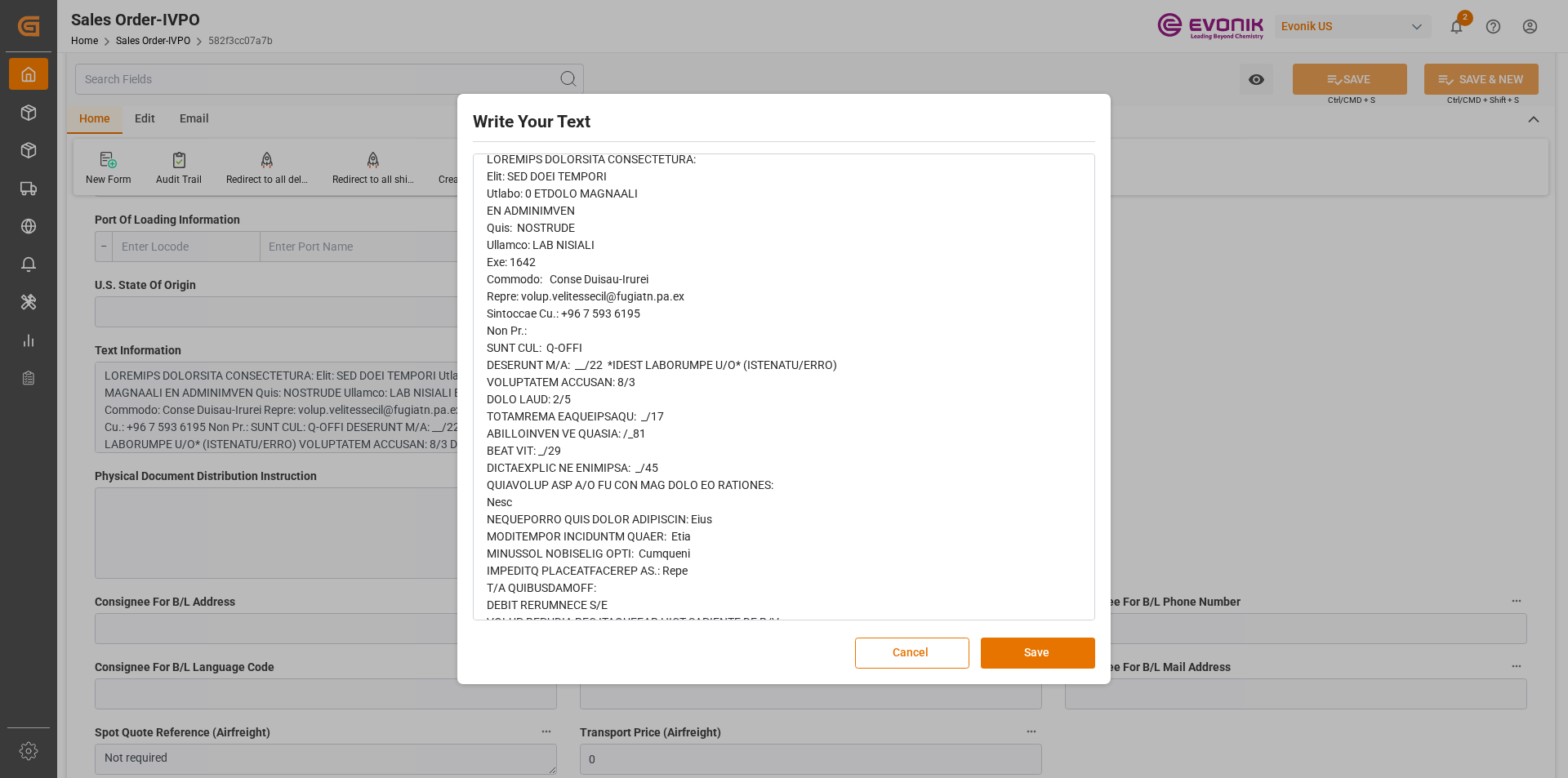
click at [1010, 438] on div "rdw-editor" at bounding box center [784, 571] width 596 height 841
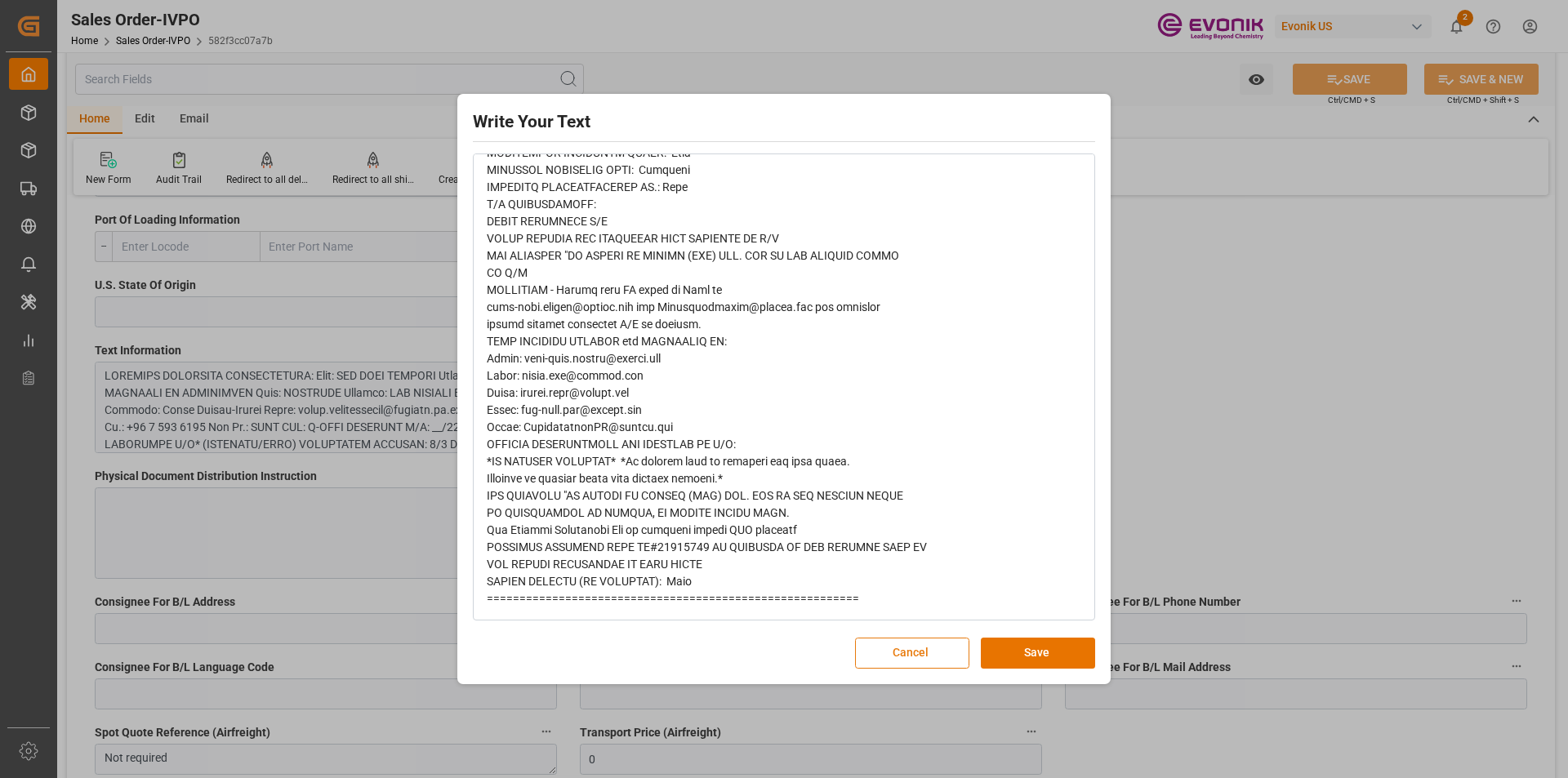
click at [916, 651] on button "Cancel" at bounding box center [912, 653] width 114 height 31
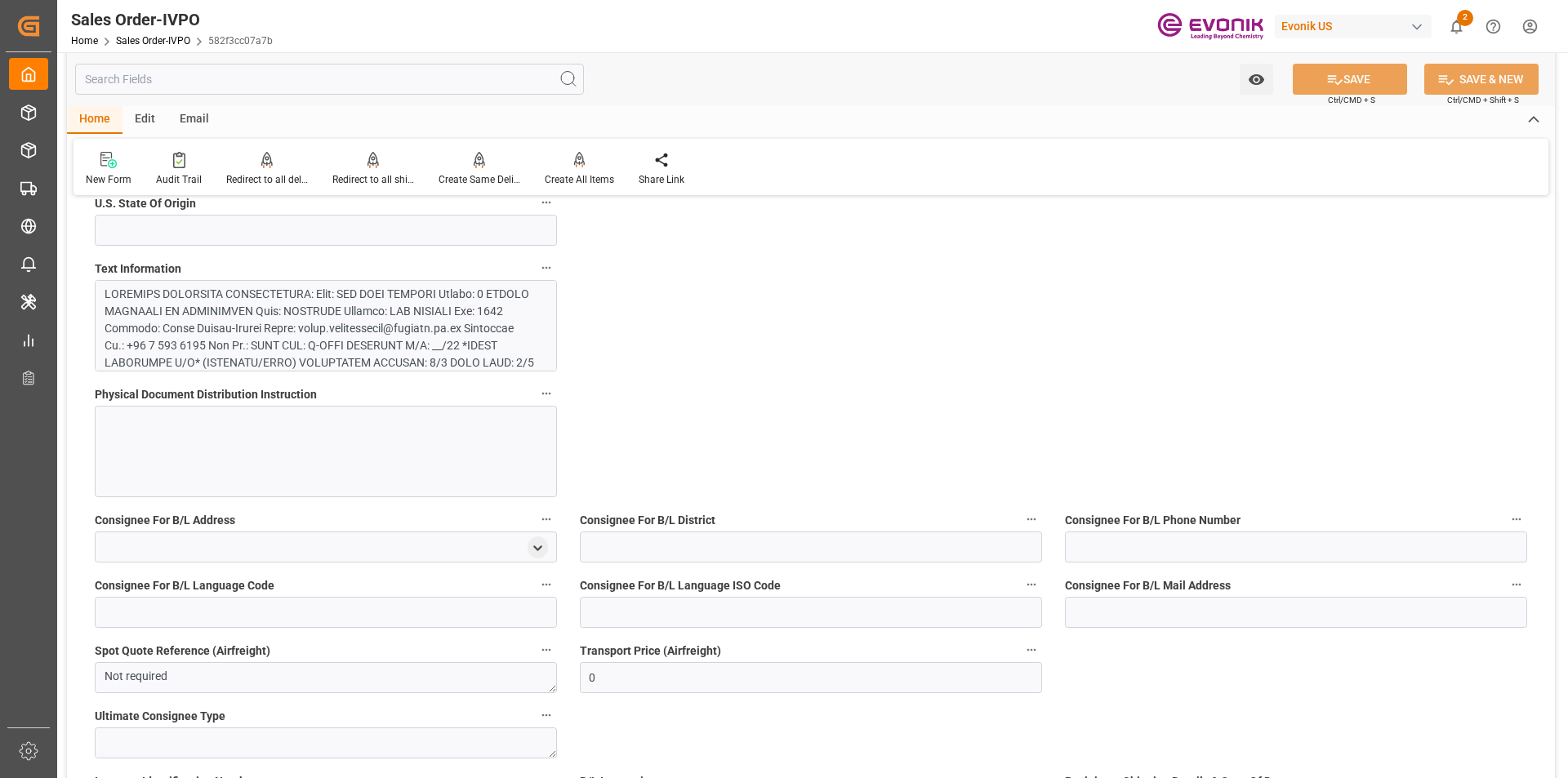
scroll to position [1357, 0]
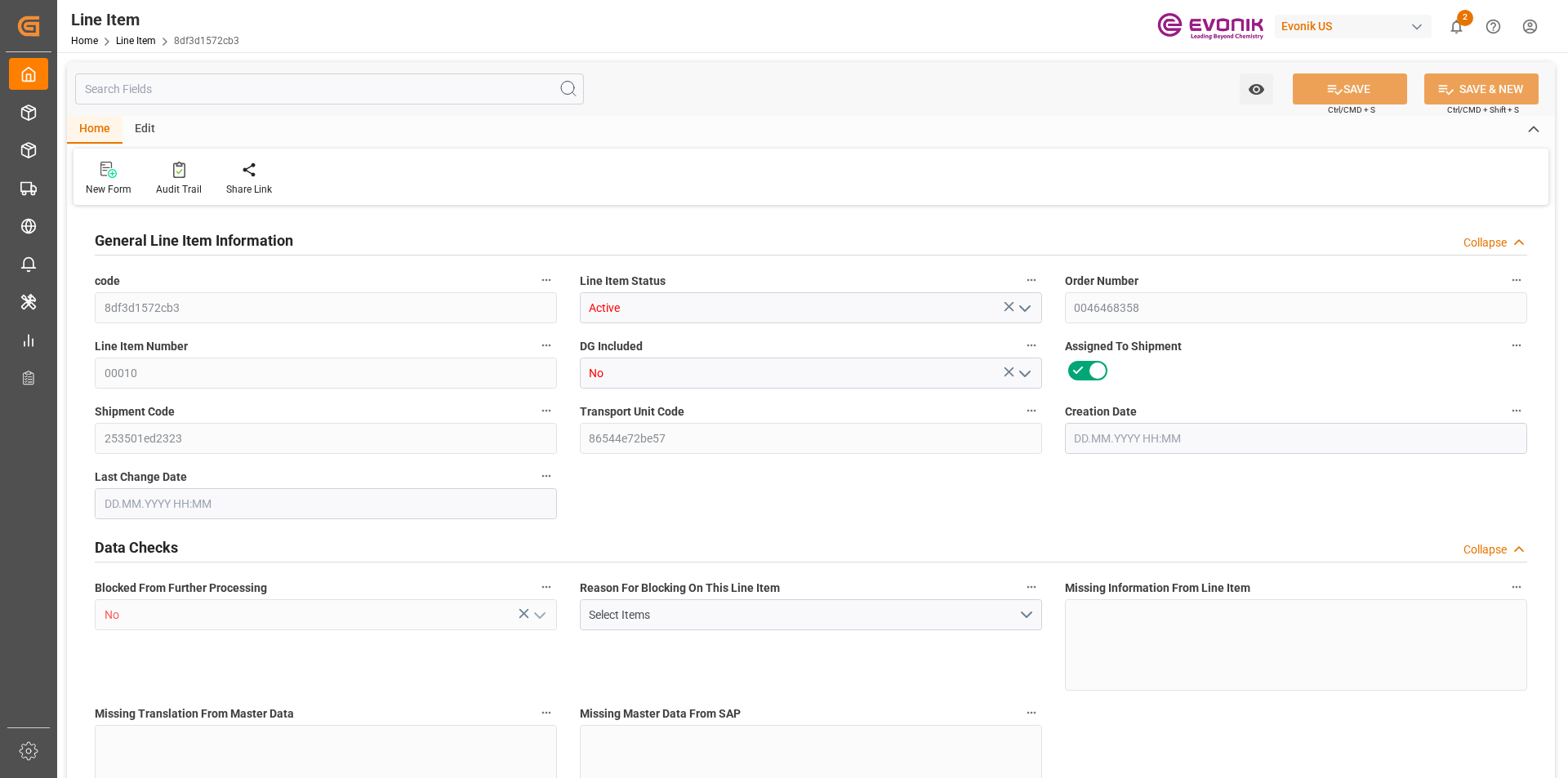
type input "20"
type input "10060.8"
type input "10000"
type input "27.6929"
type input "20"
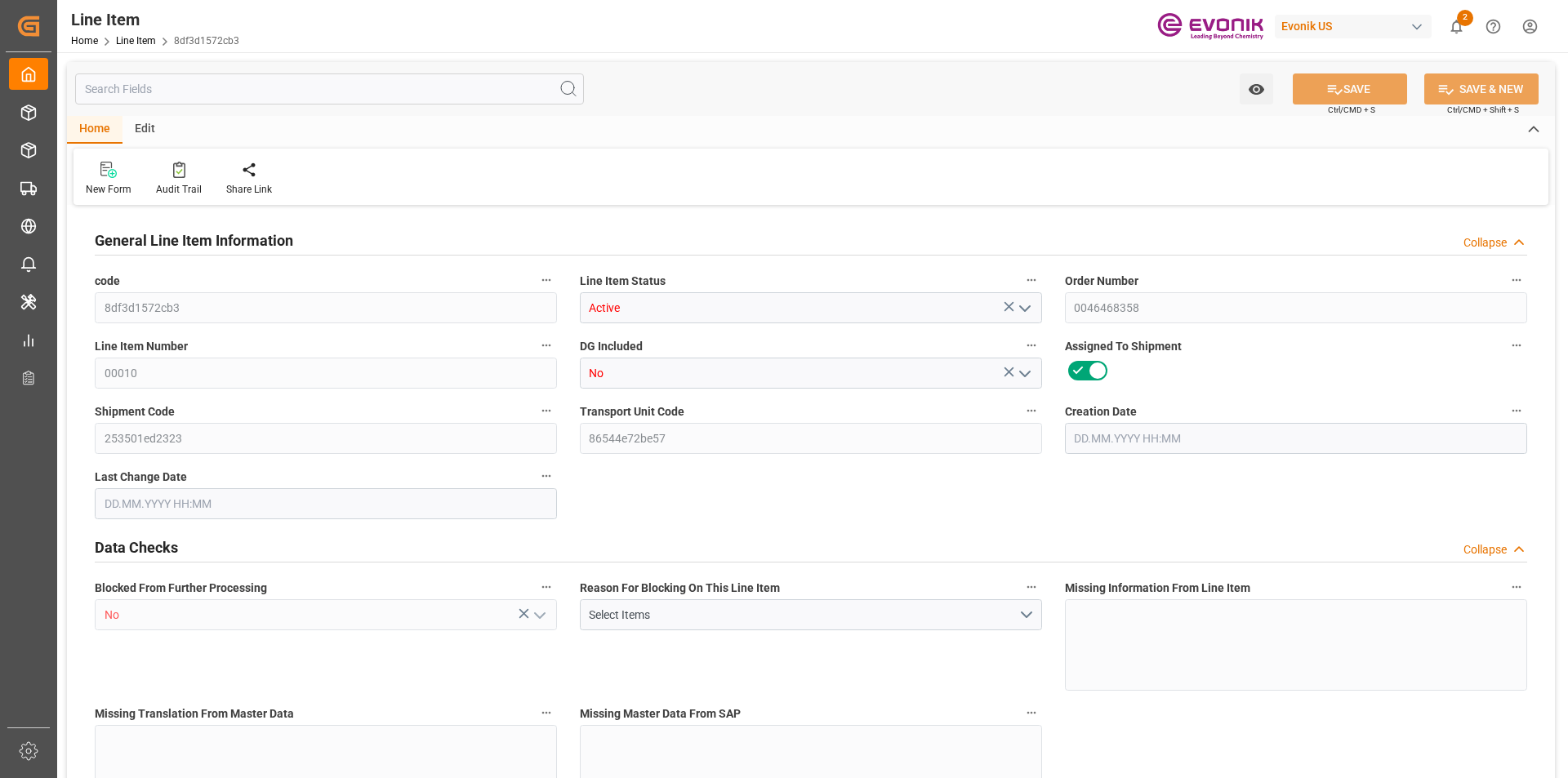
type input "18320000"
type input "20"
type input "10060.8"
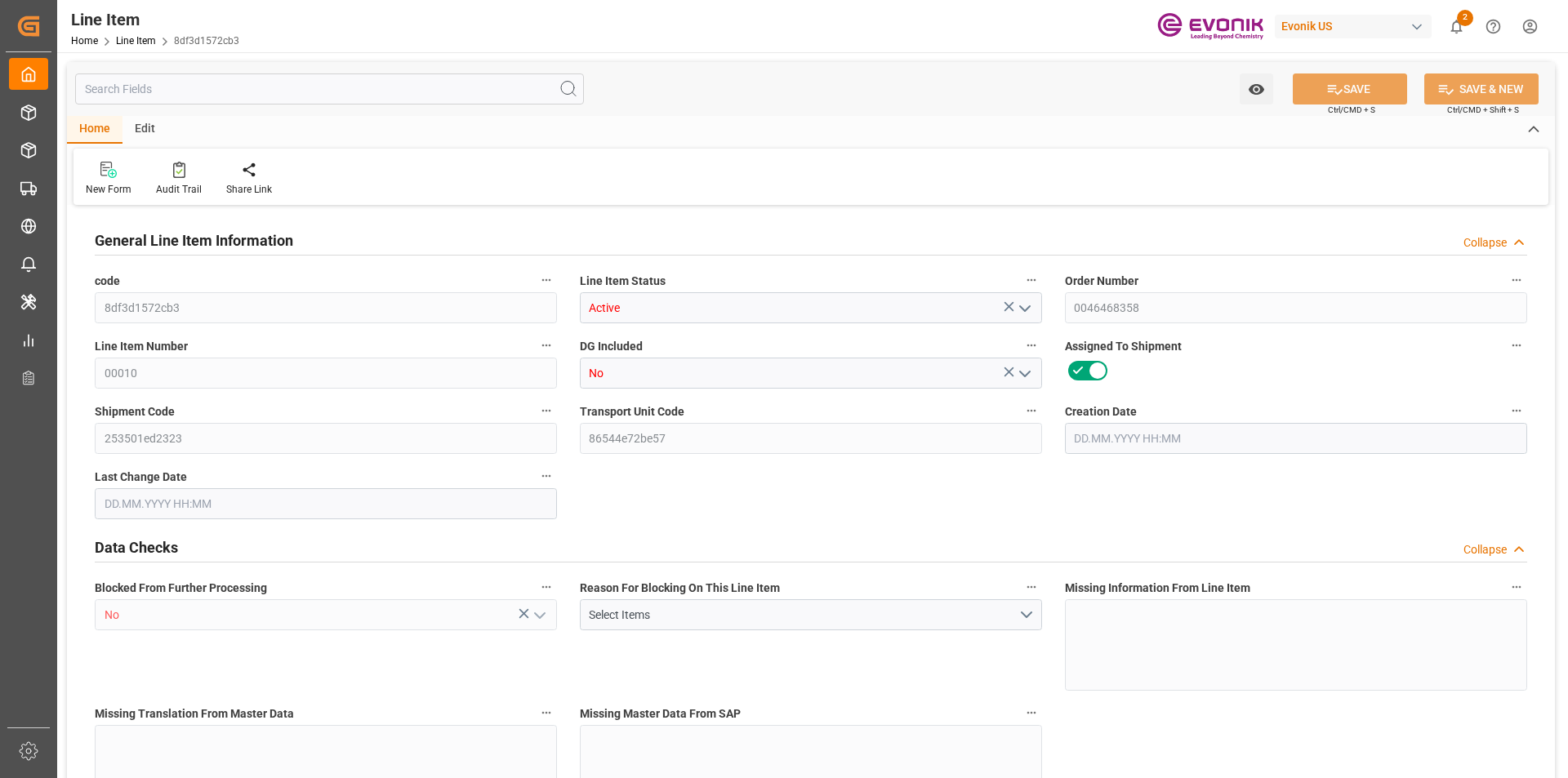
type input "10378.8"
type input "10000"
type input "27.6929"
type input "27692.94"
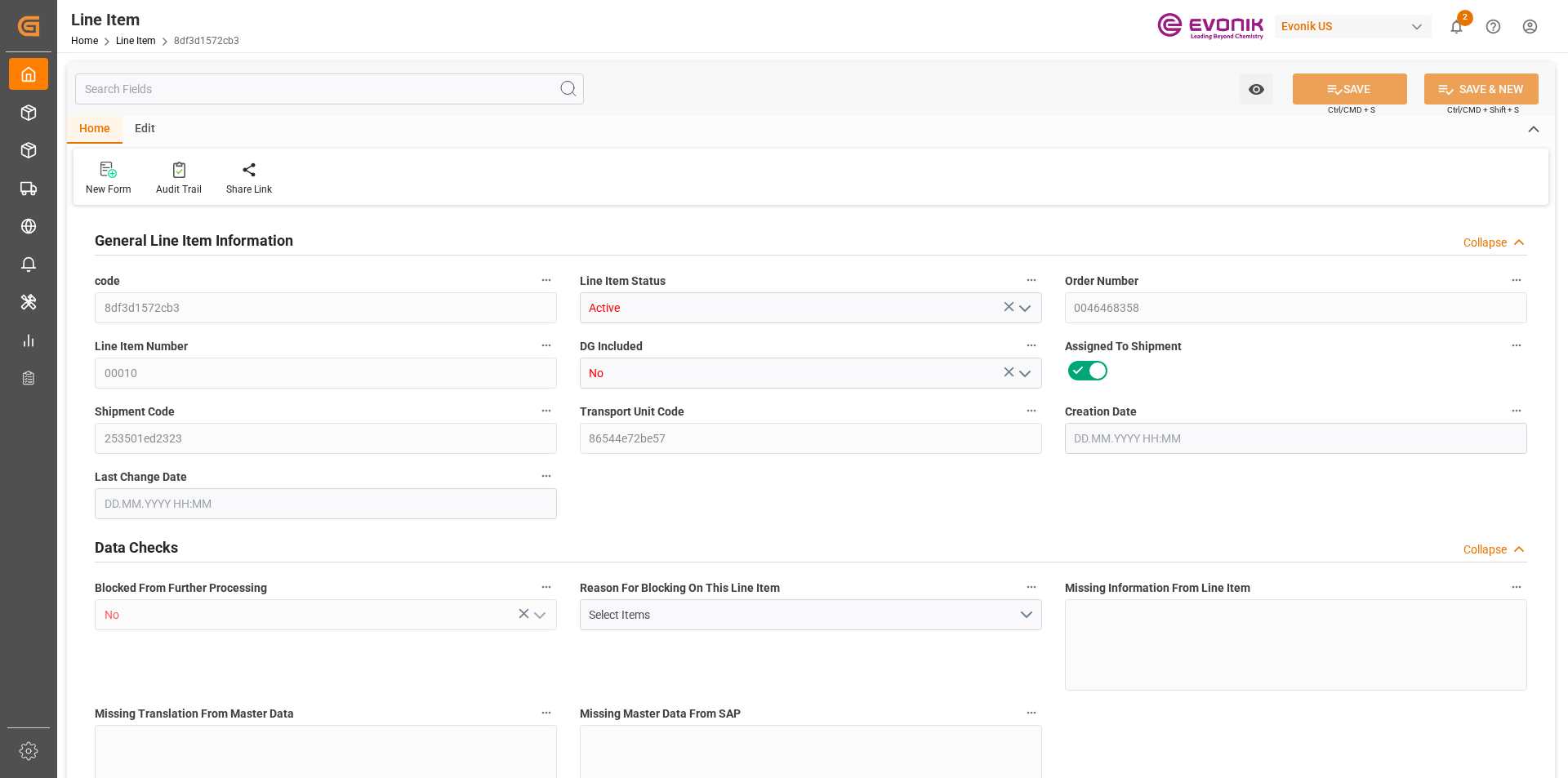
type input "0"
type input "[DATE] 18:34"
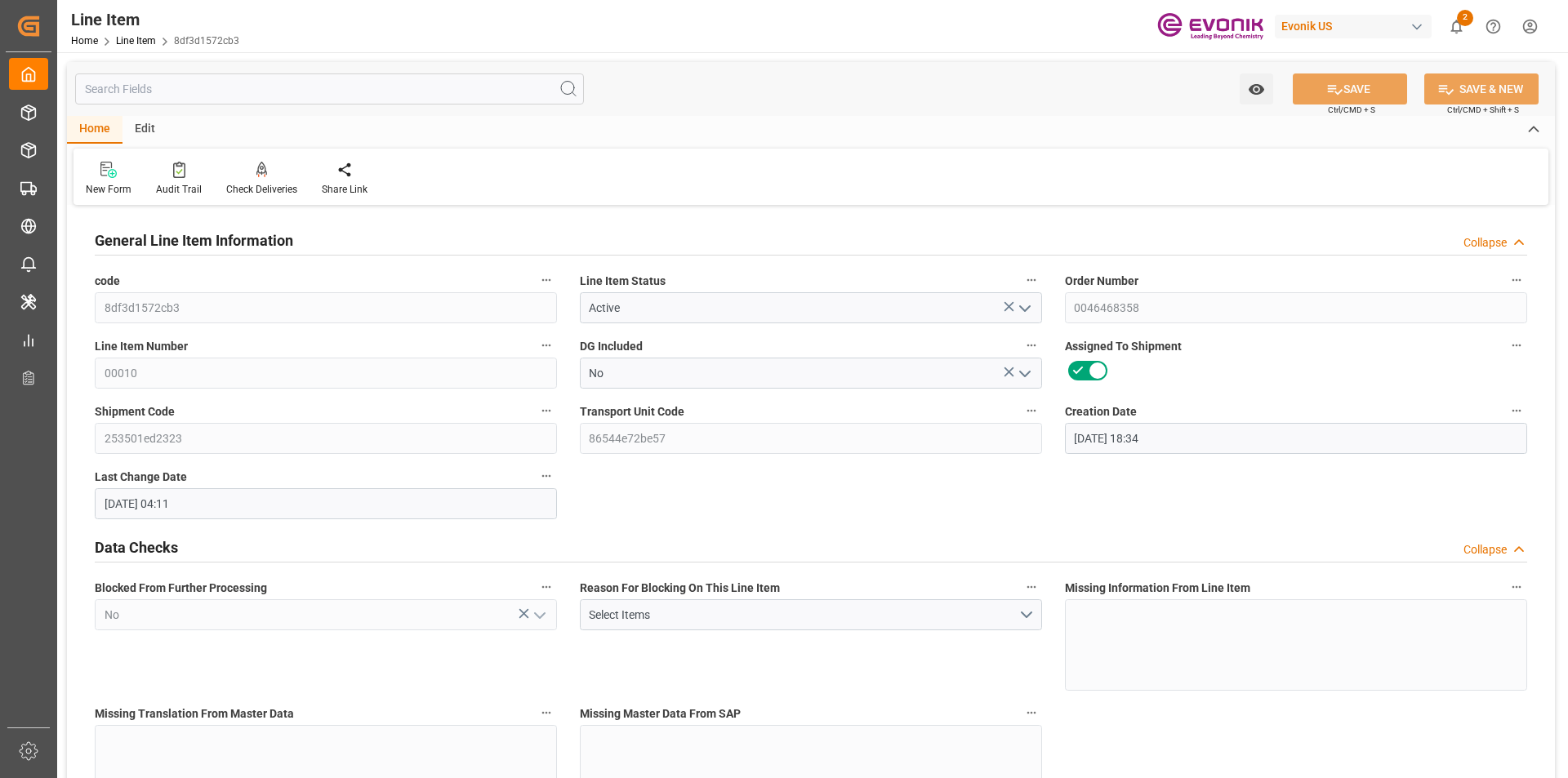
type input "[DATE] 04:11"
type input "[DATE]"
click at [241, 90] on input "text" at bounding box center [330, 88] width 509 height 31
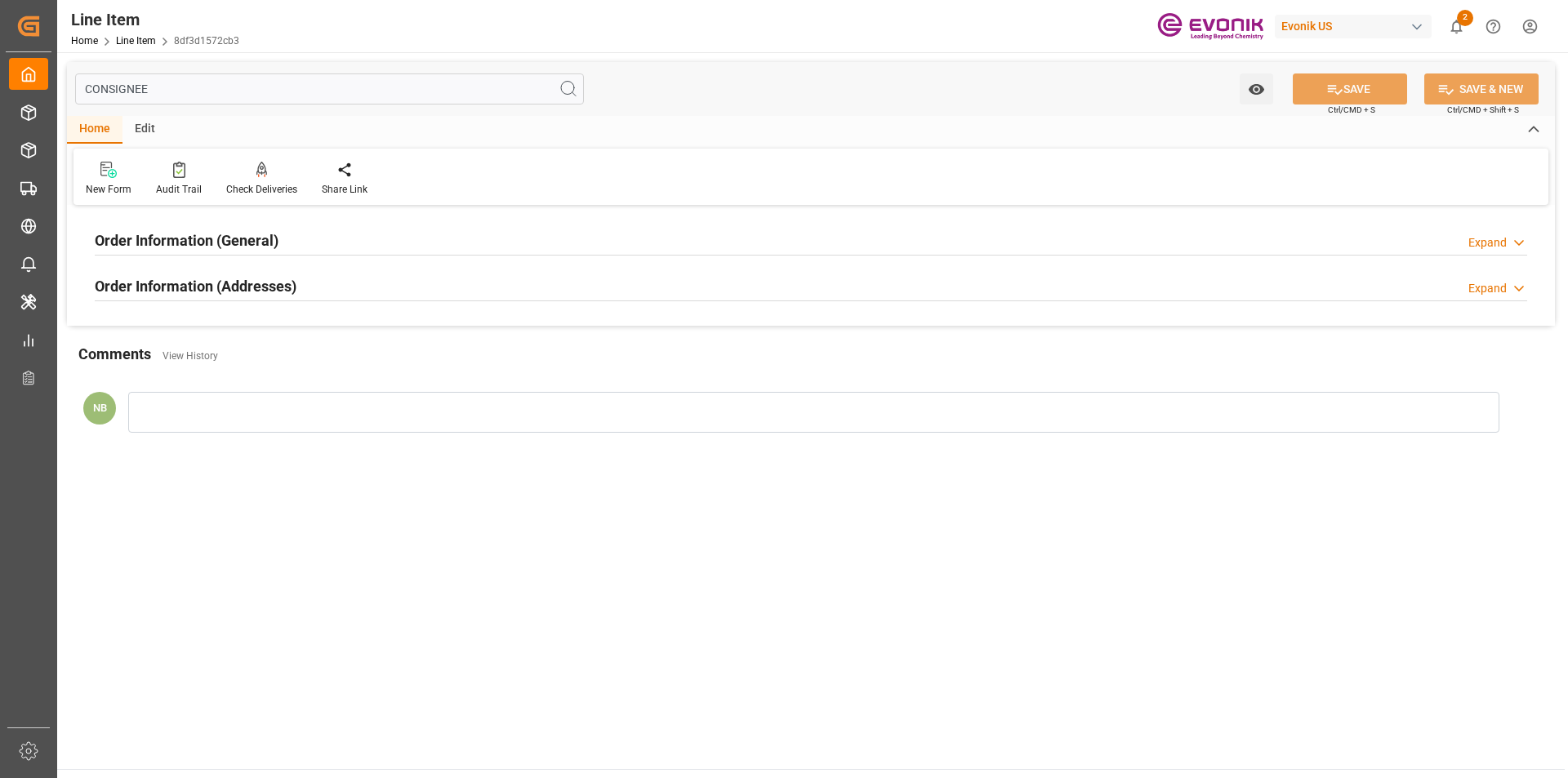
type input "CONSIGNEE"
click at [256, 282] on h2 "Order Information (Addresses)" at bounding box center [196, 286] width 201 height 22
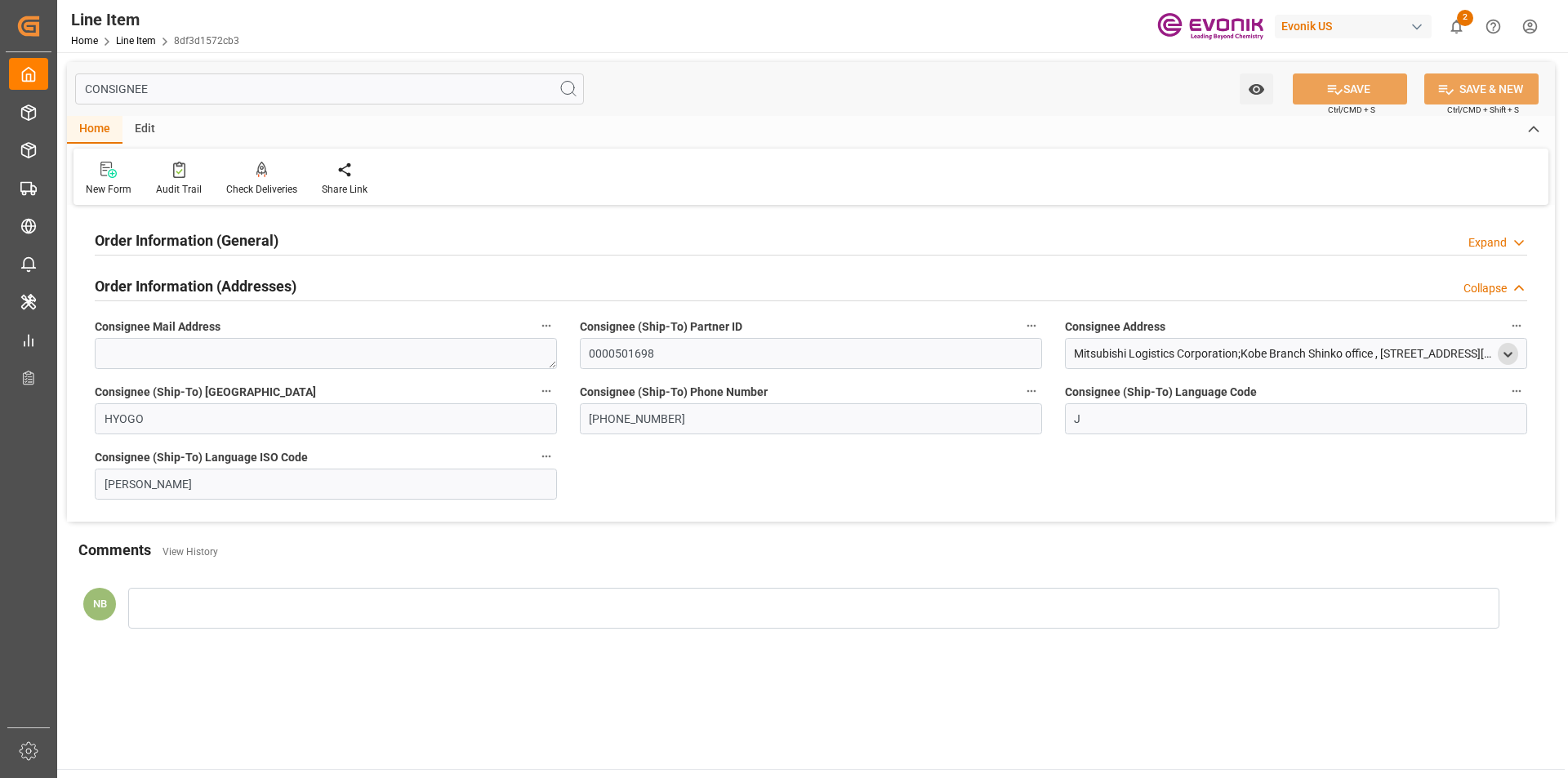
click at [1510, 353] on polyline "open menu" at bounding box center [1508, 353] width 8 height 3
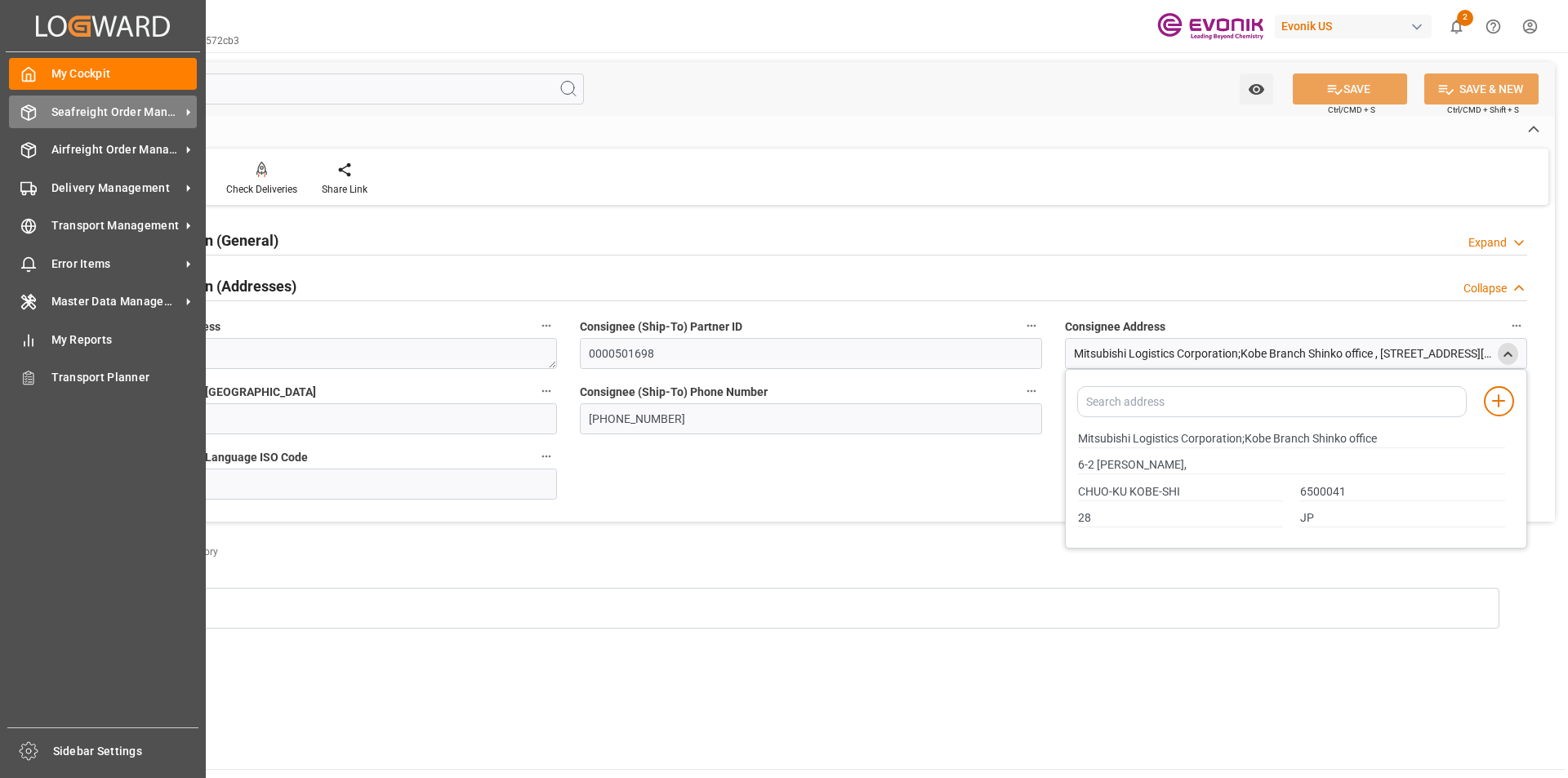
click at [88, 105] on span "Seafreight Order Management" at bounding box center [116, 112] width 129 height 17
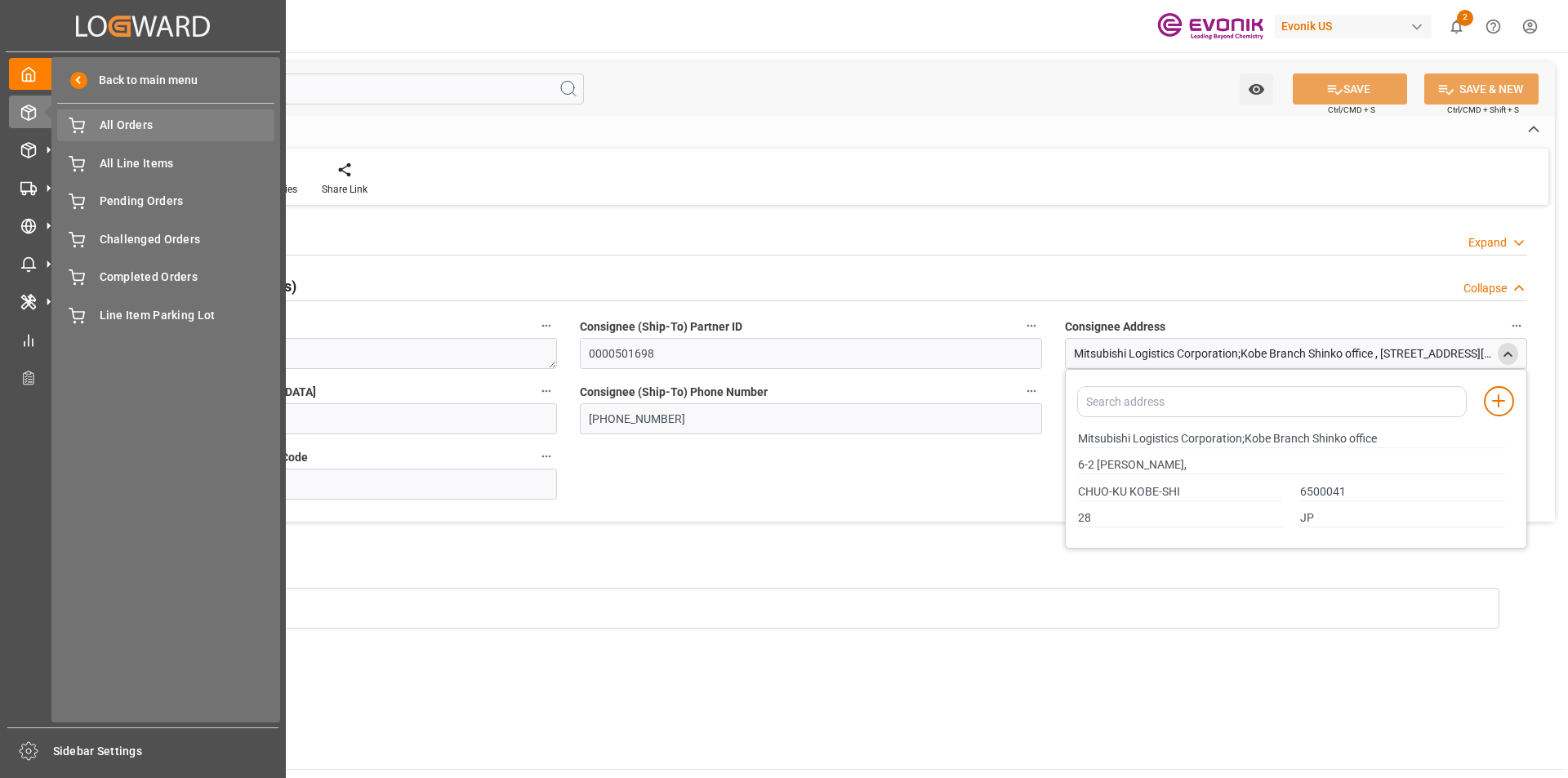
click at [169, 116] on div "All Orders All Orders" at bounding box center [165, 125] width 218 height 32
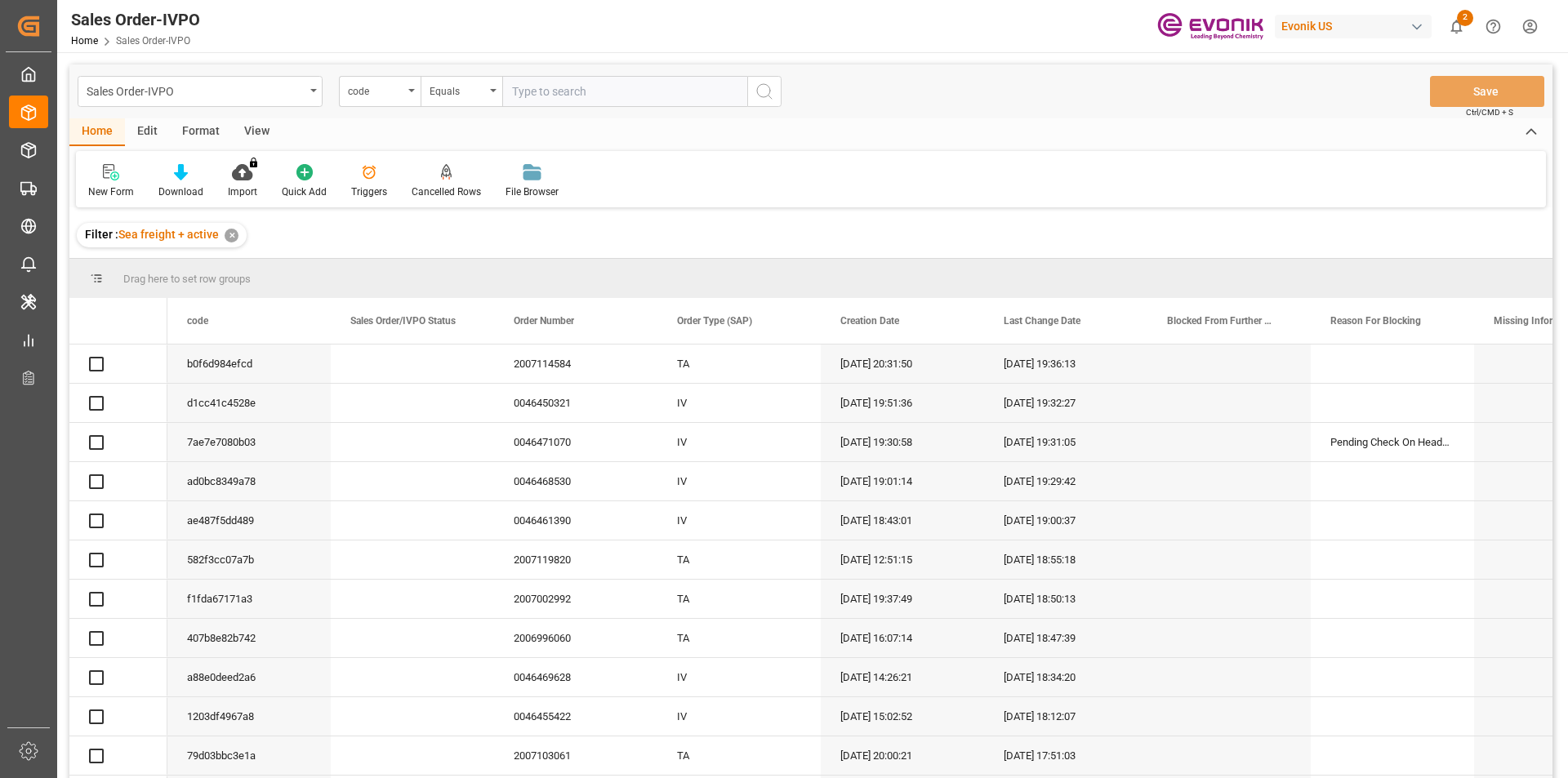
click at [364, 90] on div "code" at bounding box center [375, 89] width 55 height 19
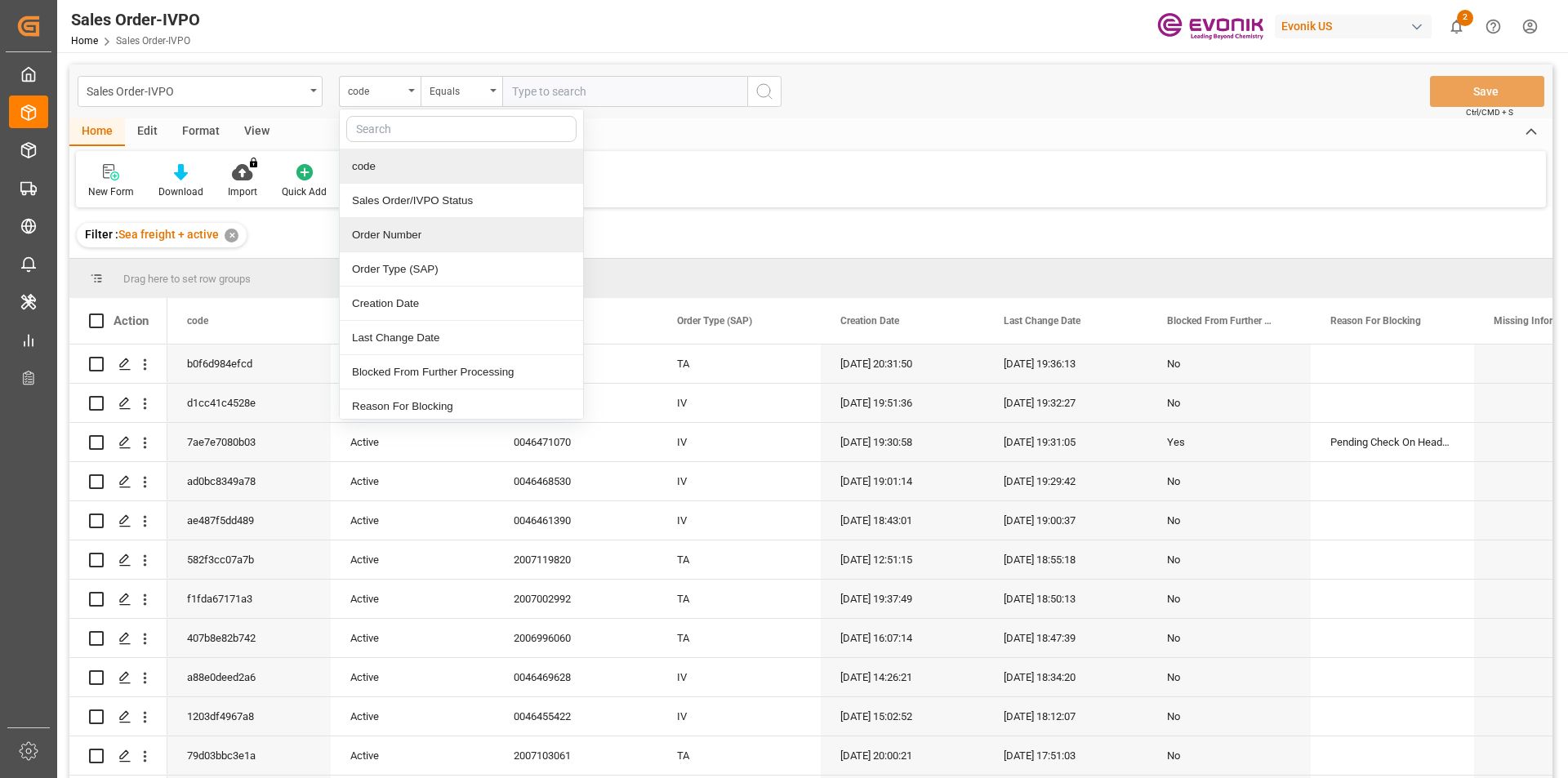
click at [419, 237] on div "Order Number" at bounding box center [462, 236] width 243 height 34
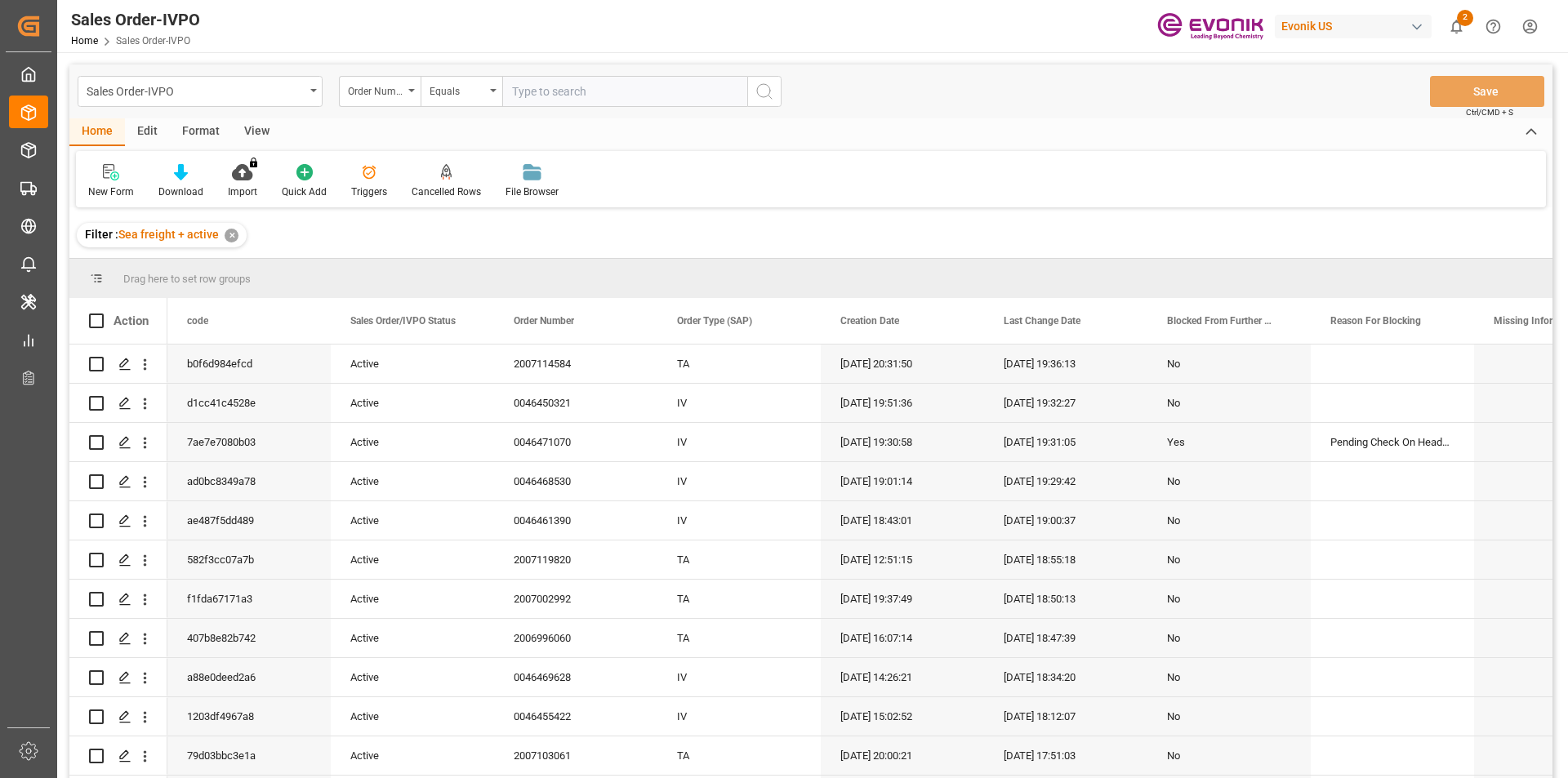
click at [548, 105] on input "text" at bounding box center [625, 91] width 245 height 31
paste input "0046468358"
type input "0046468358"
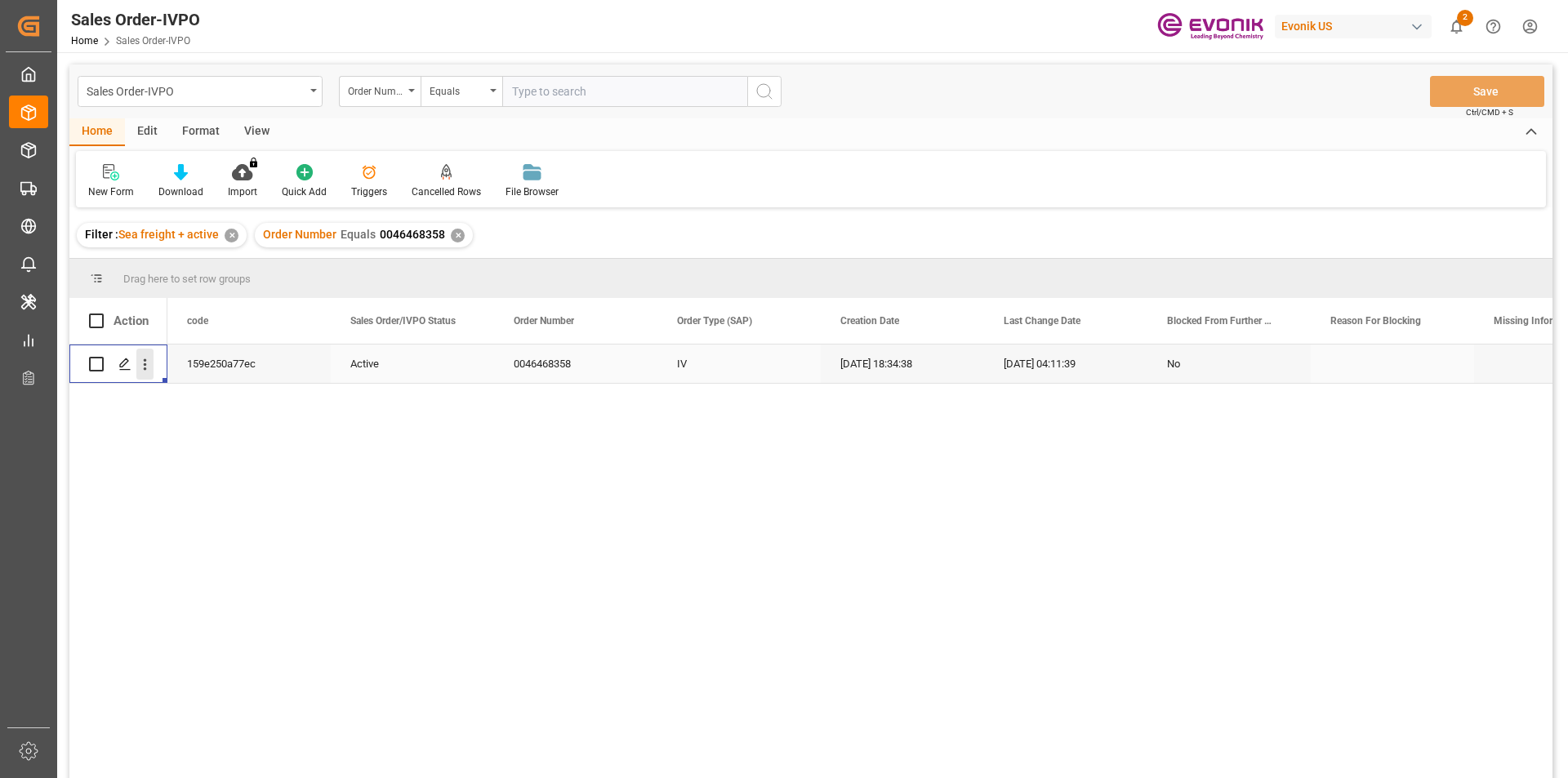
click at [142, 363] on icon "open menu" at bounding box center [145, 365] width 17 height 17
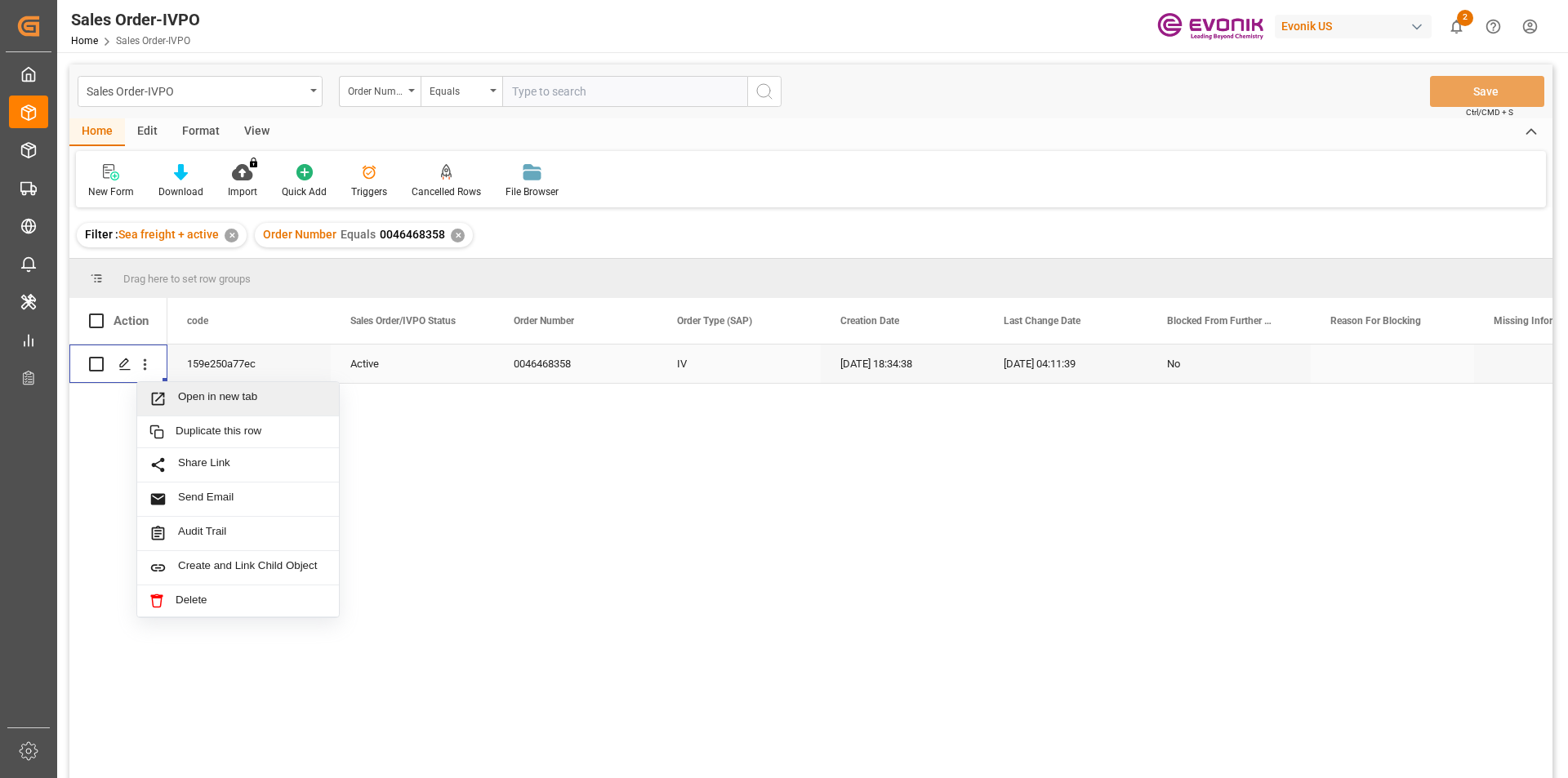
click at [163, 403] on icon "Press SPACE to select this row." at bounding box center [158, 399] width 17 height 17
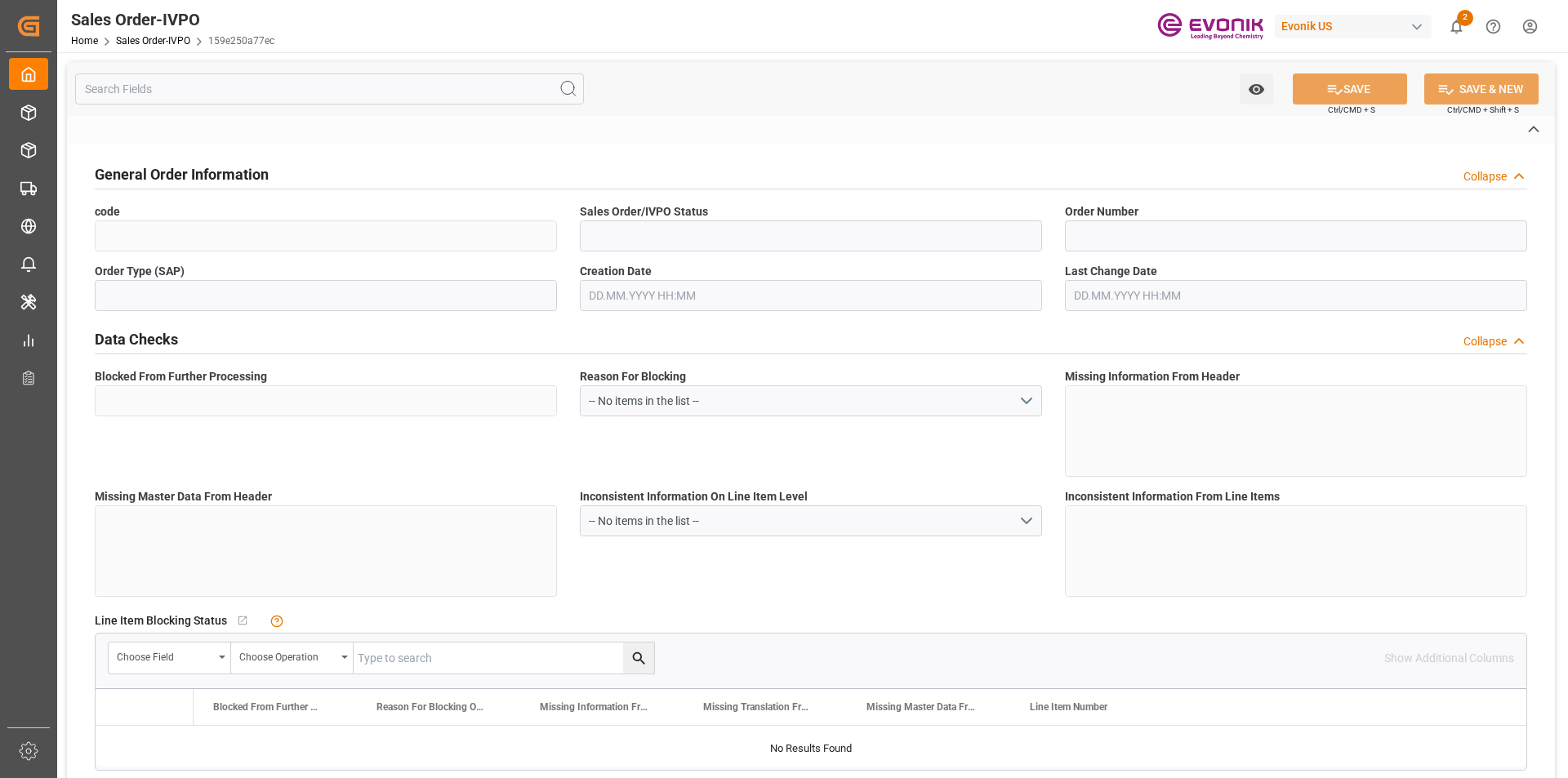
type input "159e250a77ec"
type input "Active"
type input "0046468358"
type input "IV"
type input "No"
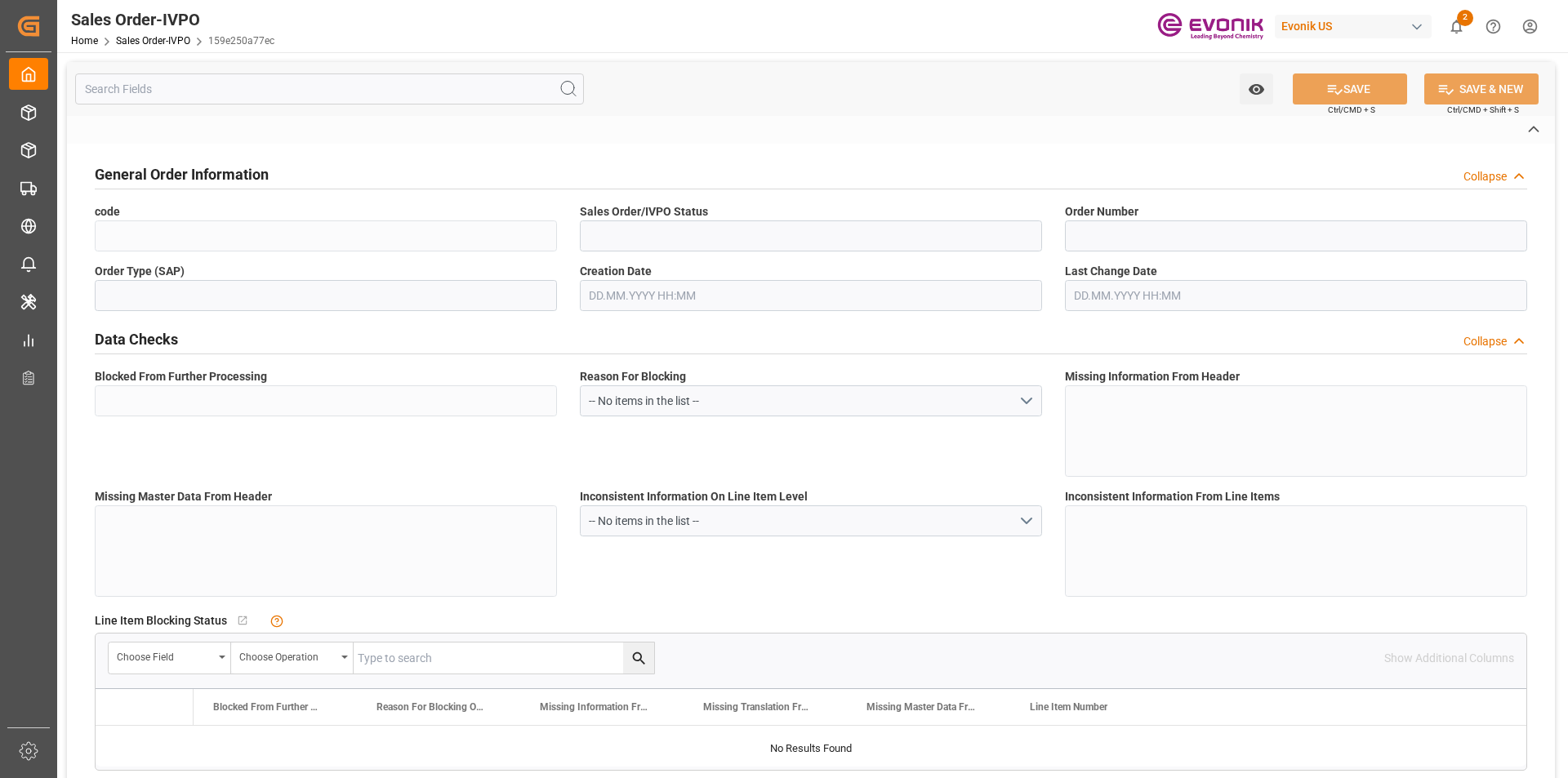
type input "D2P"
type input "45"
type input "FCL"
type input "0009"
type input "40HC"
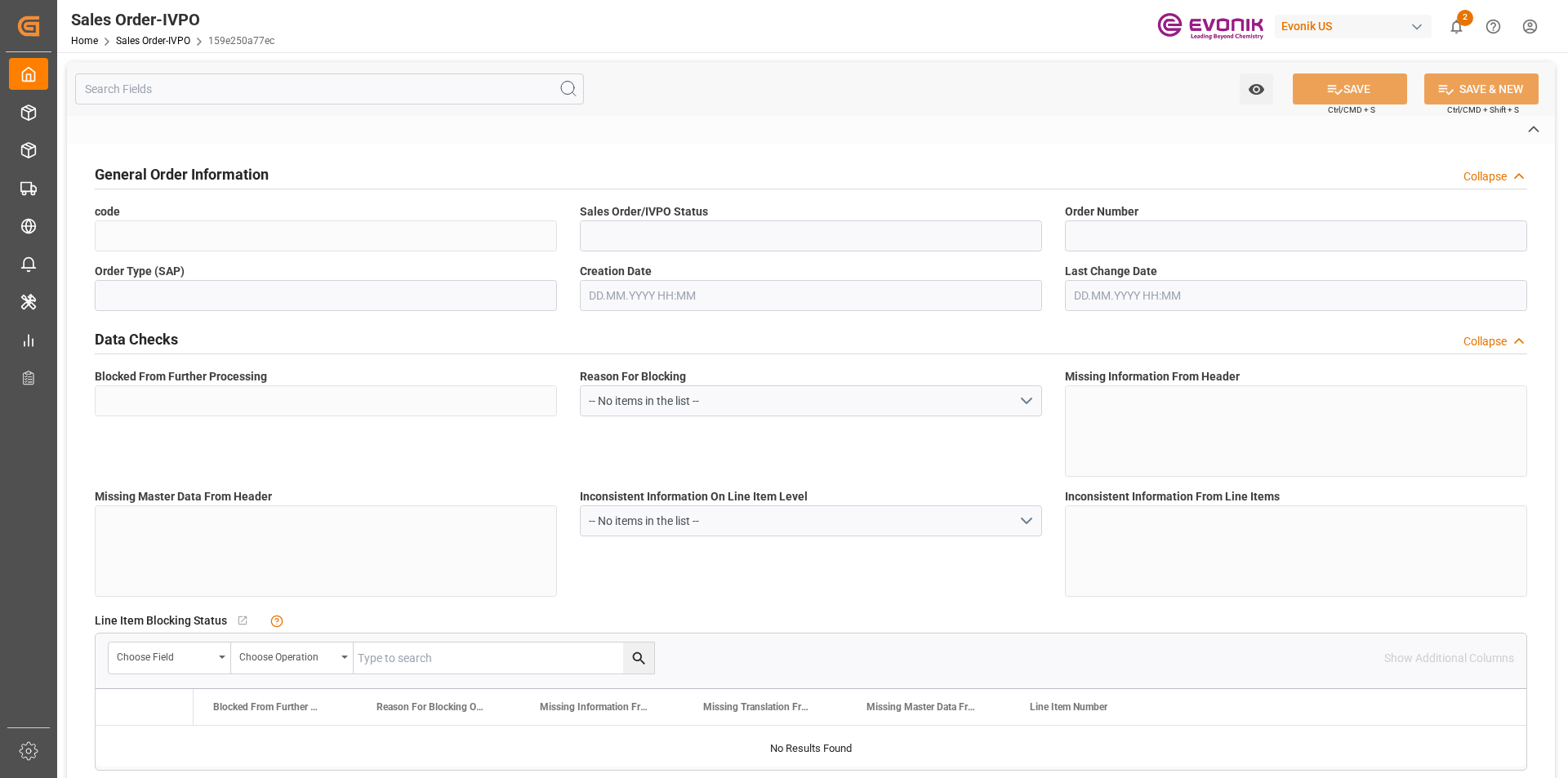
type textarea "No Tank Container"
type input "0046468358"
type input "I2"
type input "SM I2 Silica"
type input "Smart Materials"
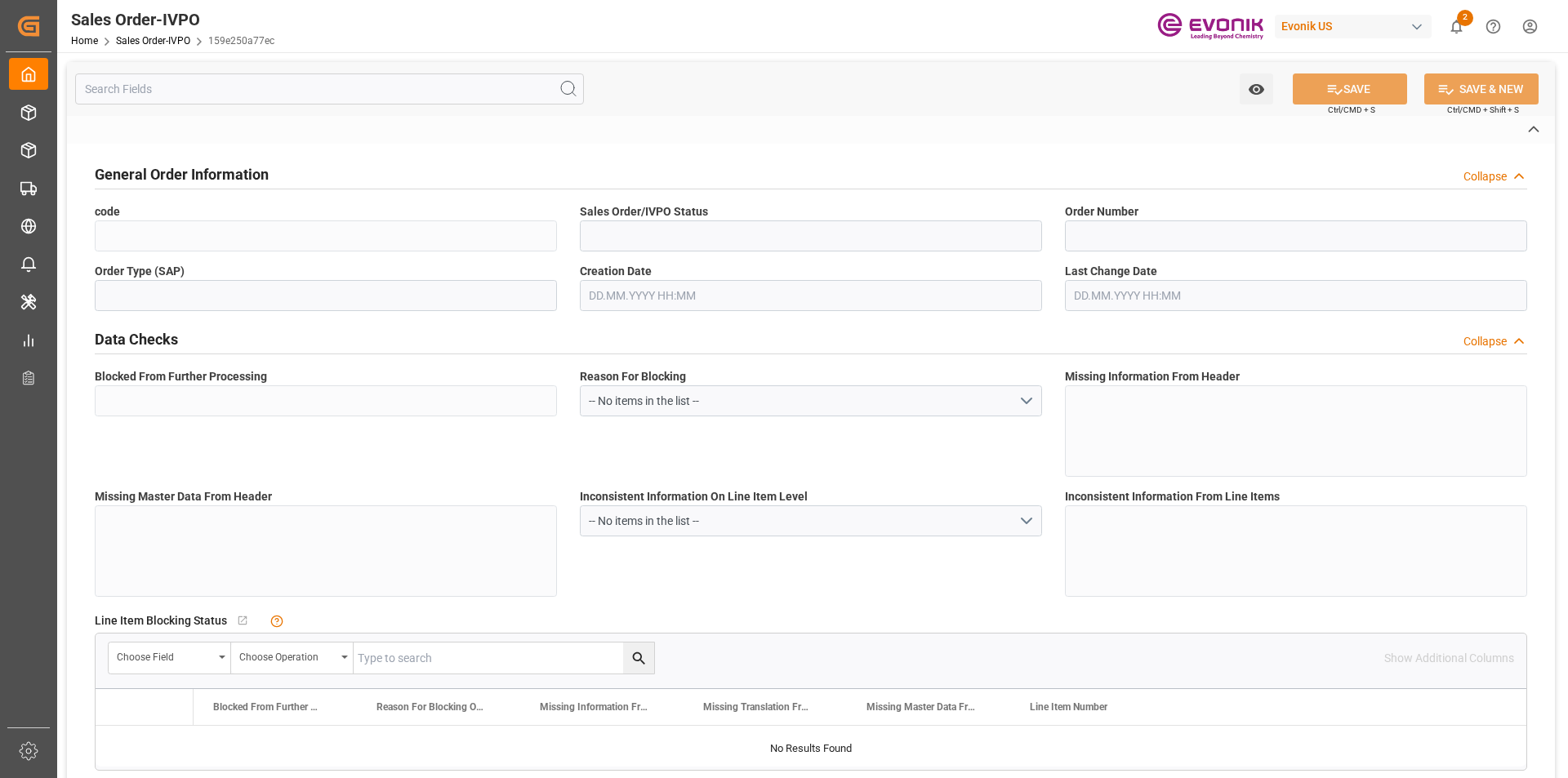
type input "CIF"
type input "Kobe"
type textarea "Not required"
type textarea "DIRECT CONSUMER"
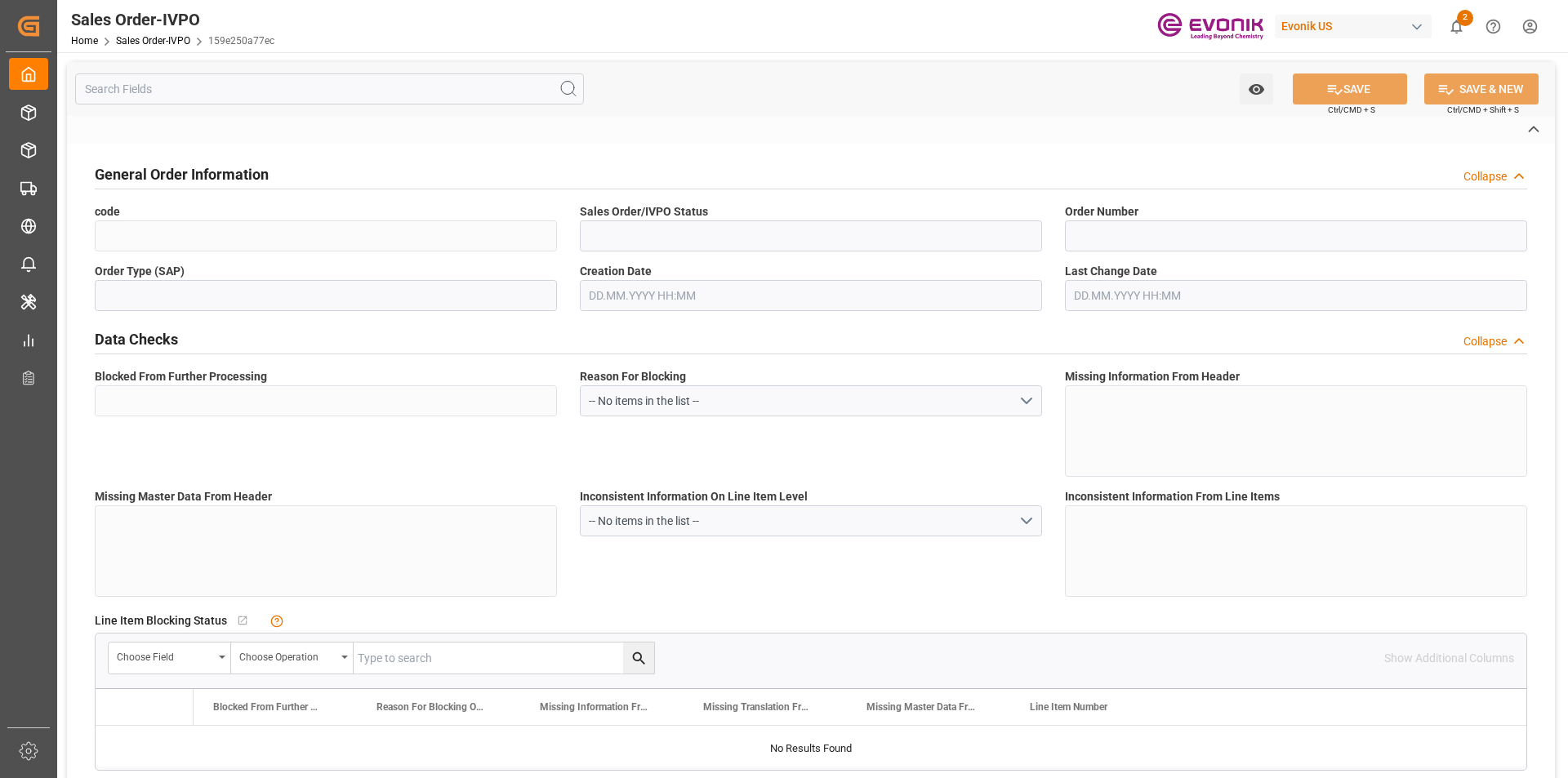
type textarea "T6011101013487"
type textarea "Please add following Marks to B/L ZEOFREE PURE 93 MADE IN [GEOGRAPHIC_DATA] PO …"
type input "JP"
type input "Done"
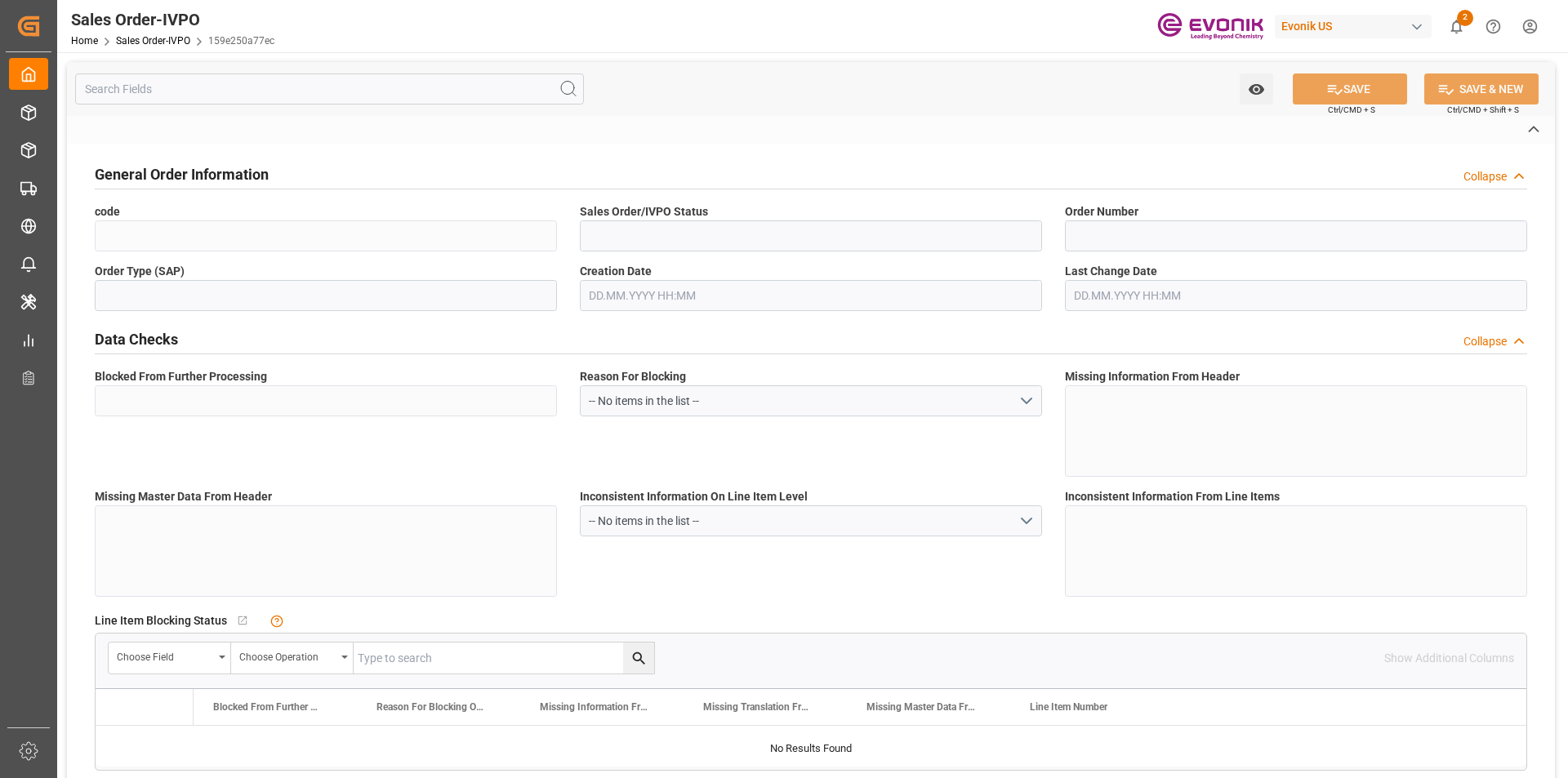
type input "40HC"
type input "Done"
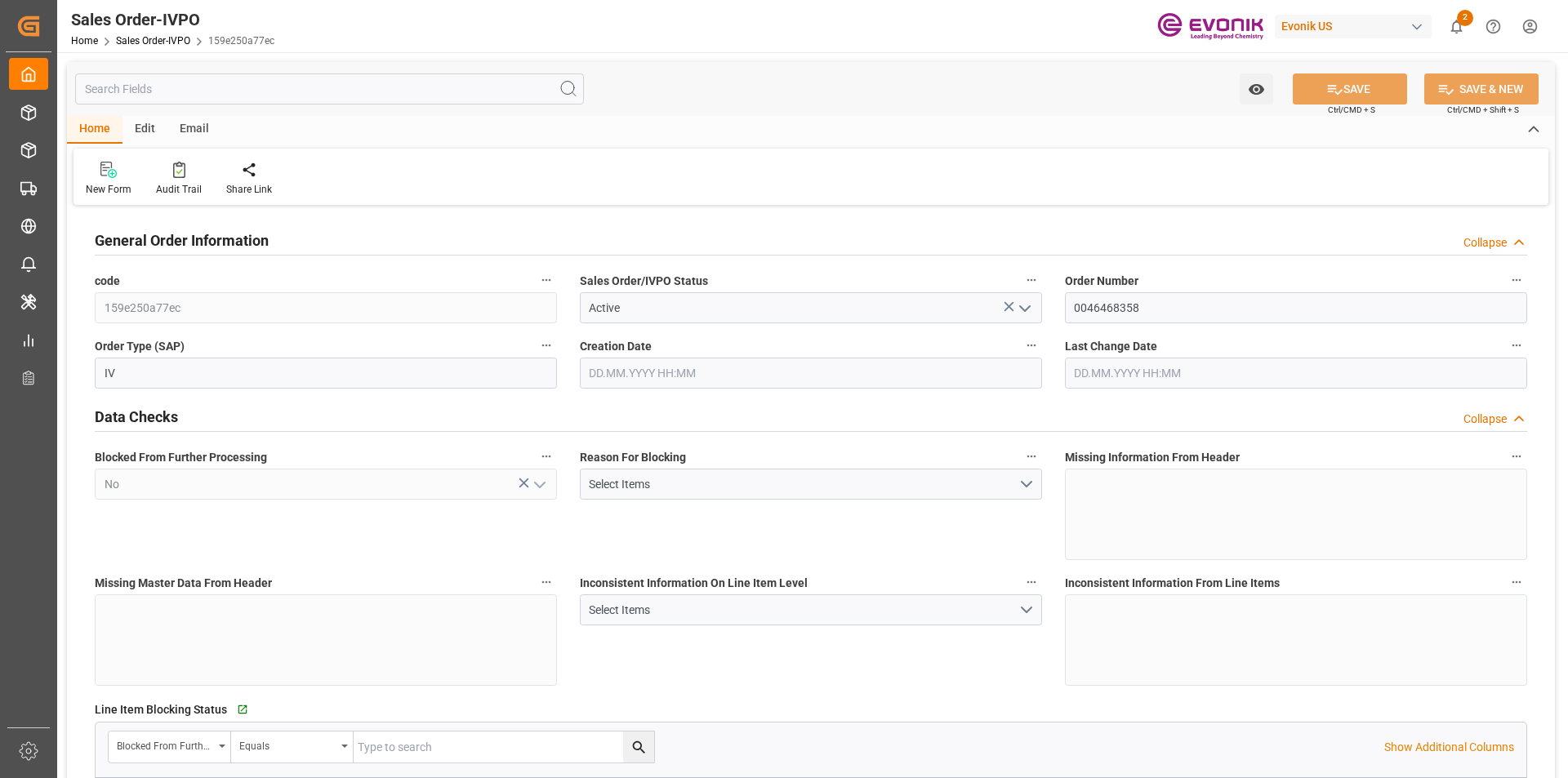
type input "JPUKB"
type input "0"
type input "1"
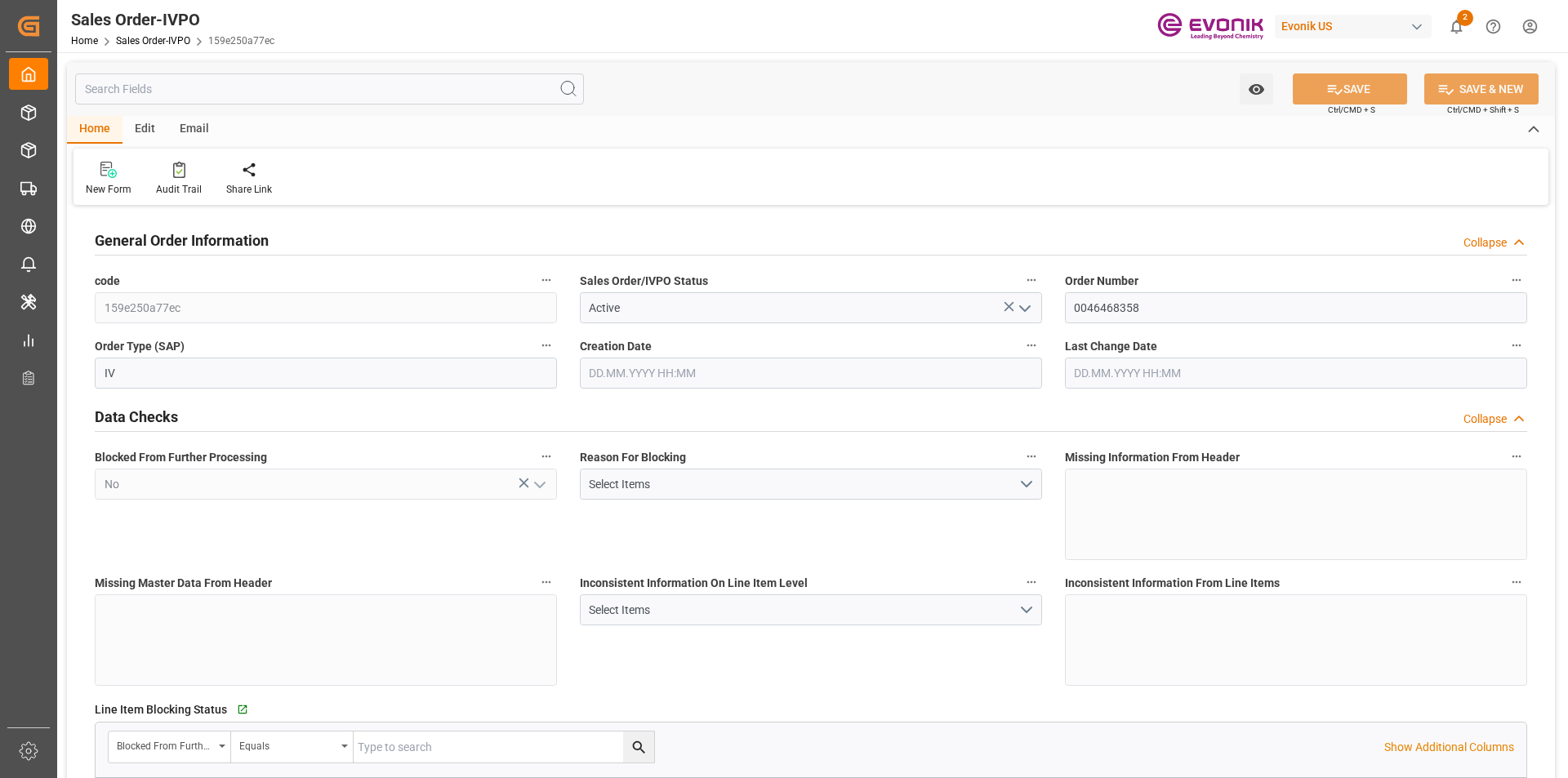
type input "10378.8"
type input "55.3858"
type input "19000"
type input "60"
type input "[DATE] 18:34"
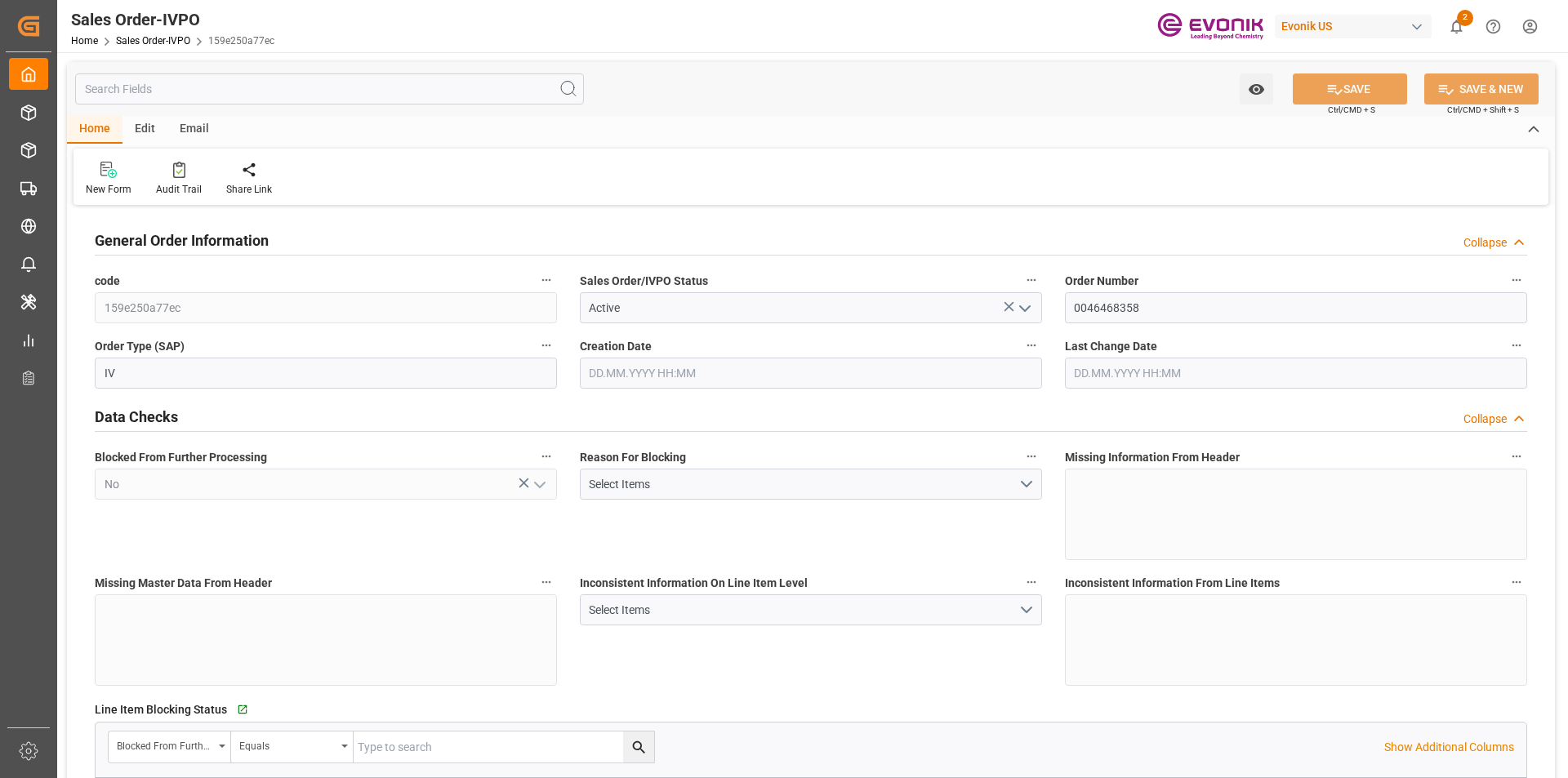
type input "[DATE] 04:11"
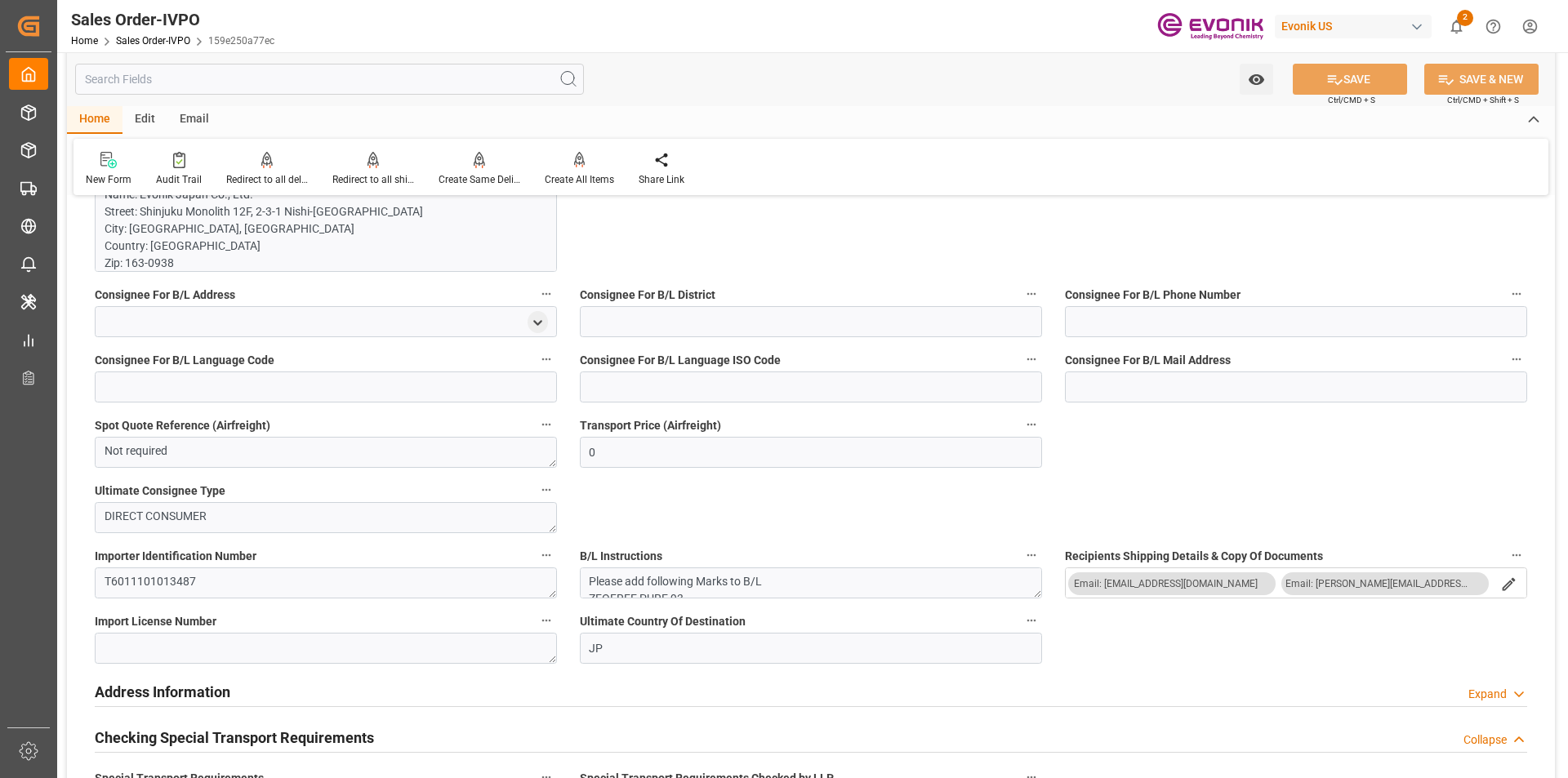
scroll to position [1224, 0]
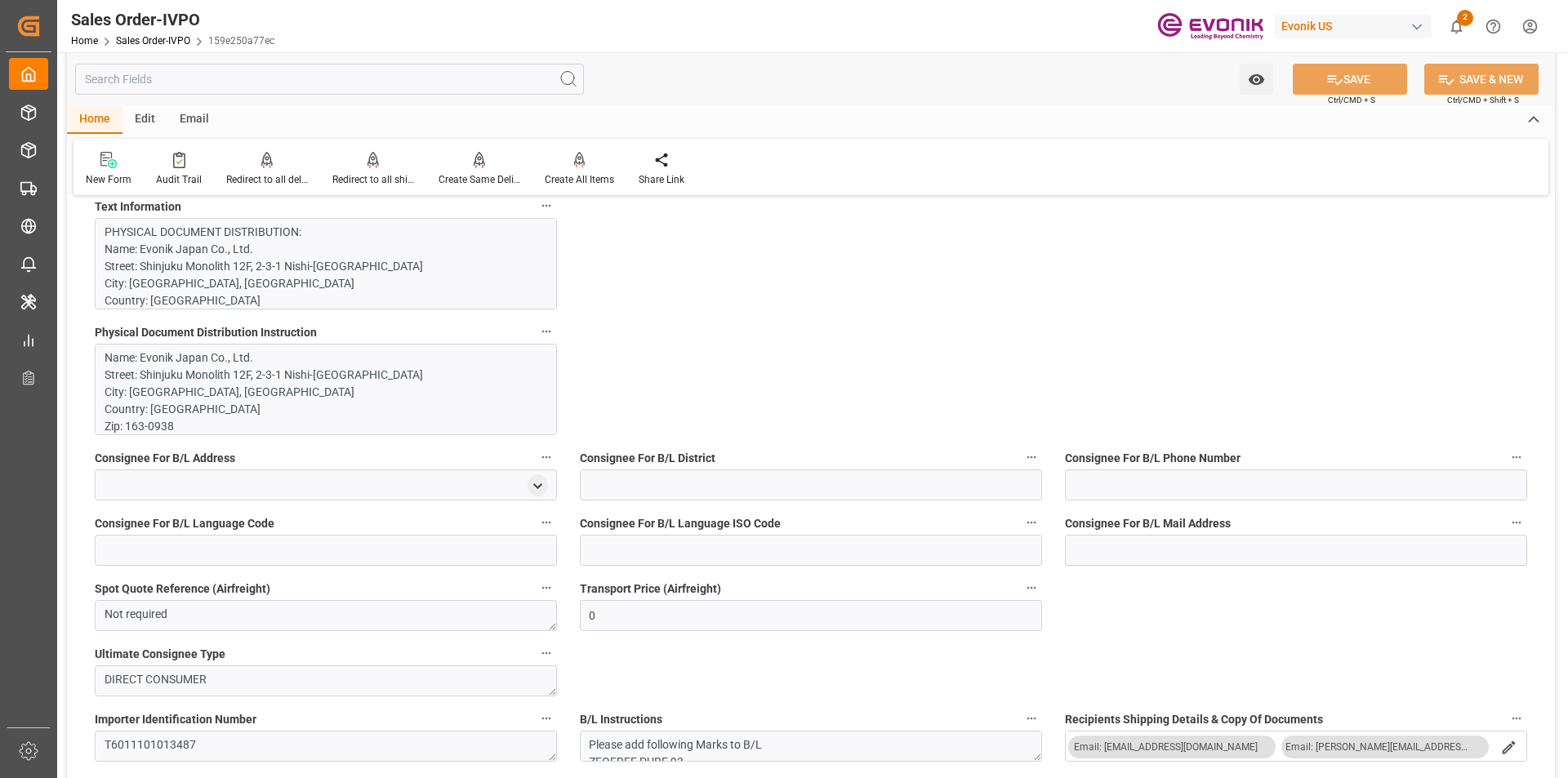
click at [363, 288] on p "PHYSICAL DOCUMENT DISTRIBUTION: Name: Evonik Japan Co., Ltd. Street: [GEOGRAPHI…" at bounding box center [319, 755] width 430 height 1063
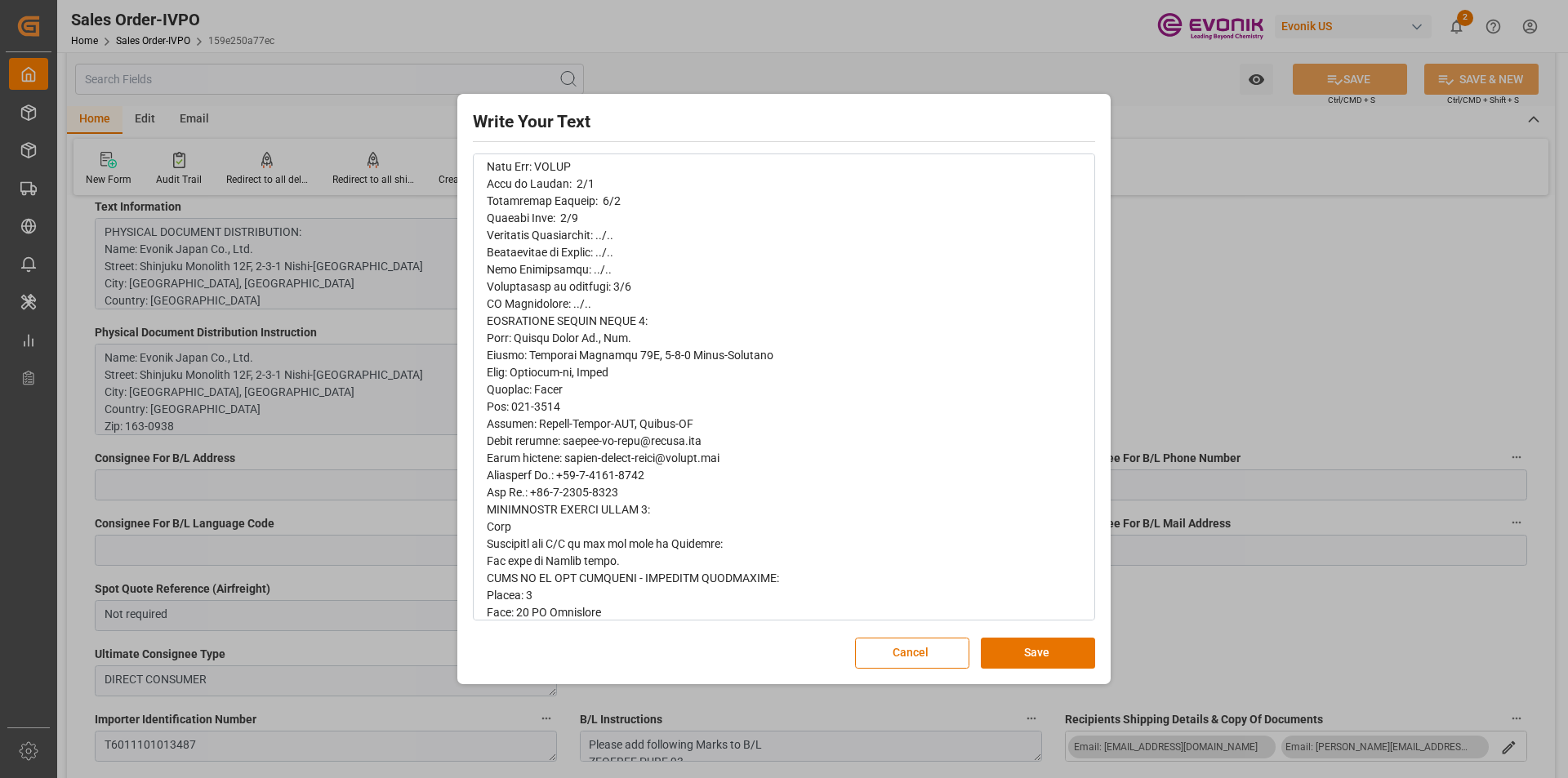
scroll to position [0, 0]
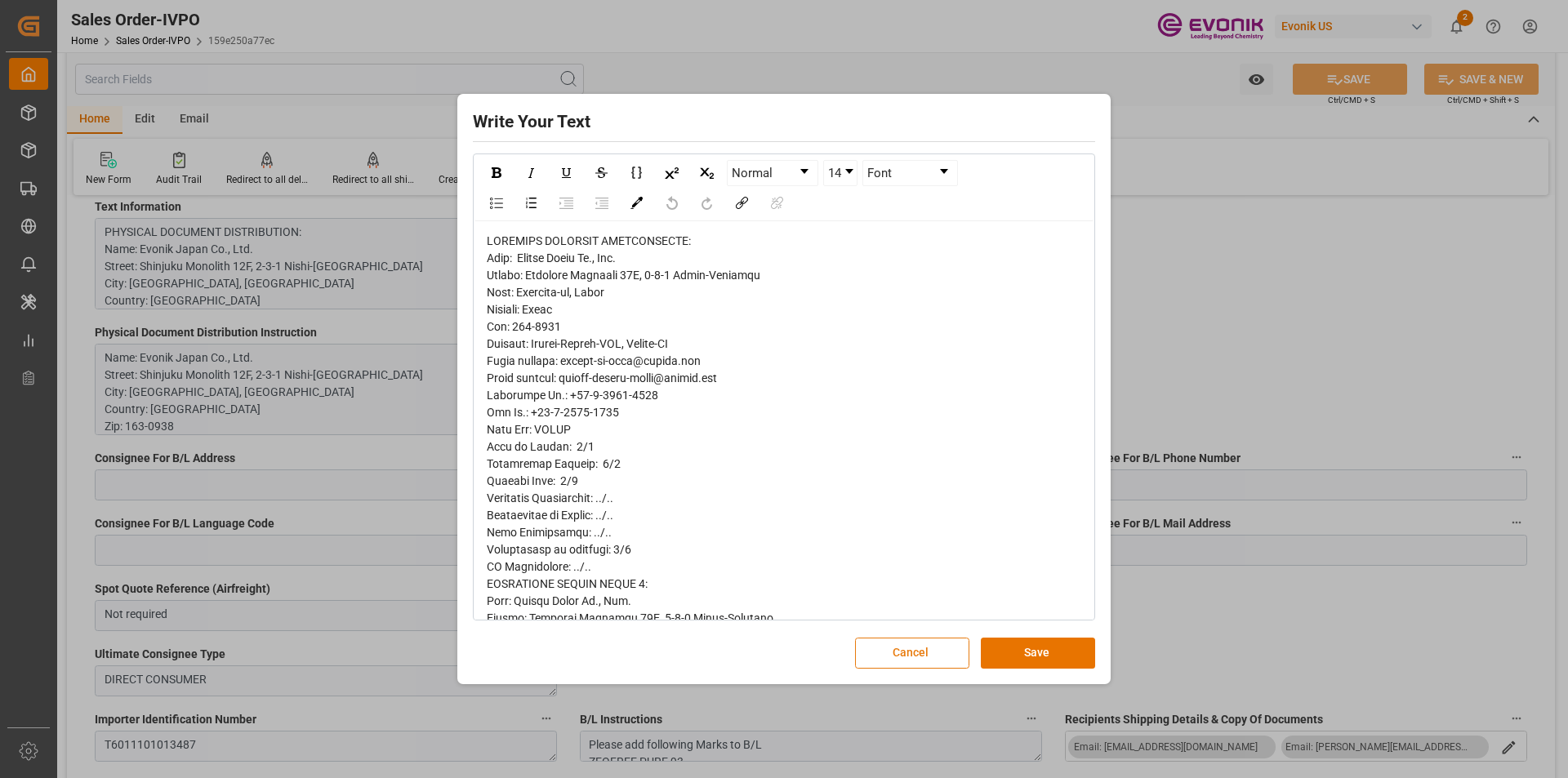
click at [927, 652] on button "Cancel" at bounding box center [912, 653] width 114 height 31
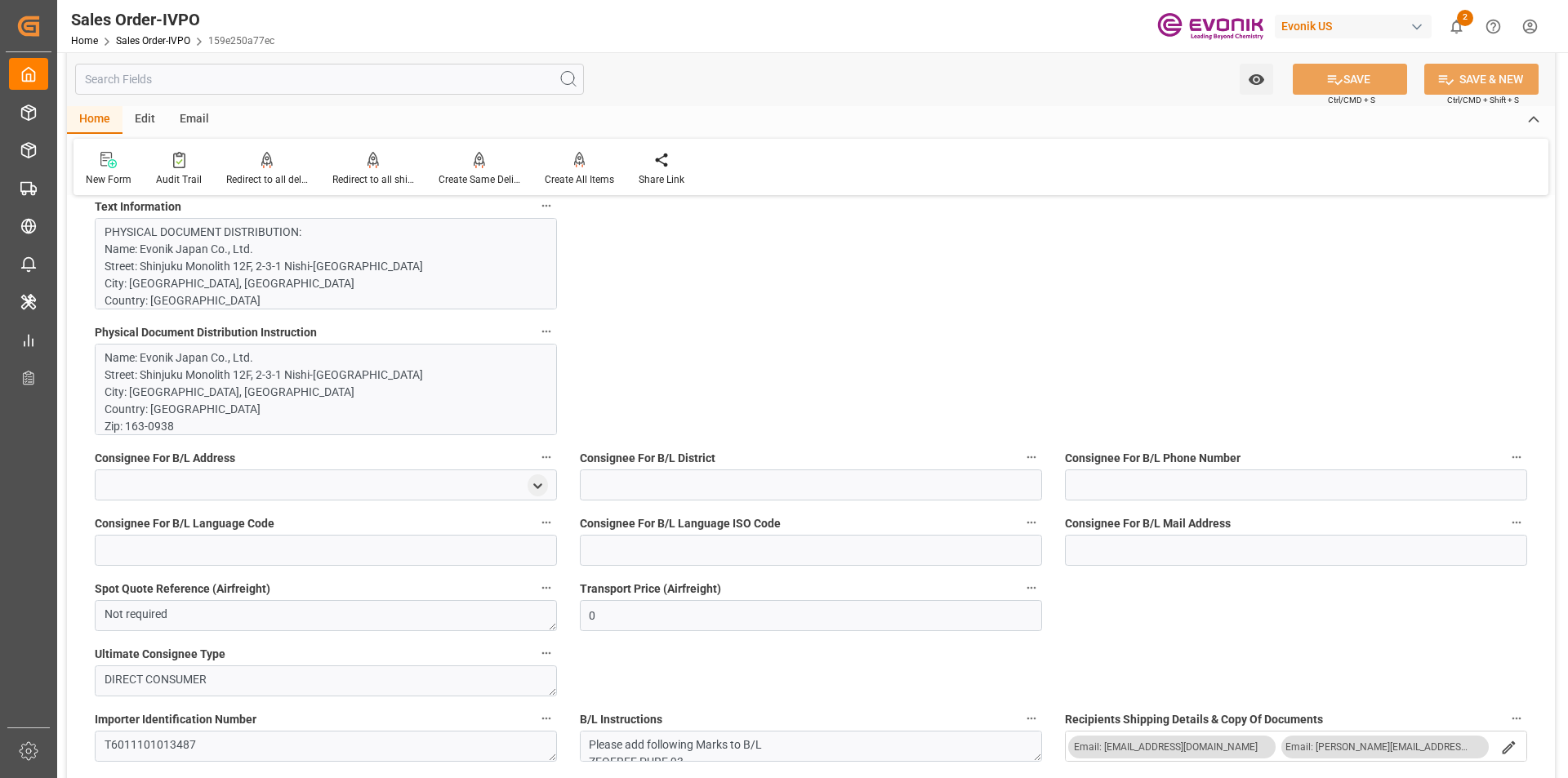
click at [348, 257] on p "PHYSICAL DOCUMENT DISTRIBUTION: Name: Evonik Japan Co., Ltd. Street: [GEOGRAPHI…" at bounding box center [319, 755] width 430 height 1063
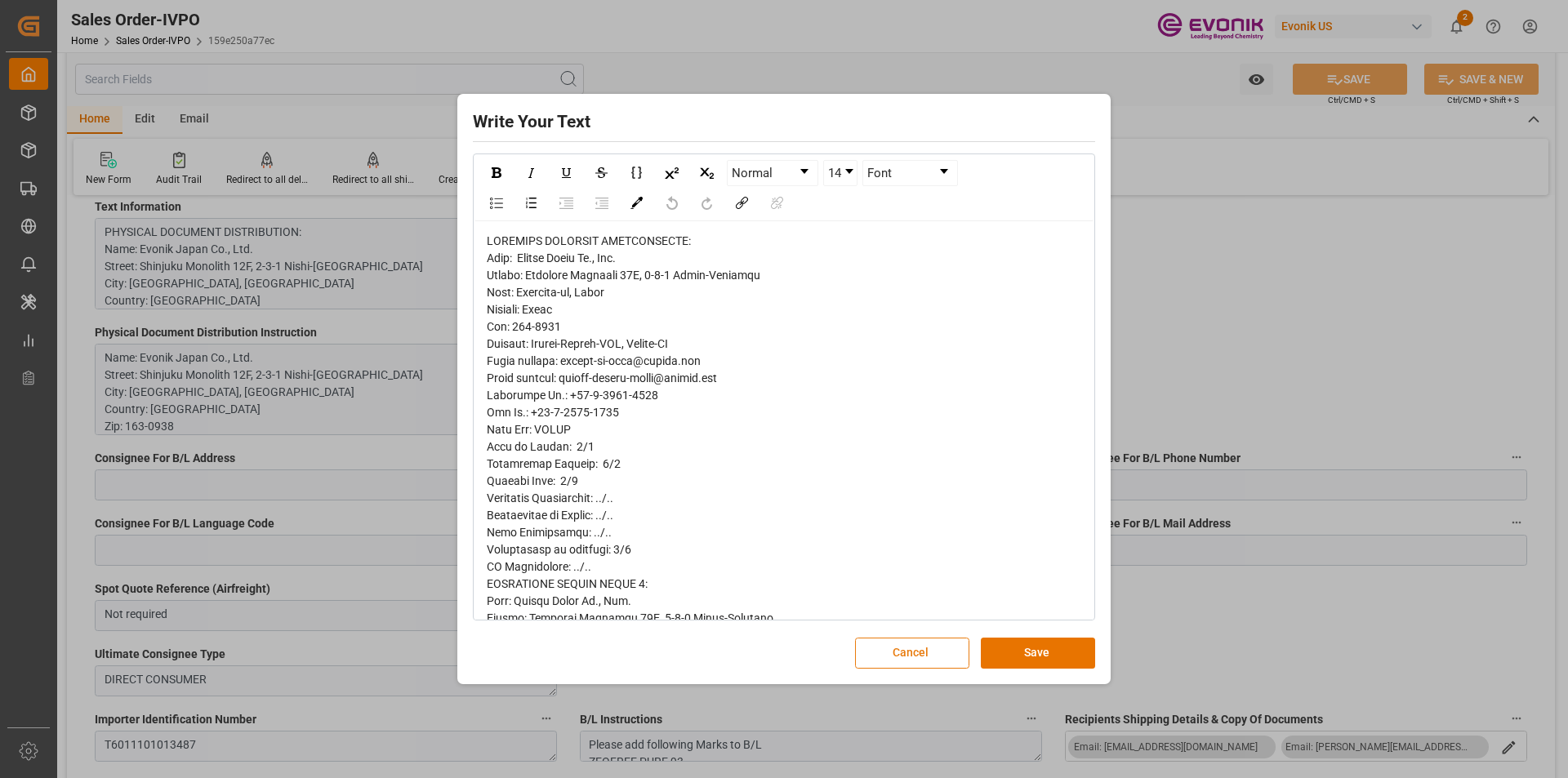
click at [898, 649] on button "Cancel" at bounding box center [912, 653] width 114 height 31
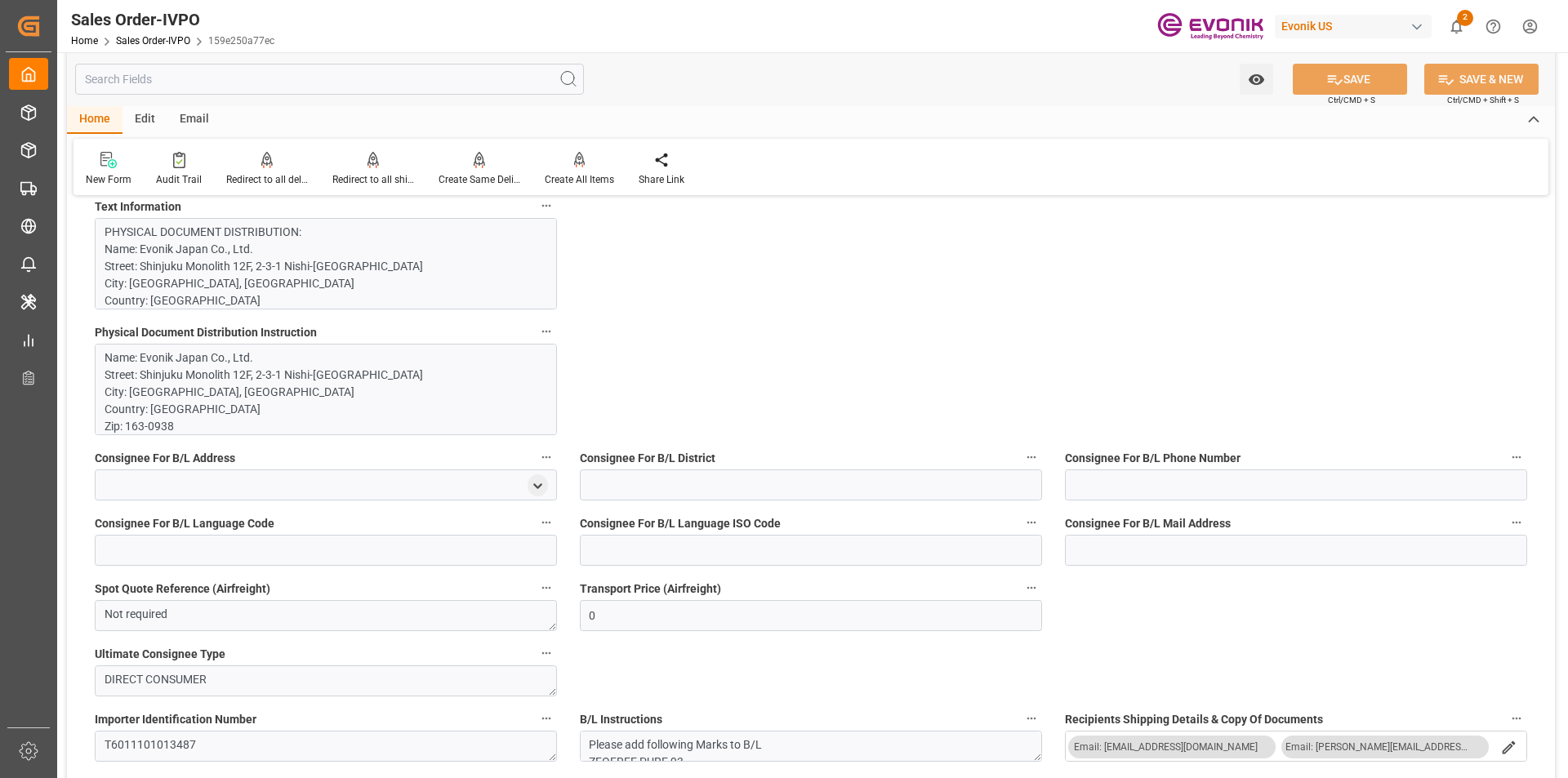
click at [230, 393] on p "Name: Evonik Japan Co., Ltd. Street: [GEOGRAPHIC_DATA] 12F, 2-3-1 [GEOGRAPHIC_D…" at bounding box center [319, 512] width 430 height 326
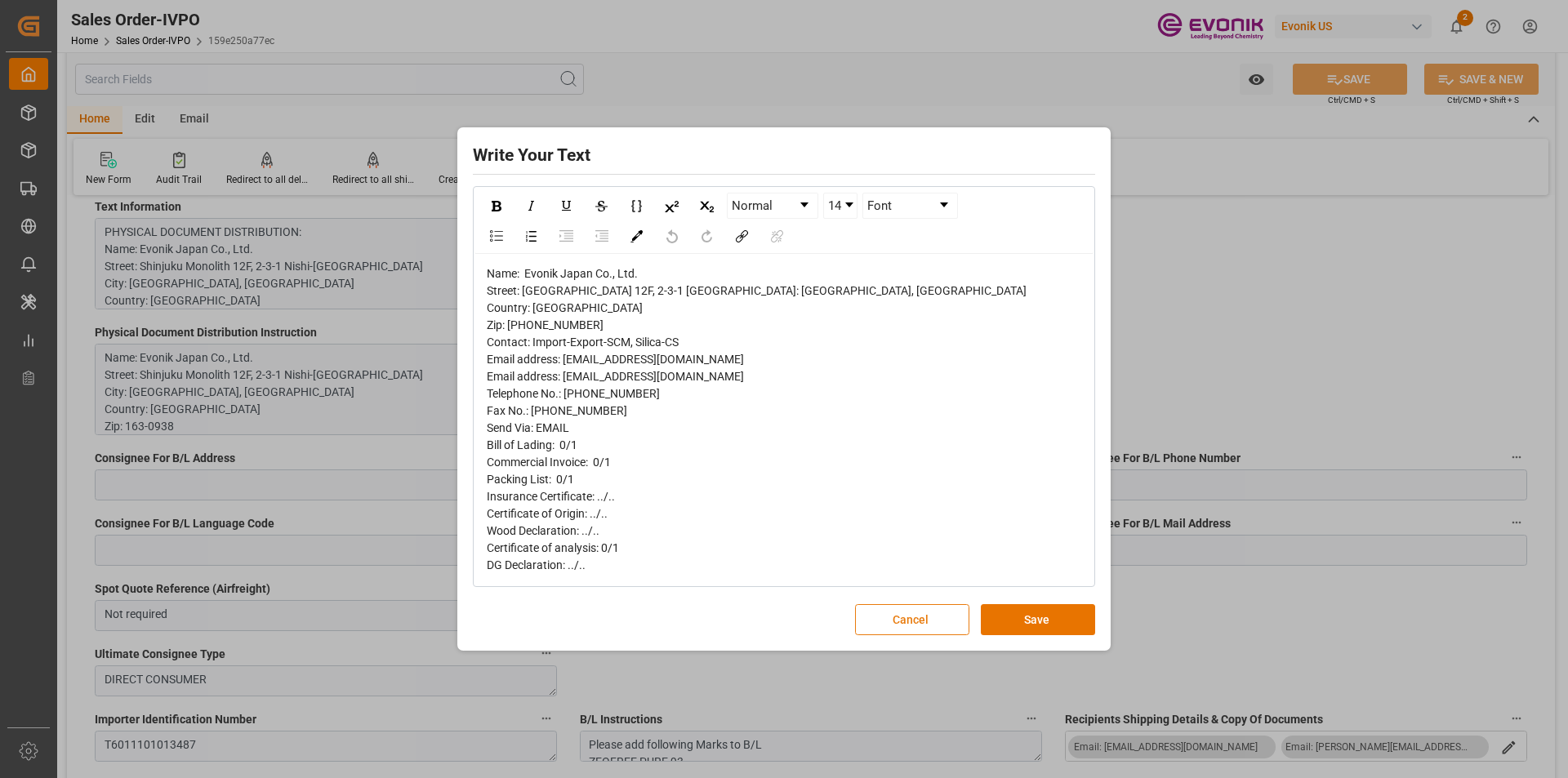
click at [920, 636] on button "Cancel" at bounding box center [912, 619] width 114 height 31
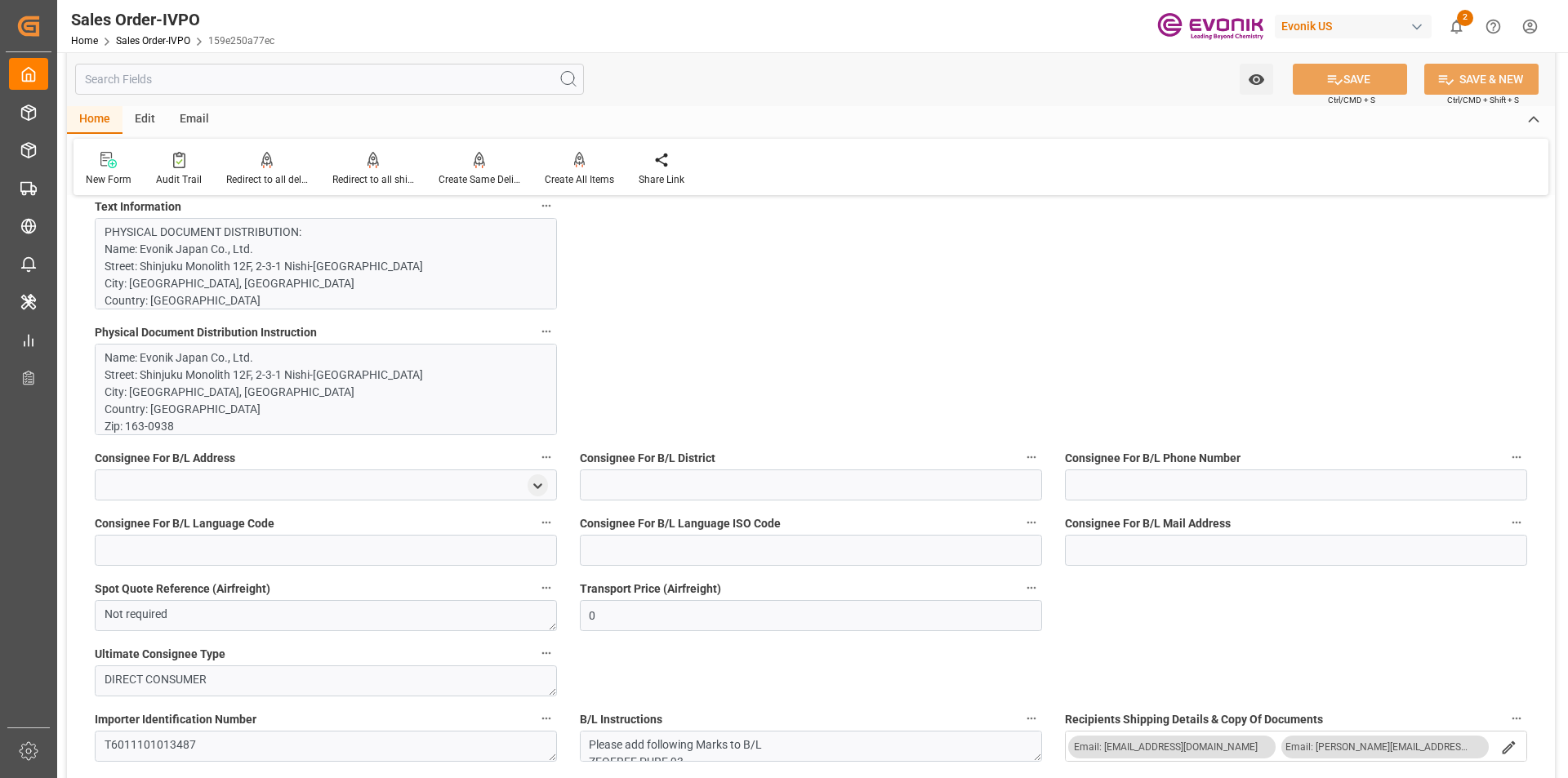
click at [313, 282] on p "PHYSICAL DOCUMENT DISTRIBUTION: Name: Evonik Japan Co., Ltd. Street: [GEOGRAPHI…" at bounding box center [319, 755] width 430 height 1063
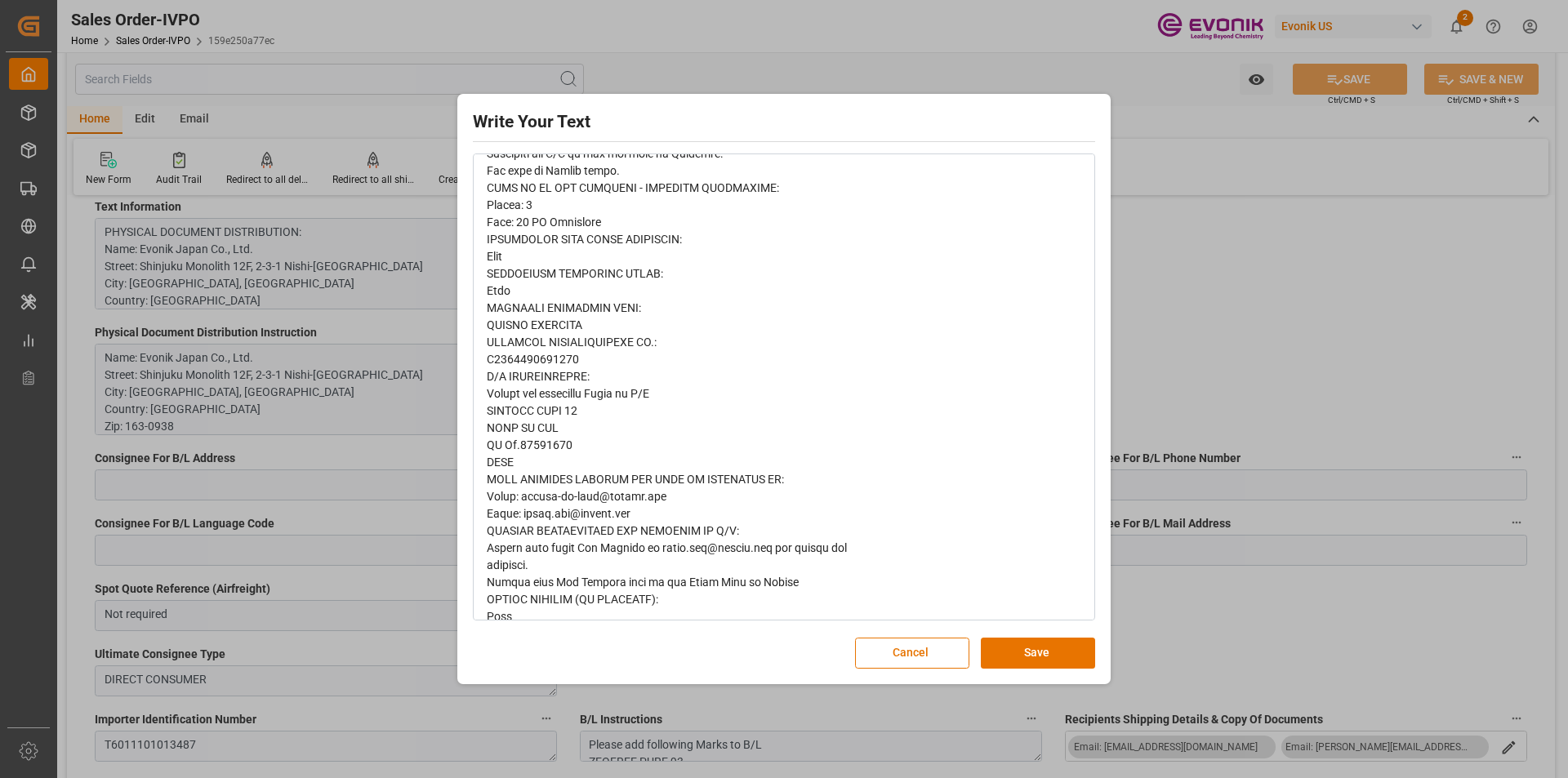
scroll to position [672, 0]
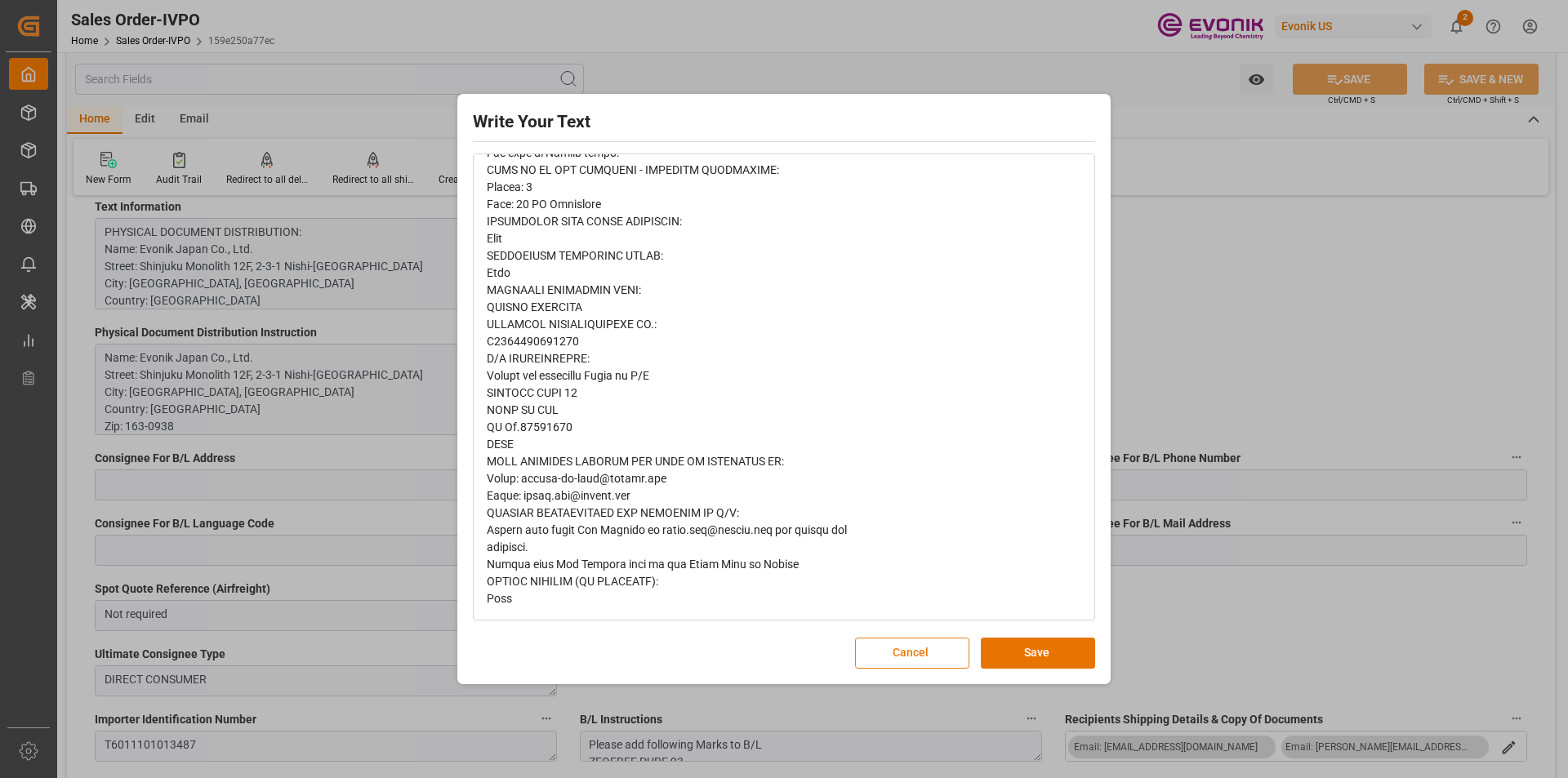
click at [899, 667] on button "Cancel" at bounding box center [912, 653] width 114 height 31
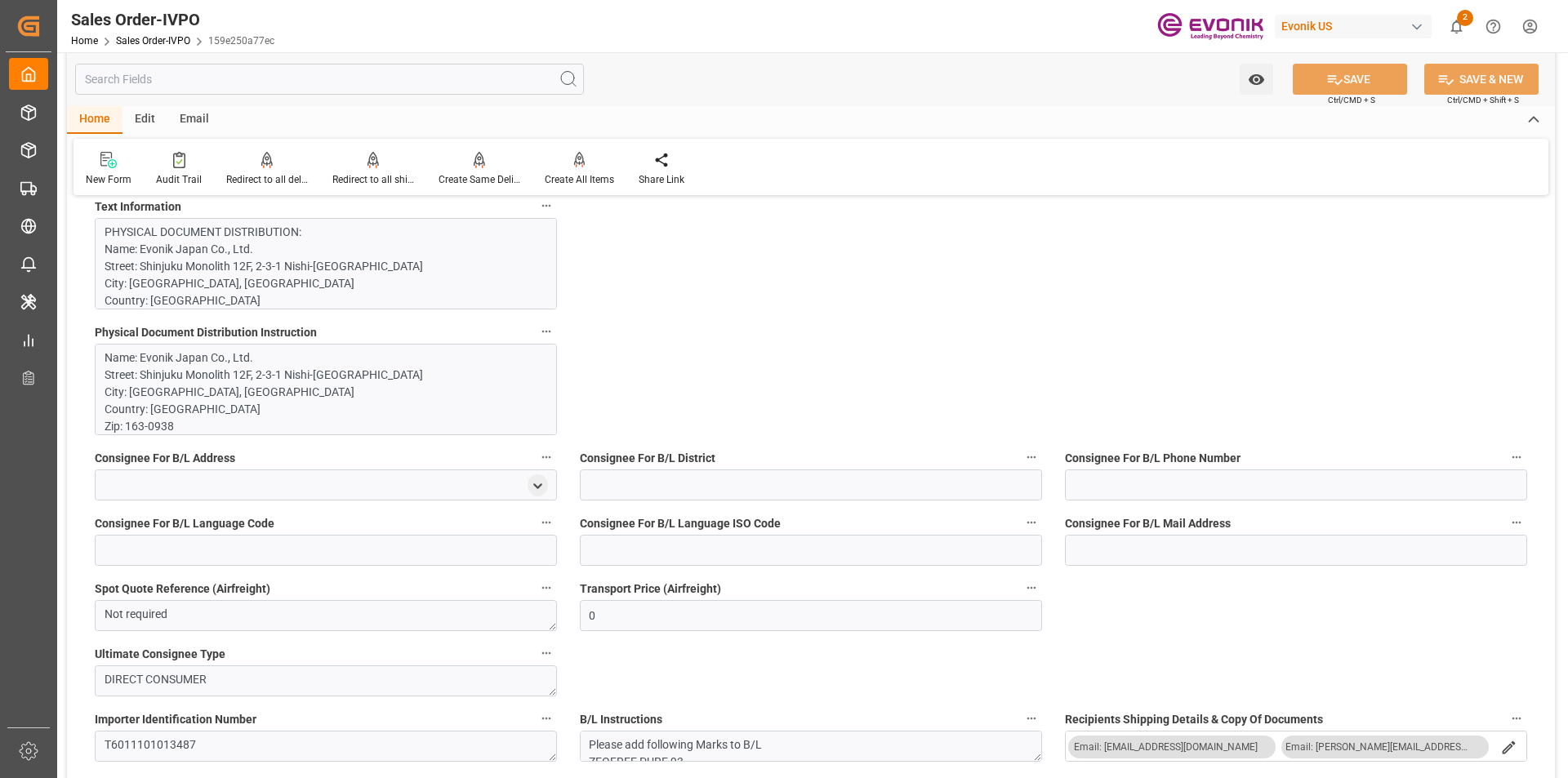
click at [279, 368] on p "Name: Evonik Japan Co., Ltd. Street: [GEOGRAPHIC_DATA] 12F, 2-3-1 [GEOGRAPHIC_D…" at bounding box center [319, 512] width 430 height 326
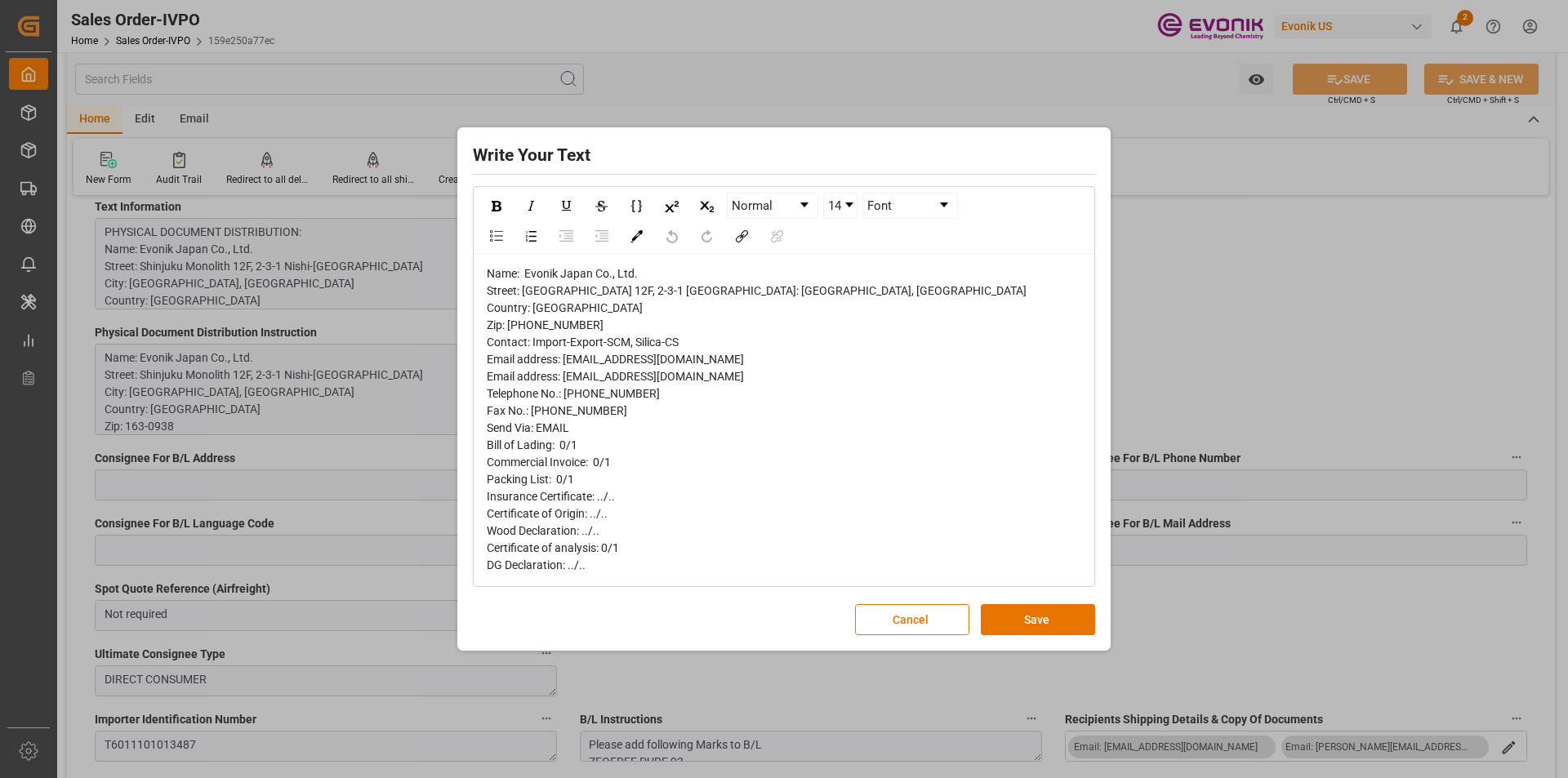
click at [593, 267] on span "Name: Evonik Japan Co., Ltd. Street: [GEOGRAPHIC_DATA] 12F, 2-3-1 [GEOGRAPHIC_D…" at bounding box center [756, 419] width 540 height 305
drag, startPoint x: 639, startPoint y: 263, endPoint x: 526, endPoint y: 260, distance: 113.0
click at [526, 265] on div "Name: Evonik Japan Co., Ltd. Street: [GEOGRAPHIC_DATA] 12F, 2-3-1 [GEOGRAPHIC_D…" at bounding box center [784, 419] width 596 height 309
copy span "Evonik Japan Co., Ltd."
click at [906, 630] on button "Cancel" at bounding box center [912, 619] width 114 height 31
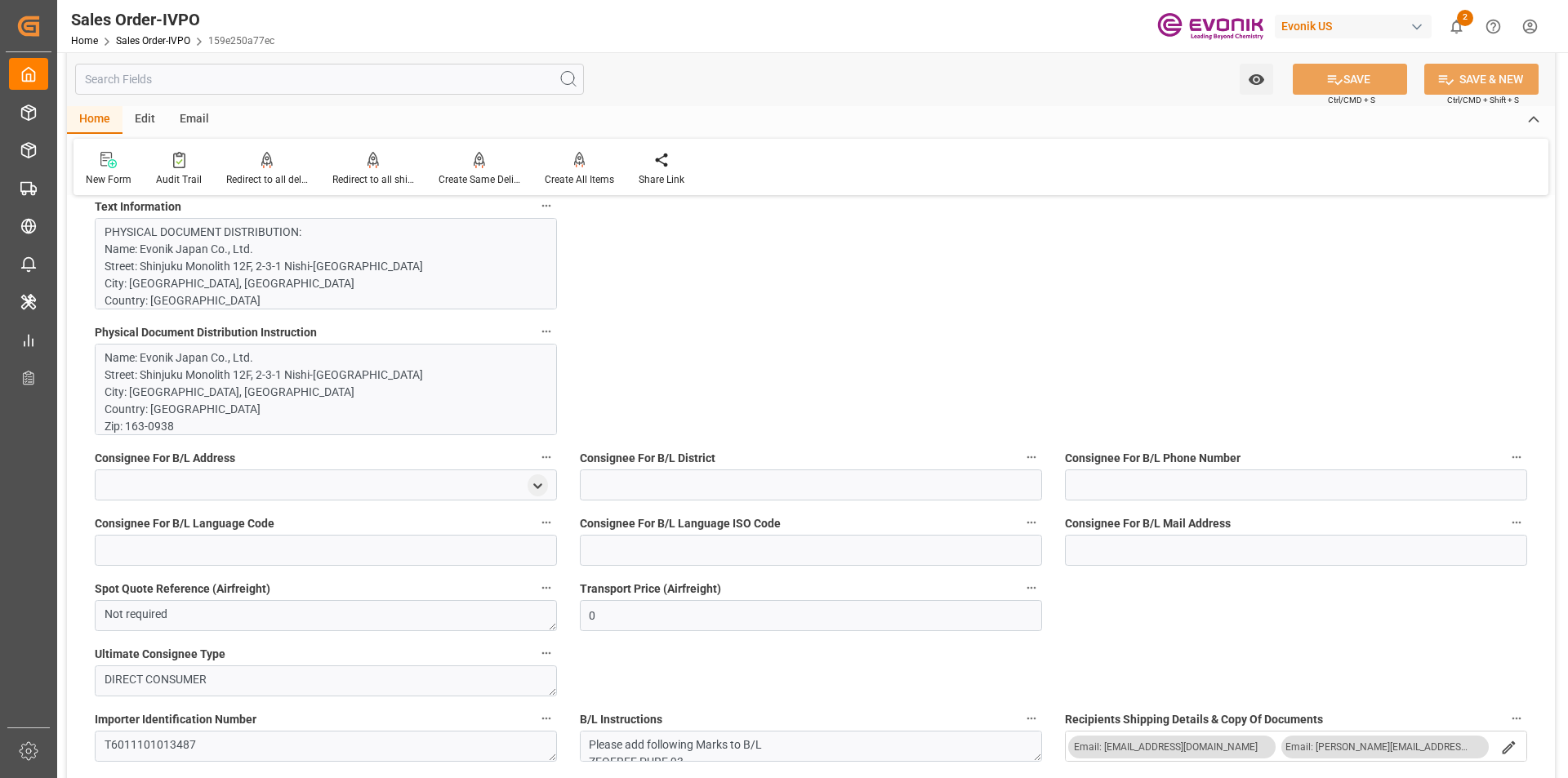
click at [180, 402] on p "Name: Evonik Japan Co., Ltd. Street: [GEOGRAPHIC_DATA] 12F, 2-3-1 [GEOGRAPHIC_D…" at bounding box center [319, 512] width 430 height 326
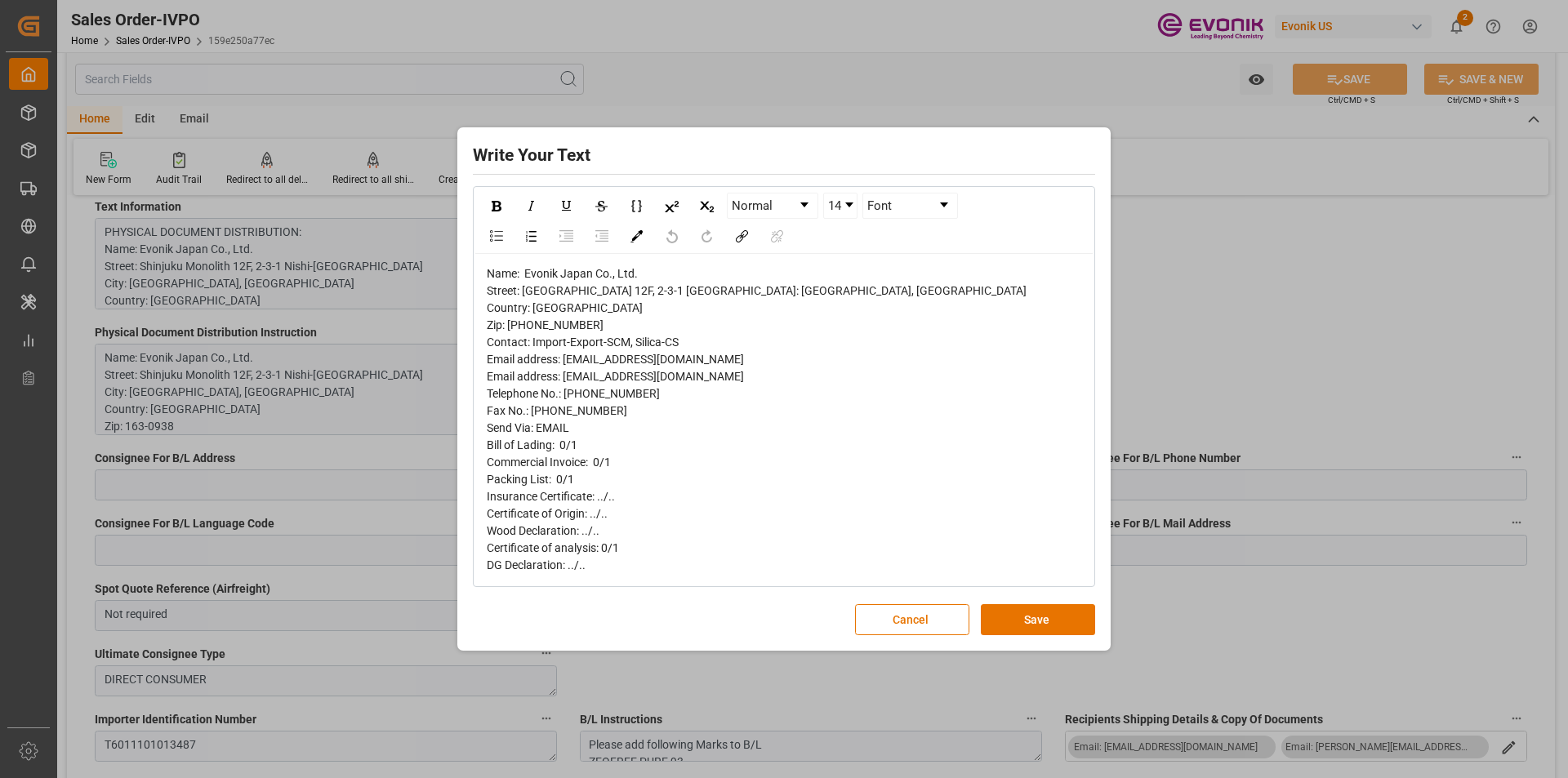
click at [596, 297] on span "Name: Evonik Japan Co., Ltd. Street: [GEOGRAPHIC_DATA] 12F, 2-3-1 [GEOGRAPHIC_D…" at bounding box center [756, 419] width 540 height 305
click at [918, 620] on button "Cancel" at bounding box center [912, 619] width 114 height 31
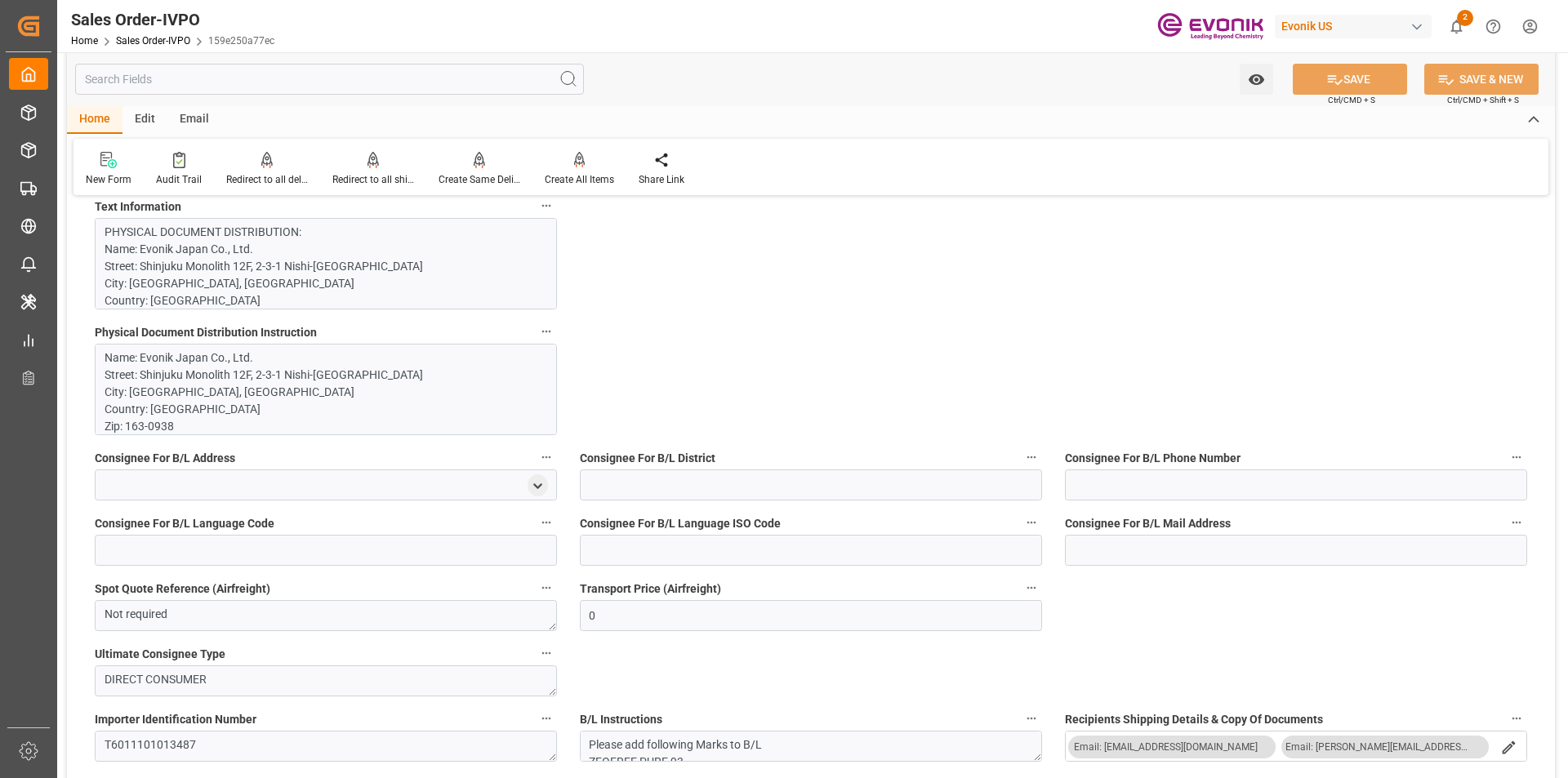
click at [290, 411] on p "Name: Evonik Japan Co., Ltd. Street: [GEOGRAPHIC_DATA] 12F, 2-3-1 [GEOGRAPHIC_D…" at bounding box center [319, 512] width 430 height 326
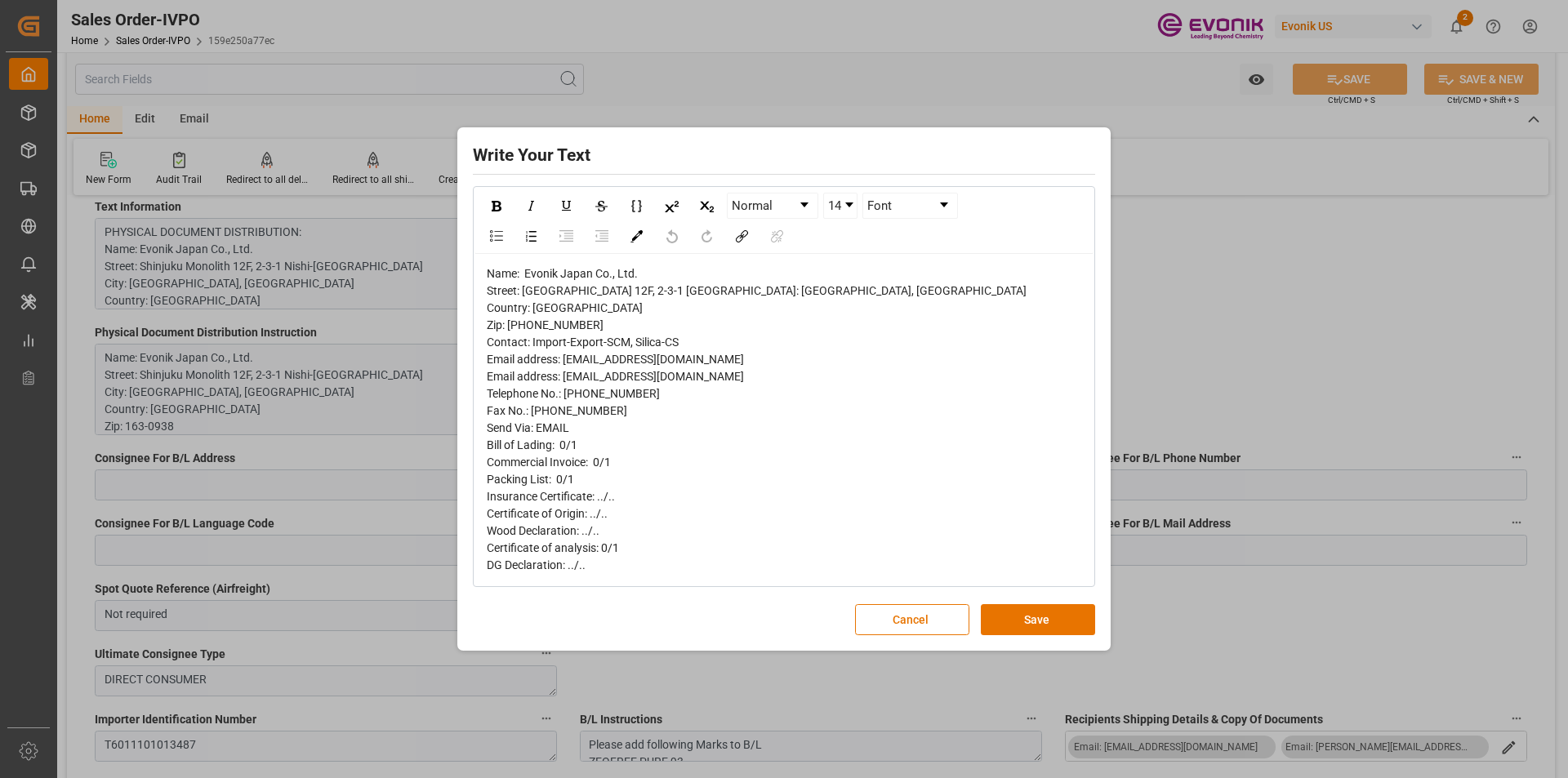
click at [535, 294] on span "Name: Evonik Japan Co., Ltd. Street: [GEOGRAPHIC_DATA] 12F, 2-3-1 [GEOGRAPHIC_D…" at bounding box center [756, 419] width 540 height 305
copy span "[GEOGRAPHIC_DATA]"
click at [544, 292] on div "Name: Evonik Japan Co., Ltd. Street: [GEOGRAPHIC_DATA] 12F, 2-3-1 [GEOGRAPHIC_D…" at bounding box center [784, 419] width 596 height 309
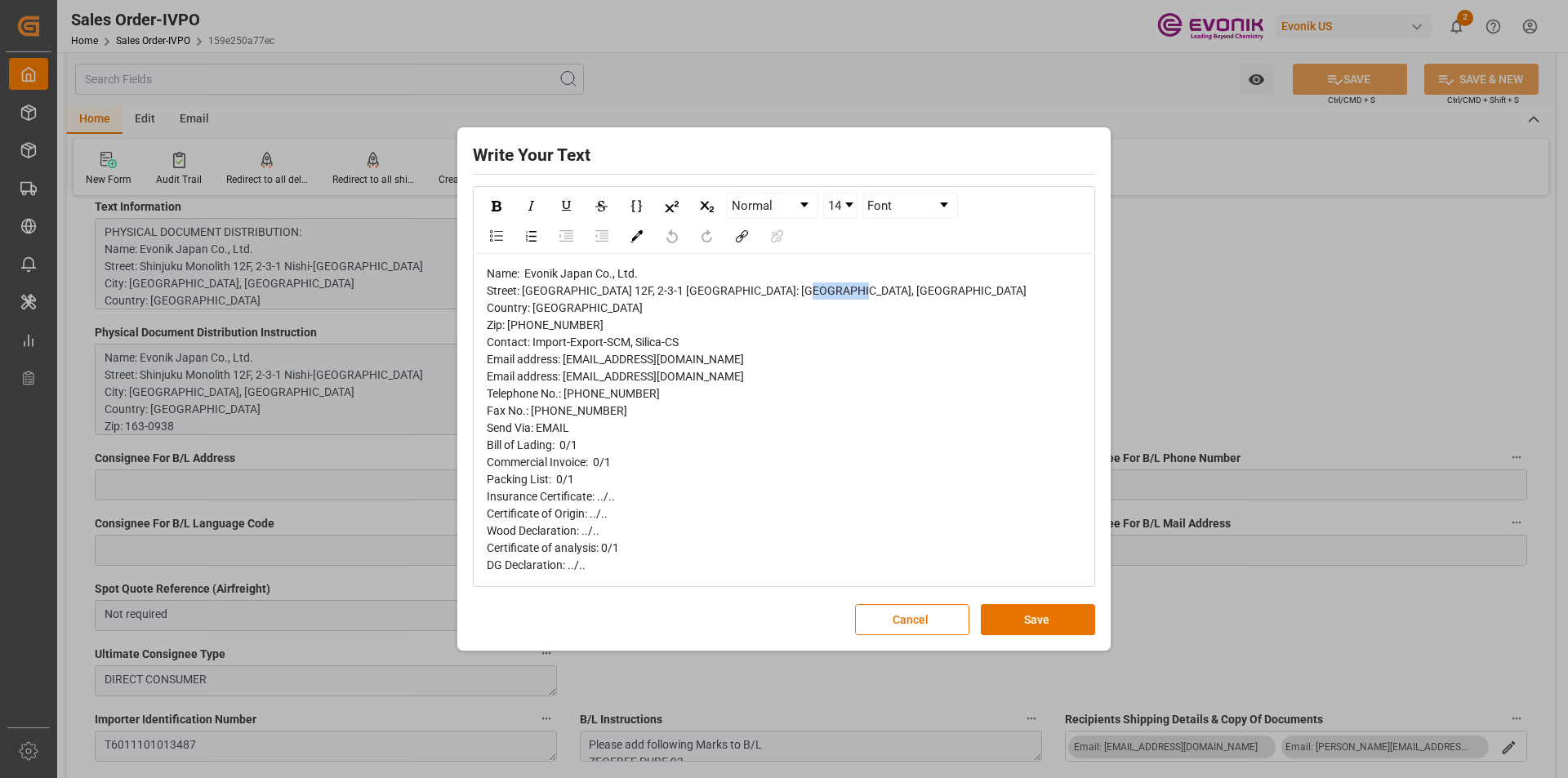
copy span "[GEOGRAPHIC_DATA]"
click at [582, 281] on span "Name: Evonik Japan Co., Ltd. Street: [GEOGRAPHIC_DATA] 12F, 2-3-1 [GEOGRAPHIC_D…" at bounding box center [756, 419] width 540 height 305
drag, startPoint x: 608, startPoint y: 262, endPoint x: 526, endPoint y: 265, distance: 82.1
click at [526, 267] on span "Name: Evonik Japan Co., Ltd. Street: [GEOGRAPHIC_DATA] 12F, 2-3-1 [GEOGRAPHIC_D…" at bounding box center [756, 419] width 540 height 305
copy span "Evonik [GEOGRAPHIC_DATA] Co"
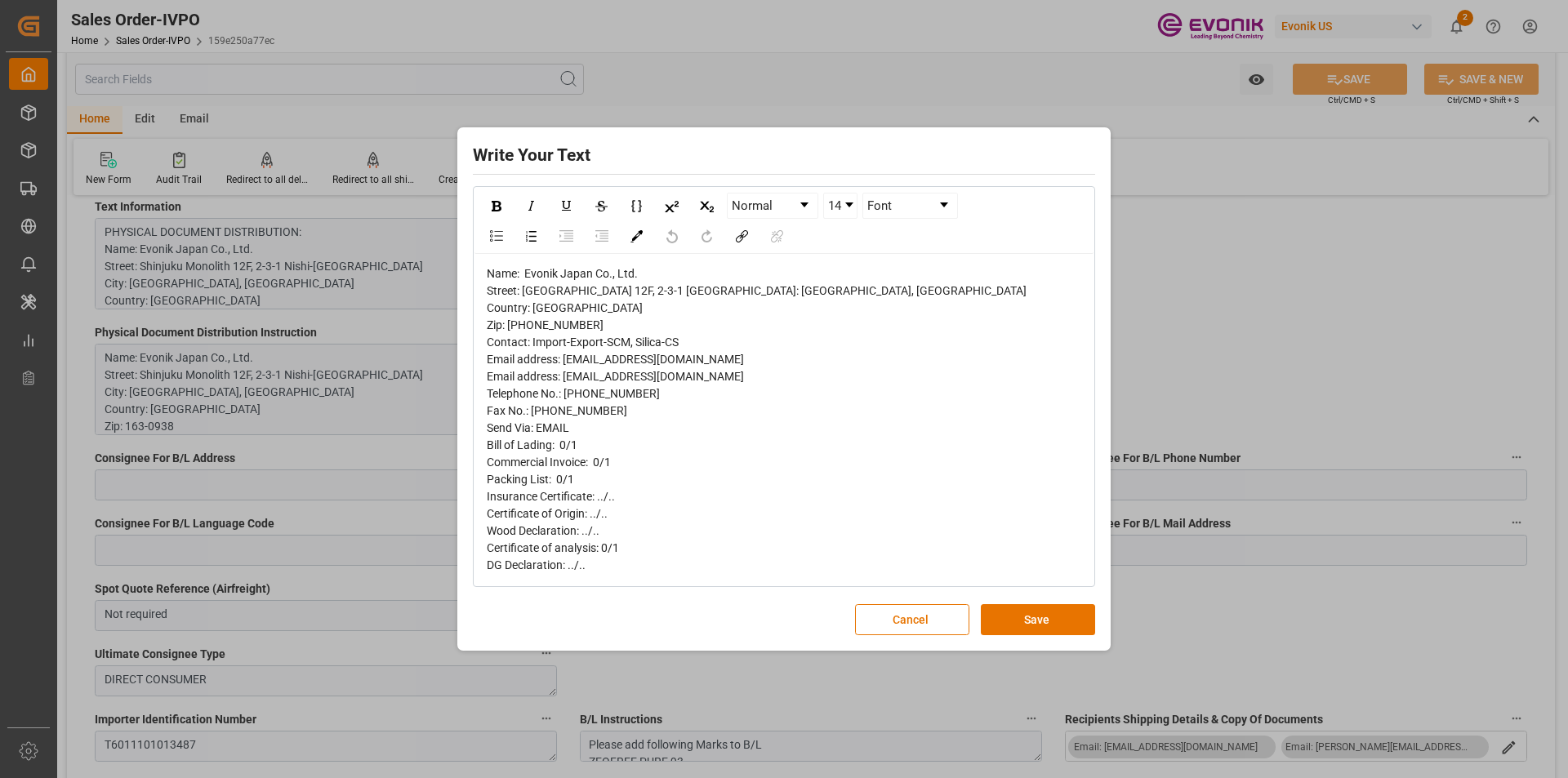
click at [597, 299] on span "Name: Evonik Japan Co., Ltd. Street: [GEOGRAPHIC_DATA] 12F, 2-3-1 [GEOGRAPHIC_D…" at bounding box center [756, 419] width 540 height 305
copy span "[GEOGRAPHIC_DATA]"
click at [598, 298] on span "Name: Evonik Japan Co., Ltd. Street: [GEOGRAPHIC_DATA] 12F, 2-3-1 [GEOGRAPHIC_D…" at bounding box center [756, 419] width 540 height 305
click at [610, 299] on div "Name: Evonik Japan Co., Ltd. Street: [GEOGRAPHIC_DATA] 12F, 2-3-1 [GEOGRAPHIC_D…" at bounding box center [784, 419] width 596 height 309
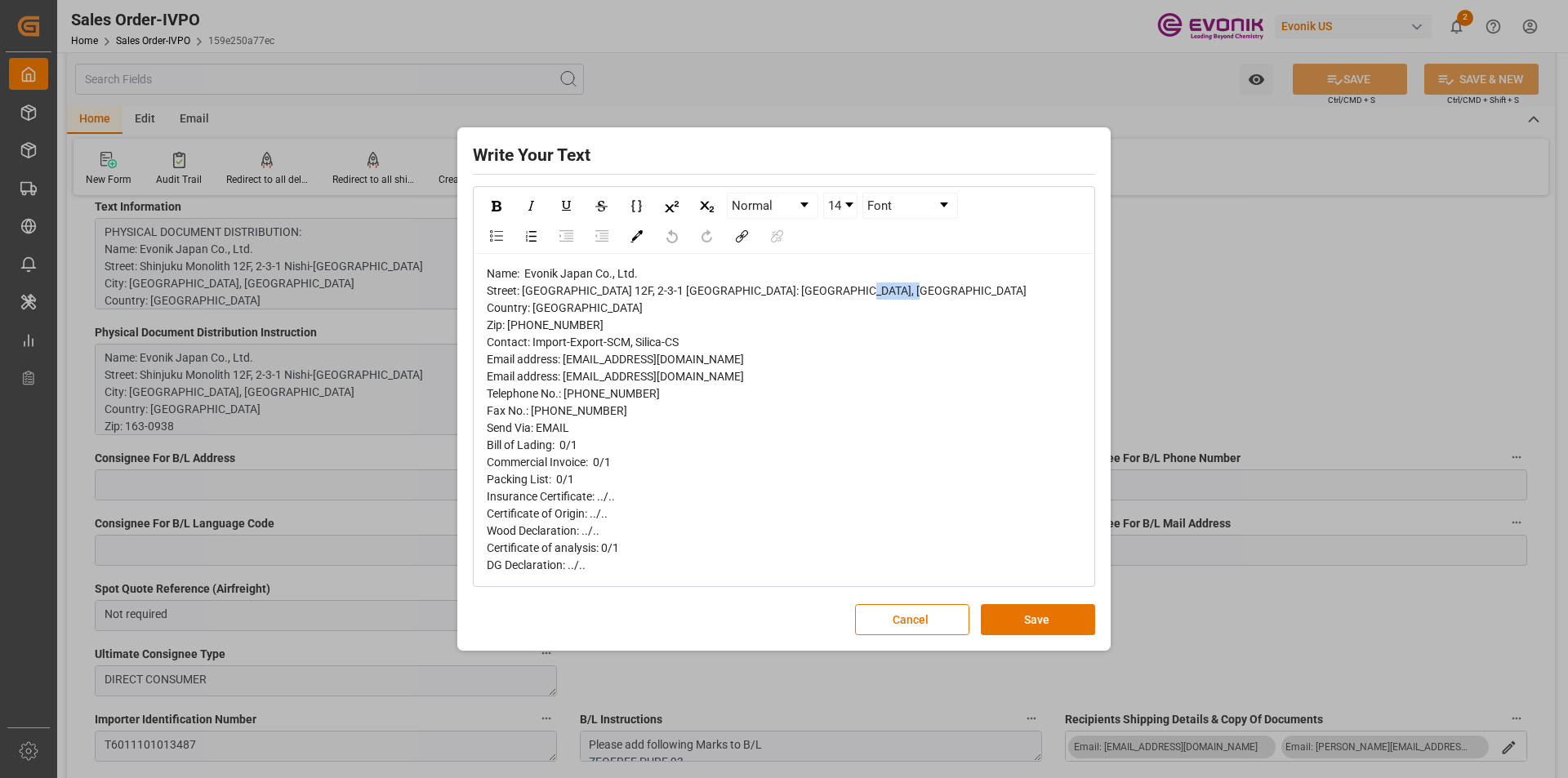
drag, startPoint x: 610, startPoint y: 299, endPoint x: 558, endPoint y: 294, distance: 52.2
click at [558, 294] on div "Name: Evonik Japan Co., Ltd. Street: [GEOGRAPHIC_DATA] 12F, 2-3-1 [GEOGRAPHIC_D…" at bounding box center [784, 419] width 596 height 309
copy span "ku, [GEOGRAPHIC_DATA]"
drag, startPoint x: 927, startPoint y: 621, endPoint x: 900, endPoint y: 579, distance: 49.9
click at [927, 620] on button "Cancel" at bounding box center [912, 619] width 114 height 31
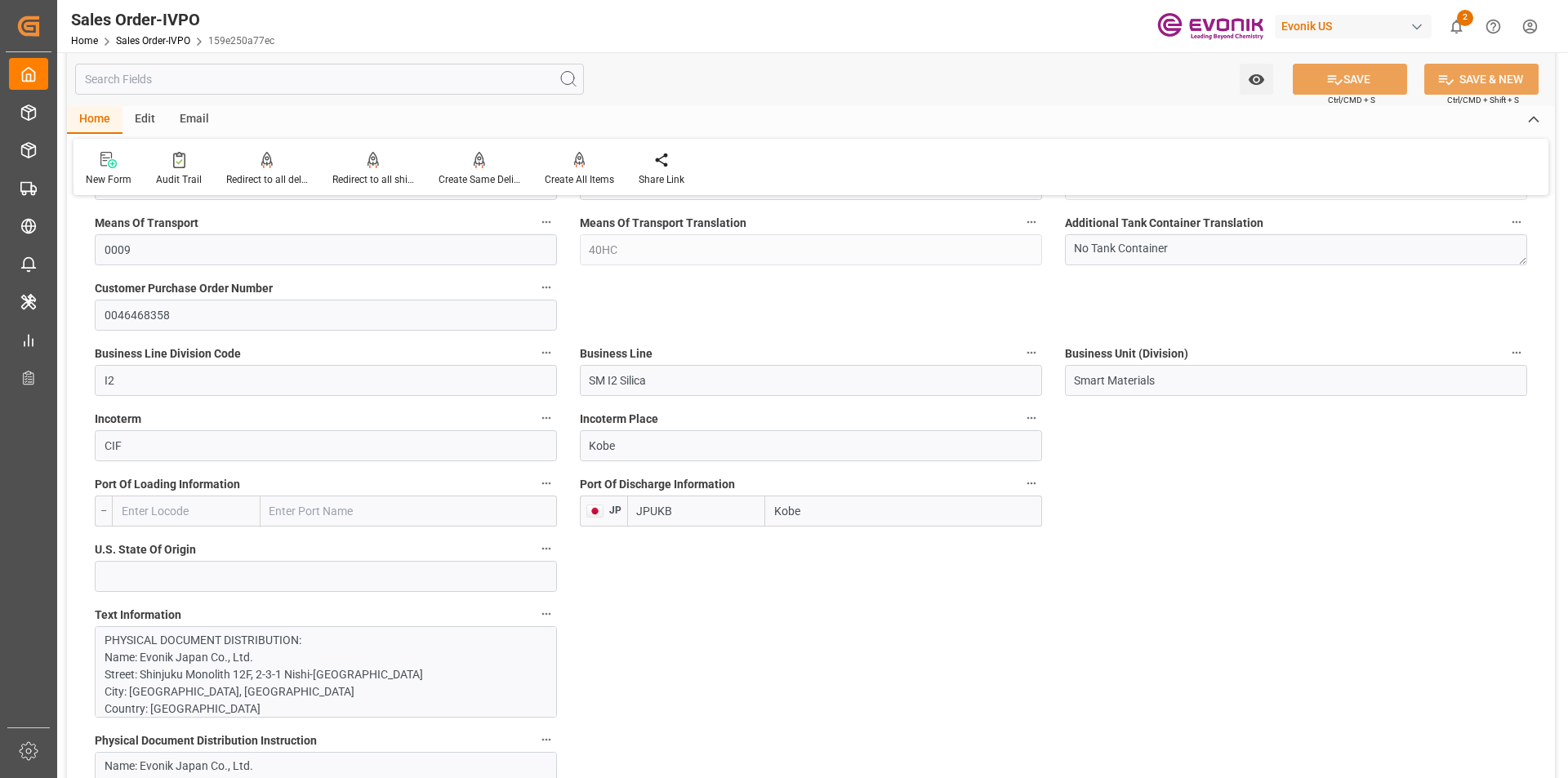
scroll to position [408, 0]
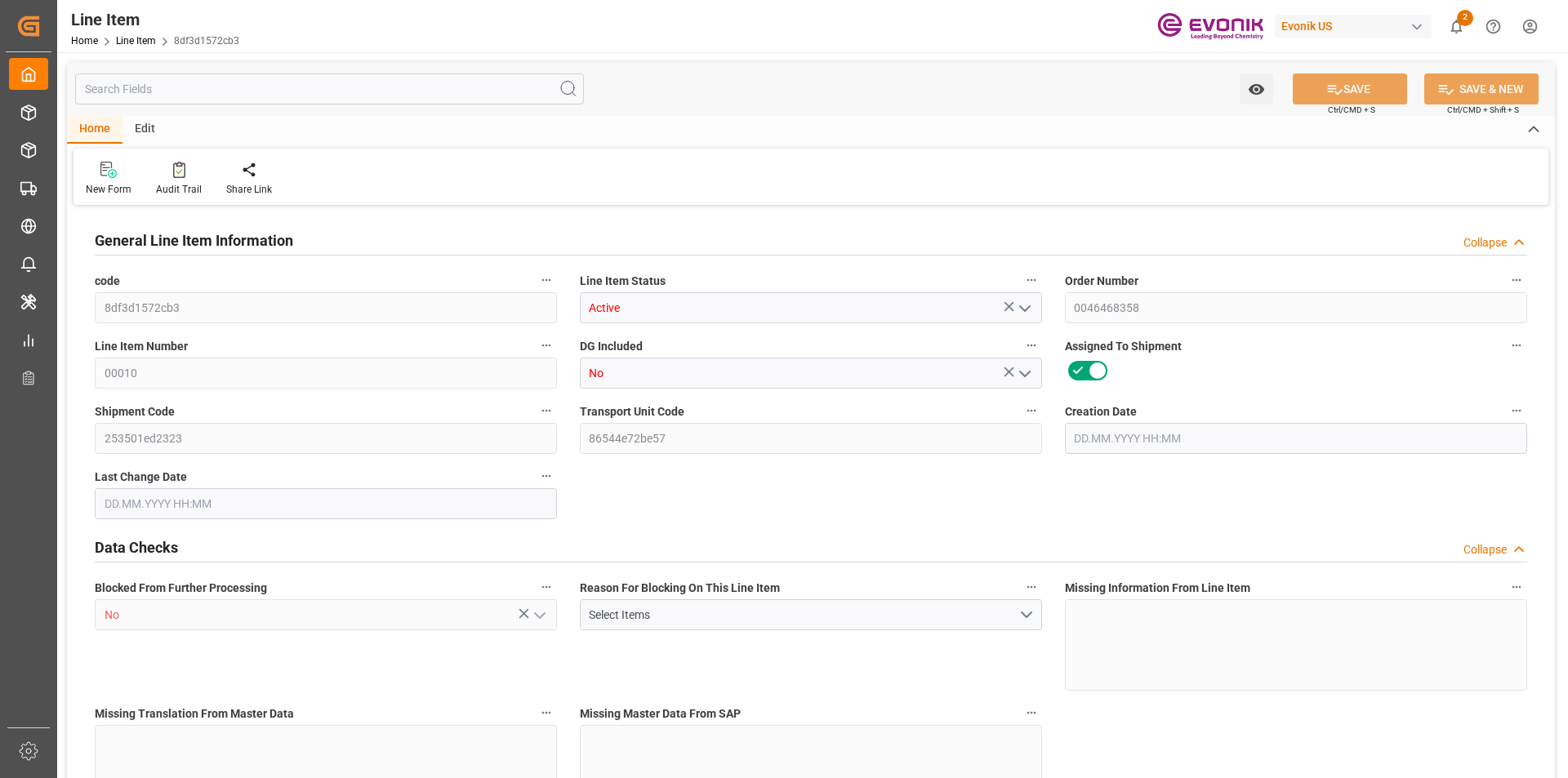
type input "20"
type input "10060.8"
type input "10000"
type input "27.6929"
type input "20"
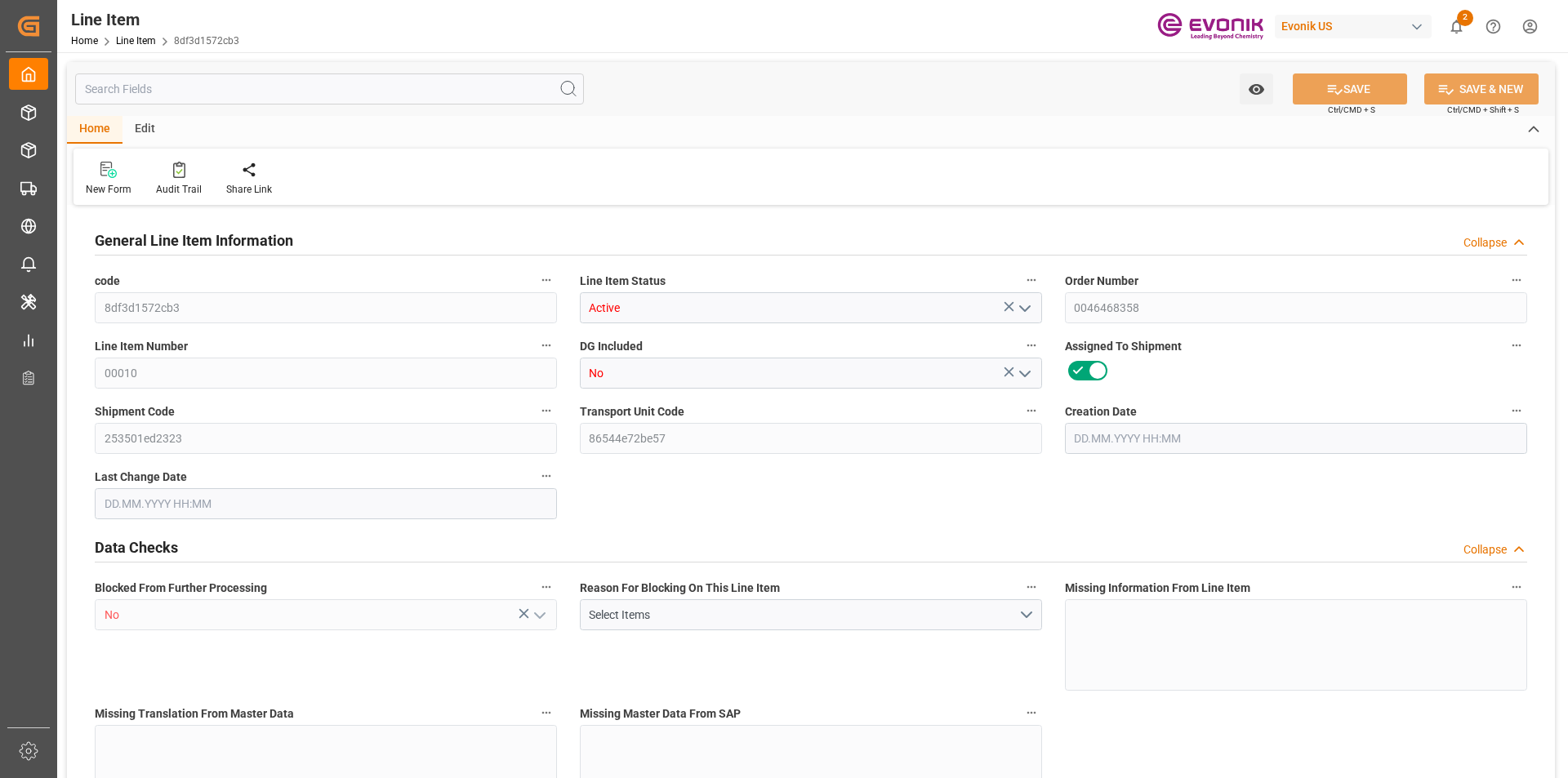
type input "18320000"
type input "20"
type input "10060.8"
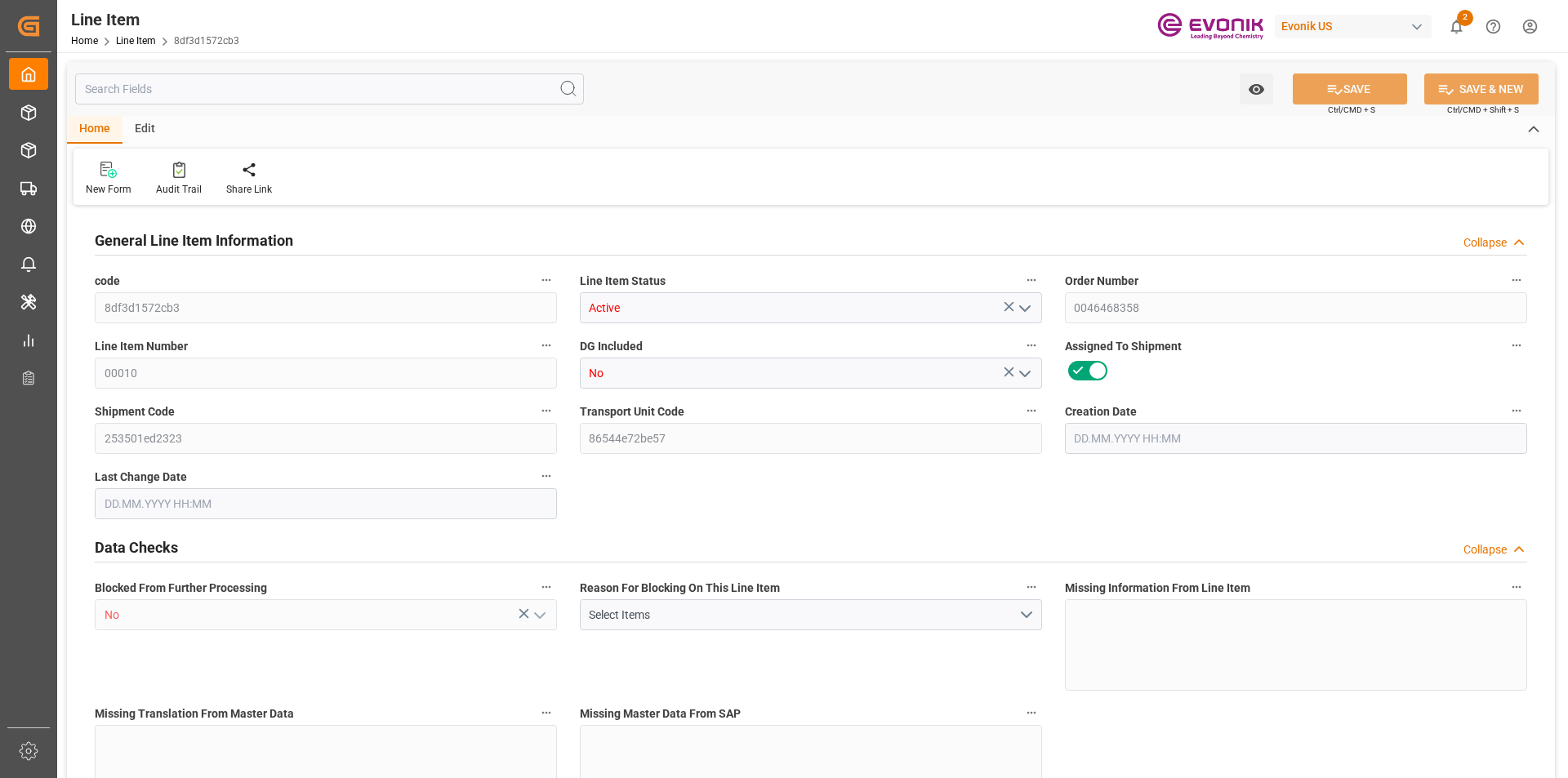
type input "10378.8"
type input "10000"
type input "27.6929"
type input "27692.94"
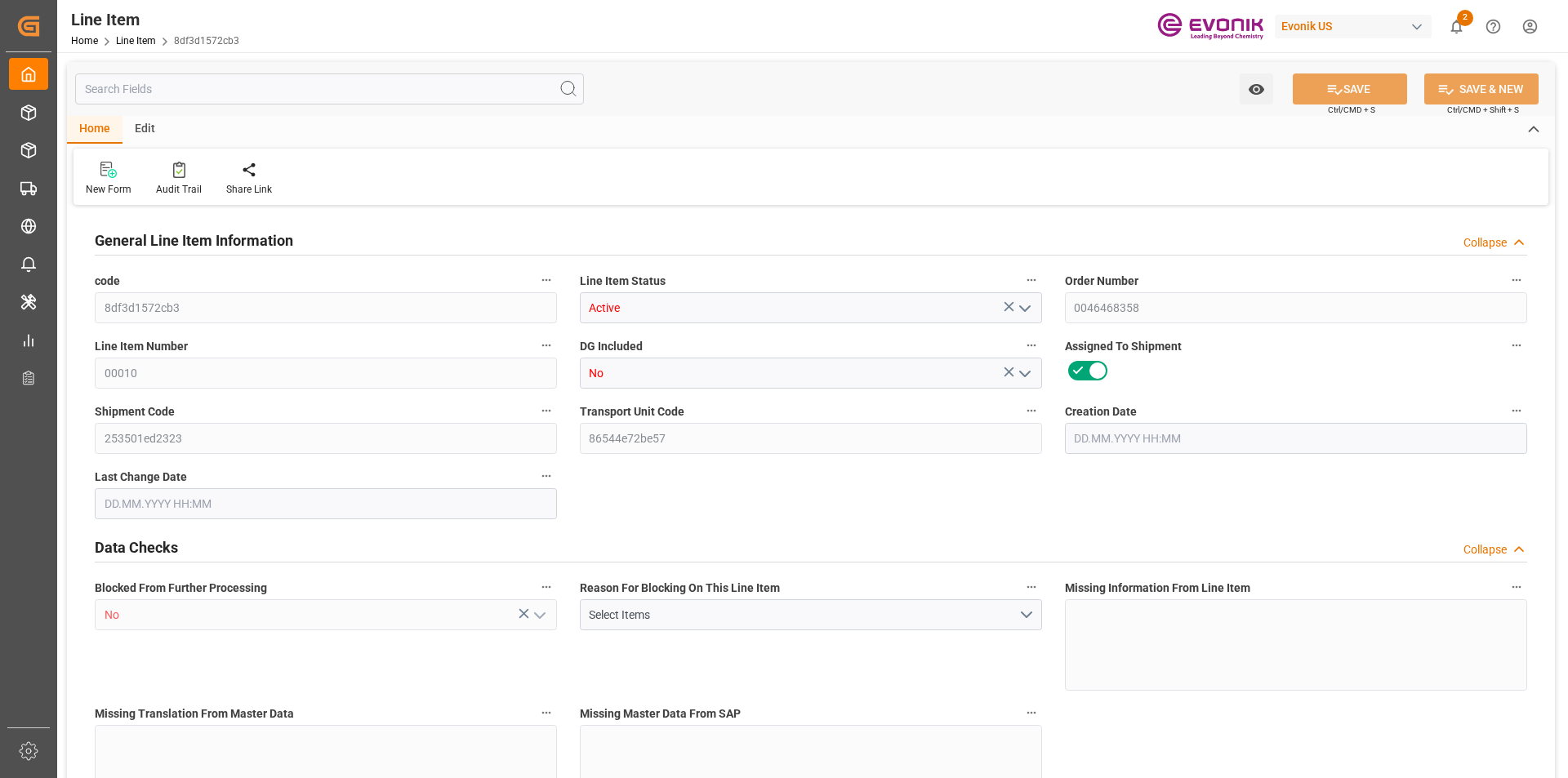
type input "0"
type input "[DATE] 18:34"
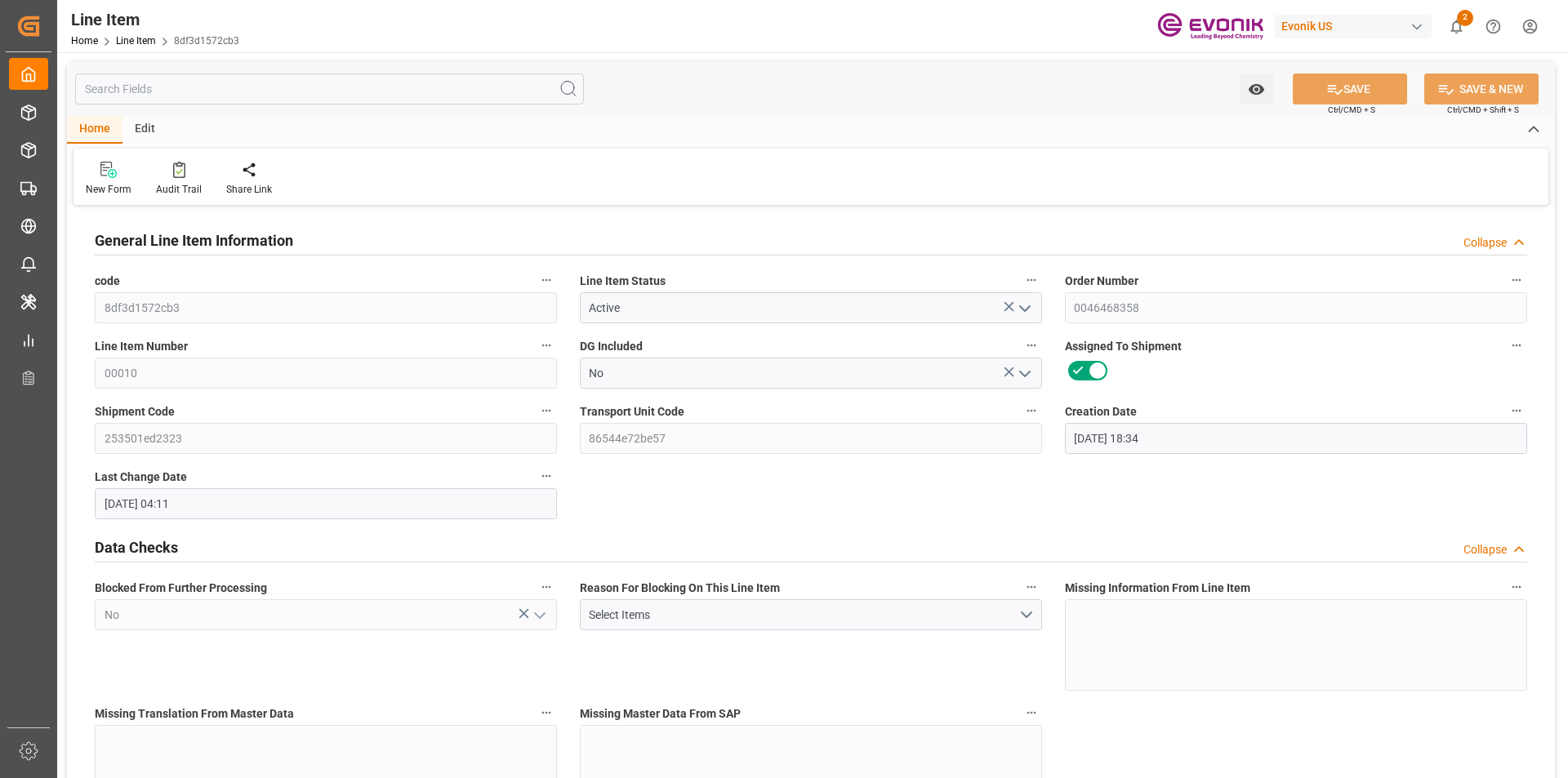
type input "[DATE] 04:11"
type input "[DATE]"
click at [161, 85] on input "text" at bounding box center [330, 88] width 509 height 31
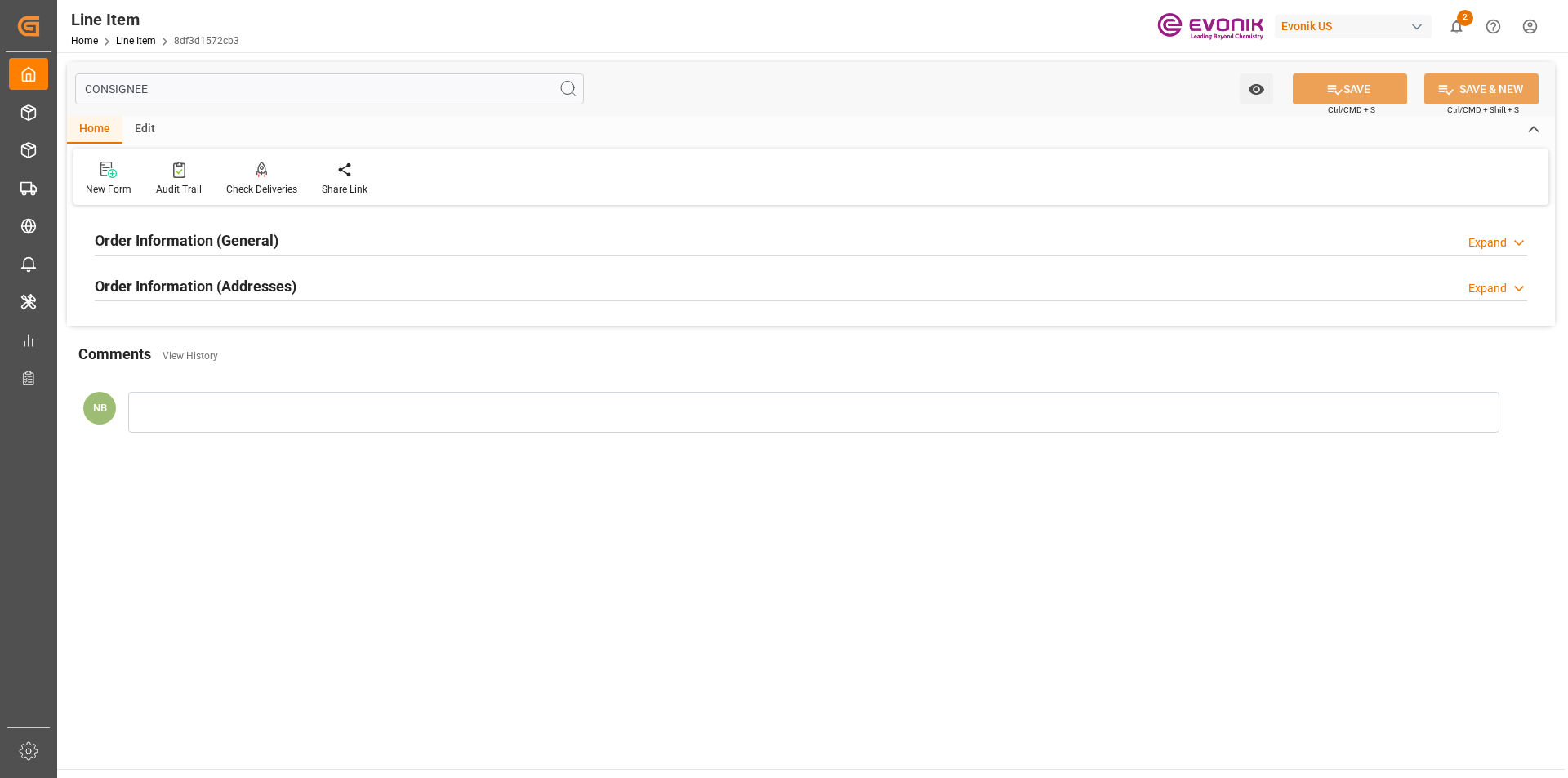
type input "CONSIGNEE"
click at [235, 285] on h2 "Order Information (Addresses)" at bounding box center [196, 286] width 201 height 22
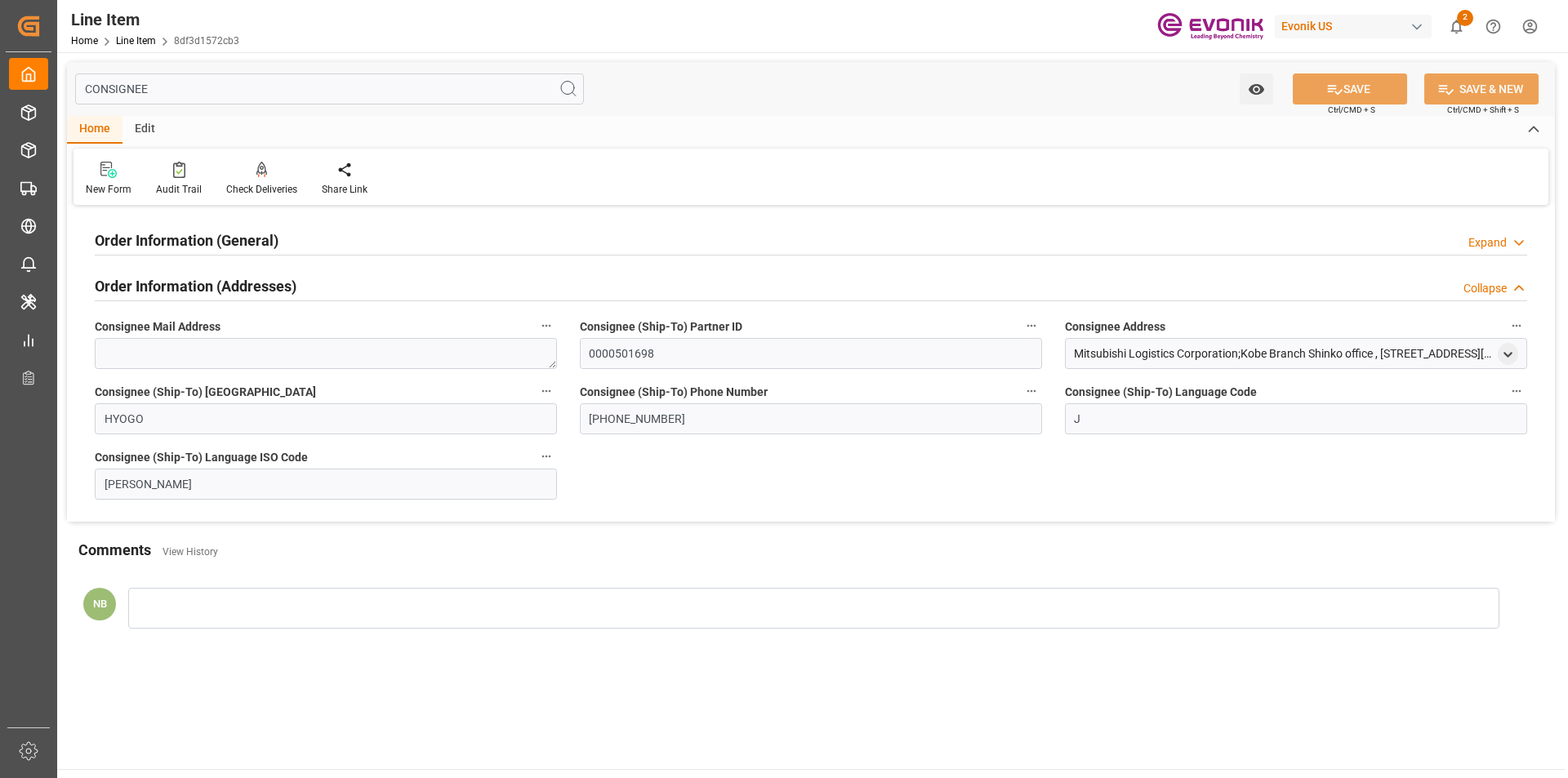
click at [310, 234] on div "Order Information (General) Expand" at bounding box center [812, 239] width 1433 height 31
